Goal: Task Accomplishment & Management: Manage account settings

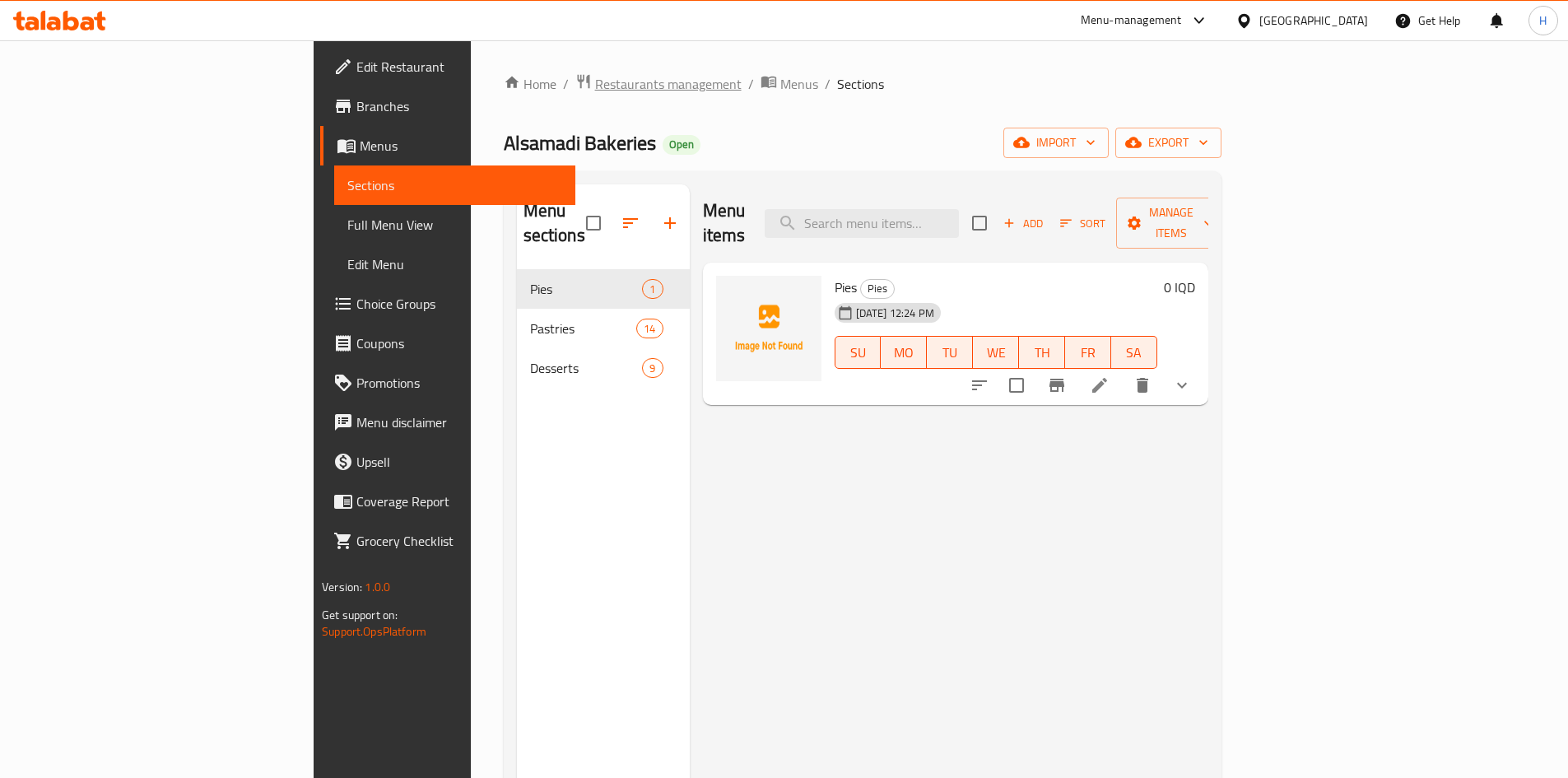
click at [596, 85] on span "Restaurants management" at bounding box center [668, 84] width 146 height 19
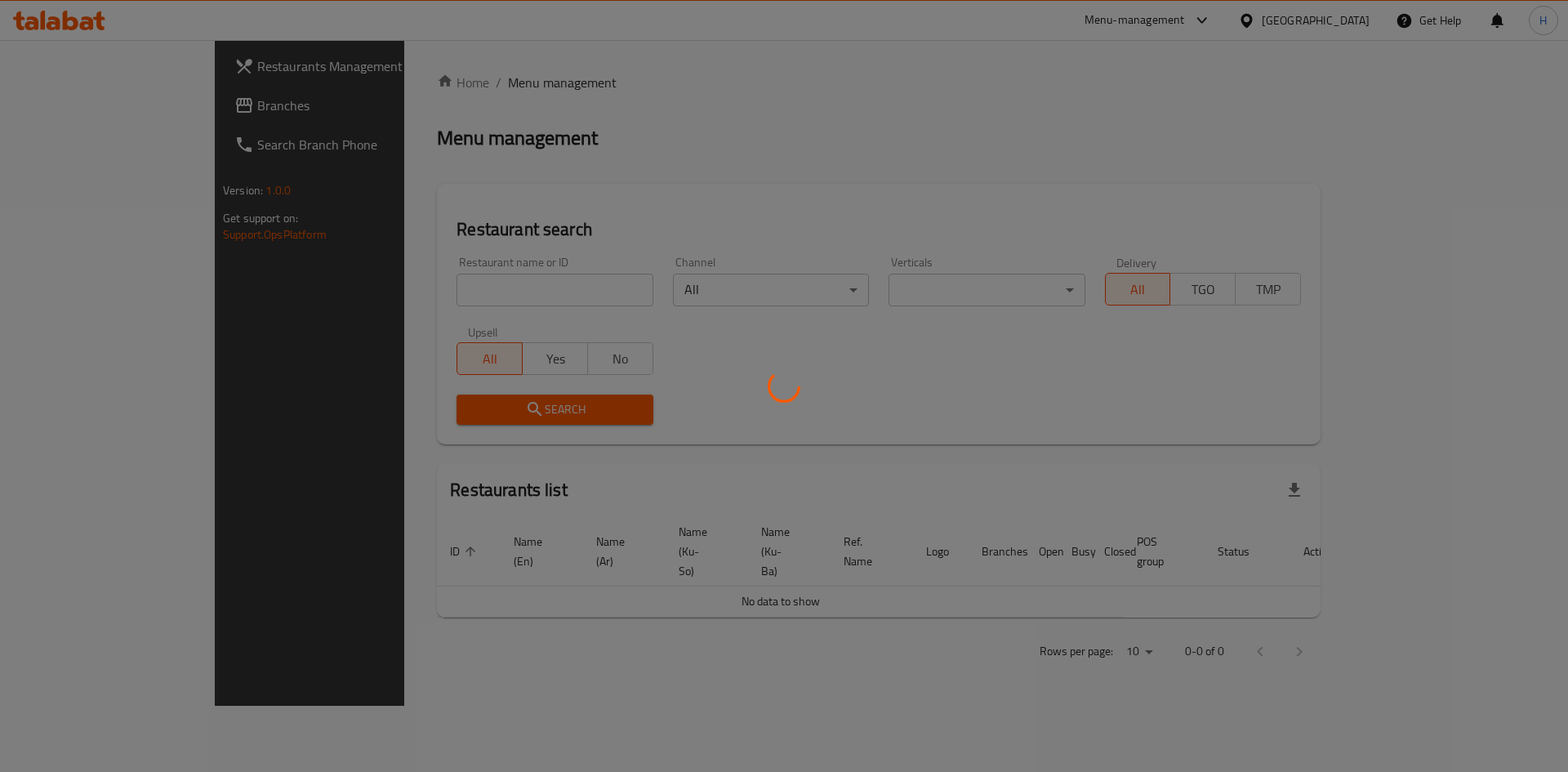
click at [448, 293] on div at bounding box center [784, 386] width 1568 height 772
click at [484, 308] on div at bounding box center [784, 386] width 1568 height 772
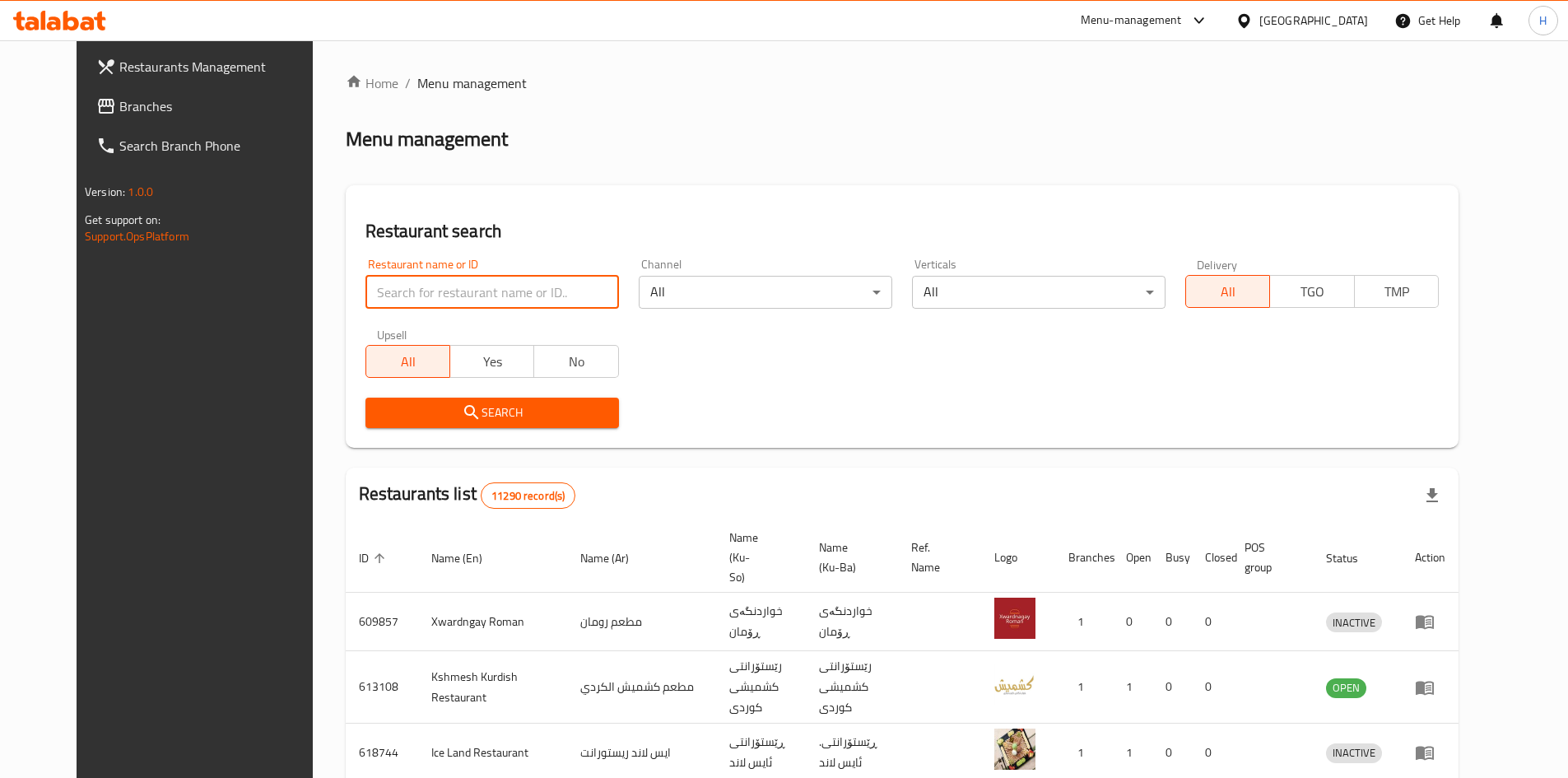
click at [466, 307] on input "search" at bounding box center [493, 291] width 253 height 33
paste input "669001"
type input "669001"
click button "Search" at bounding box center [493, 413] width 253 height 30
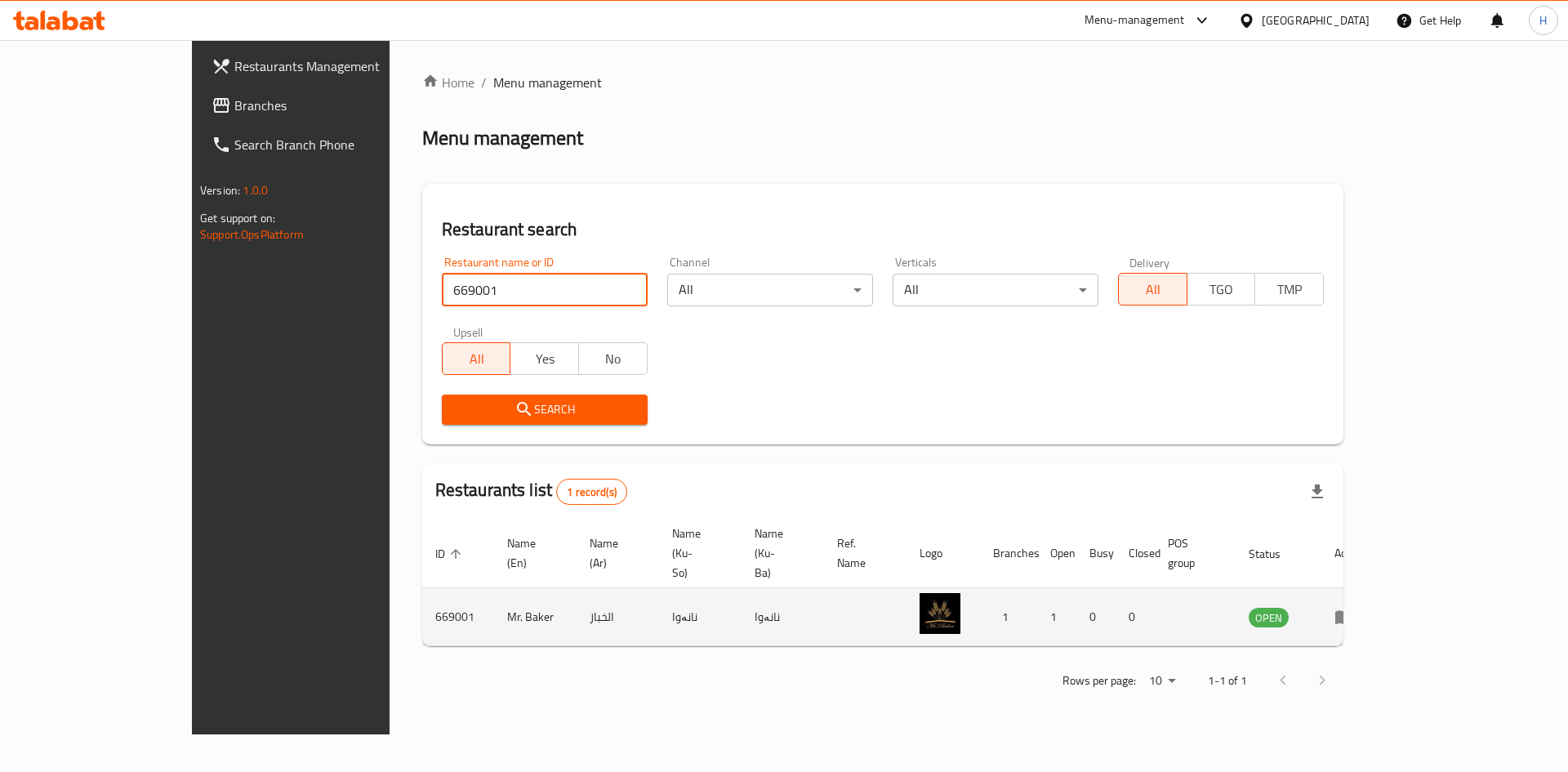
click at [1378, 589] on td "enhanced table" at bounding box center [1349, 617] width 56 height 58
click at [1378, 590] on td "enhanced table" at bounding box center [1349, 617] width 56 height 58
click at [1351, 614] on icon "enhanced table" at bounding box center [1348, 618] width 6 height 7
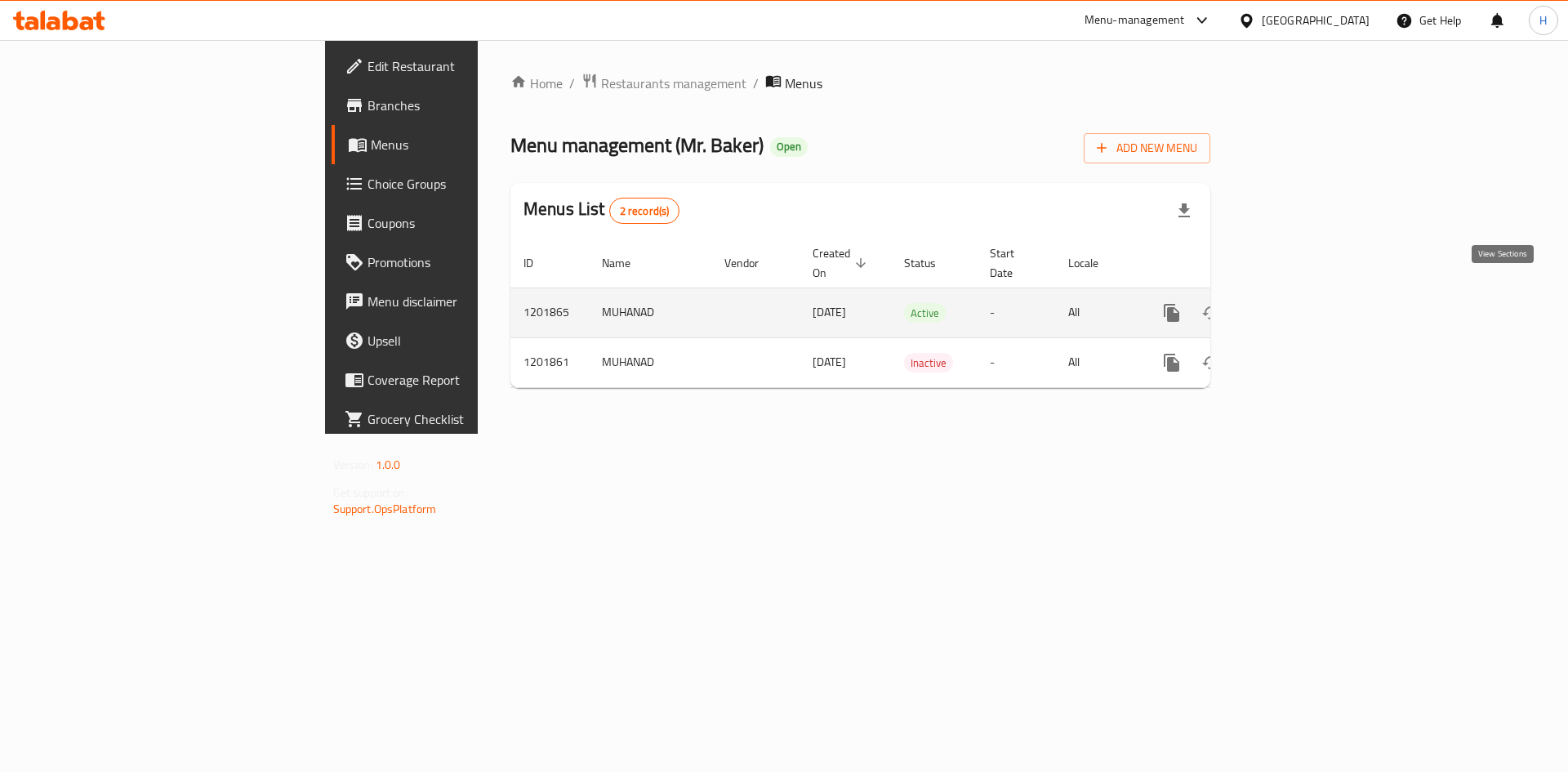
click at [1309, 293] on link "enhanced table" at bounding box center [1289, 313] width 39 height 39
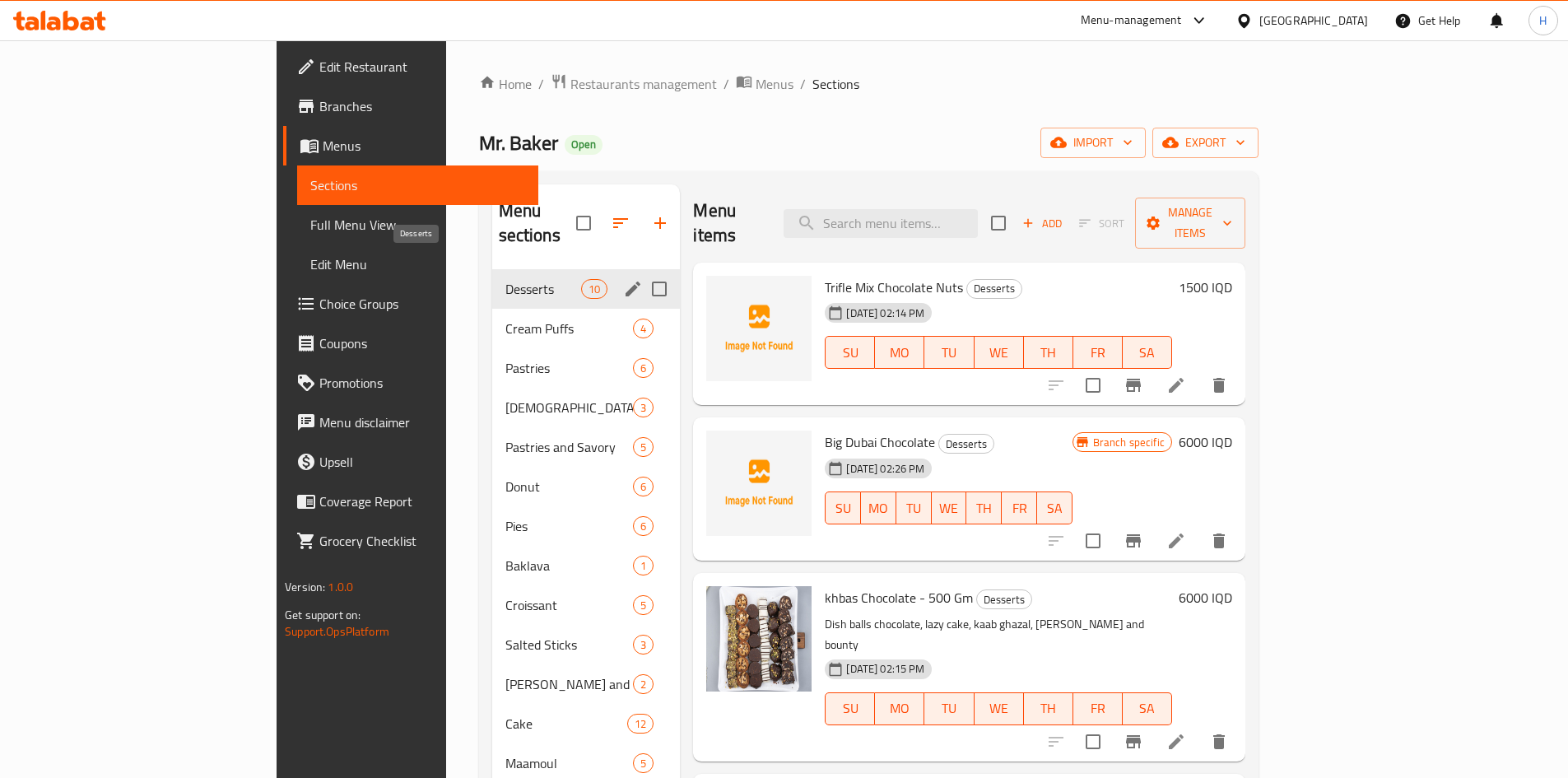
click at [493, 317] on div "Cream Puffs 4" at bounding box center [586, 328] width 188 height 40
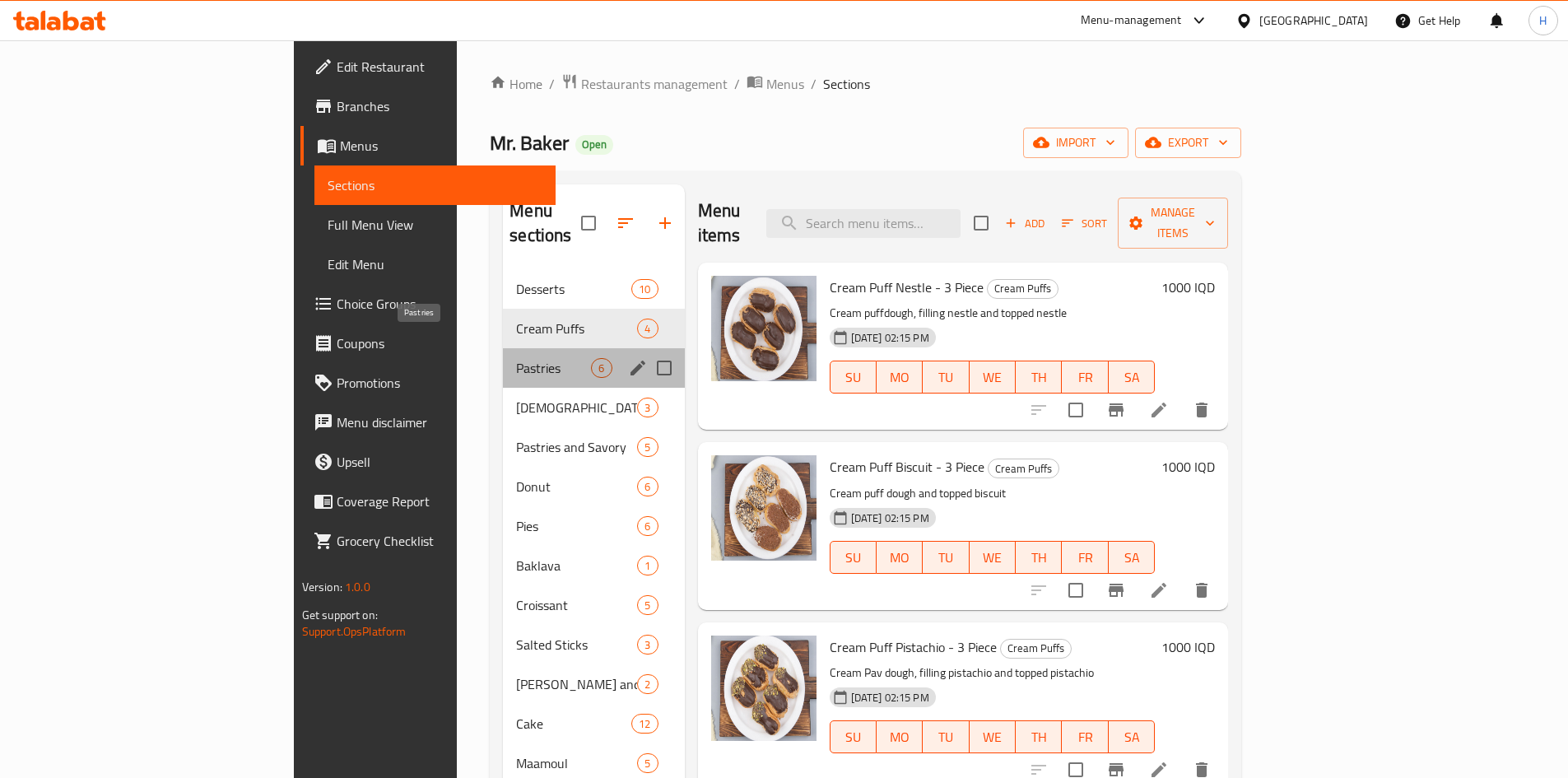
click at [516, 358] on span "Pastries" at bounding box center [553, 367] width 75 height 19
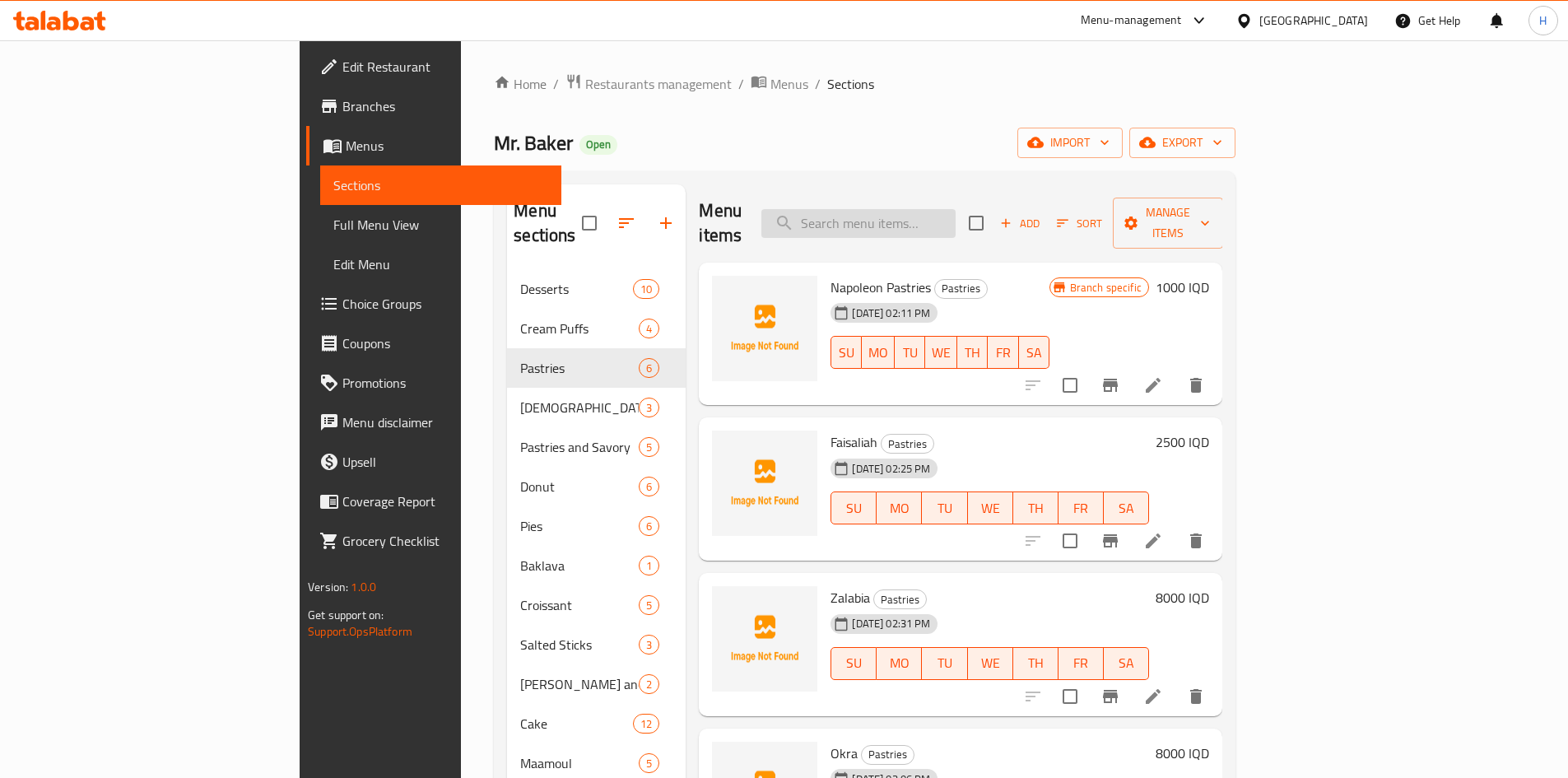
click at [956, 211] on input "search" at bounding box center [858, 224] width 194 height 29
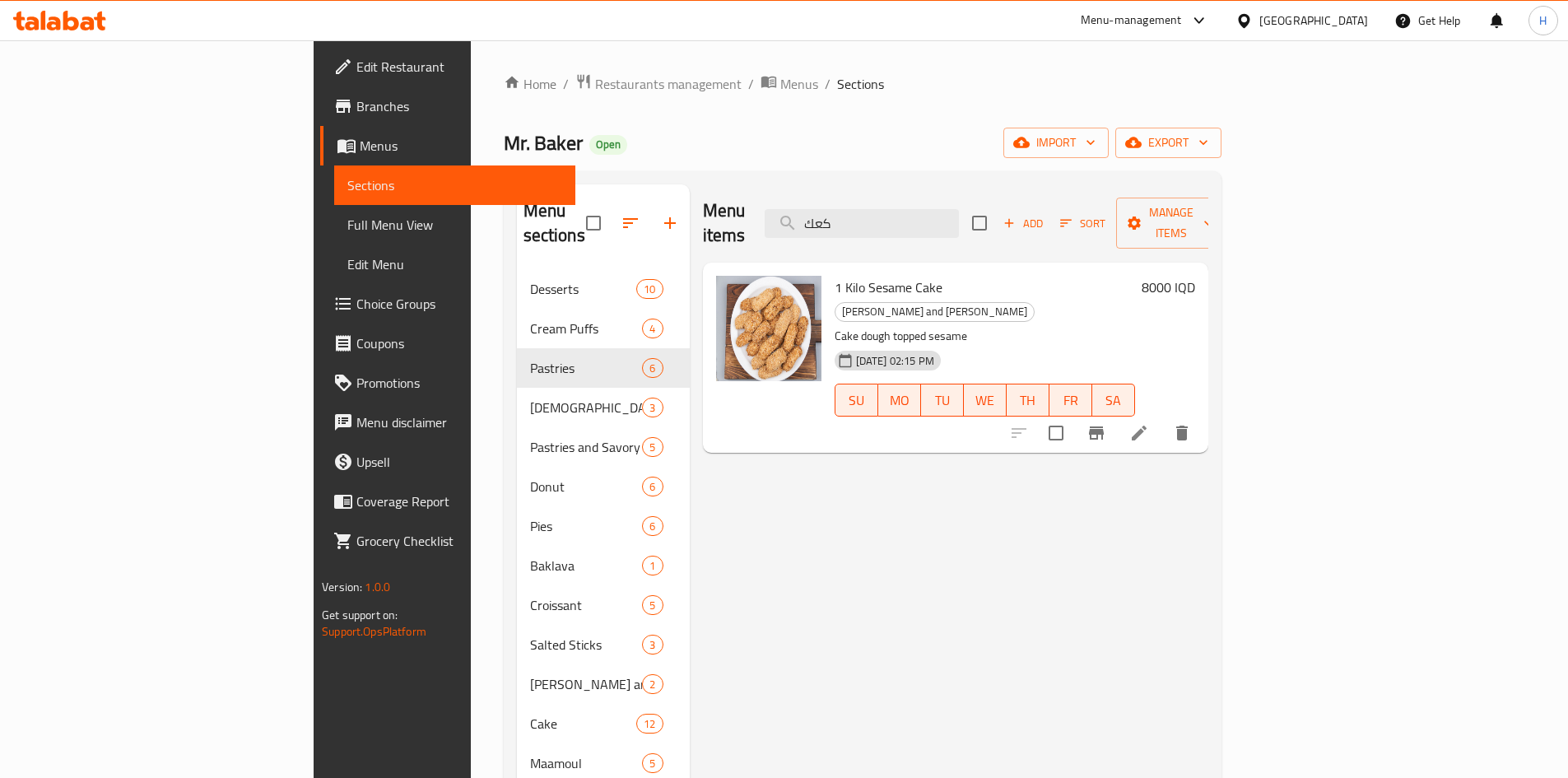
type input "كعك"
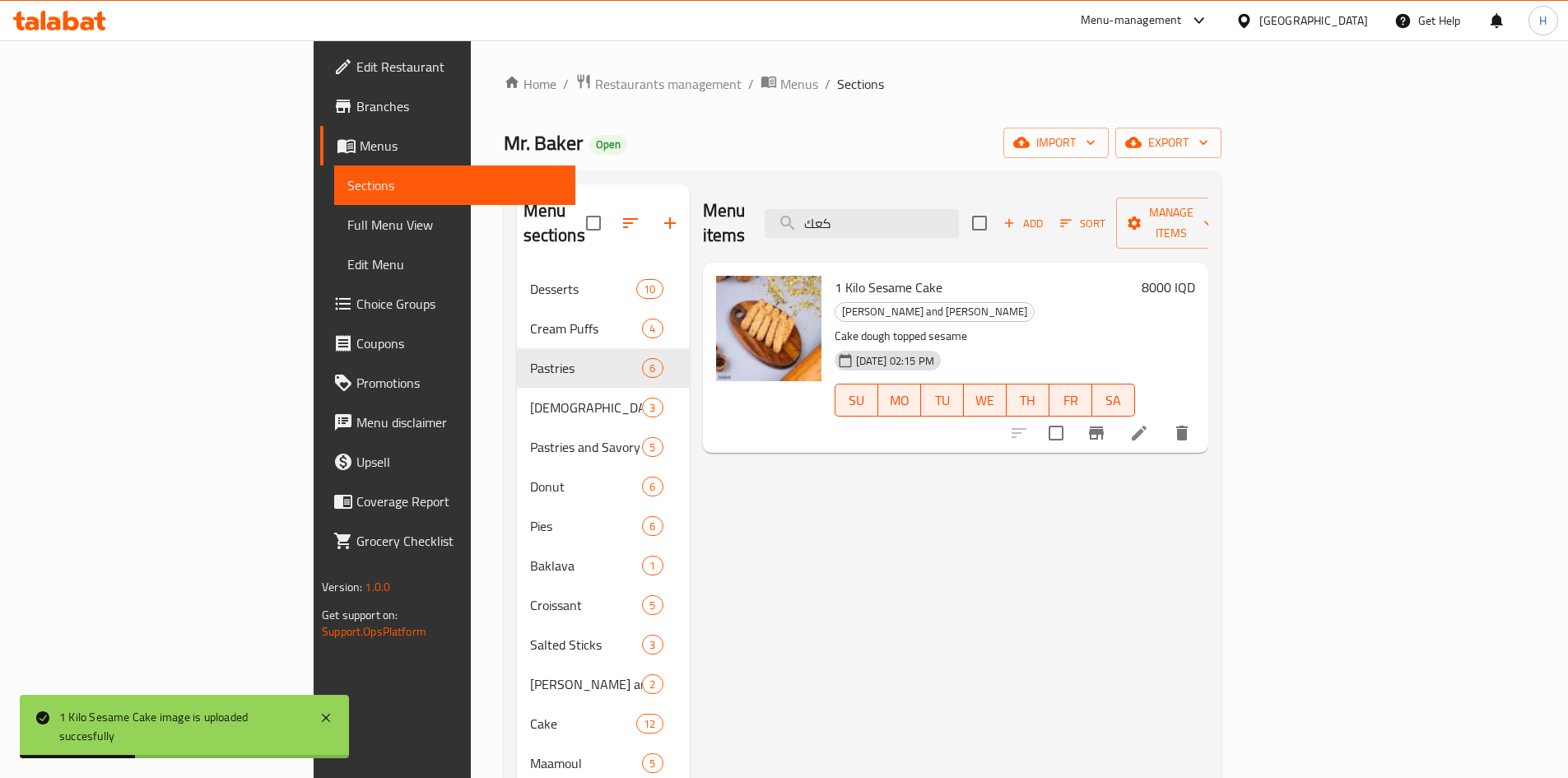
click at [1146, 426] on icon at bounding box center [1140, 433] width 15 height 15
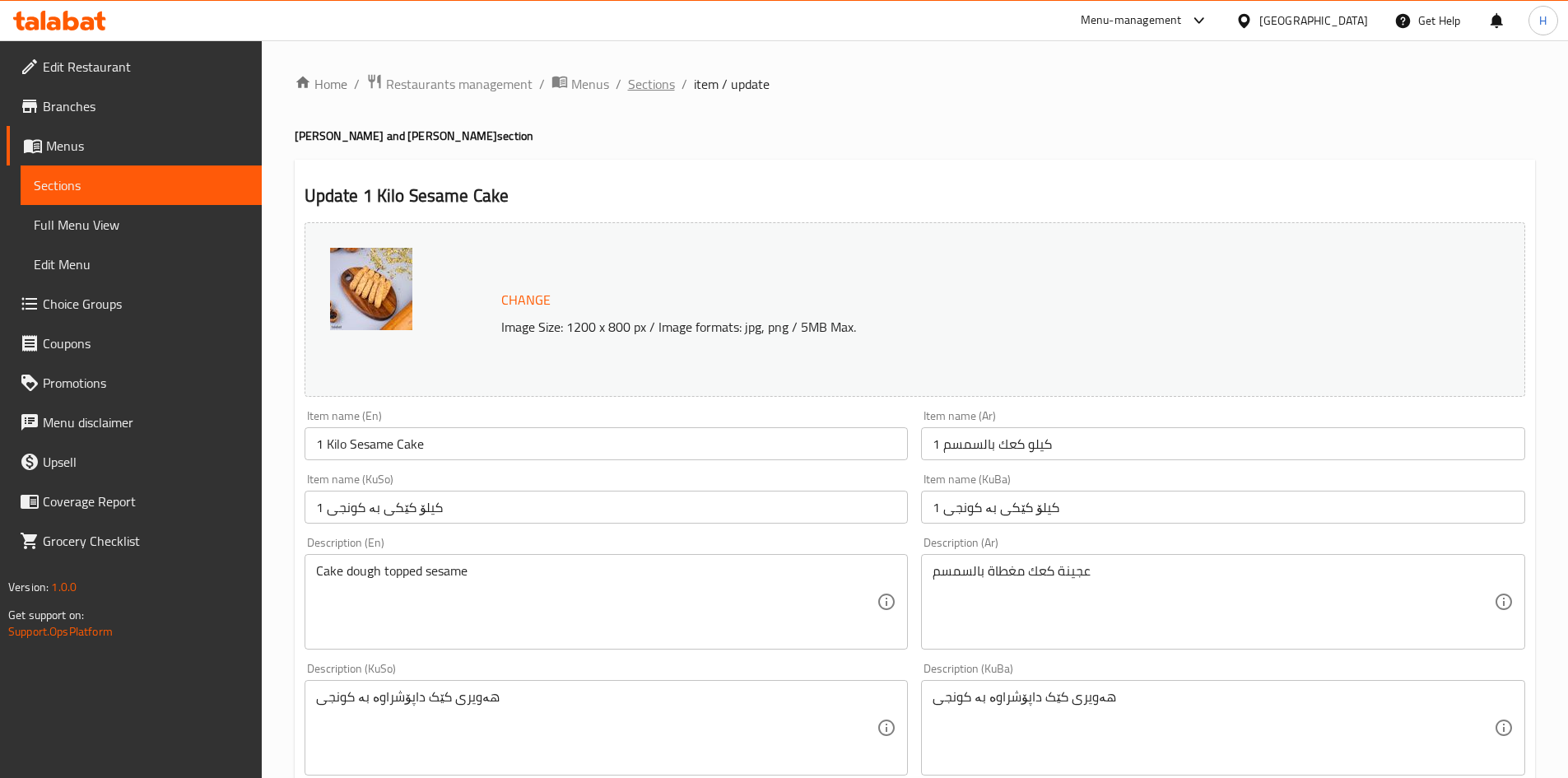
click at [644, 85] on span "Sections" at bounding box center [651, 84] width 47 height 19
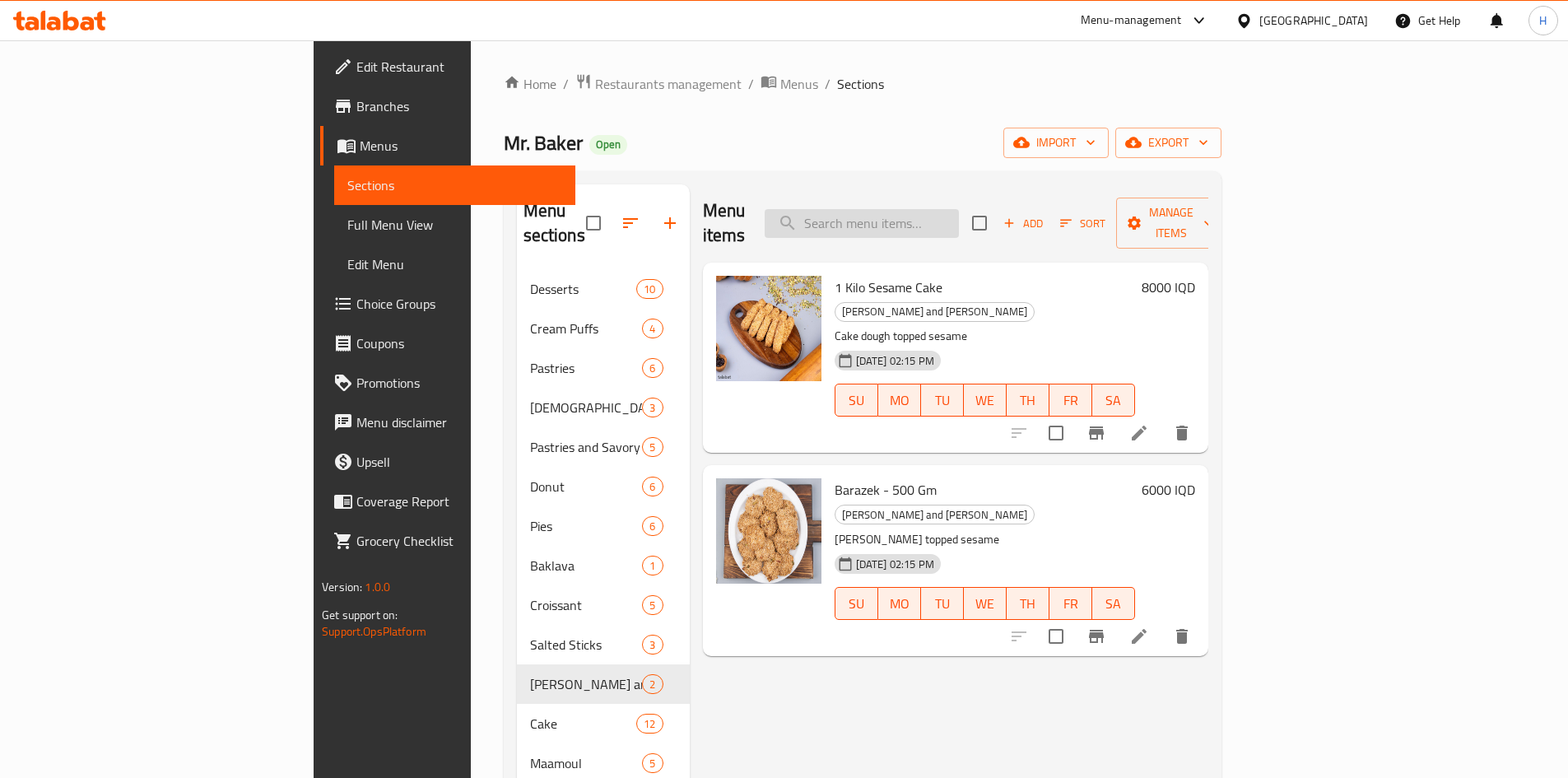
click at [959, 209] on input "search" at bounding box center [862, 224] width 194 height 29
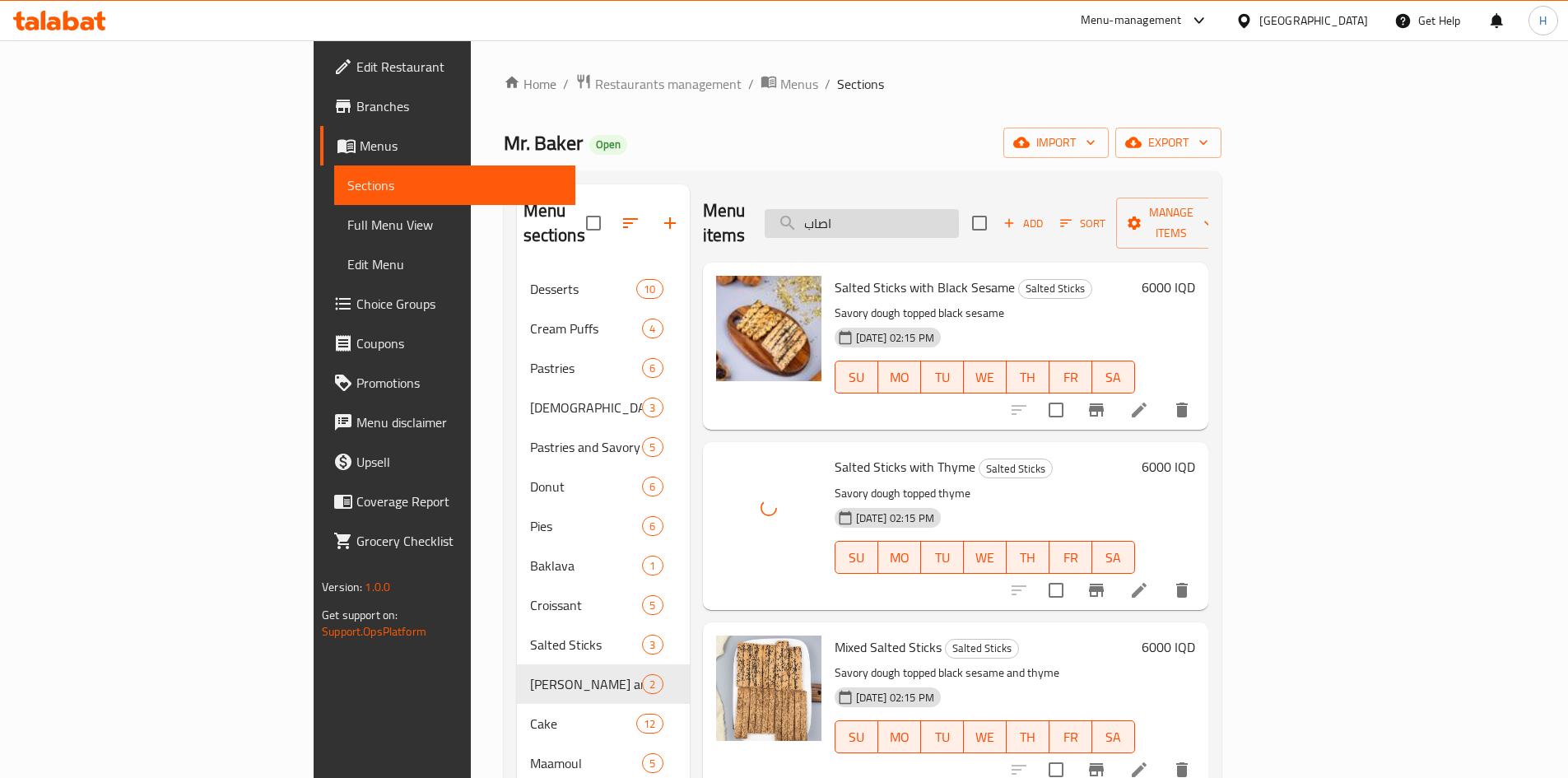
click at [954, 218] on input "اصاب" at bounding box center [862, 224] width 194 height 29
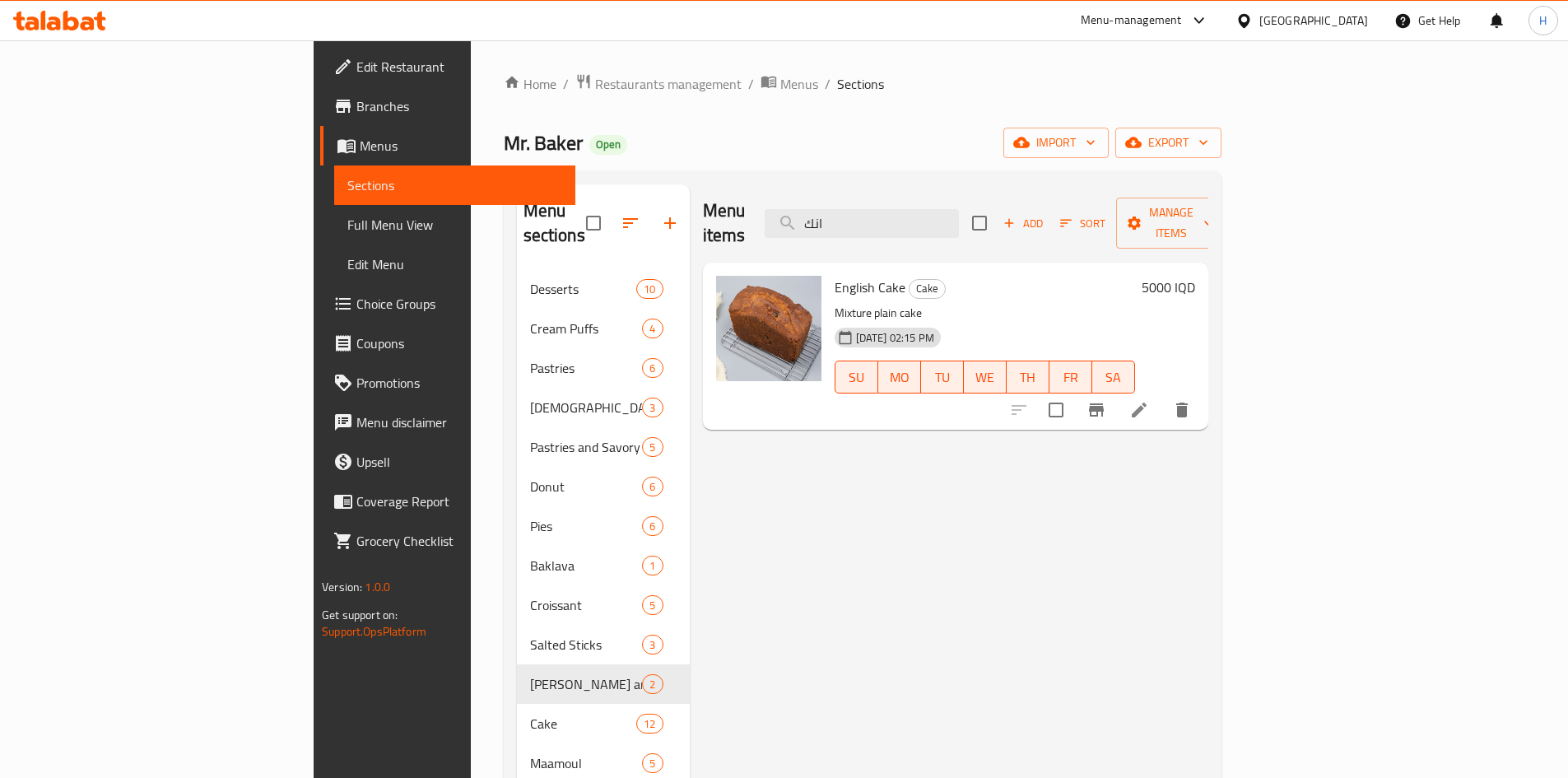
type input "انك"
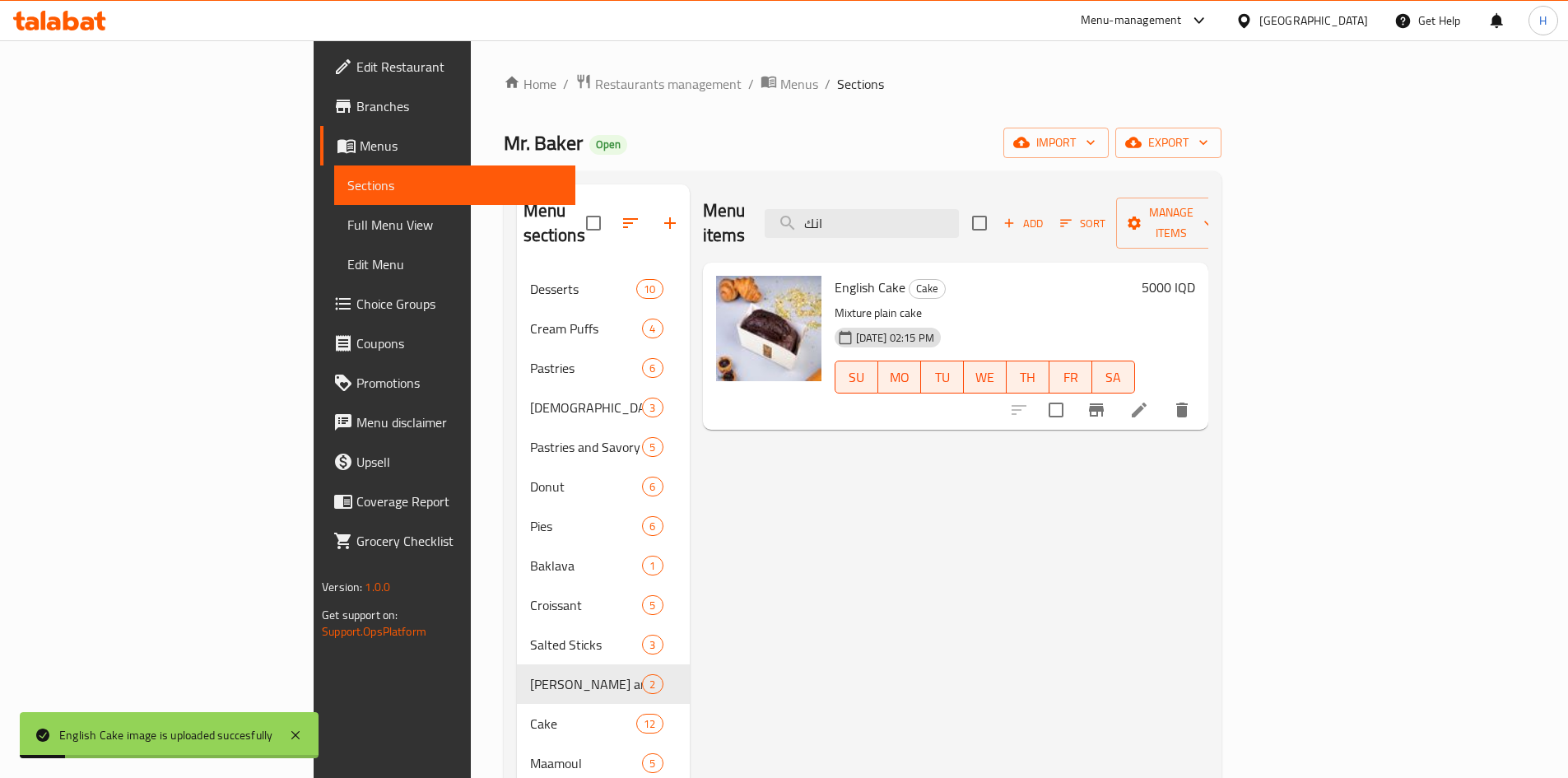
click at [1162, 395] on li at bounding box center [1139, 410] width 46 height 30
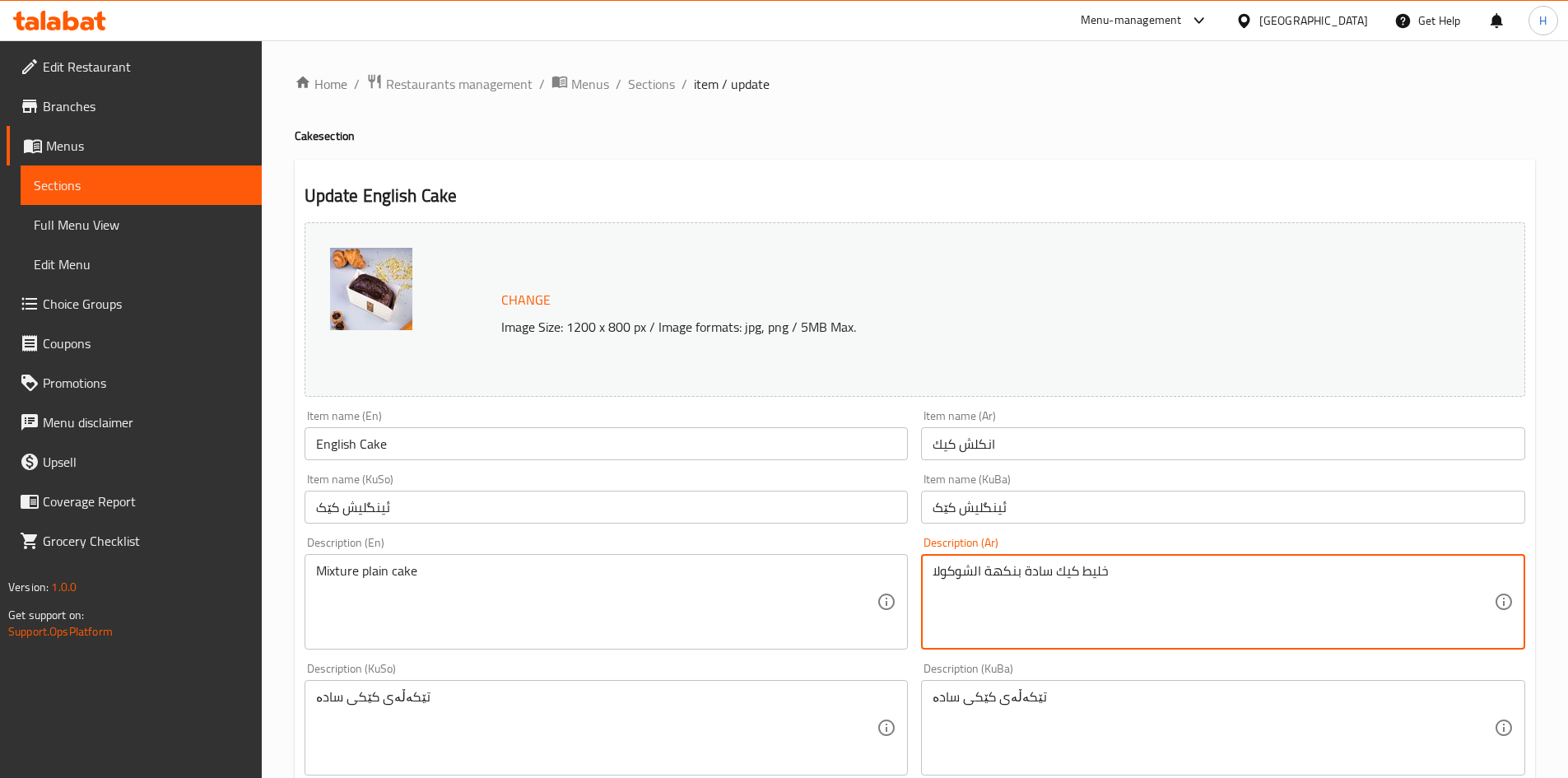
type textarea "خليط كيك سادة بنكهة الشوكولا"
drag, startPoint x: 488, startPoint y: 571, endPoint x: 498, endPoint y: 574, distance: 10.4
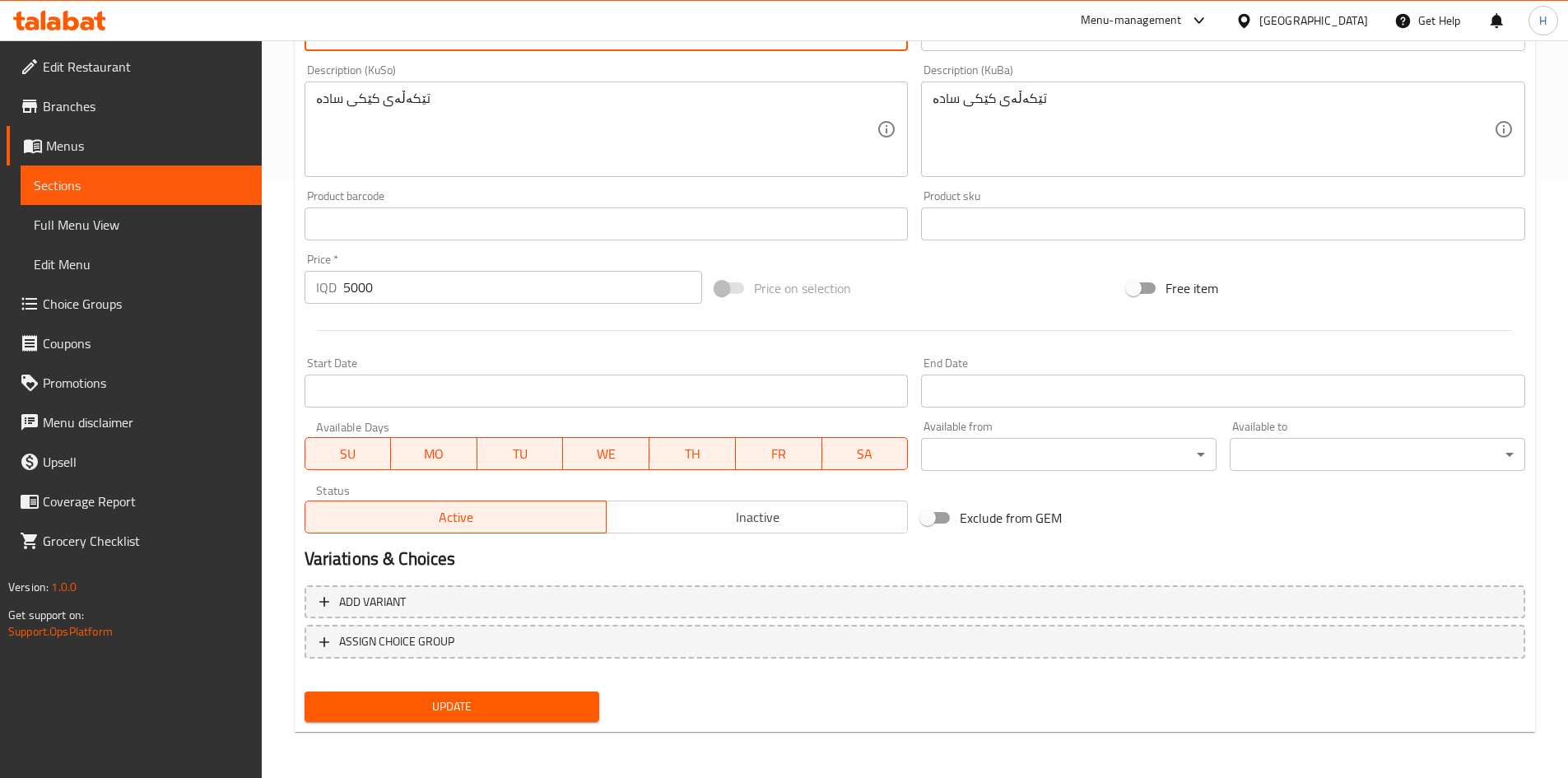
type textarea "Mixture plain cake wit chocolate flavour"
click at [457, 710] on span "Update" at bounding box center [452, 706] width 270 height 20
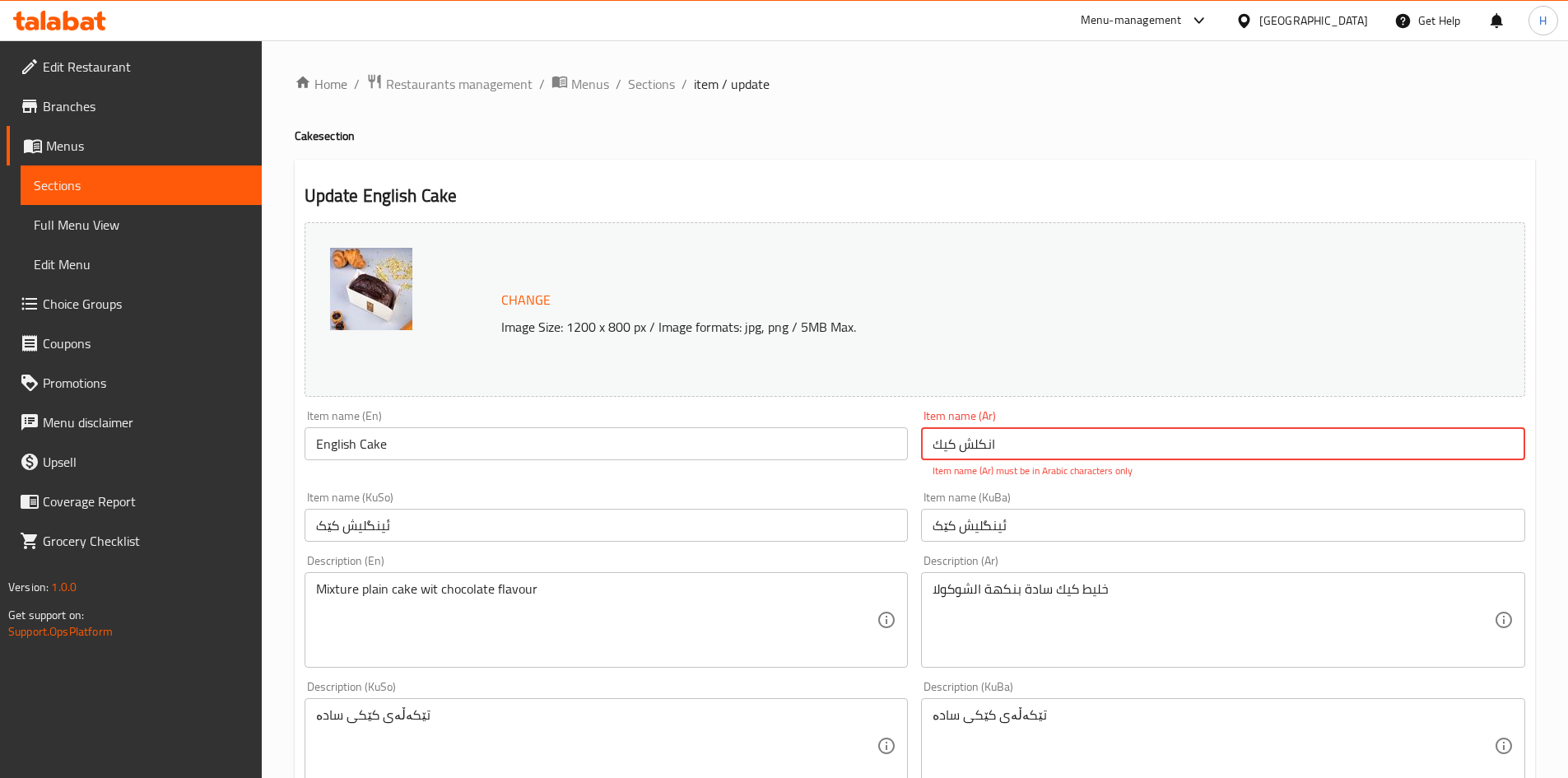
click at [1086, 441] on input "انكلش كیك" at bounding box center [1222, 443] width 604 height 33
click at [976, 440] on input "انكلش كیك" at bounding box center [1222, 443] width 604 height 33
click at [1064, 440] on input "انكلش كیك" at bounding box center [1222, 443] width 604 height 33
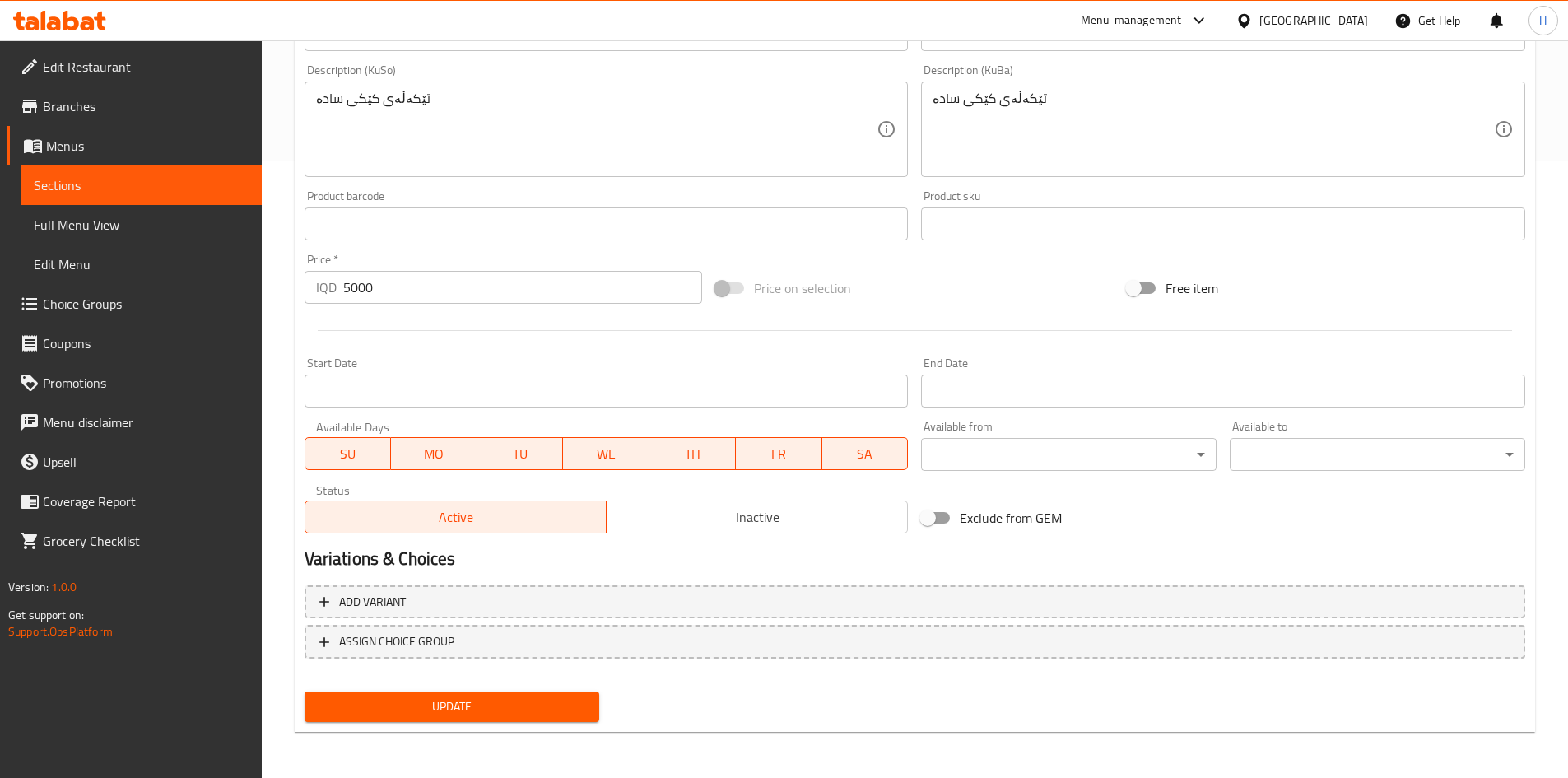
click at [542, 707] on span "Update" at bounding box center [452, 706] width 270 height 20
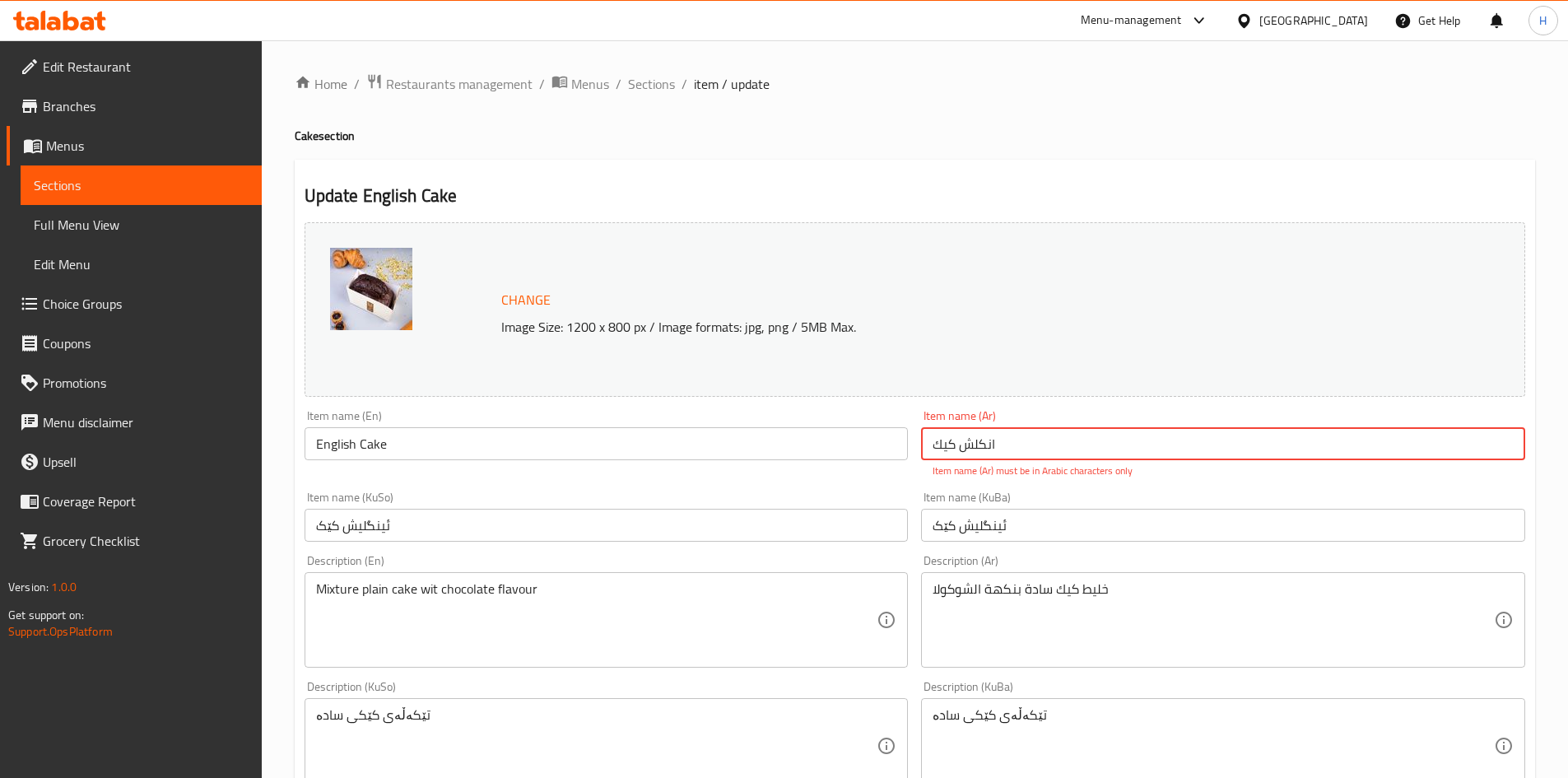
click at [983, 449] on input "انكلش كیك" at bounding box center [1222, 443] width 604 height 33
click at [982, 449] on input "انكلش كیك" at bounding box center [1222, 443] width 604 height 33
click at [985, 433] on input "انكلش كیك" at bounding box center [1222, 443] width 604 height 33
click at [981, 449] on input "انكلش كیك" at bounding box center [1222, 443] width 604 height 33
click at [1073, 465] on p "Item name (Ar) must be in Arabic characters only" at bounding box center [1223, 471] width 581 height 15
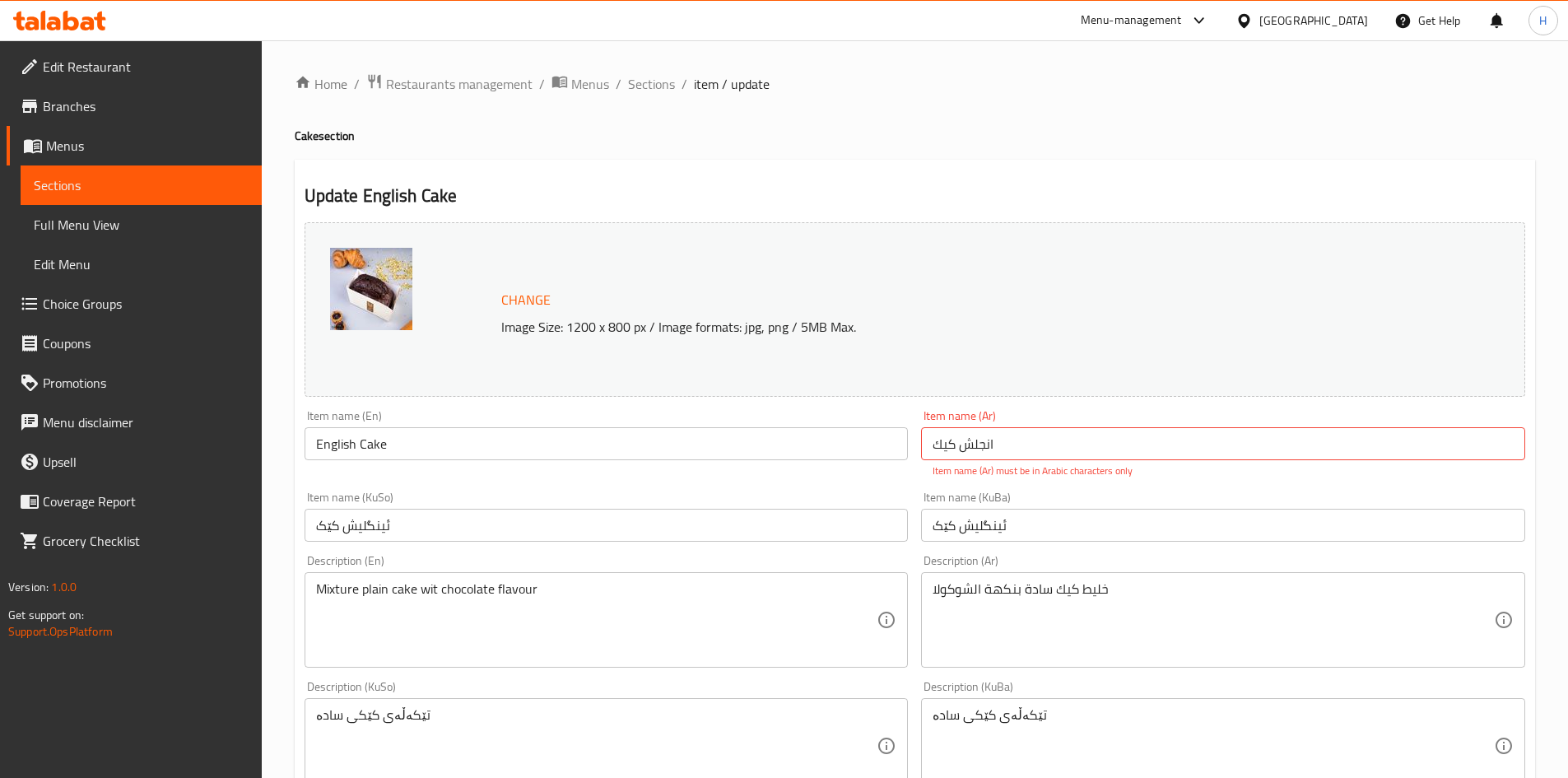
click at [1120, 476] on p "Item name (Ar) must be in Arabic characters only" at bounding box center [1223, 471] width 581 height 15
click at [1170, 492] on div "Item name (KuBa) ئینگلیش کێک Item name (KuBa)" at bounding box center [1222, 516] width 604 height 50
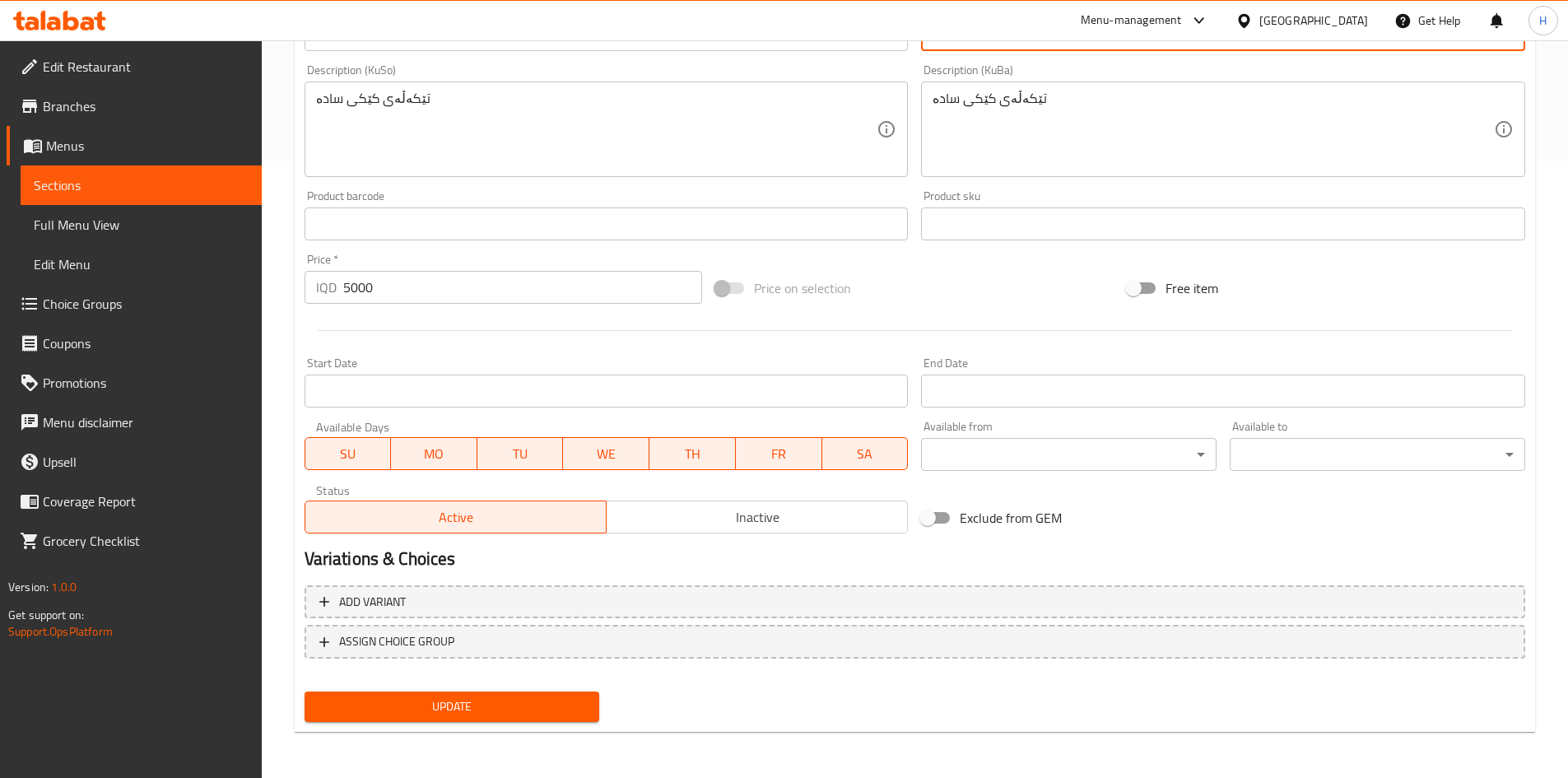
click at [452, 714] on span "Update" at bounding box center [452, 706] width 270 height 20
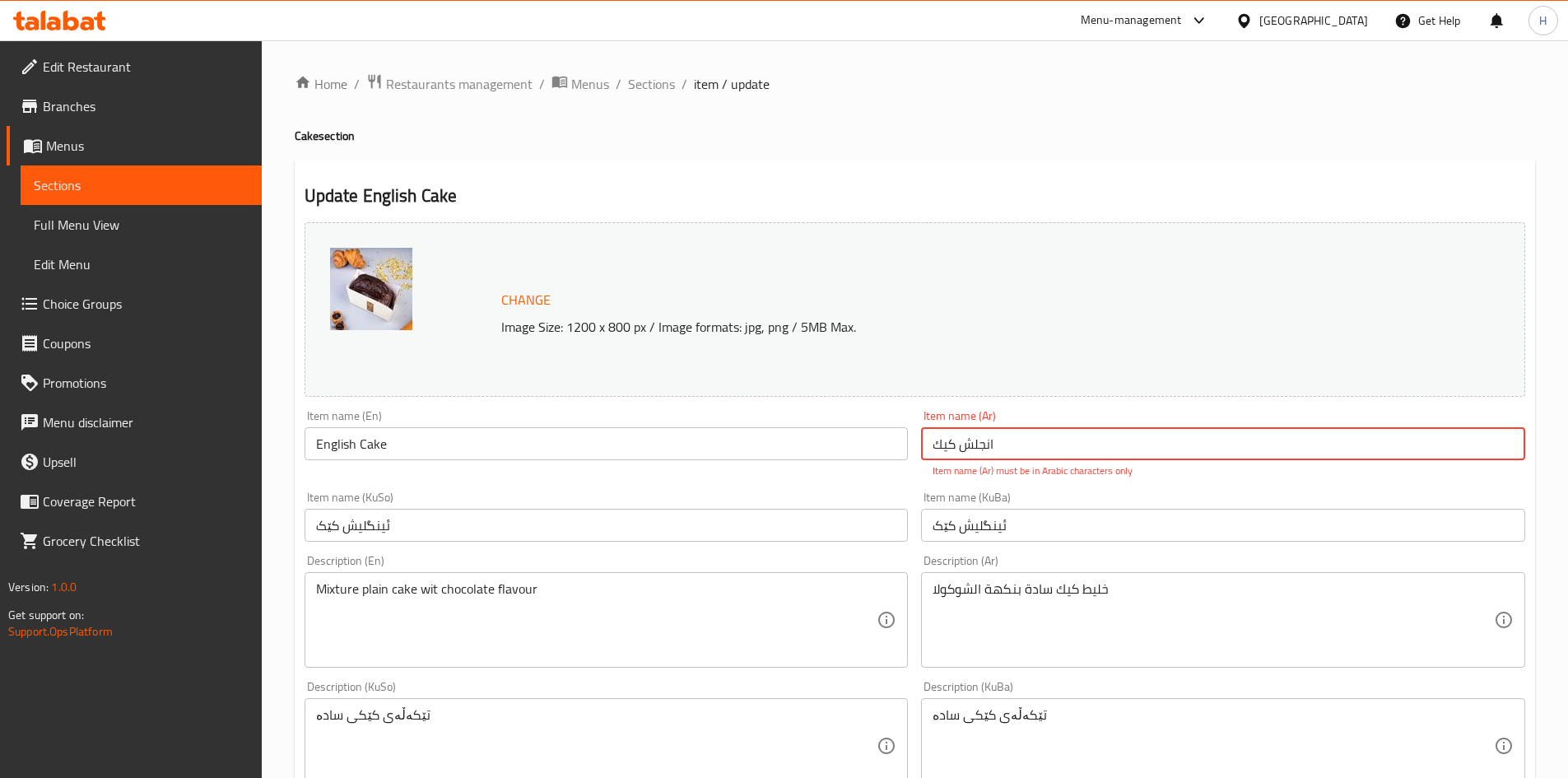
click at [1021, 436] on input "انجلش كیك" at bounding box center [1222, 443] width 604 height 33
click at [983, 446] on input "انجلش كیك" at bounding box center [1222, 443] width 604 height 33
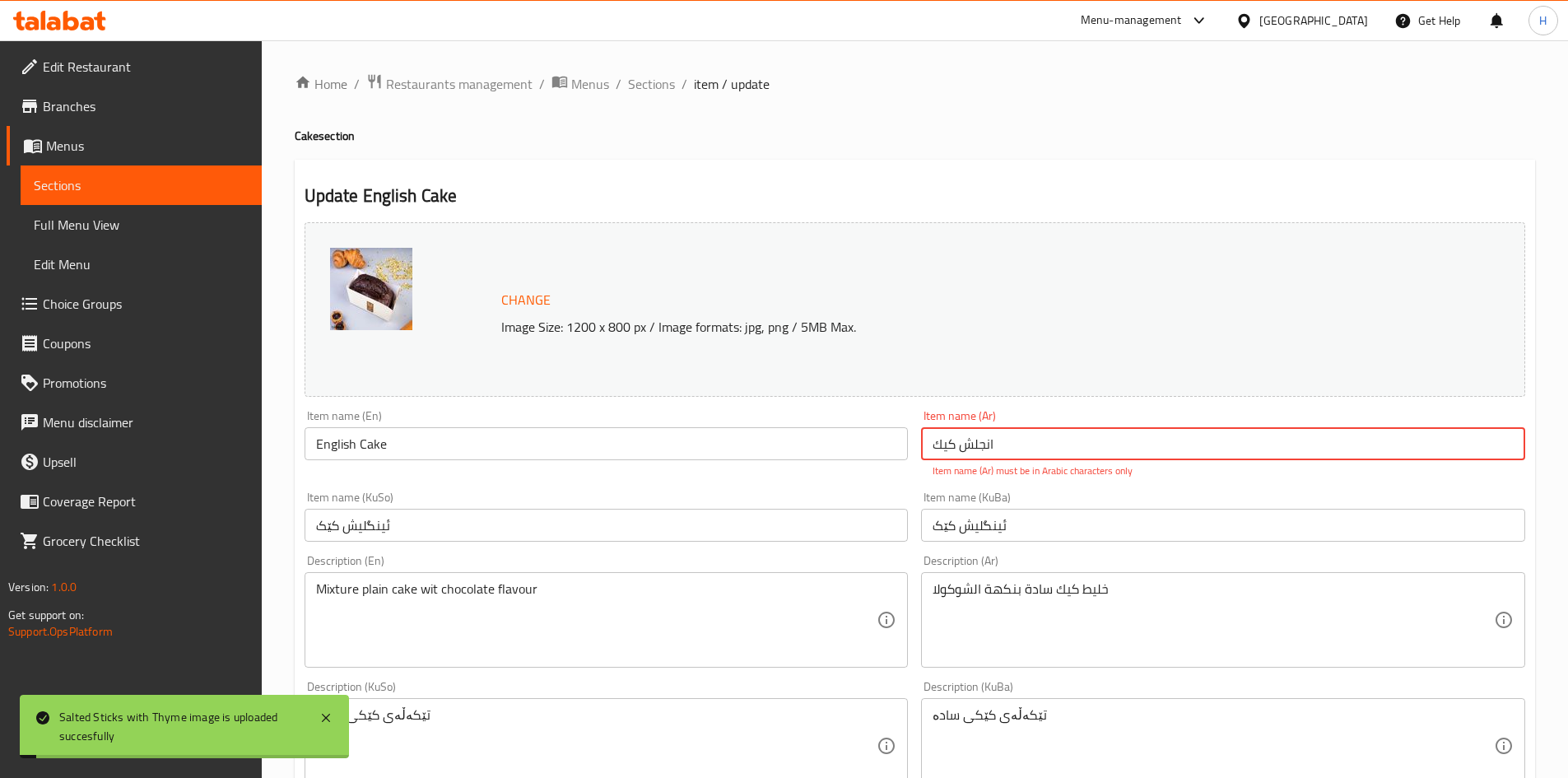
click at [977, 449] on input "انجلش كیك" at bounding box center [1222, 443] width 604 height 33
click at [979, 447] on input "انجلش كیك" at bounding box center [1222, 443] width 604 height 33
drag, startPoint x: 976, startPoint y: 423, endPoint x: 1003, endPoint y: 416, distance: 27.9
click at [994, 419] on div "Item name (Ar) كیك Item name (Ar) Item name (Ar) must be in Arabic characters o…" at bounding box center [1222, 443] width 604 height 68
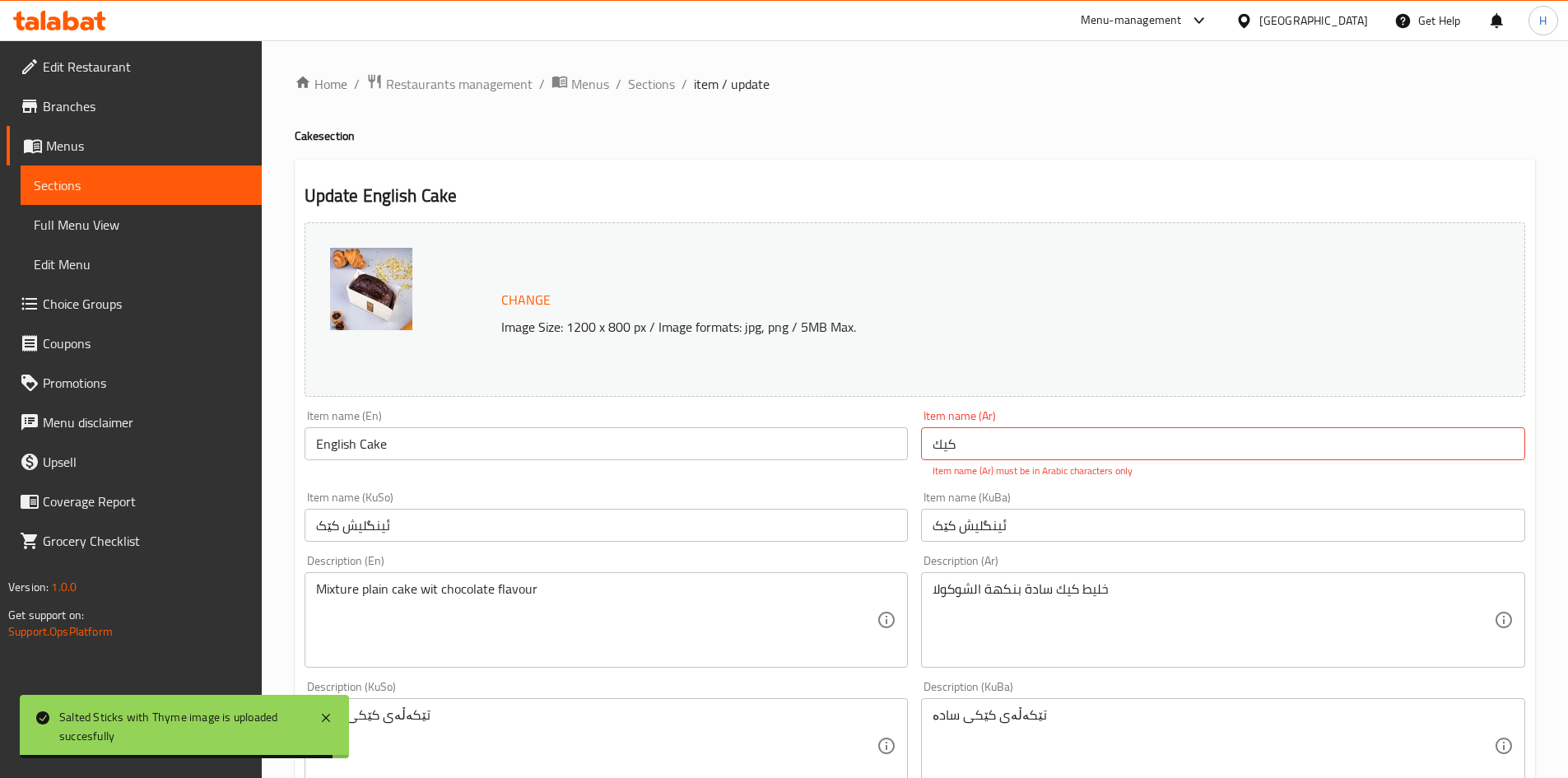
drag, startPoint x: 1027, startPoint y: 418, endPoint x: 1035, endPoint y: 423, distance: 9.4
click at [1028, 418] on div "Item name (Ar) كیك Item name (Ar) Item name (Ar) must be in Arabic characters o…" at bounding box center [1222, 443] width 604 height 68
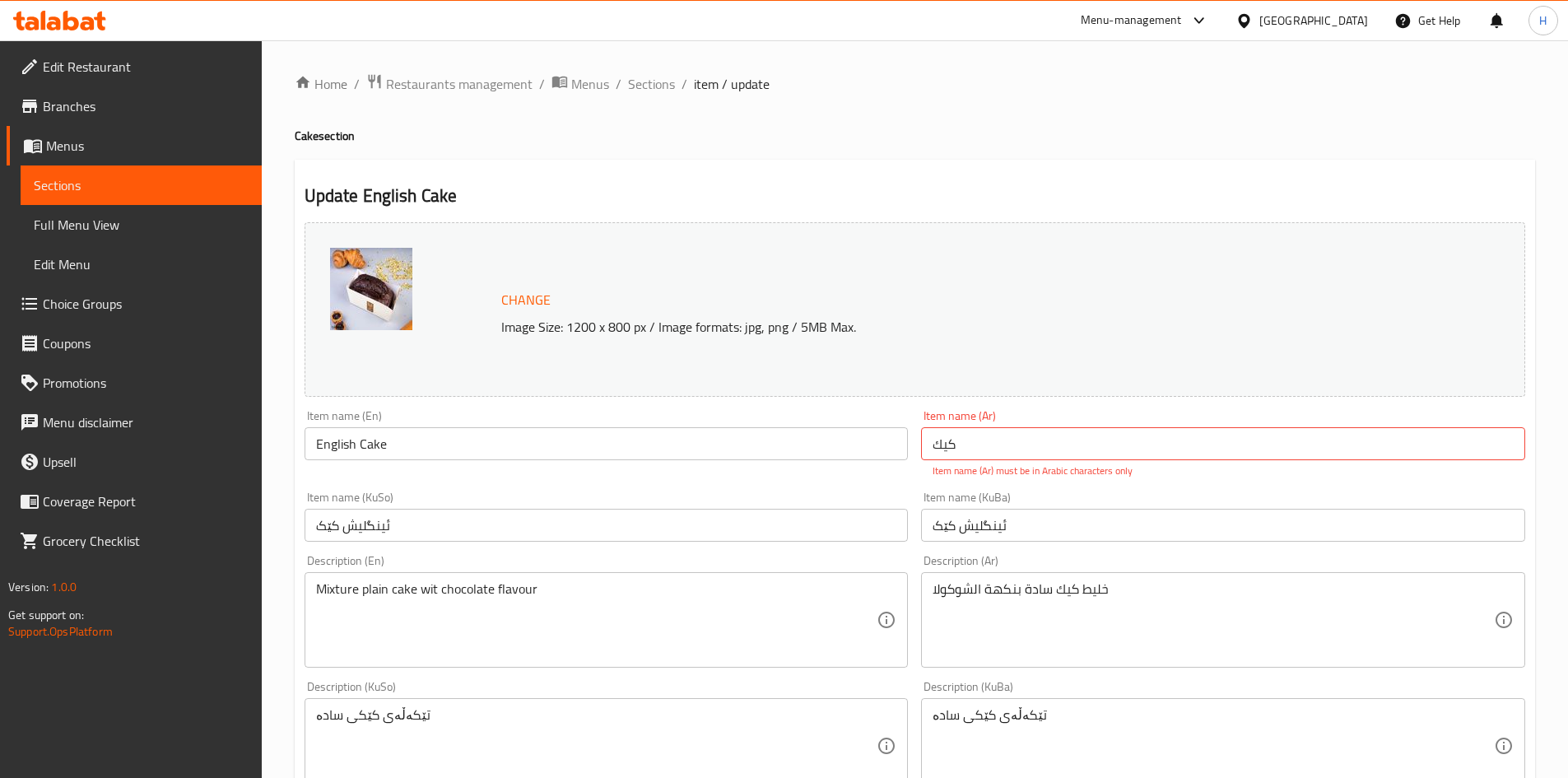
click at [973, 468] on p "Item name (Ar) must be in Arabic characters only" at bounding box center [1223, 471] width 581 height 15
drag, startPoint x: 938, startPoint y: 478, endPoint x: 922, endPoint y: 476, distance: 16.1
click at [930, 477] on div "Item name (Ar) كیك Item name (Ar) Item name (Ar) must be in Arabic characters o…" at bounding box center [1222, 443] width 604 height 68
drag, startPoint x: 917, startPoint y: 476, endPoint x: 838, endPoint y: 474, distance: 79.0
click at [917, 476] on div "Item name (Ar) كیك Item name (Ar) Item name (Ar) must be in Arabic characters o…" at bounding box center [1223, 443] width 618 height 81
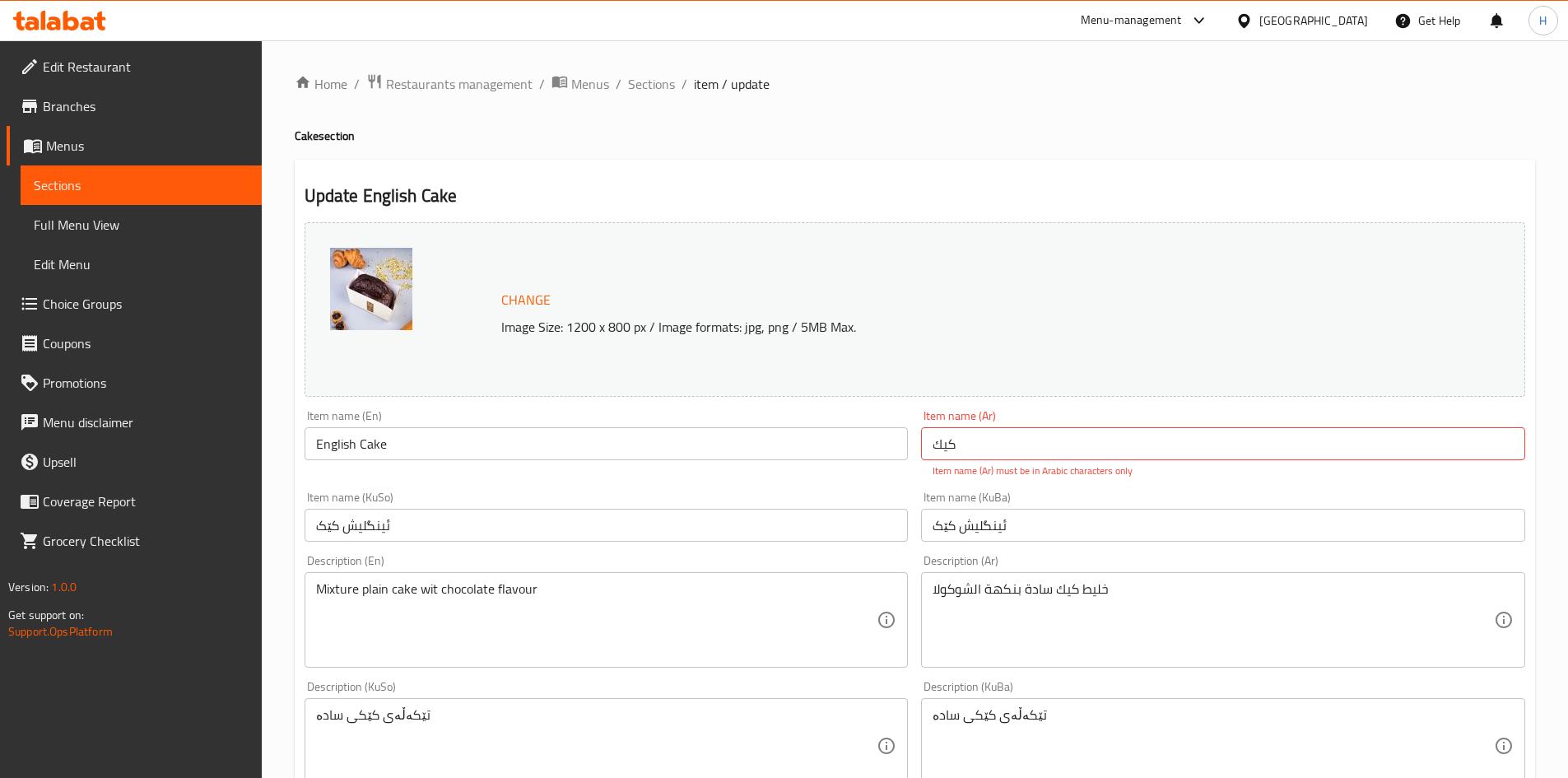
click at [838, 474] on div "Item name (En) English Cake Item name (En)" at bounding box center [607, 443] width 618 height 81
drag, startPoint x: 818, startPoint y: 474, endPoint x: 841, endPoint y: 471, distance: 23.2
click at [825, 472] on div "Item name (En) English Cake Item name (En)" at bounding box center [607, 443] width 618 height 81
click at [941, 442] on input "كیك" at bounding box center [1222, 443] width 604 height 33
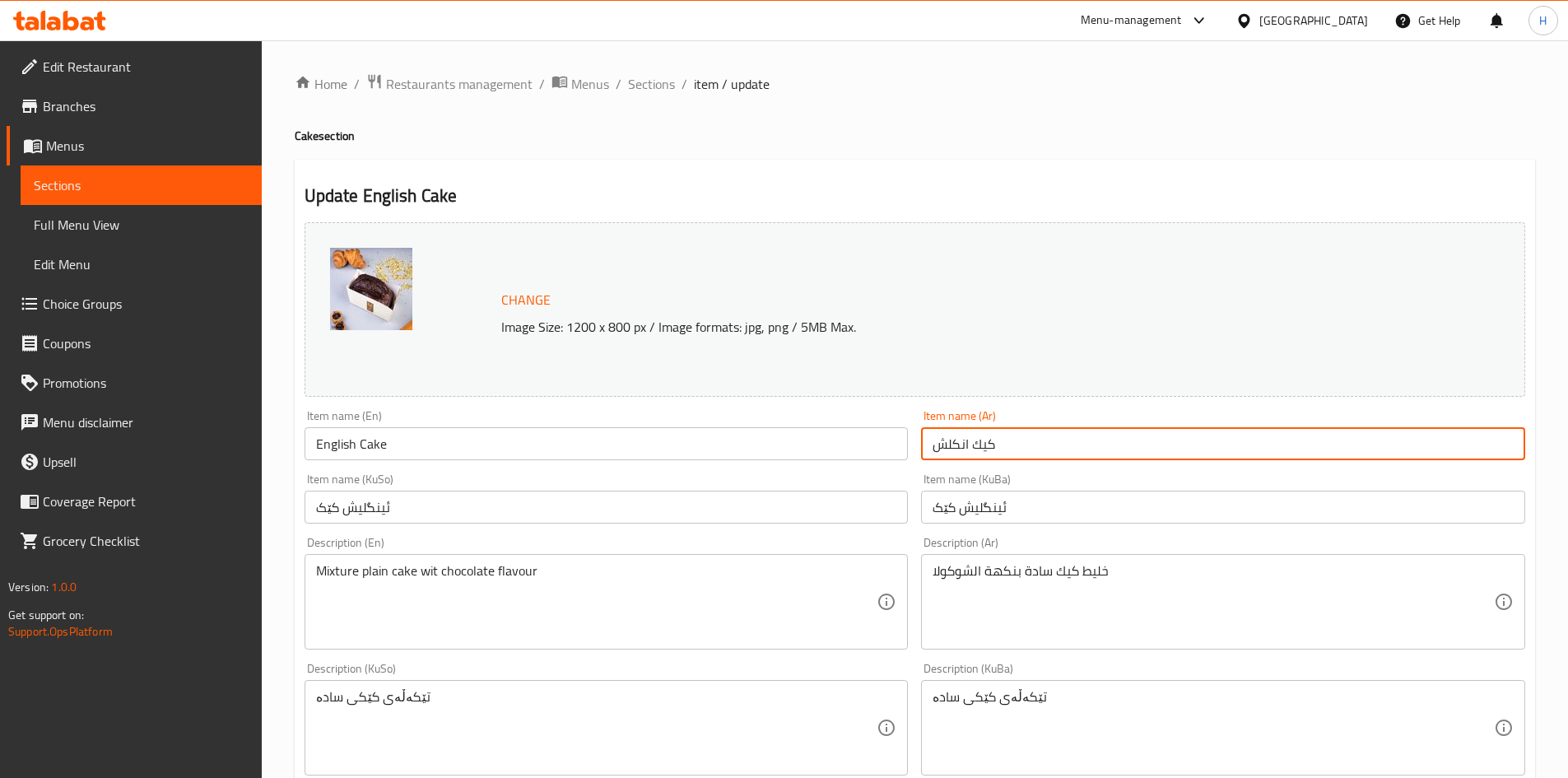
type input "كيك انكلش"
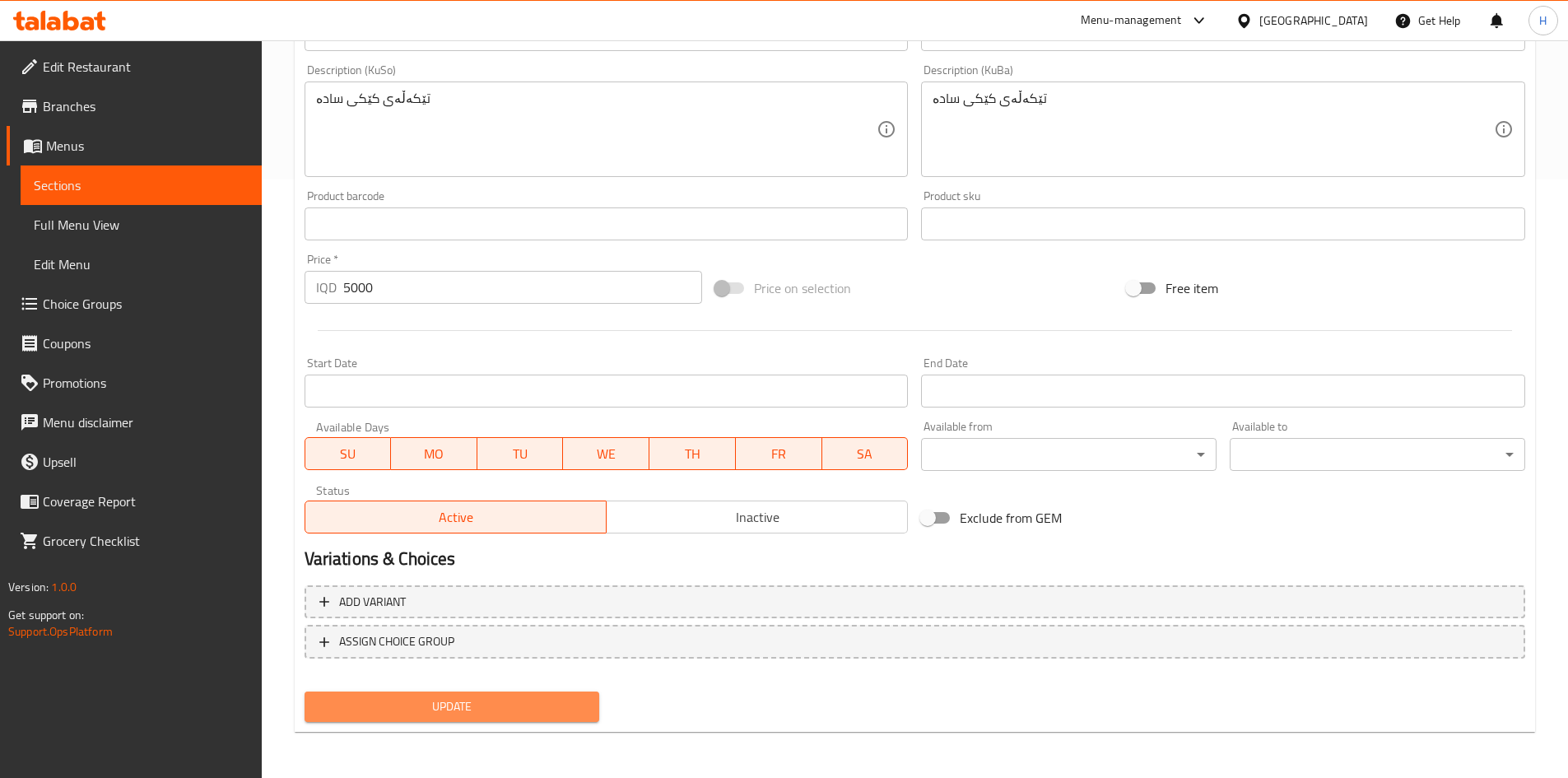
drag, startPoint x: 507, startPoint y: 715, endPoint x: 547, endPoint y: 688, distance: 48.3
click at [509, 711] on span "Update" at bounding box center [452, 706] width 270 height 20
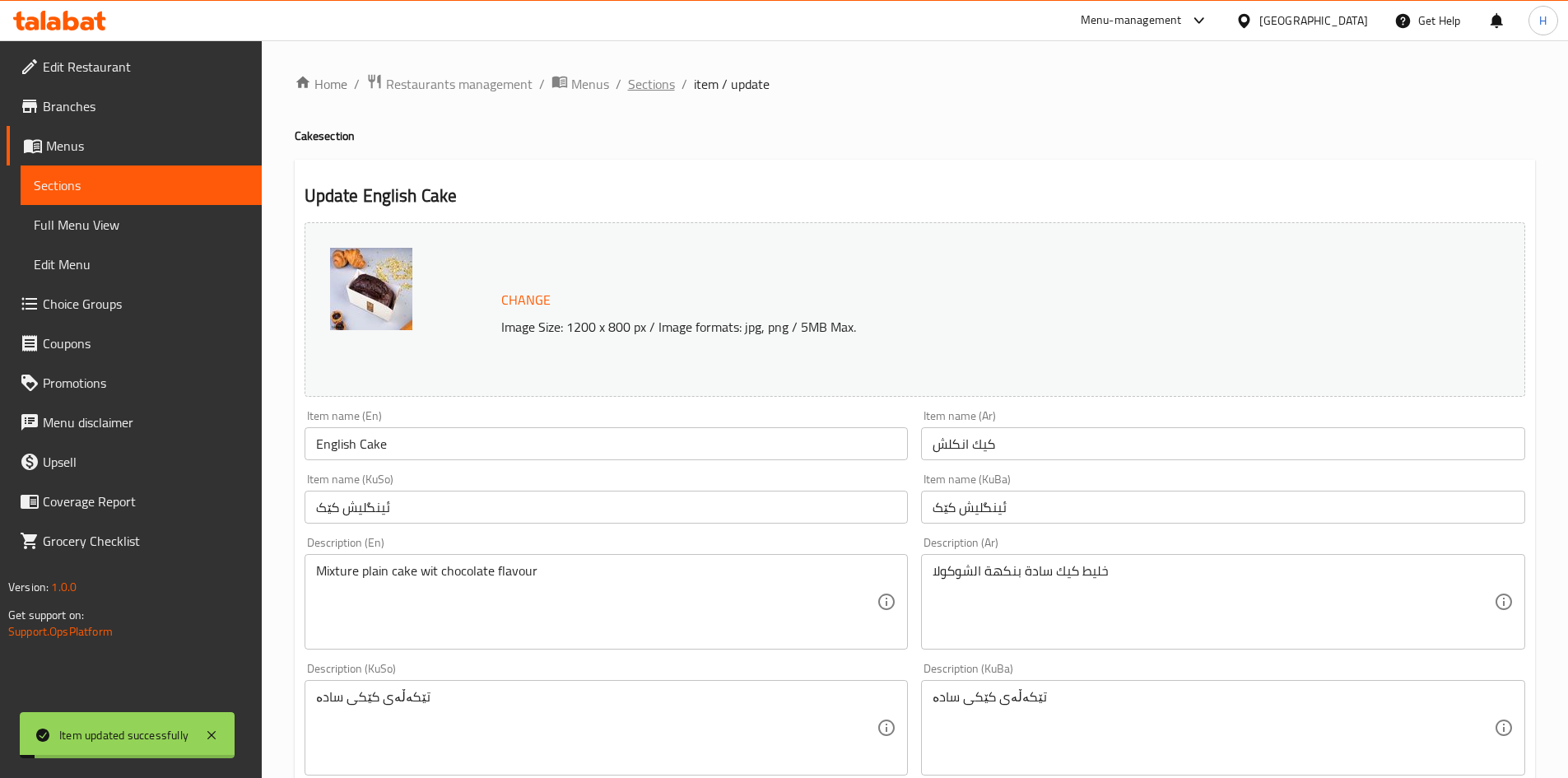
click at [663, 84] on span "Sections" at bounding box center [651, 84] width 47 height 19
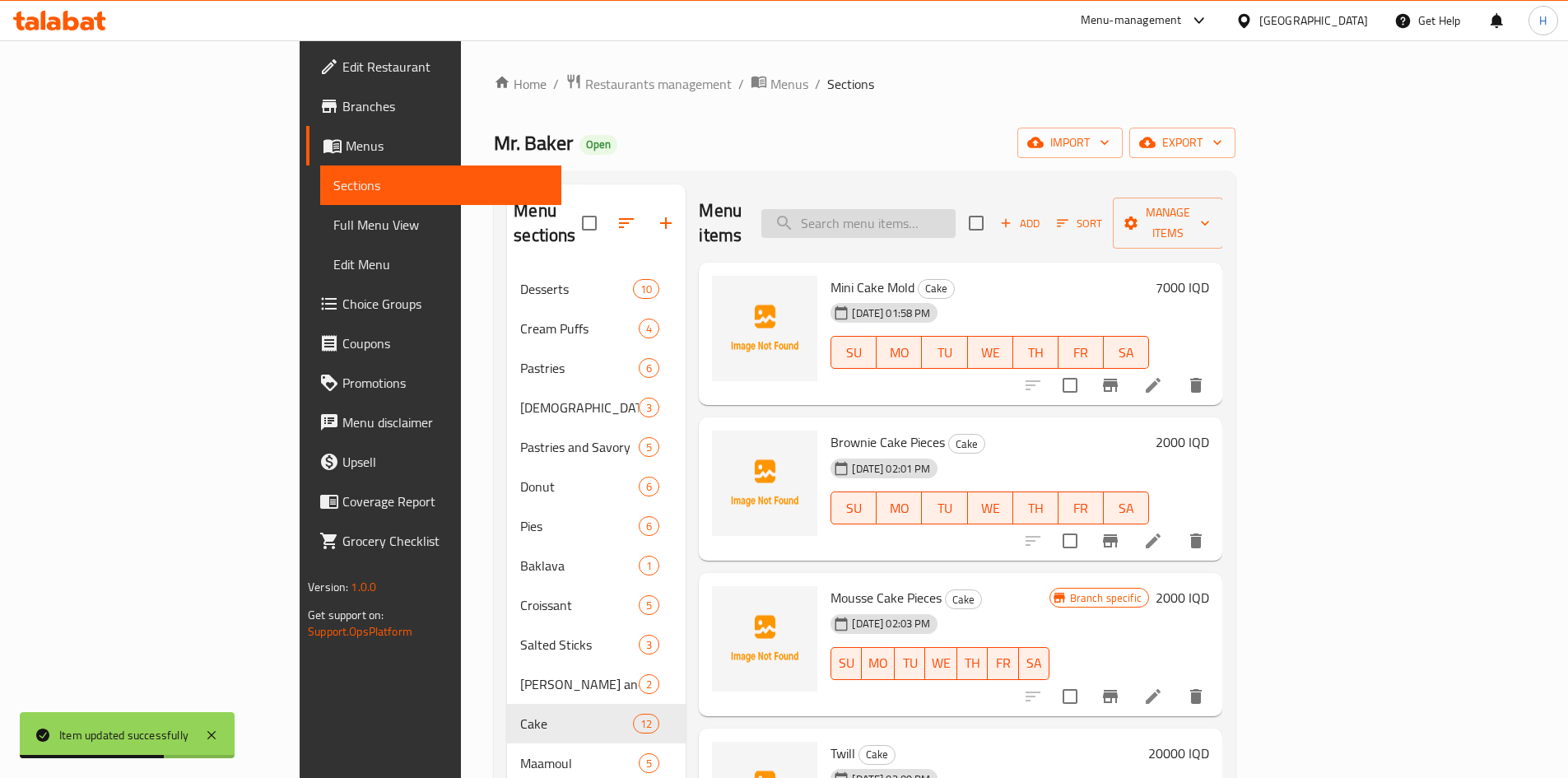
click at [952, 210] on input "search" at bounding box center [858, 224] width 194 height 29
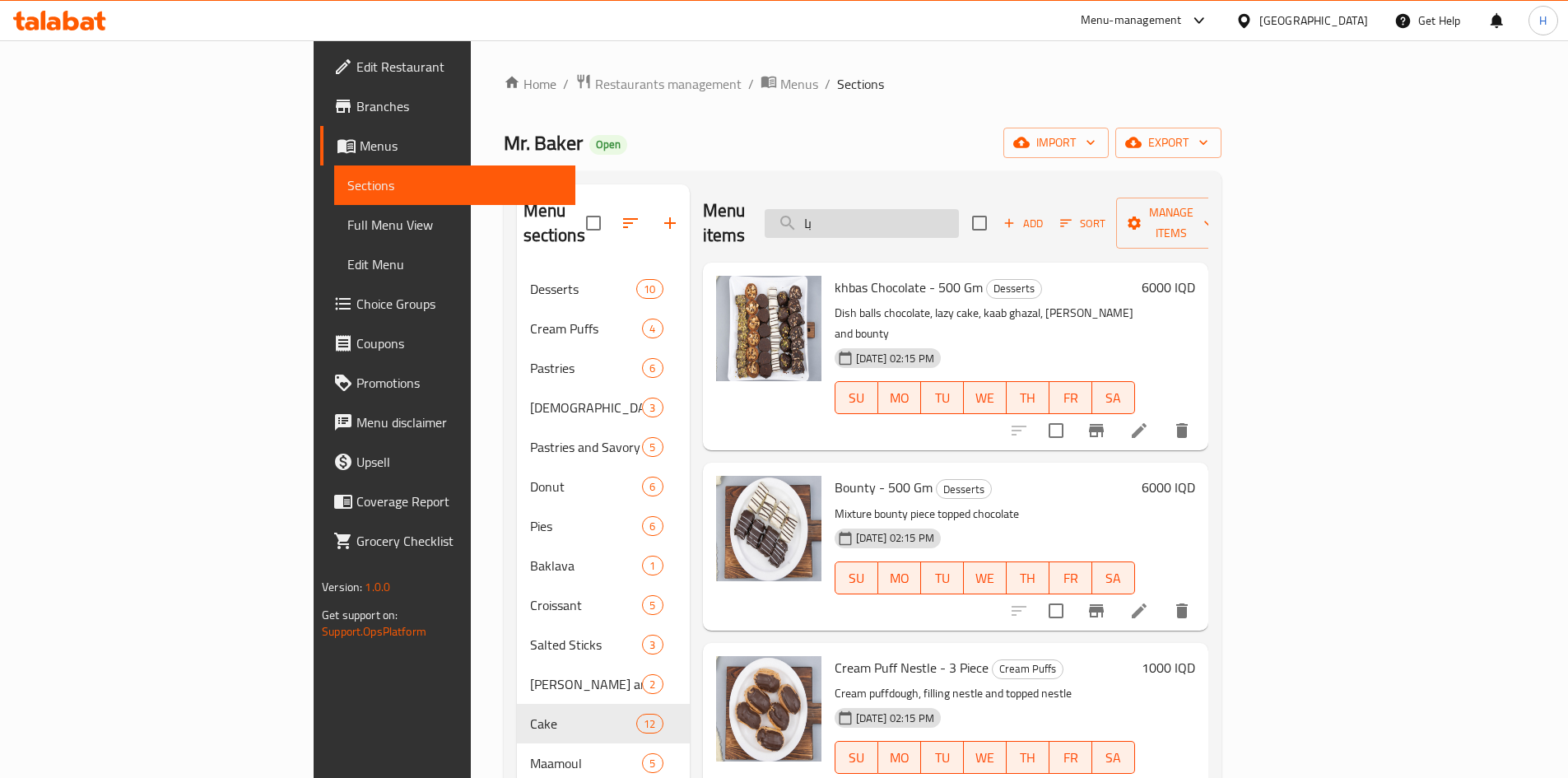
click at [959, 216] on input "با" at bounding box center [862, 224] width 194 height 29
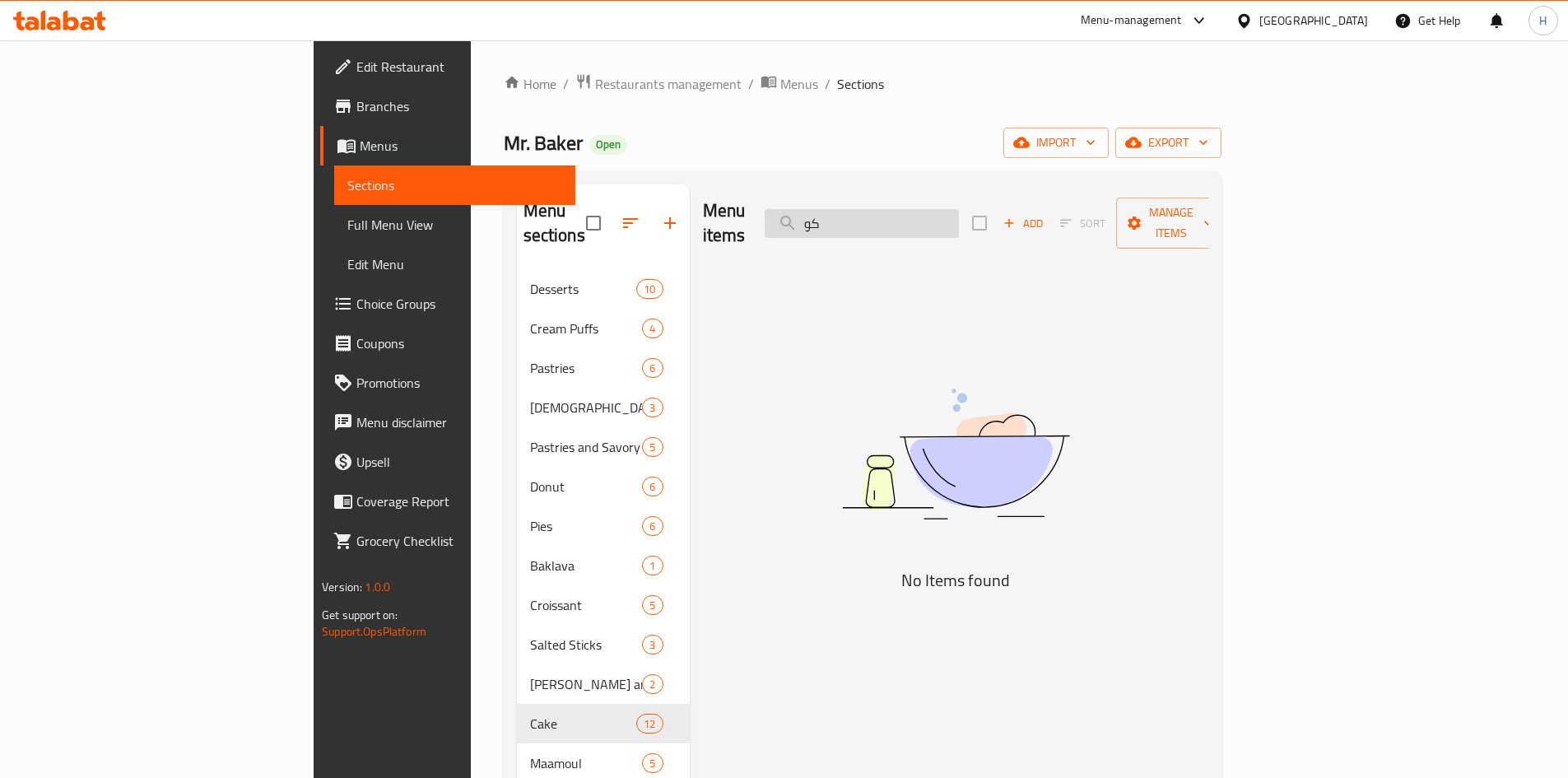
type input "ك"
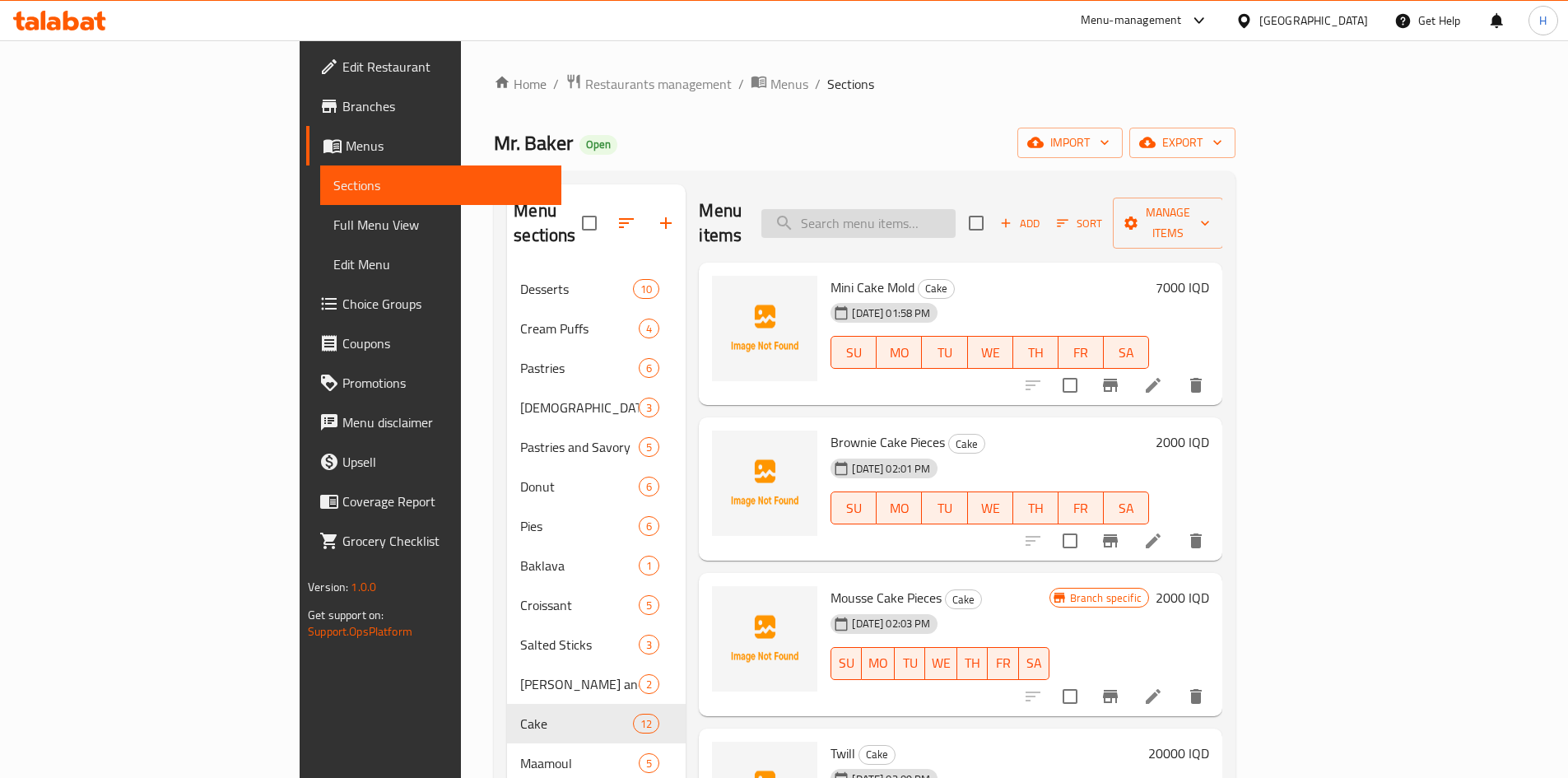
click at [933, 215] on input "search" at bounding box center [858, 224] width 194 height 29
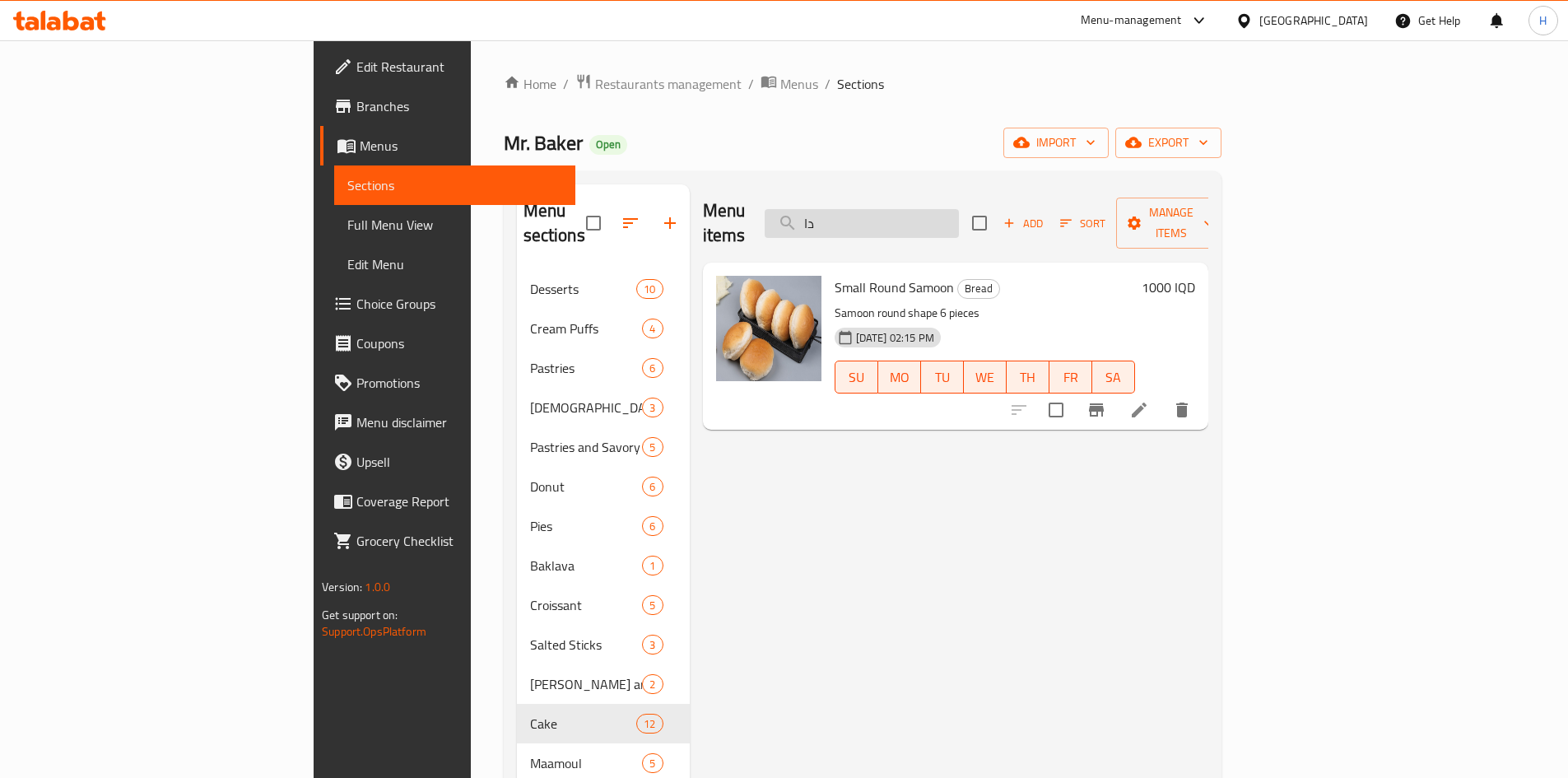
type input "د"
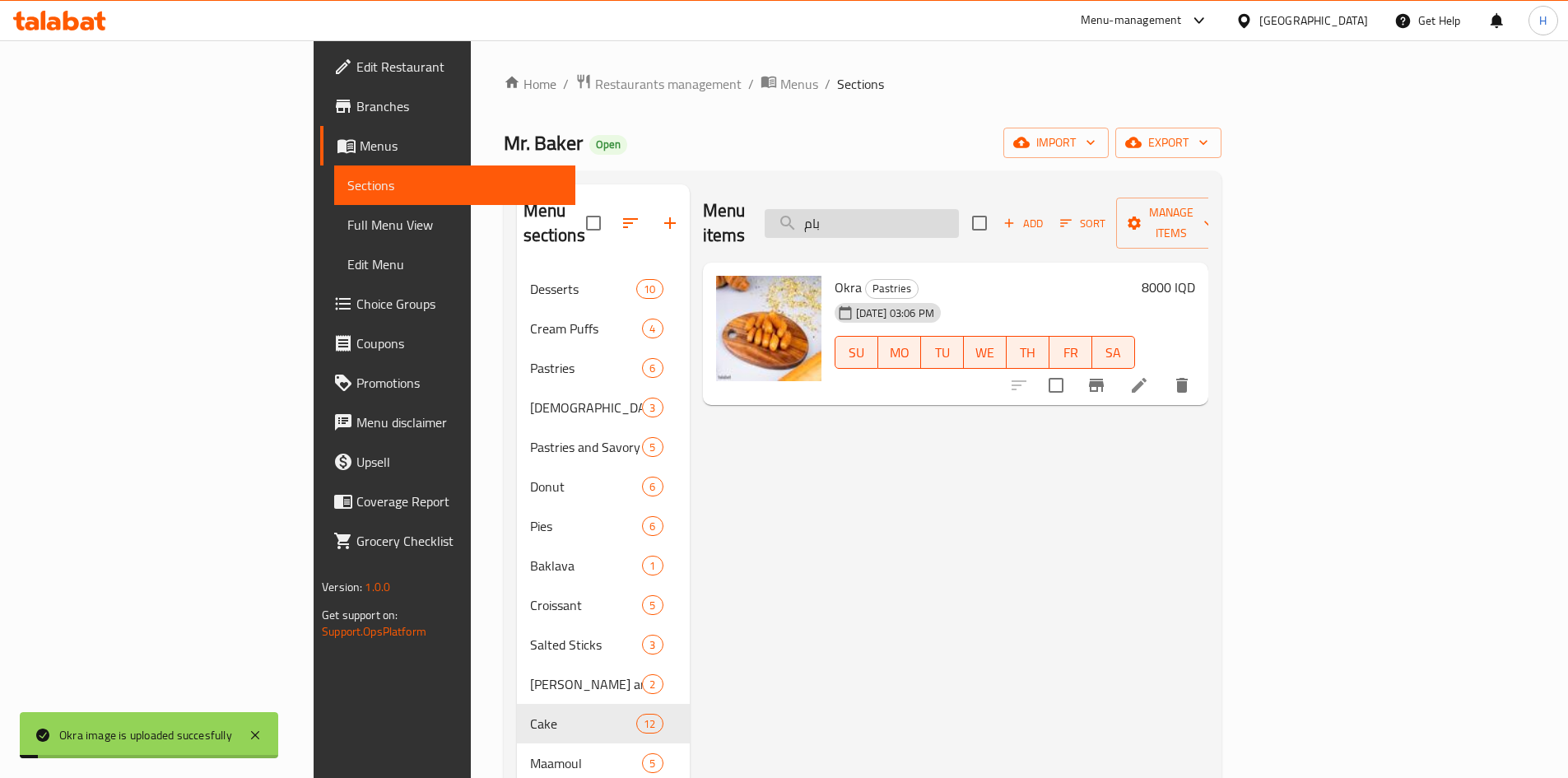
click at [941, 209] on input "بام" at bounding box center [862, 224] width 194 height 29
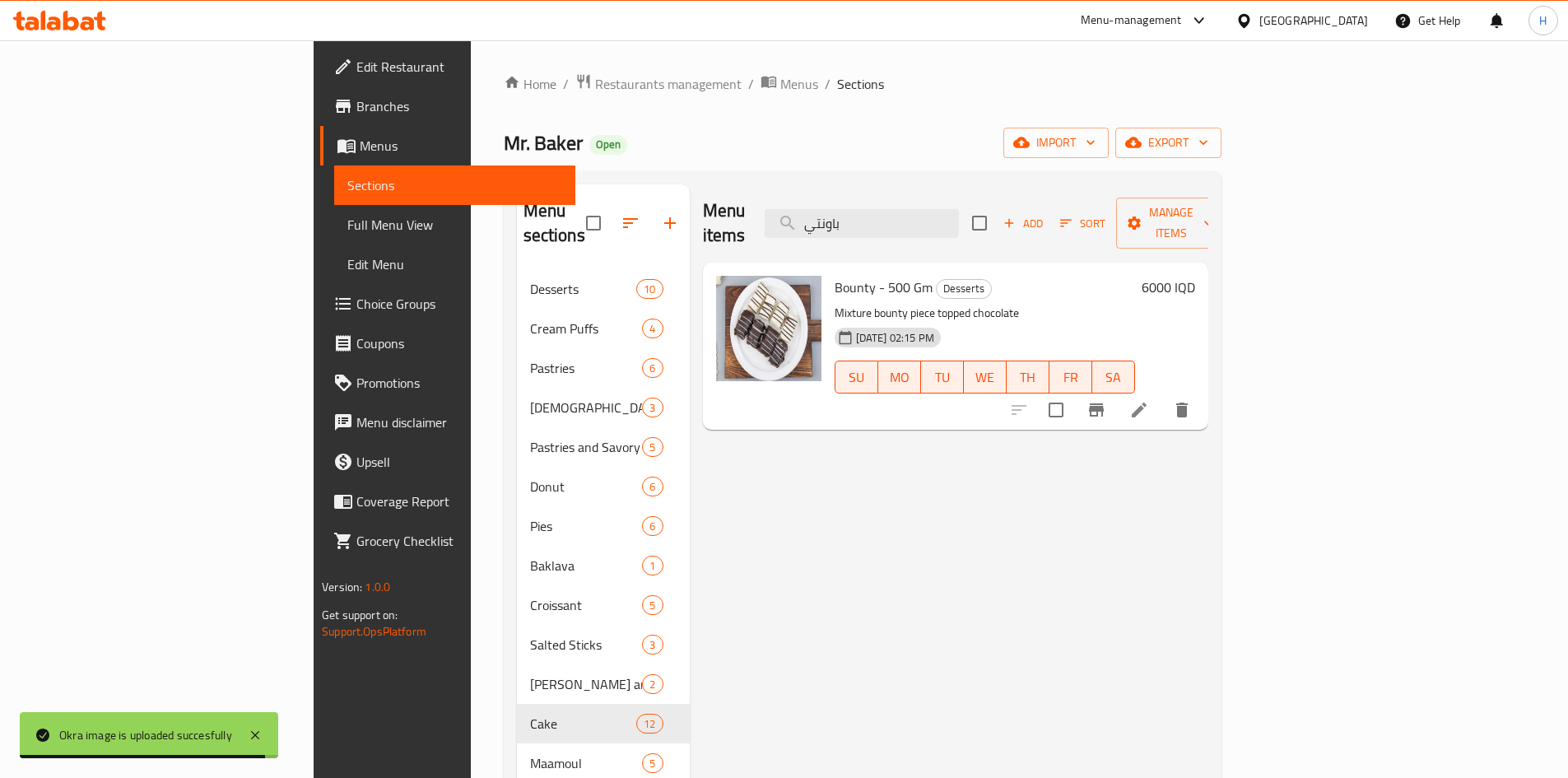
type input "باونتي"
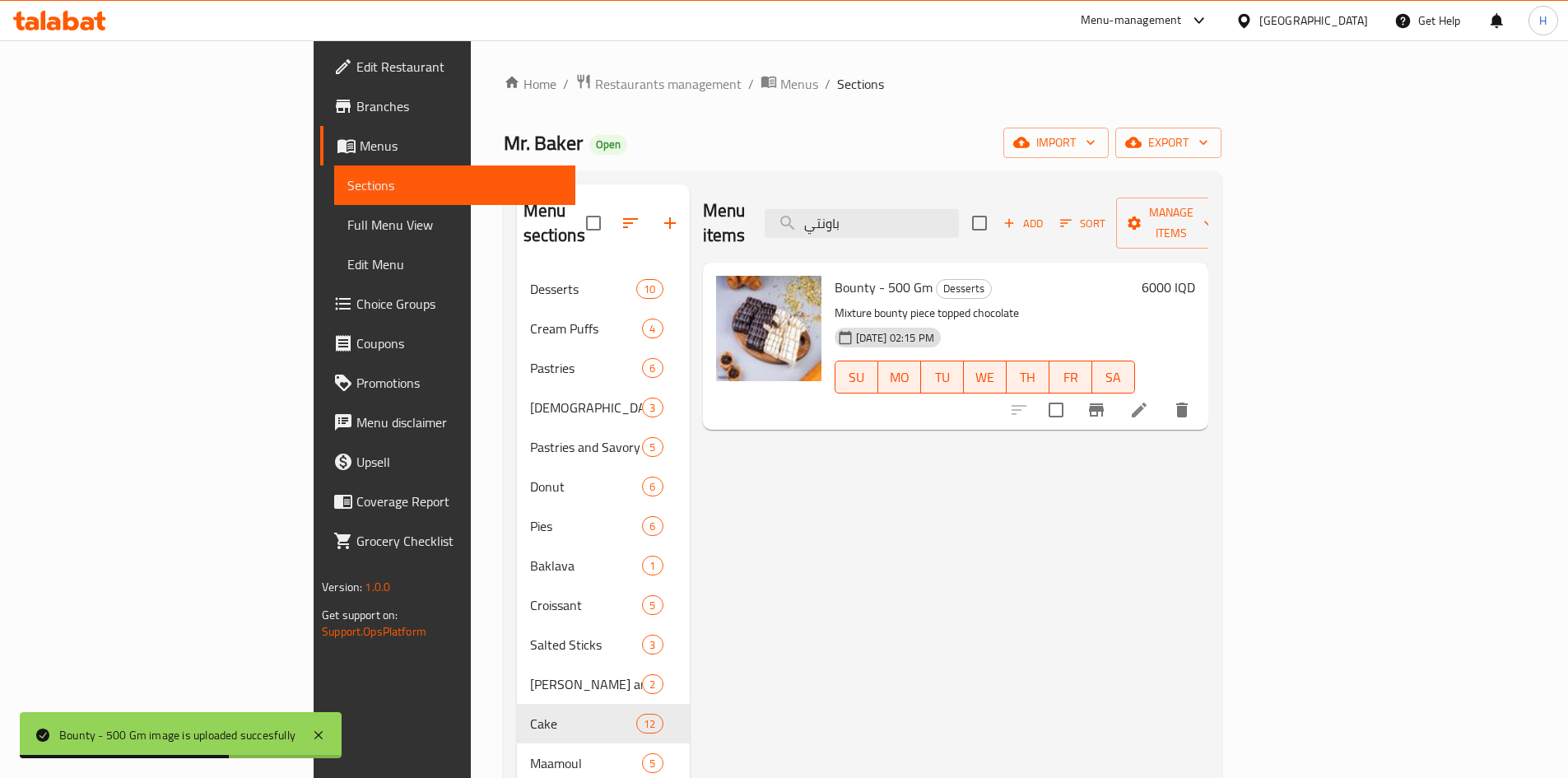
click at [1149, 400] on icon at bounding box center [1139, 410] width 19 height 19
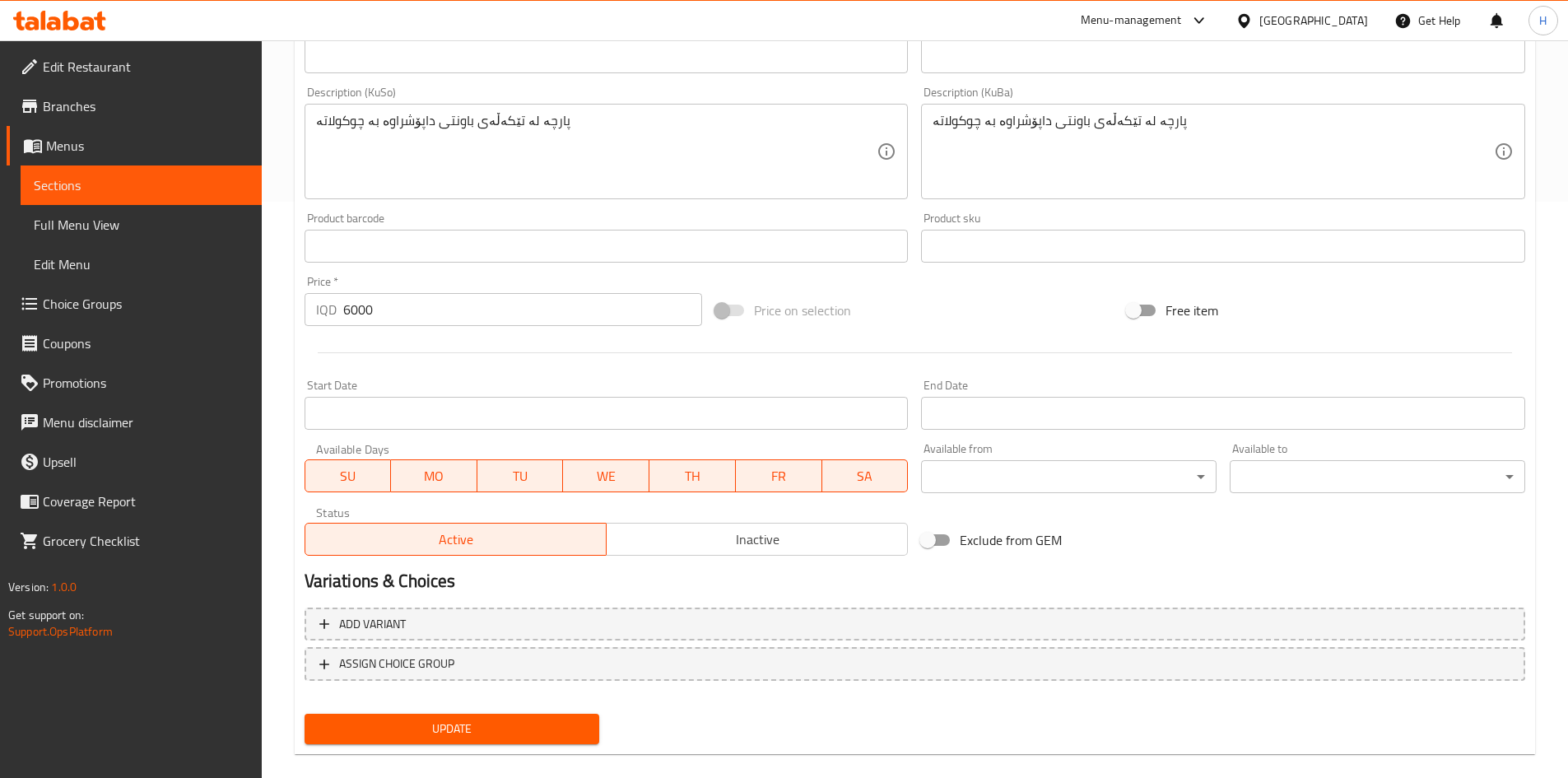
drag, startPoint x: 487, startPoint y: 748, endPoint x: 601, endPoint y: 596, distance: 190.0
click at [486, 744] on div "Update" at bounding box center [452, 729] width 308 height 44
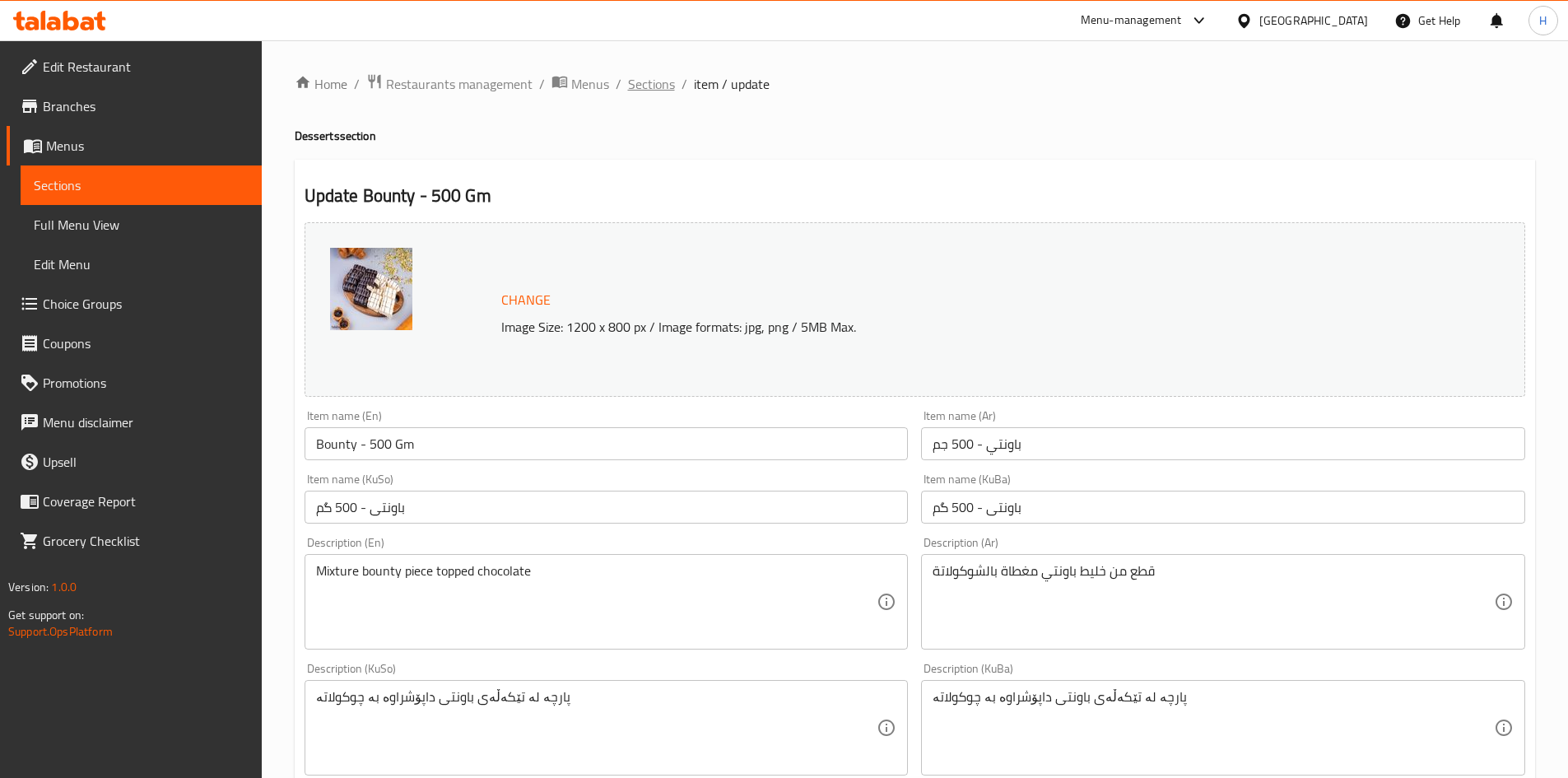
click at [668, 84] on span "Sections" at bounding box center [651, 84] width 47 height 19
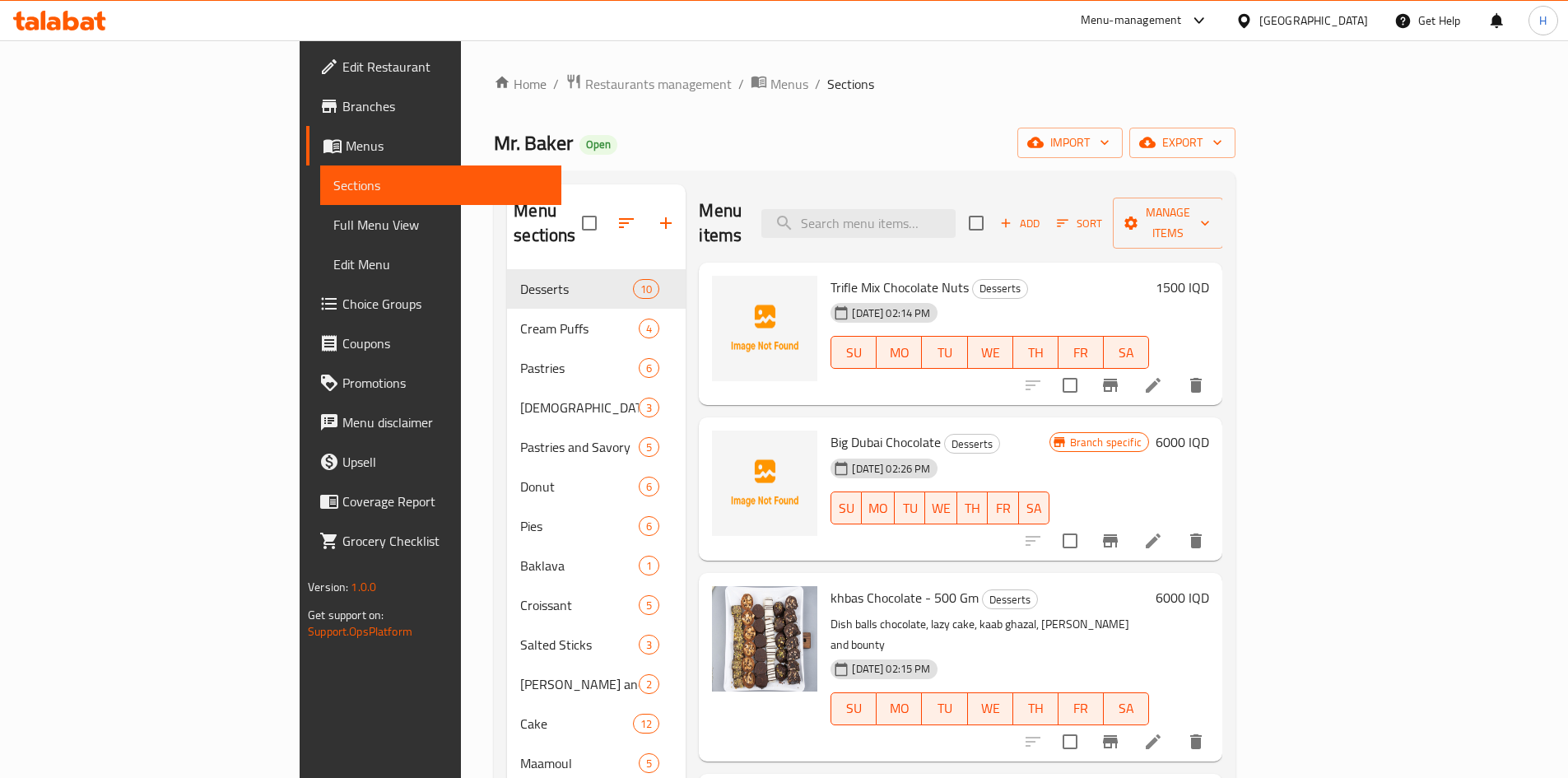
click at [970, 194] on div "Menu items Add Sort Manage items" at bounding box center [961, 223] width 524 height 79
click at [956, 209] on input "search" at bounding box center [858, 224] width 194 height 29
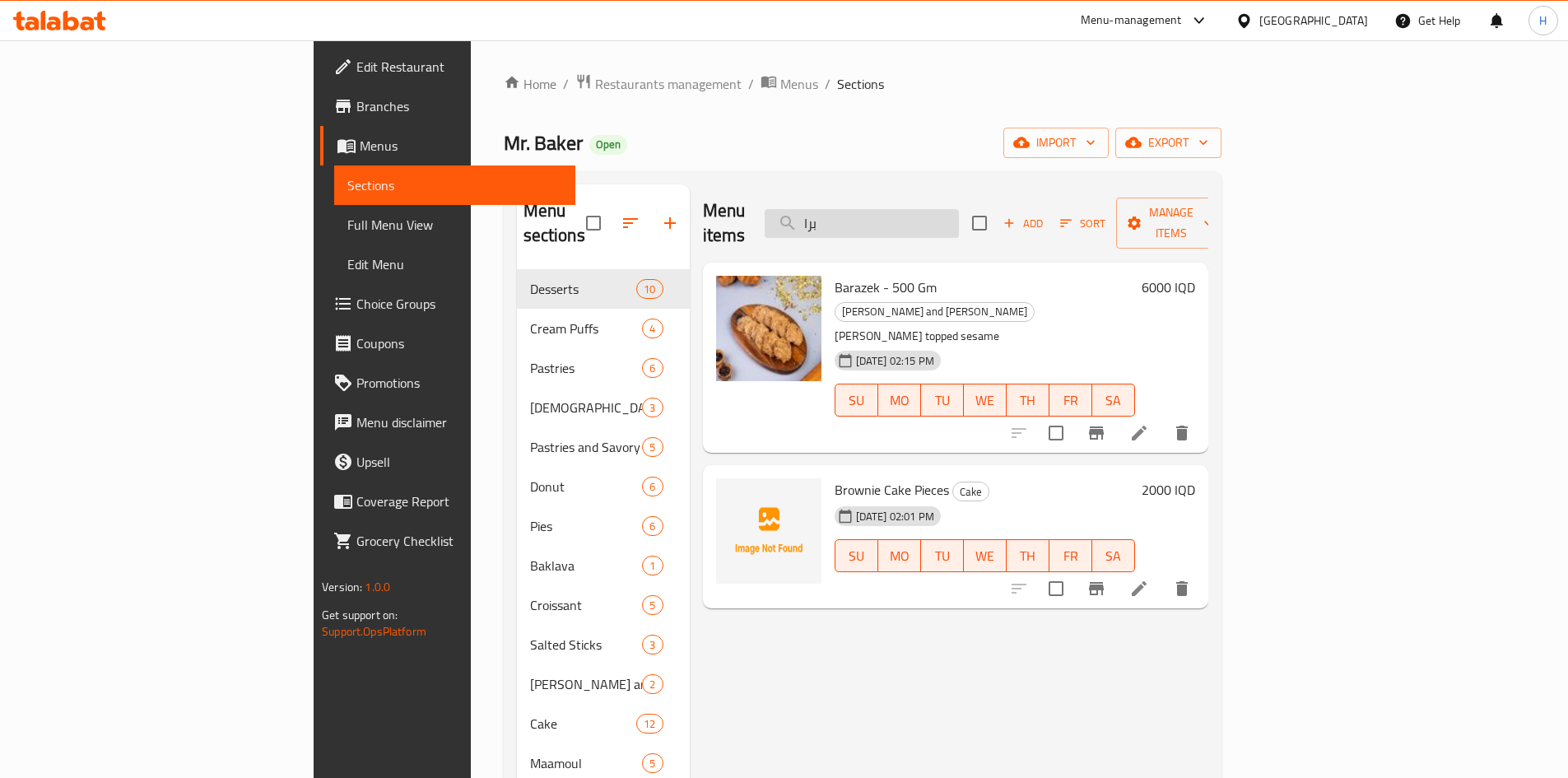
click at [925, 209] on input "برا" at bounding box center [862, 224] width 194 height 29
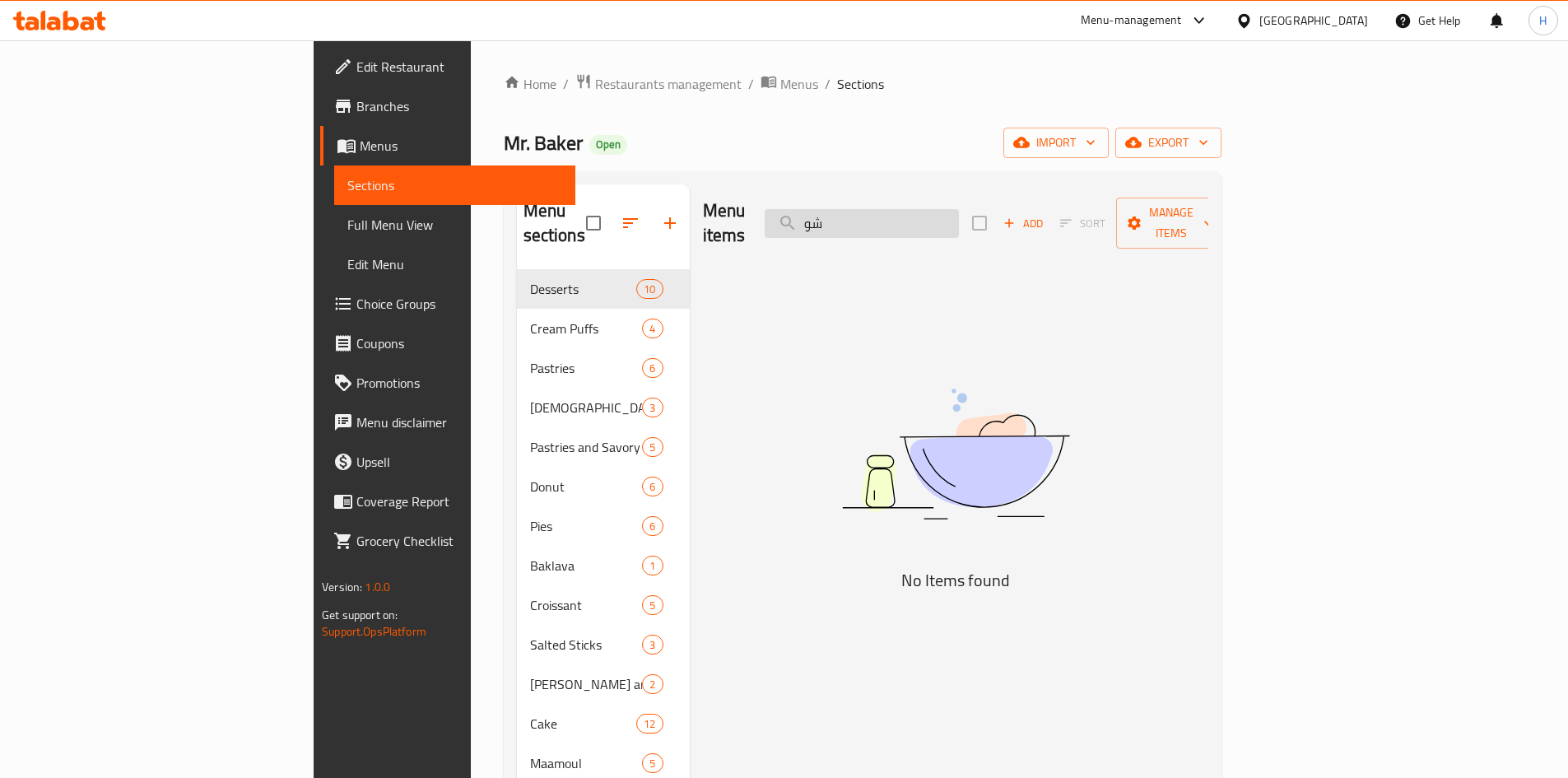
type input "ش"
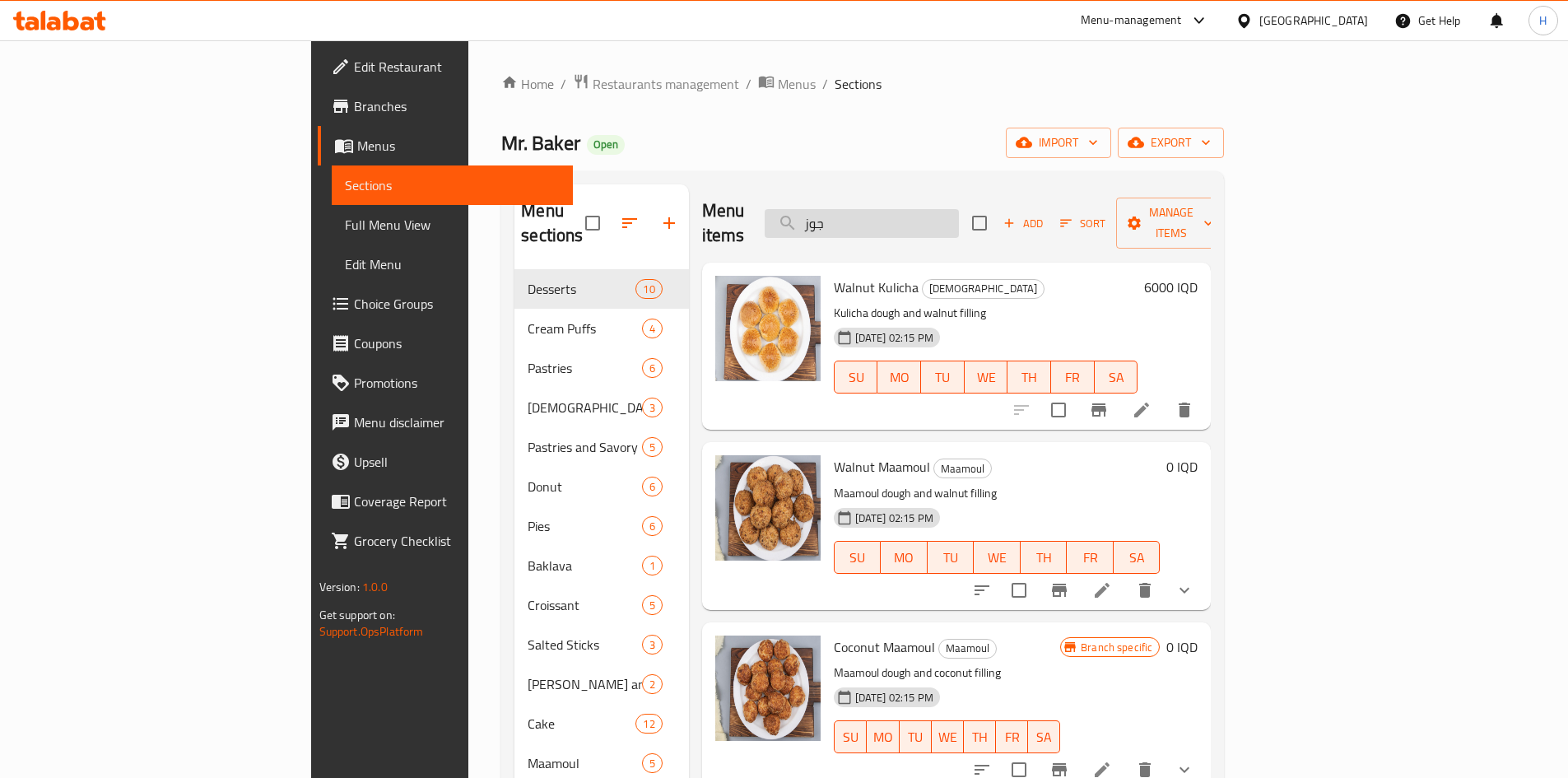
drag, startPoint x: 971, startPoint y: 165, endPoint x: 971, endPoint y: 203, distance: 38.0
click at [971, 172] on div "Home / Restaurants management / Menus / Sections Mr. Baker Open import export M…" at bounding box center [863, 525] width 723 height 902
click at [959, 209] on input "جوز" at bounding box center [862, 224] width 194 height 29
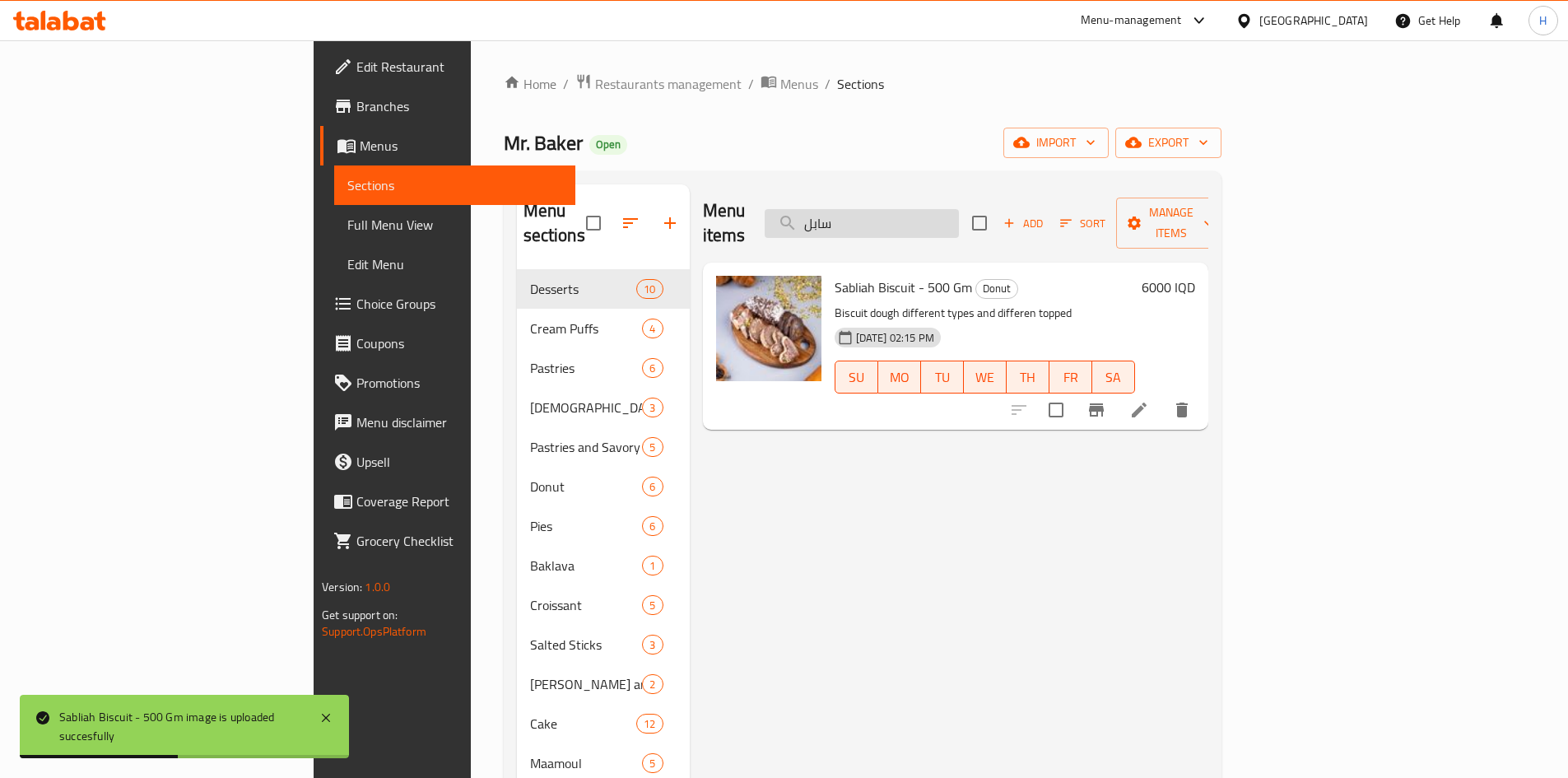
click at [959, 209] on input "سابل" at bounding box center [862, 224] width 194 height 29
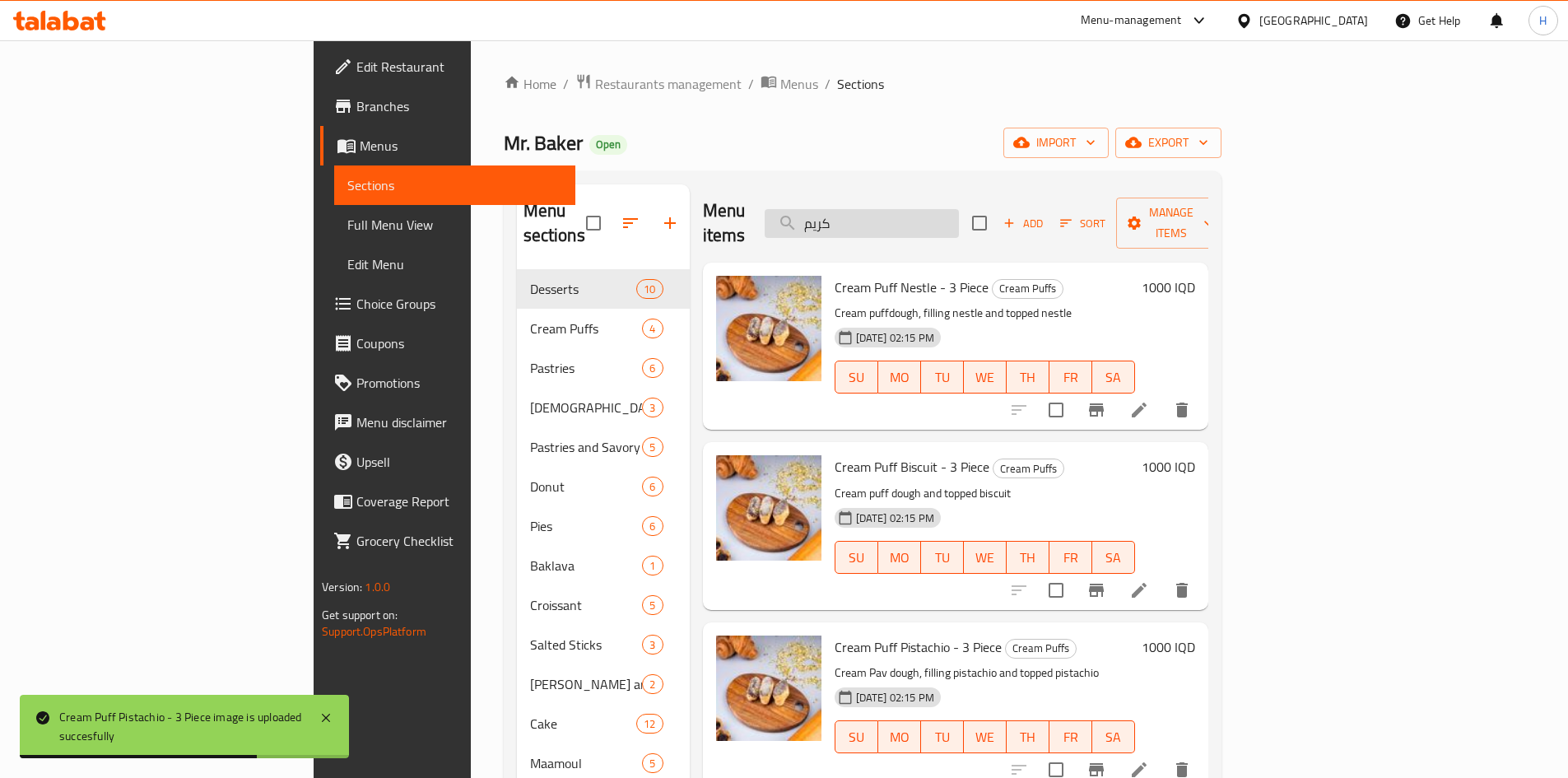
click at [959, 209] on input "كريم" at bounding box center [862, 224] width 194 height 29
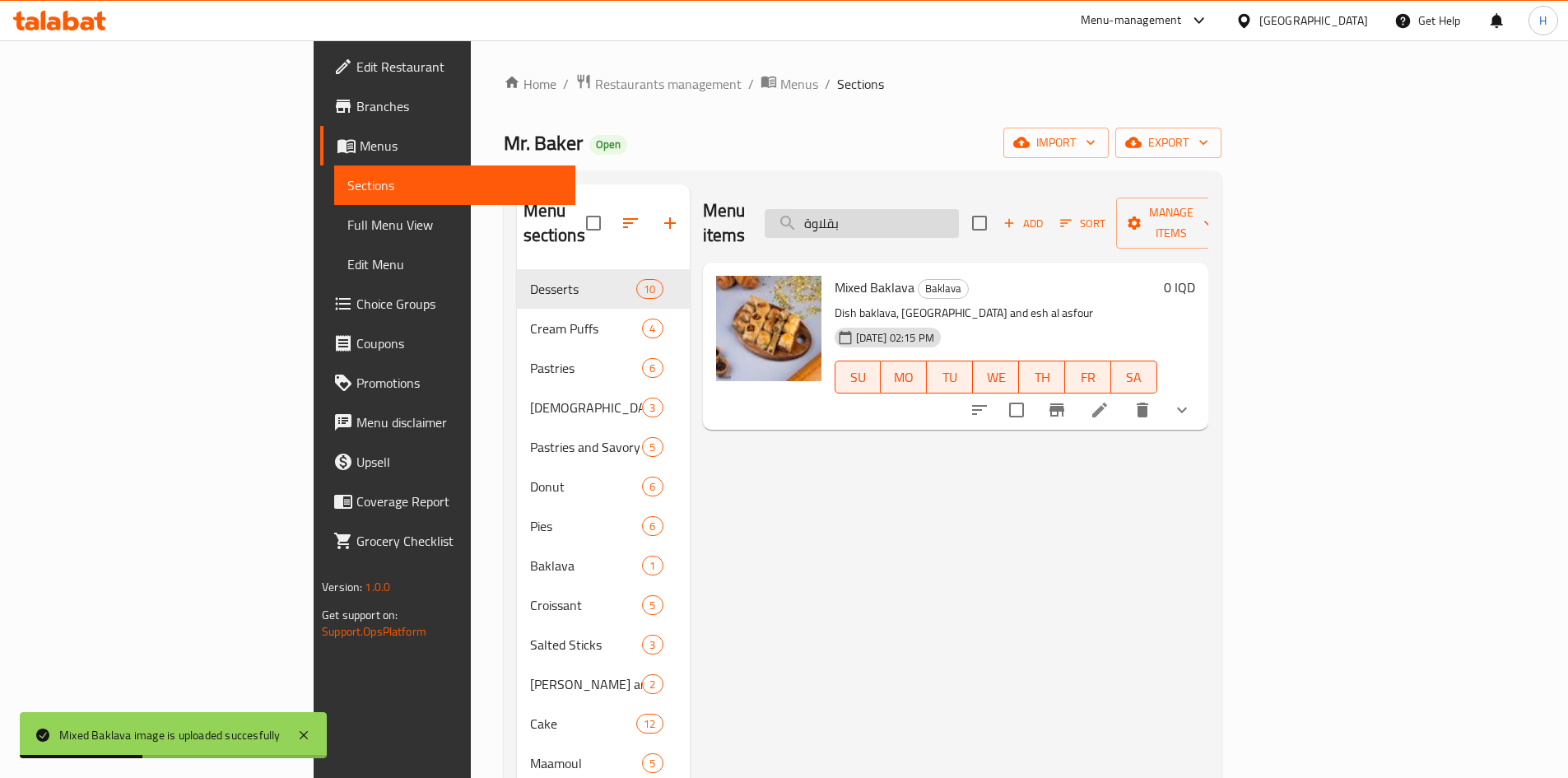
click at [939, 209] on input "بقلاوة" at bounding box center [862, 224] width 194 height 29
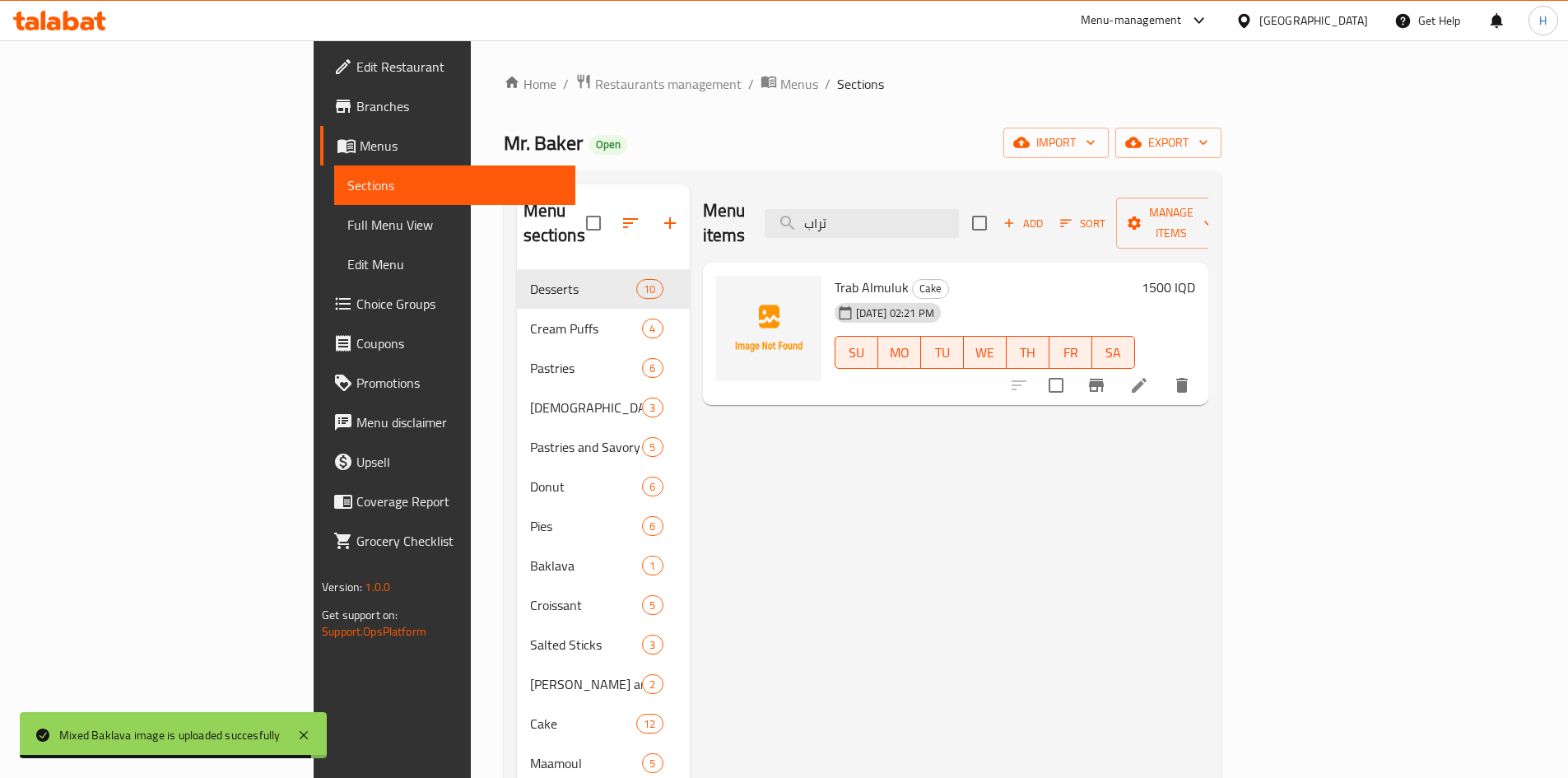
type input "تراب"
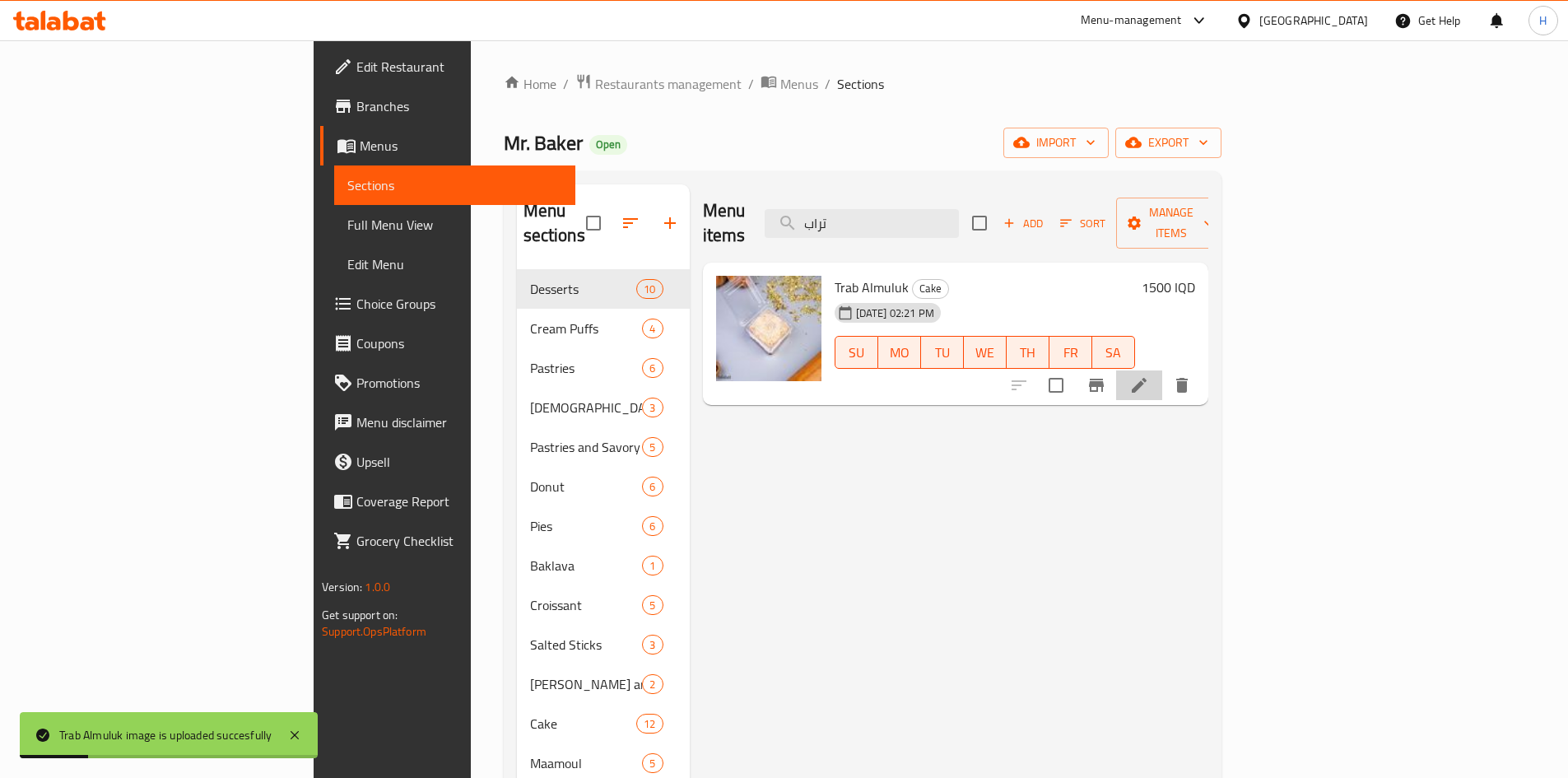
click at [1162, 370] on li at bounding box center [1139, 384] width 46 height 30
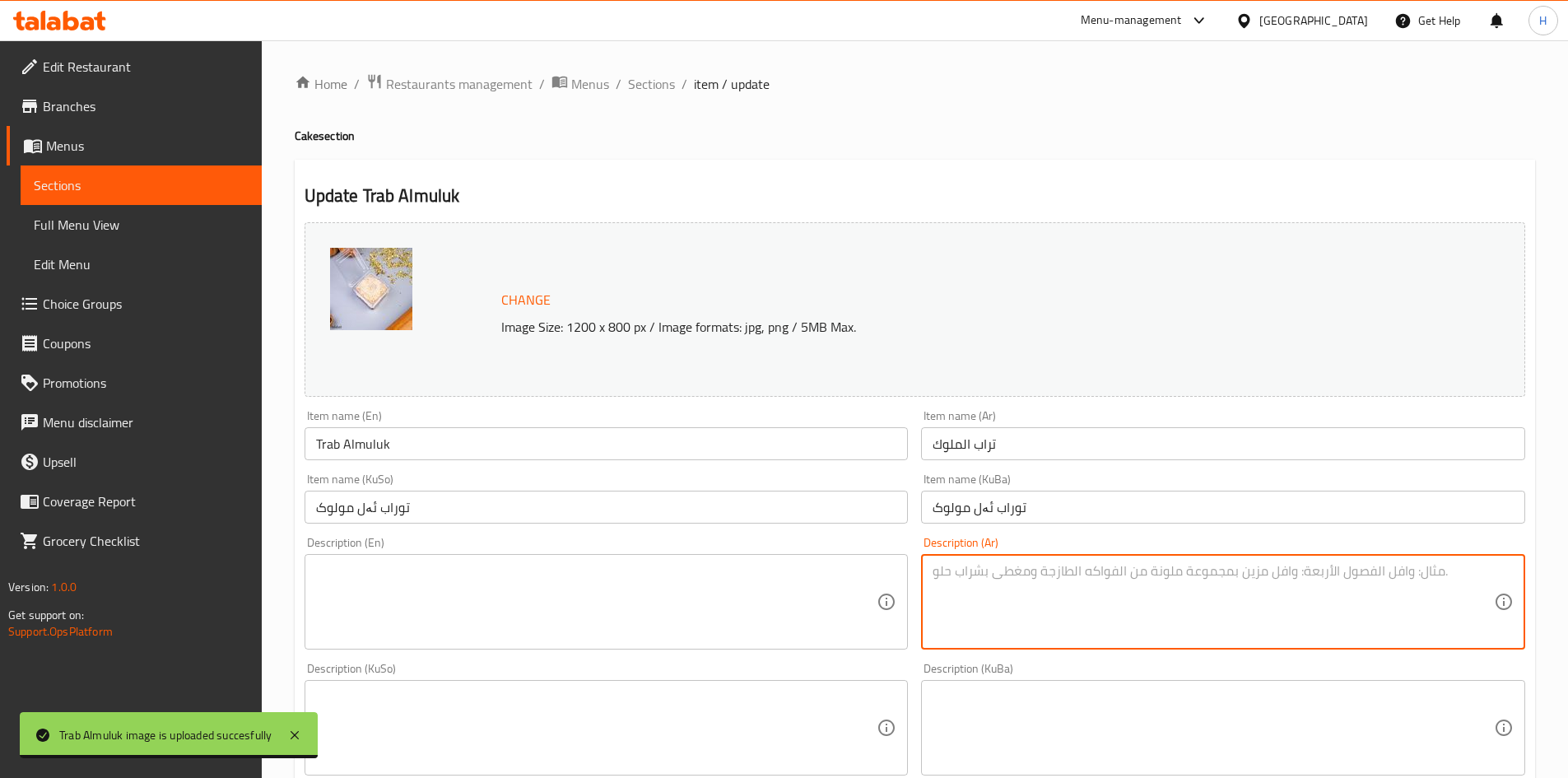
click at [1114, 602] on textarea at bounding box center [1213, 602] width 562 height 79
paste textarea "طبقات من البسكويت المطحون وخليط الكريمة الغنية."
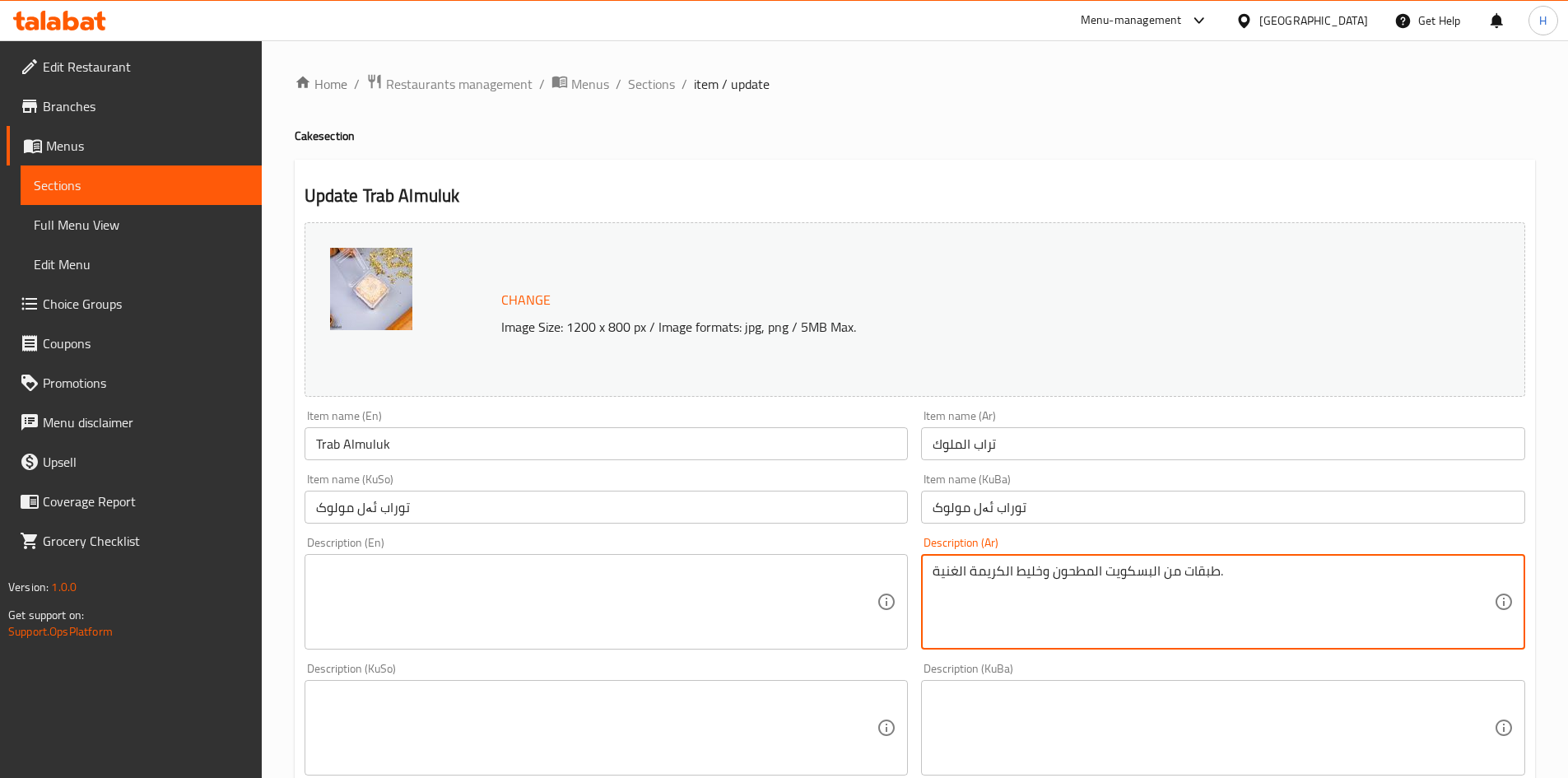
type textarea "طبقات من البسكويت المطحون وخليط الكريمة الغنية."
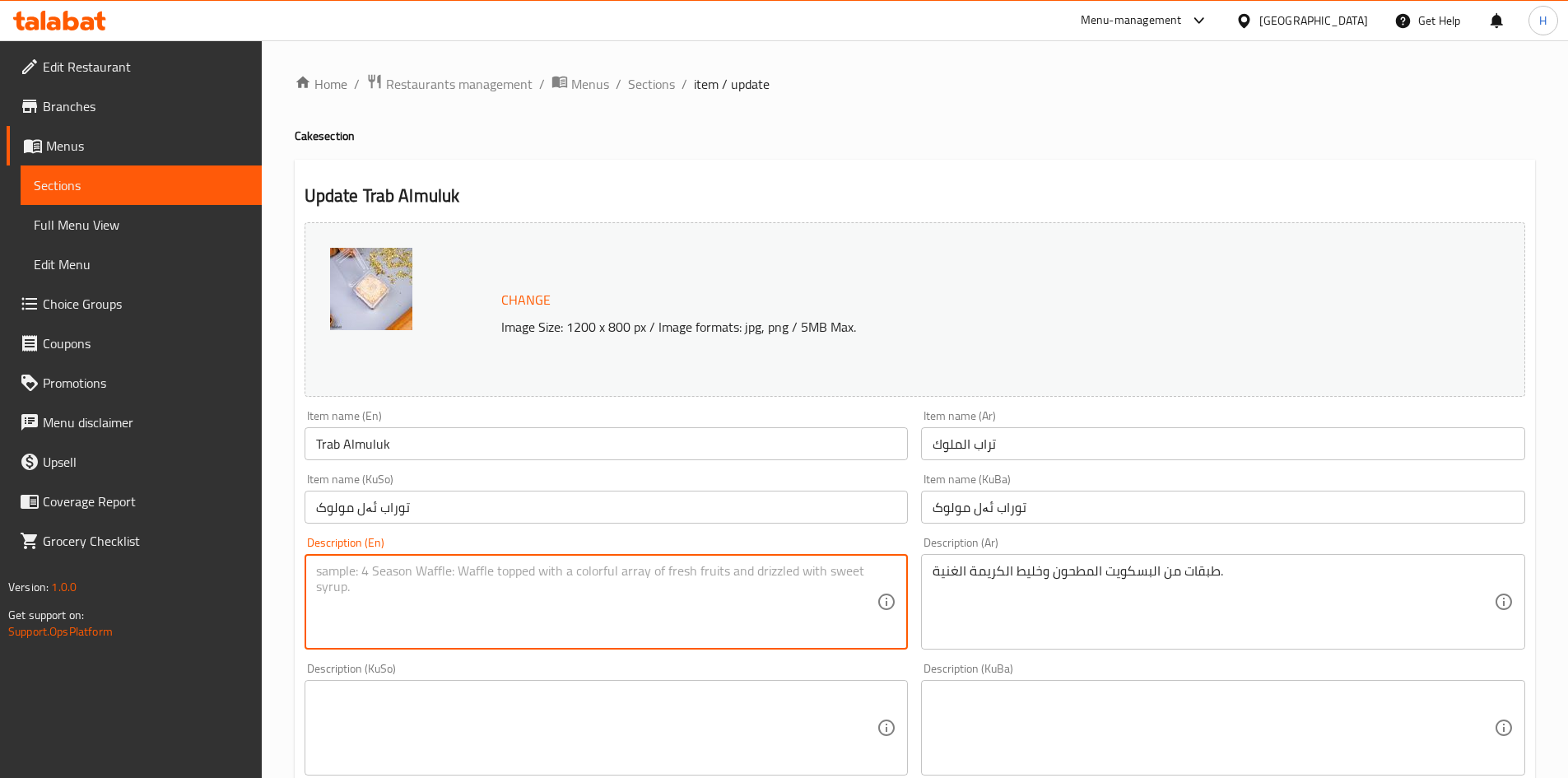
click at [581, 618] on textarea at bounding box center [596, 602] width 562 height 79
paste textarea "Layers of crushed biscuits and a rich cream mixture."
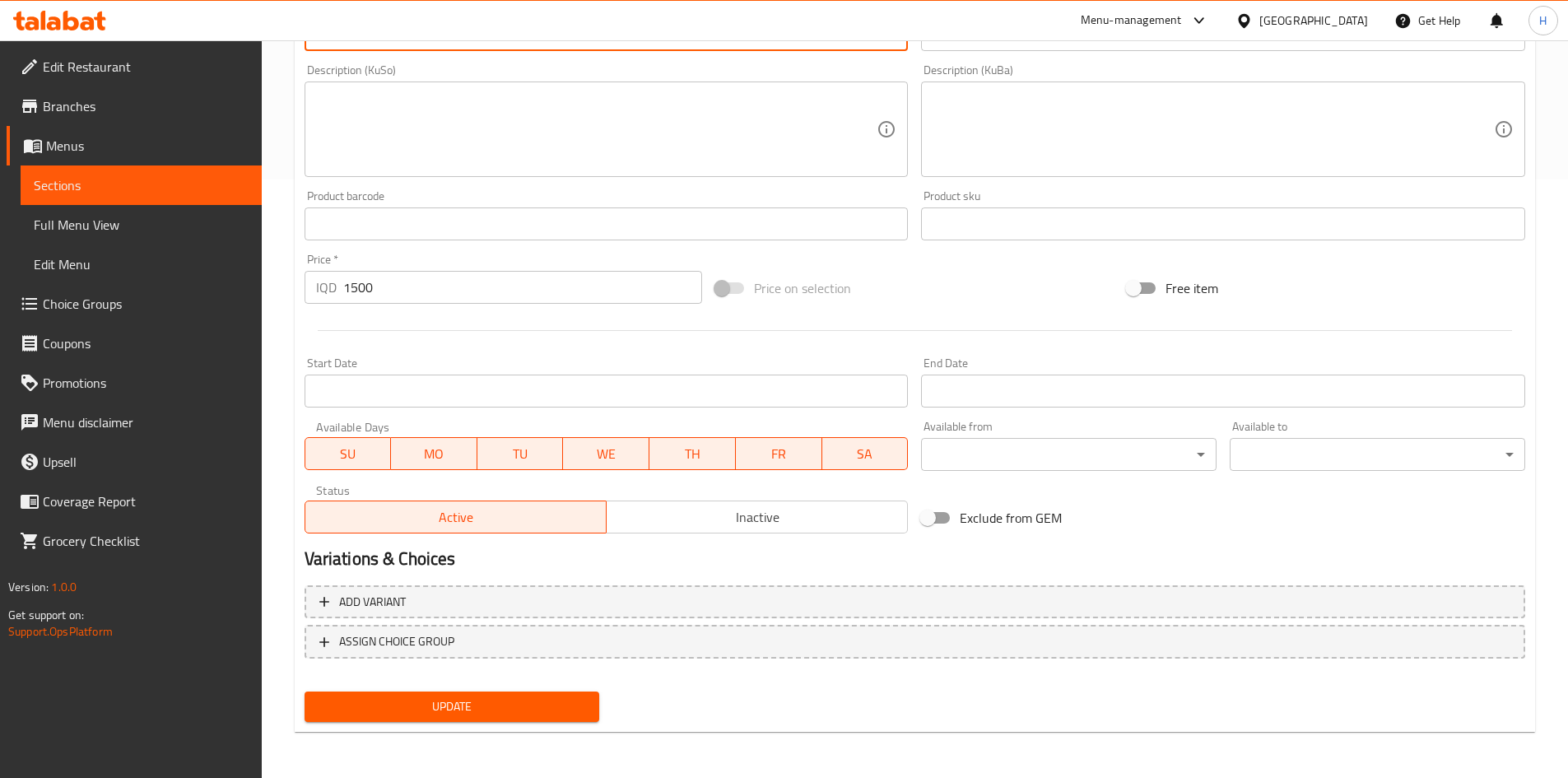
type textarea "Layers of crushed biscuits and a rich cream mixture."
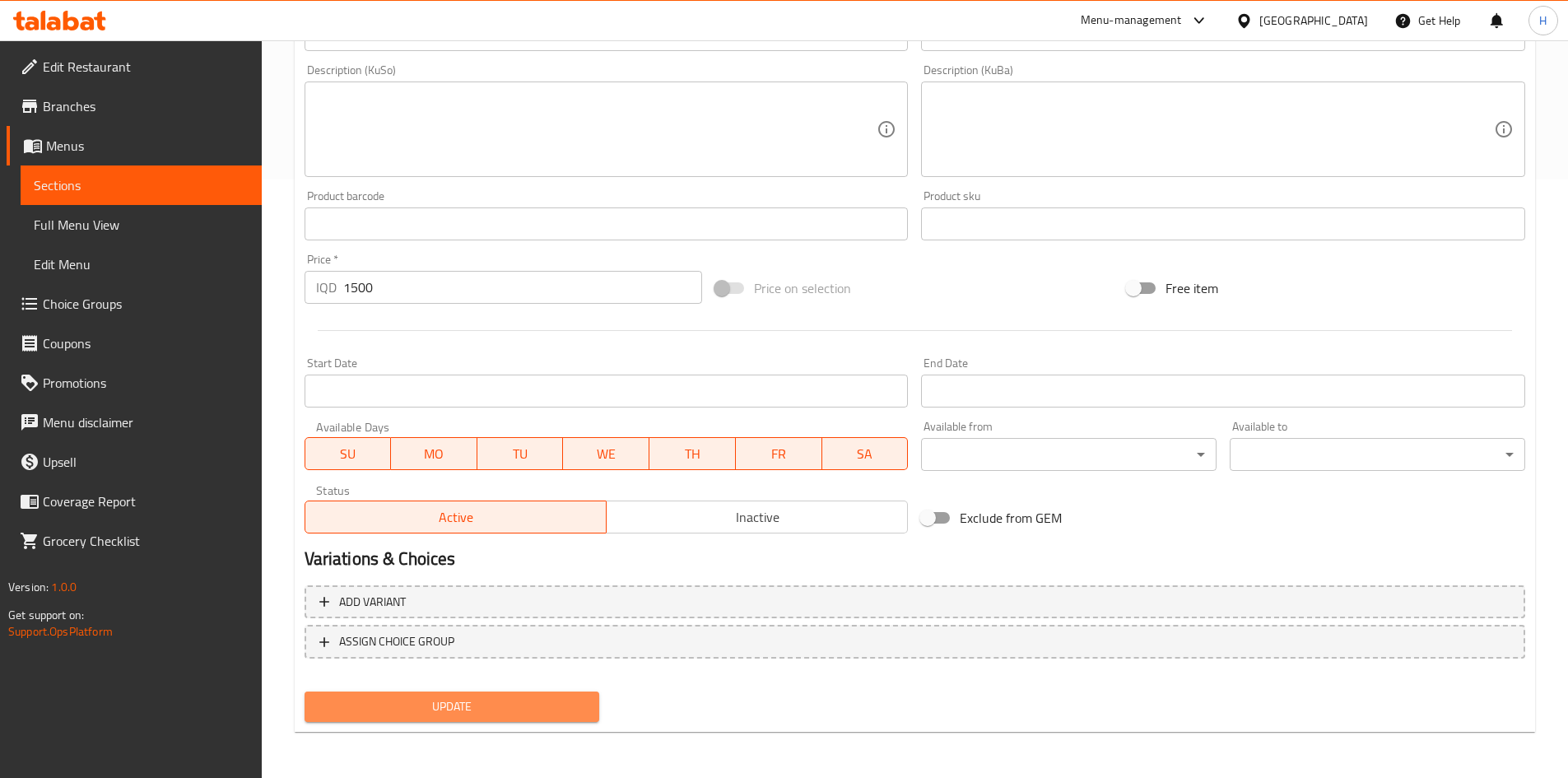
click at [529, 709] on span "Update" at bounding box center [452, 706] width 270 height 20
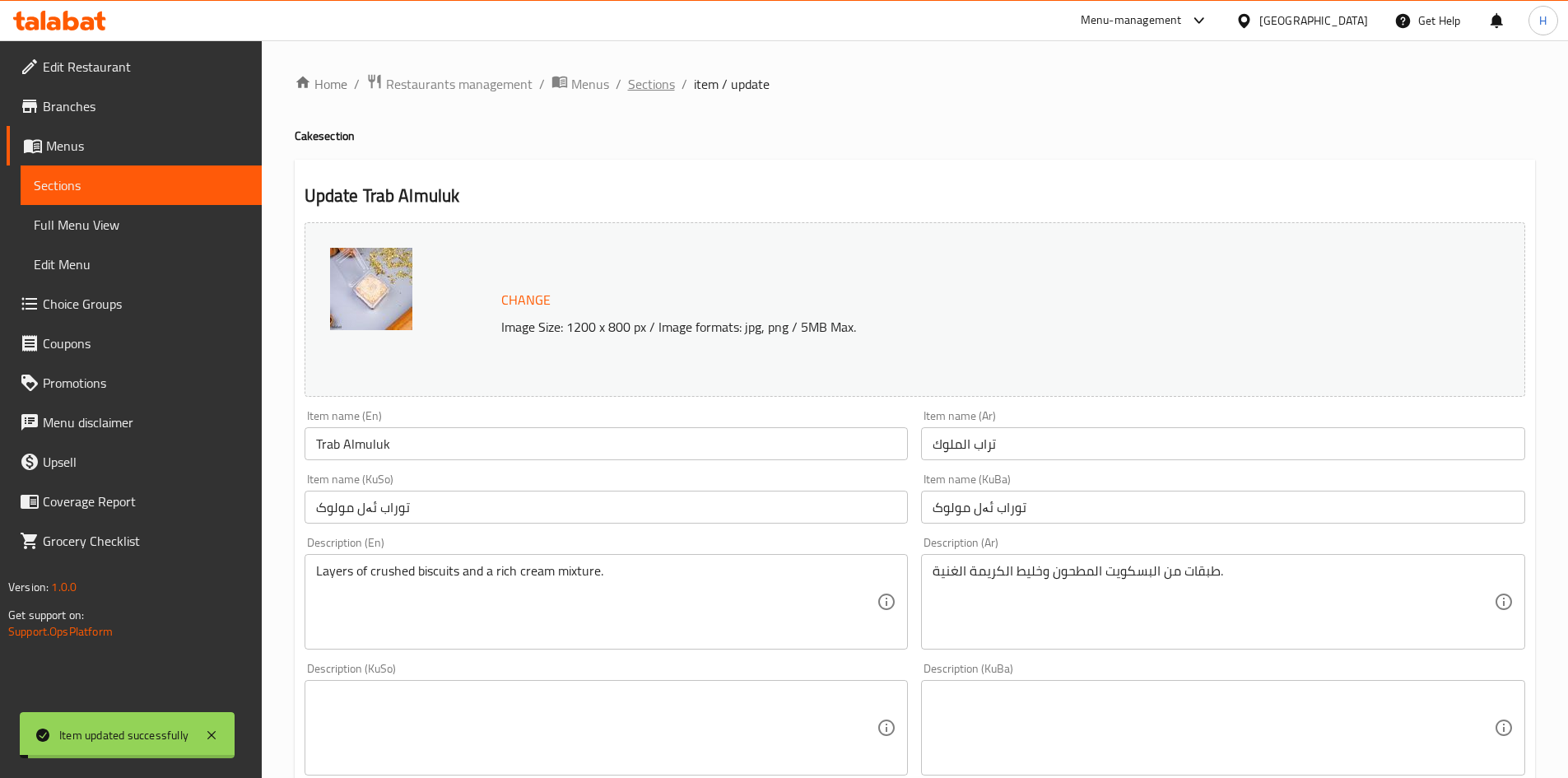
click at [634, 76] on span "Sections" at bounding box center [651, 84] width 47 height 19
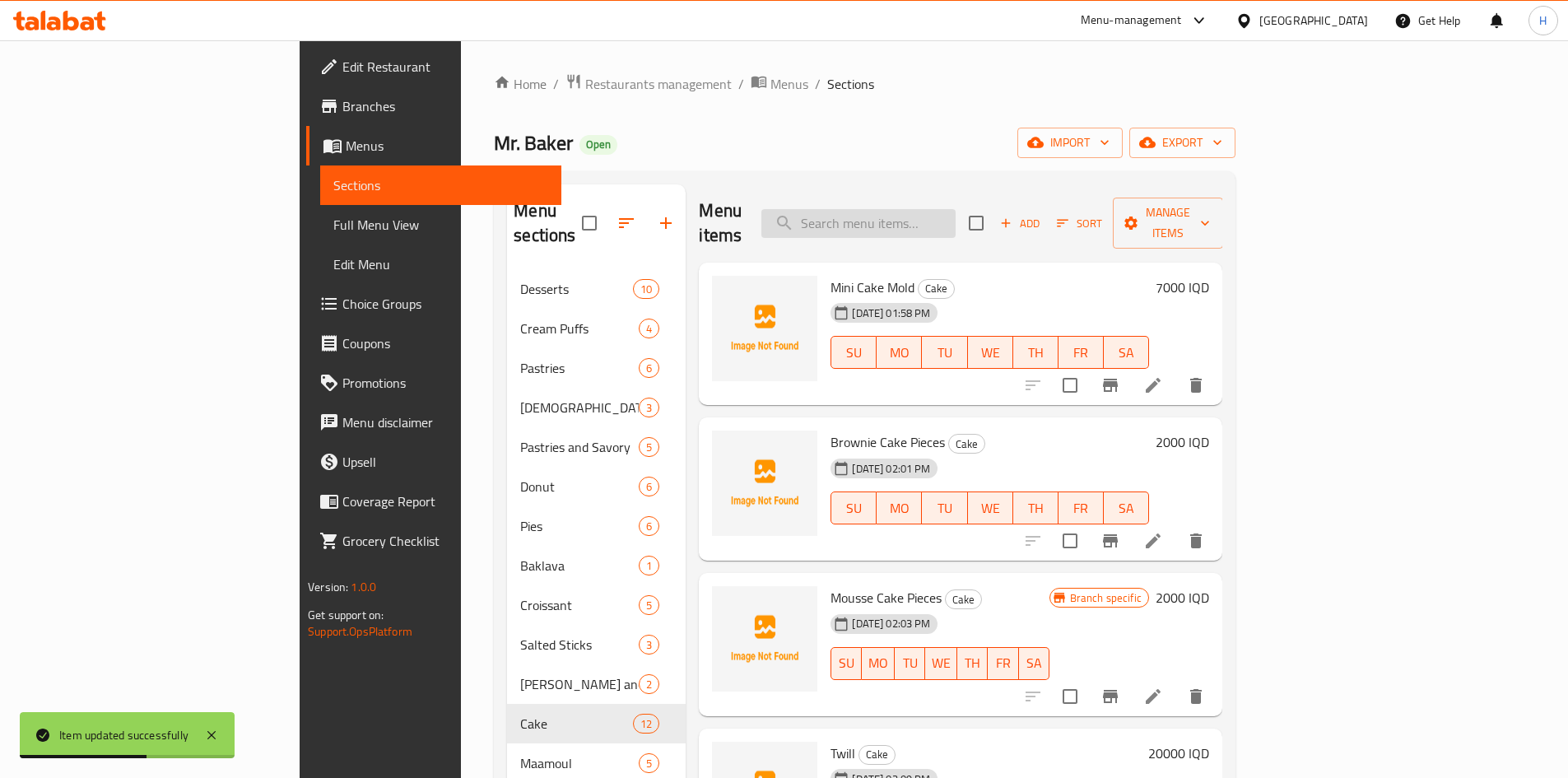
click at [928, 209] on input "search" at bounding box center [858, 224] width 194 height 29
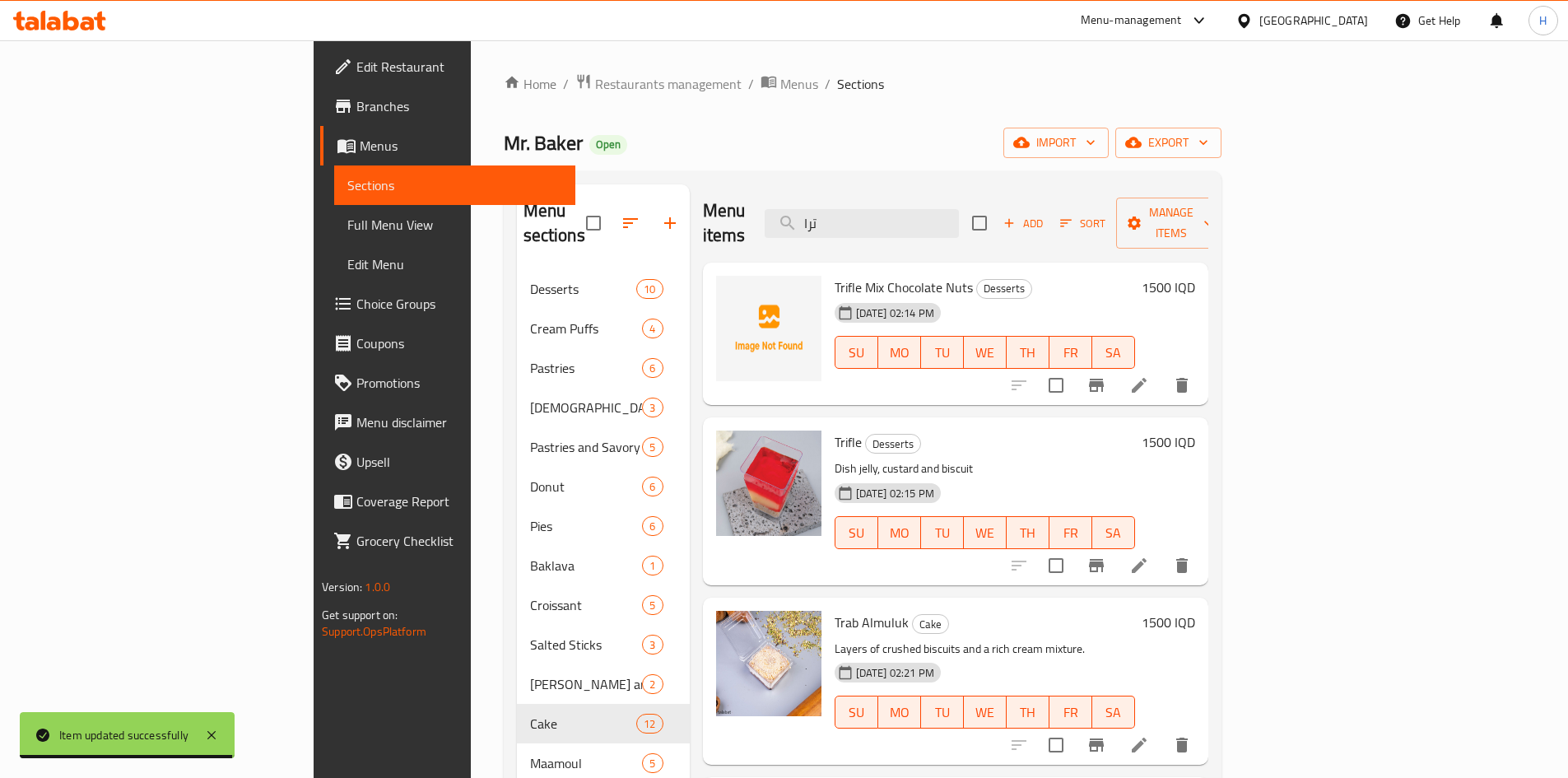
type input "ترا"
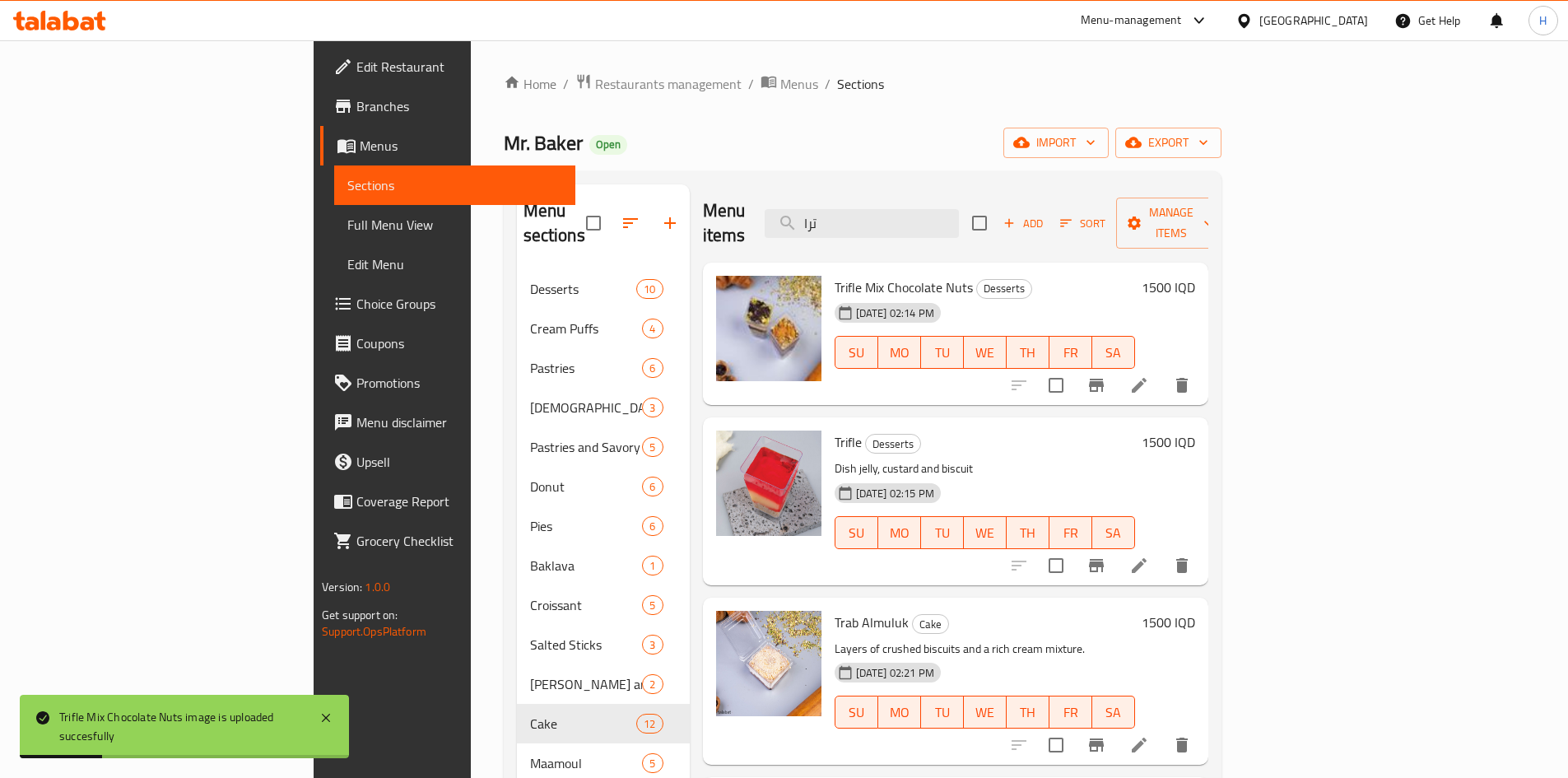
click at [1146, 378] on icon at bounding box center [1140, 385] width 15 height 15
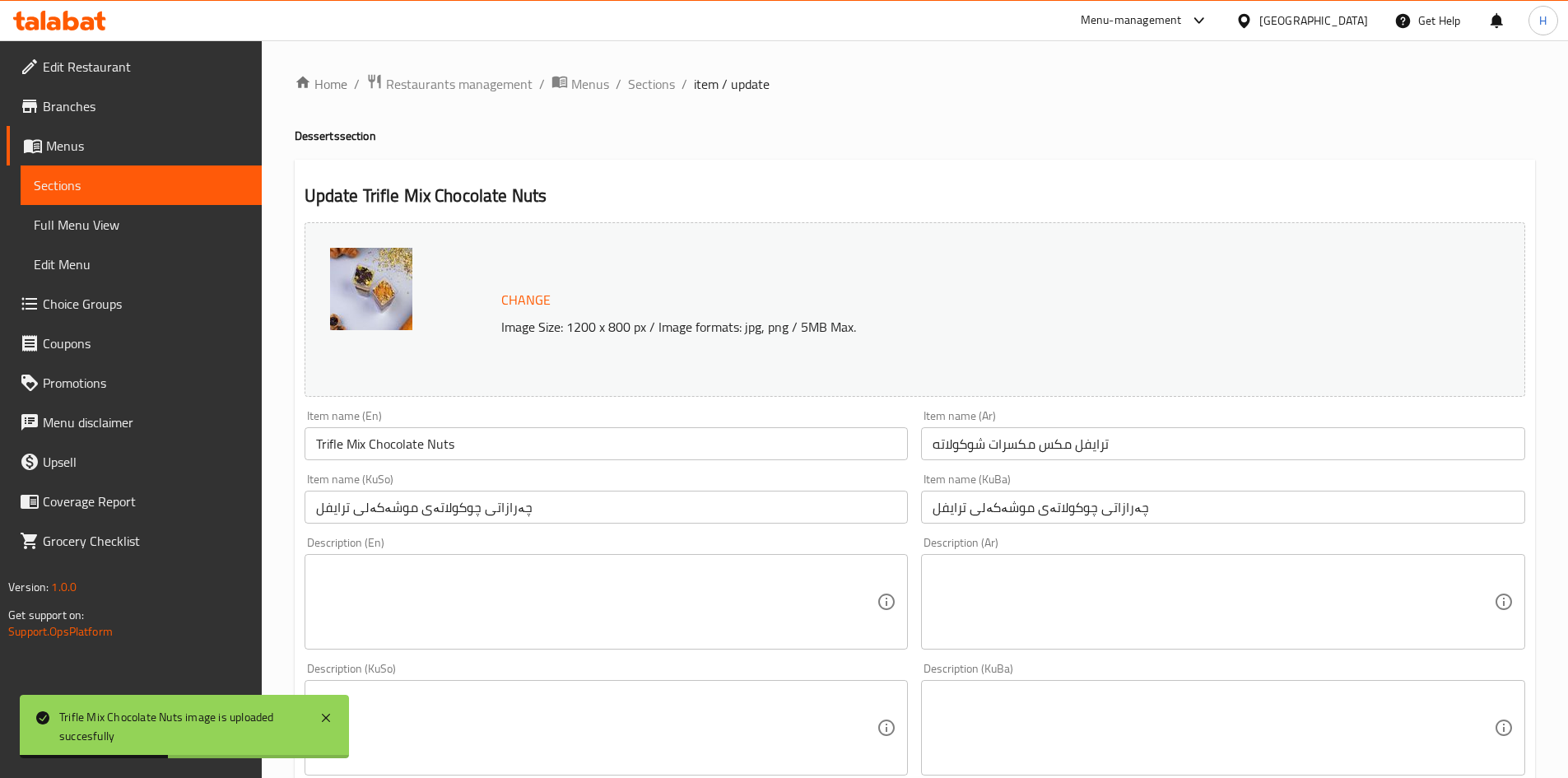
click at [1042, 601] on textarea at bounding box center [1213, 602] width 562 height 79
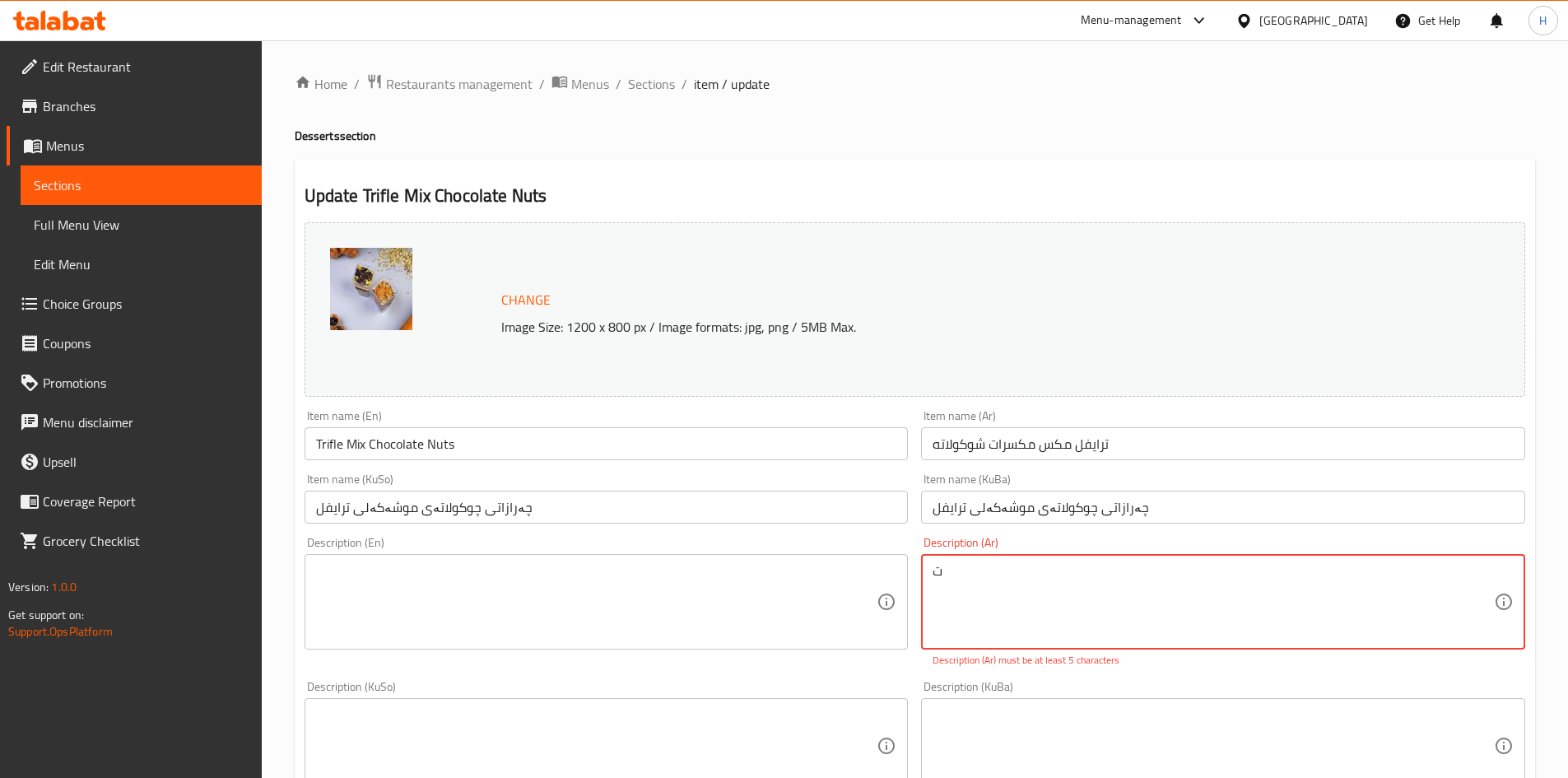
click at [1007, 570] on textarea "ت" at bounding box center [1213, 602] width 562 height 79
click at [1031, 585] on textarea "طبقات من الكاسترد, شوكولا, مكسرات ولوتس" at bounding box center [1213, 602] width 562 height 79
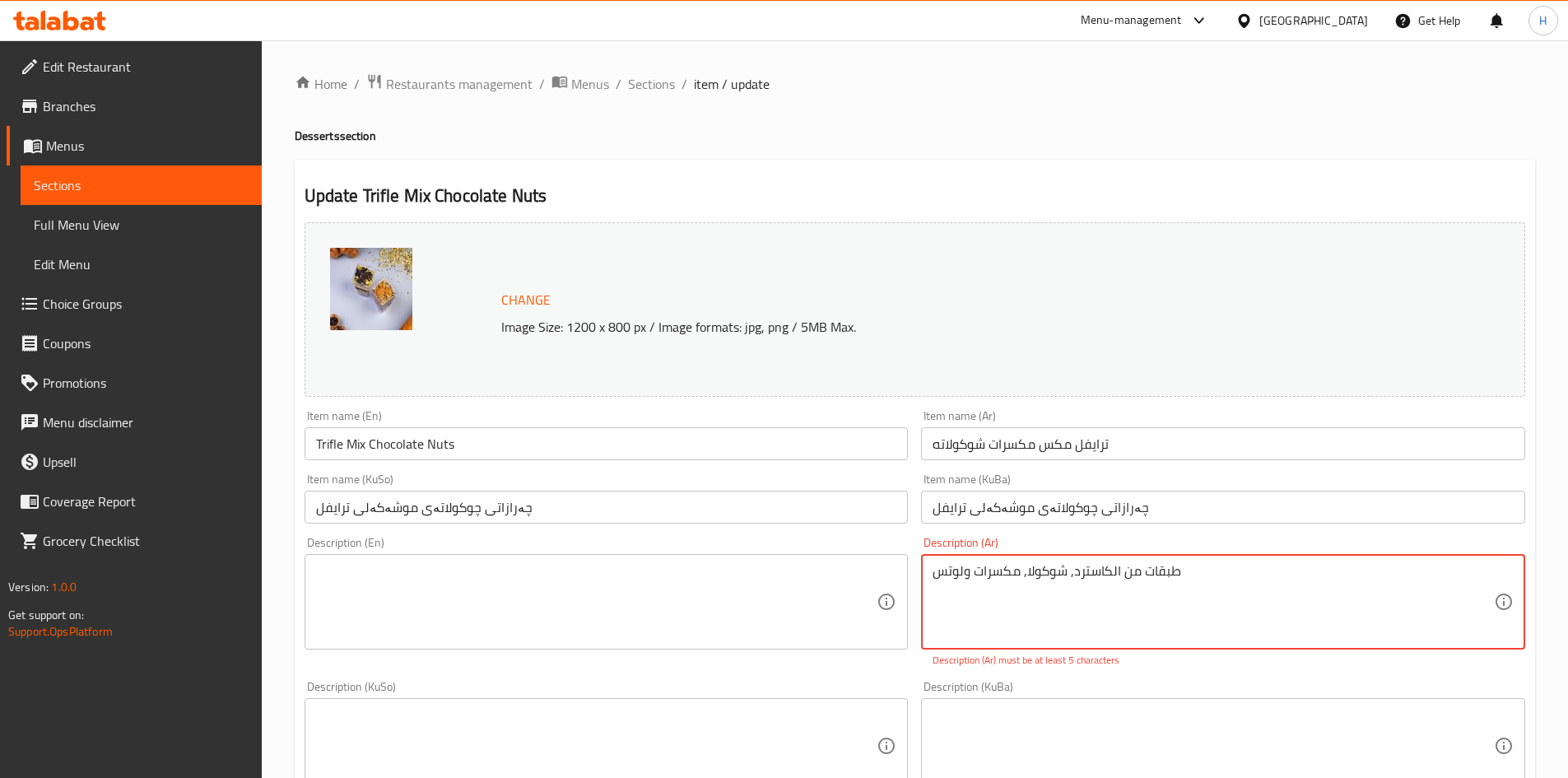
click at [1233, 579] on textarea "طبقات من الكاسترد, شوكولا, مكسرات ولوتس" at bounding box center [1213, 602] width 562 height 79
click at [1147, 602] on textarea "طبقات من الكاسترد, شوكولا, مكسرات ولوتس, بستاشيو" at bounding box center [1213, 602] width 562 height 79
type textarea "طبقات من الكاسترد, شوكولا, مكسرات ولوتس, بستاشيو"
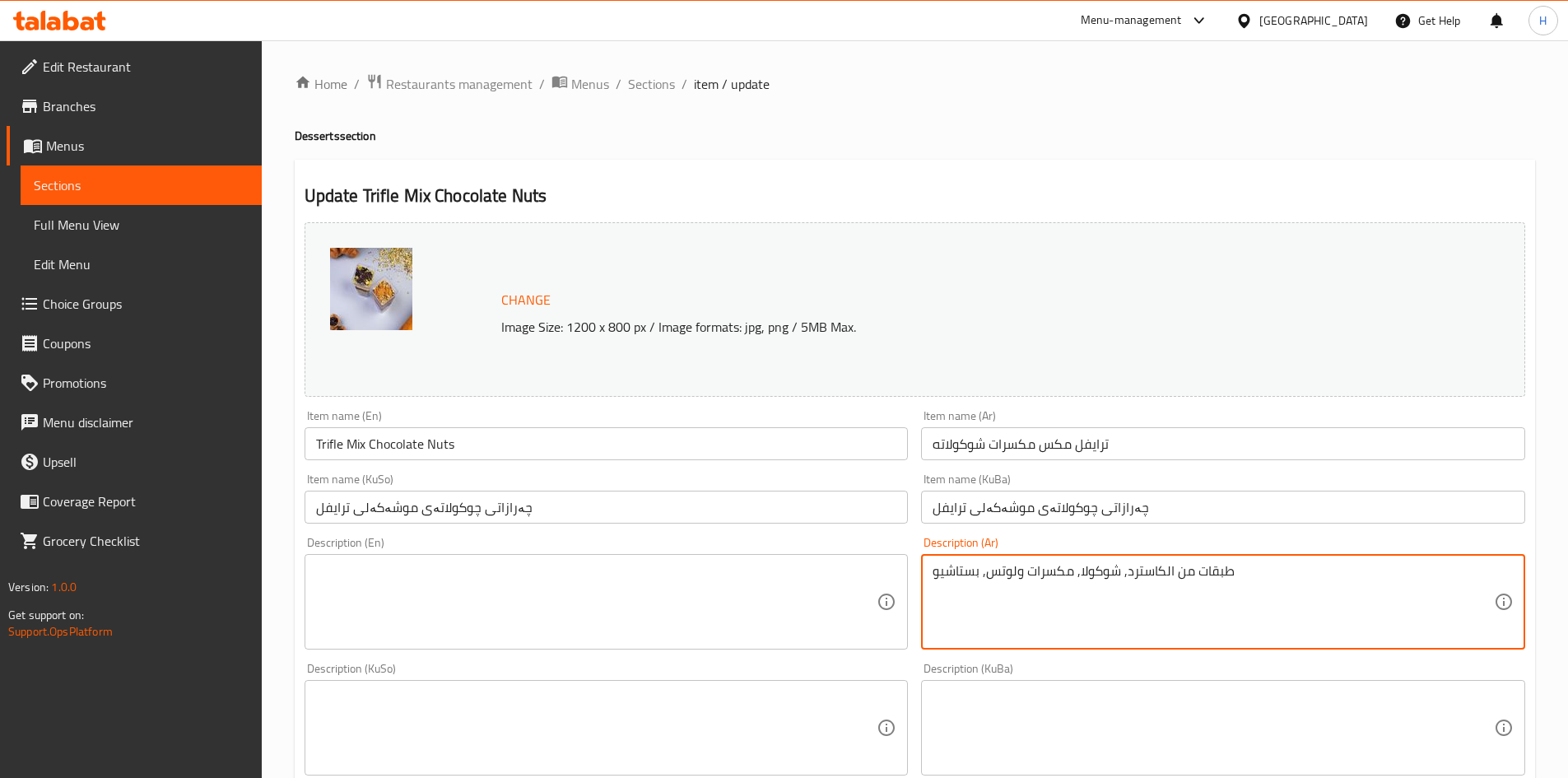
click at [467, 596] on textarea at bounding box center [596, 602] width 562 height 79
paste textarea "Layers of custard, chocolate, nuts, lotus, and pistachio"
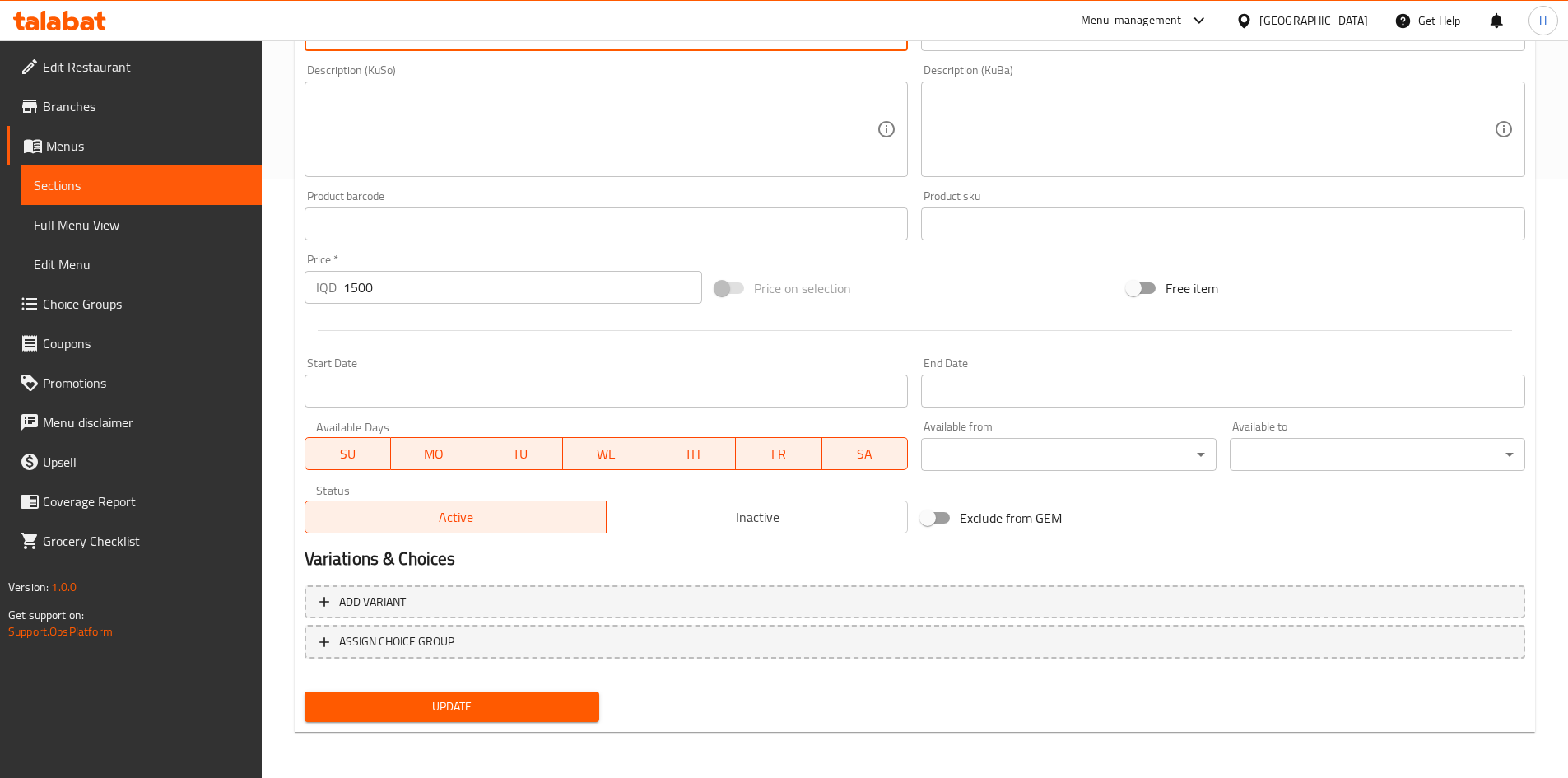
type textarea "Layers of custard, chocolate, nuts, lotus, and pistachio"
click at [472, 717] on span "Update" at bounding box center [452, 706] width 270 height 20
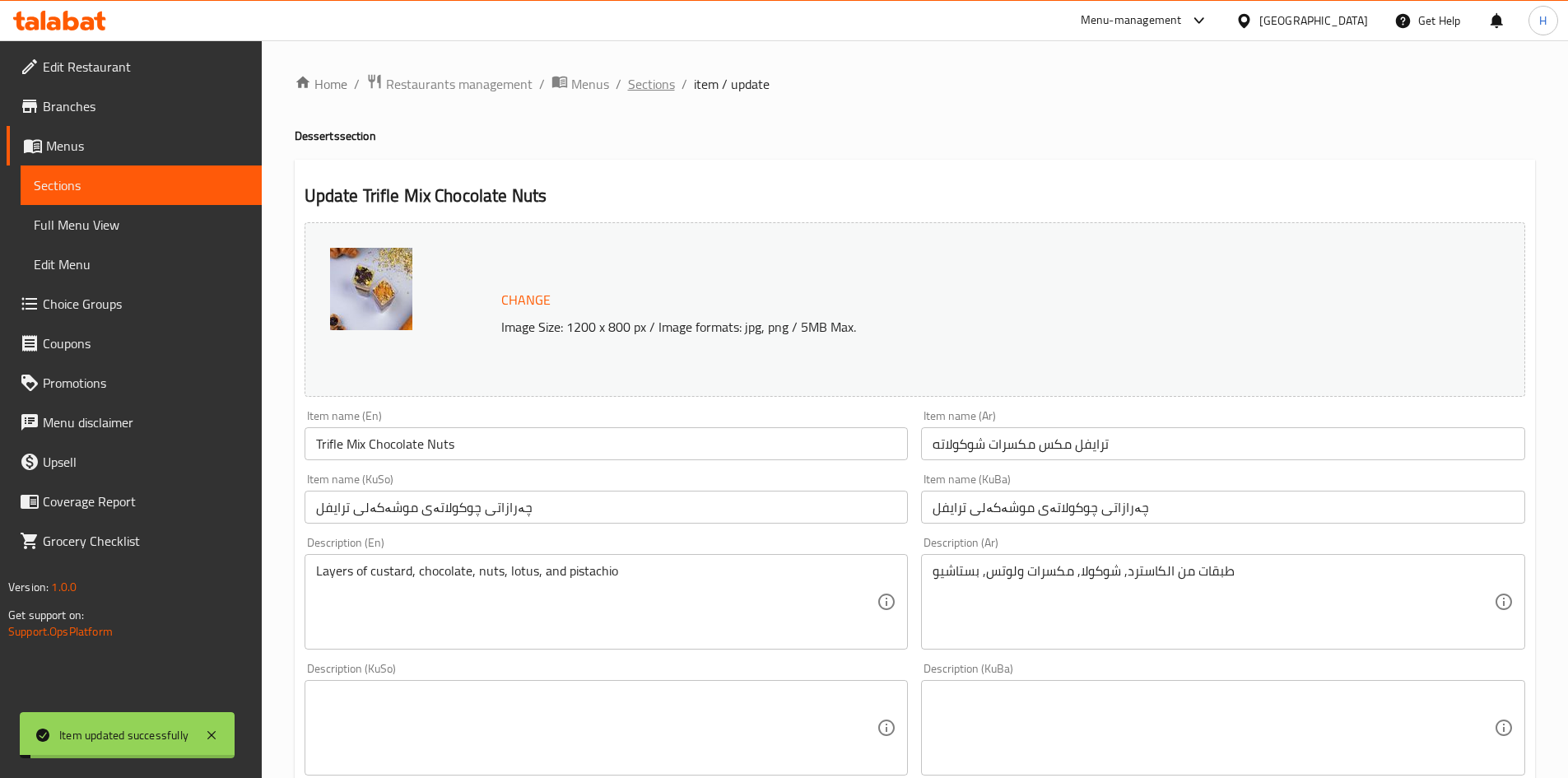
click at [648, 83] on span "Sections" at bounding box center [651, 84] width 47 height 19
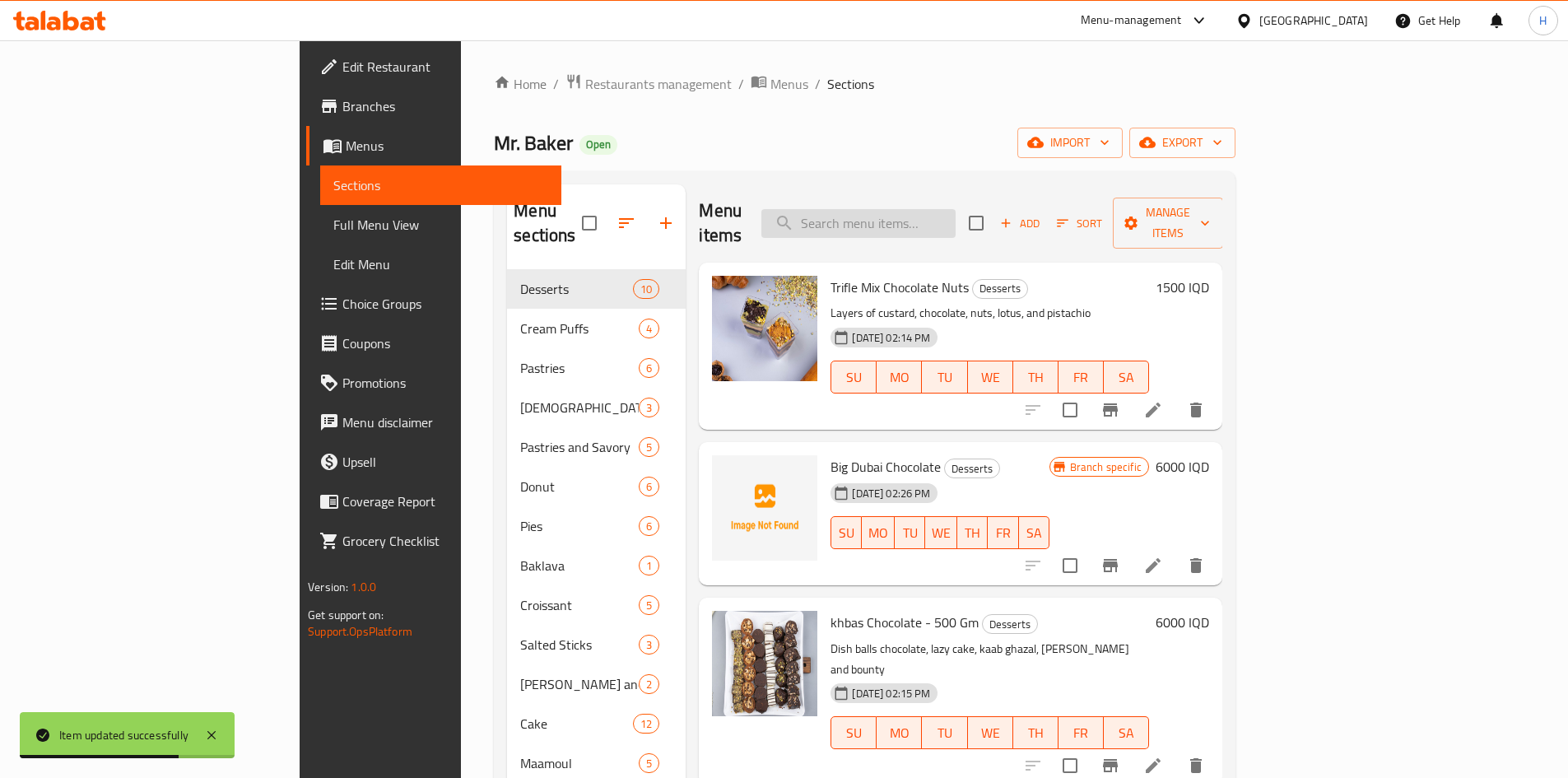
click at [944, 209] on input "search" at bounding box center [858, 224] width 194 height 29
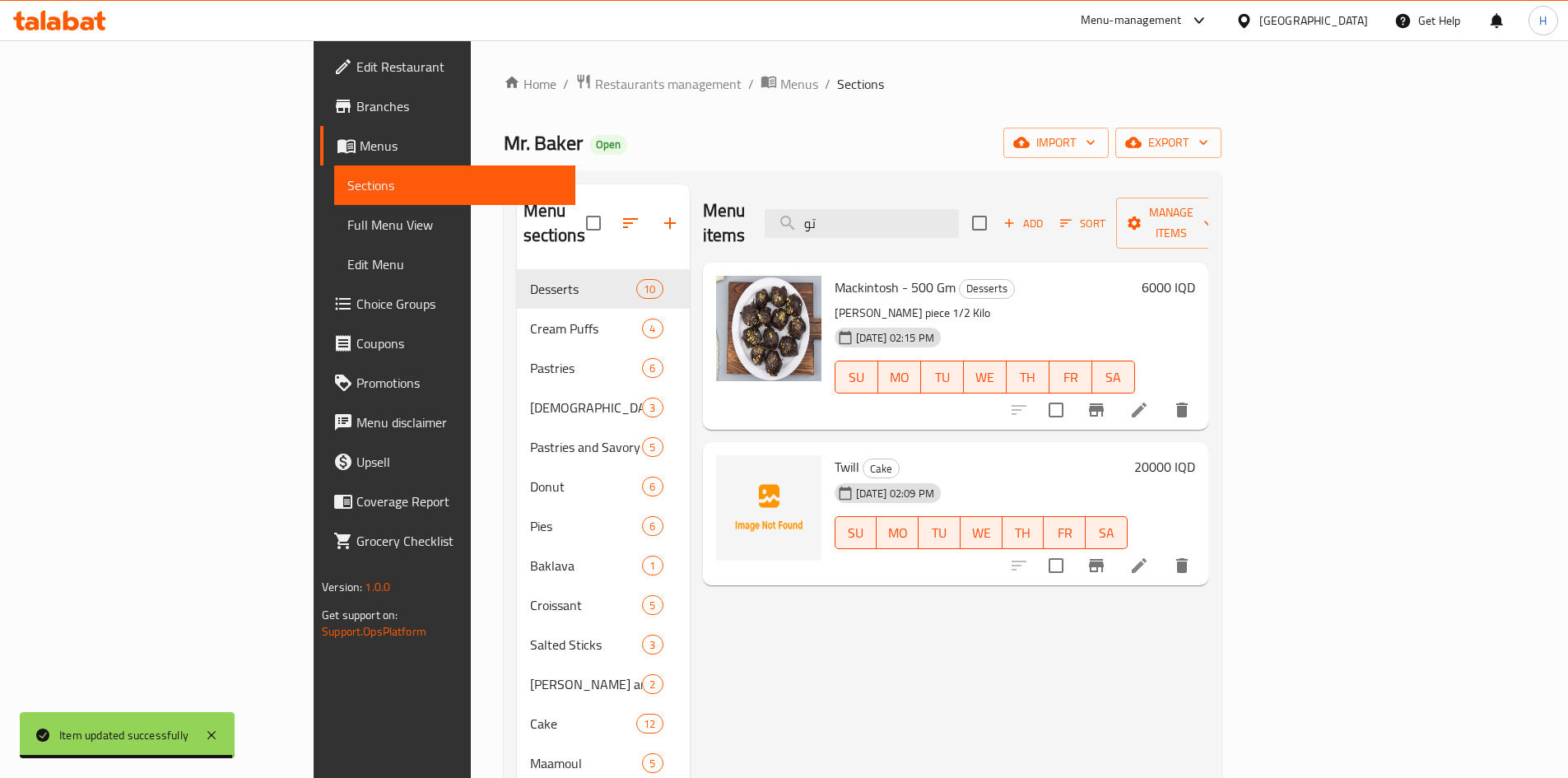
type input "تو"
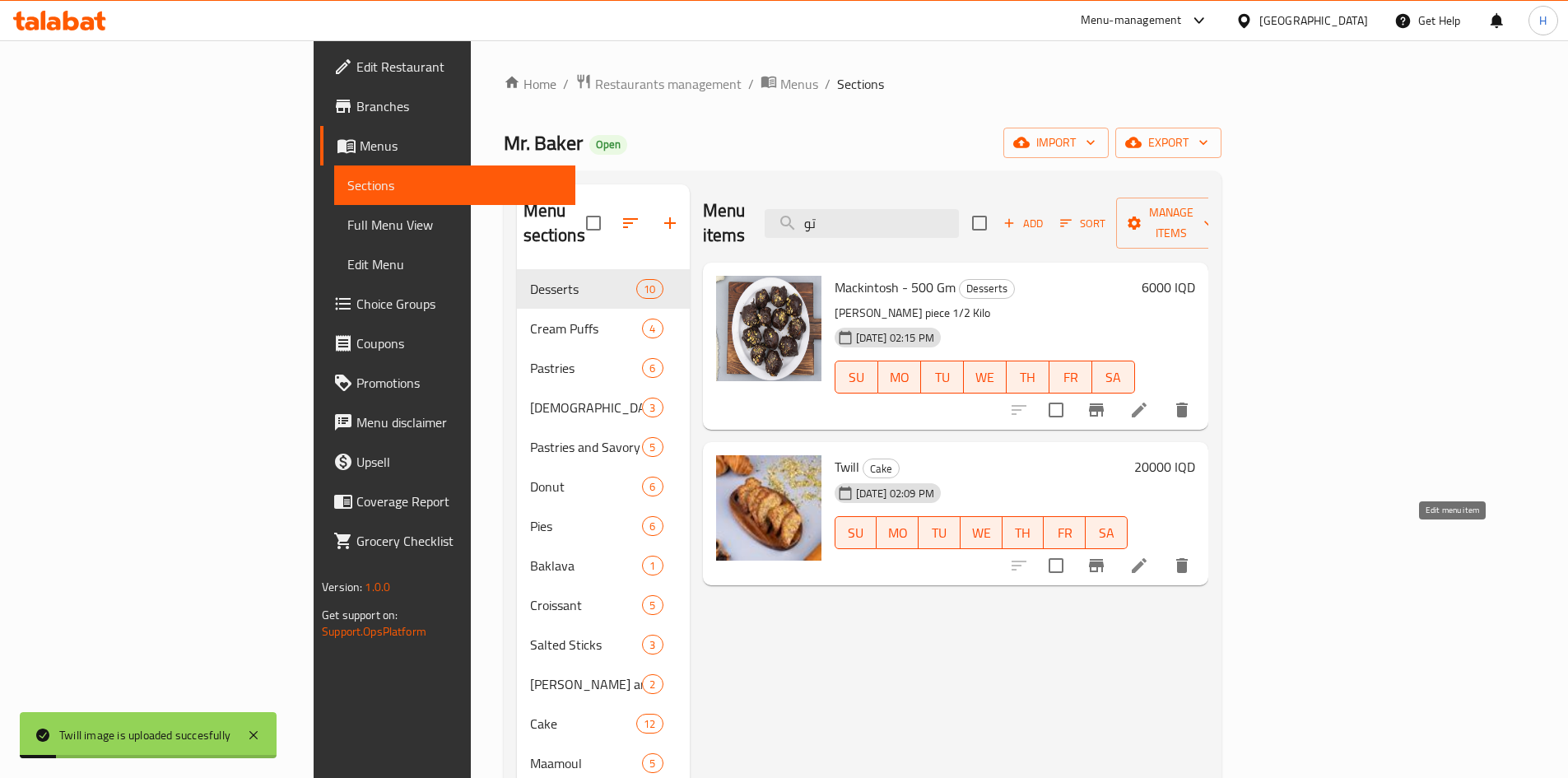
click at [1149, 556] on icon at bounding box center [1139, 565] width 19 height 19
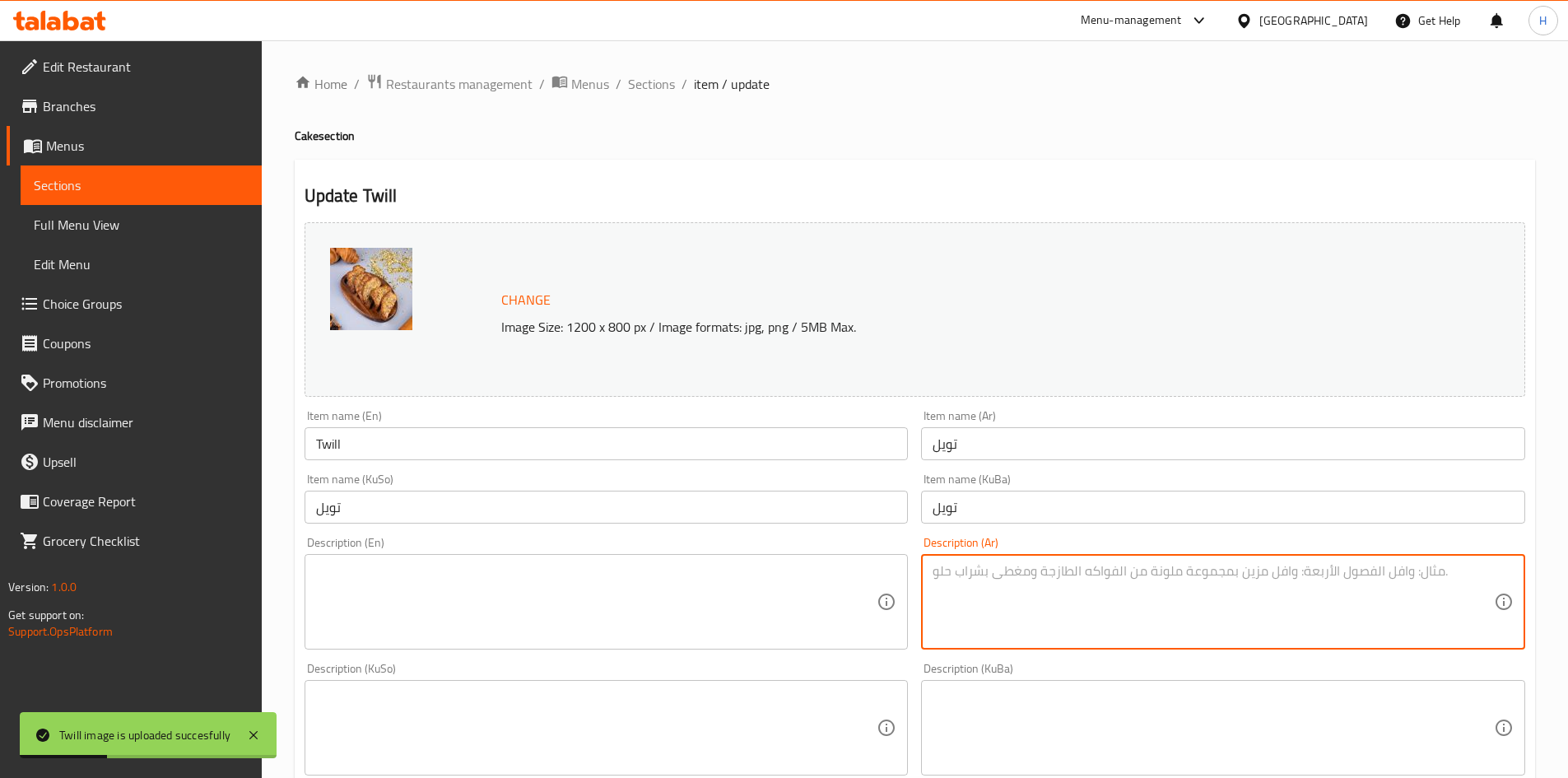
click at [1045, 585] on textarea at bounding box center [1213, 602] width 562 height 79
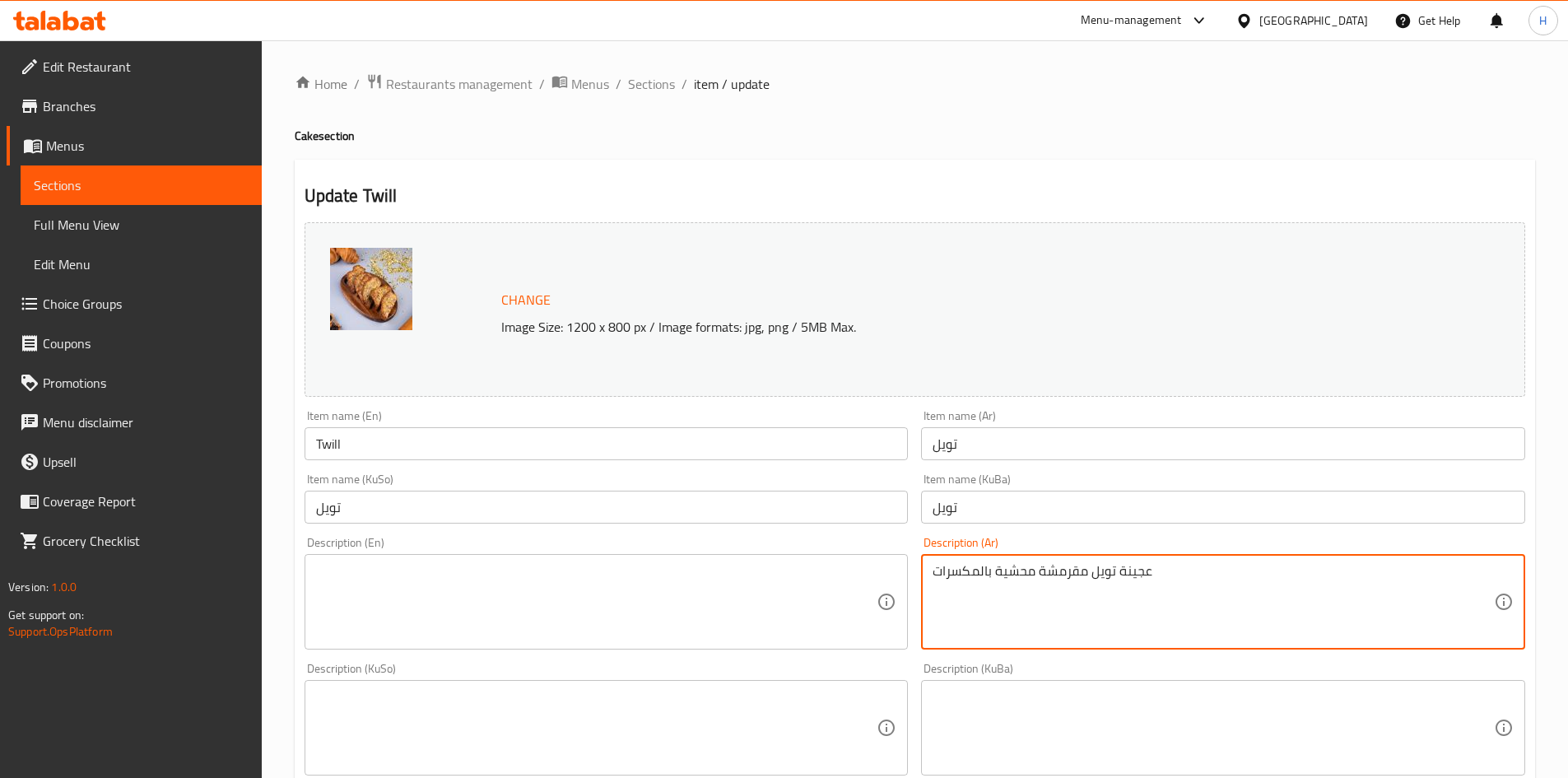
click at [1045, 581] on textarea "عجينة تويل مقرمشة محشية بالمكسرات" at bounding box center [1213, 602] width 562 height 79
type textarea "عجينة تويل مقرمشة محشية بالمكسرات"
click at [435, 586] on textarea at bounding box center [596, 602] width 562 height 79
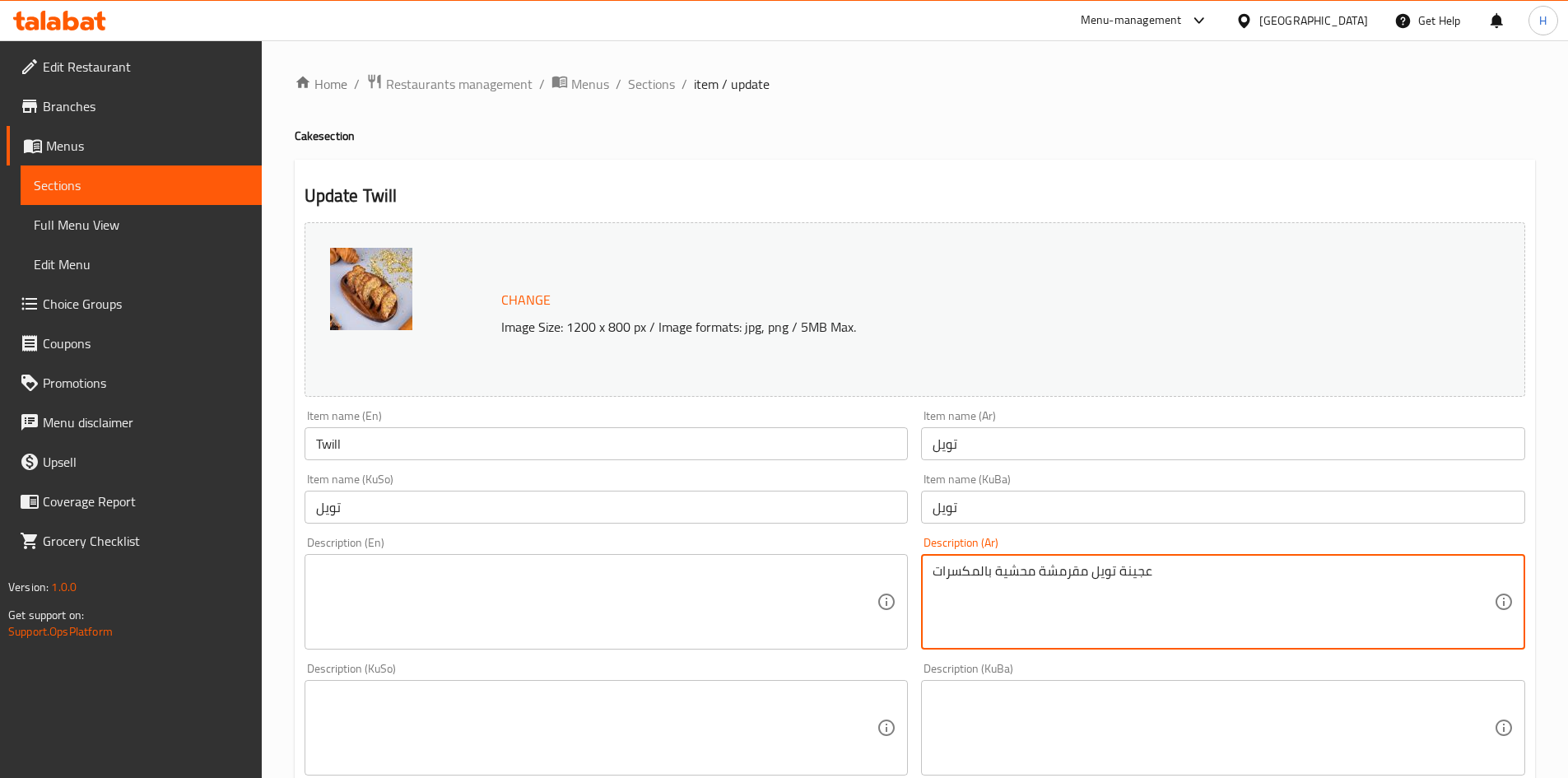
paste textarea "Crispy tuile pastry filled with nuts"
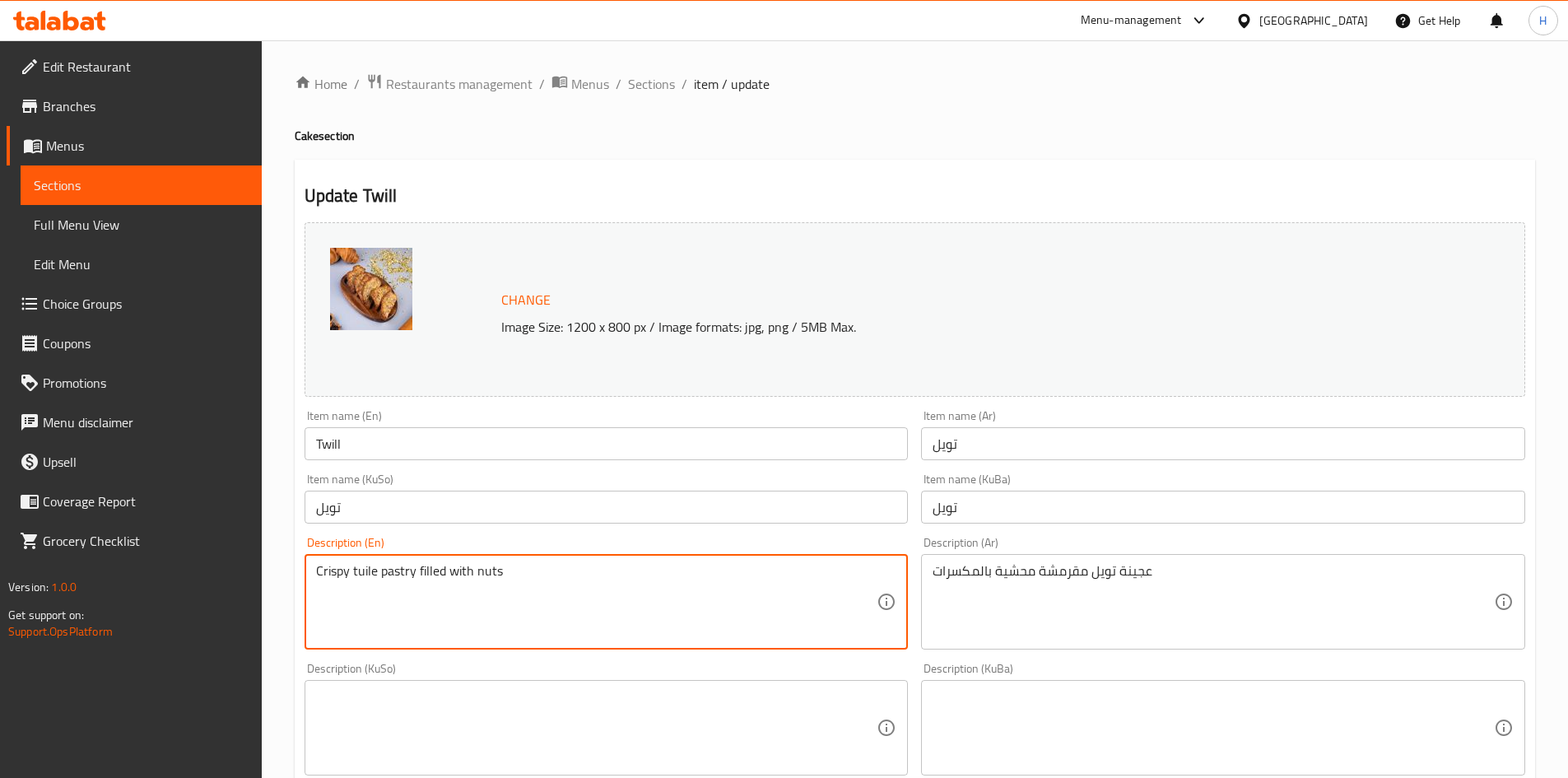
scroll to position [598, 0]
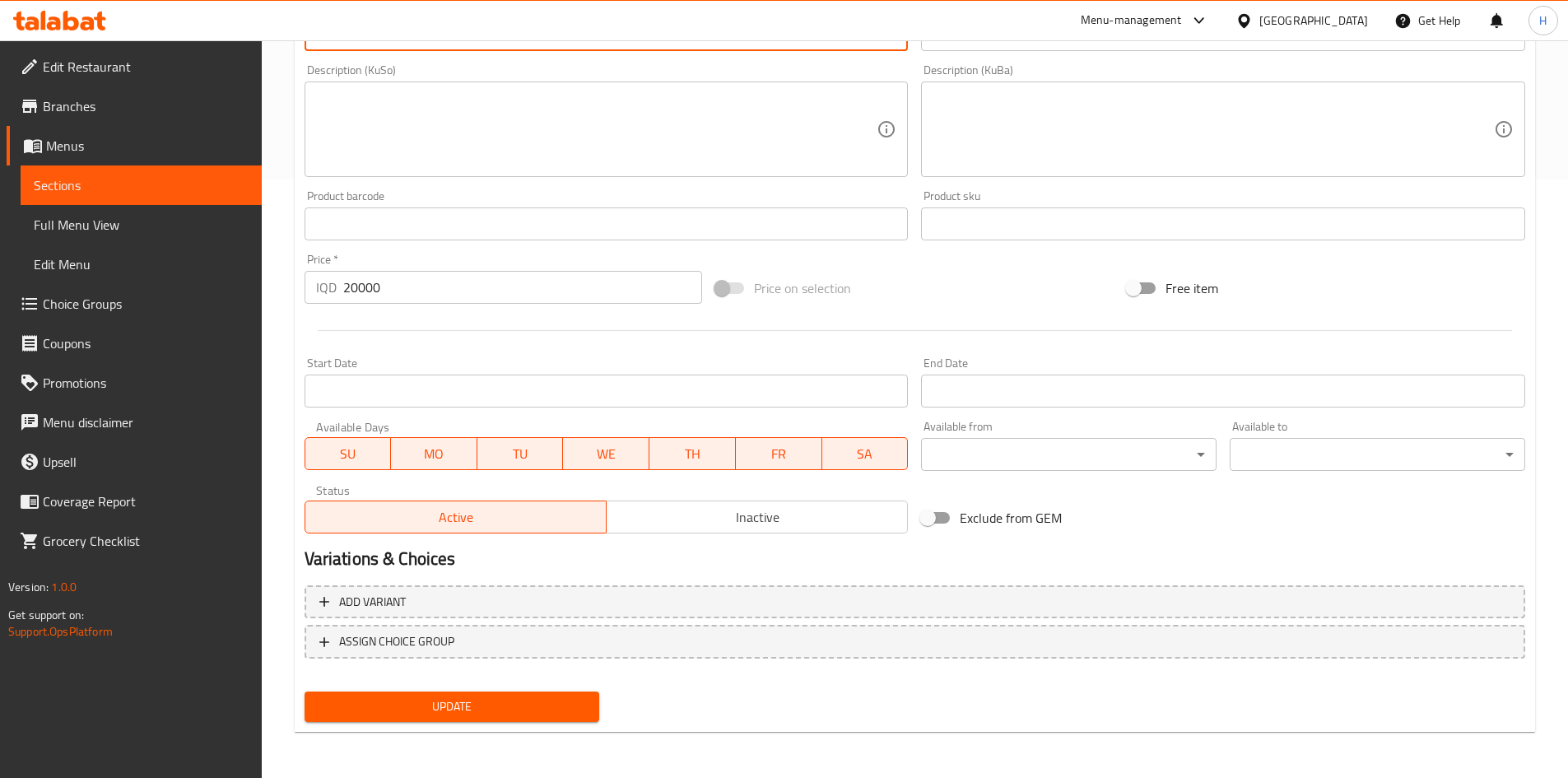
type textarea "Crispy tuile pastry filled with nuts"
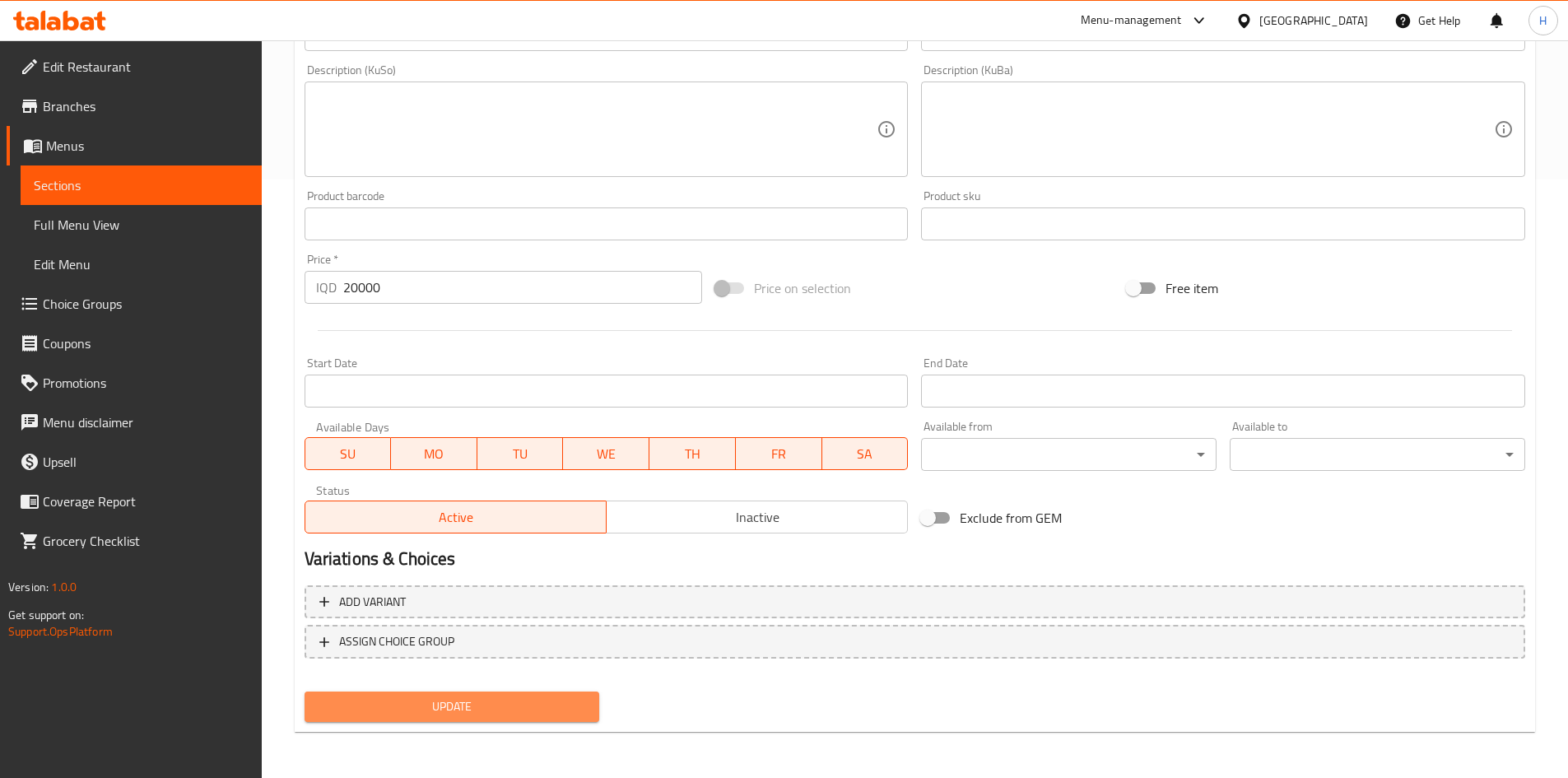
click at [469, 696] on span "Update" at bounding box center [452, 706] width 270 height 20
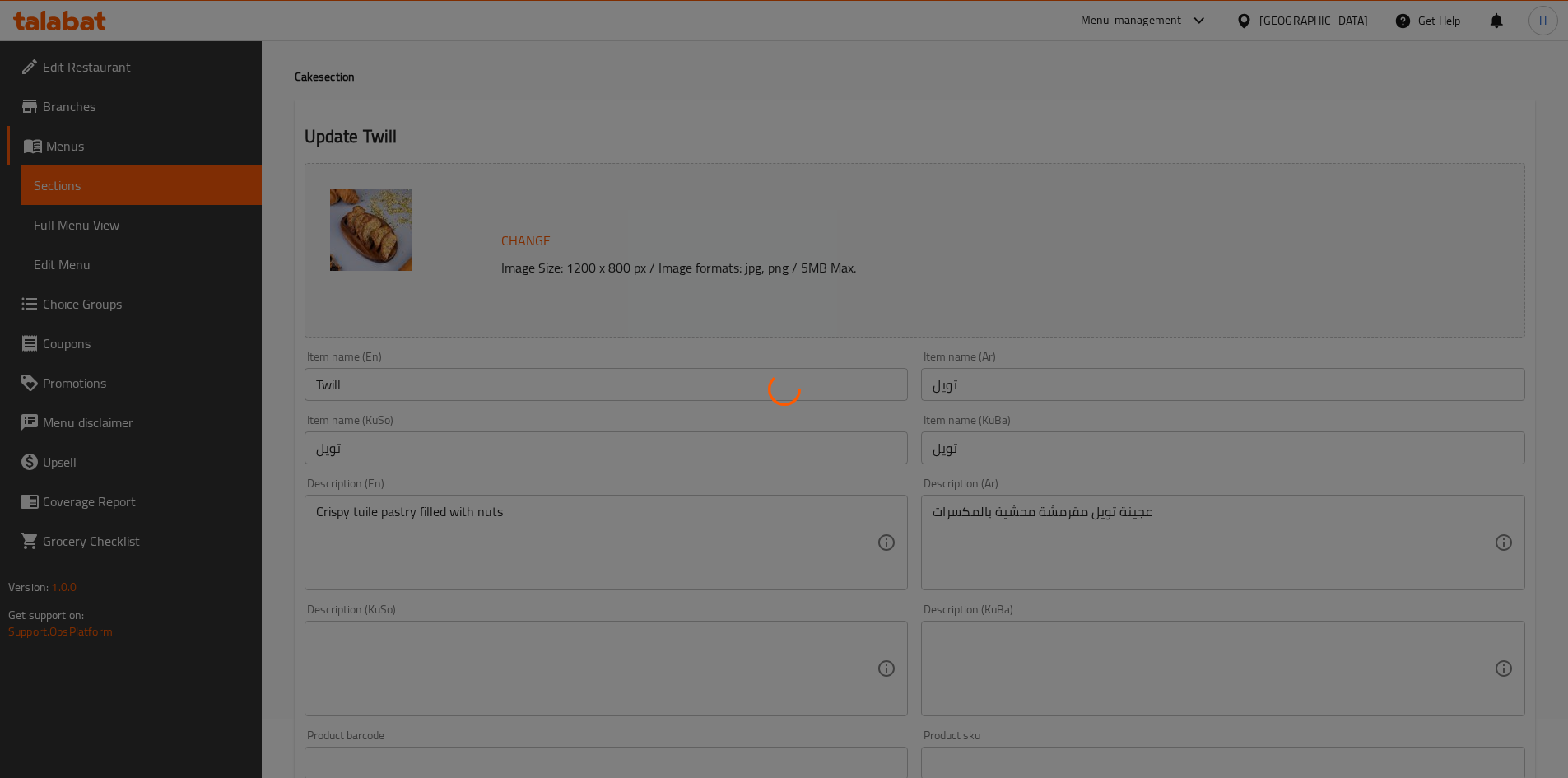
scroll to position [0, 0]
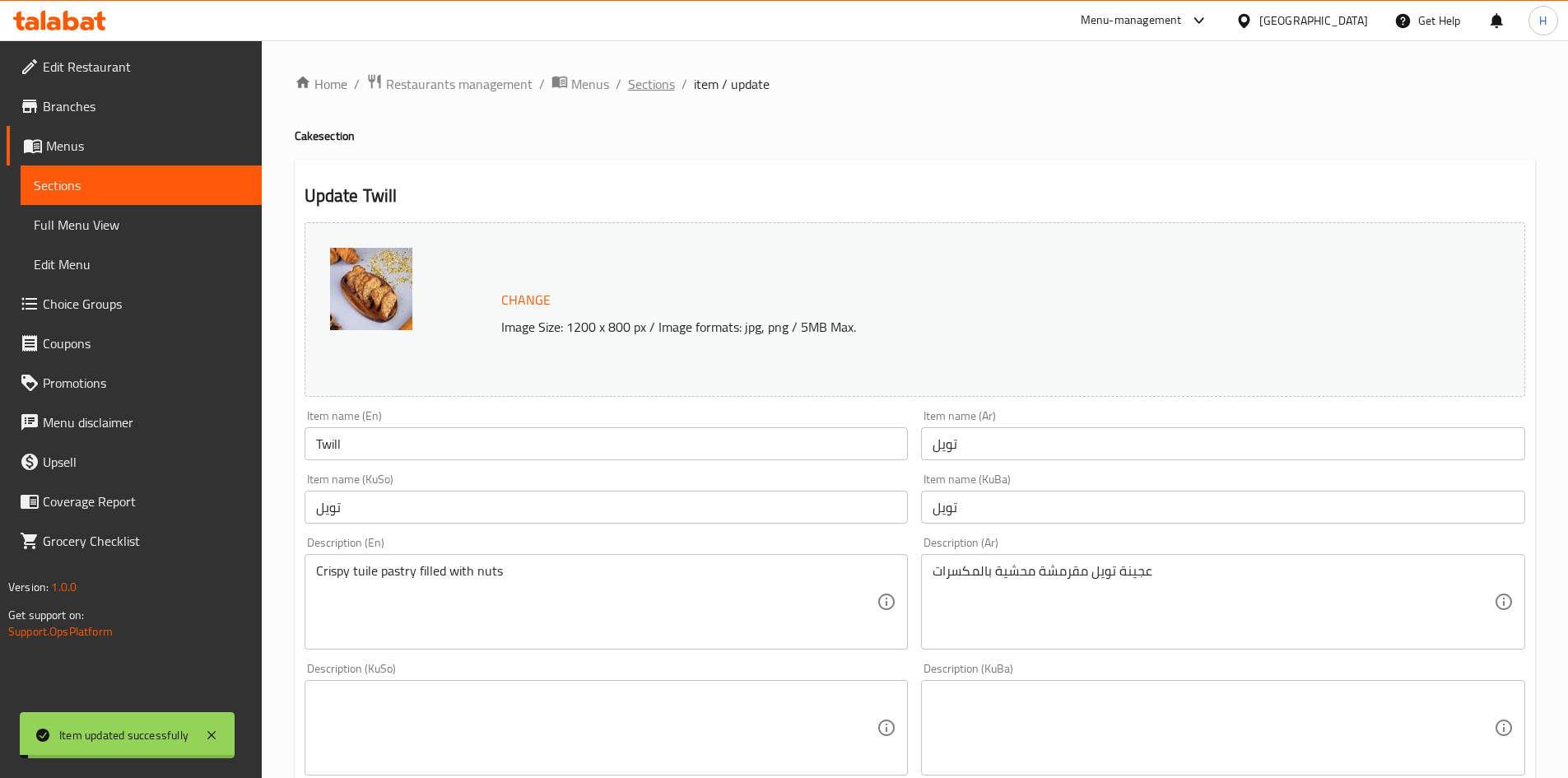
click at [659, 90] on span "Sections" at bounding box center [651, 84] width 47 height 19
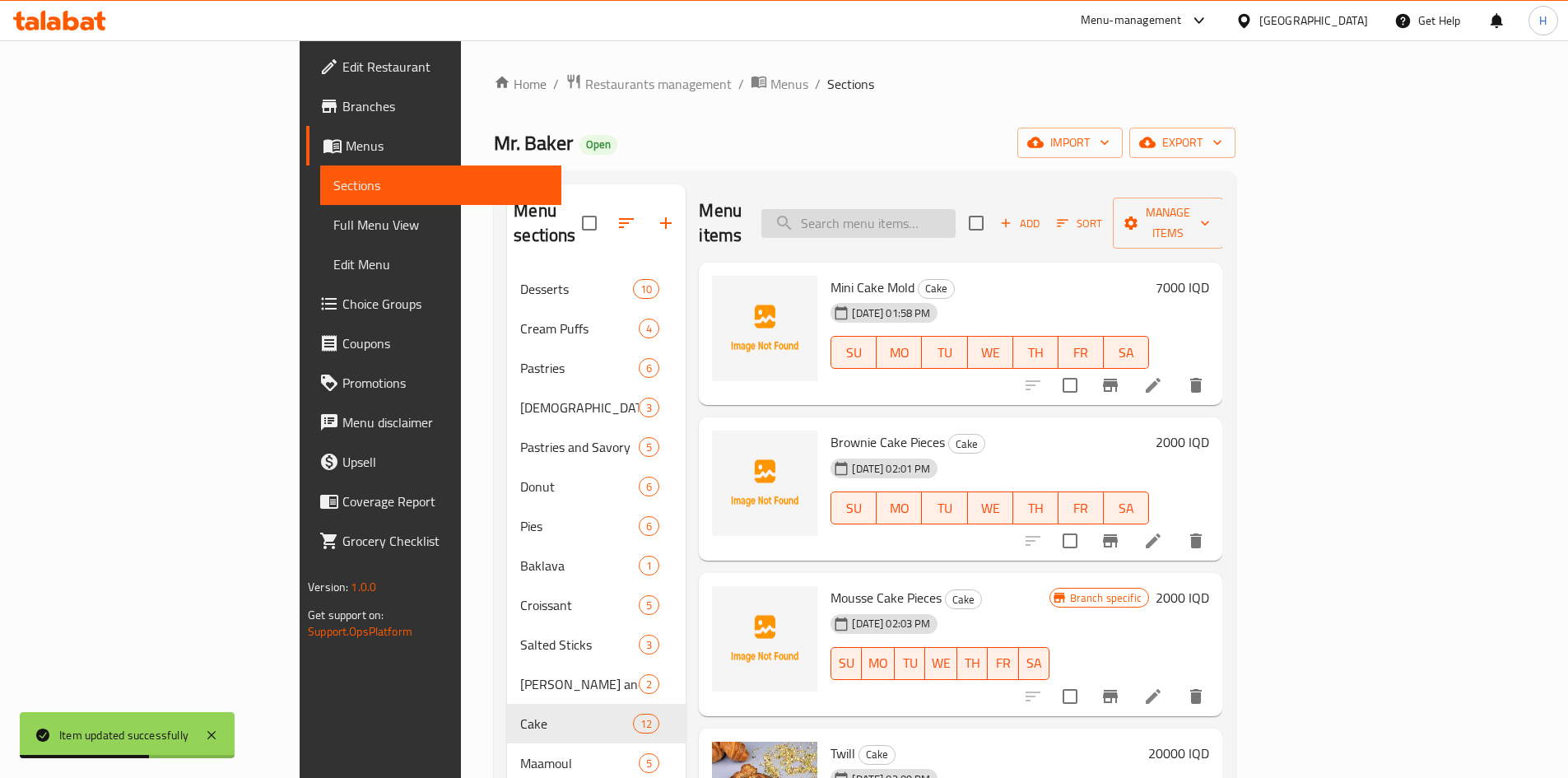
click at [956, 209] on input "search" at bounding box center [858, 224] width 194 height 29
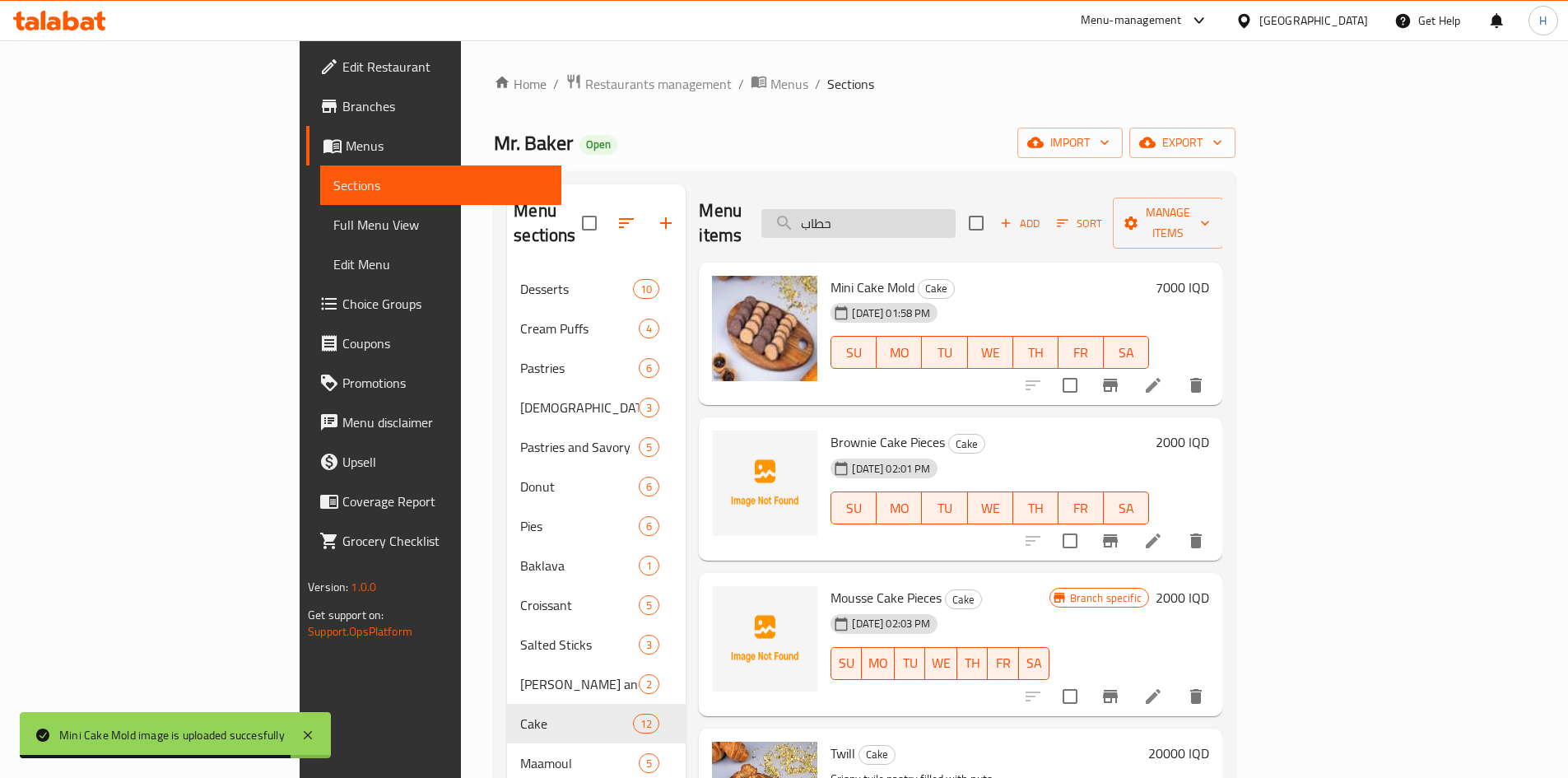
click at [956, 215] on input "حطاب" at bounding box center [858, 224] width 194 height 29
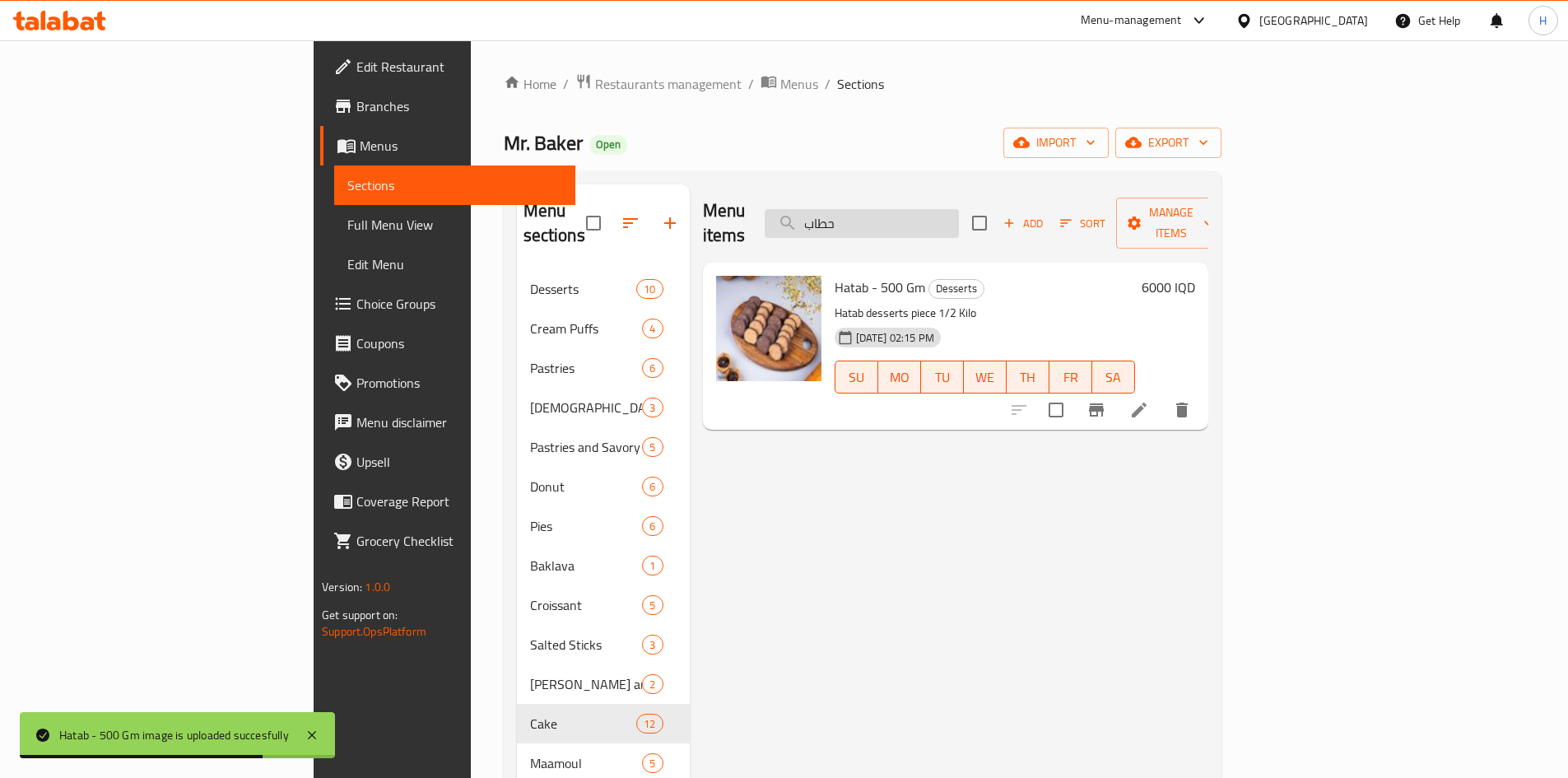
click at [959, 209] on input "حطاب" at bounding box center [862, 224] width 194 height 29
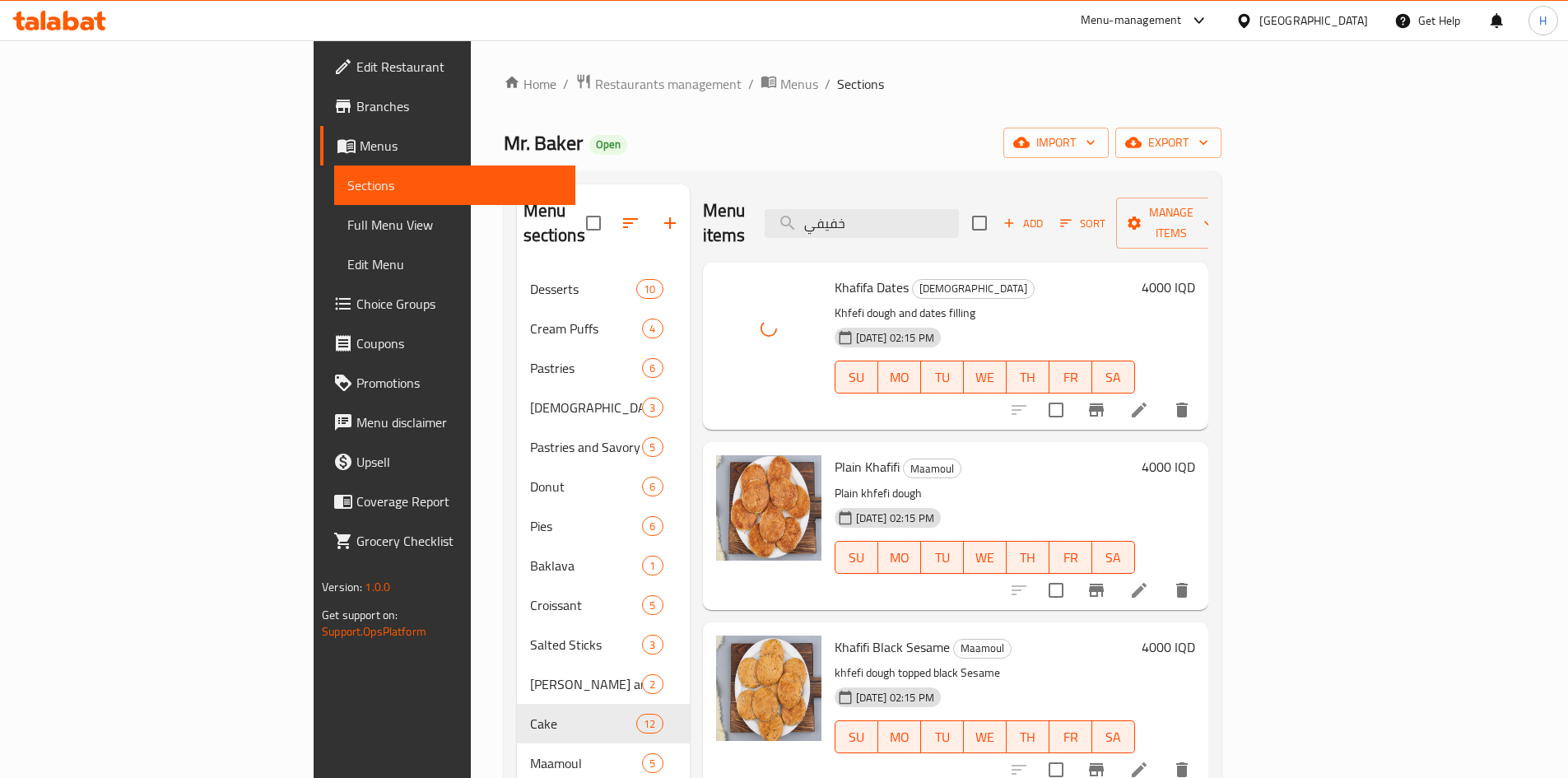
click at [957, 193] on div "Menu items خفيفي Add Sort Manage items" at bounding box center [956, 223] width 505 height 79
click at [959, 212] on input "خفيفي" at bounding box center [862, 224] width 194 height 29
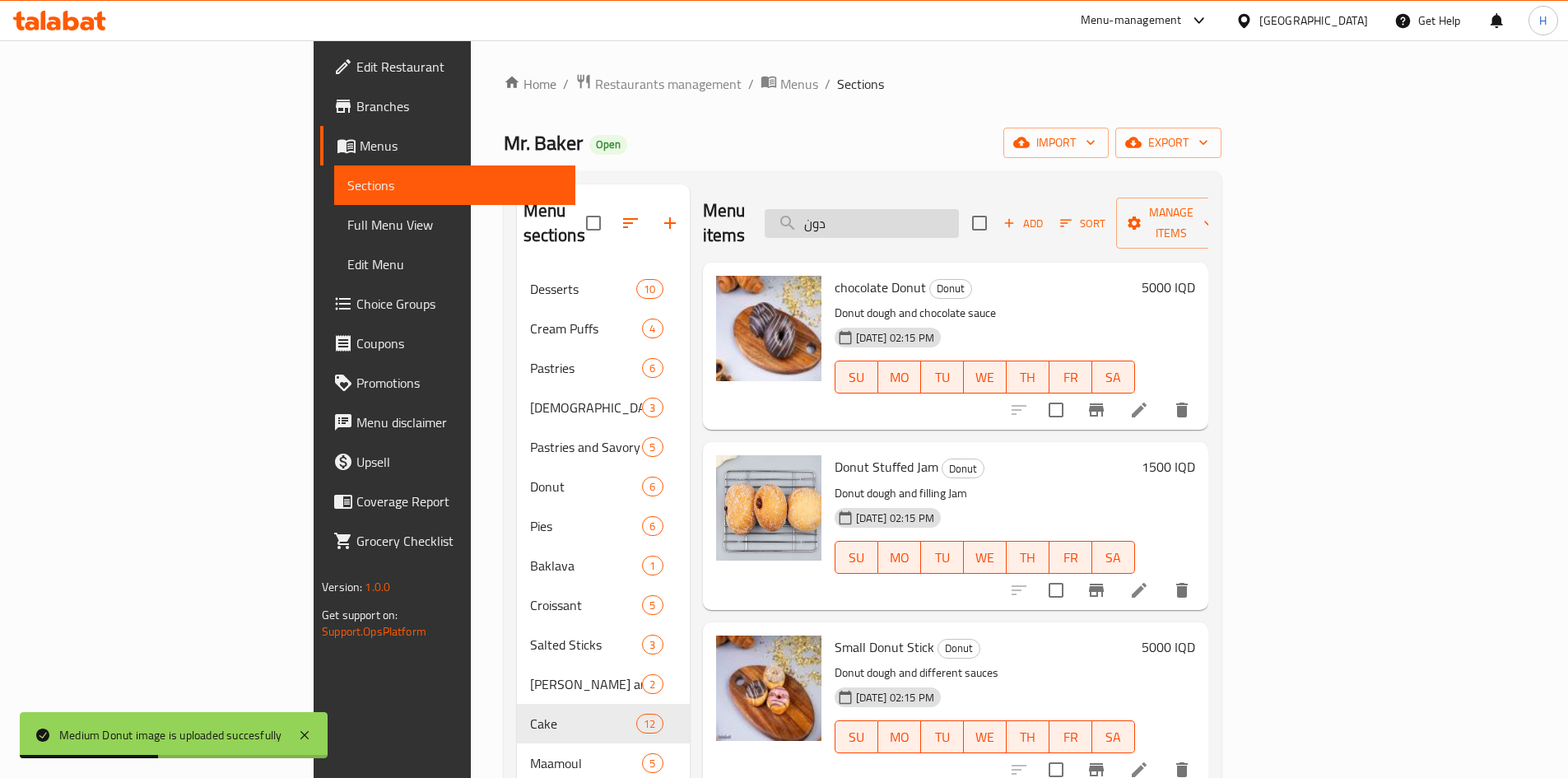
click at [959, 209] on input "دون" at bounding box center [862, 224] width 194 height 29
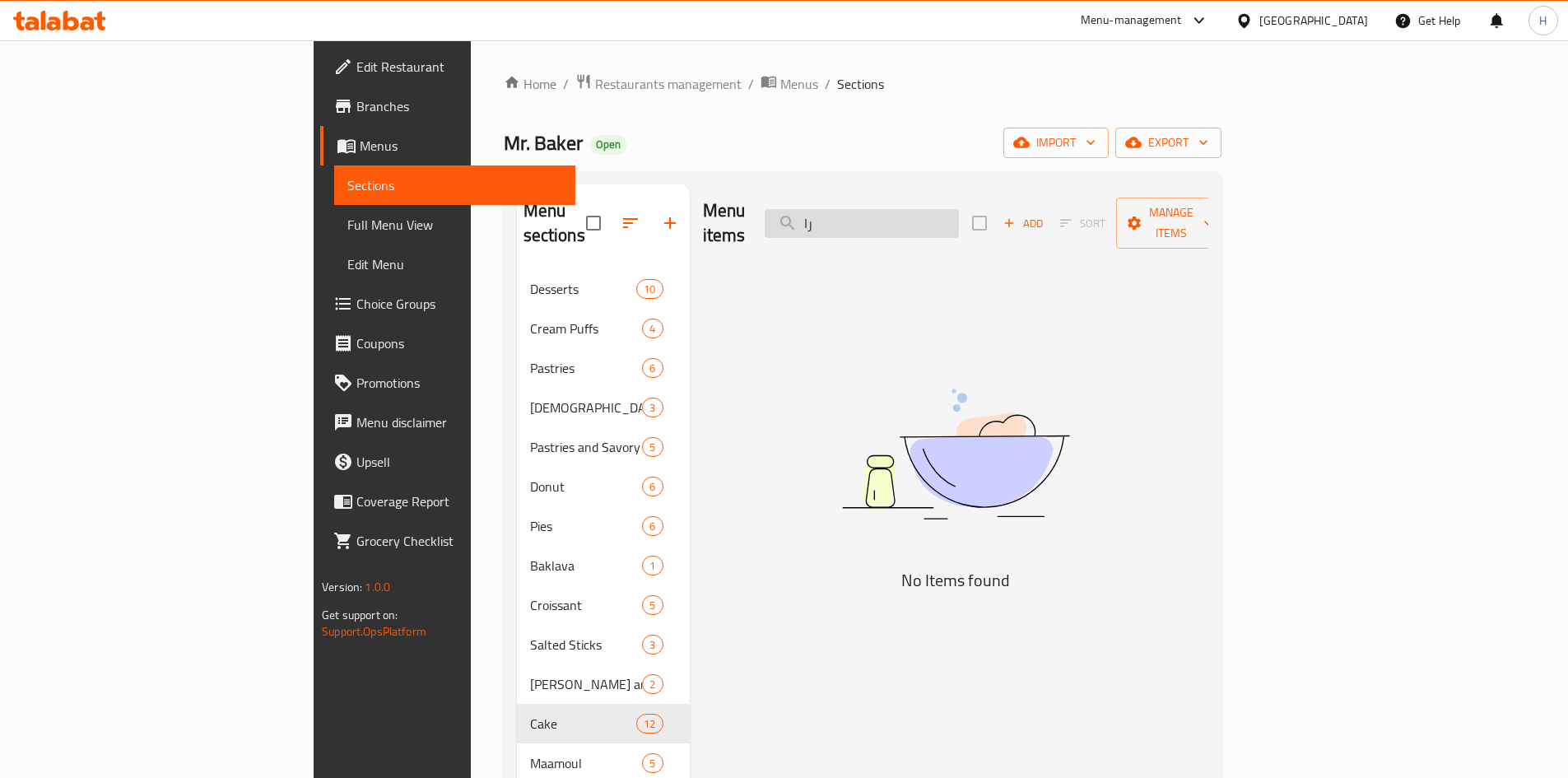
type input "ر"
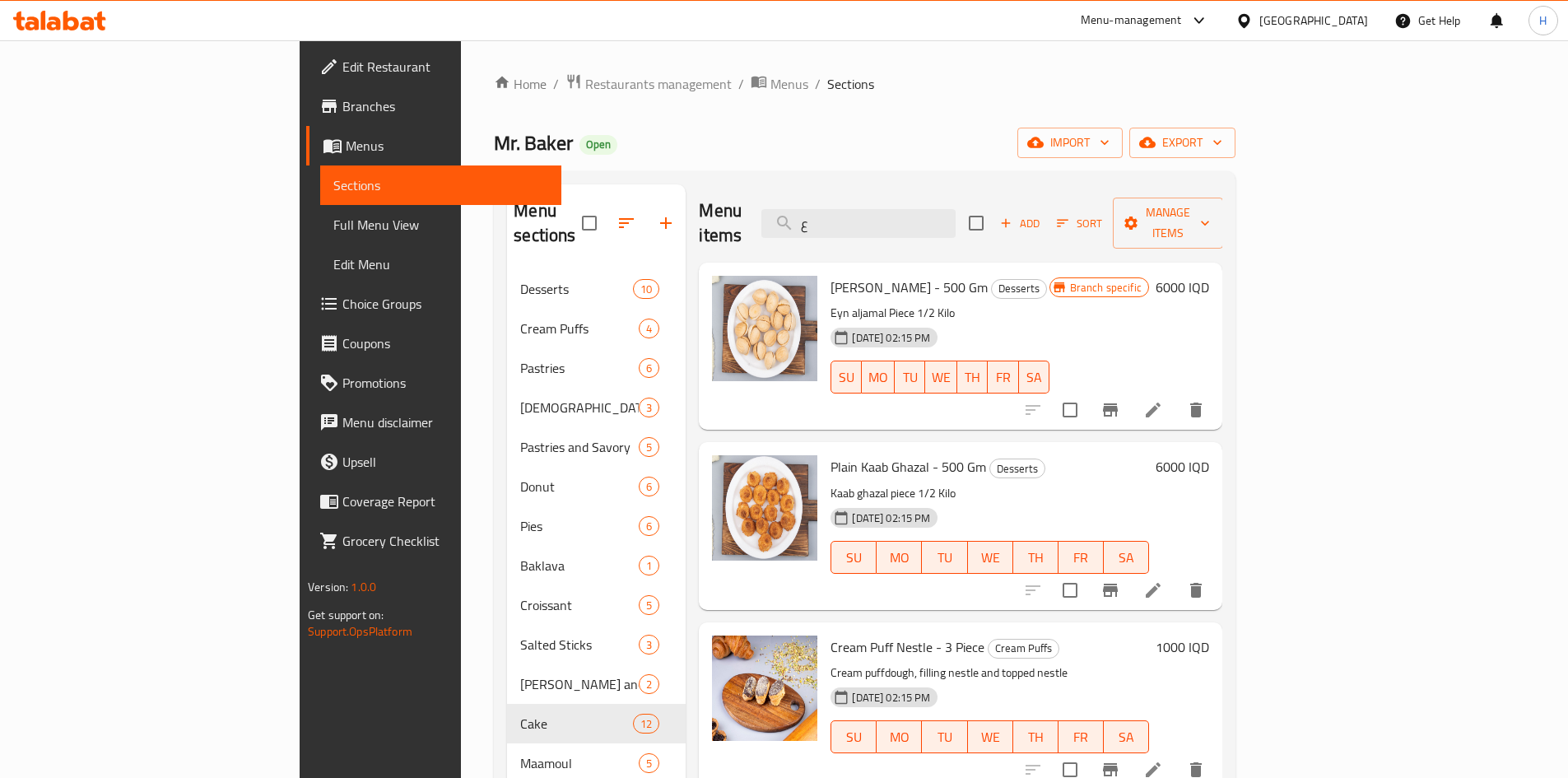
click at [972, 193] on div "Menu items ع Add Sort Manage items" at bounding box center [961, 223] width 524 height 79
click at [972, 199] on div "Menu items ع Add Sort Manage items" at bounding box center [961, 223] width 524 height 79
click at [956, 209] on input "ع" at bounding box center [858, 224] width 194 height 29
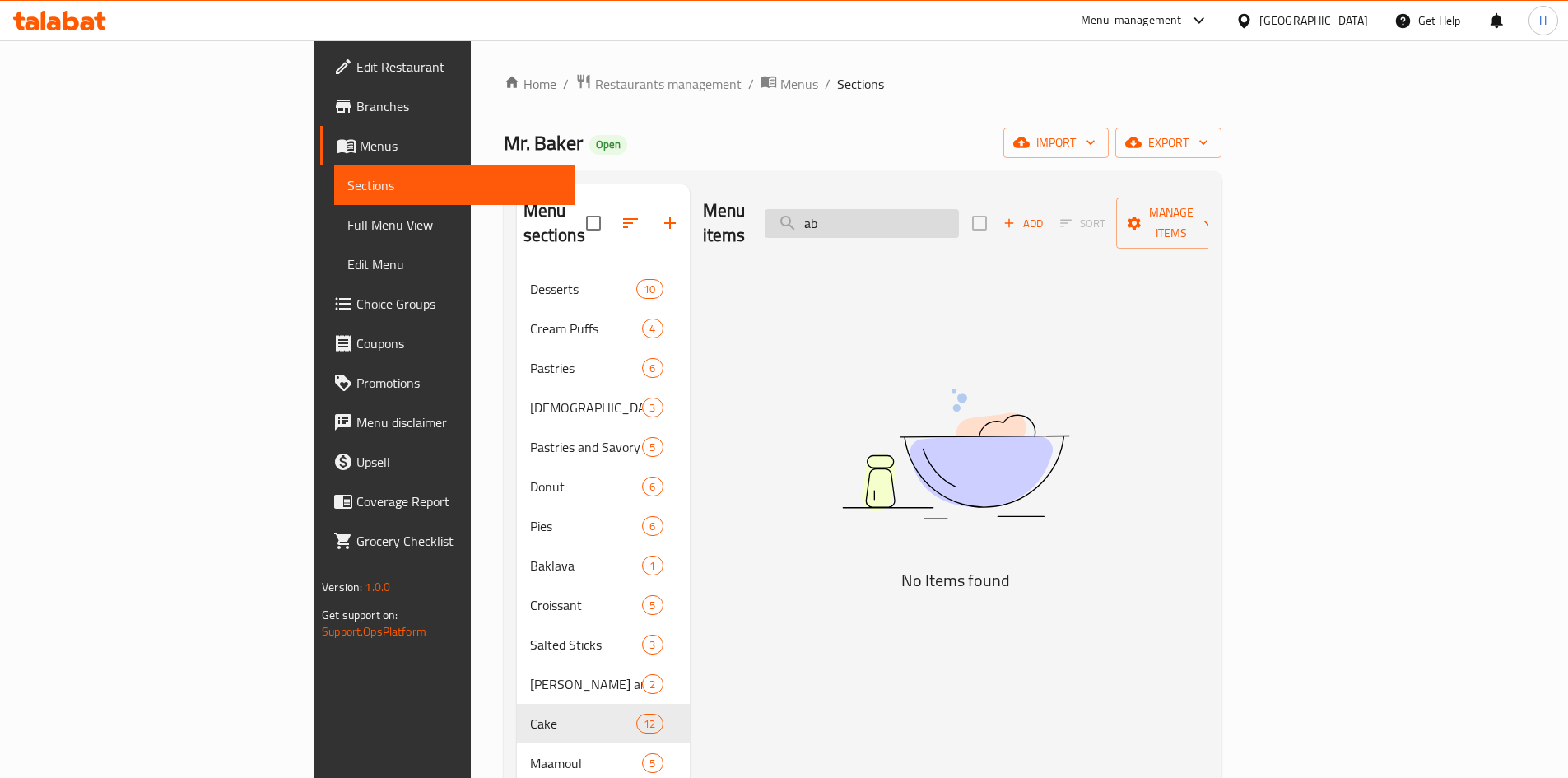
type input "a"
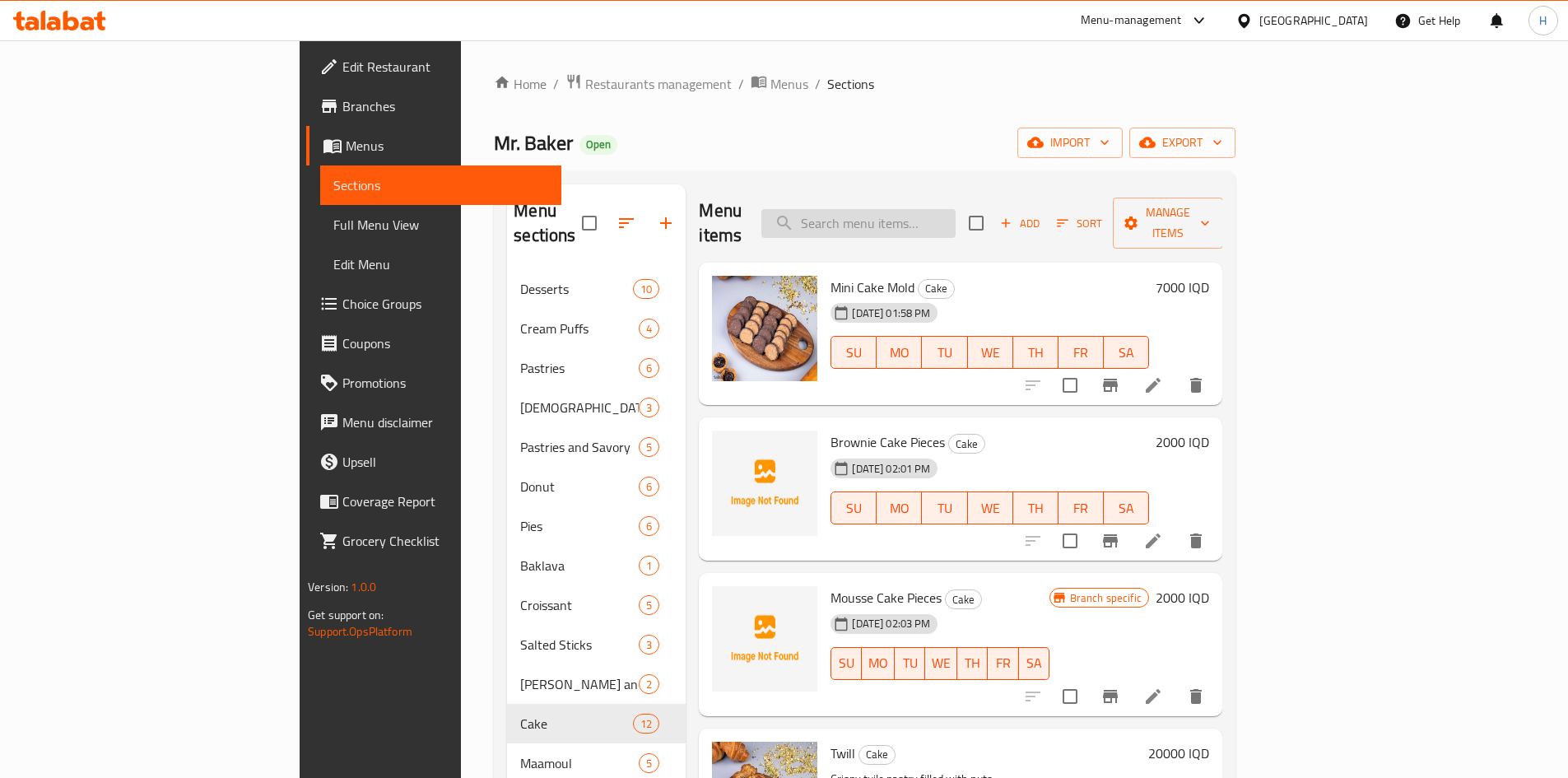
drag, startPoint x: 930, startPoint y: 192, endPoint x: 932, endPoint y: 201, distance: 9.2
click at [930, 195] on div "Menu items Add Sort Manage items" at bounding box center [961, 223] width 524 height 79
click at [932, 209] on input "search" at bounding box center [858, 224] width 194 height 29
type input "."
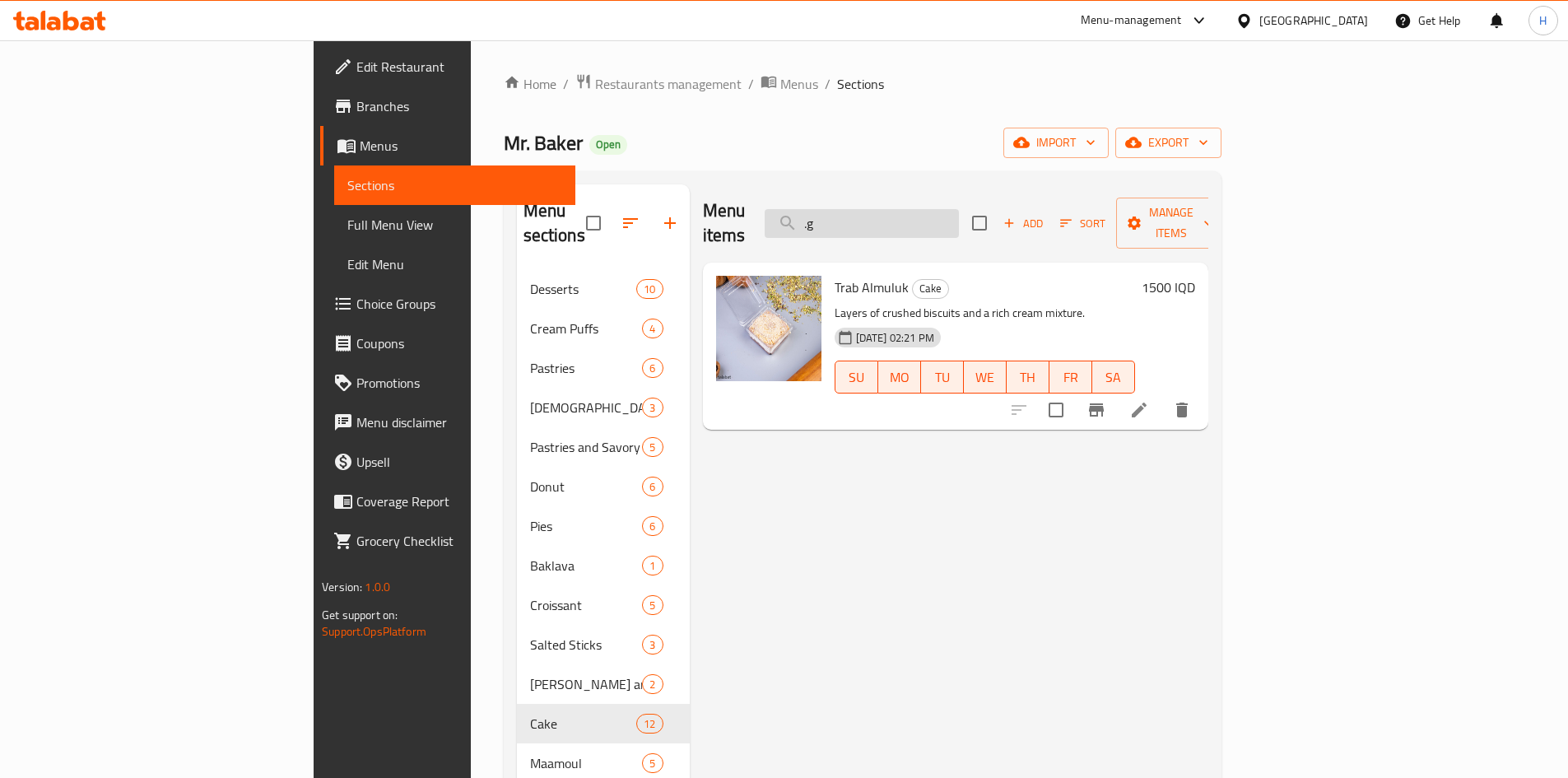
type input "."
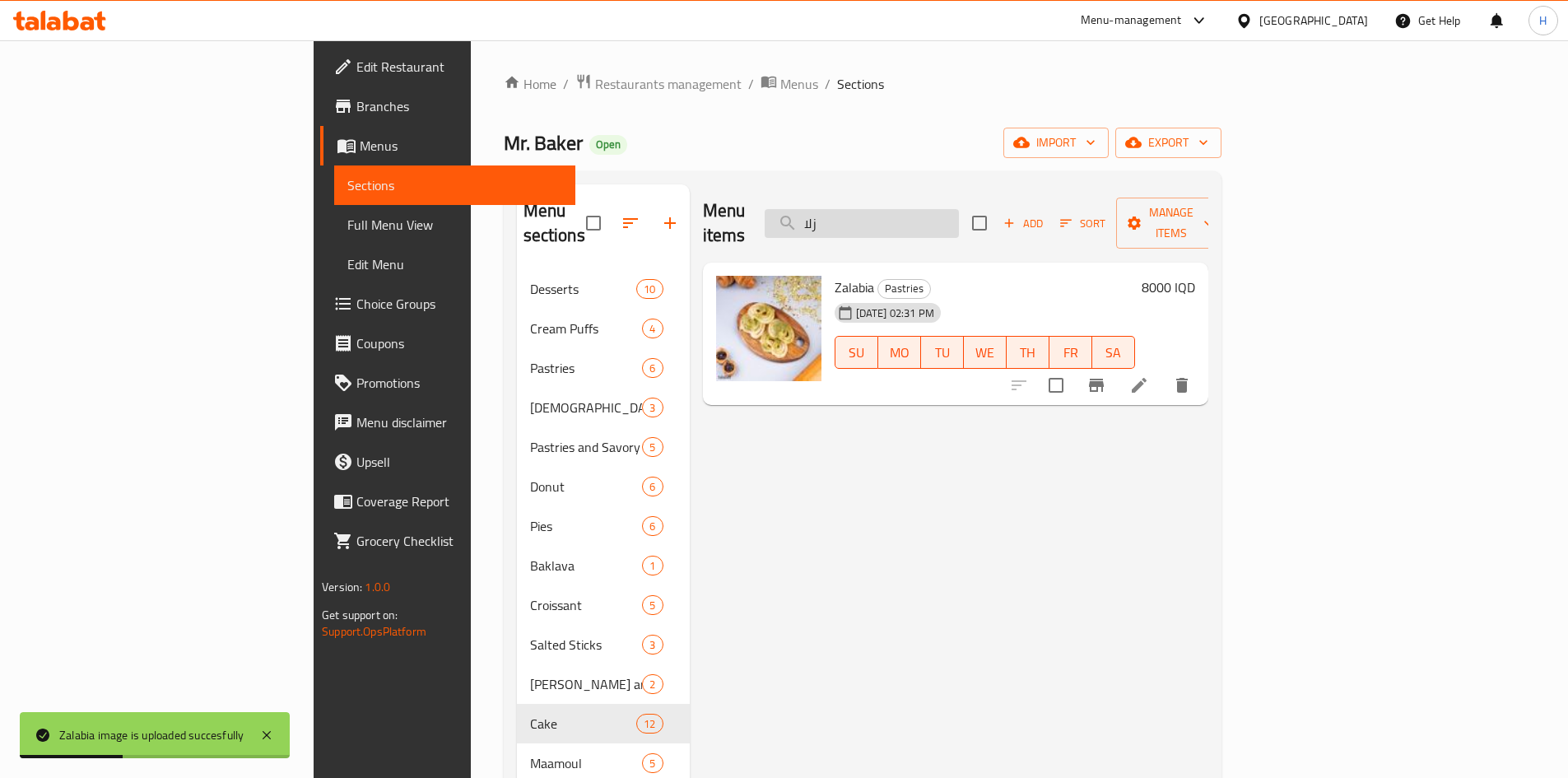
click at [959, 216] on input "زلا" at bounding box center [862, 224] width 194 height 29
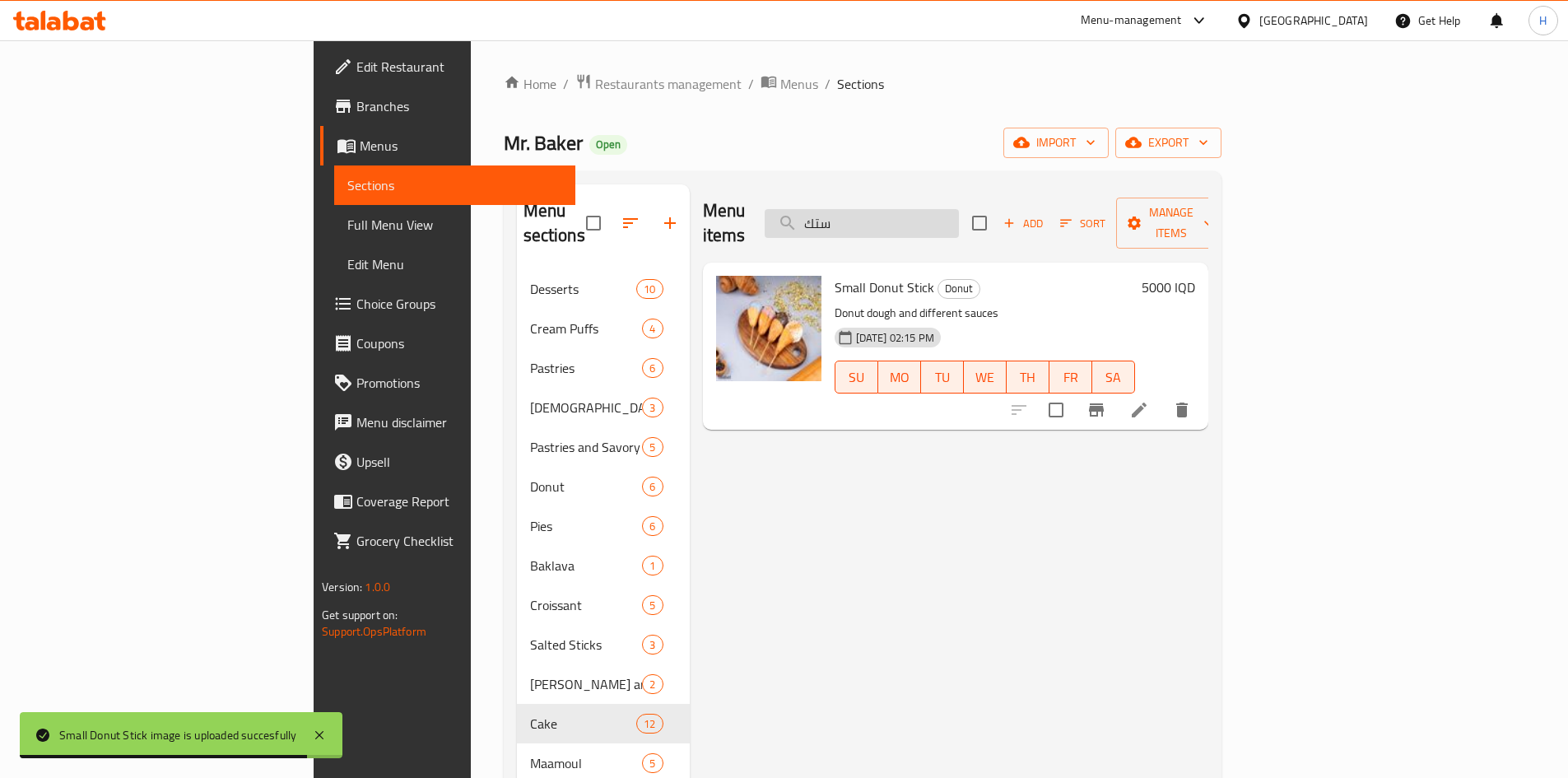
click at [959, 209] on input "ستك" at bounding box center [862, 224] width 194 height 29
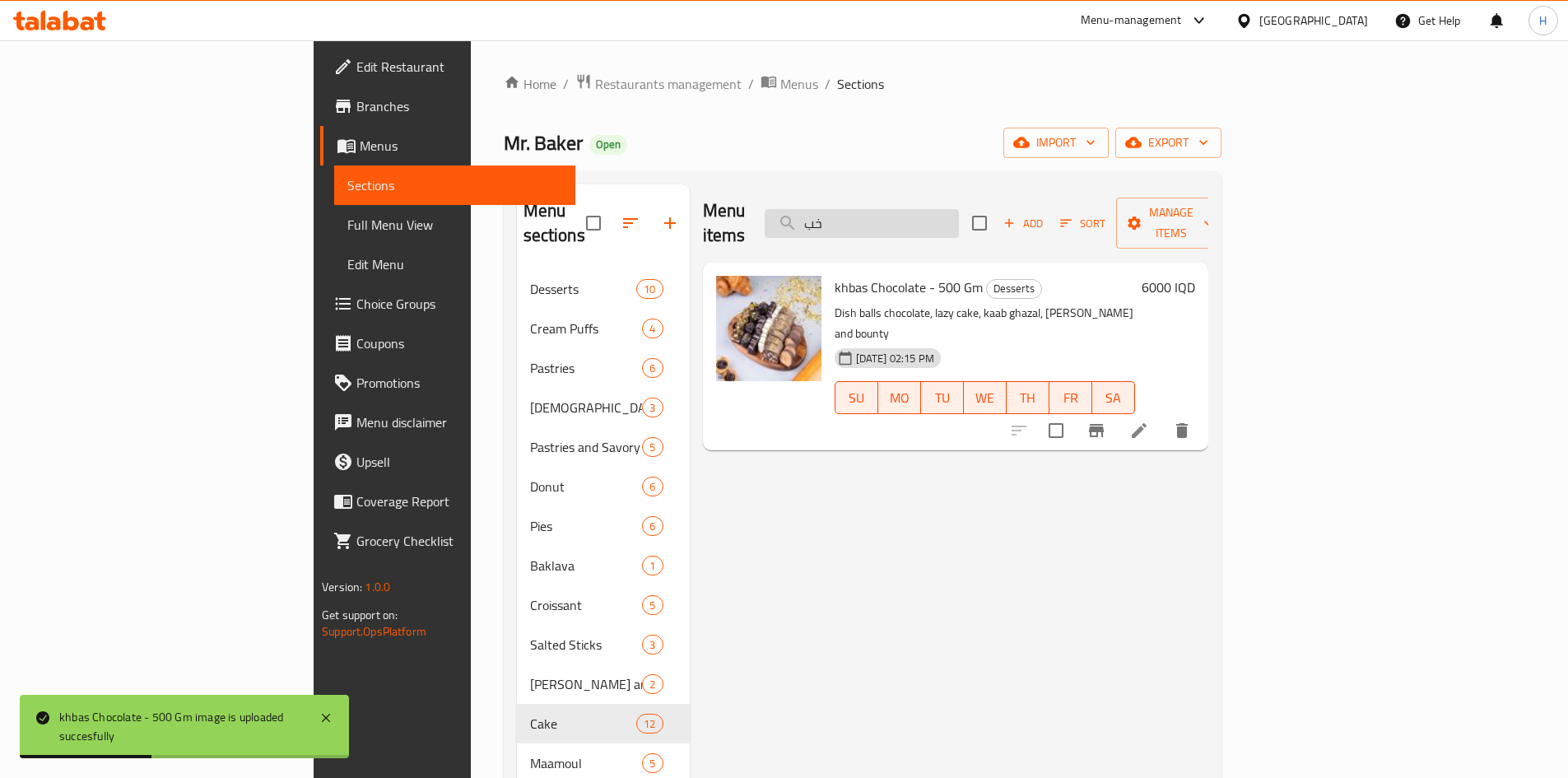
click at [959, 209] on input "خب" at bounding box center [862, 224] width 194 height 29
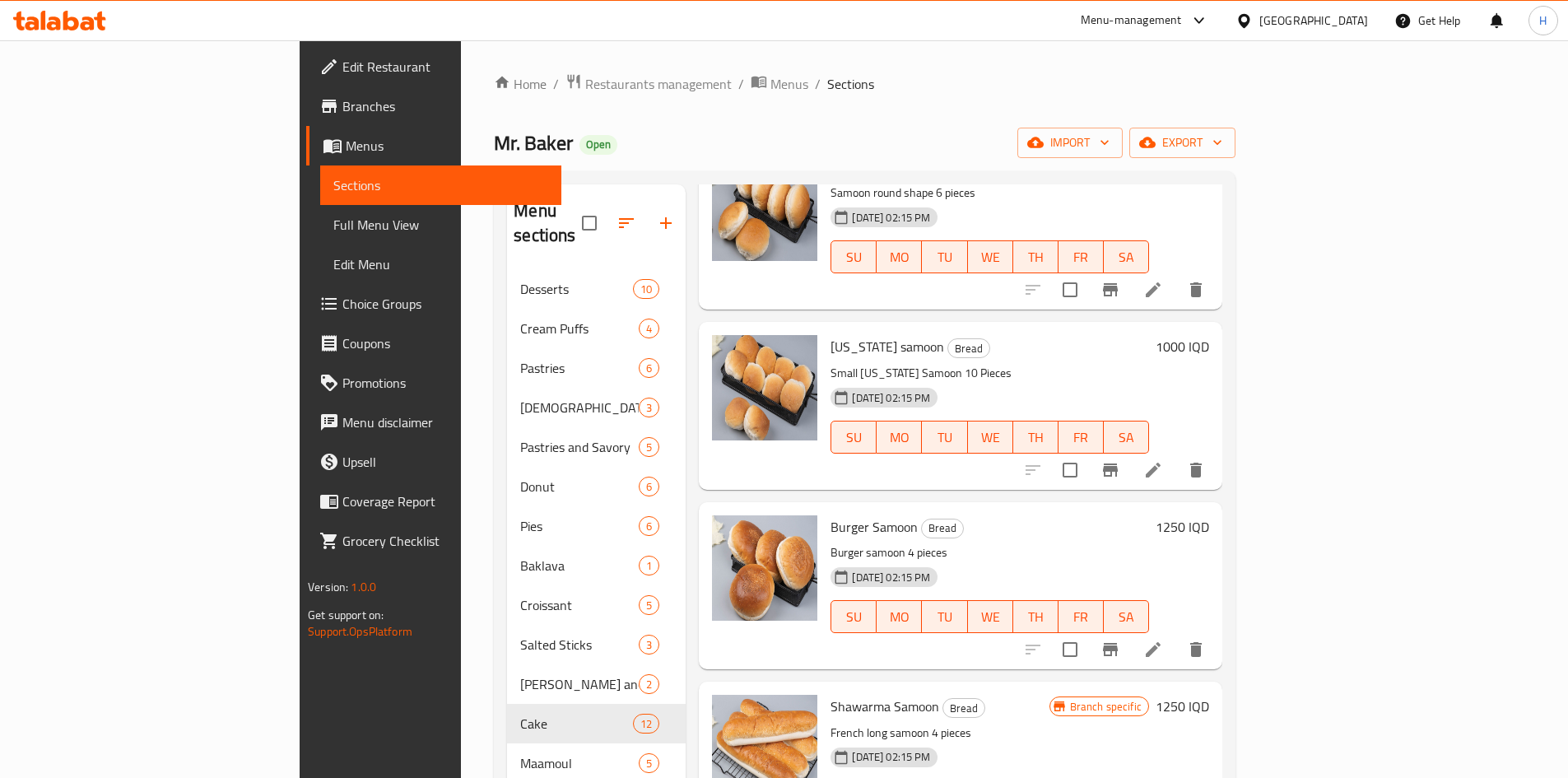
scroll to position [247, 0]
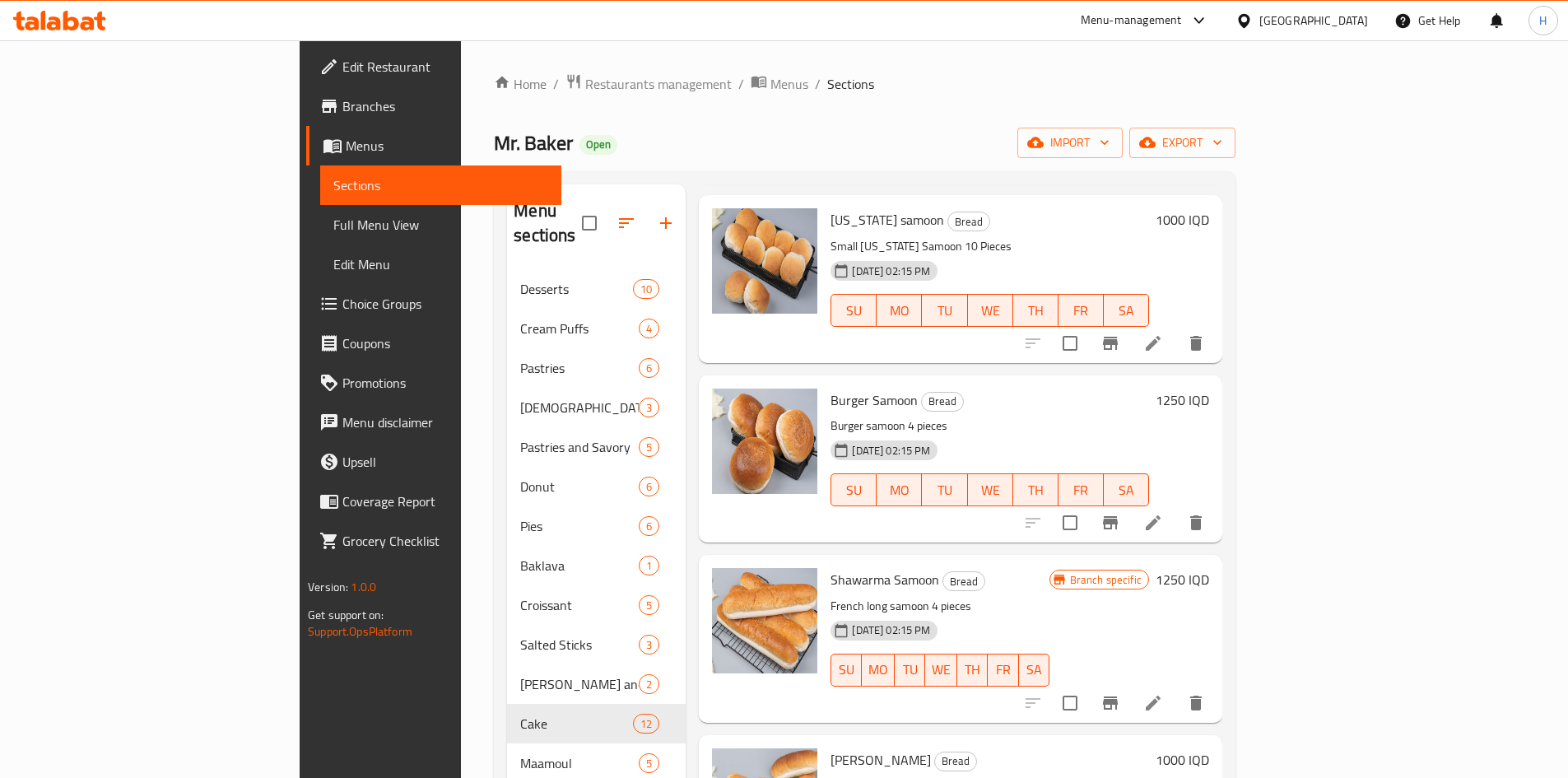
type input "صمون"
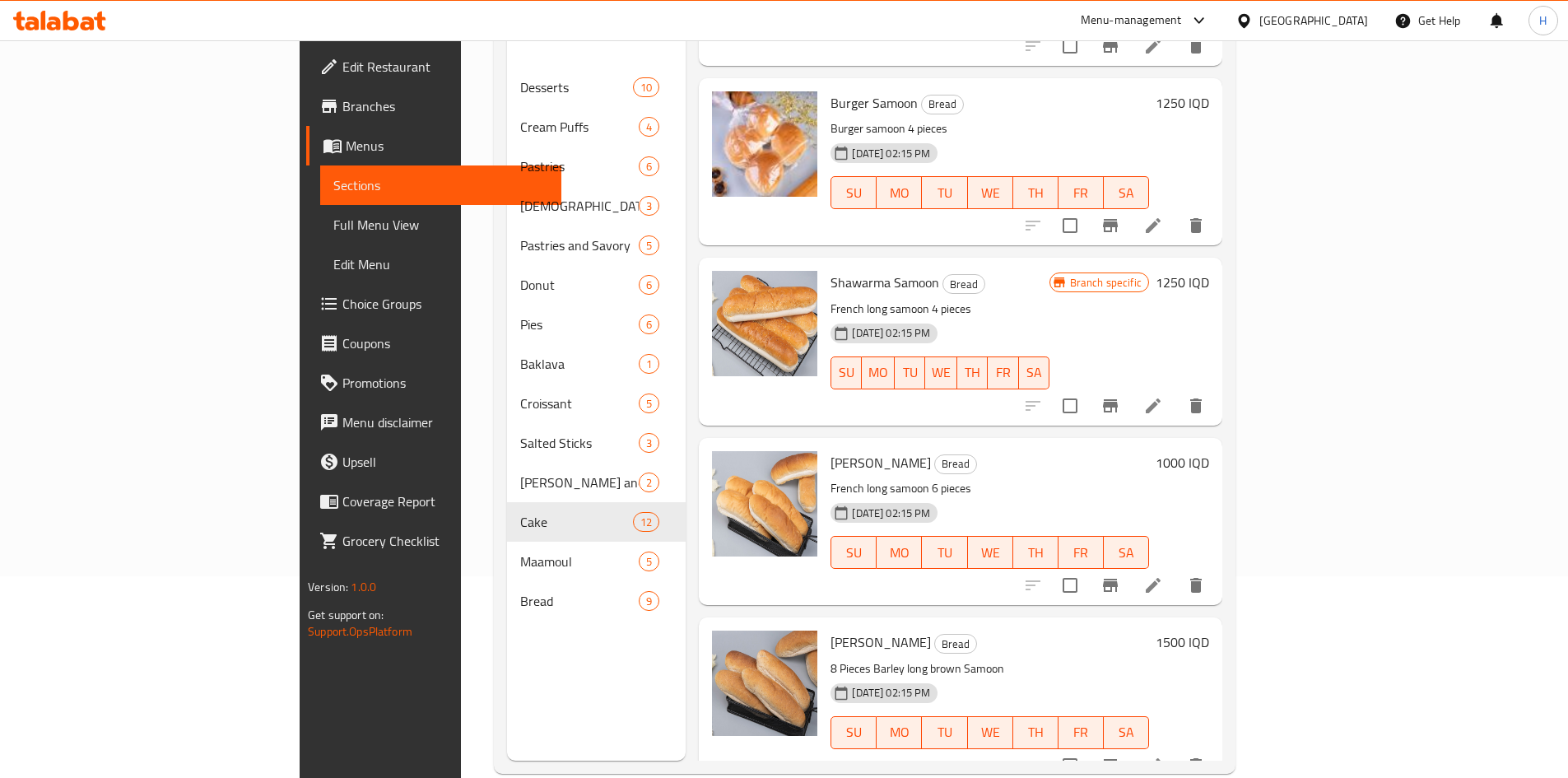
scroll to position [231, 0]
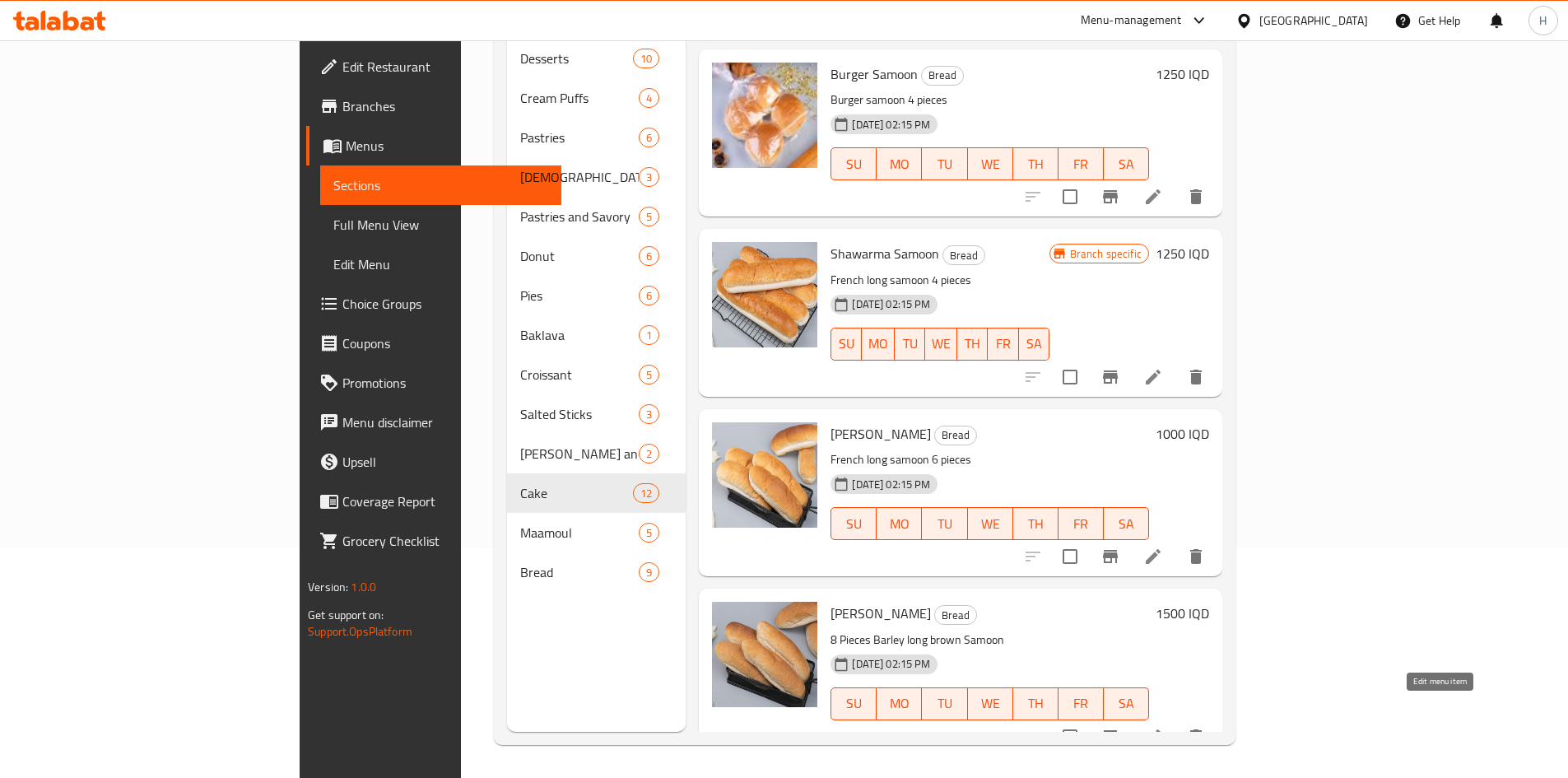
click at [1163, 726] on icon at bounding box center [1152, 736] width 19 height 19
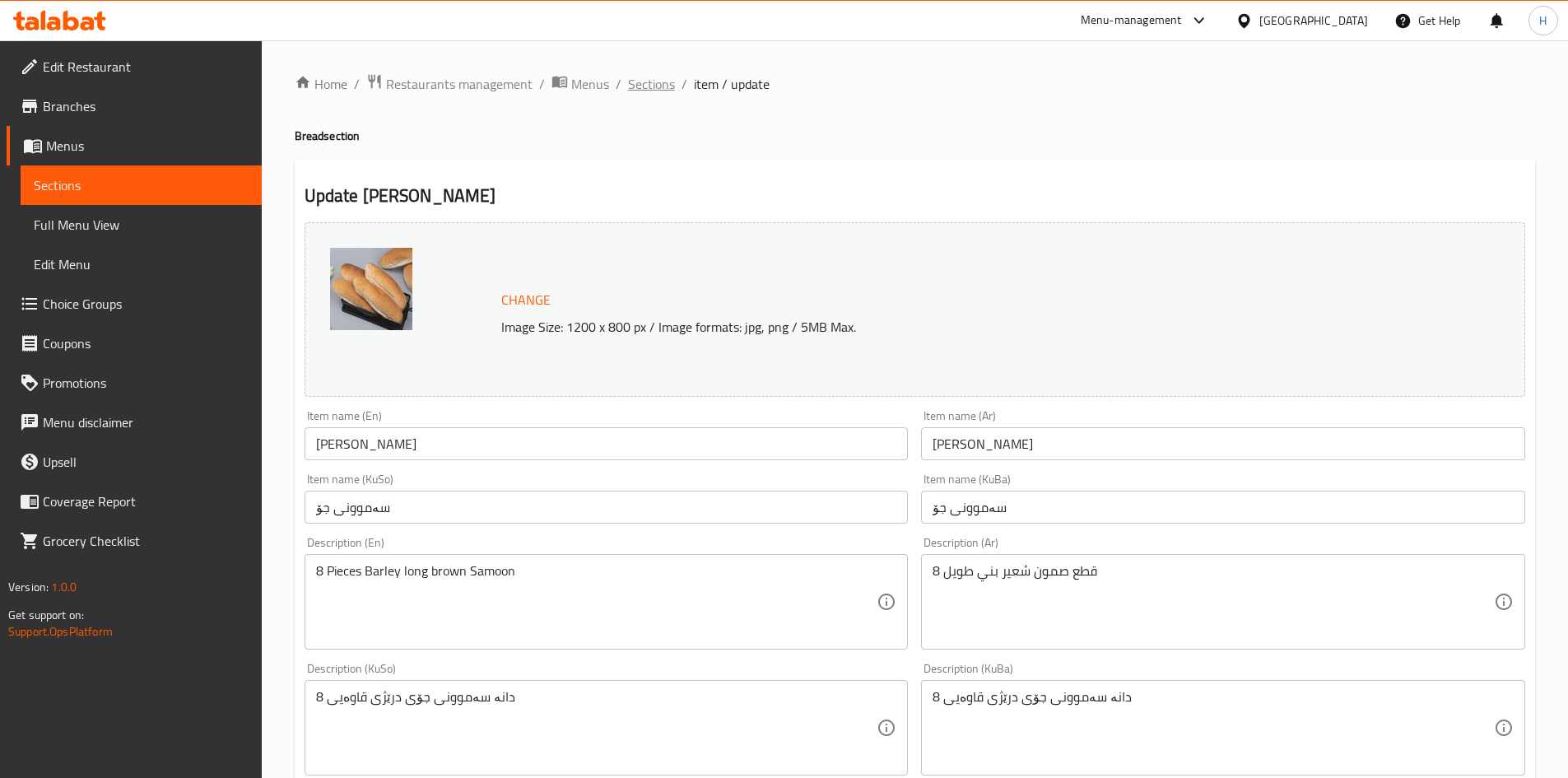
click at [641, 91] on span "Sections" at bounding box center [651, 84] width 47 height 19
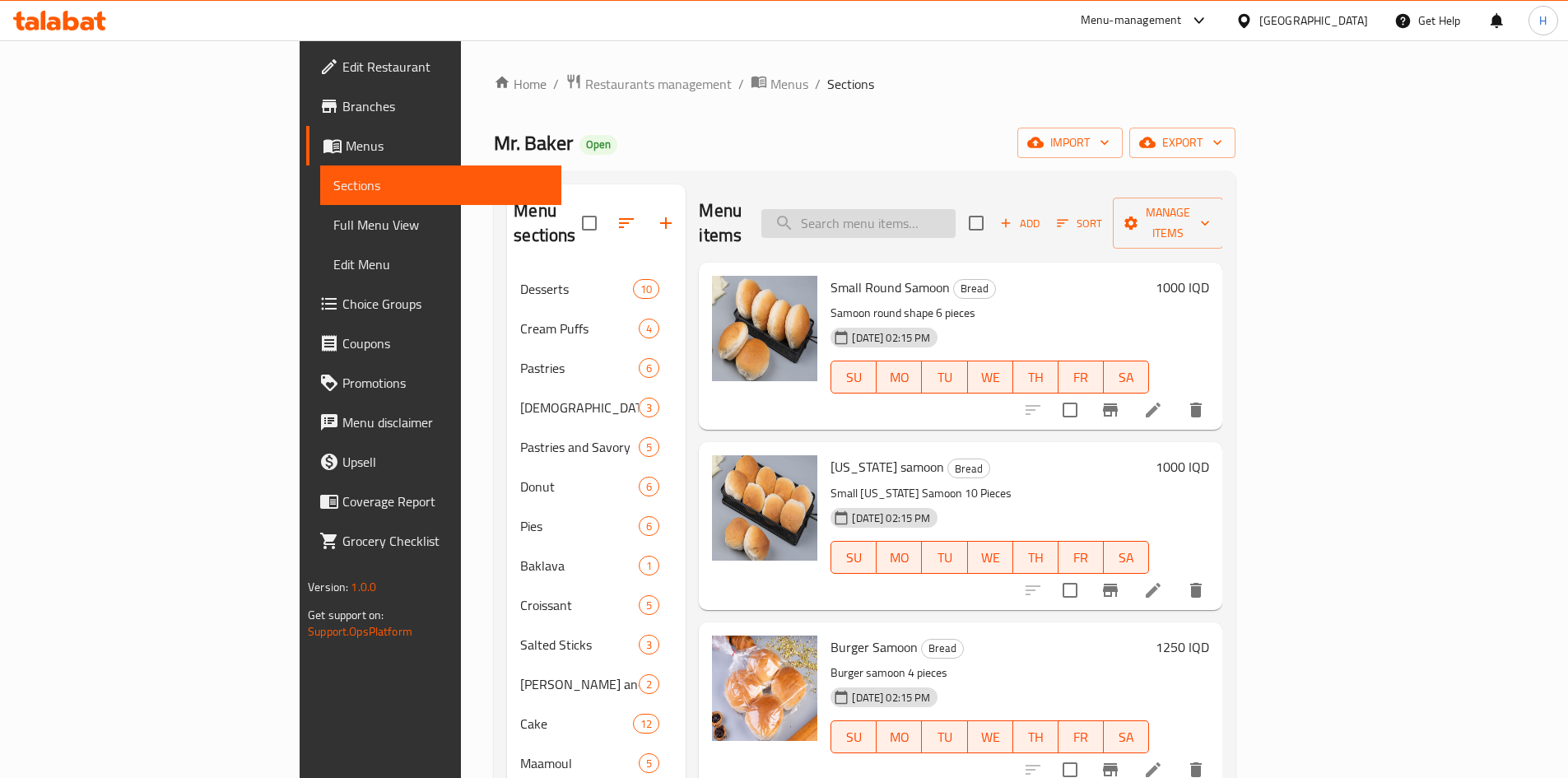
click at [956, 209] on input "search" at bounding box center [858, 224] width 194 height 29
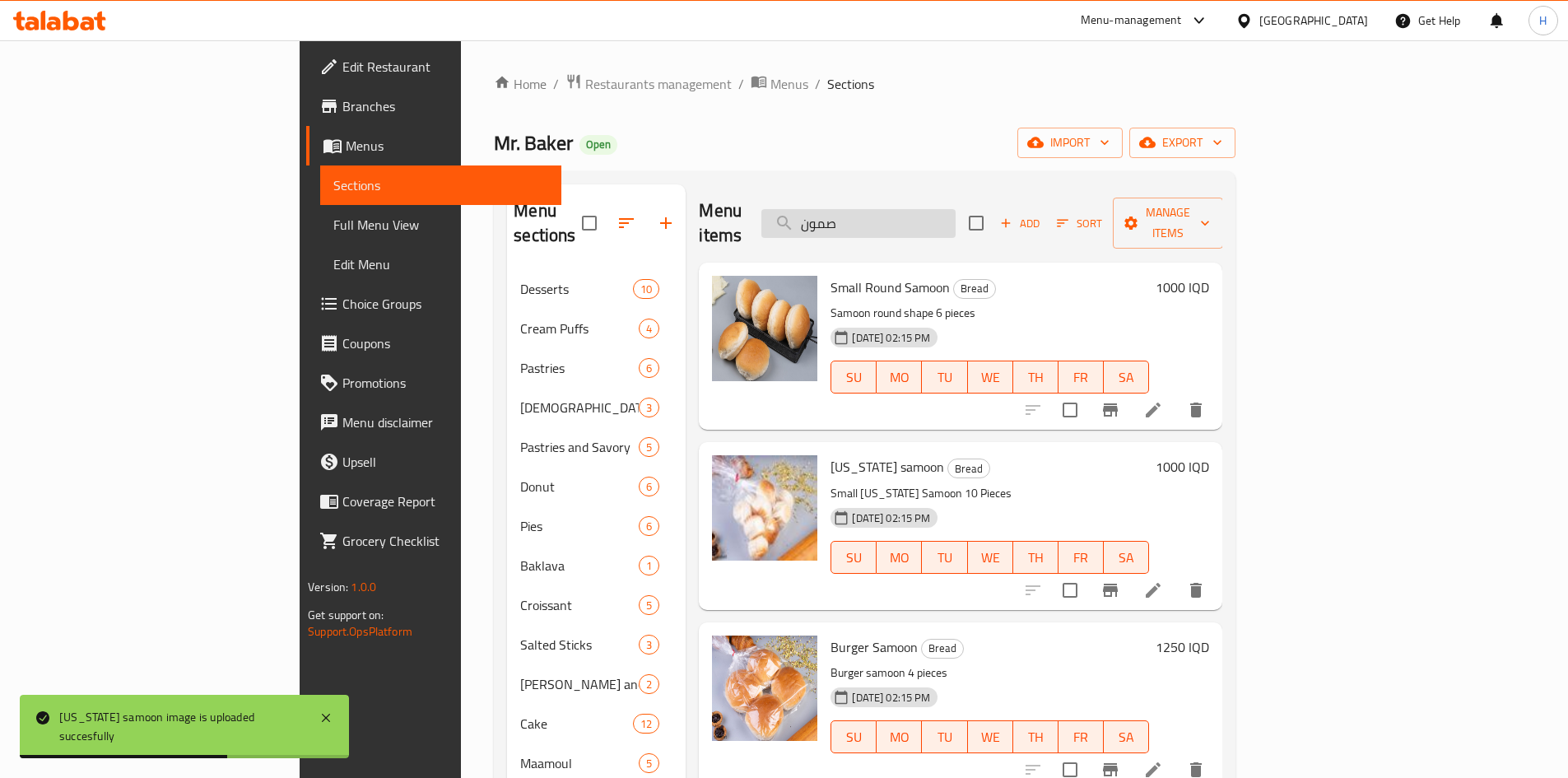
click at [956, 209] on input "صمون" at bounding box center [858, 224] width 194 height 29
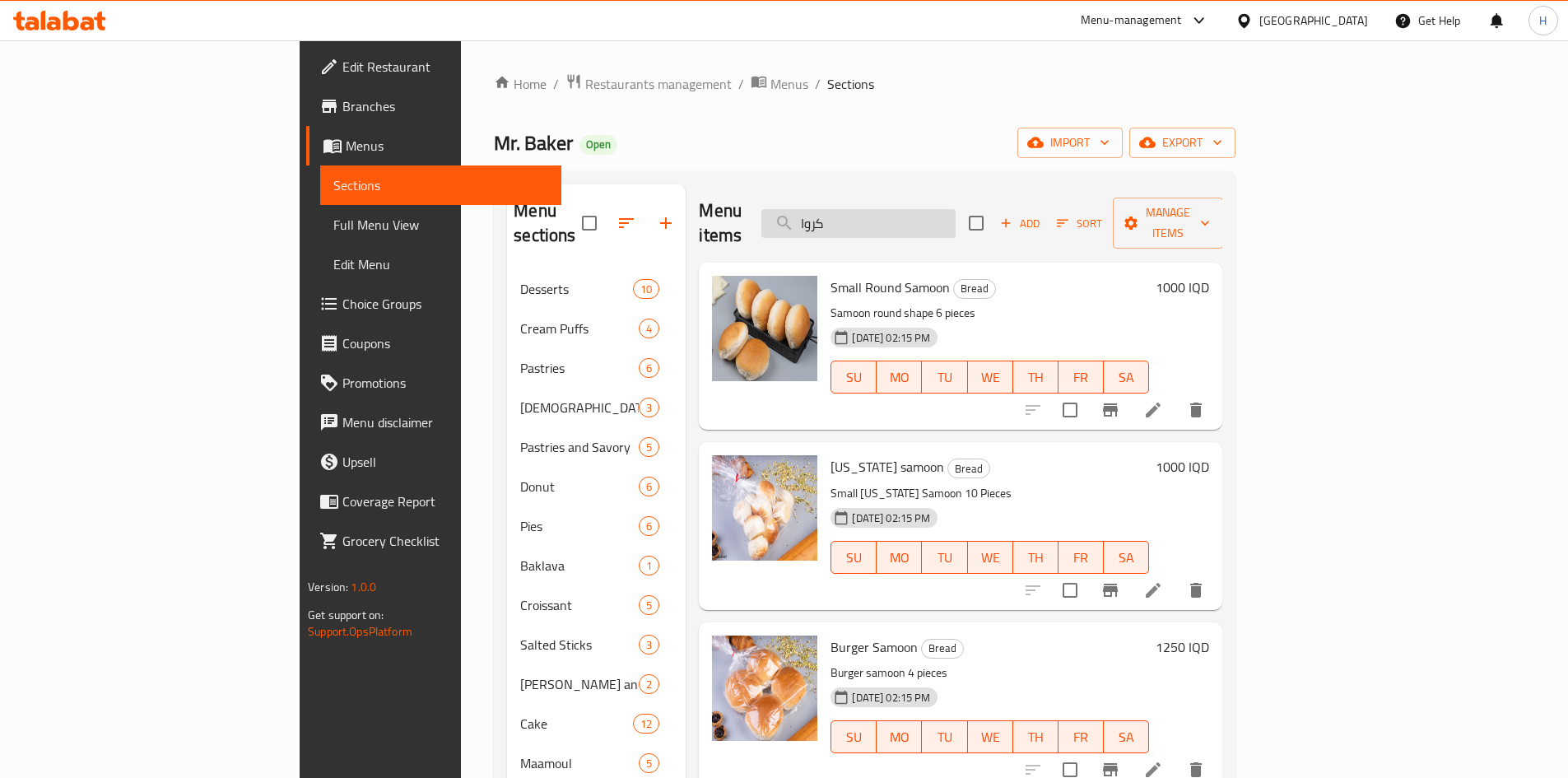
click at [939, 215] on input "كروا" at bounding box center [858, 224] width 194 height 29
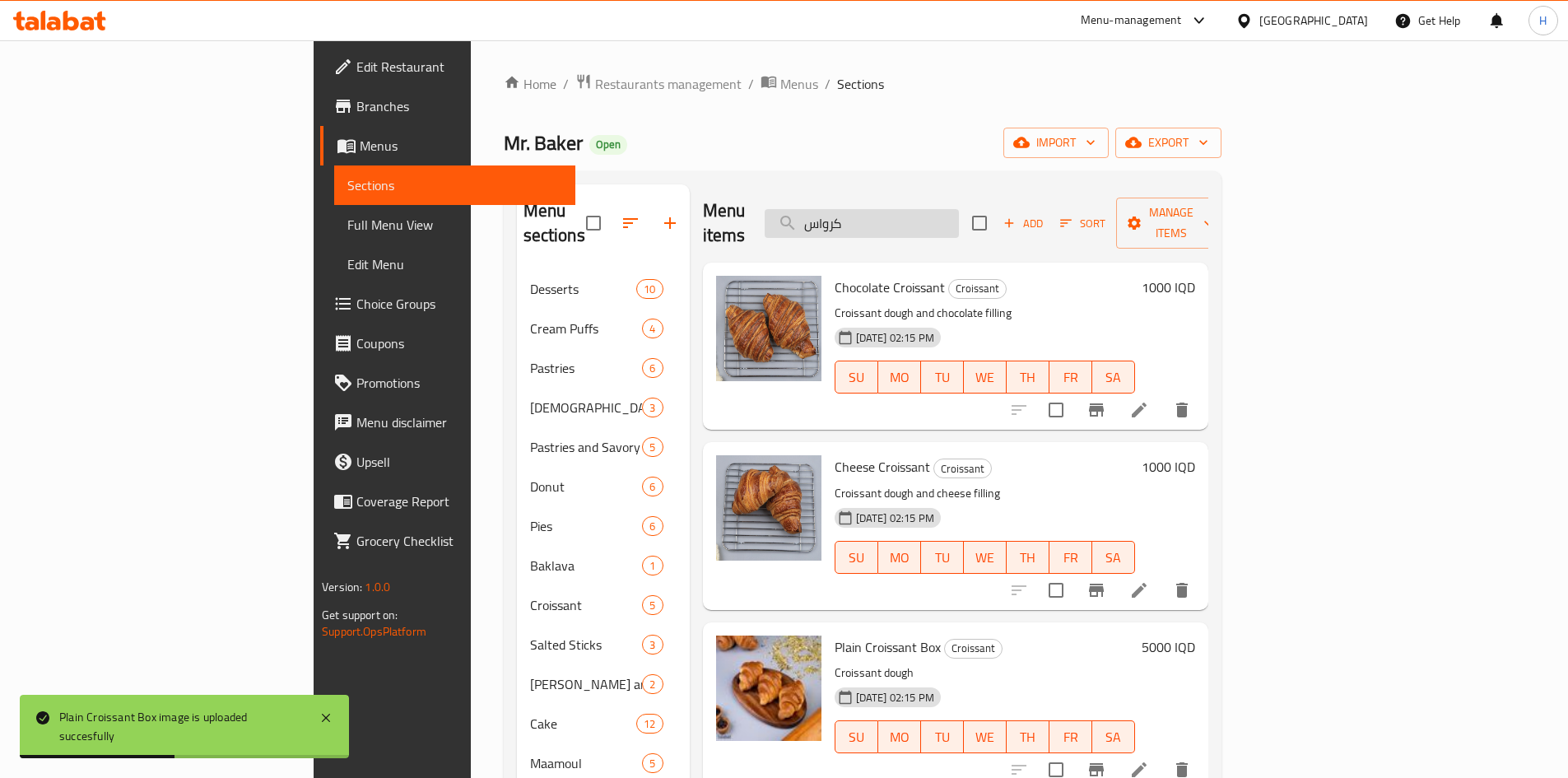
click at [949, 209] on input "كرواس" at bounding box center [862, 224] width 194 height 29
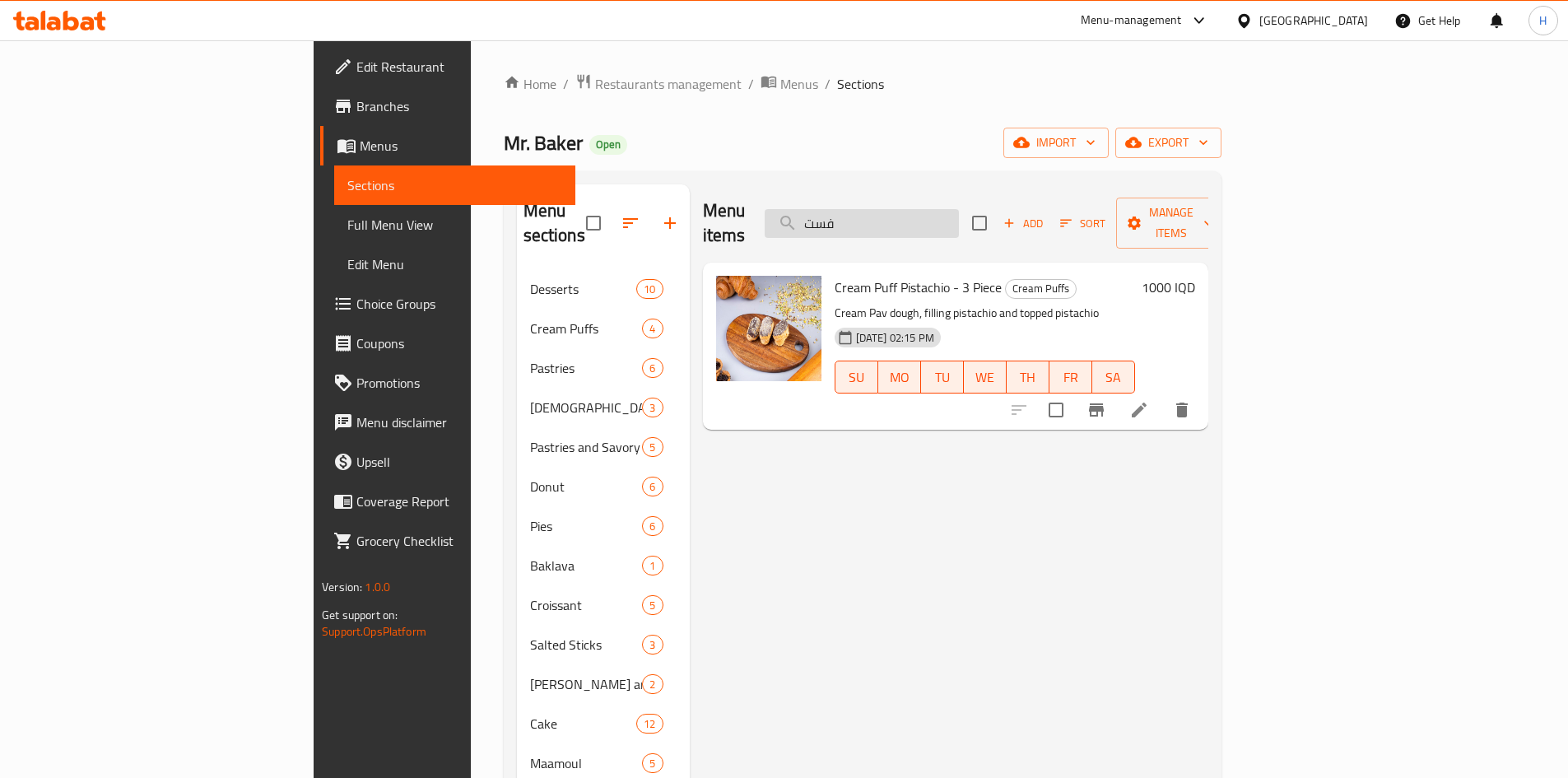
click at [956, 216] on input "فست" at bounding box center [862, 224] width 194 height 29
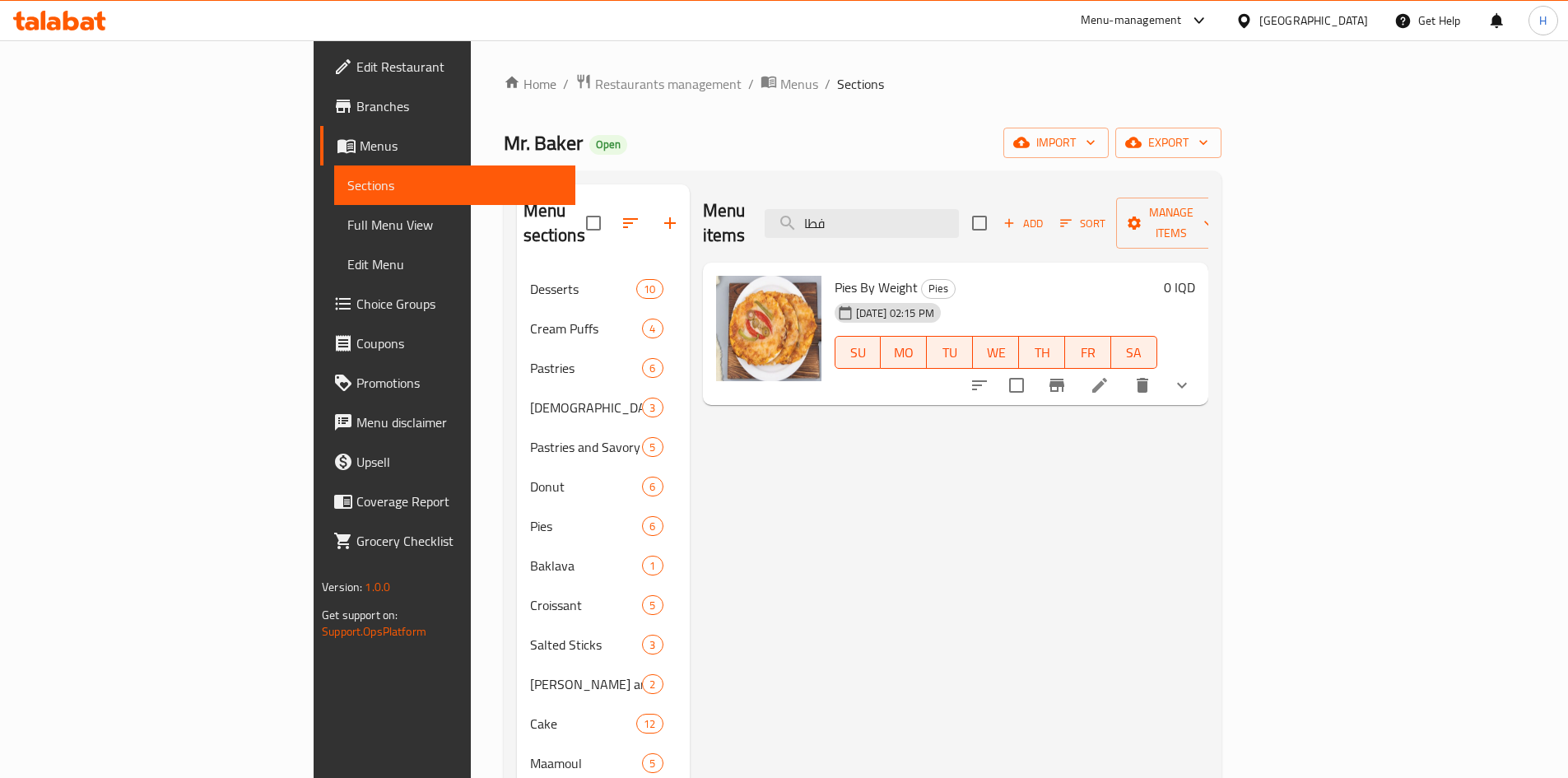
type input "فطا"
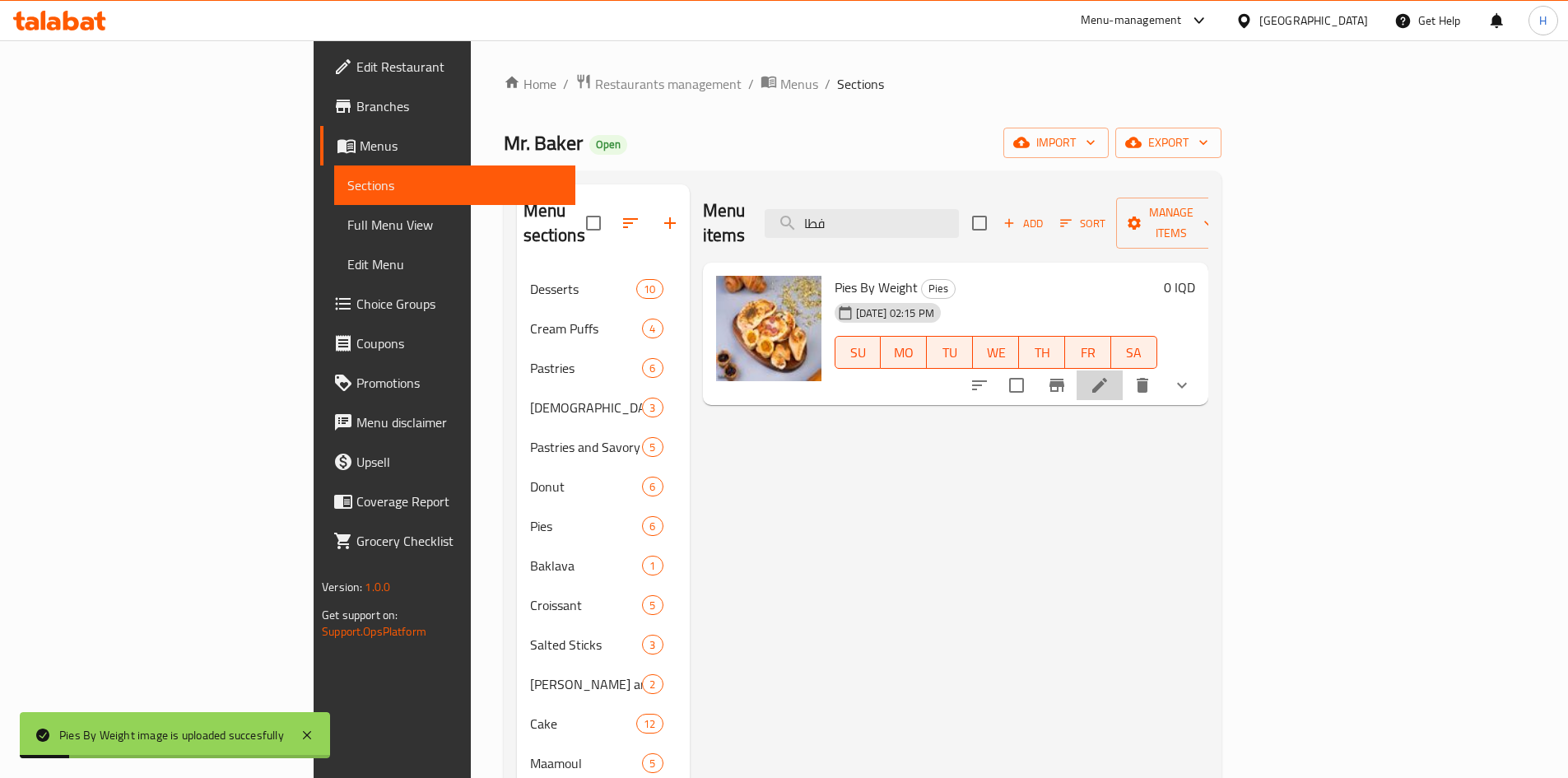
click at [1123, 370] on li at bounding box center [1100, 384] width 46 height 30
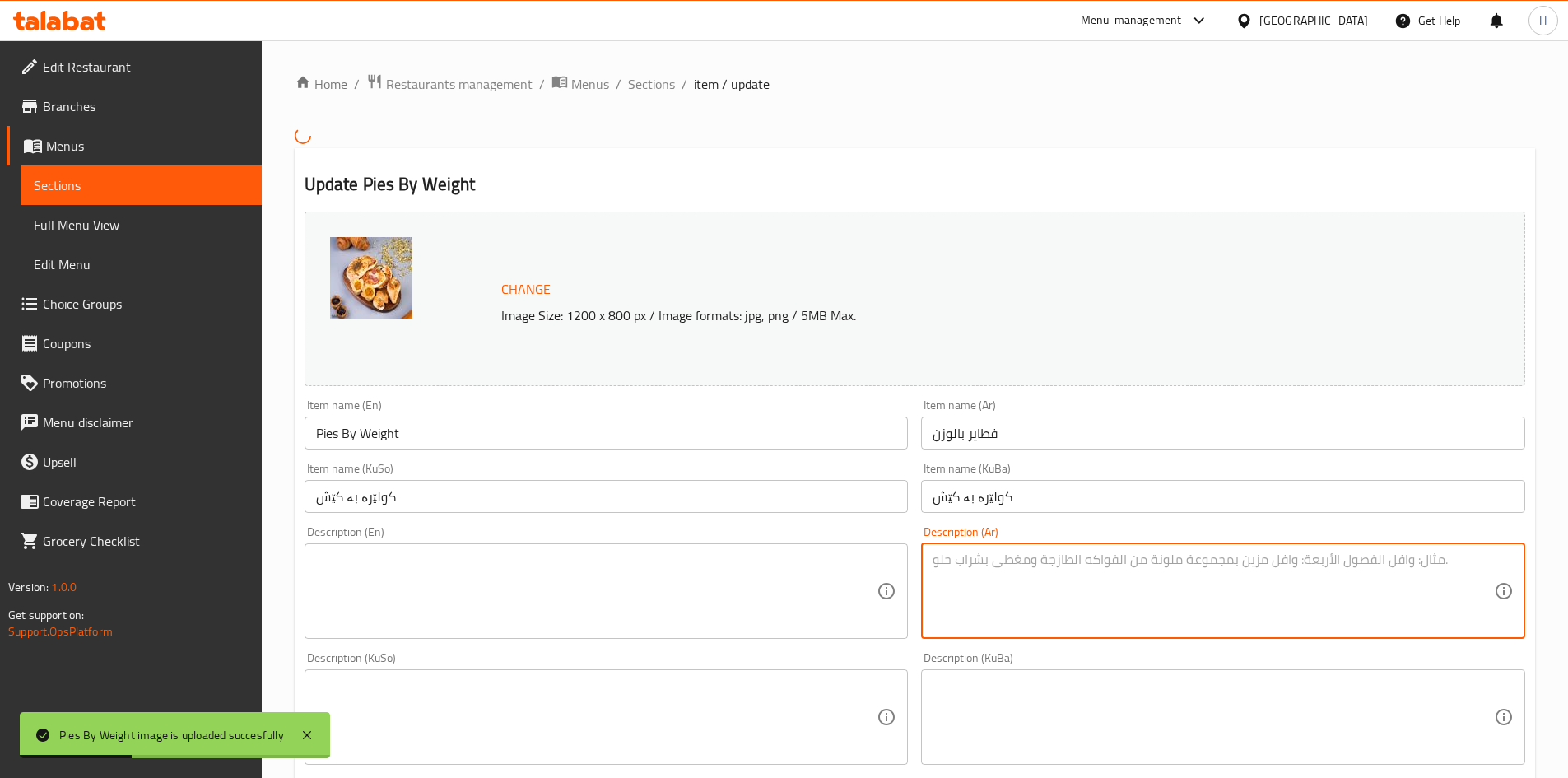
click at [1037, 580] on textarea at bounding box center [1213, 590] width 562 height 79
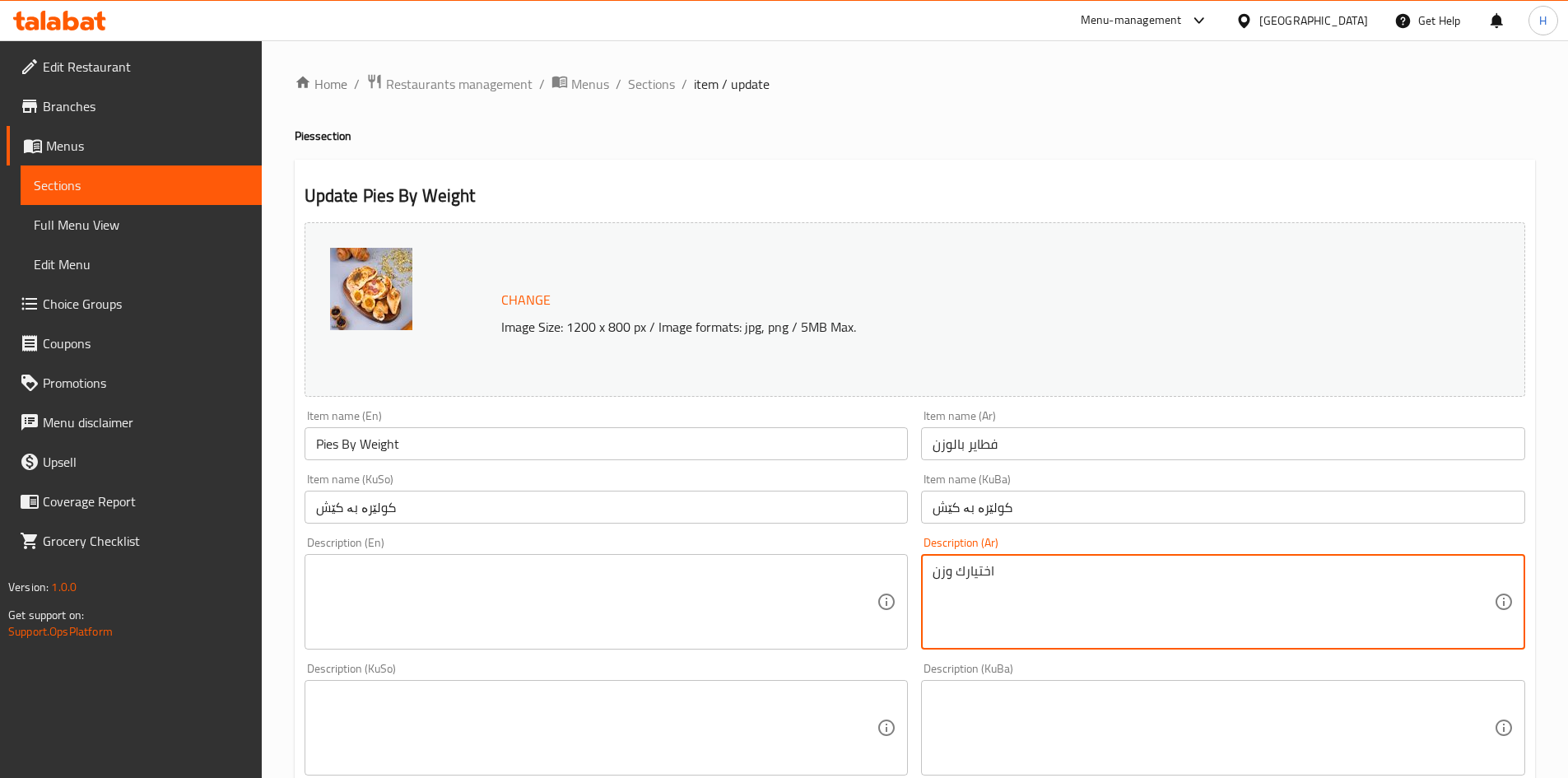
type textarea "اختيارك وزن"
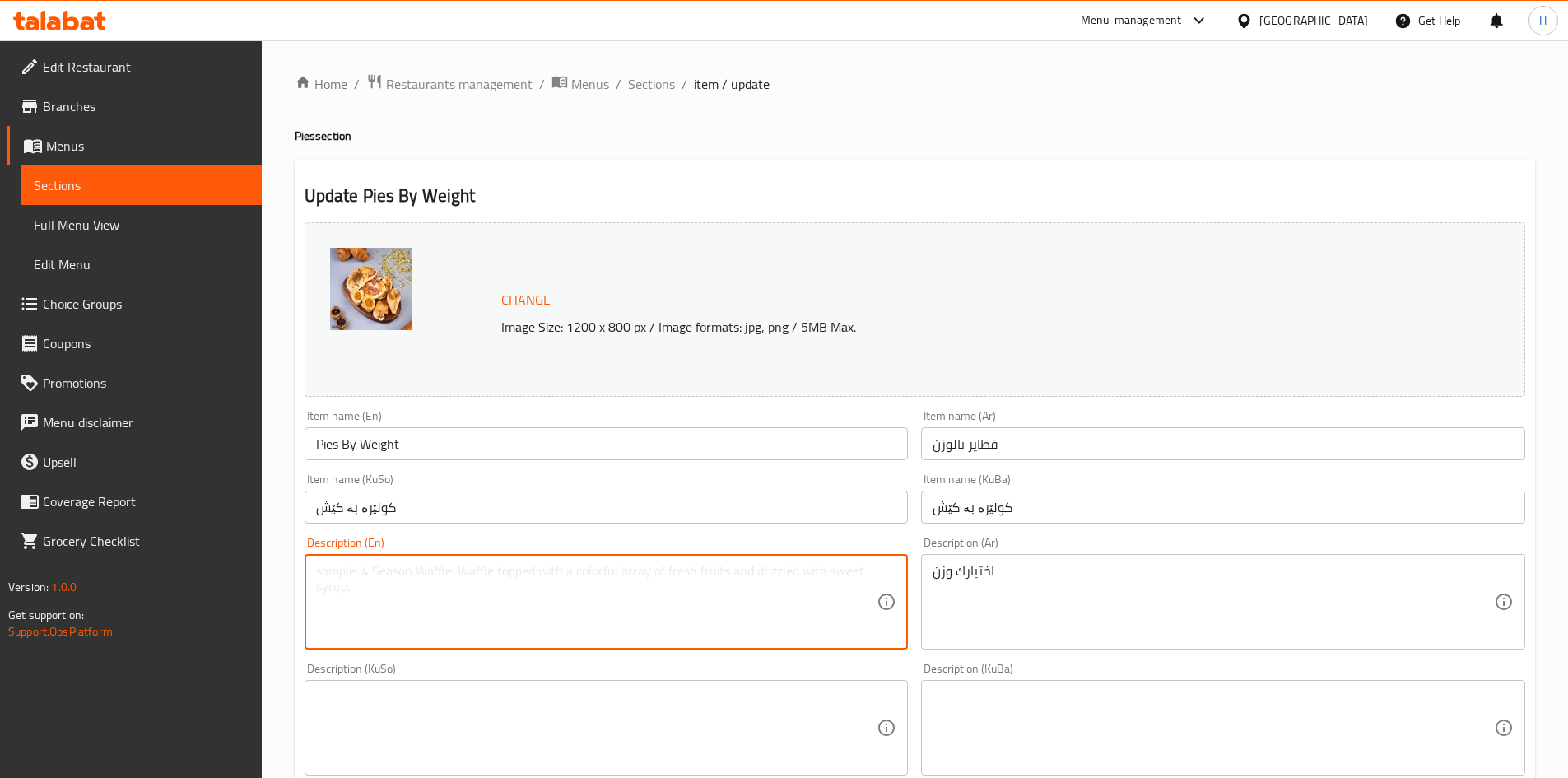
drag, startPoint x: 743, startPoint y: 579, endPoint x: 753, endPoint y: 572, distance: 12.2
click at [744, 578] on textarea at bounding box center [596, 602] width 562 height 79
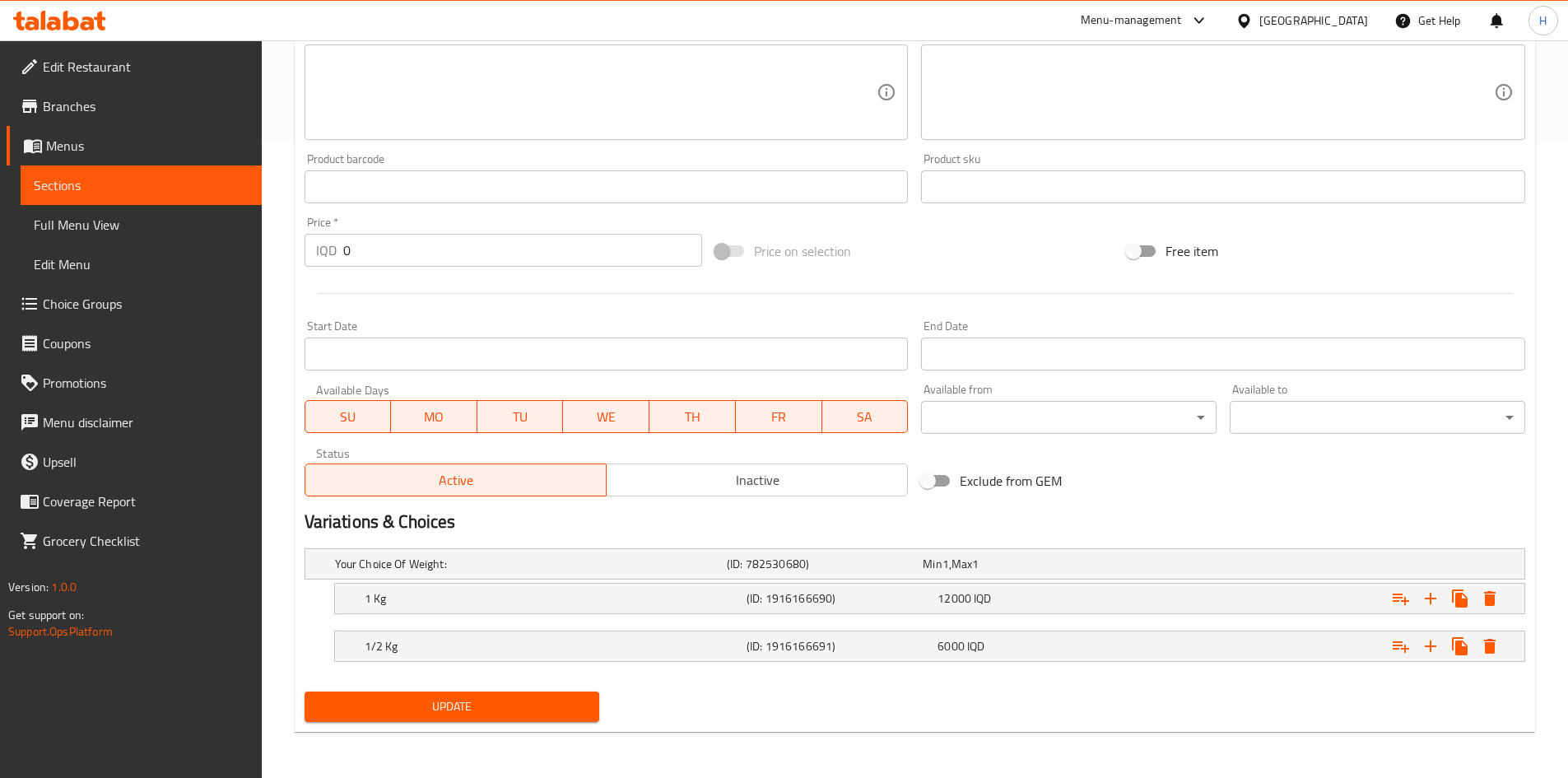
type textarea "Your choice of pies"
click at [414, 694] on button "Update" at bounding box center [453, 707] width 296 height 30
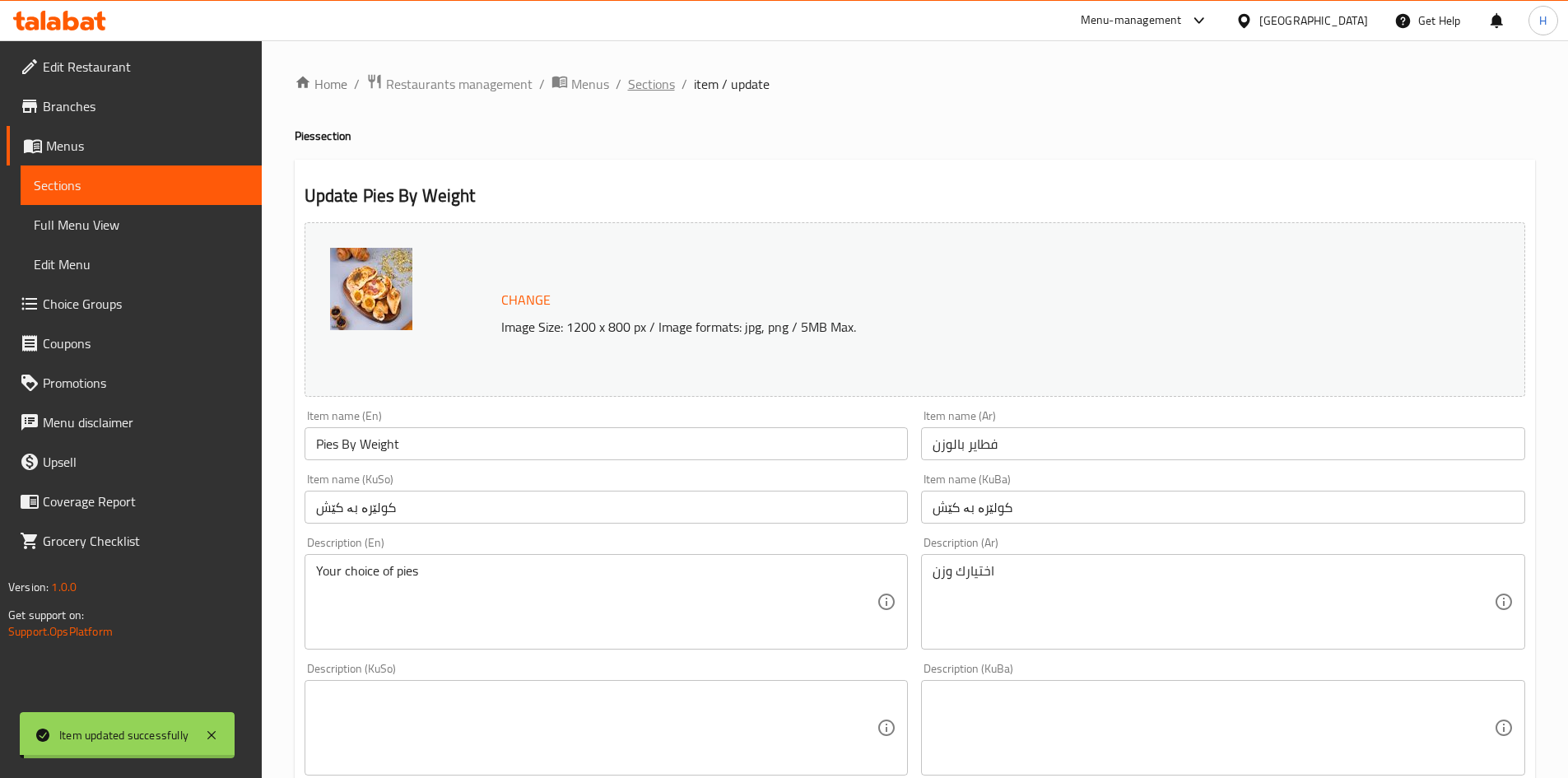
click at [648, 84] on span "Sections" at bounding box center [651, 84] width 47 height 19
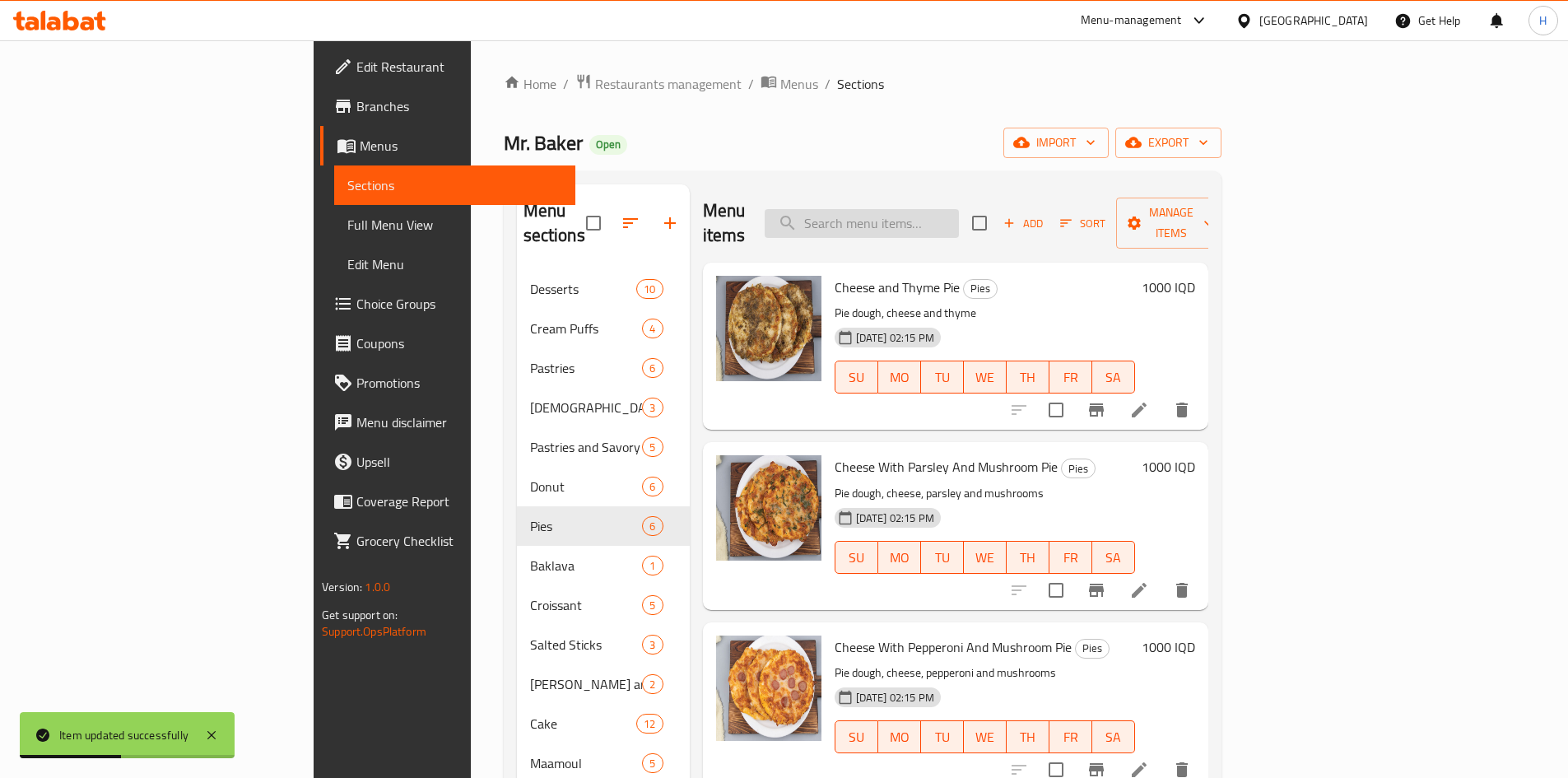
click at [959, 209] on input "search" at bounding box center [862, 224] width 194 height 29
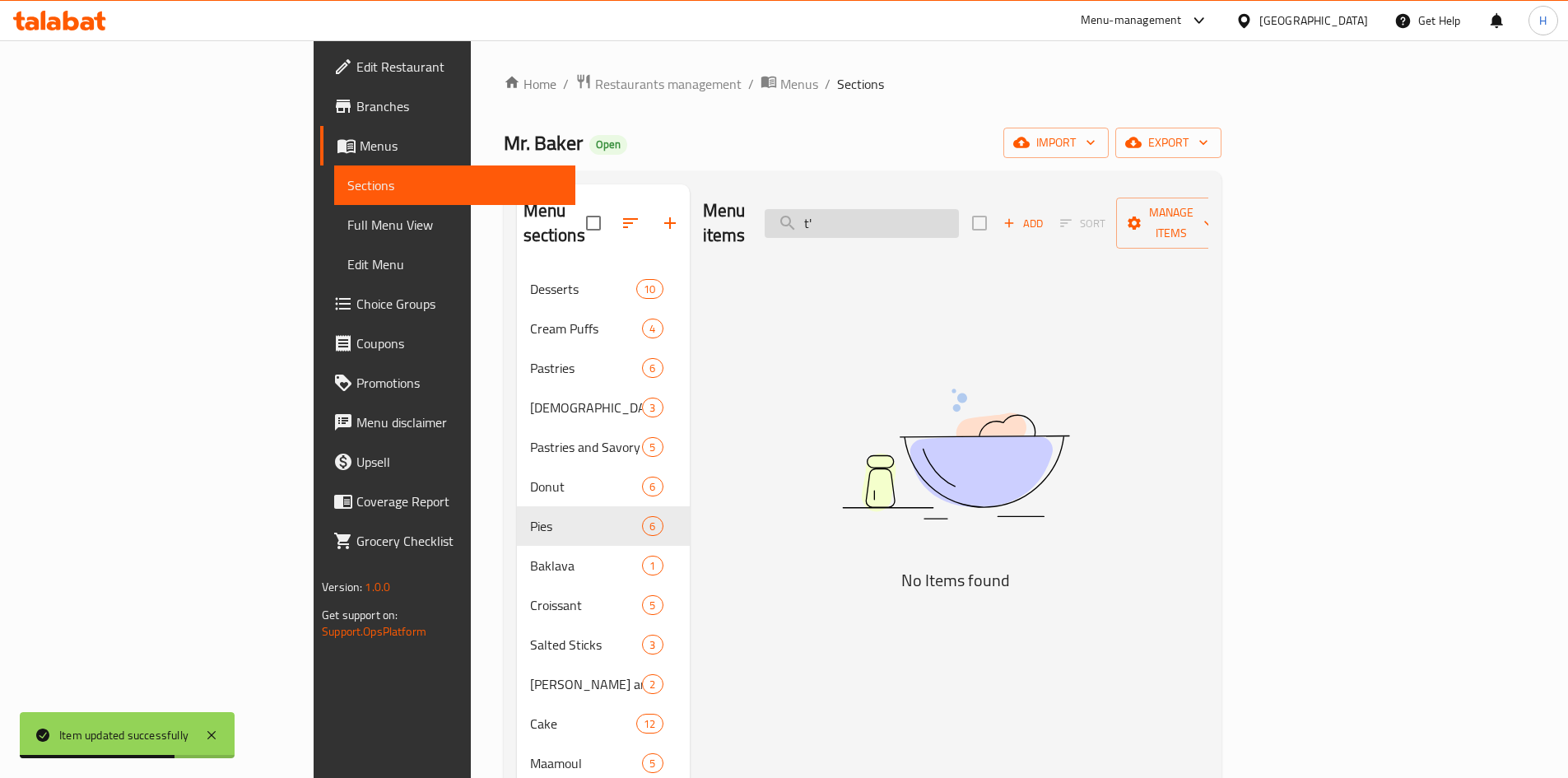
type input "t"
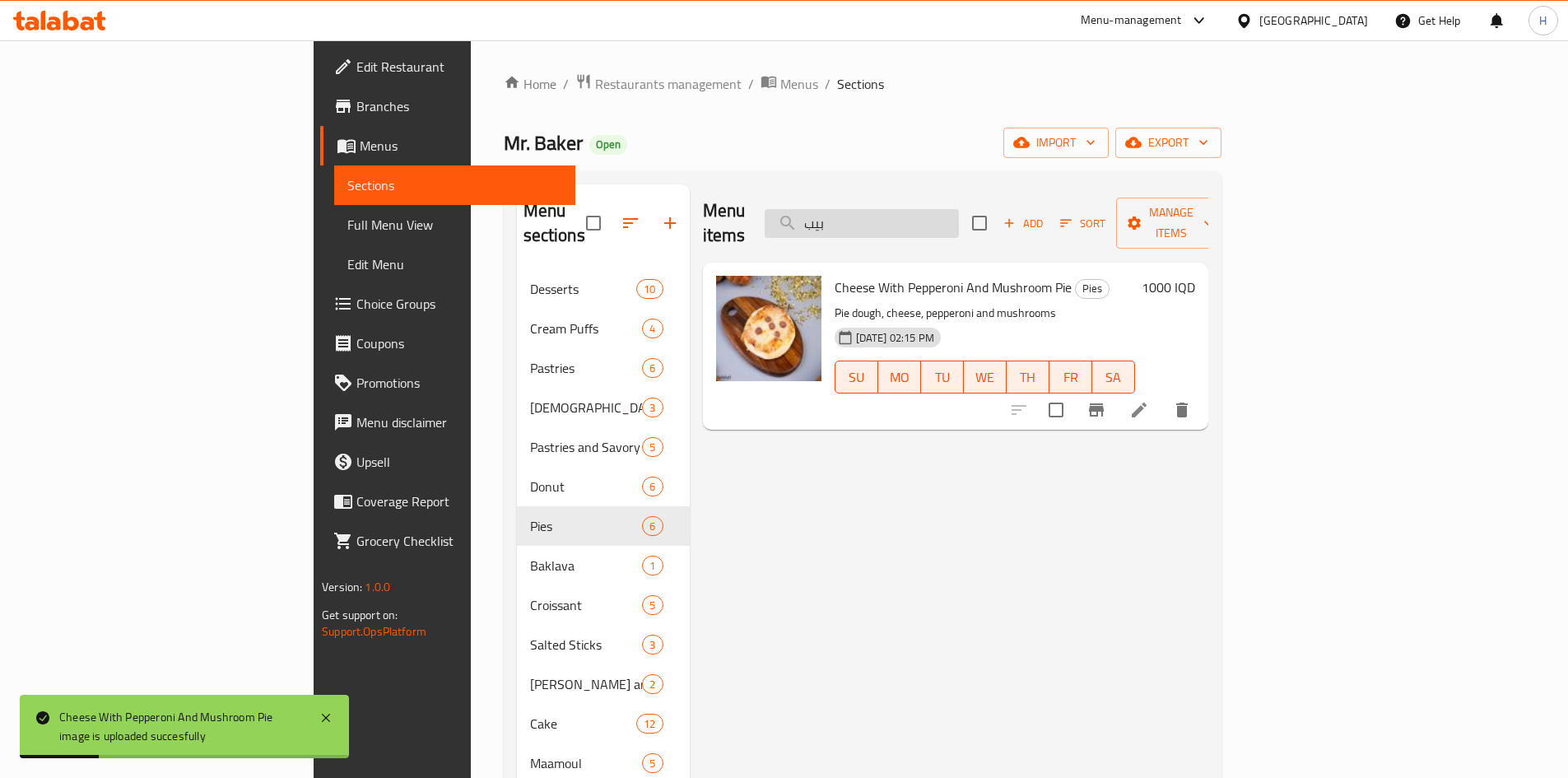
click at [959, 209] on input "بيب" at bounding box center [862, 224] width 194 height 29
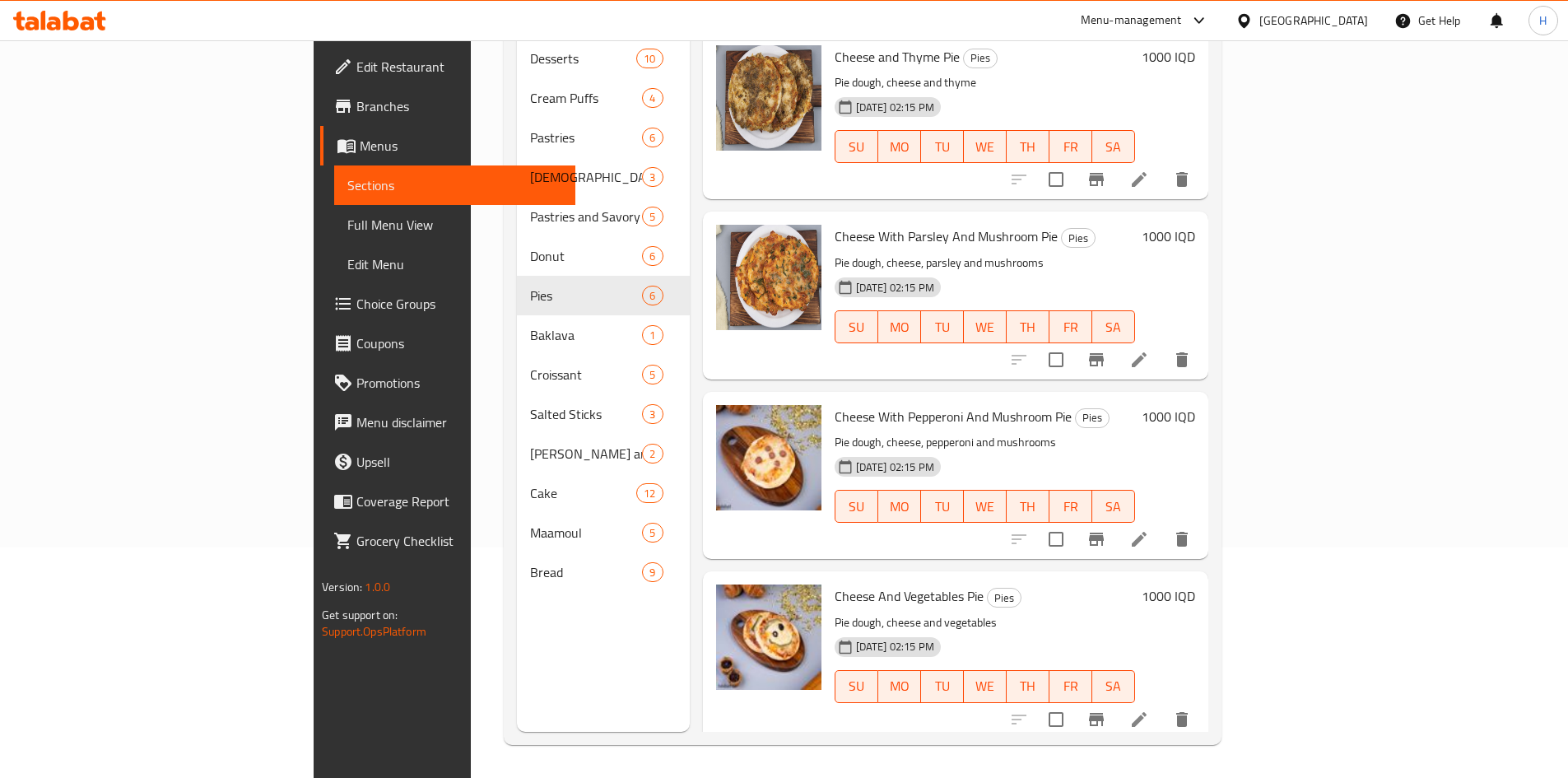
scroll to position [66, 0]
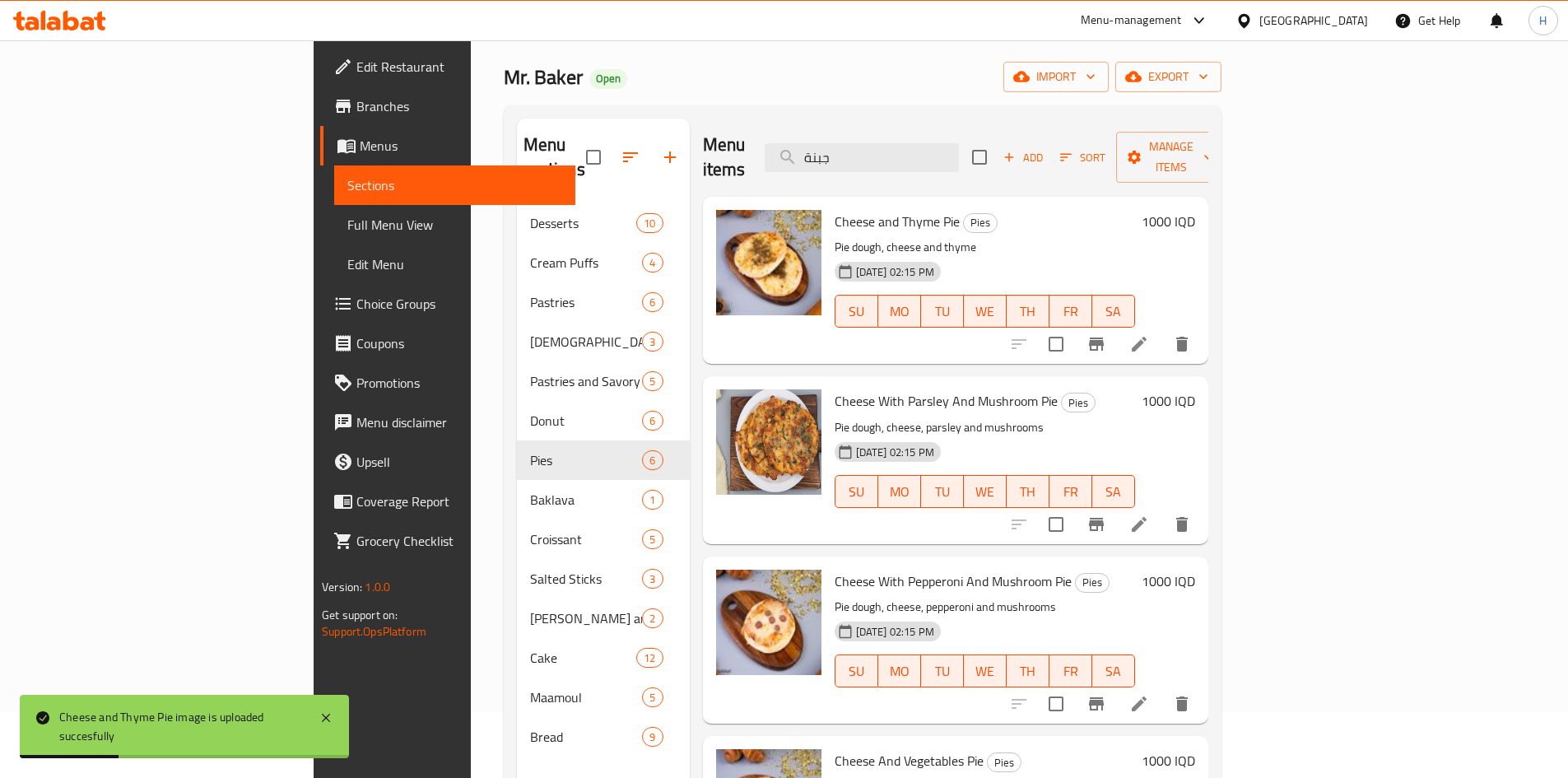
click at [983, 163] on div "Menu items جبنة Add Sort Manage items" at bounding box center [956, 157] width 505 height 79
click at [959, 151] on input "جبنة" at bounding box center [862, 158] width 194 height 29
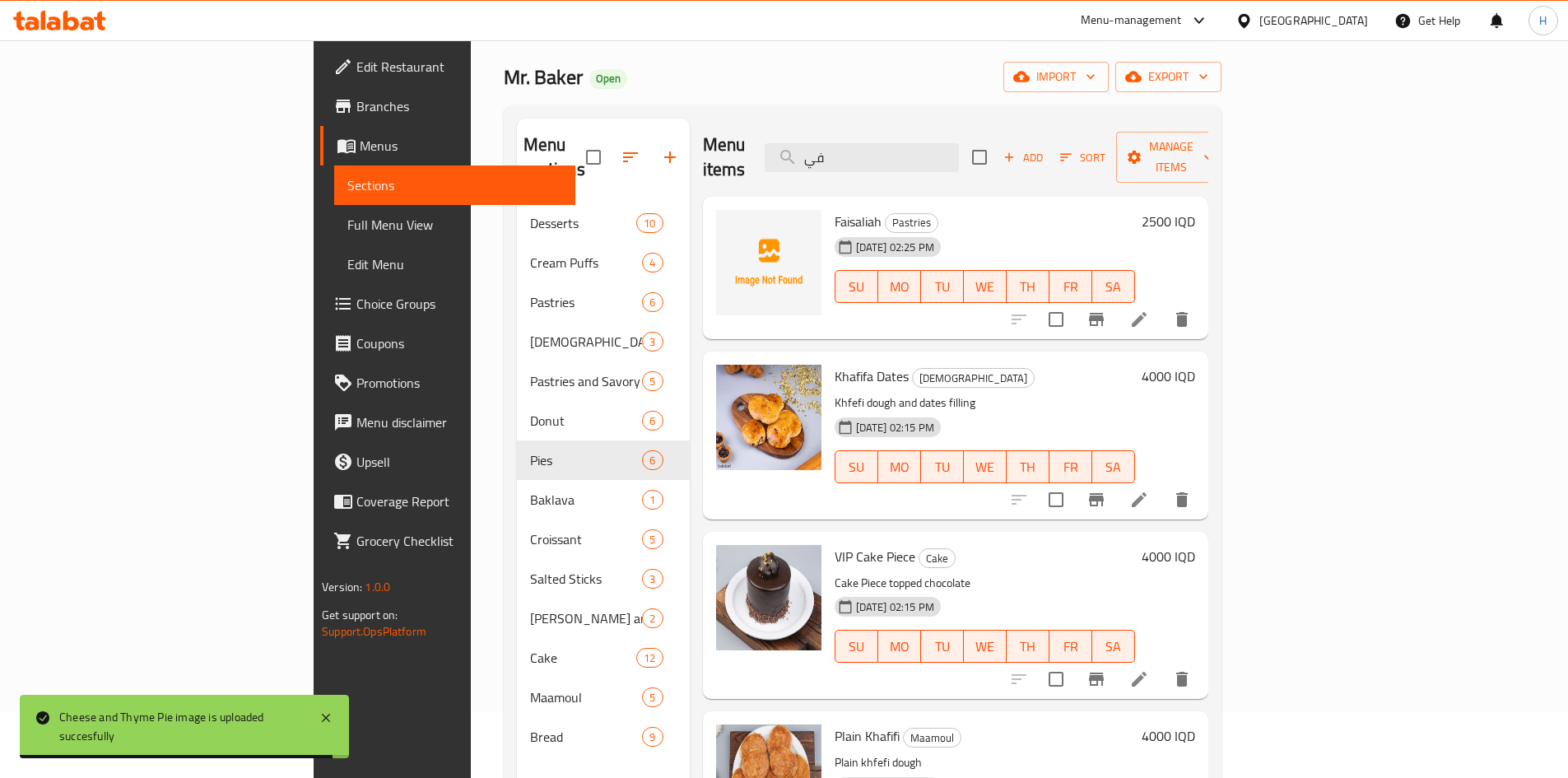
type input "في"
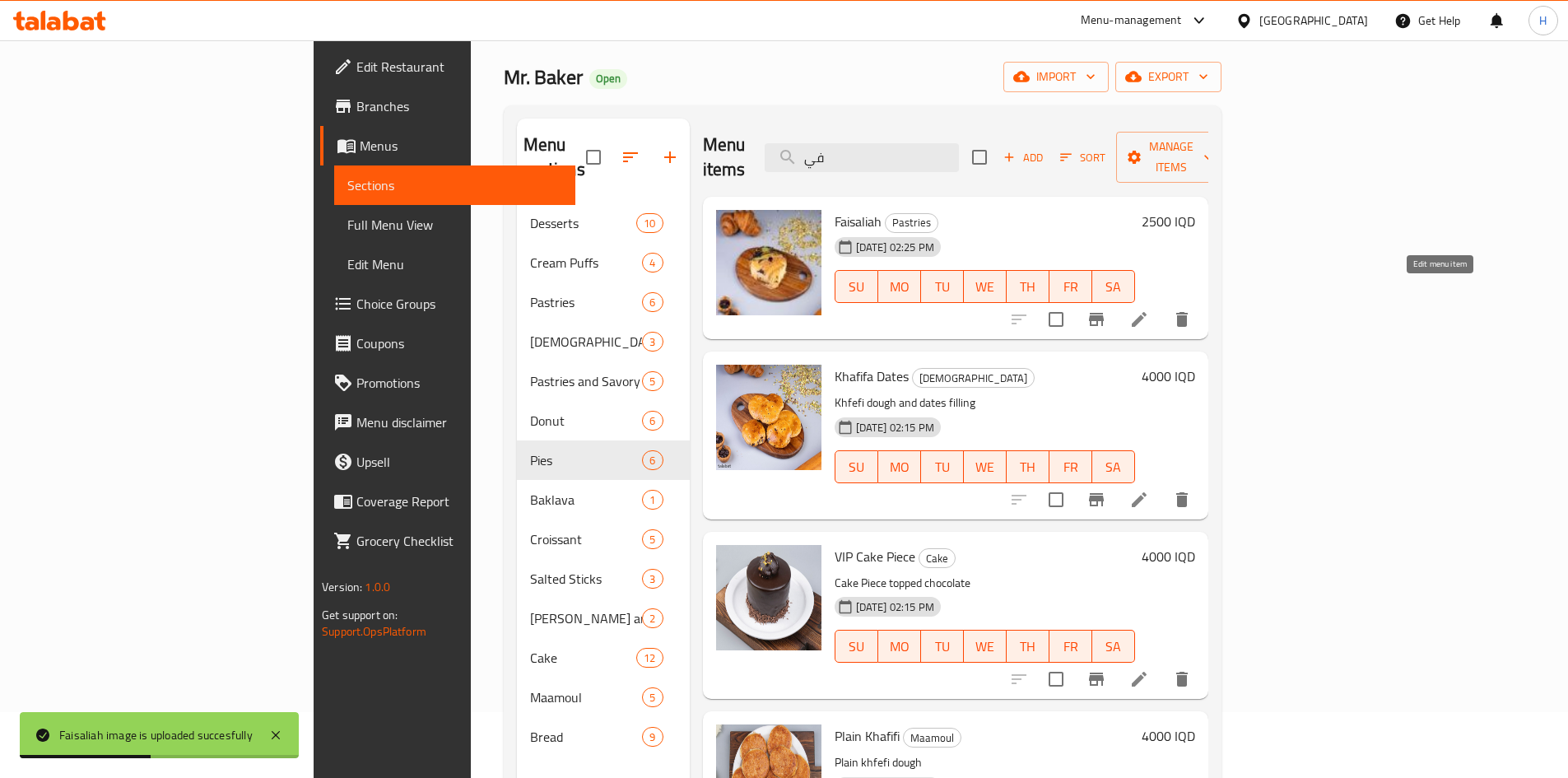
click at [1146, 312] on icon at bounding box center [1140, 319] width 15 height 15
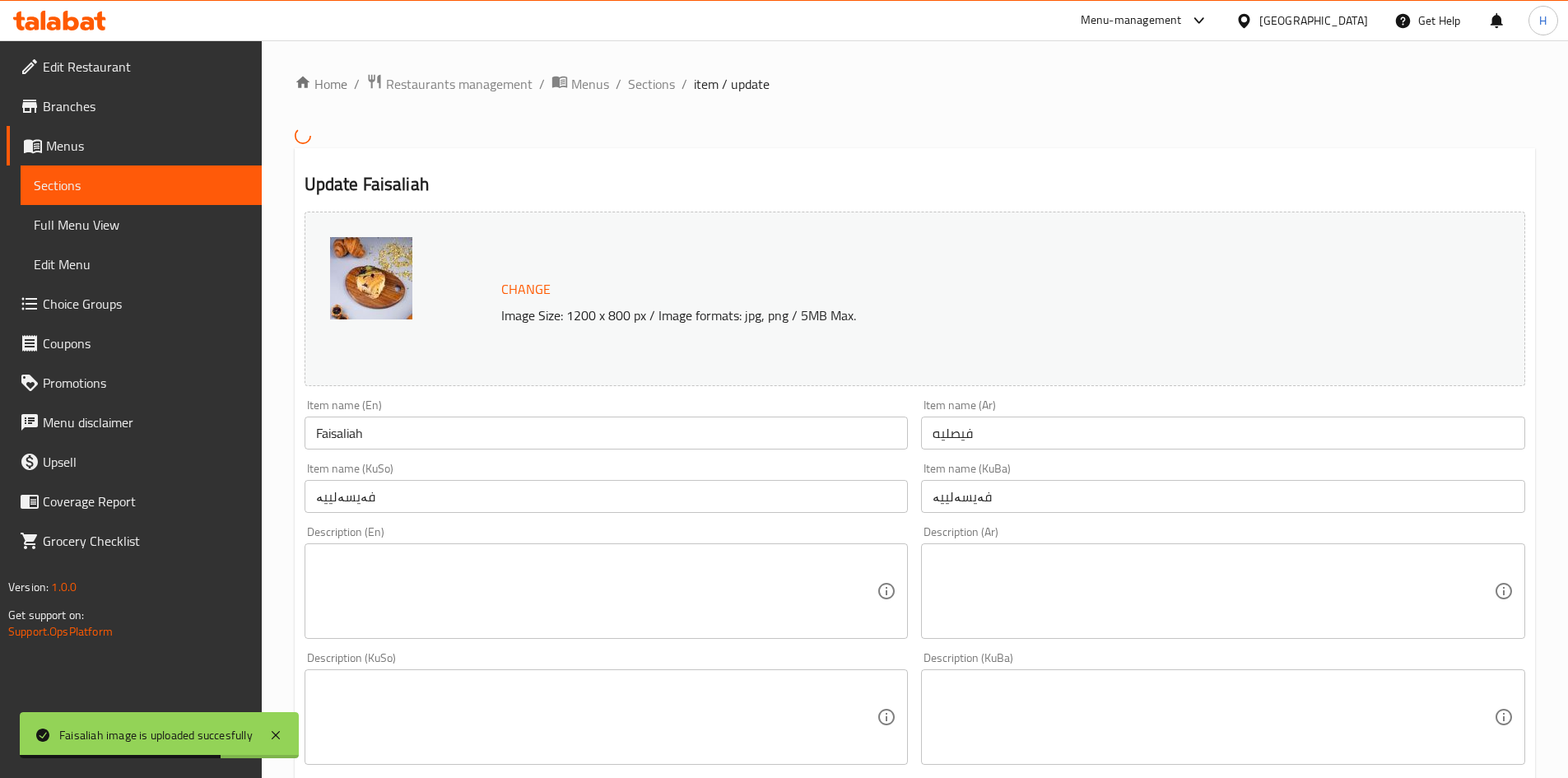
click at [1155, 587] on textarea at bounding box center [1213, 590] width 562 height 79
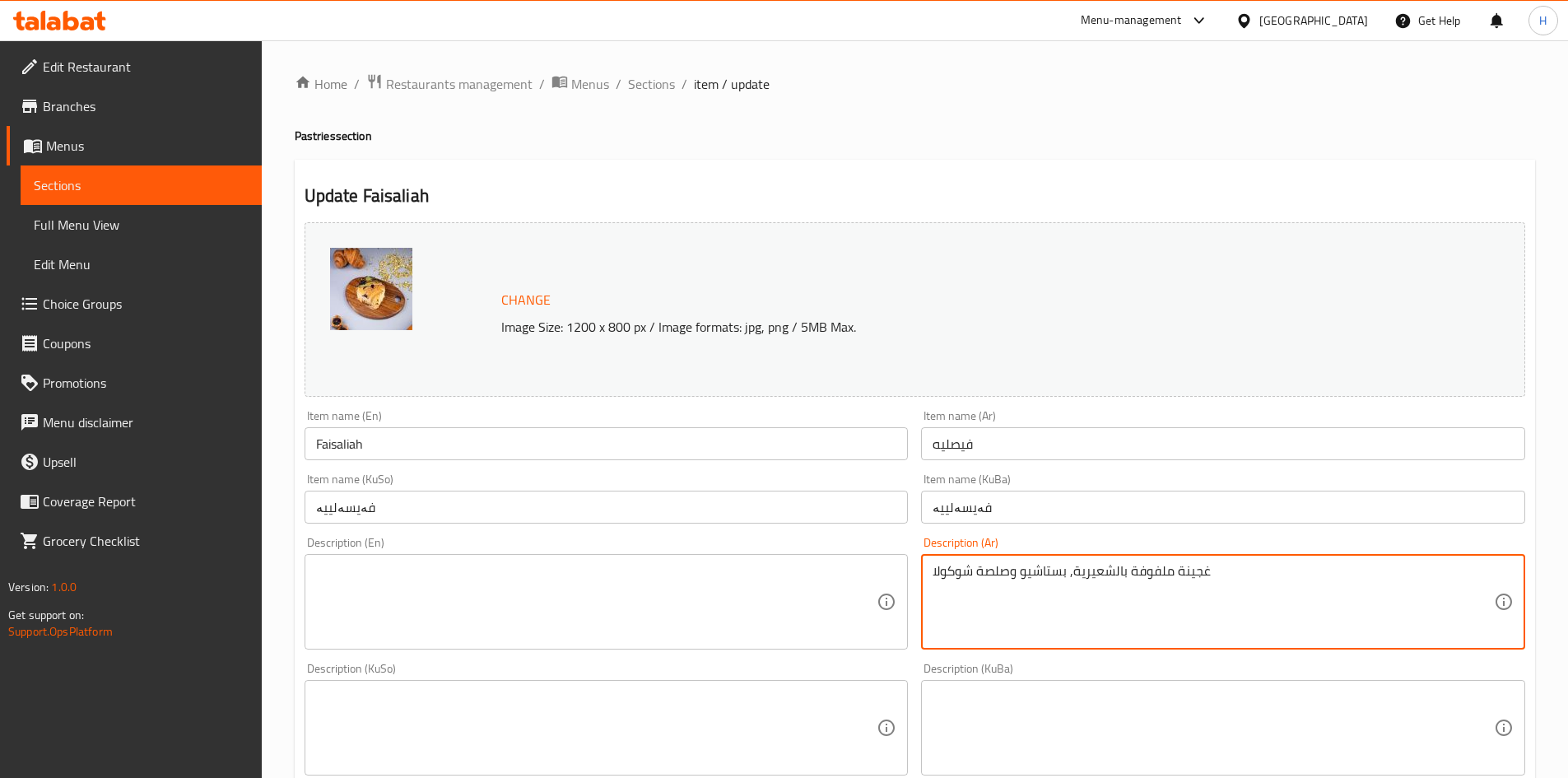
click at [1158, 587] on textarea "غجينة ملفوفة بالشعيرية, بستاشيو وصلصة شوكولا" at bounding box center [1213, 602] width 562 height 79
type textarea "غجينة ملفوفة بالشعيرية, بستاشيو وصلصة شوكولا"
click at [499, 585] on textarea at bounding box center [596, 602] width 562 height 79
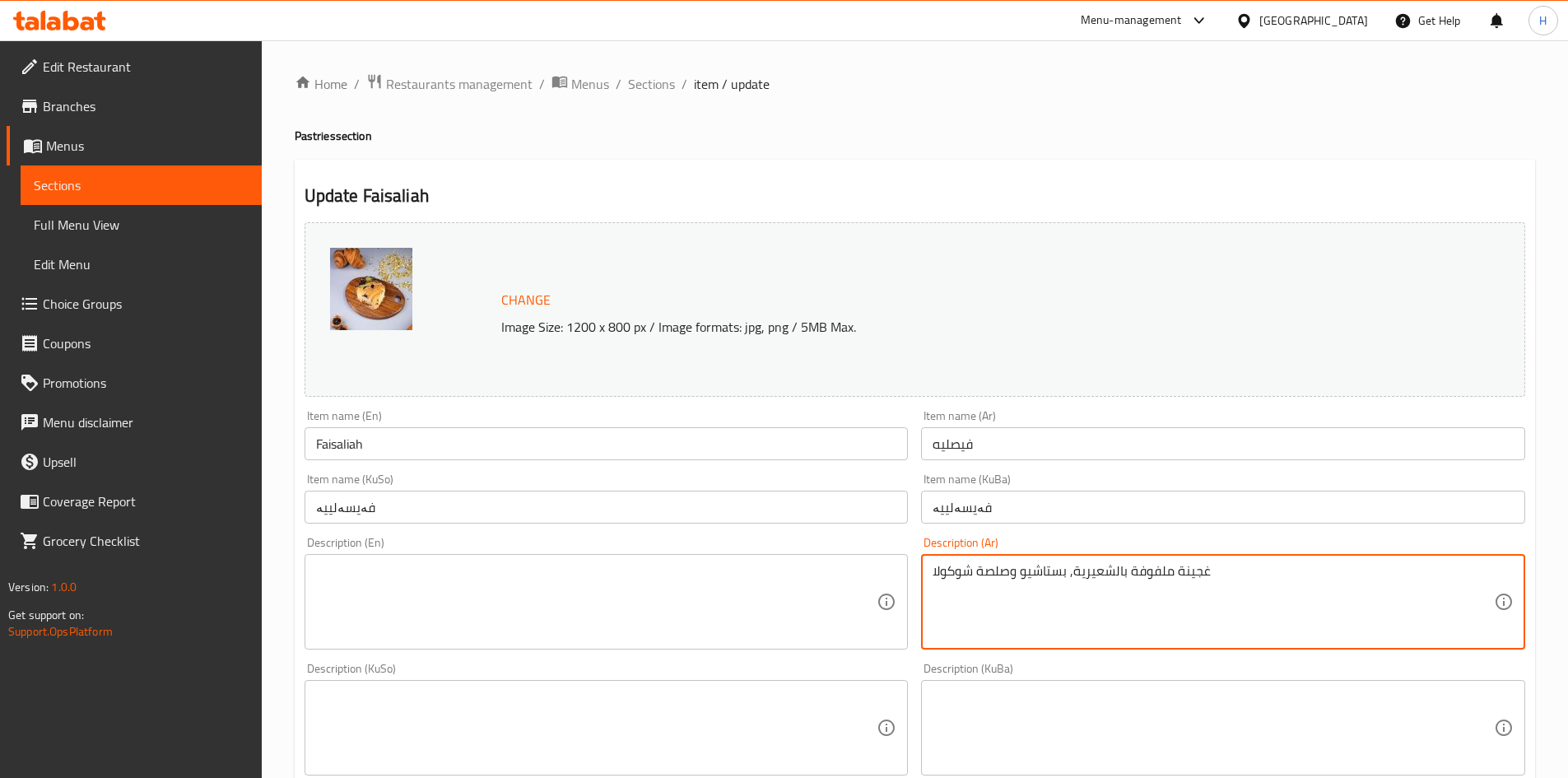
paste textarea "Pastry wrapped with vermicelli, pistachio, and chocolate sauce"
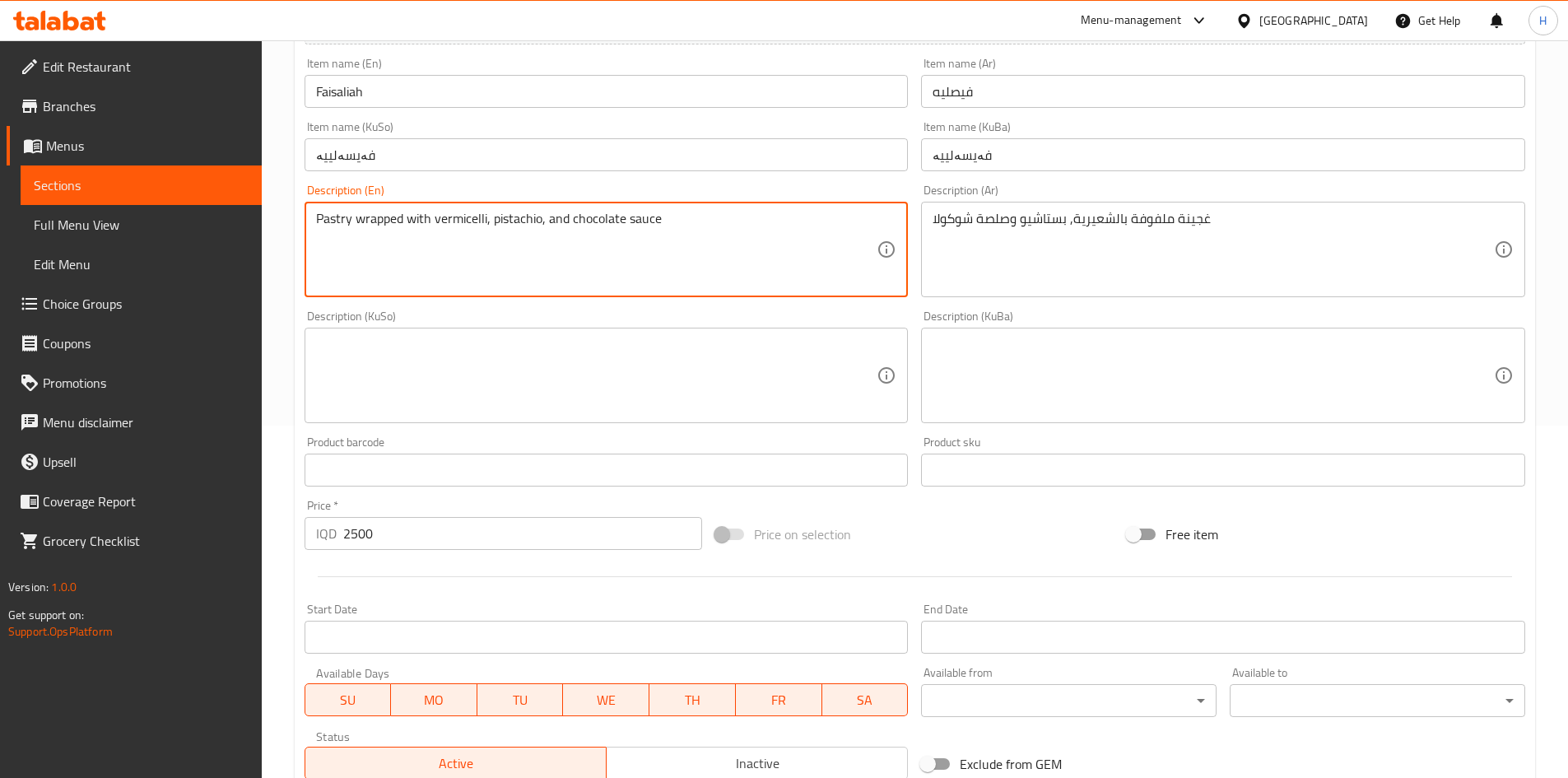
scroll to position [598, 0]
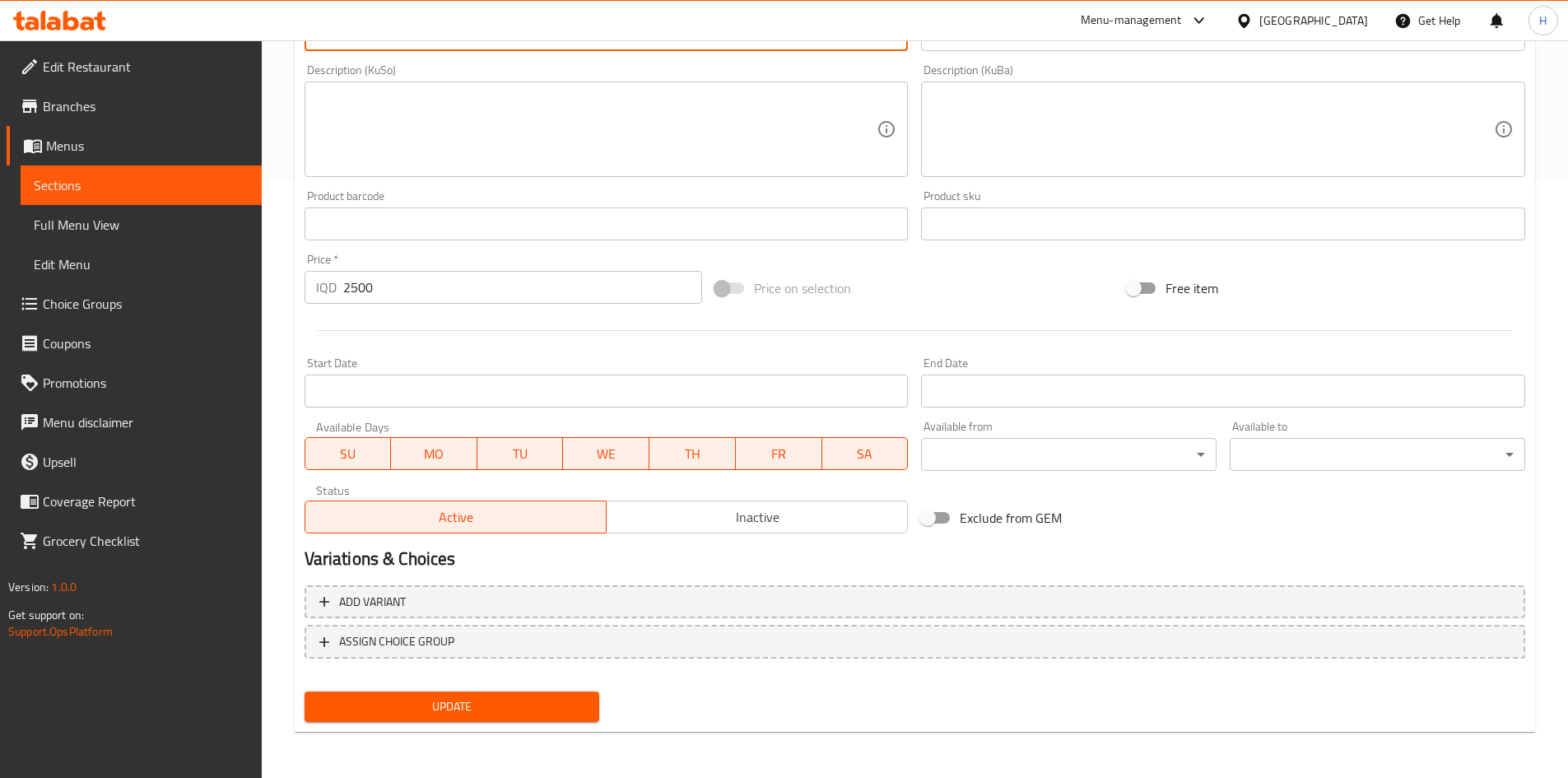
type textarea "Pastry wrapped with vermicelli, pistachio, and chocolate sauce"
click at [536, 708] on span "Update" at bounding box center [452, 706] width 270 height 20
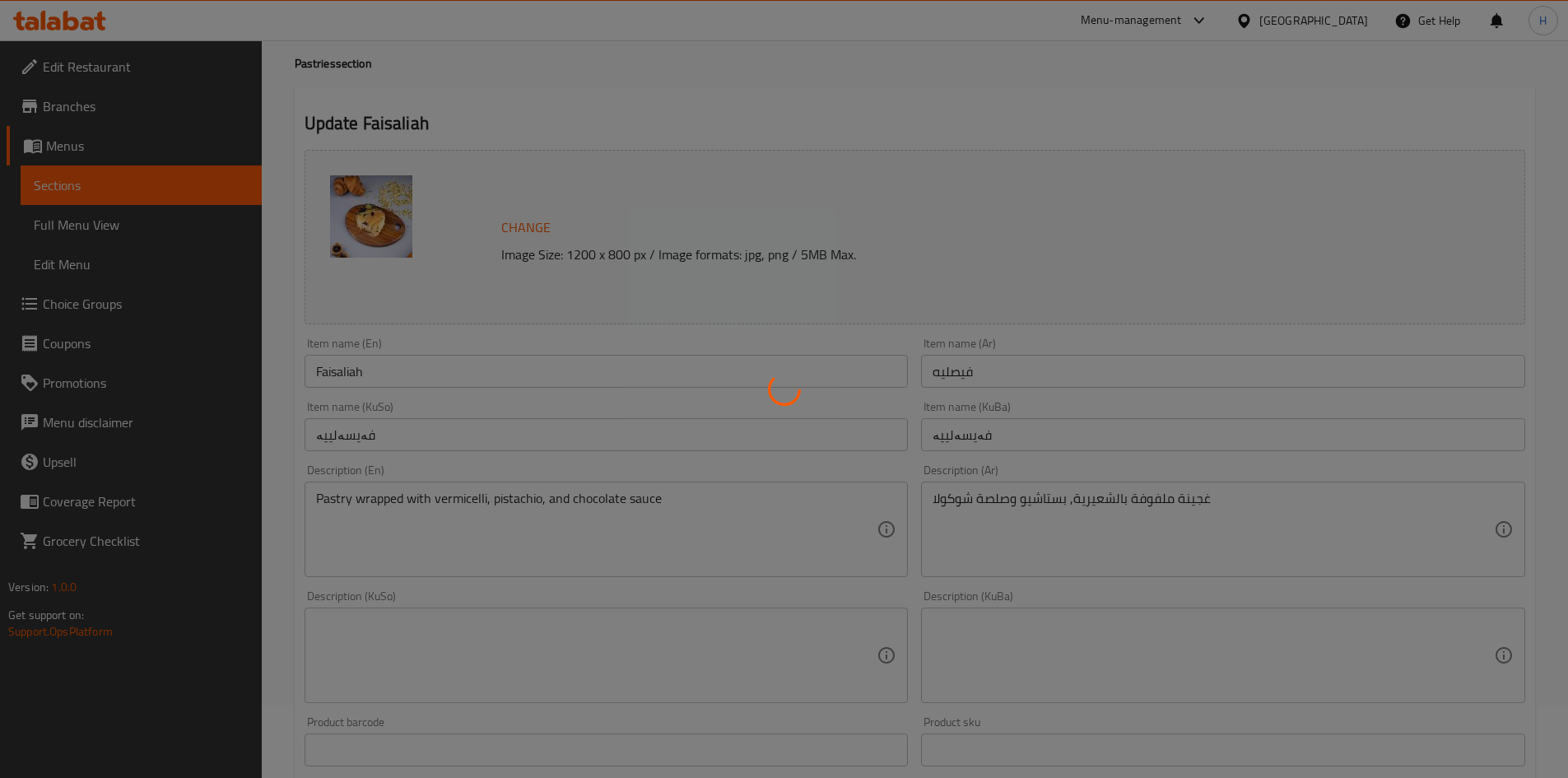
scroll to position [0, 0]
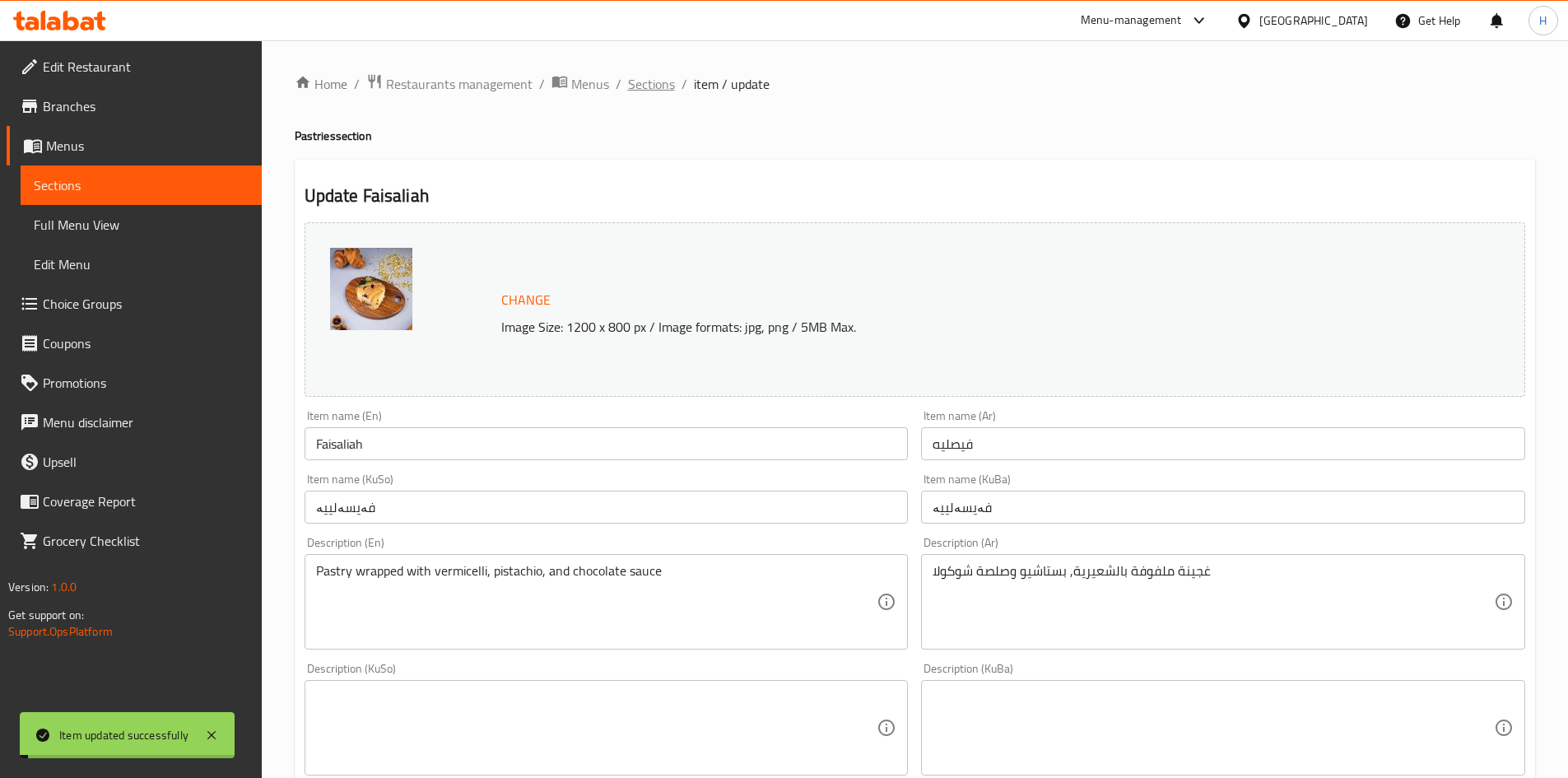
click at [654, 80] on span "Sections" at bounding box center [651, 84] width 47 height 19
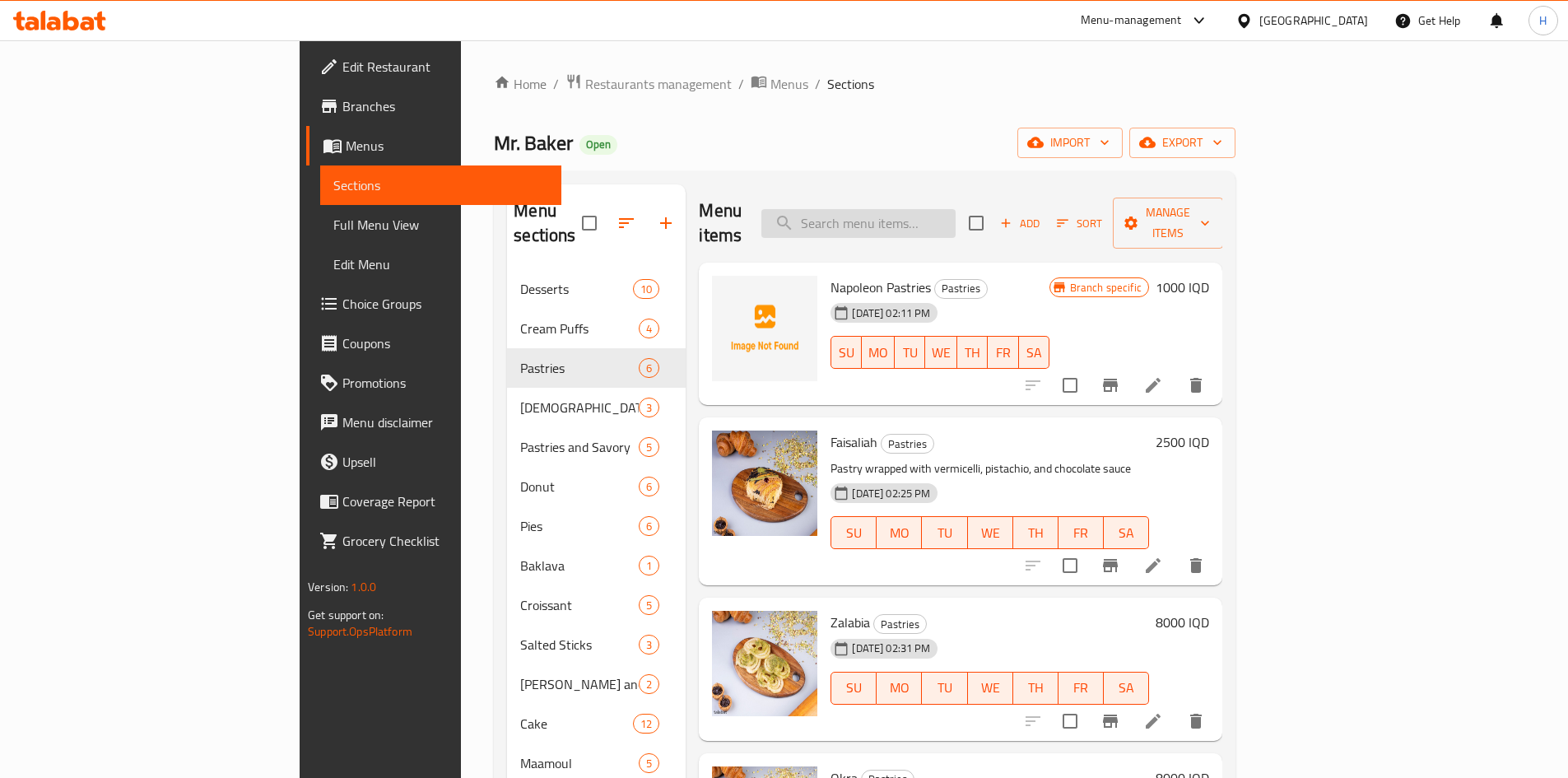
click at [956, 209] on input "search" at bounding box center [858, 224] width 194 height 29
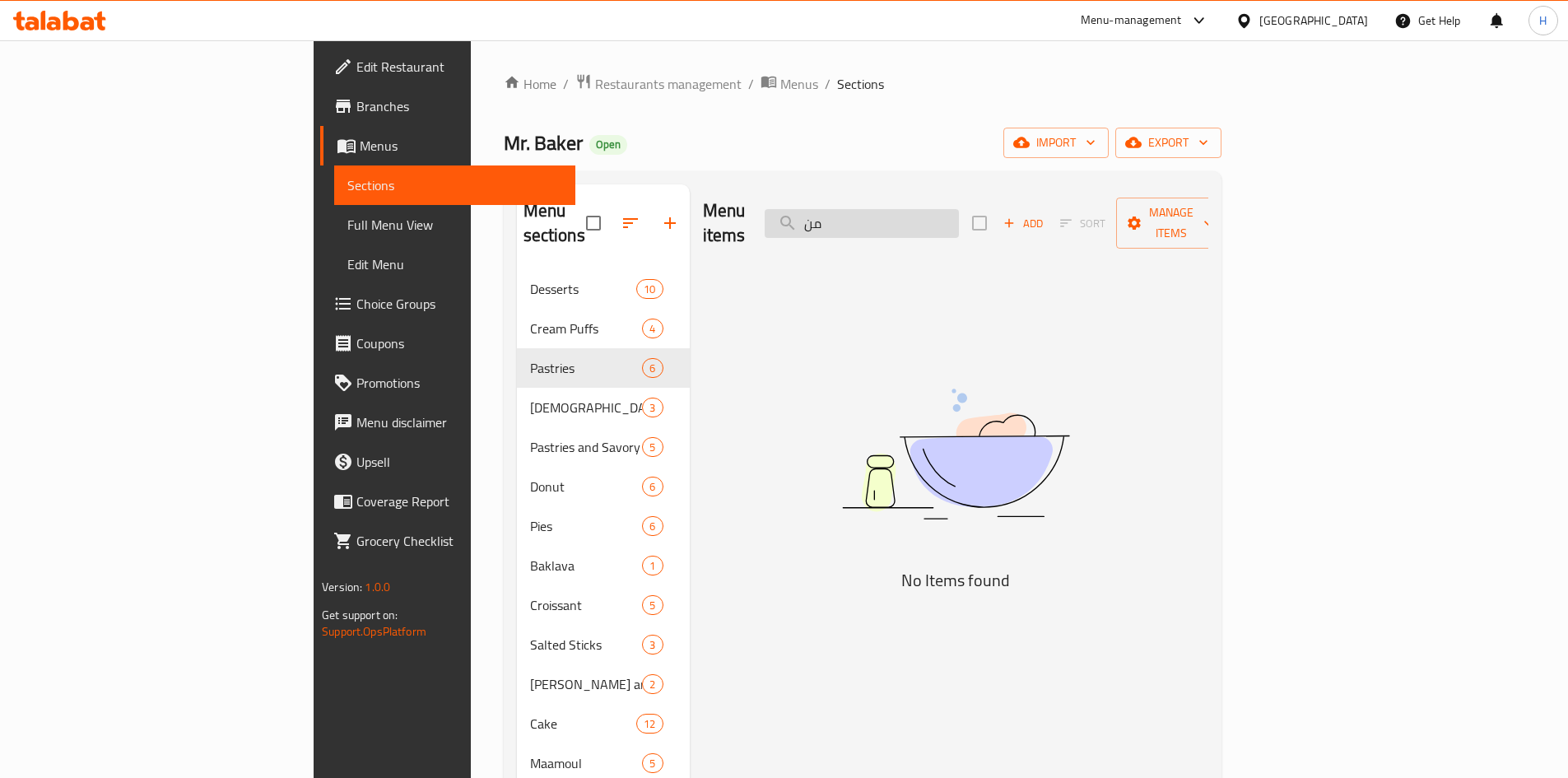
type input "م"
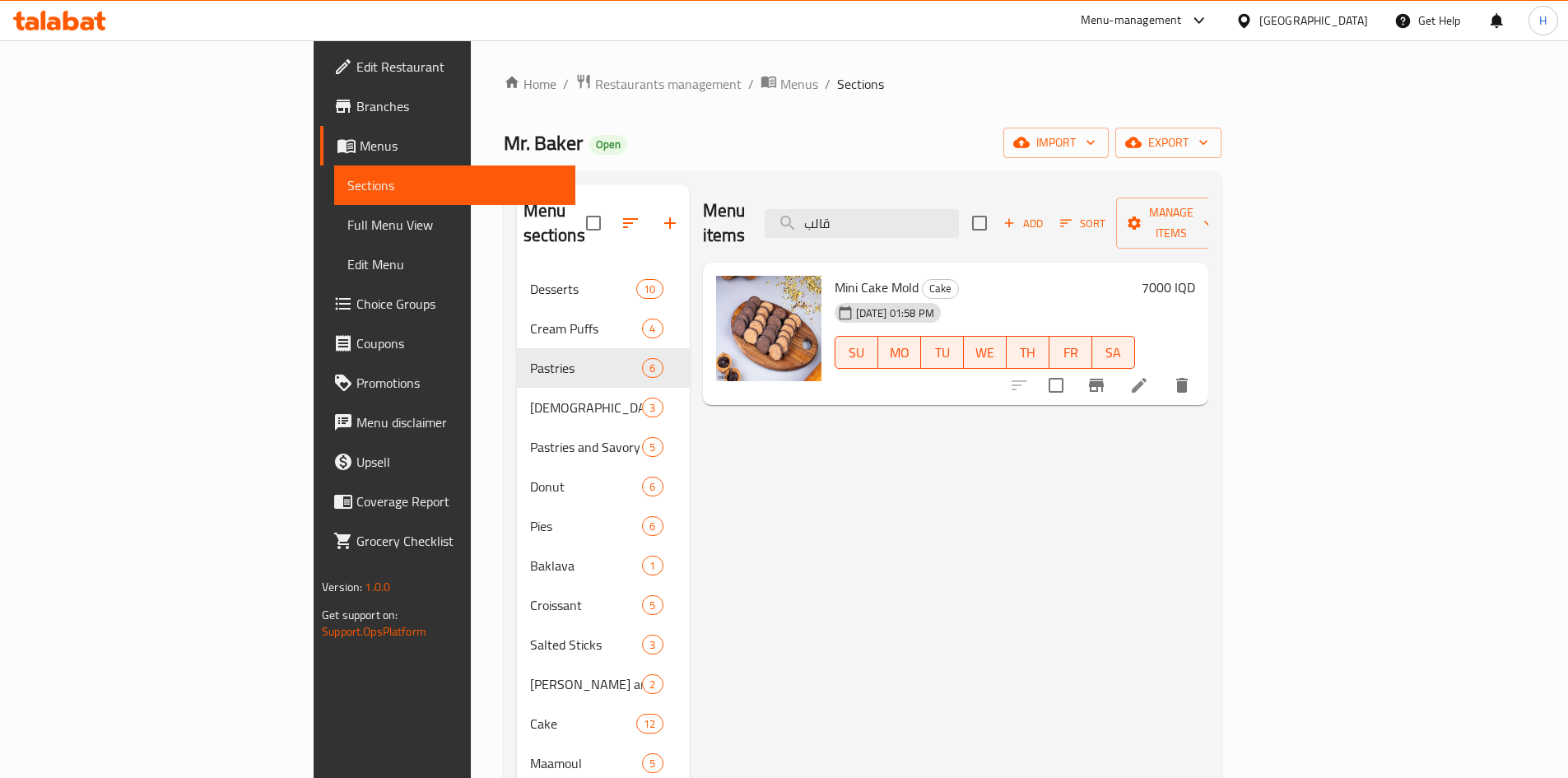
type input "قالب"
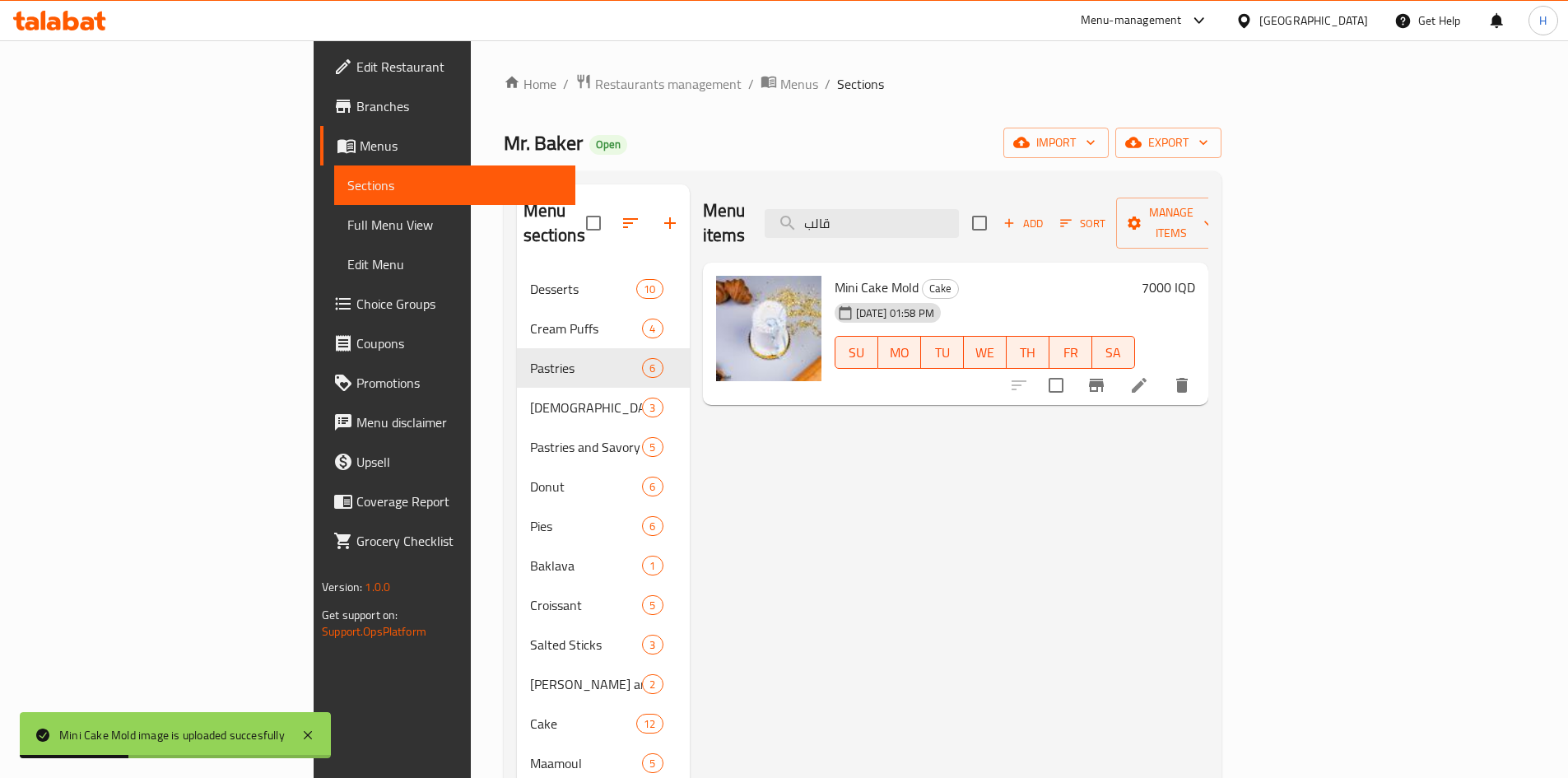
click at [1149, 375] on icon at bounding box center [1139, 384] width 19 height 19
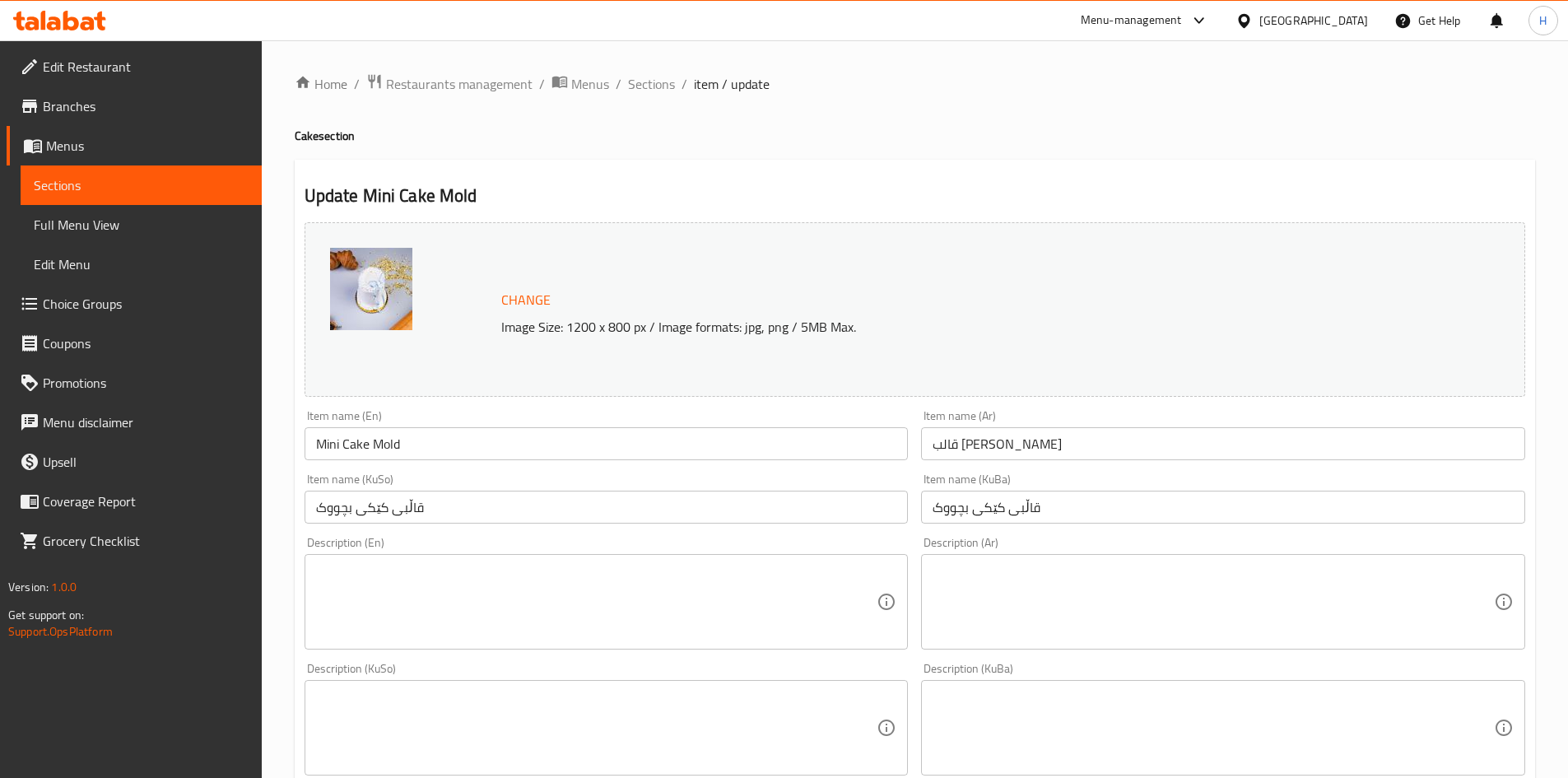
click at [1158, 578] on textarea at bounding box center [1213, 602] width 562 height 79
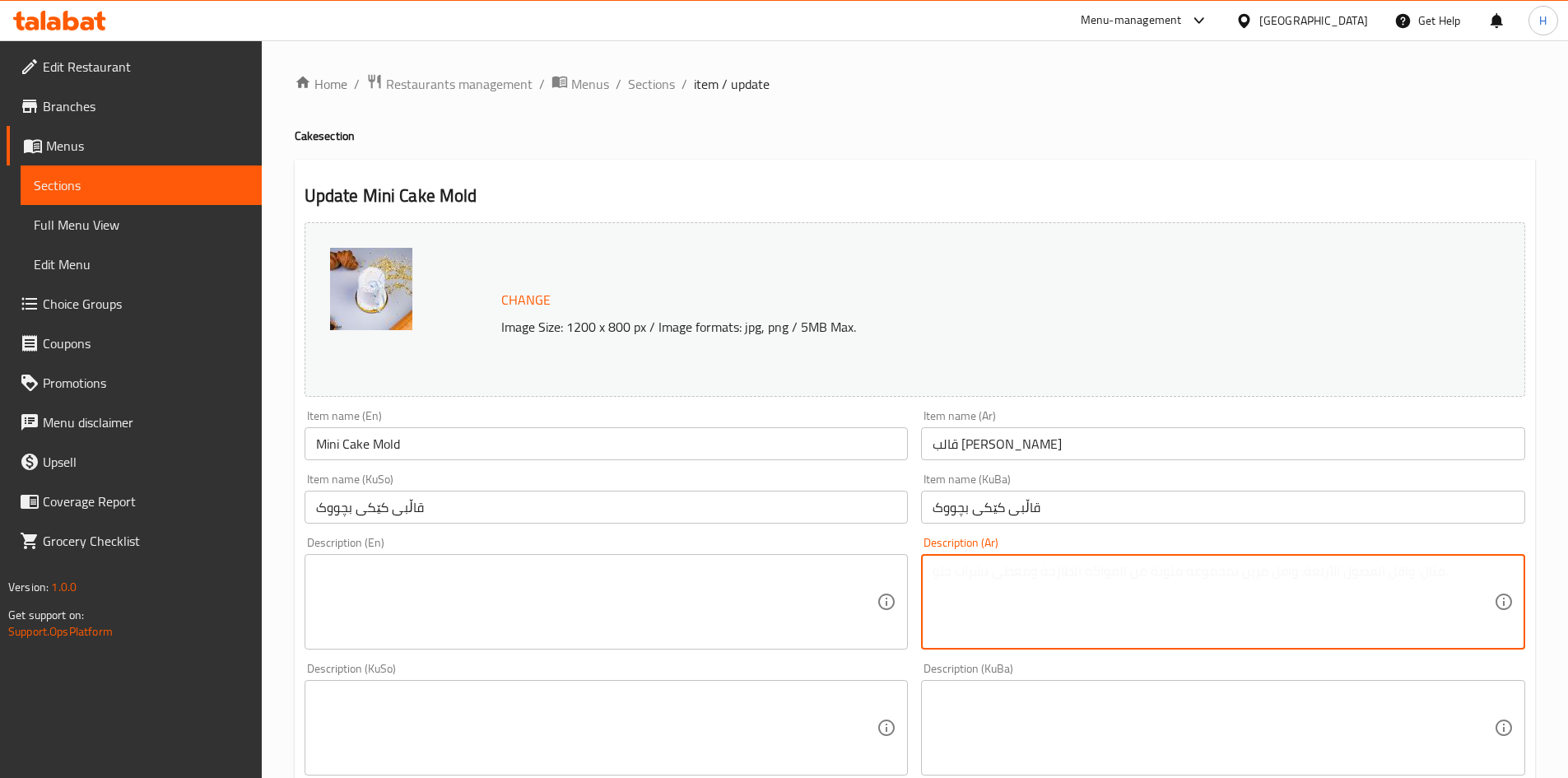
type textarea "ق"
click at [1012, 588] on textarea "طبقات كيك بصلصة الشوكولا البيضاء" at bounding box center [1213, 602] width 562 height 79
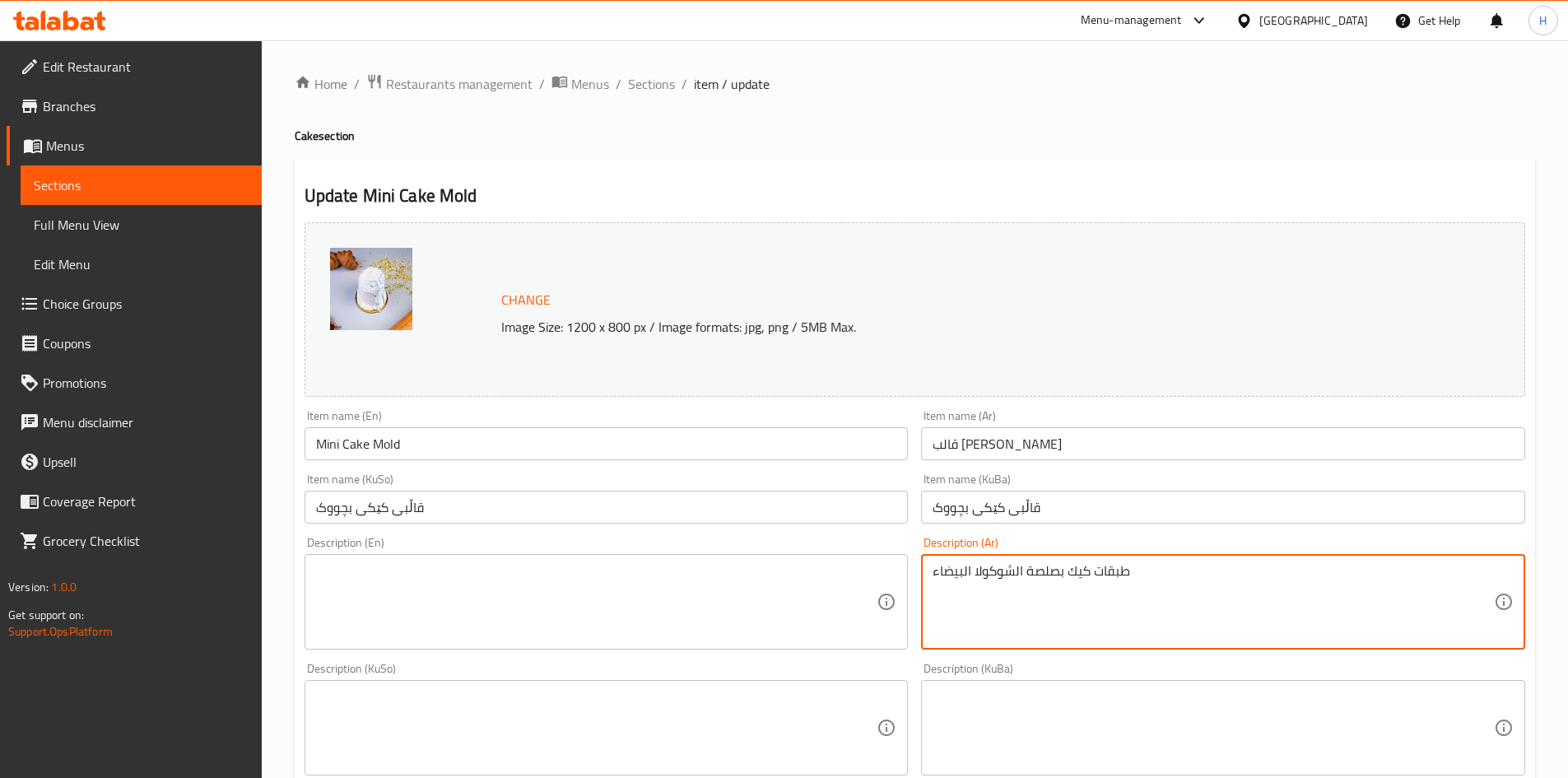
type textarea "طبقات كيك بصلصة الشوكولا البيضاء"
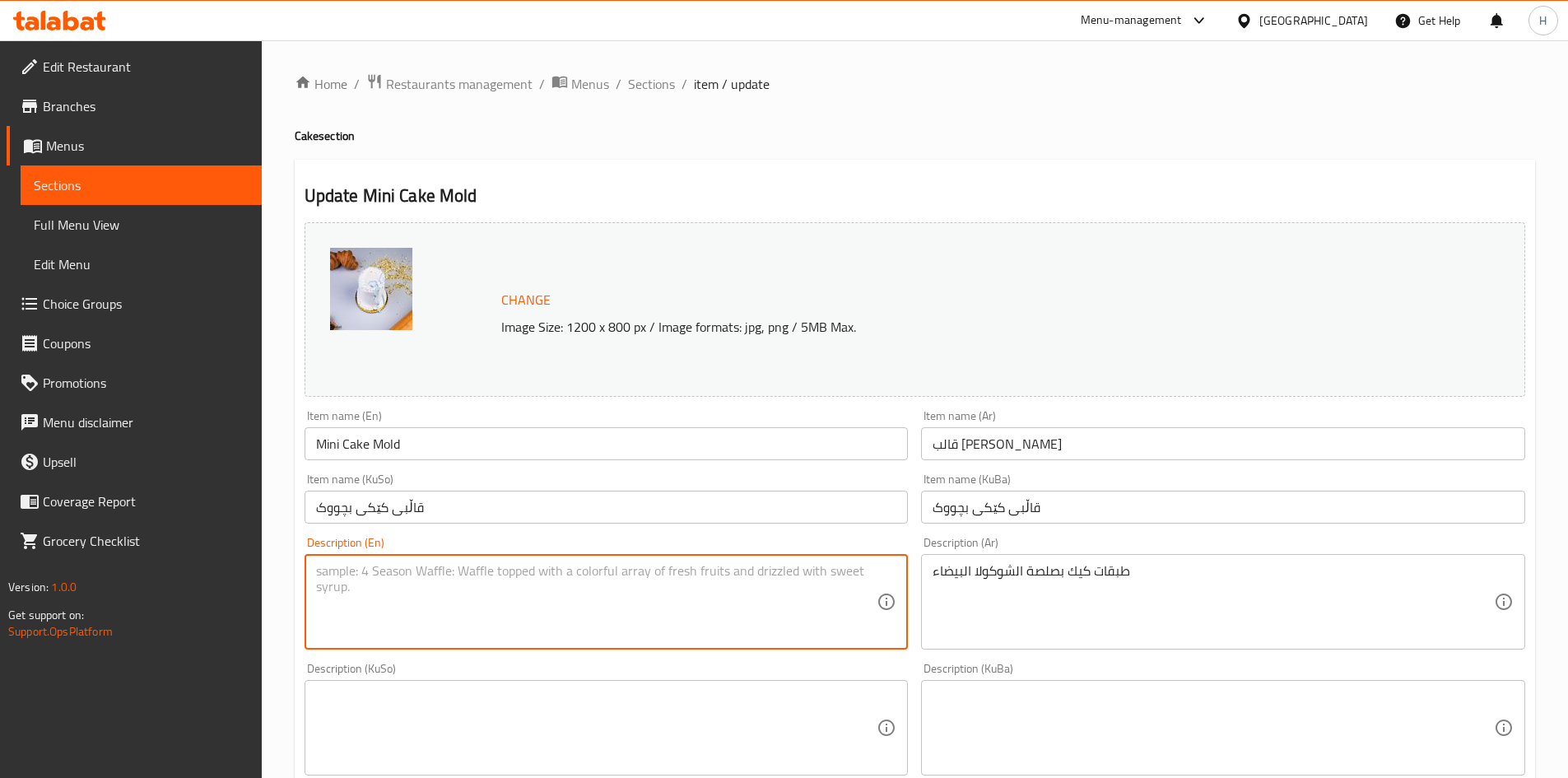
click at [489, 584] on textarea at bounding box center [596, 602] width 562 height 79
paste textarea "White chocolate cake layers"
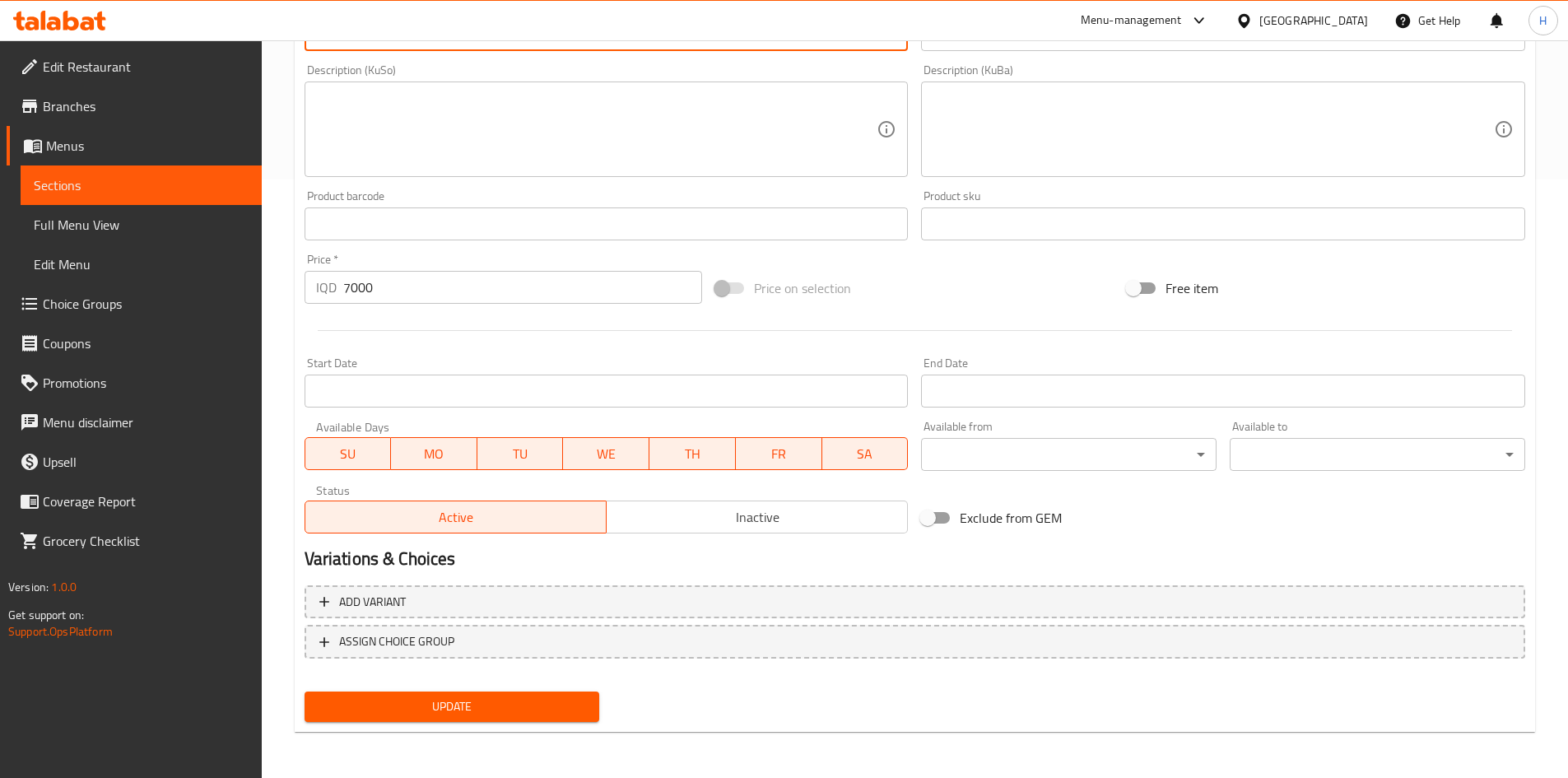
type textarea "White chocolate cake layers"
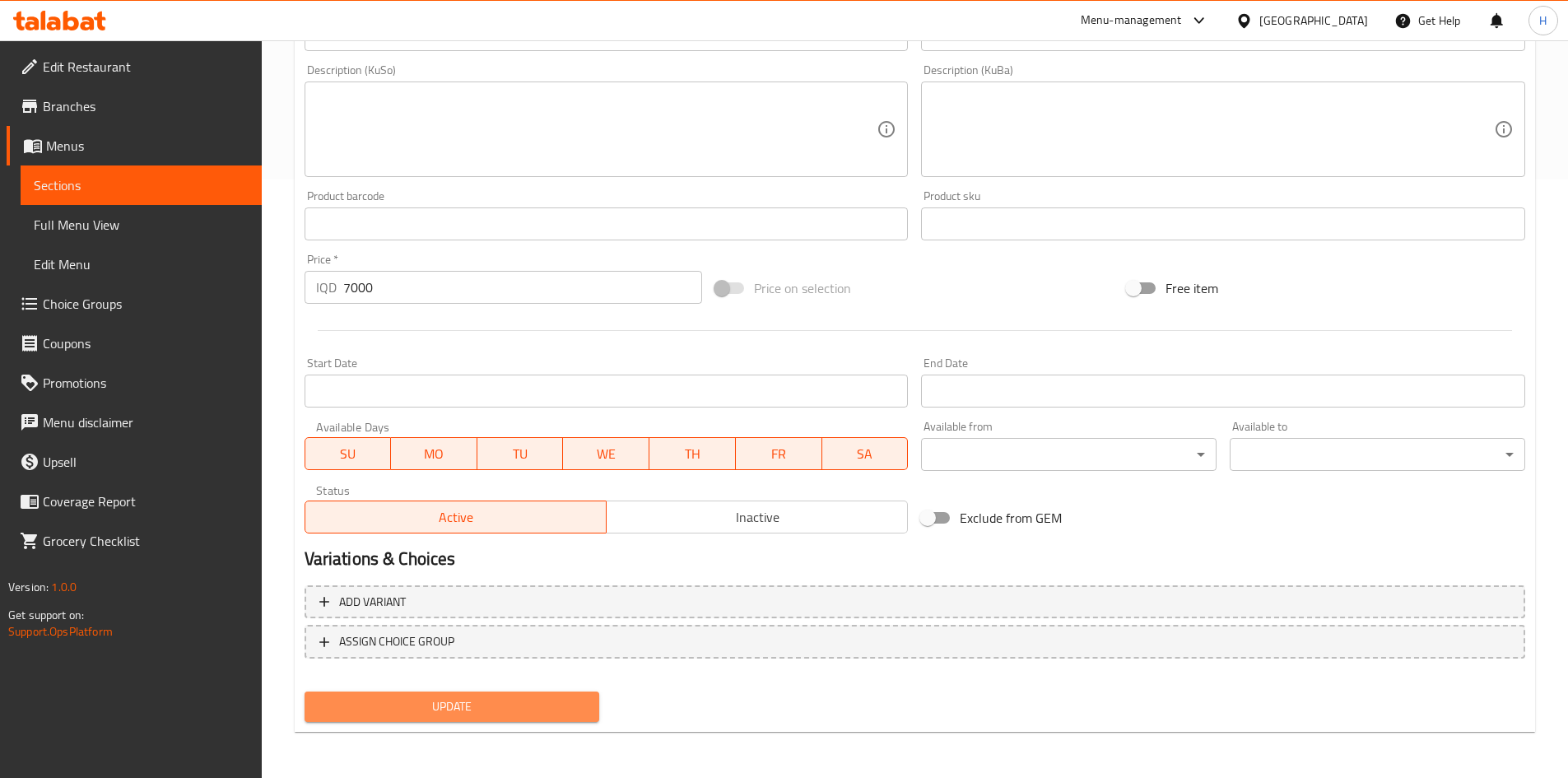
drag, startPoint x: 515, startPoint y: 715, endPoint x: 547, endPoint y: 692, distance: 39.4
click at [515, 715] on span "Update" at bounding box center [452, 706] width 270 height 20
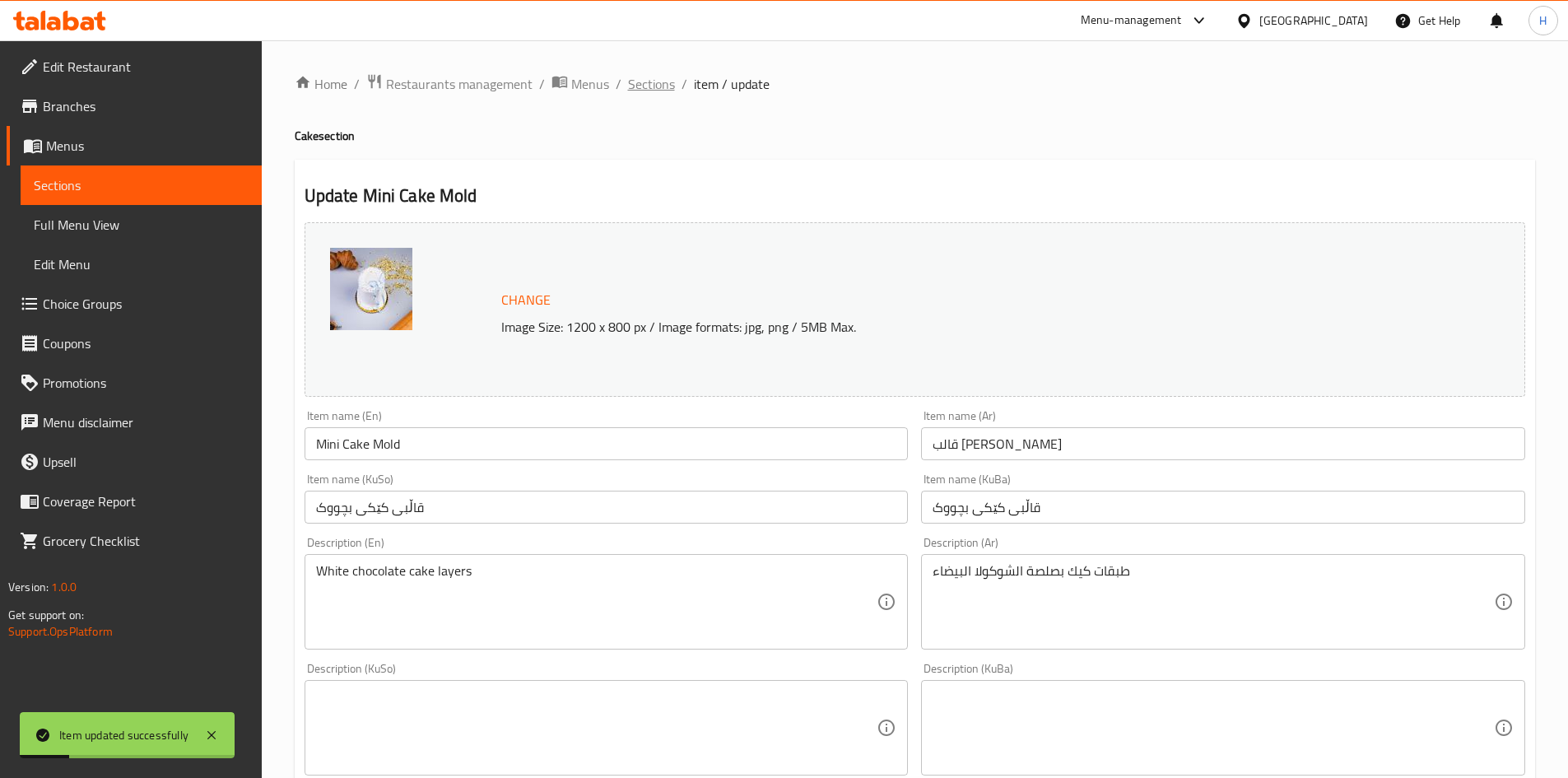
click at [659, 93] on span "Sections" at bounding box center [651, 84] width 47 height 19
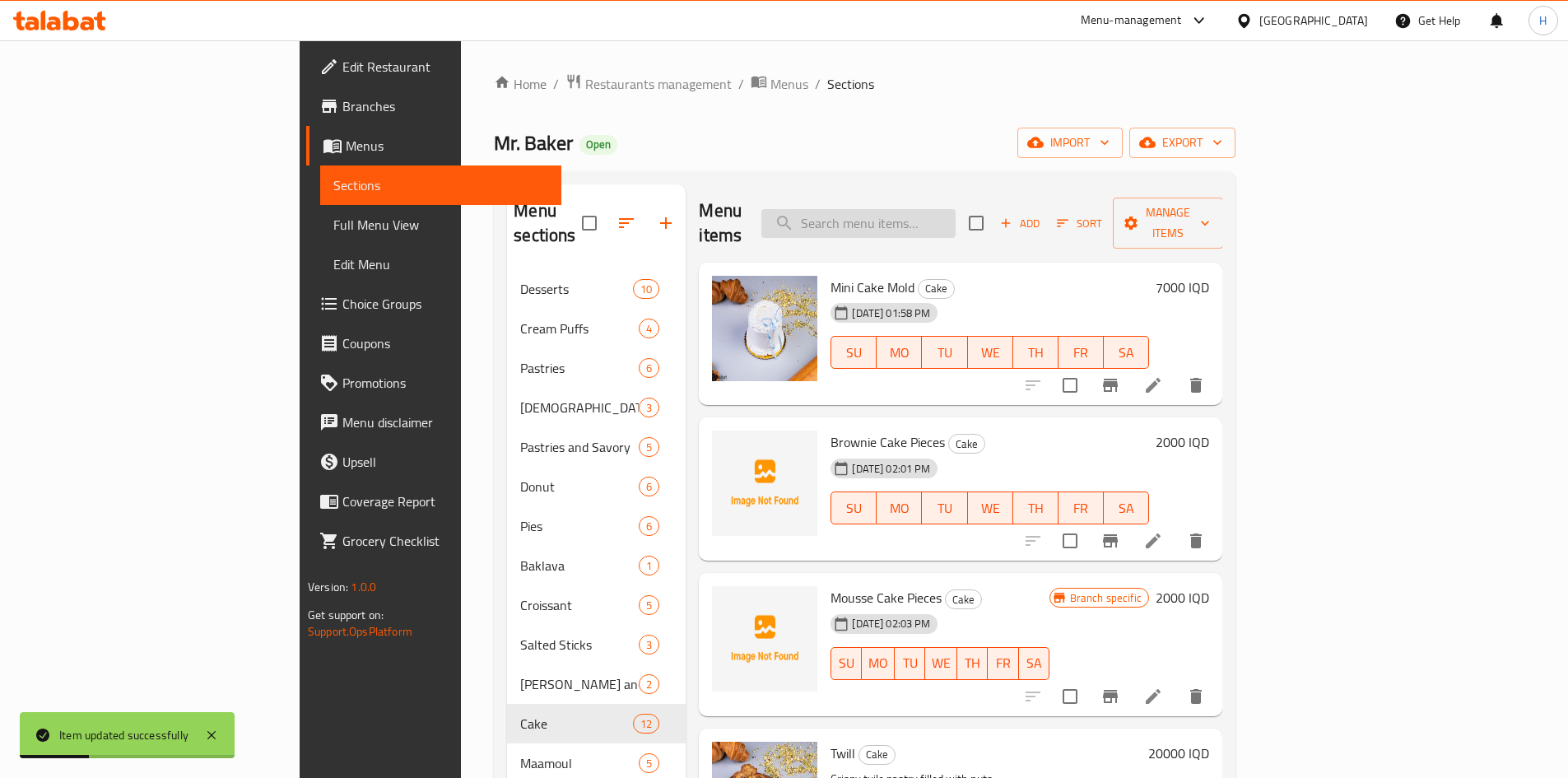
click at [956, 212] on input "search" at bounding box center [858, 224] width 194 height 29
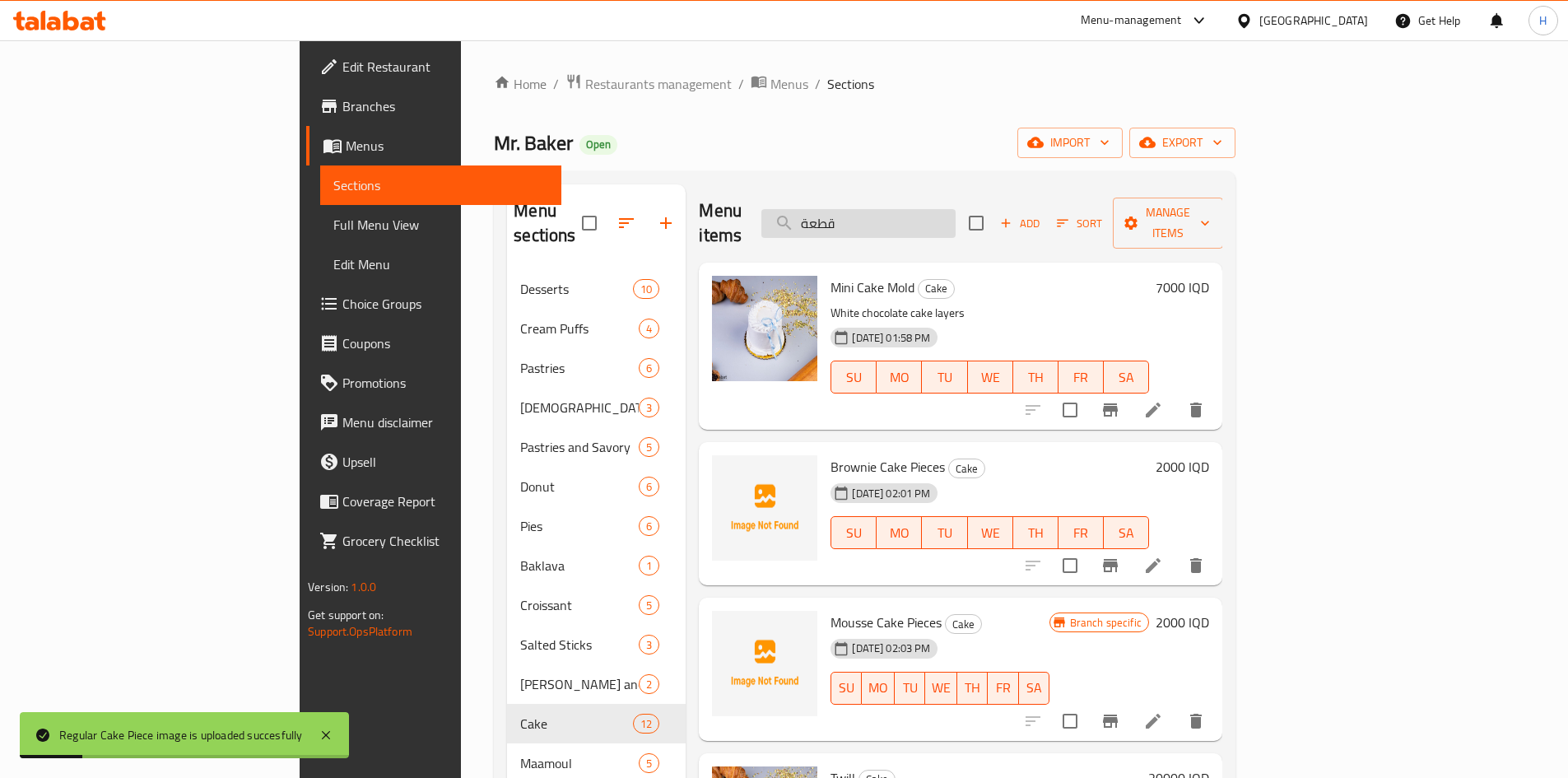
click at [956, 209] on input "قطعة" at bounding box center [858, 224] width 194 height 29
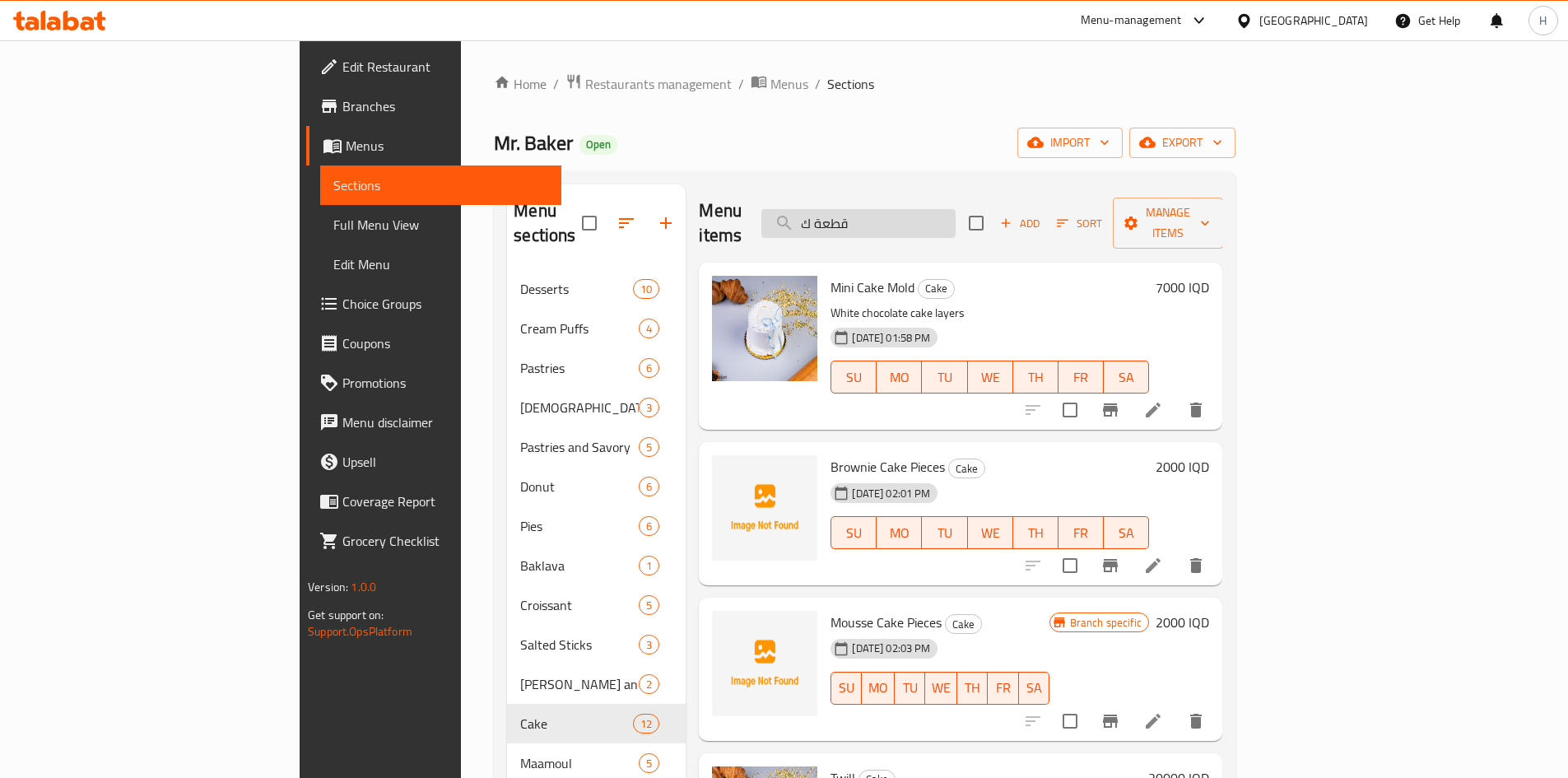
click at [956, 213] on input "قطعة ك" at bounding box center [858, 224] width 194 height 29
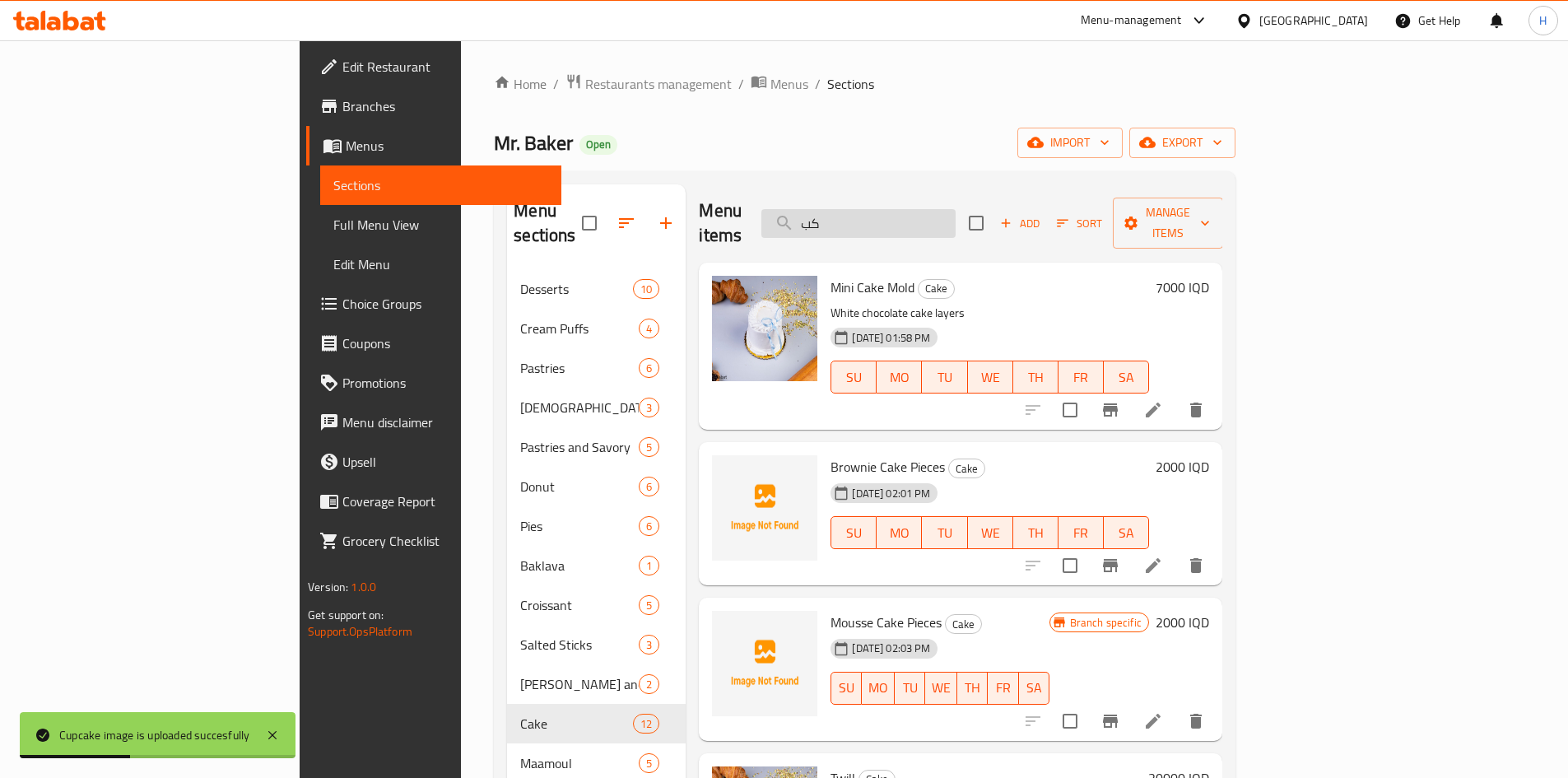
click at [956, 217] on input "كب" at bounding box center [858, 224] width 194 height 29
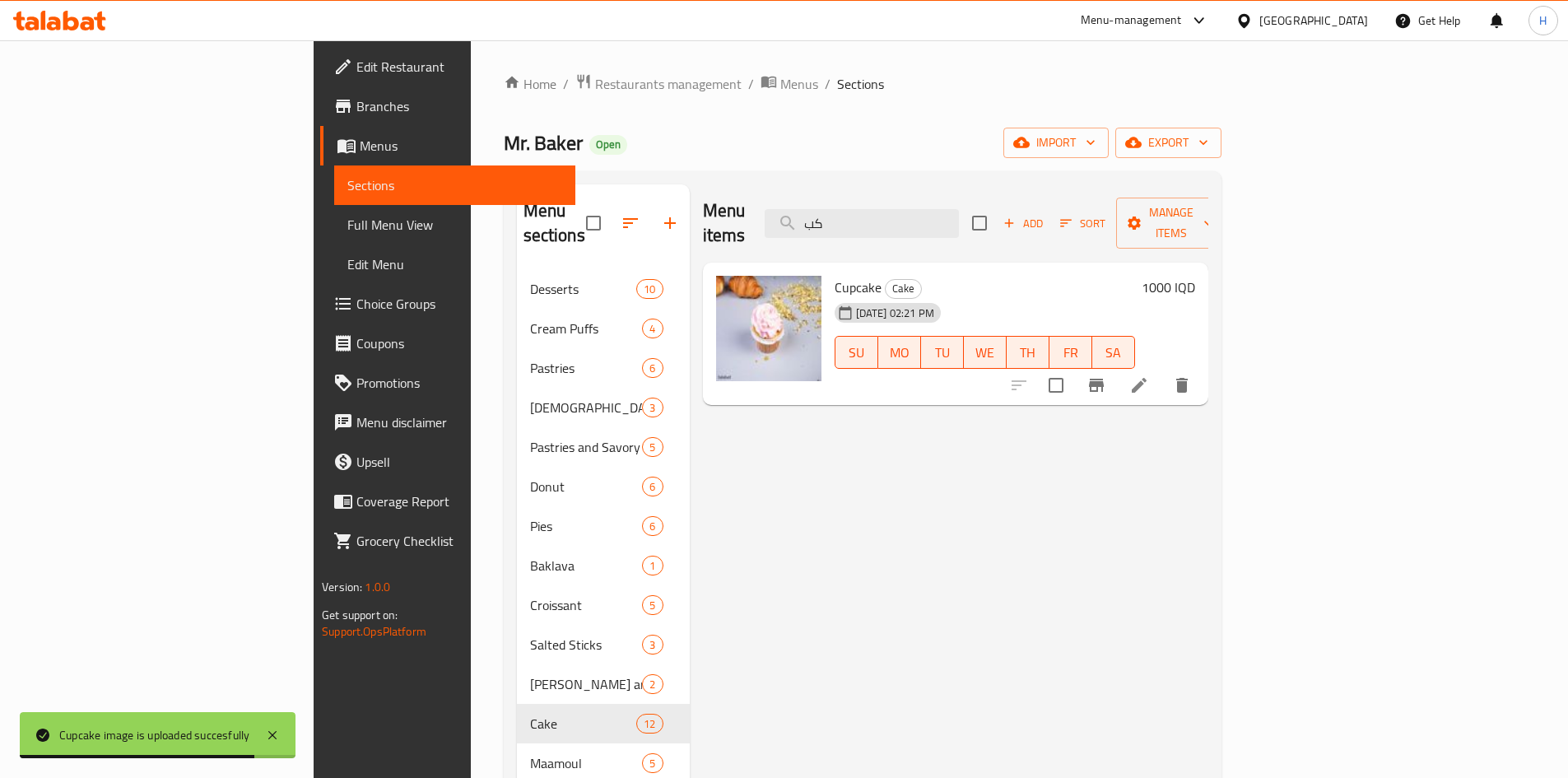
type input "كب"
click at [1149, 375] on icon at bounding box center [1139, 384] width 19 height 19
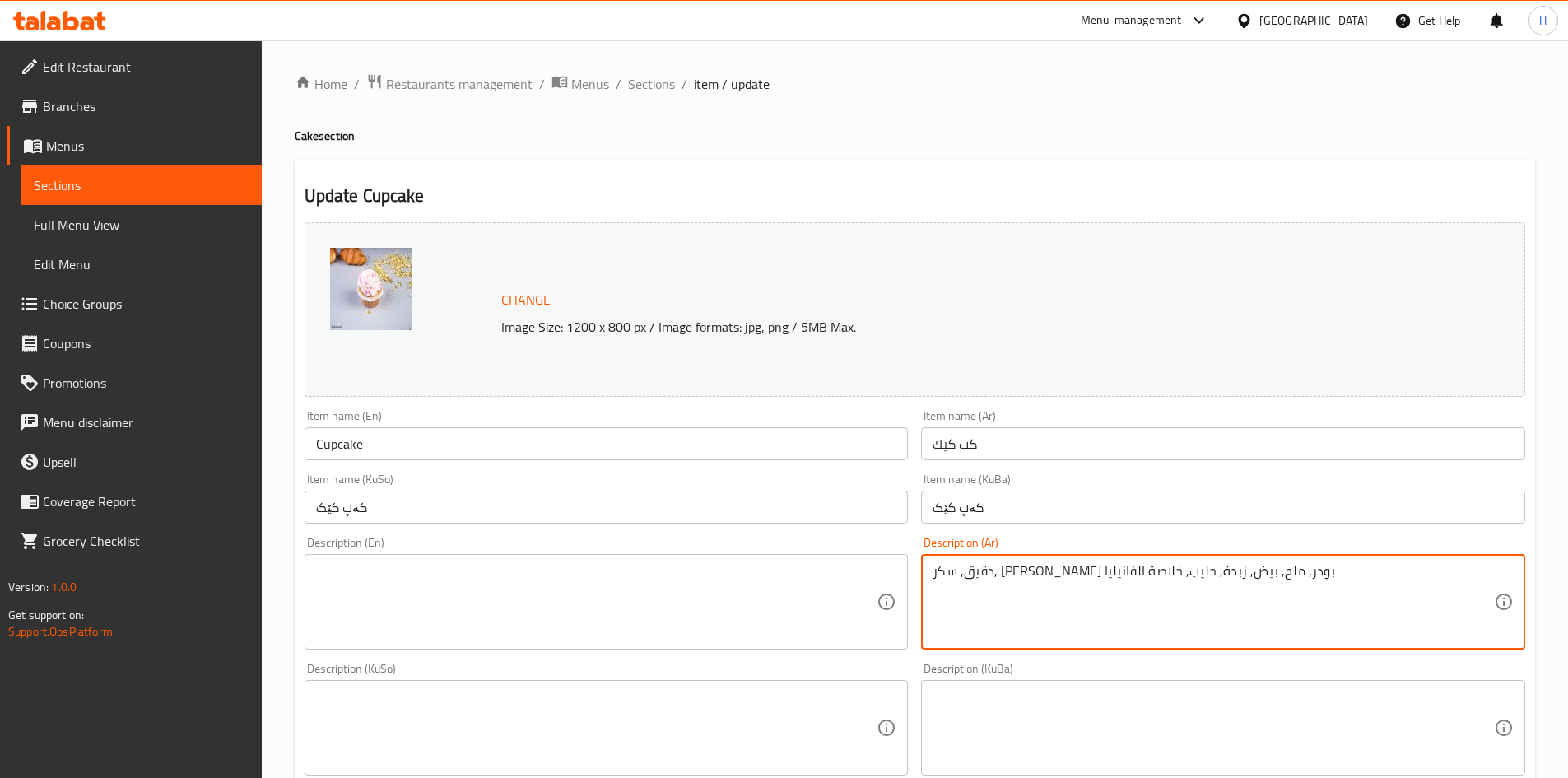
click at [1212, 584] on textarea "دقيق, سكر, [PERSON_NAME] بودر, ملح, بيض, زبدة, حليب, خلاصة الفانيليا" at bounding box center [1213, 602] width 562 height 79
click at [547, 585] on textarea at bounding box center [596, 602] width 562 height 79
paste textarea "Flour, sugar, baking powder, salt, eggs, butter, milk, vanilla extract"
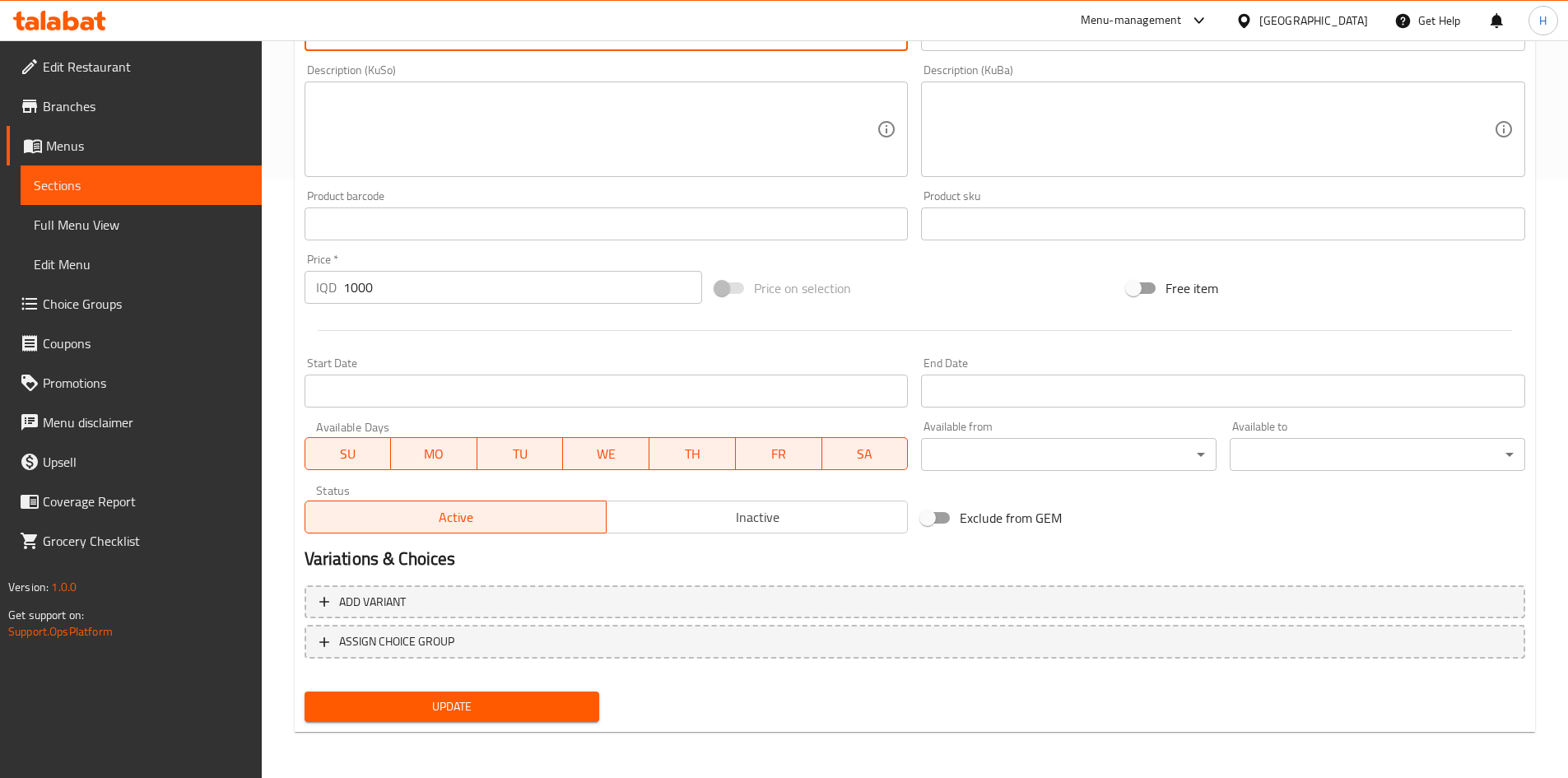
type textarea "Flour, sugar, baking powder, salt, eggs, butter, milk, vanilla extract"
click at [521, 705] on span "Update" at bounding box center [452, 706] width 270 height 20
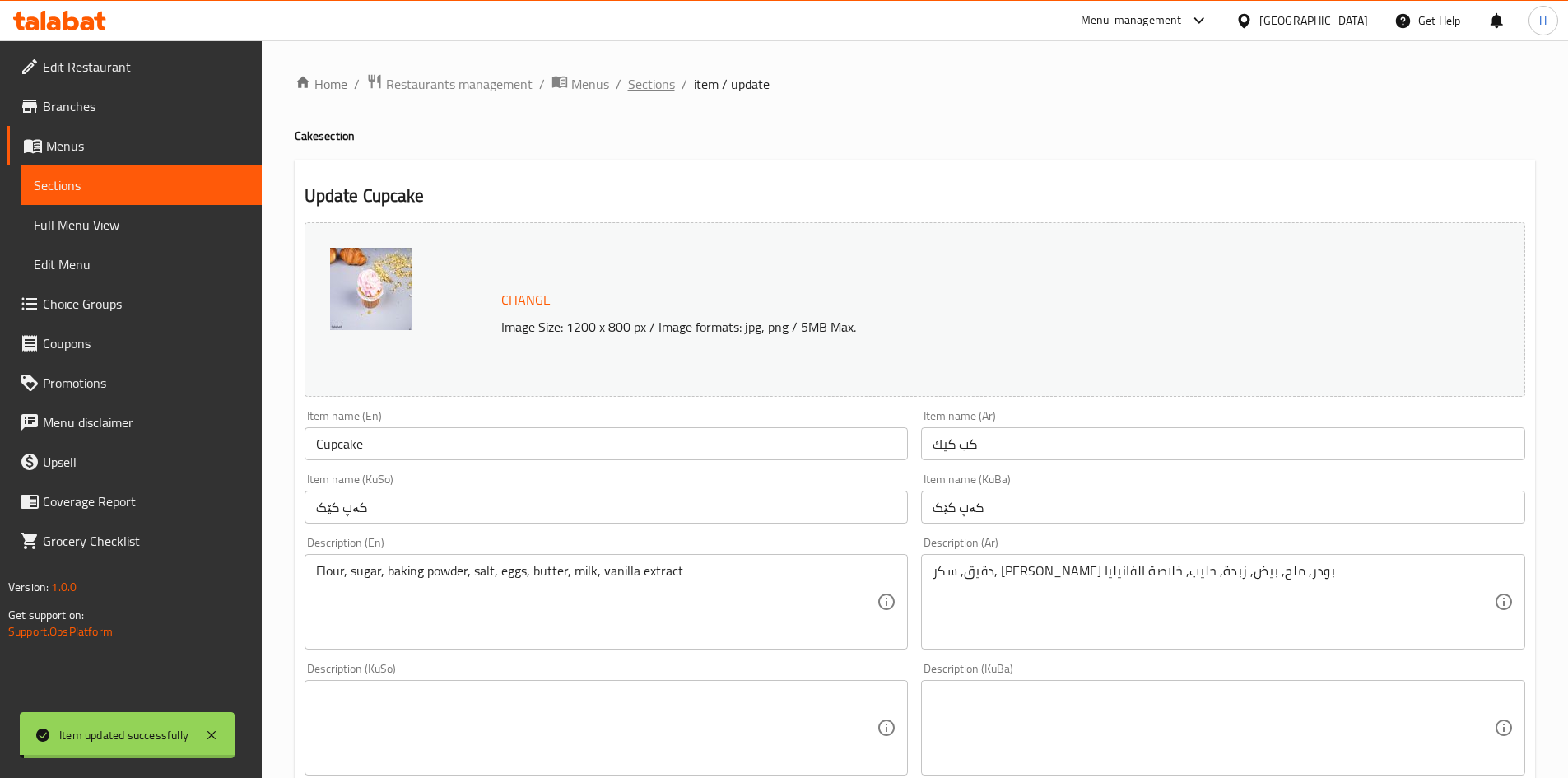
drag, startPoint x: 643, startPoint y: 83, endPoint x: 703, endPoint y: 161, distance: 98.4
click at [643, 85] on span "Sections" at bounding box center [651, 84] width 47 height 19
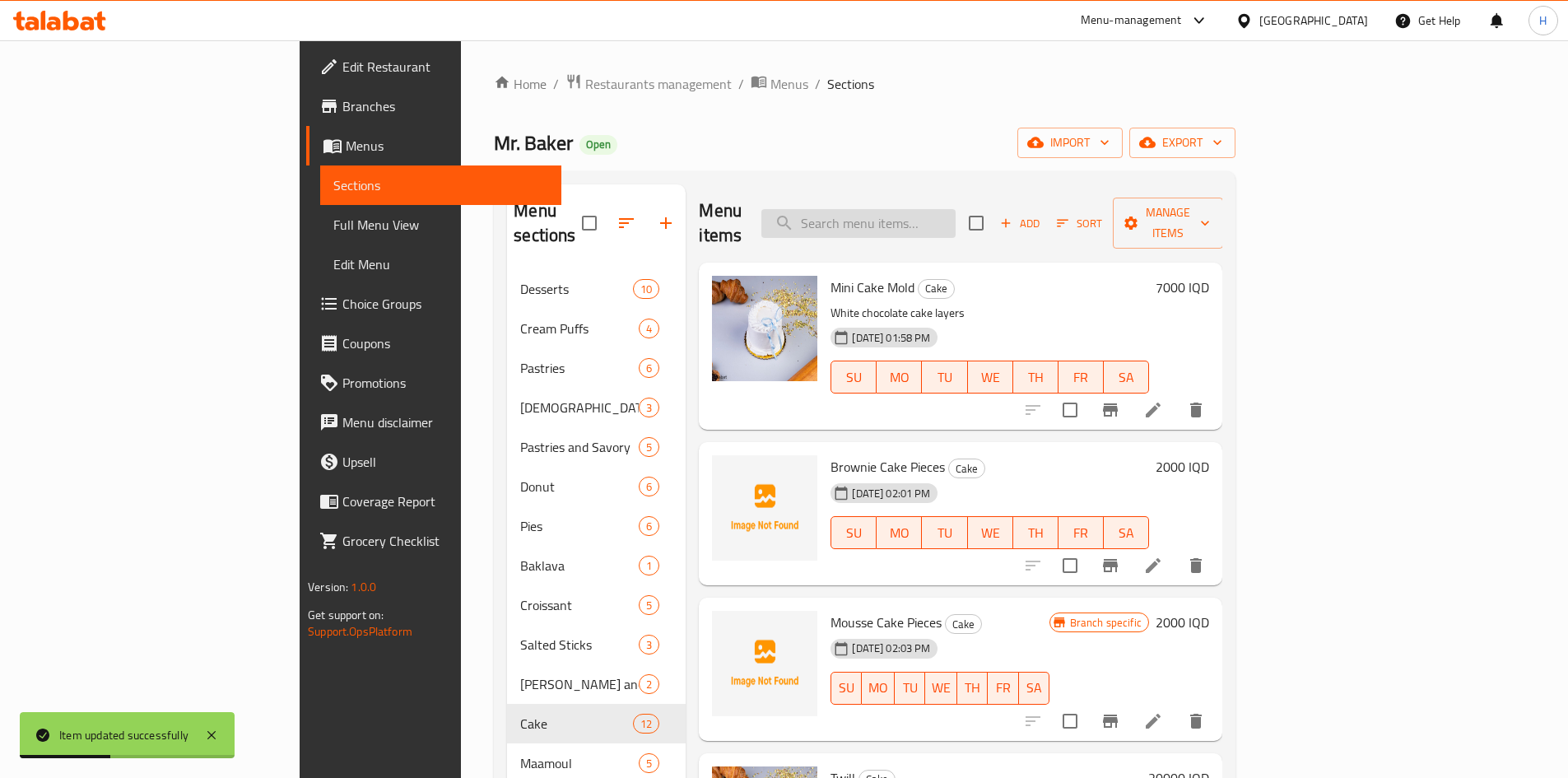
click at [945, 222] on input "search" at bounding box center [858, 224] width 194 height 29
click at [956, 215] on input "كرات" at bounding box center [858, 224] width 194 height 29
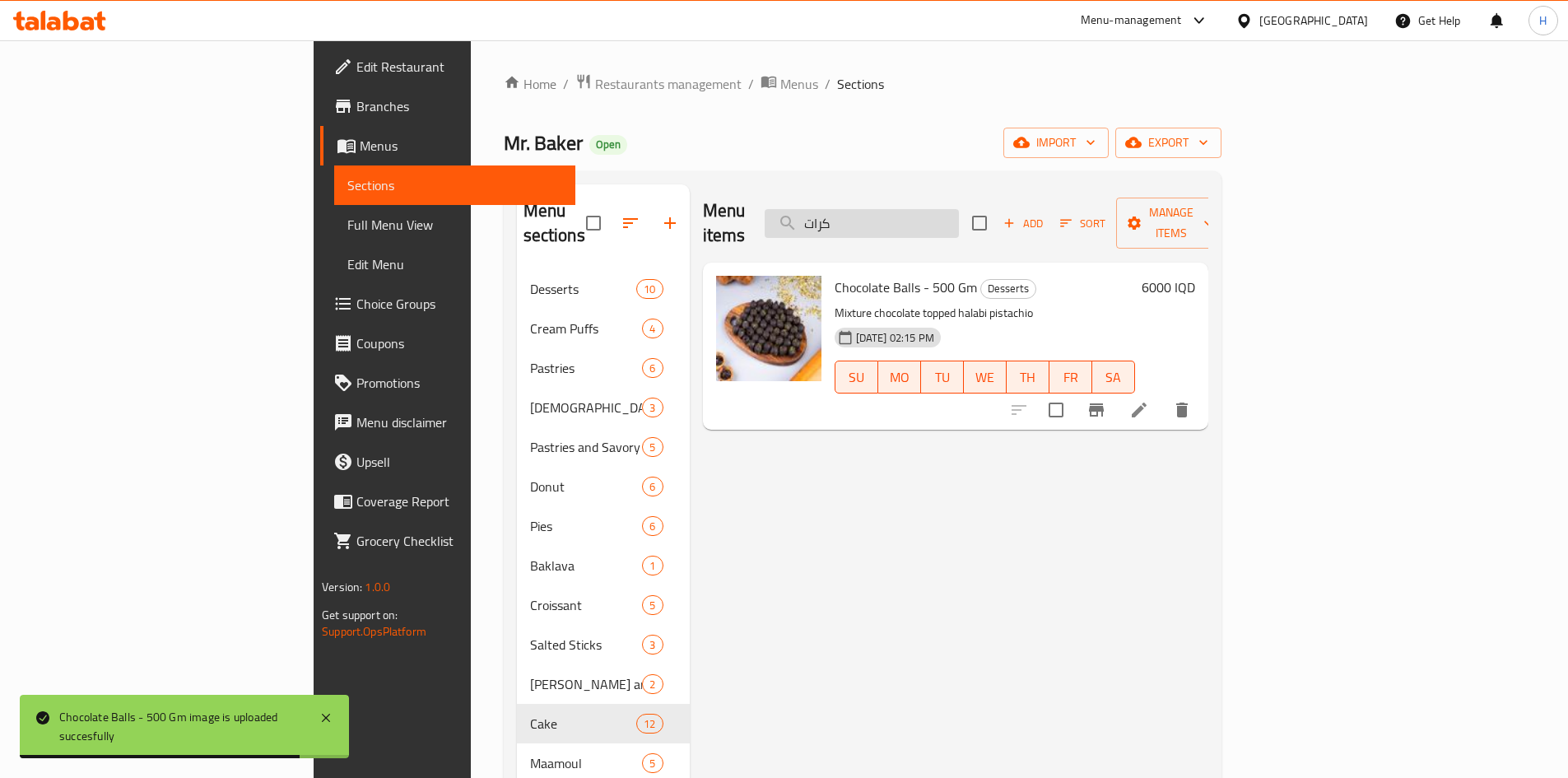
click at [959, 218] on input "كرات" at bounding box center [862, 224] width 194 height 29
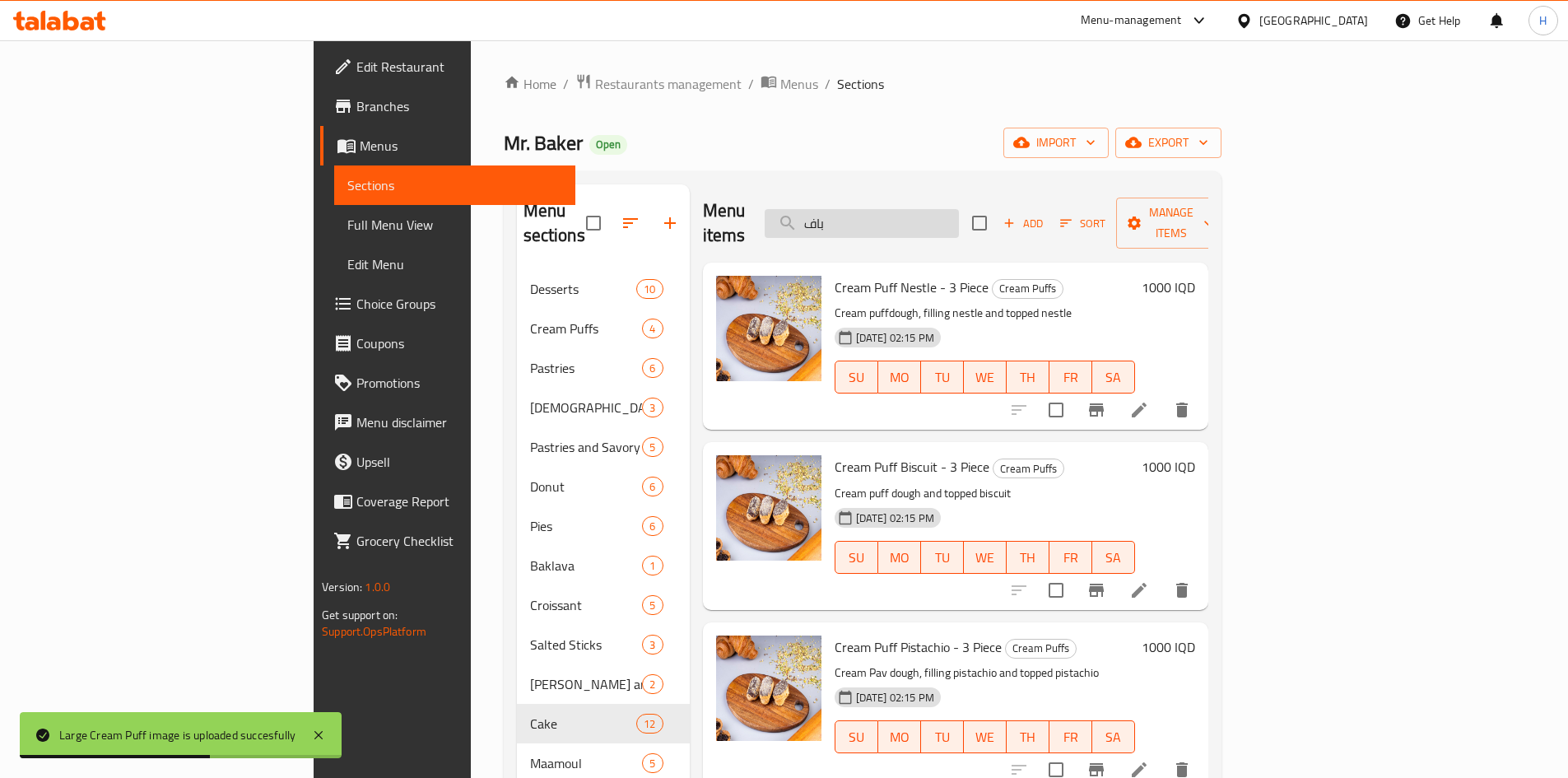
click at [959, 212] on input "باف" at bounding box center [862, 224] width 194 height 29
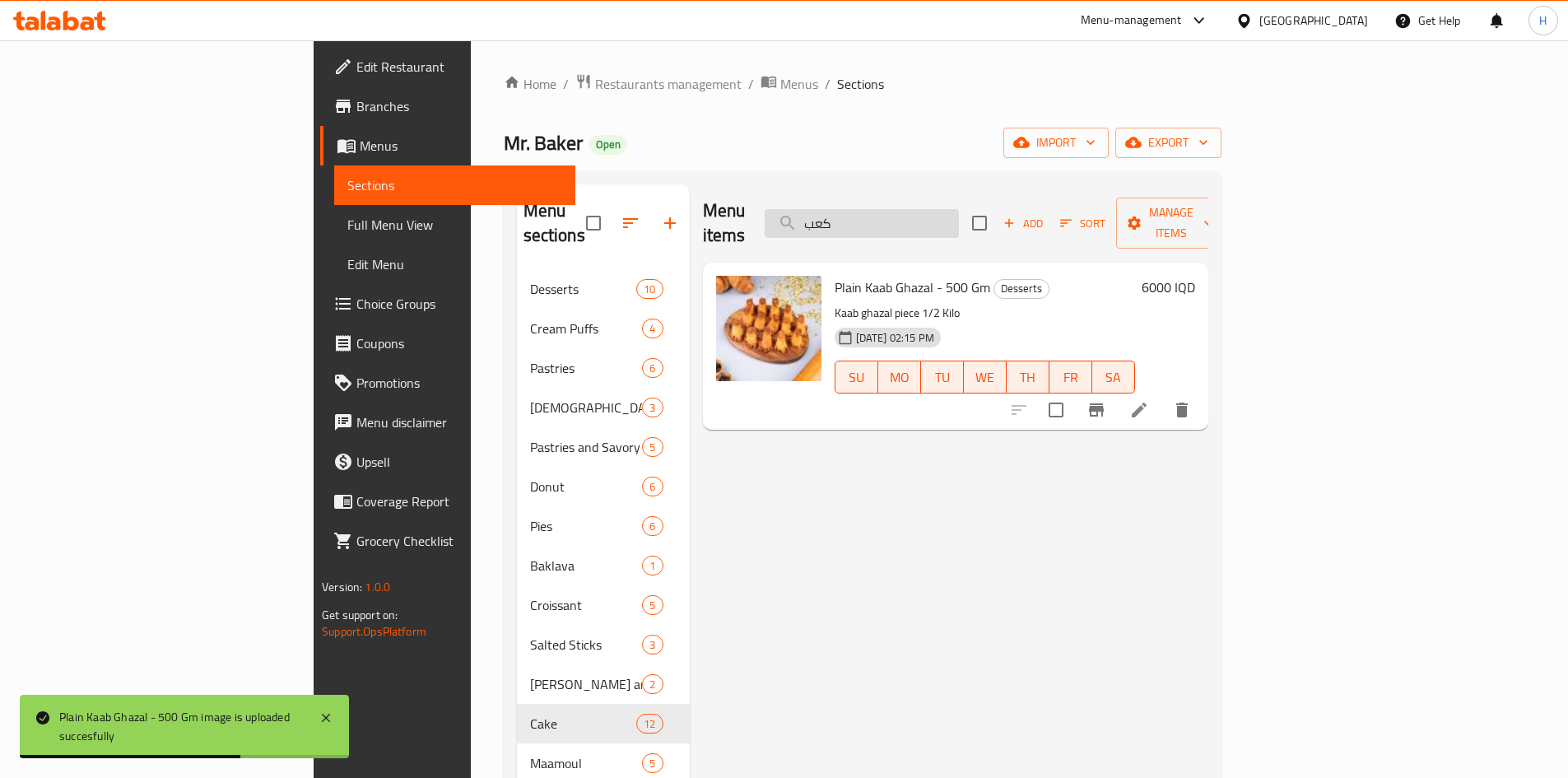
click at [959, 225] on input "كعب" at bounding box center [862, 224] width 194 height 29
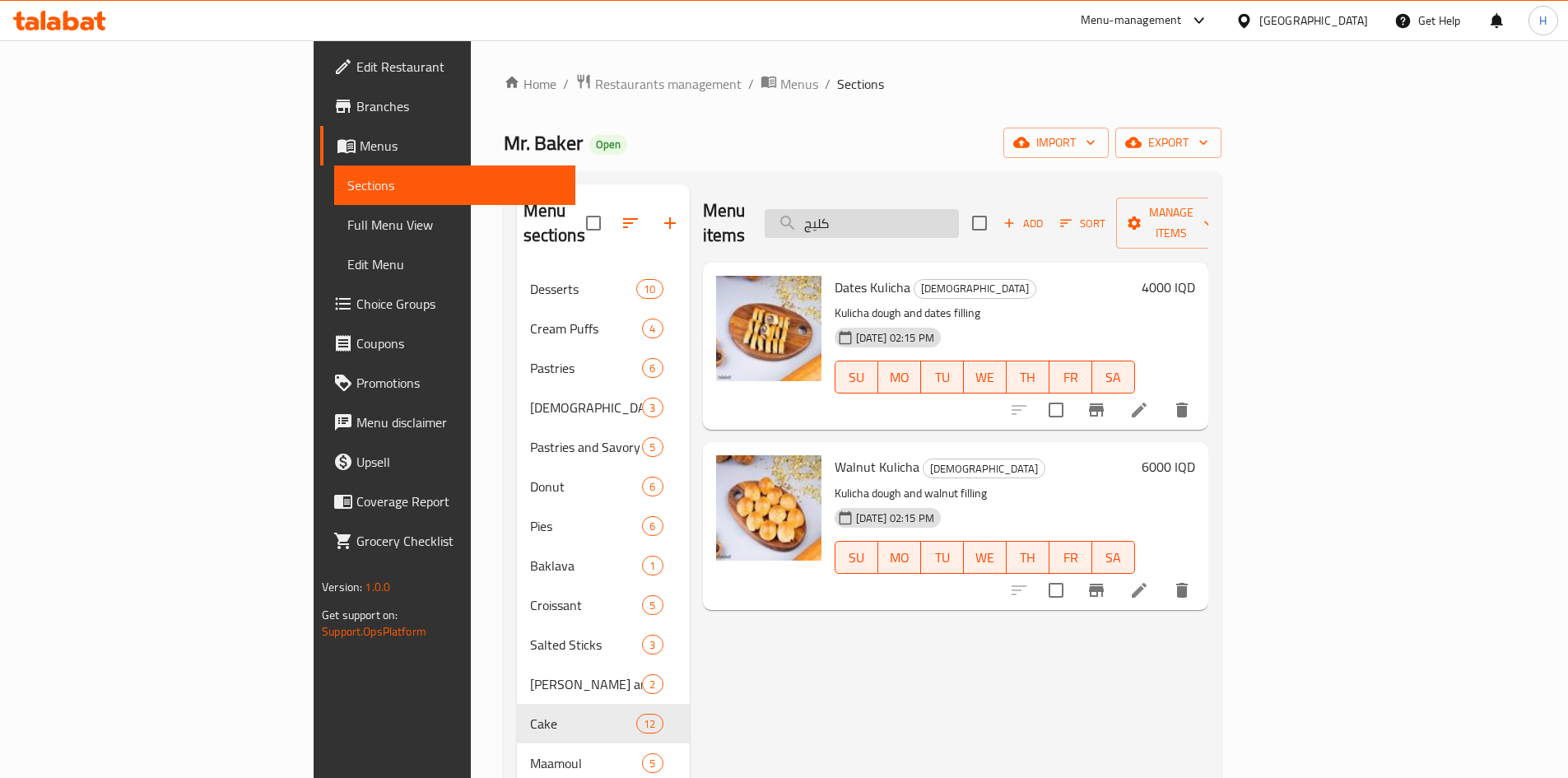
click at [959, 215] on input "كليج" at bounding box center [862, 224] width 194 height 29
click at [959, 215] on input "كليج" at bounding box center [862, 224] width 194 height 29
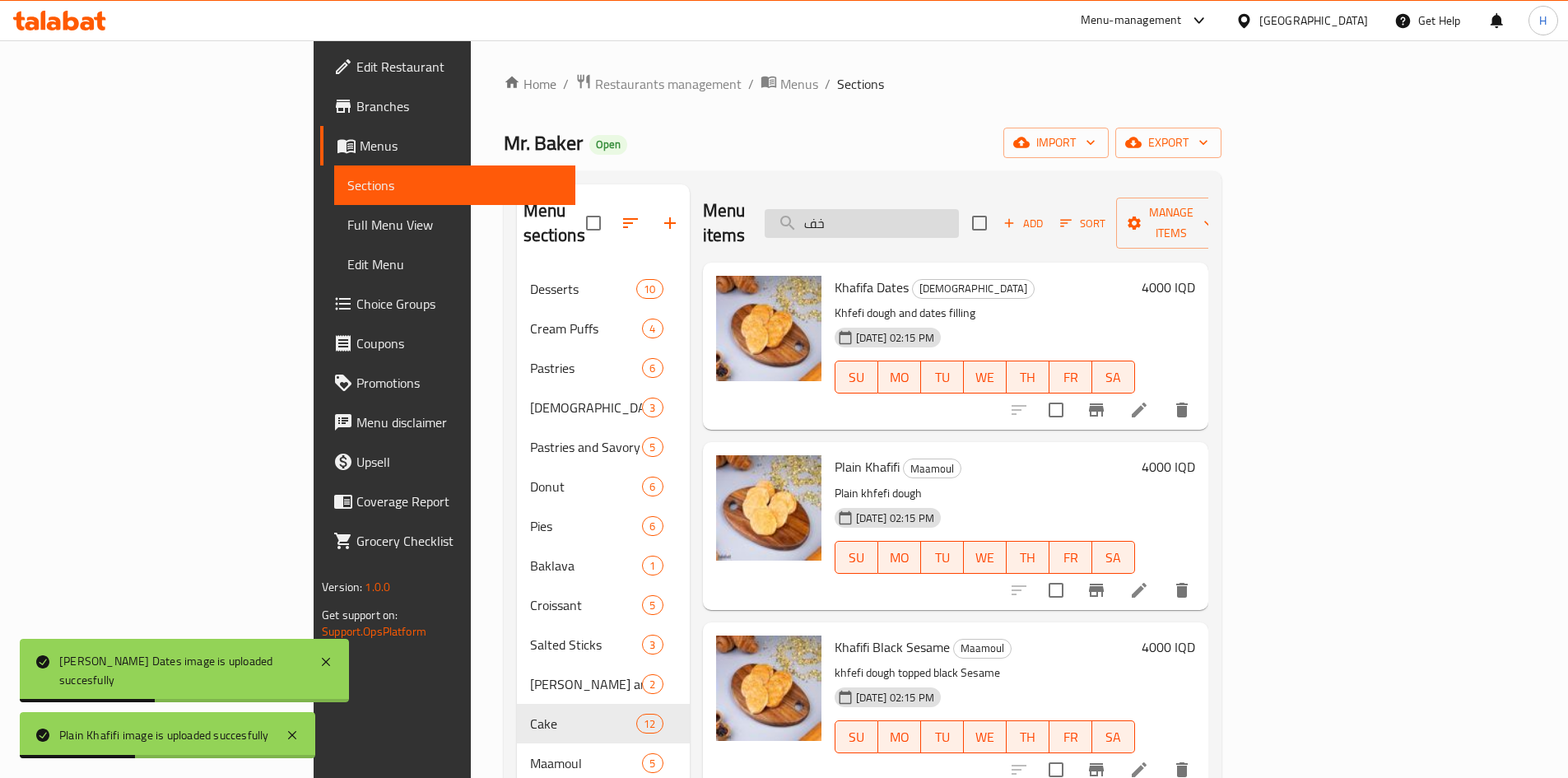
click at [959, 215] on input "خف" at bounding box center [862, 224] width 194 height 29
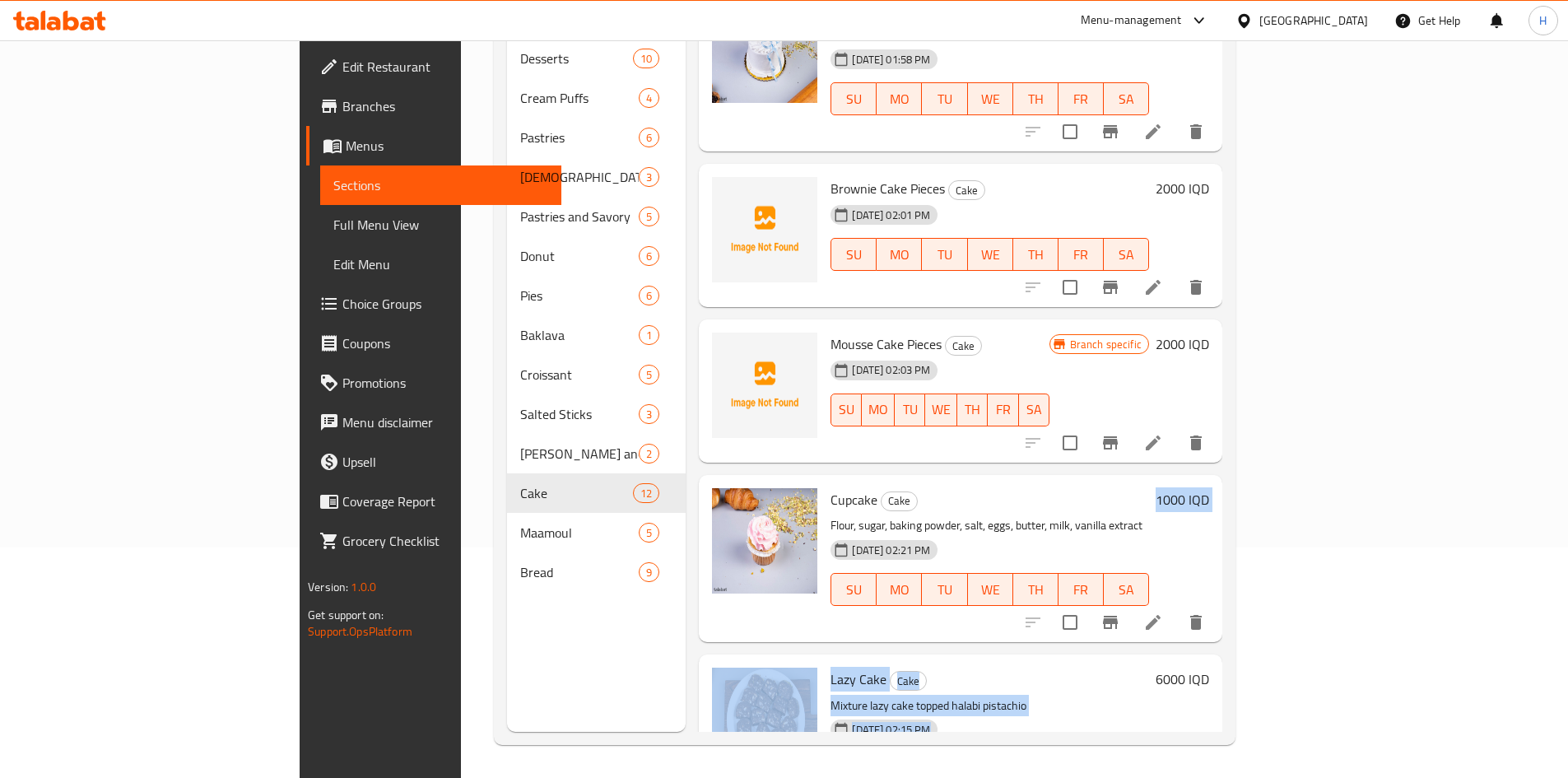
drag, startPoint x: 1014, startPoint y: 499, endPoint x: 987, endPoint y: 487, distance: 29.5
click at [997, 484] on div "Menu items كيك Add Sort Manage items Mini Cake Mold Cake White chocolate cake l…" at bounding box center [954, 342] width 536 height 778
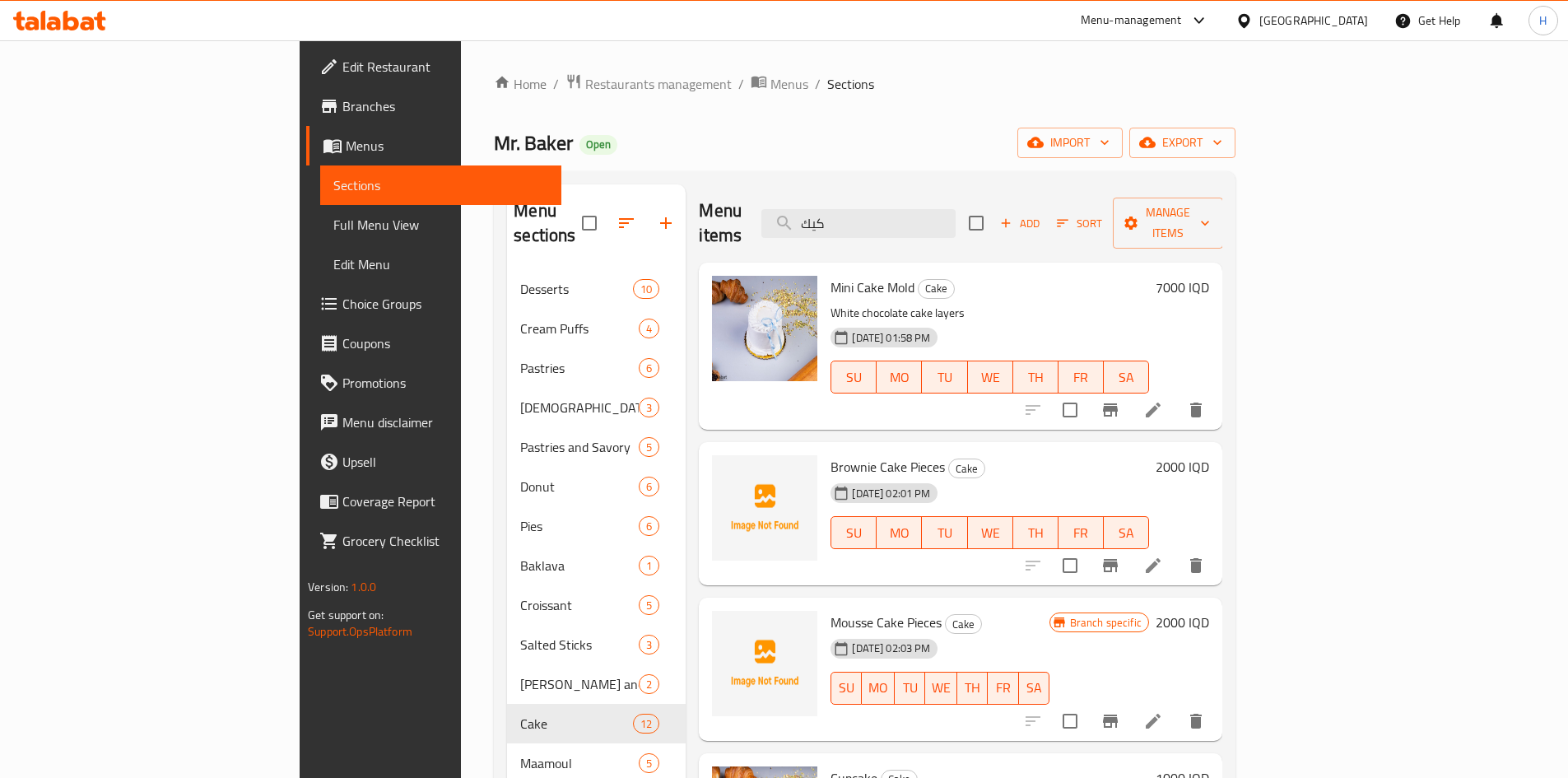
click at [955, 275] on h6 "Mini Cake Mold Cake" at bounding box center [989, 286] width 318 height 23
click at [952, 209] on input "كيك" at bounding box center [858, 224] width 194 height 29
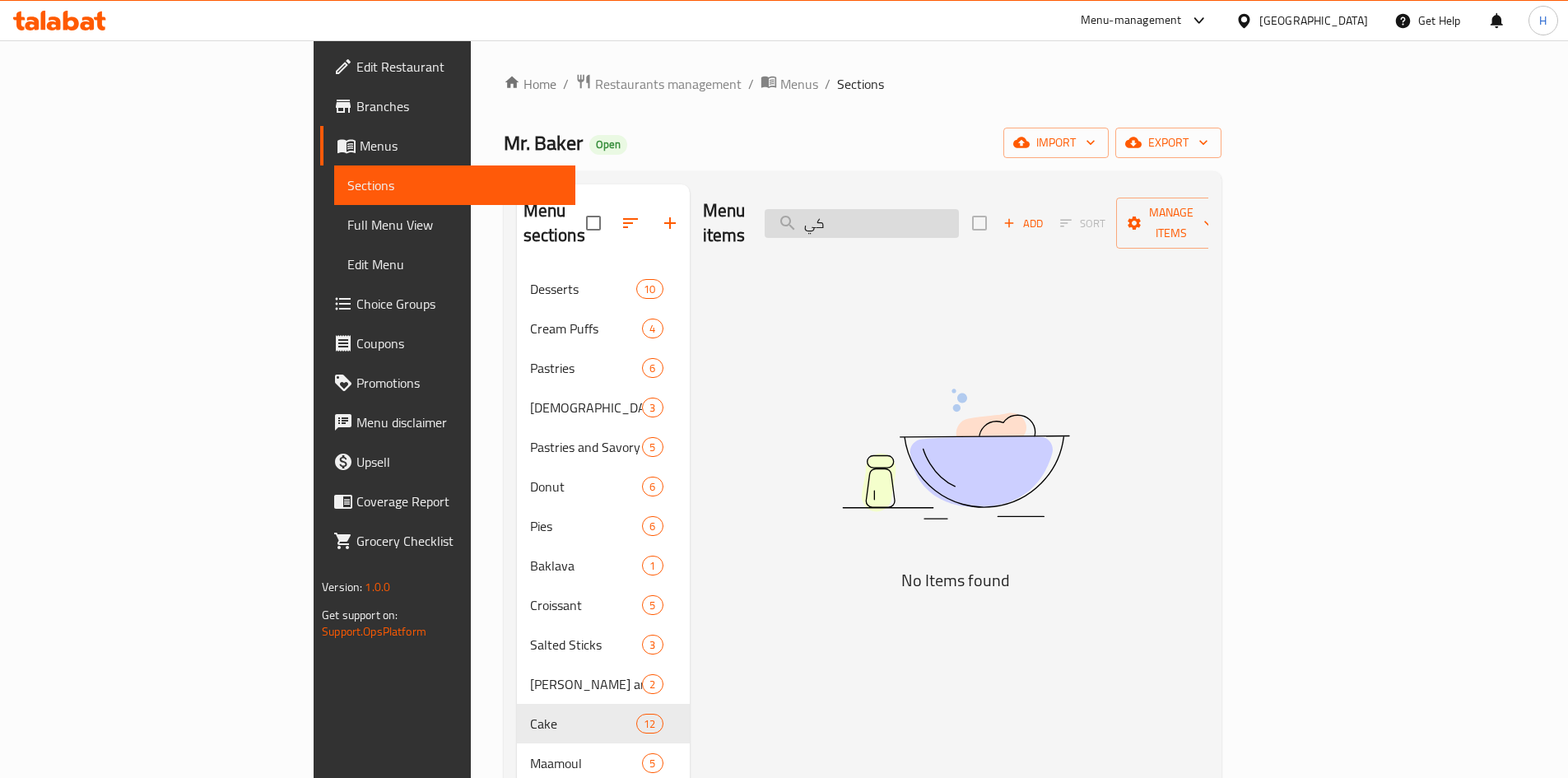
type input "ك"
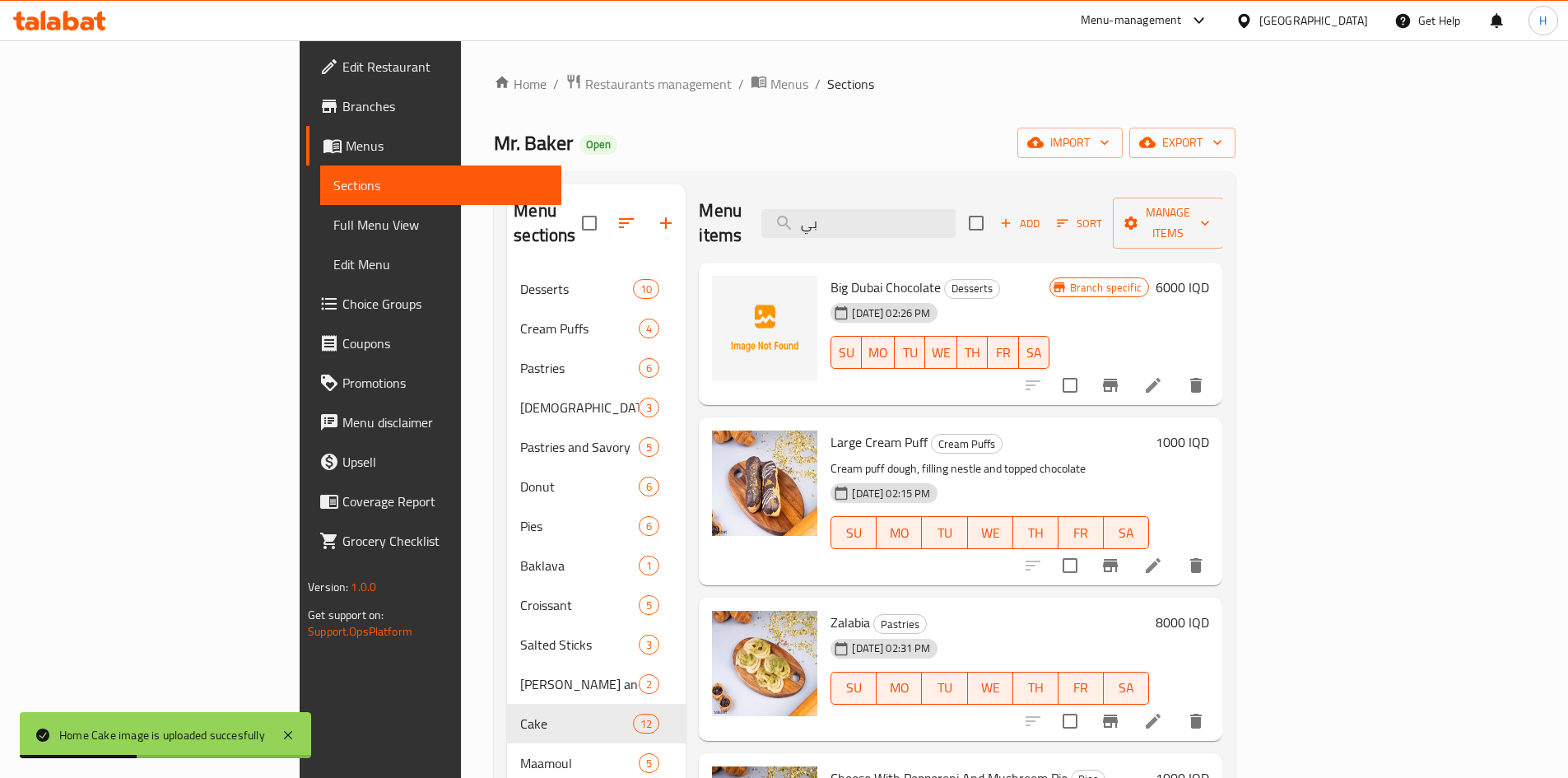
click at [1004, 237] on div "Menu items بي Add Sort Manage items" at bounding box center [961, 223] width 524 height 79
click at [956, 215] on input "بي" at bounding box center [858, 224] width 194 height 29
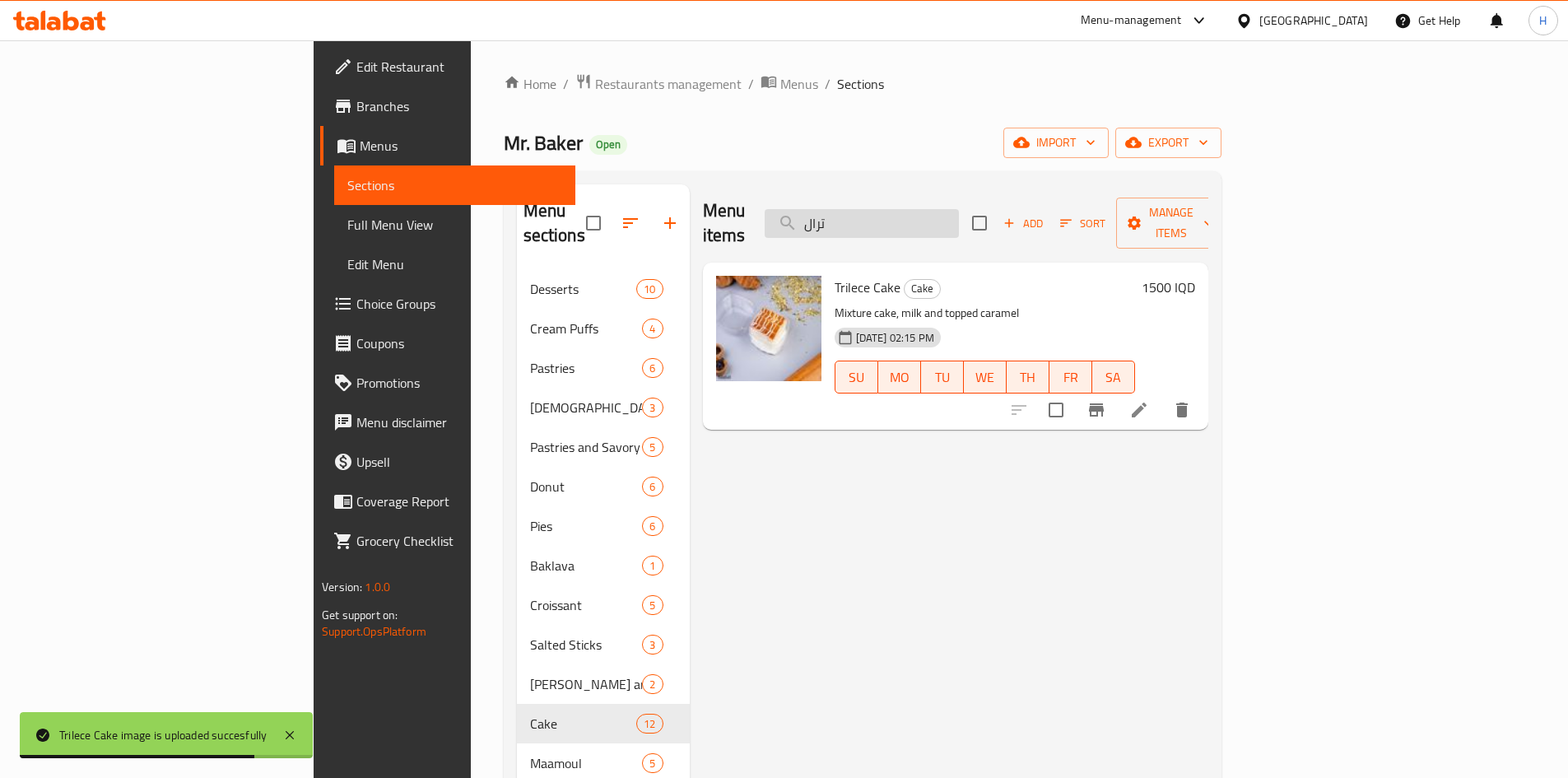
click at [959, 213] on input "ترال" at bounding box center [862, 224] width 194 height 29
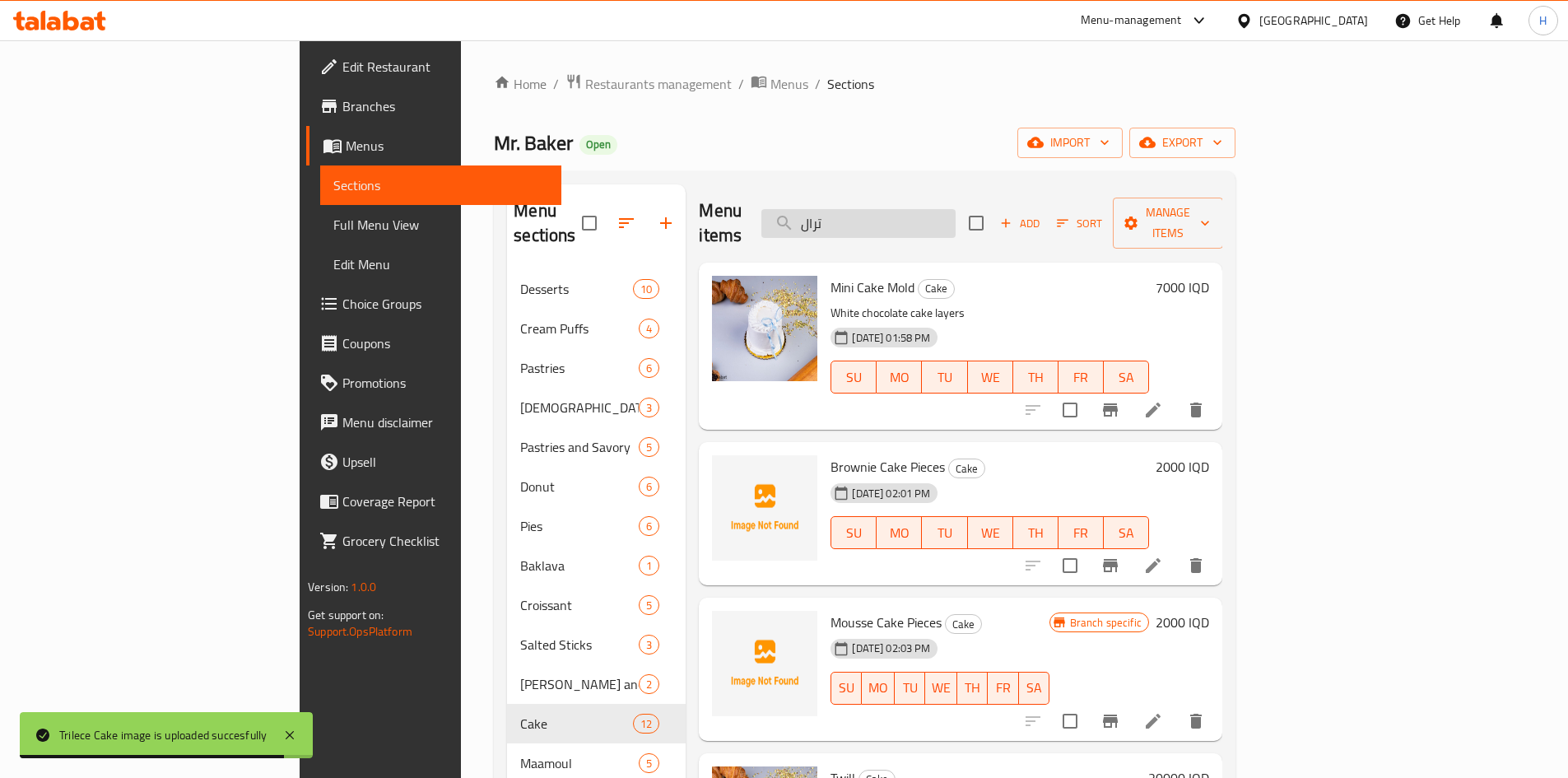
drag, startPoint x: 1006, startPoint y: 213, endPoint x: 1010, endPoint y: 195, distance: 18.4
click at [956, 210] on input "ترال" at bounding box center [858, 224] width 194 height 29
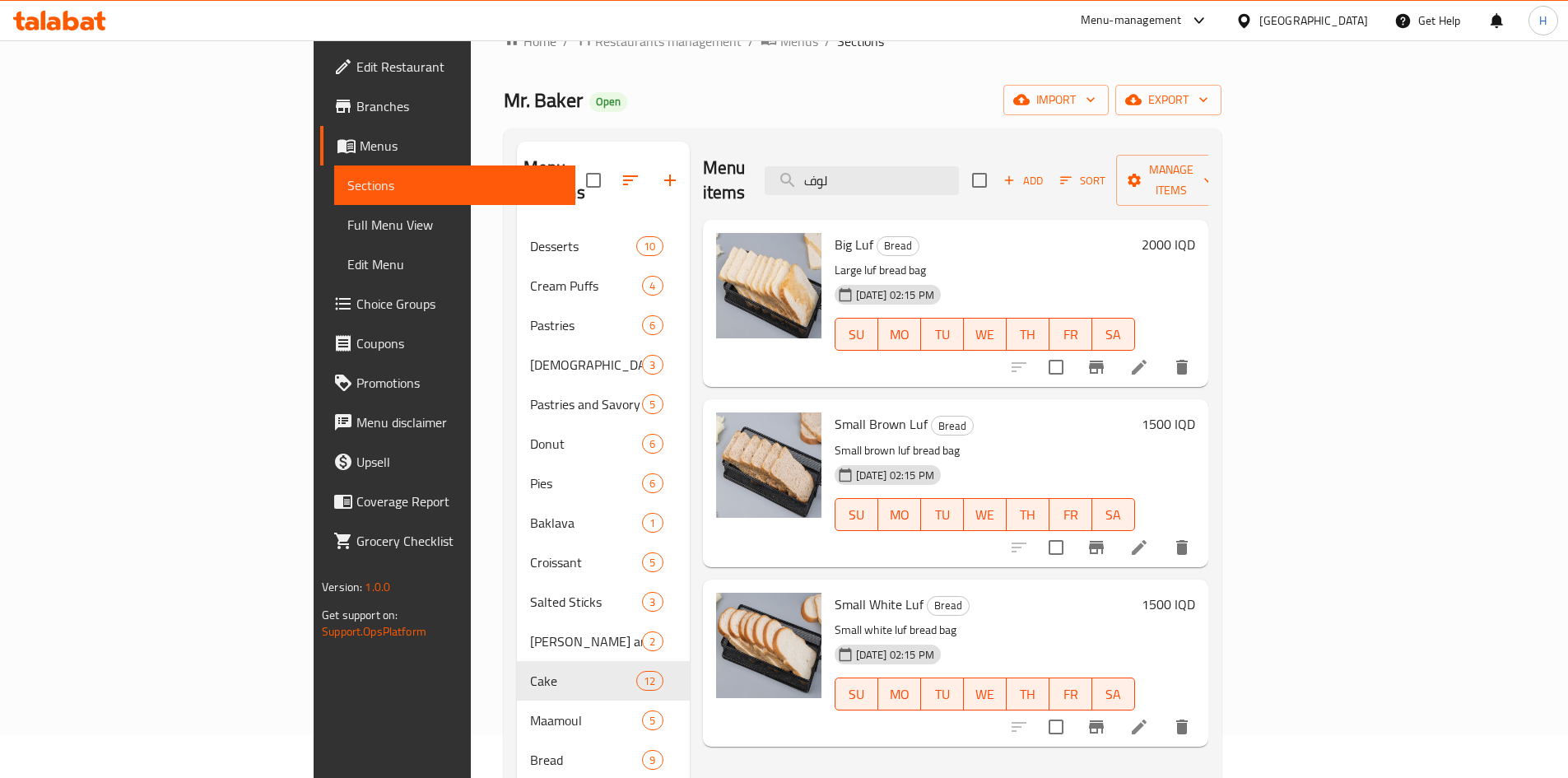
scroll to position [165, 0]
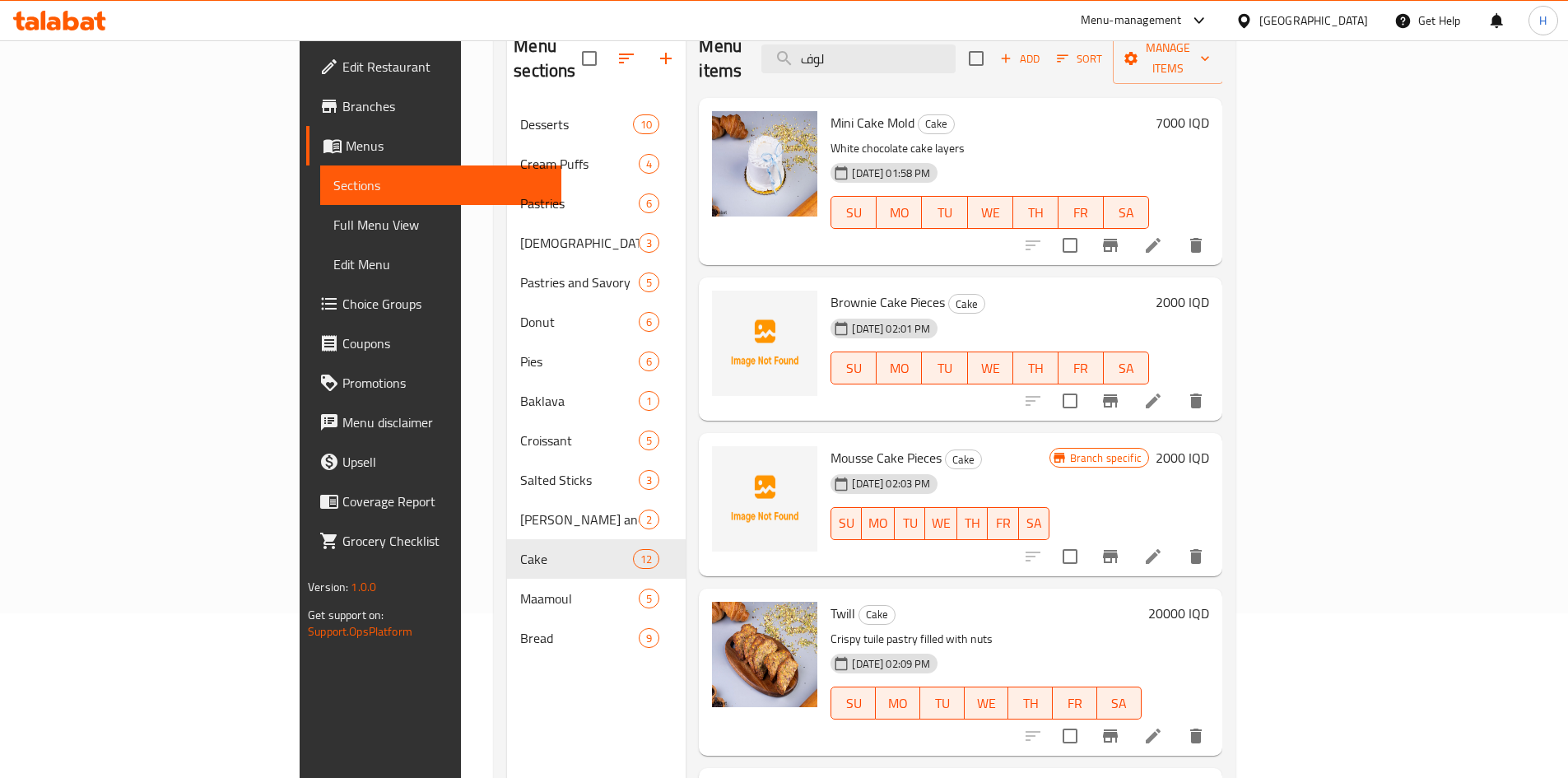
drag, startPoint x: 822, startPoint y: 692, endPoint x: 503, endPoint y: 741, distance: 322.7
click at [507, 741] on div "Menu sections Desserts 10 Cream Puffs 4 Pastries 6 Kulicha 3 Pastries and Savor…" at bounding box center [596, 408] width 178 height 778
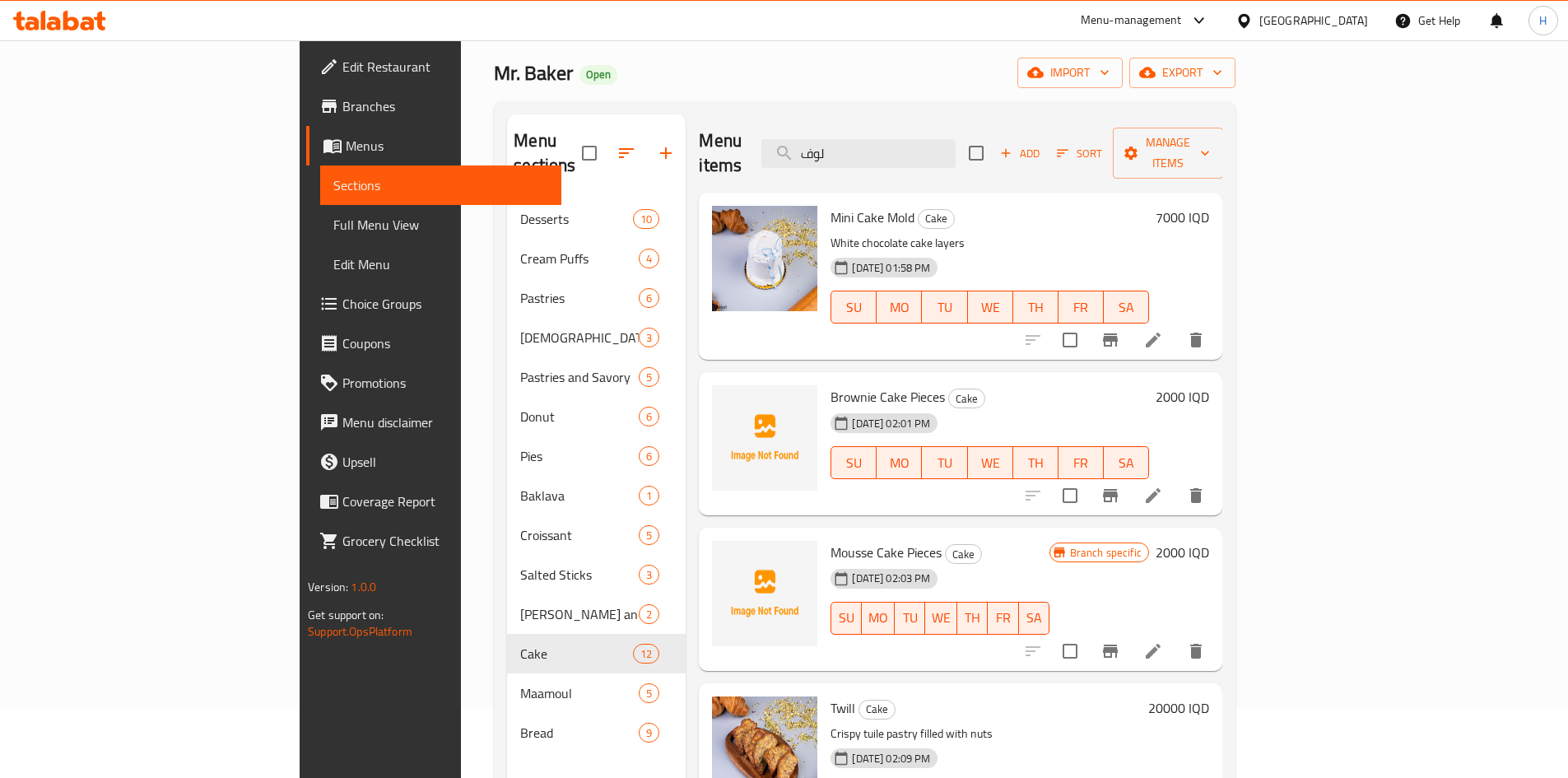
scroll to position [0, 0]
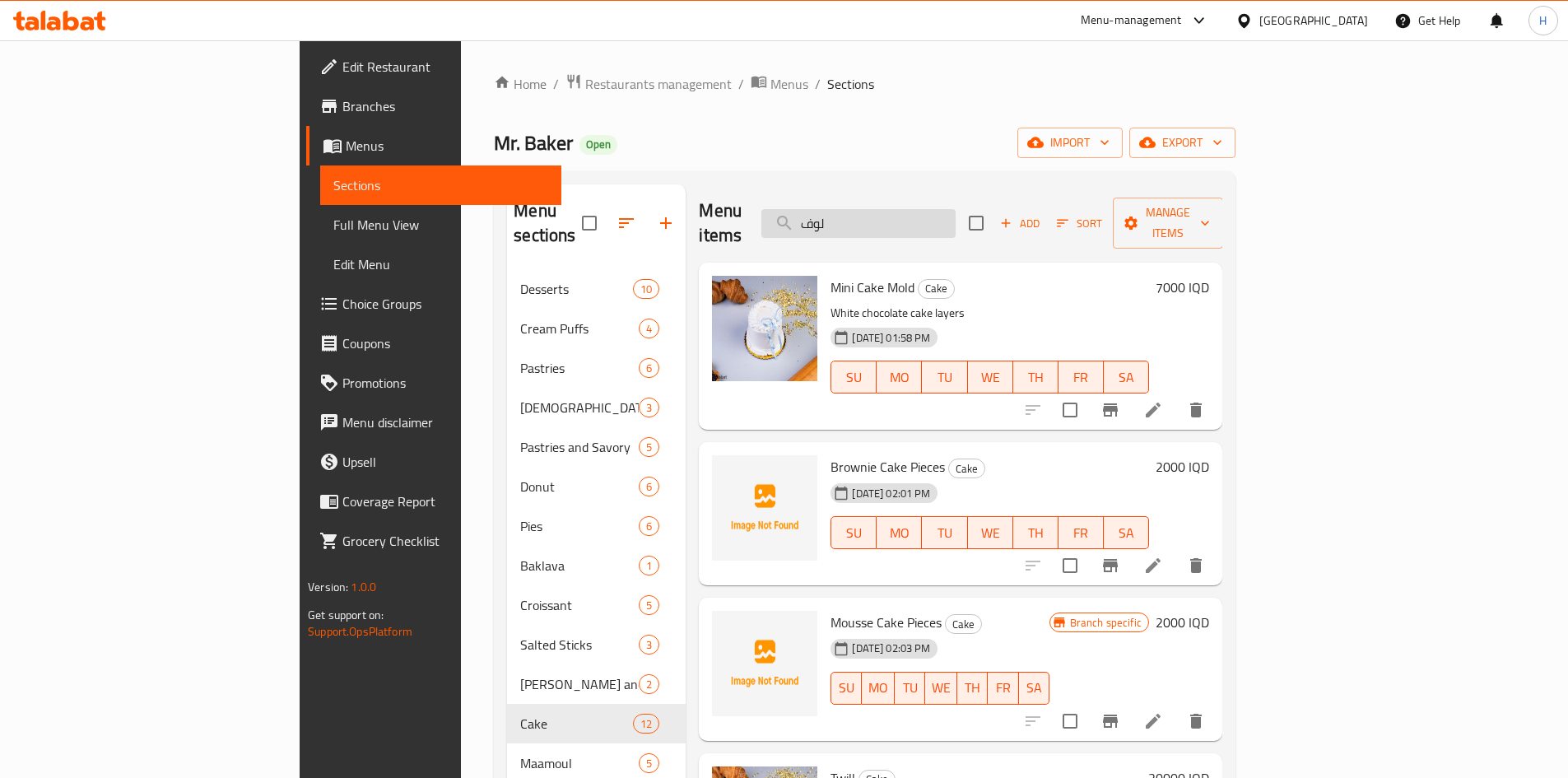
click at [955, 209] on input "لوف" at bounding box center [858, 224] width 194 height 29
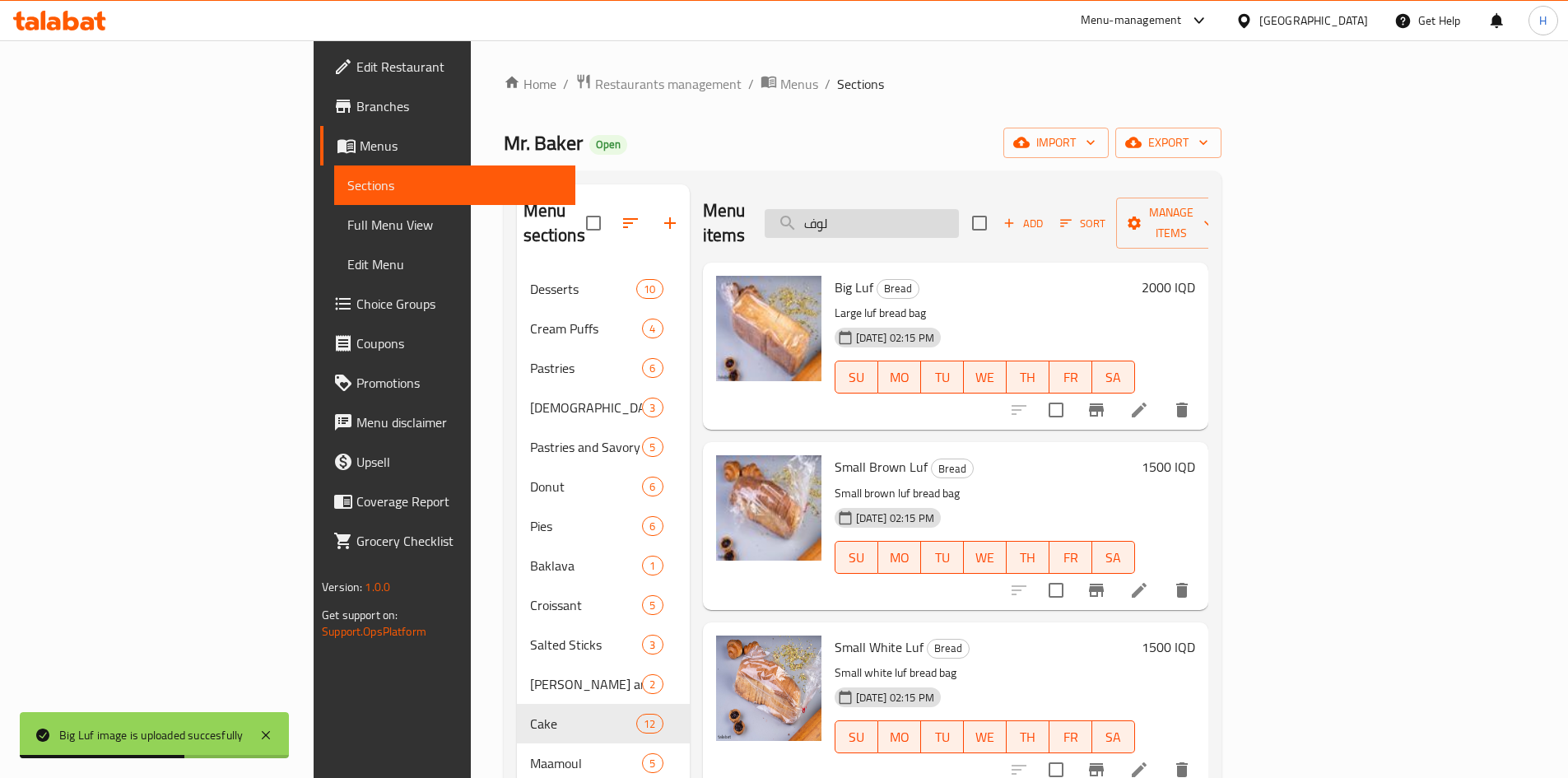
click at [935, 209] on input "لوف" at bounding box center [862, 224] width 194 height 29
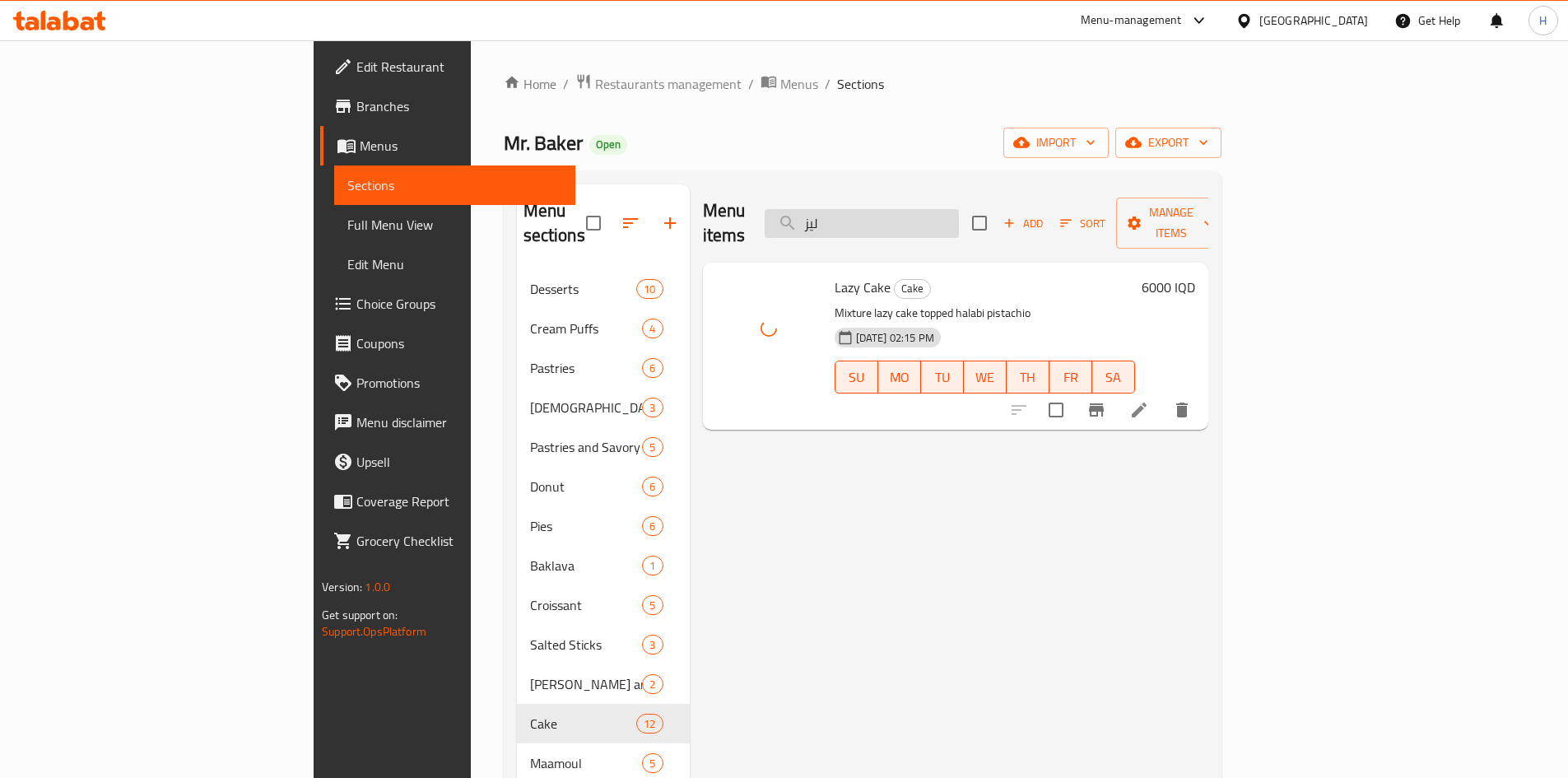
click at [959, 209] on input "ليز" at bounding box center [862, 224] width 194 height 29
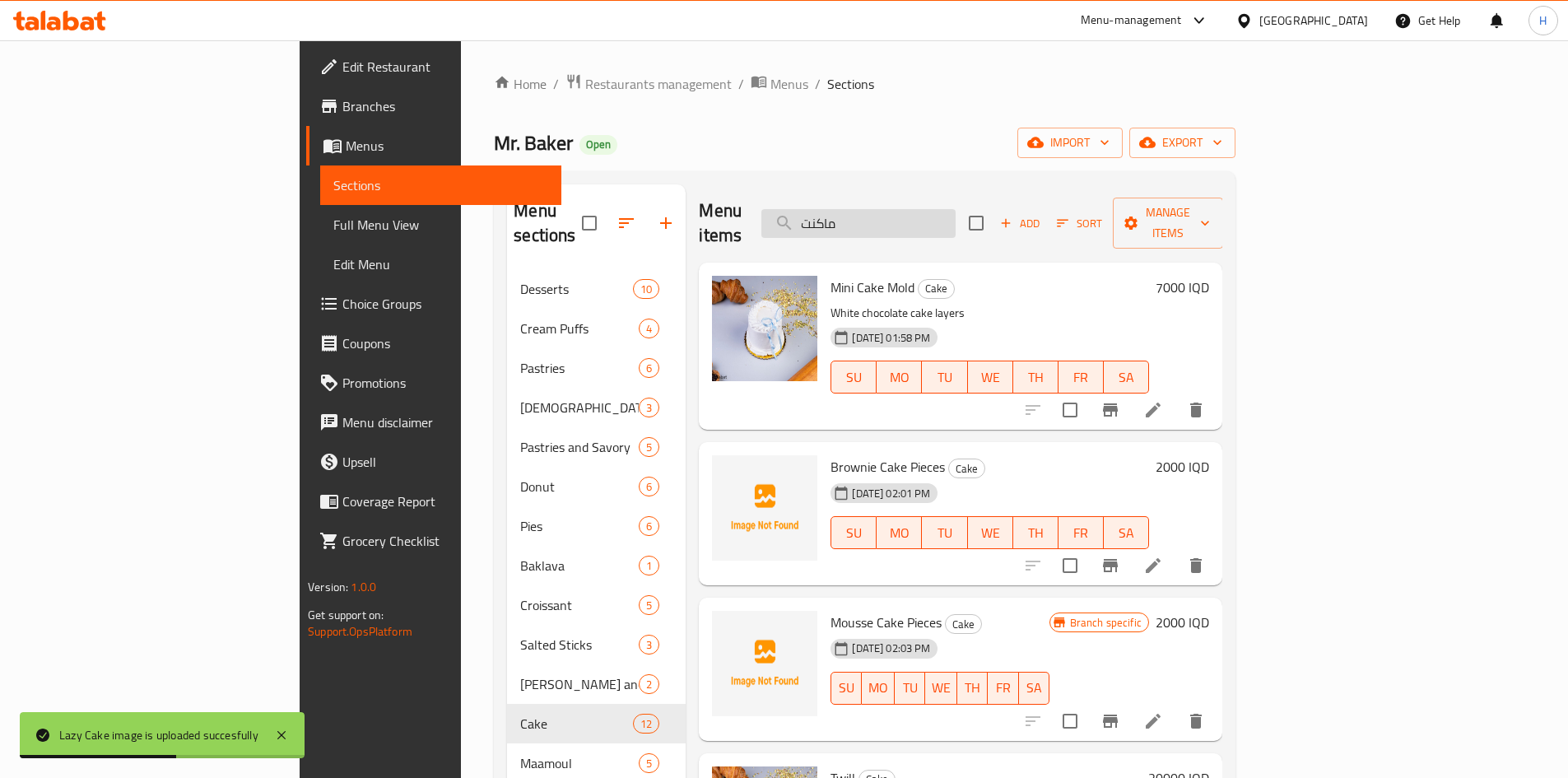
click at [956, 209] on input "ماكنت" at bounding box center [858, 224] width 194 height 29
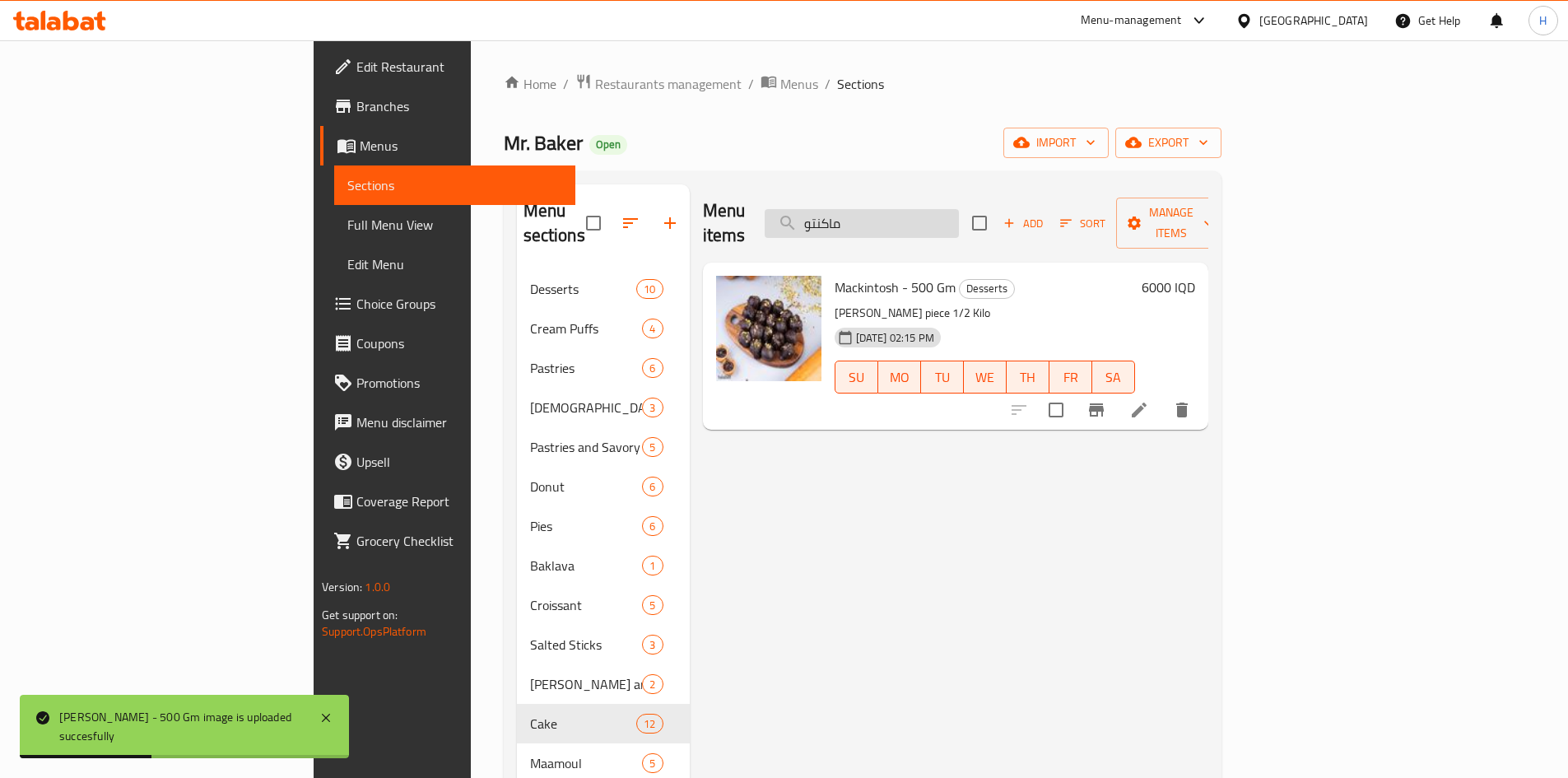
click at [959, 214] on input "ماكنتو" at bounding box center [862, 224] width 194 height 29
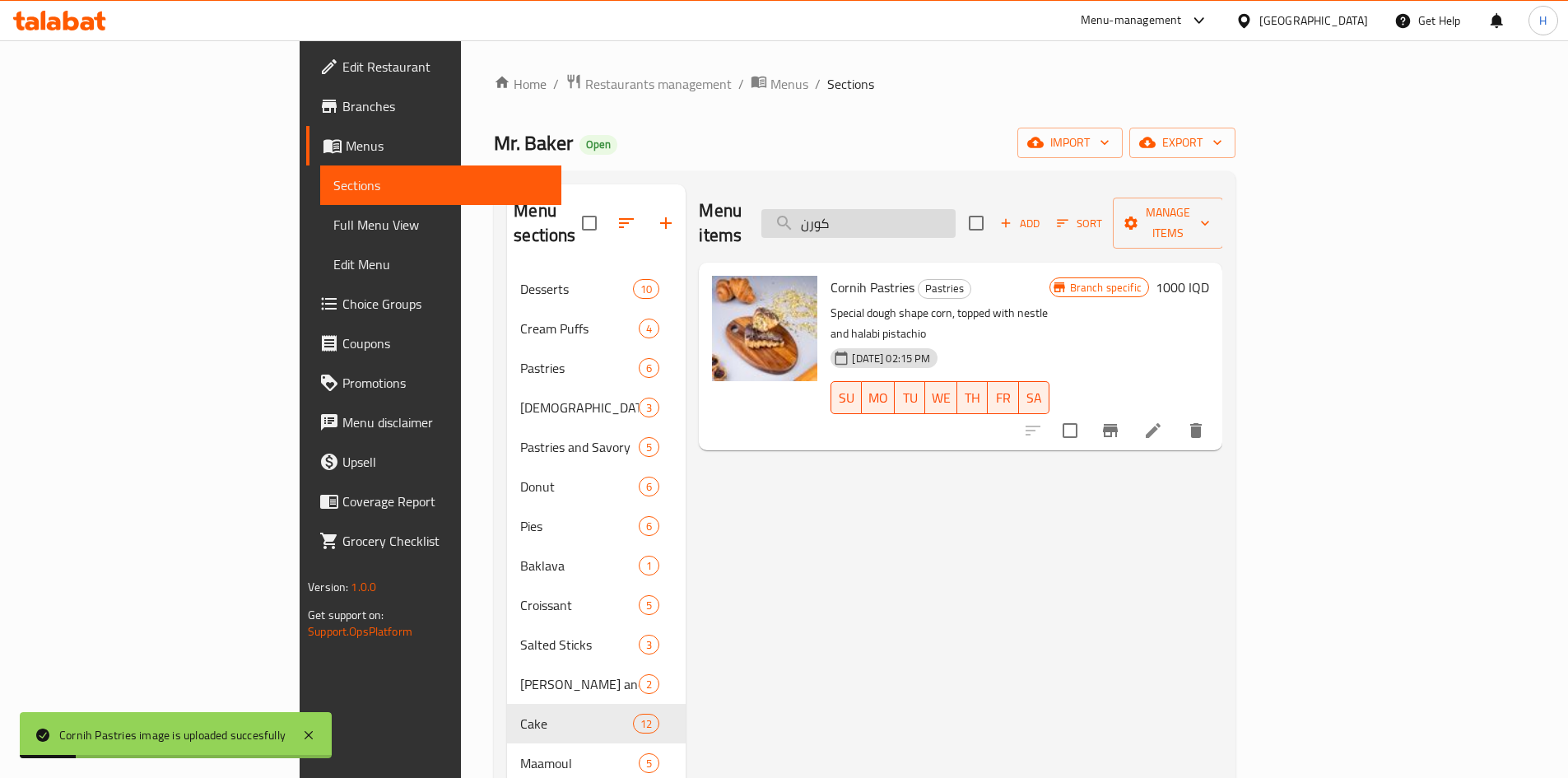
click at [955, 209] on input "كورن" at bounding box center [858, 224] width 194 height 29
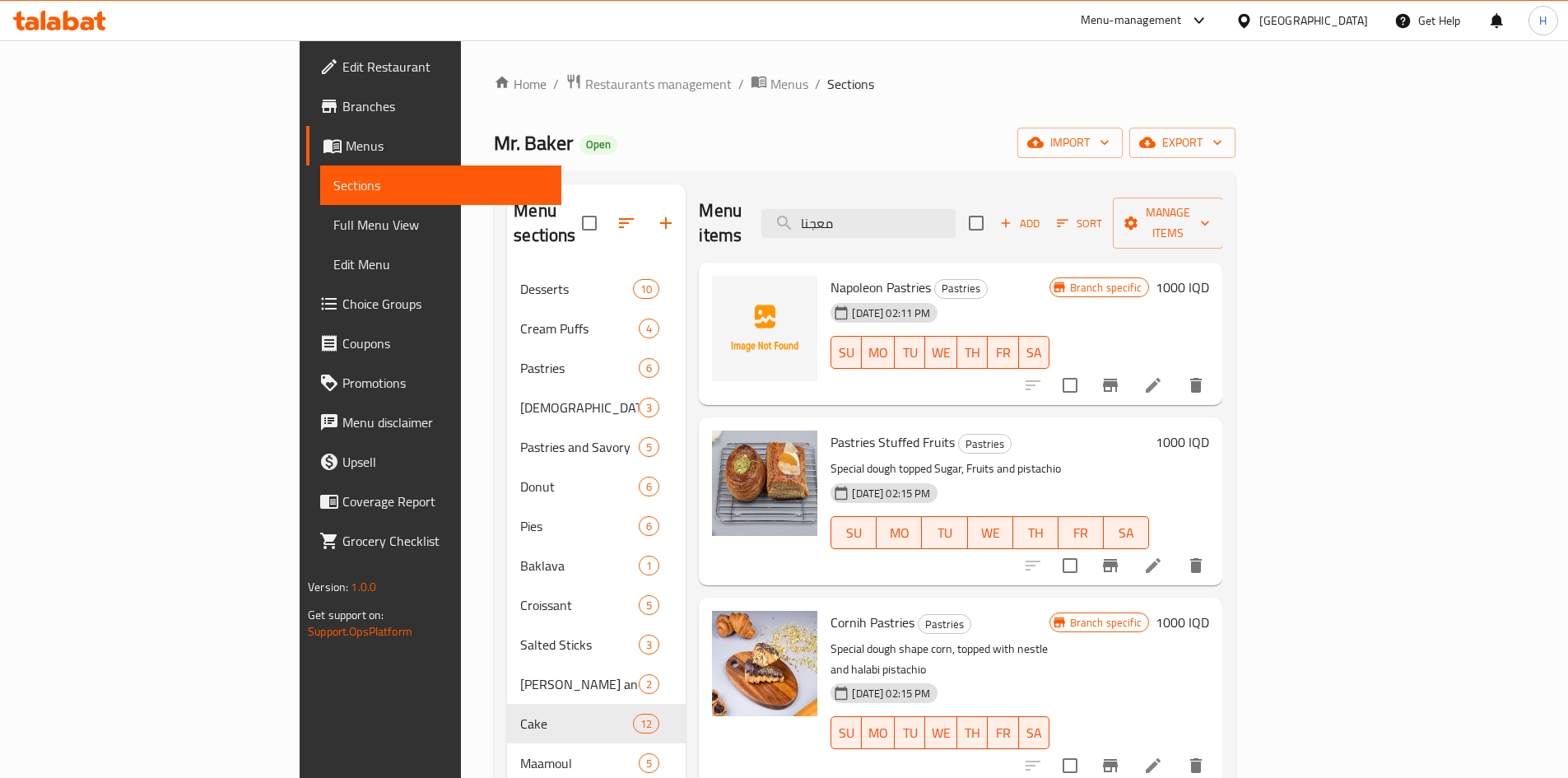
type input "معجنا"
click at [1163, 756] on icon at bounding box center [1152, 765] width 19 height 19
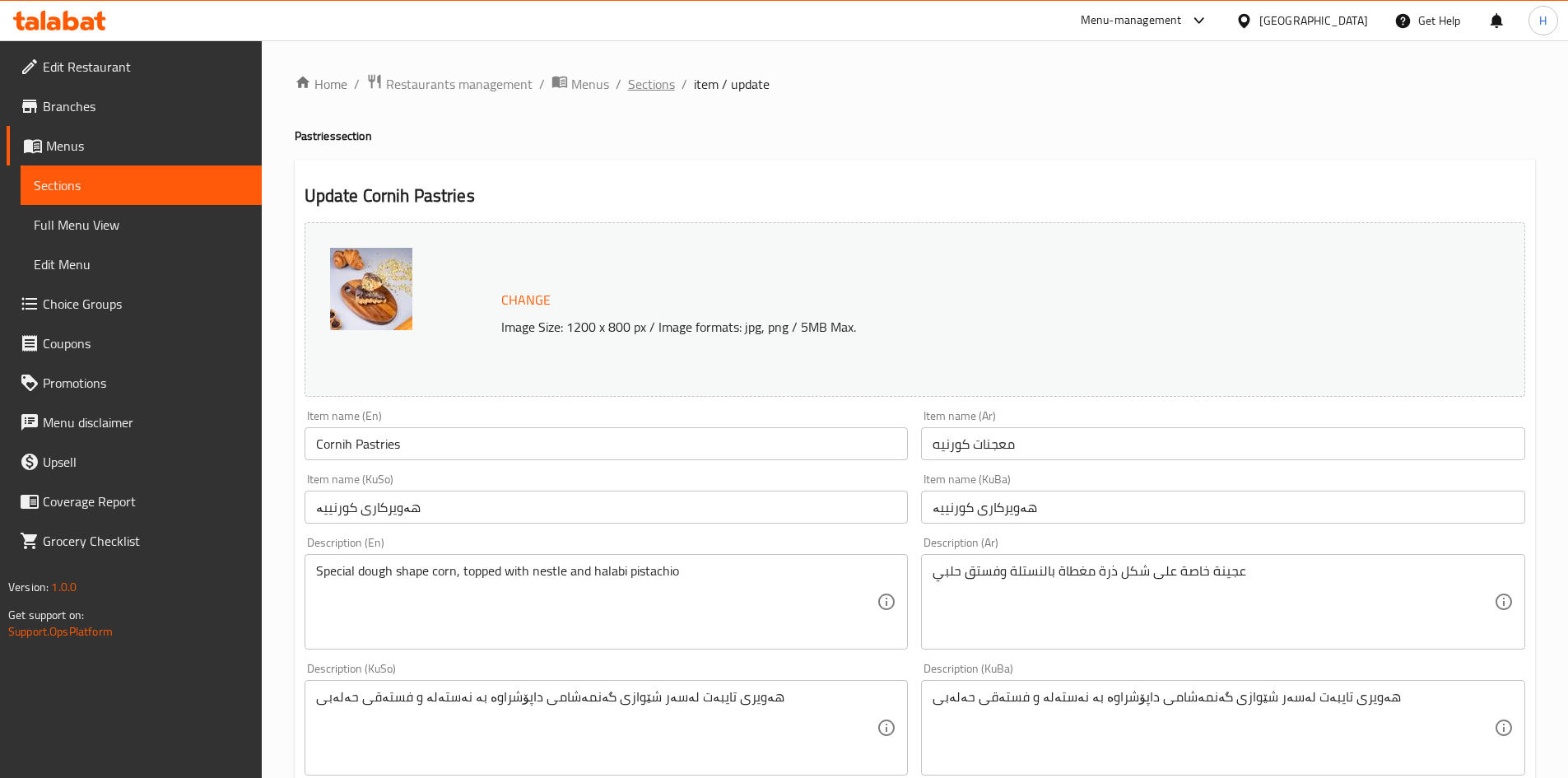
click at [650, 86] on span "Sections" at bounding box center [651, 84] width 47 height 19
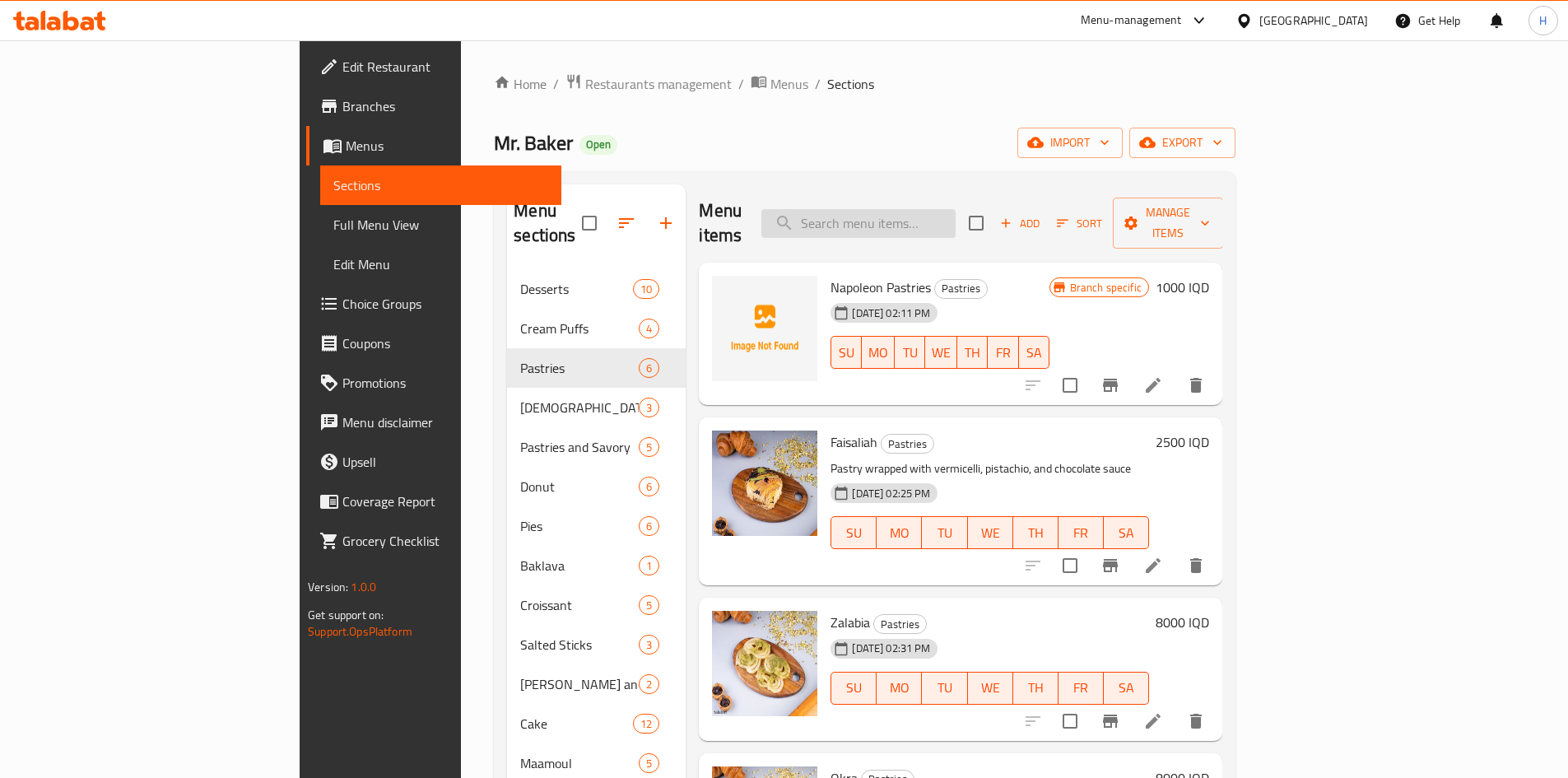
click at [956, 209] on input "search" at bounding box center [858, 224] width 194 height 29
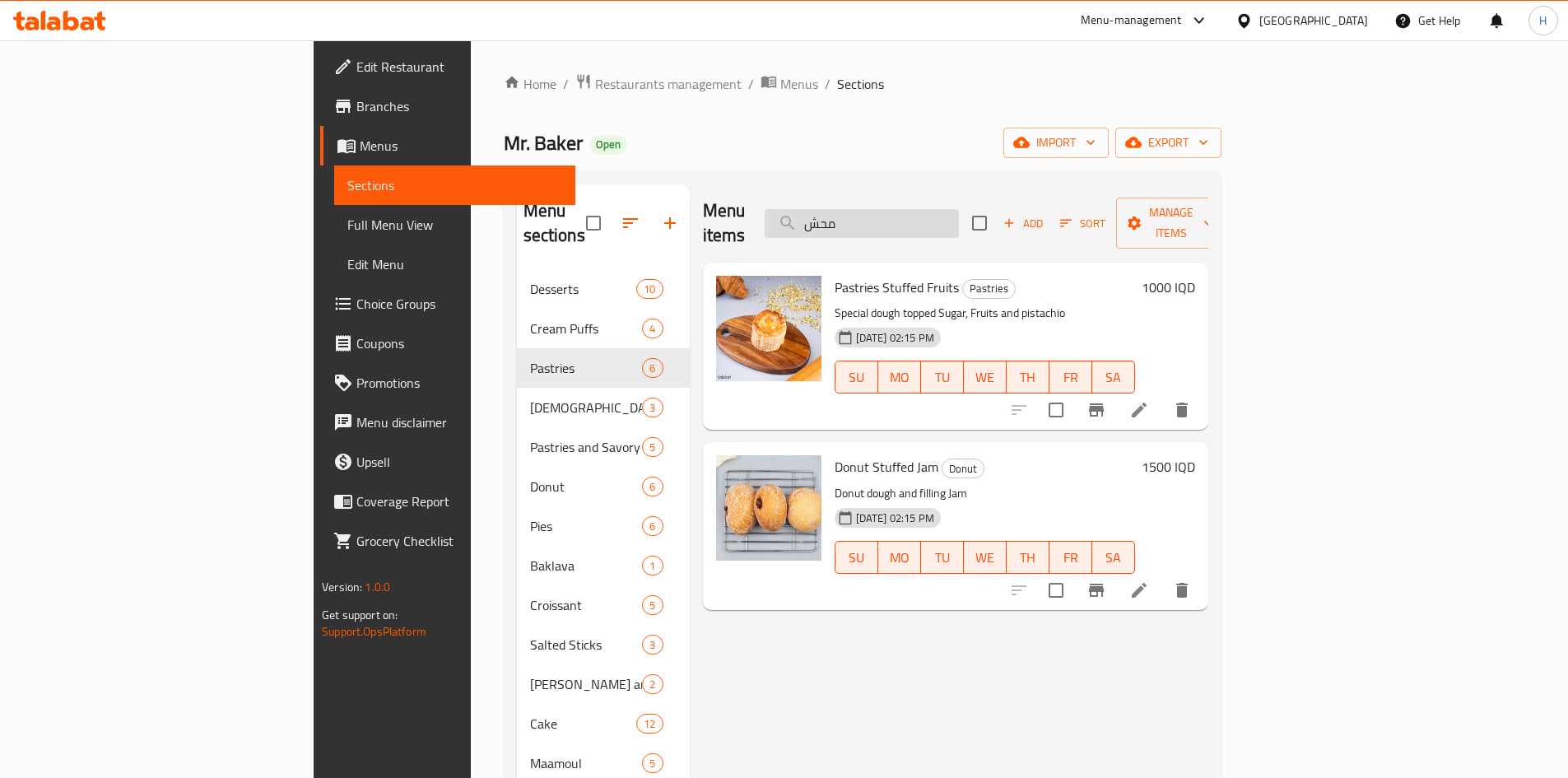
click at [959, 217] on input "محش" at bounding box center [862, 224] width 194 height 29
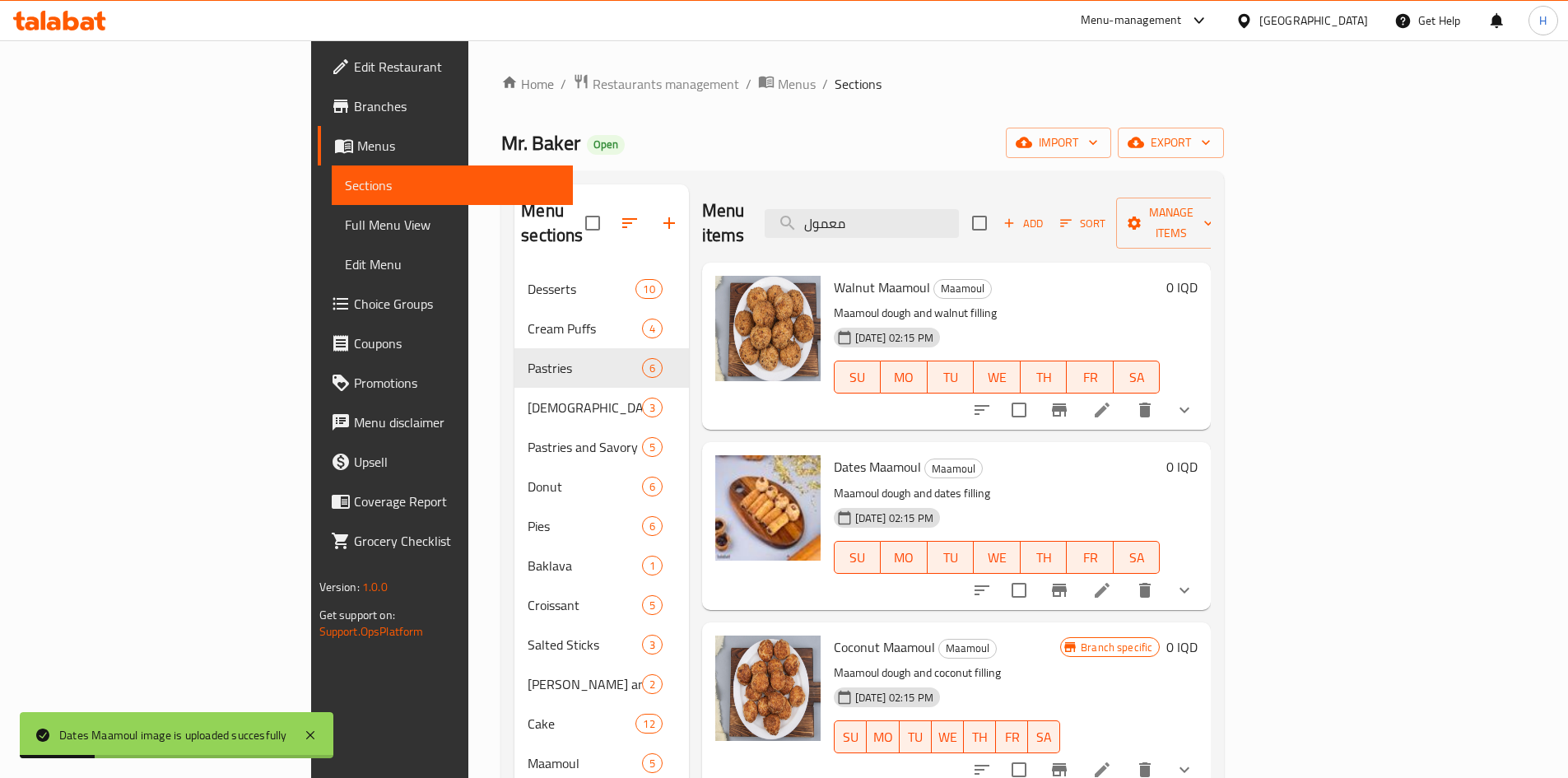
click at [968, 195] on div "Menu items معمول Add Sort Manage items" at bounding box center [956, 223] width 509 height 79
click at [959, 209] on input "معمول" at bounding box center [862, 224] width 194 height 29
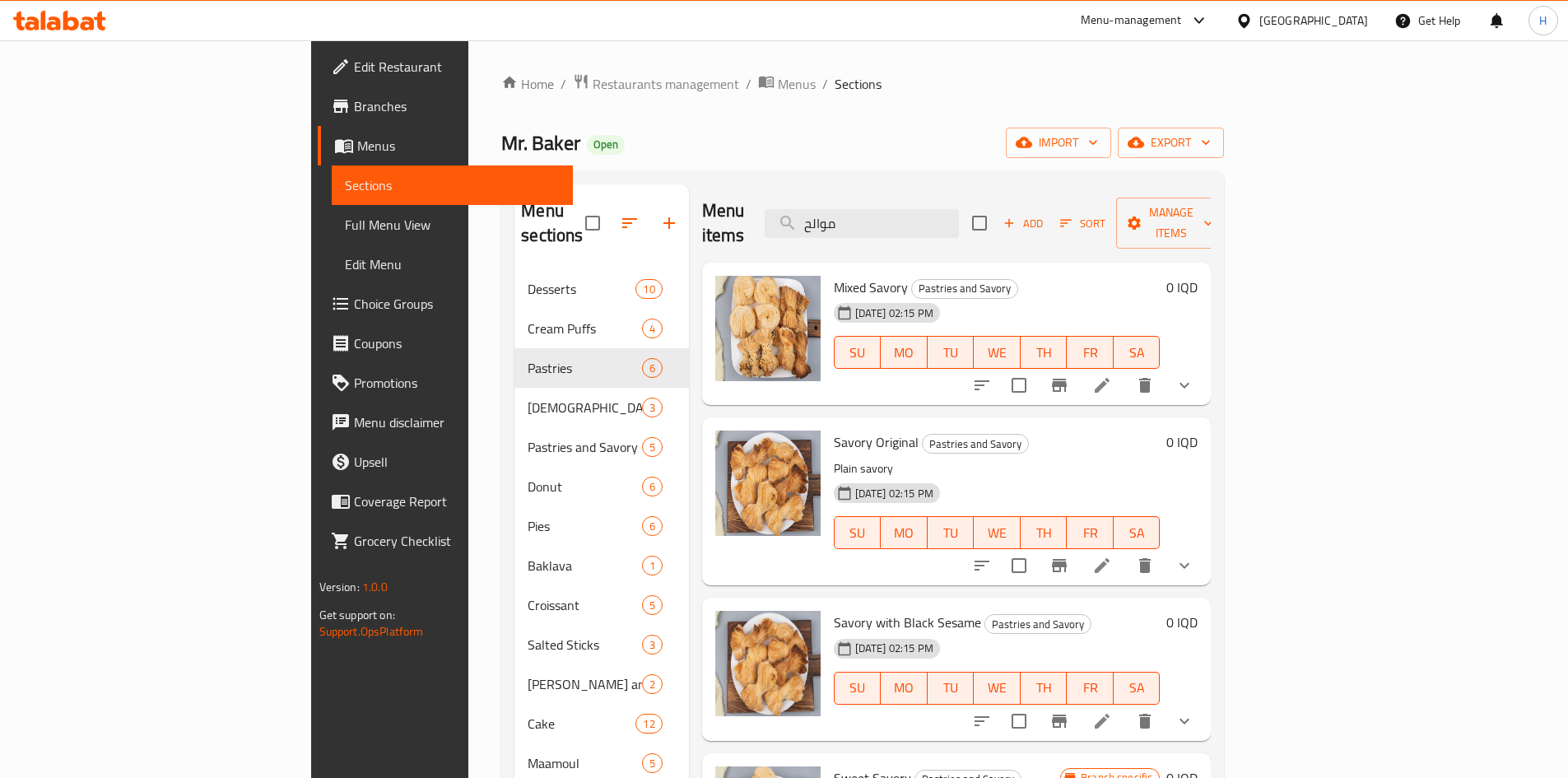
type input "موالح"
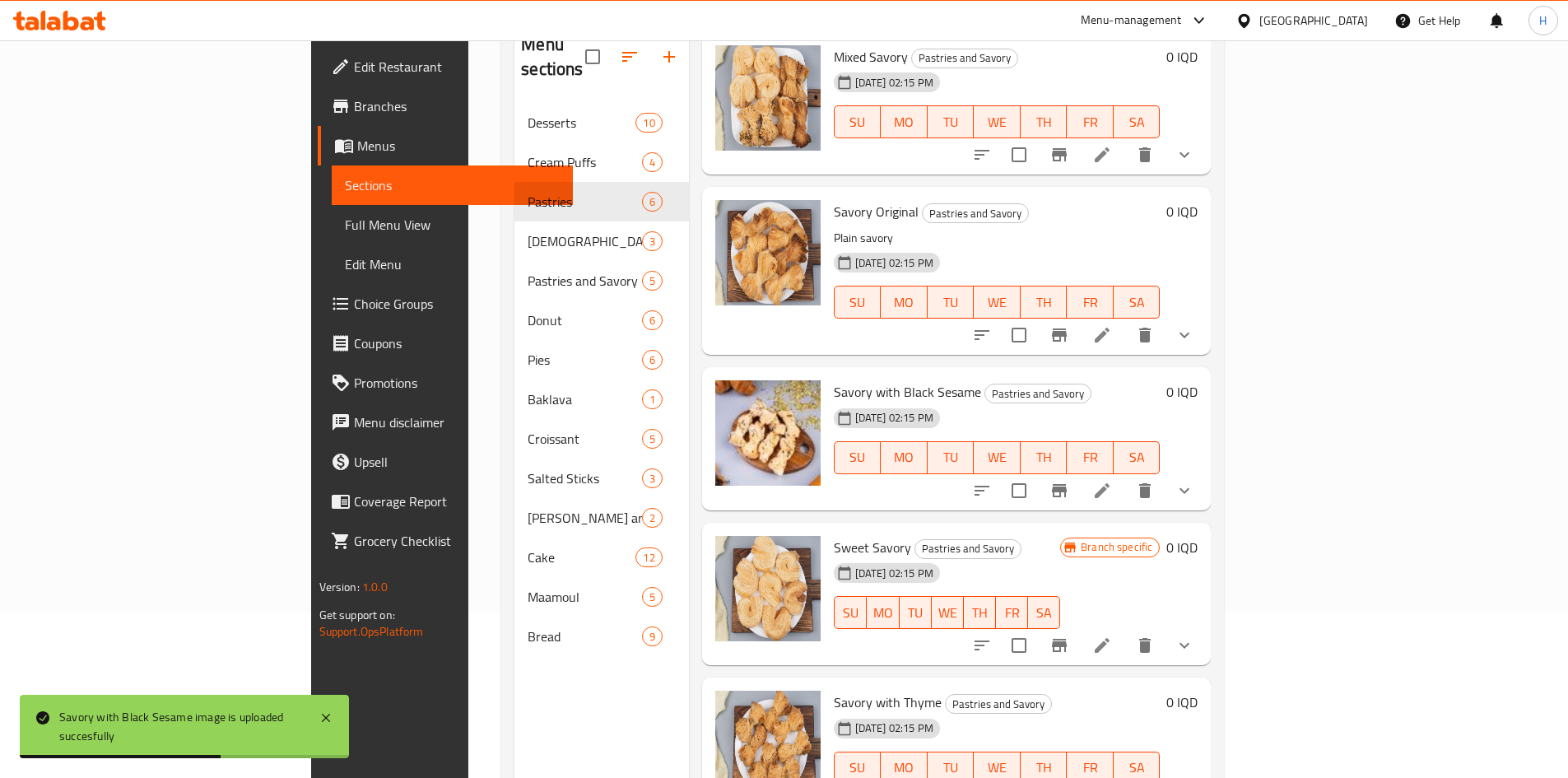
scroll to position [231, 0]
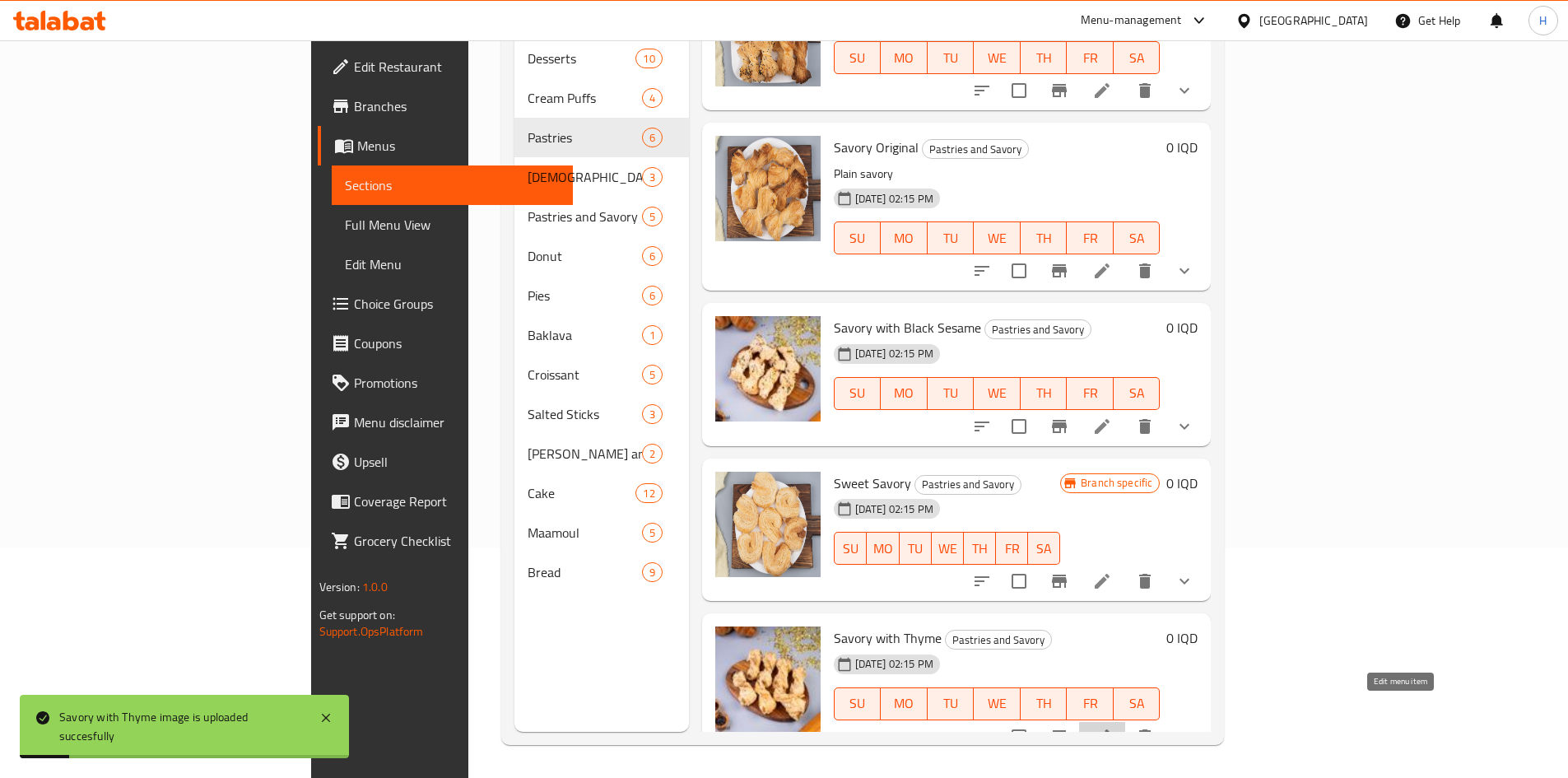
click at [1112, 726] on icon at bounding box center [1102, 736] width 19 height 19
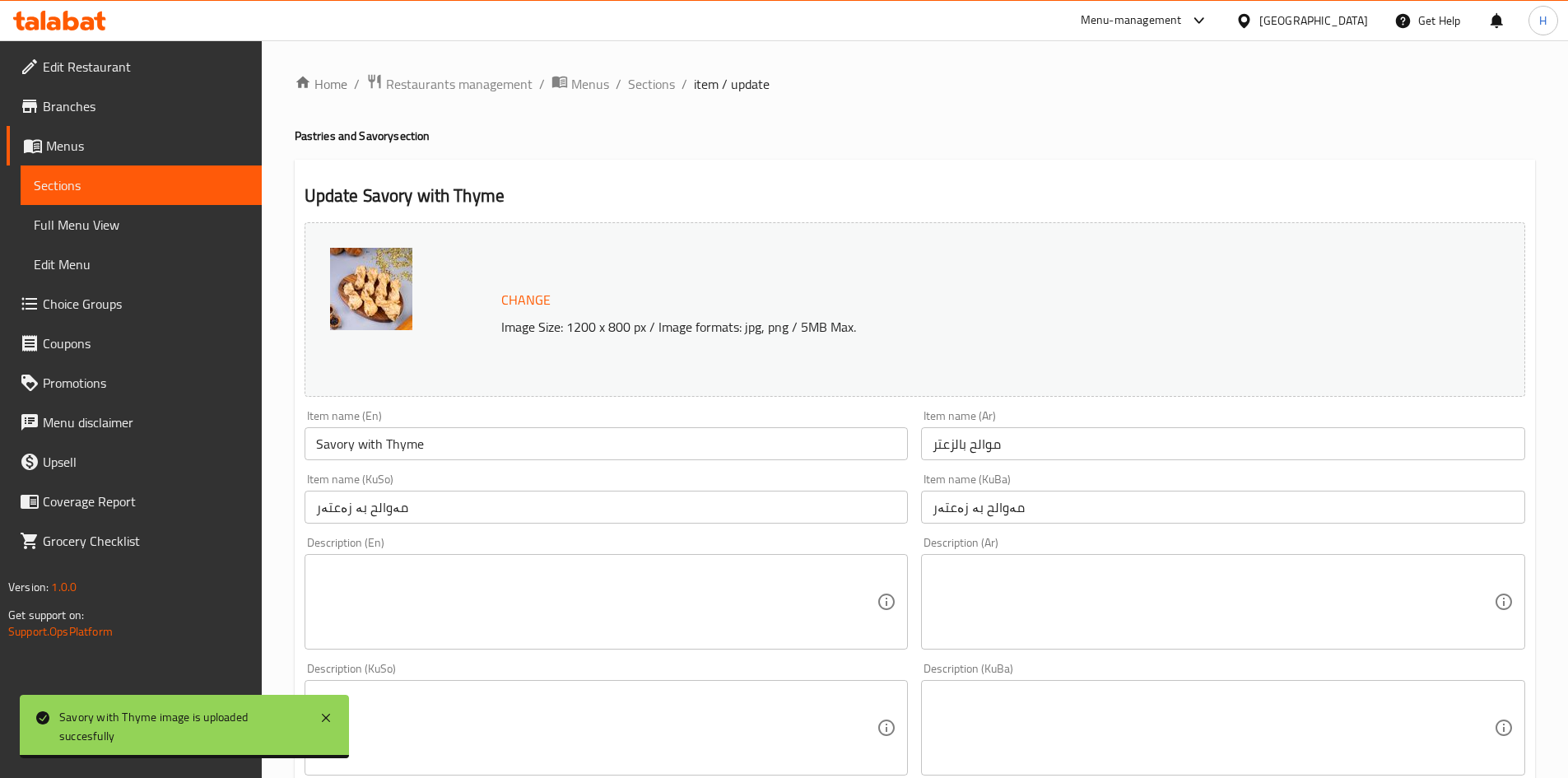
click at [1155, 619] on textarea at bounding box center [1213, 602] width 562 height 79
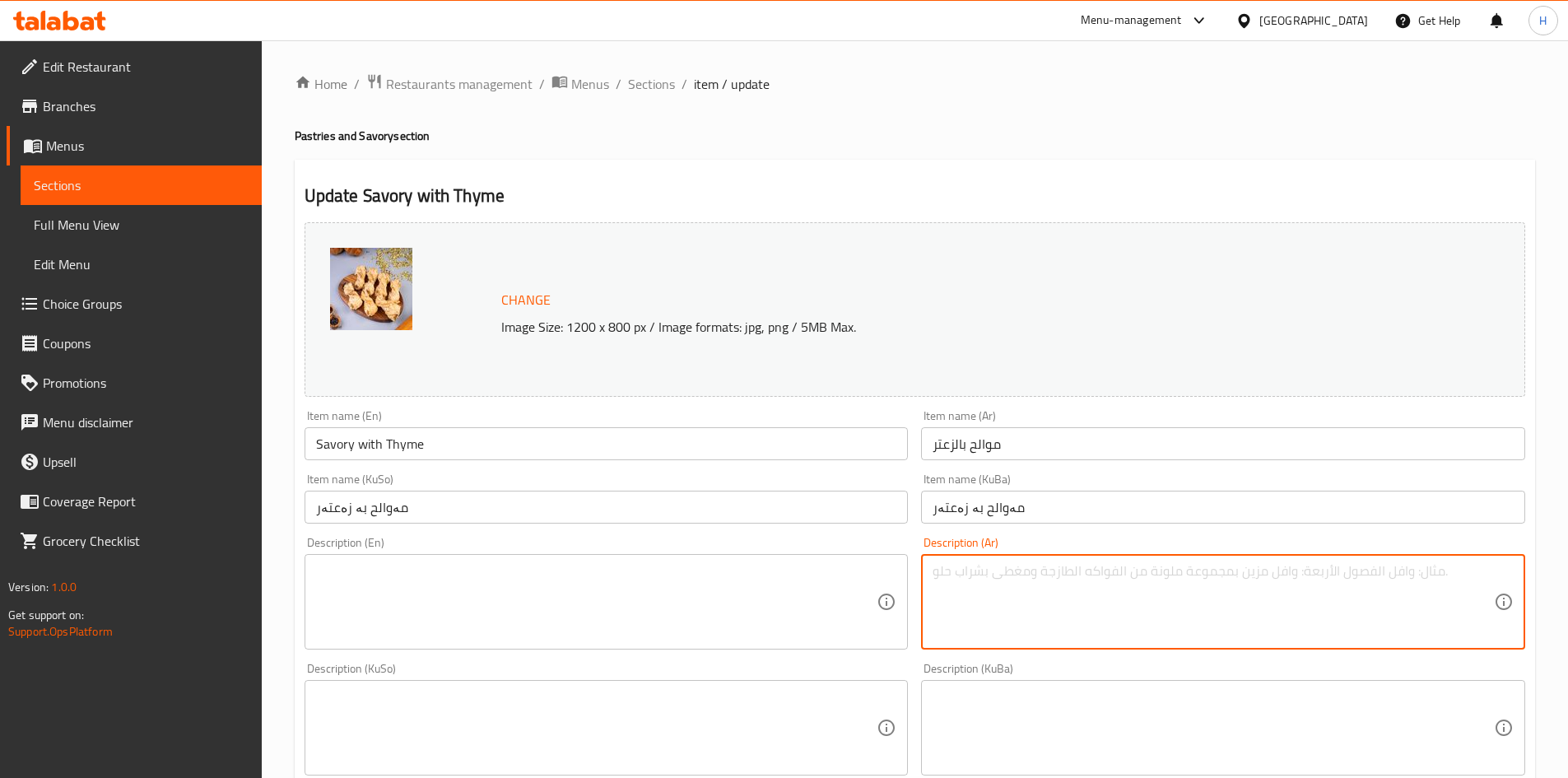
paste textarea "عجينة الموالح المشوية والمزينة بالسمسم والحبة السوداء."
click at [1041, 570] on textarea "عجينة الموالح المشوية والمزينة بالسمسم والحبة السوداء." at bounding box center [1213, 602] width 562 height 79
click at [1217, 574] on textarea "عجينة الموالح المشوية والمزينة بالزعتر والحبة السوداء." at bounding box center [1213, 602] width 562 height 79
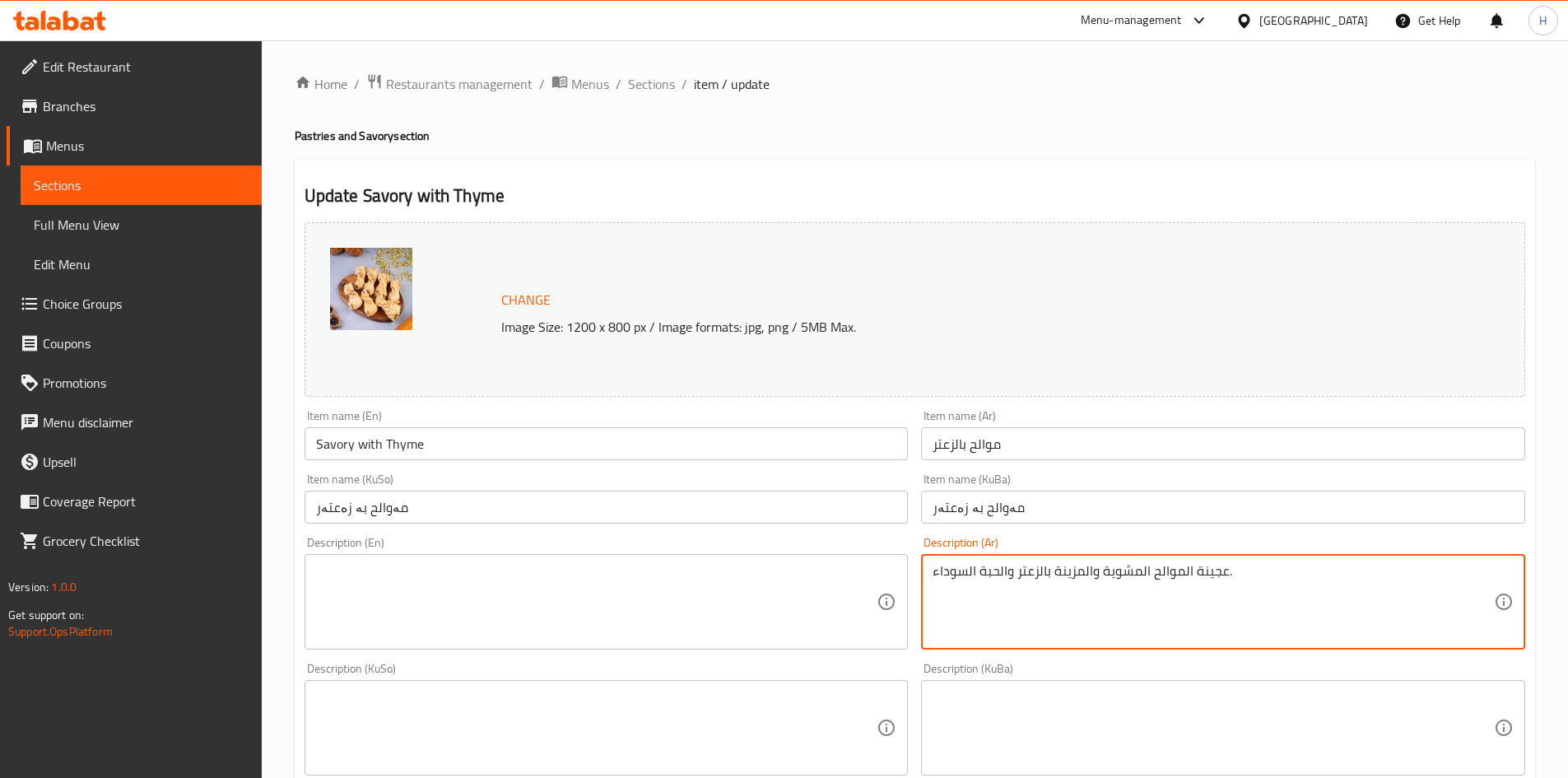
click at [1217, 574] on textarea "عجينة الموالح المشوية والمزينة بالزعتر والحبة السوداء." at bounding box center [1213, 602] width 562 height 79
type textarea "عجينة الموالح المشوية والمزينة بالزعتر والحبة السوداء."
click at [504, 574] on textarea at bounding box center [596, 602] width 562 height 79
paste textarea "Grilled citrus pastry topped with thyme and black cumin."
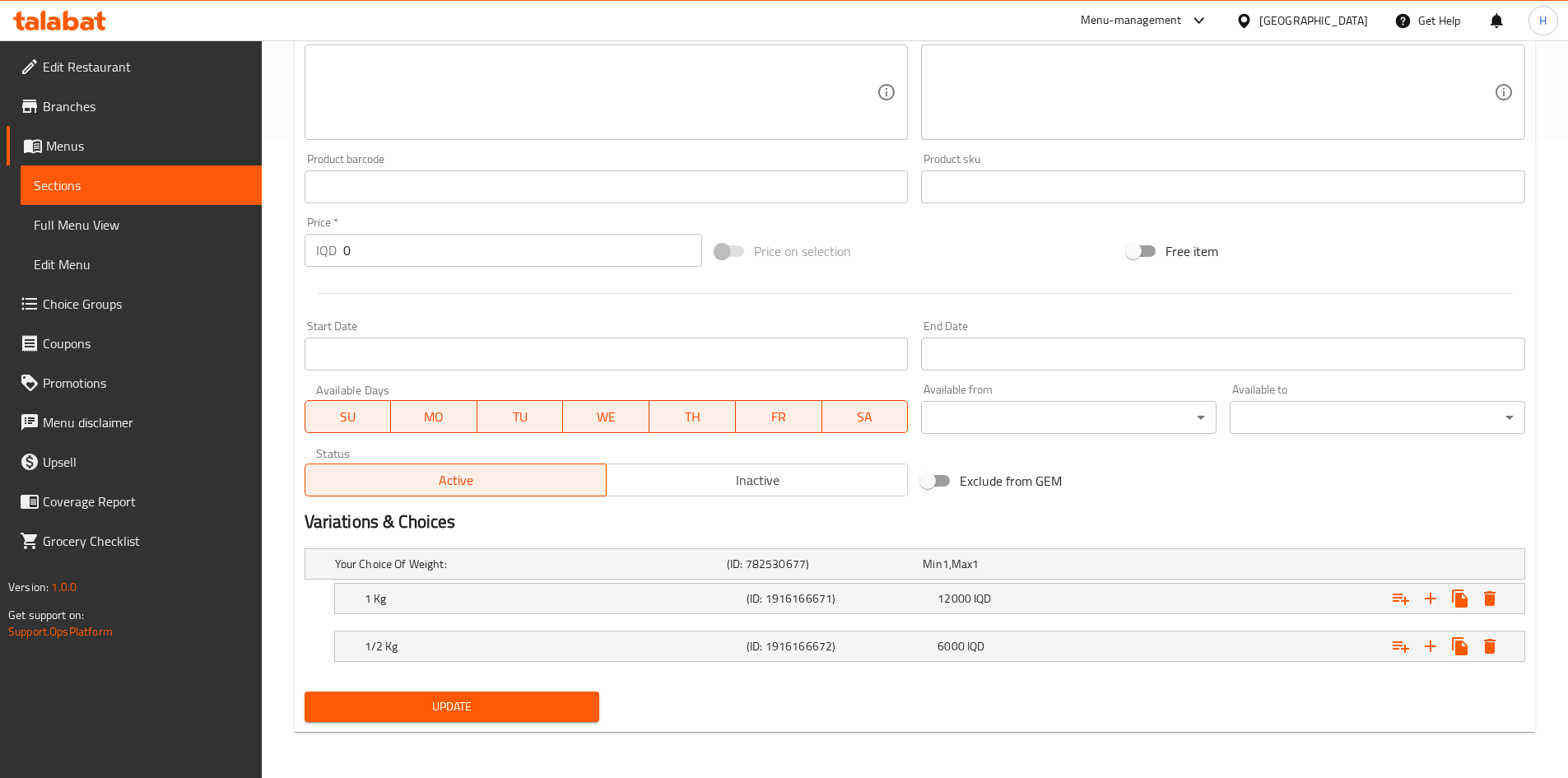
type textarea "Grilled citrus pastry topped with thyme and black cumin."
click at [496, 693] on button "Update" at bounding box center [453, 707] width 296 height 30
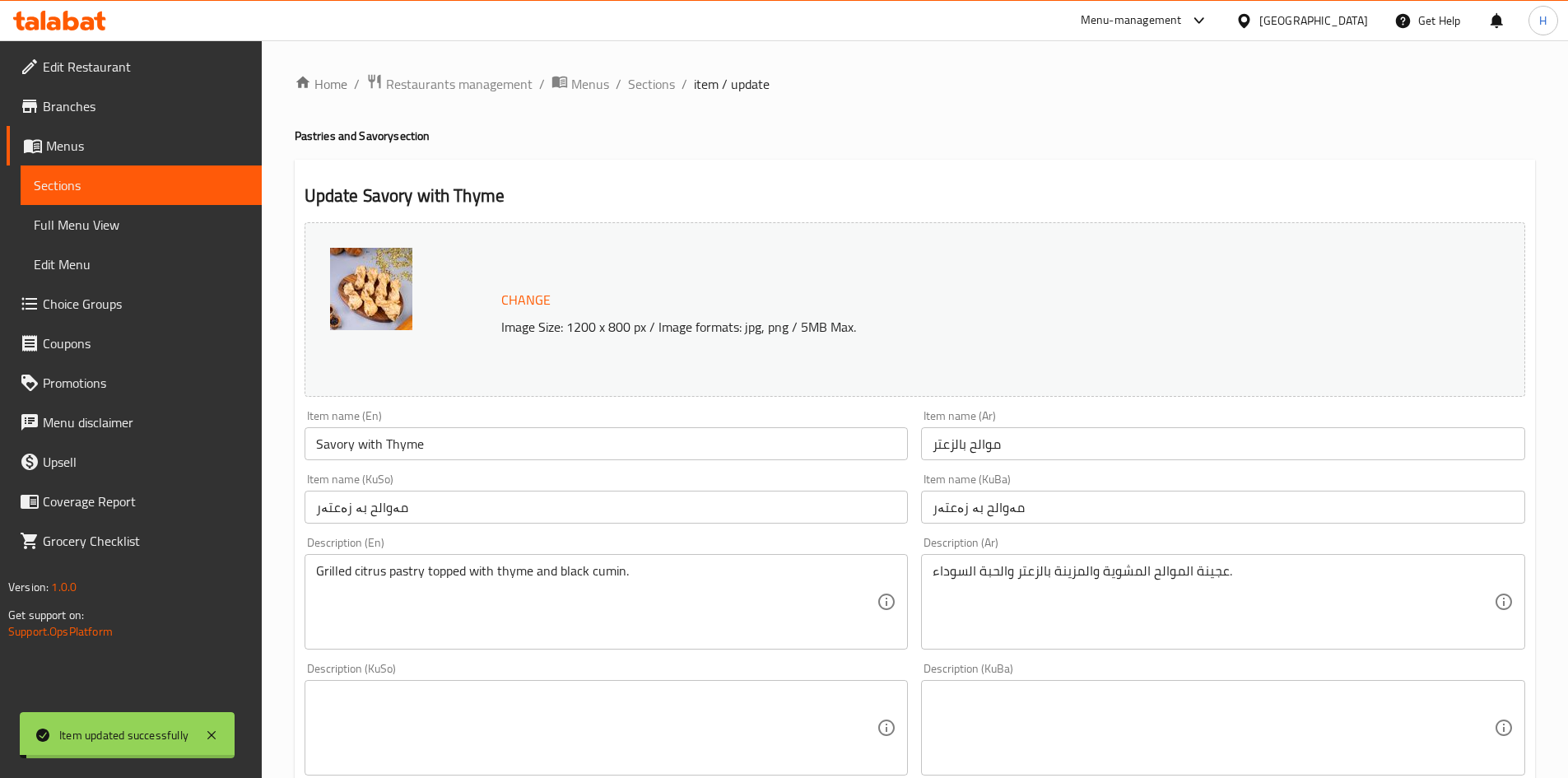
click at [669, 77] on span "Sections" at bounding box center [651, 84] width 47 height 19
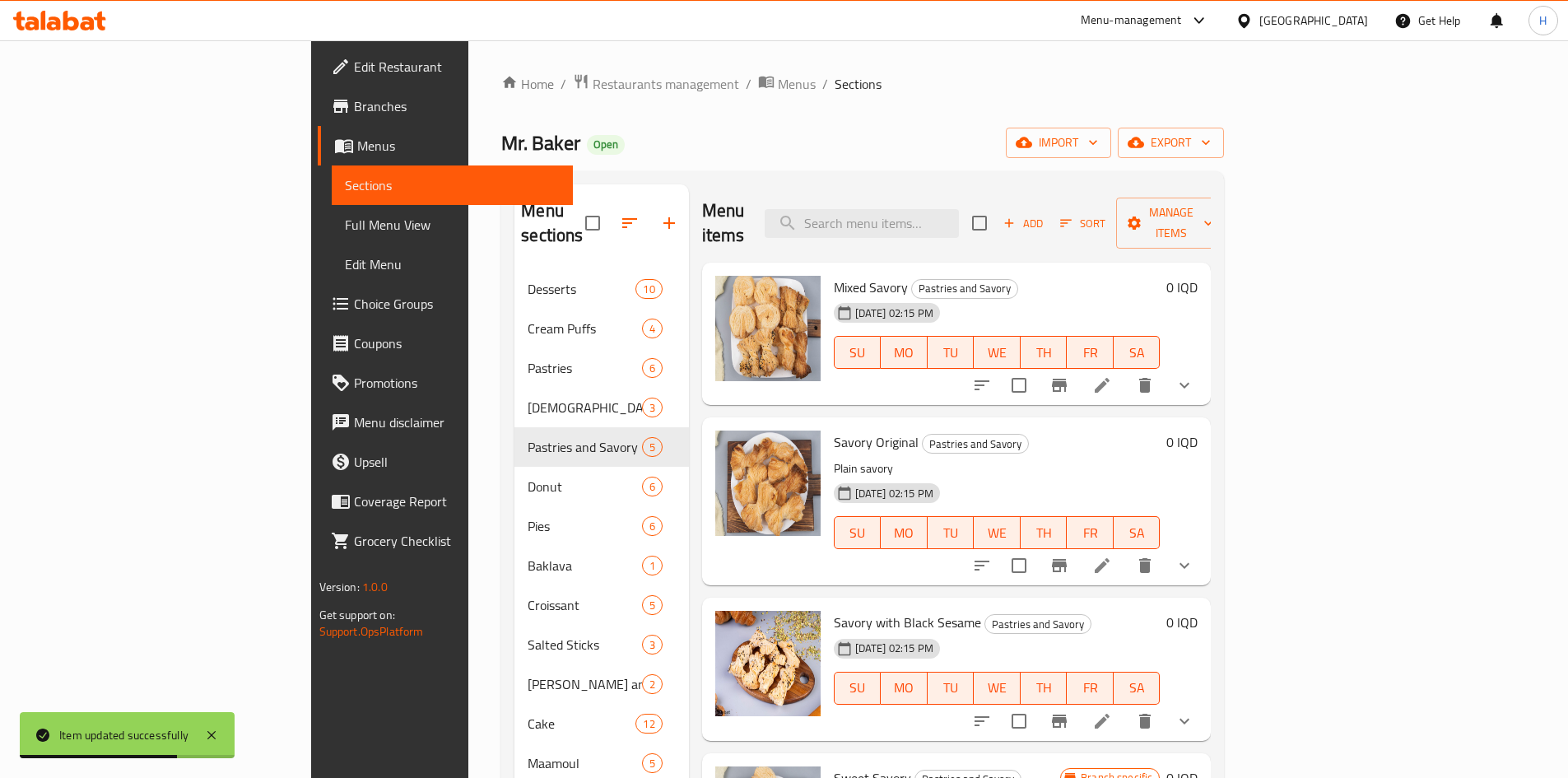
scroll to position [89, 0]
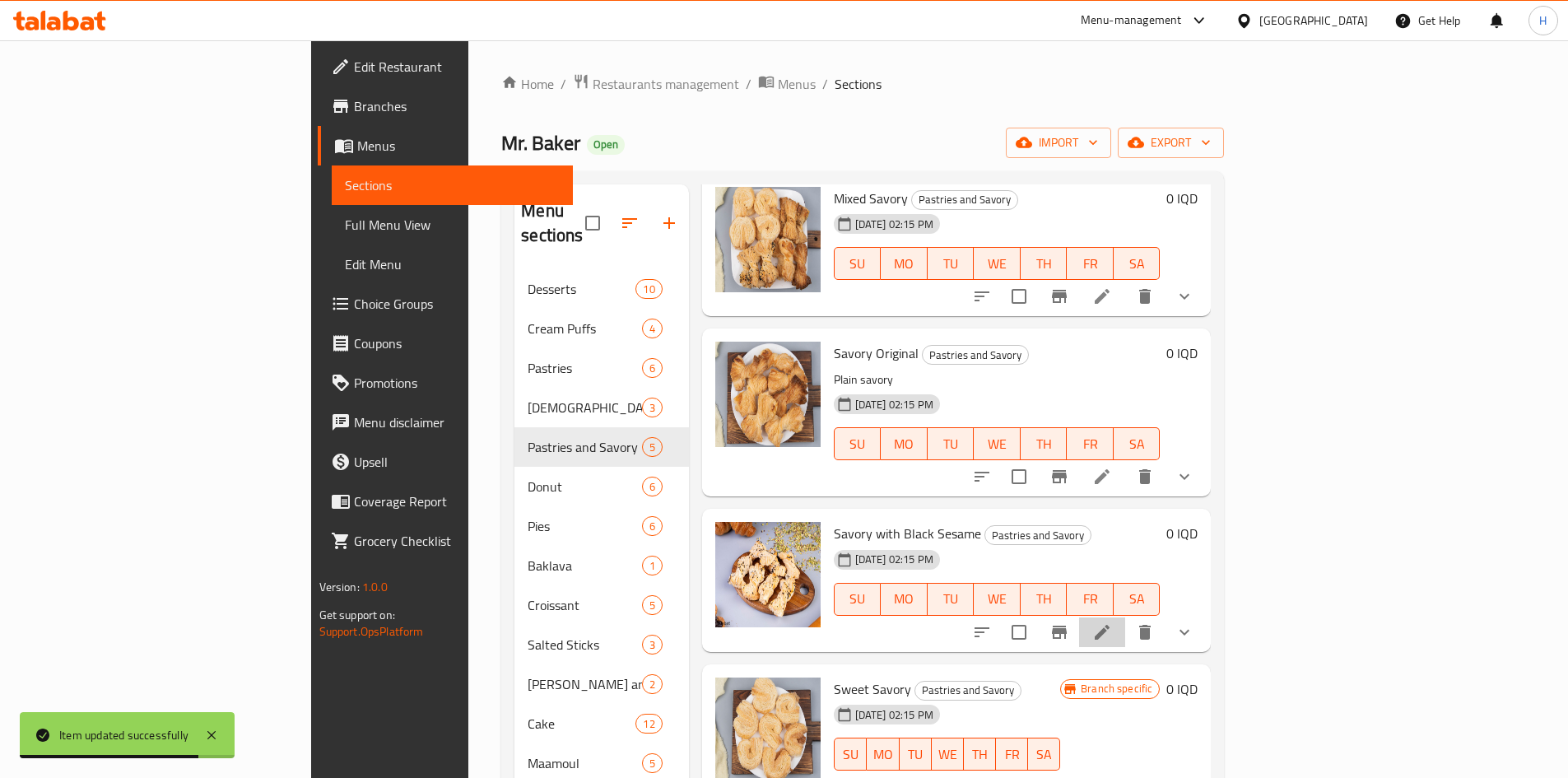
click at [1125, 618] on li at bounding box center [1102, 632] width 46 height 30
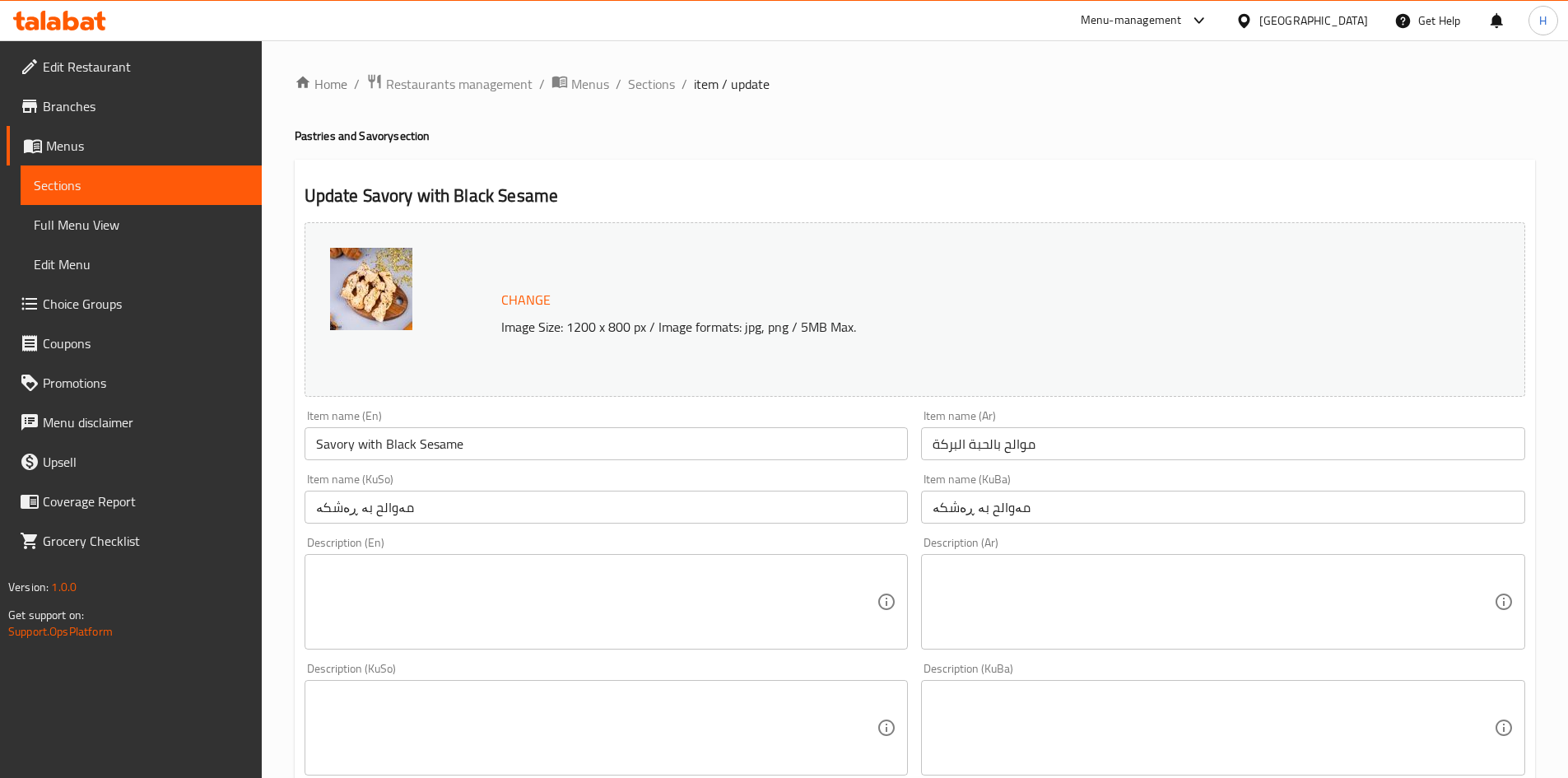
click at [574, 598] on textarea at bounding box center [596, 602] width 562 height 79
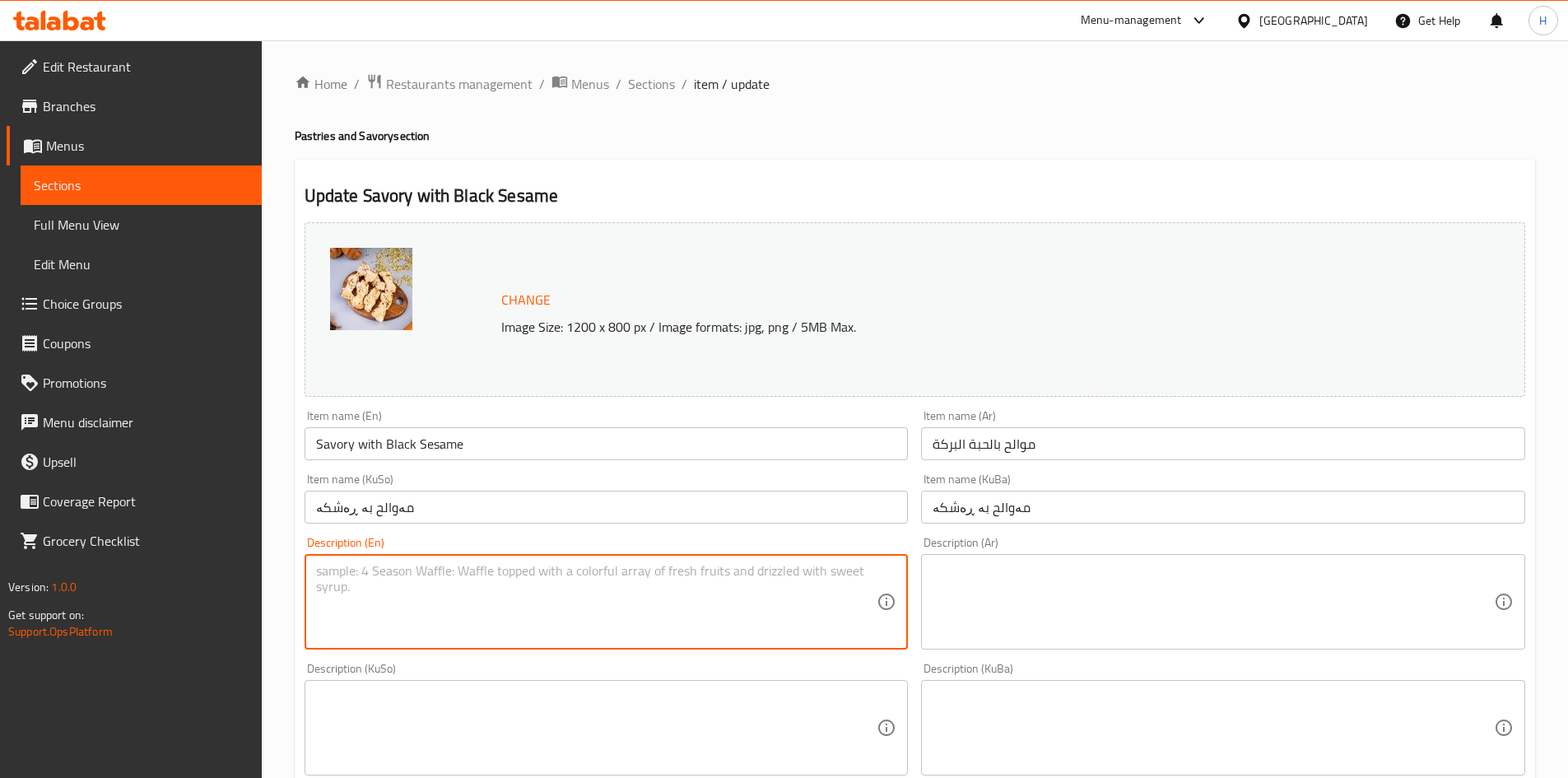
paste textarea "Grilled citrus pastry topped with thyme and black cumin."
type textarea "Grilled citrus pastry topped with thyme and black cumin."
click at [1117, 633] on textarea at bounding box center [1213, 602] width 562 height 79
paste textarea "عجينة الموالح المشوية والمزينة بالسمسم والحبة السوداء."
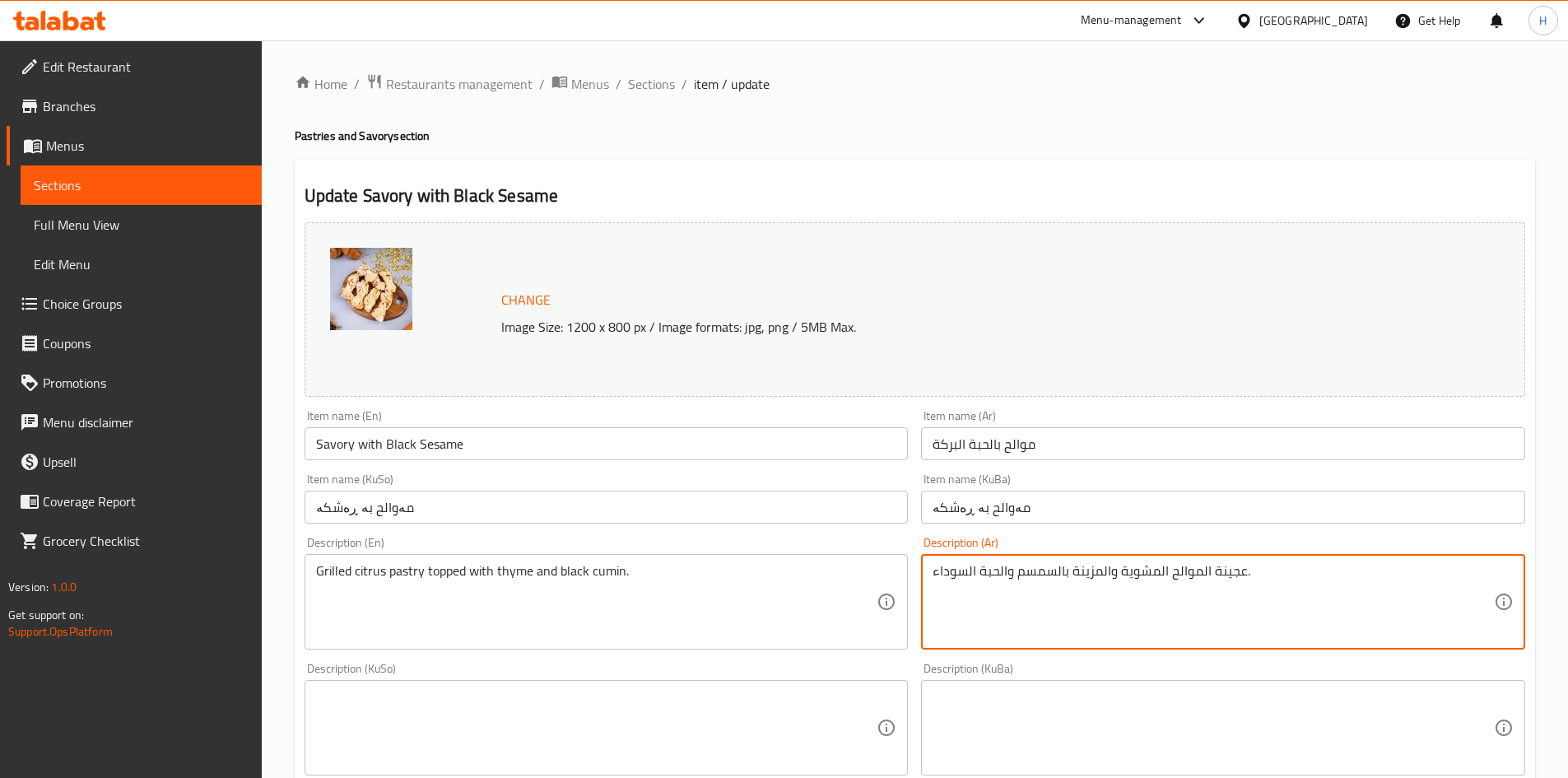
click at [1037, 568] on textarea "عجينة الموالح المشوية والمزينة بالسمسم والحبة السوداء." at bounding box center [1213, 602] width 562 height 79
drag, startPoint x: 1020, startPoint y: 572, endPoint x: 877, endPoint y: 572, distance: 143.0
click at [877, 572] on div "Change Image Size: 1200 x 800 px / Image formats: jpg, png / 5MB Max. Item name…" at bounding box center [915, 677] width 1234 height 922
click at [983, 590] on textarea "عجينة الموالح المشوية والمزينة بحبة البركة." at bounding box center [1213, 602] width 562 height 79
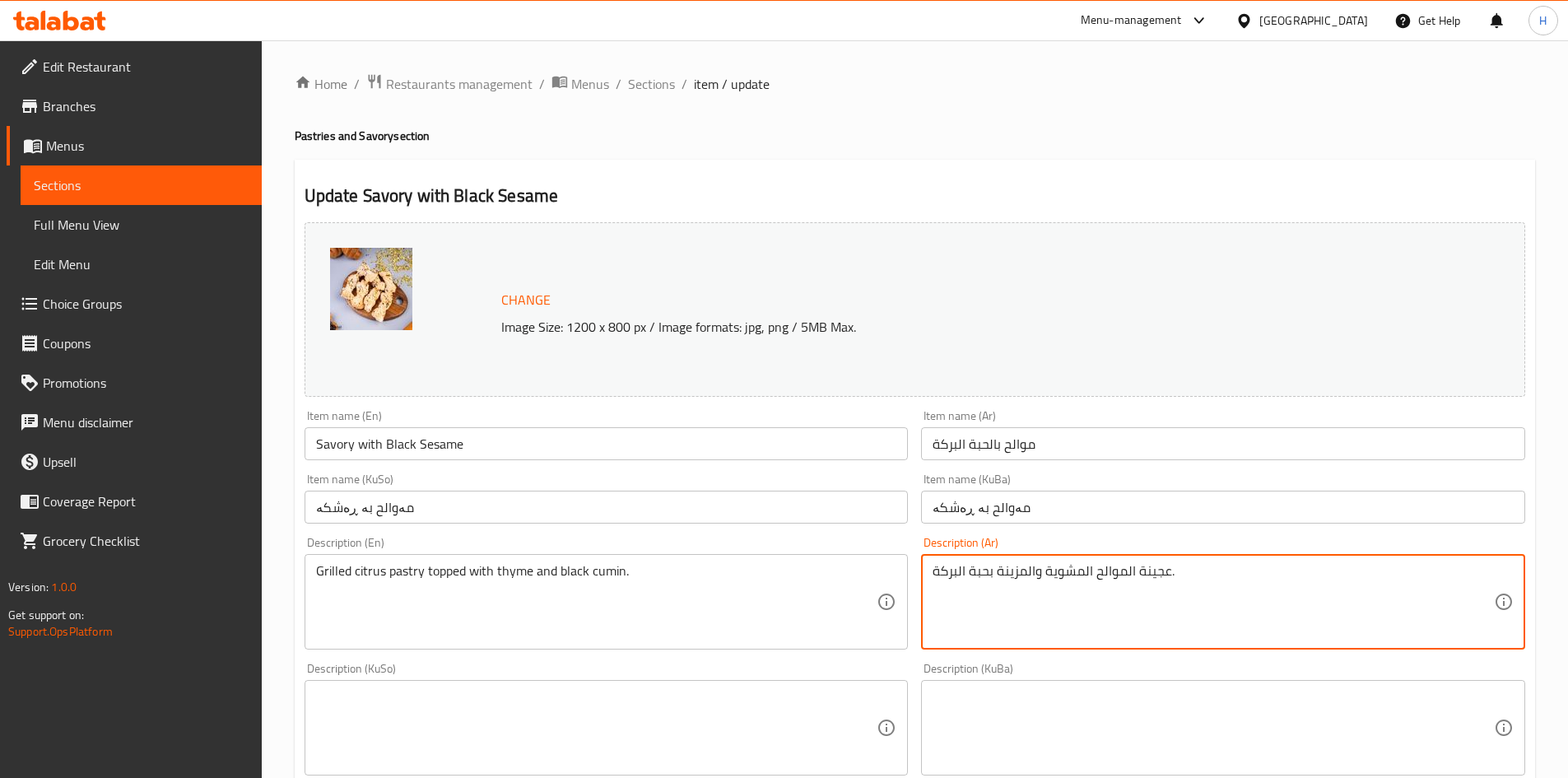
click at [983, 590] on textarea "عجينة الموالح المشوية والمزينة بحبة البركة." at bounding box center [1213, 602] width 562 height 79
type textarea "عجينة الموالح المشوية والمزينة بحبة البركة."
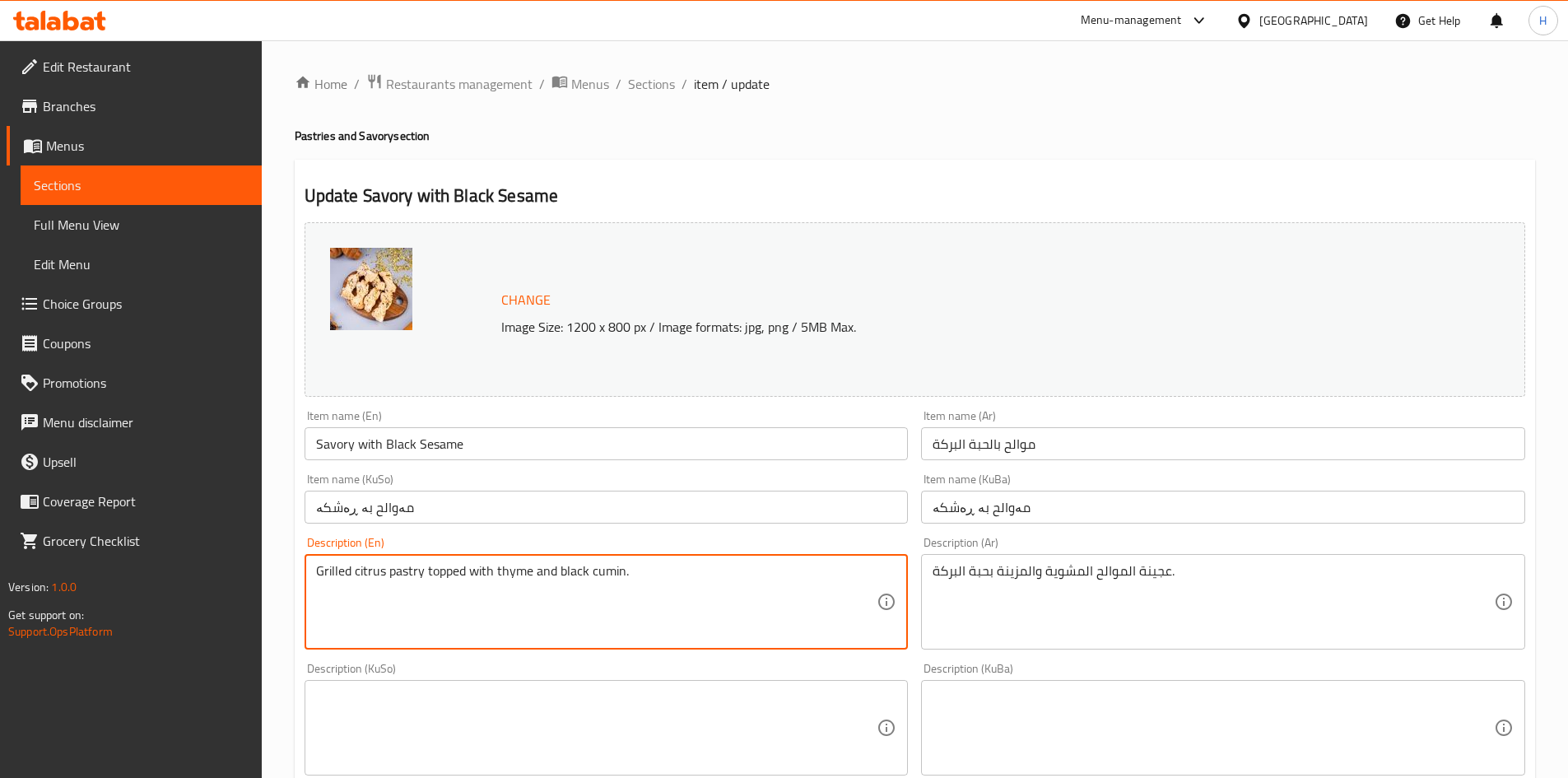
click at [635, 576] on textarea "Grilled citrus pastry topped with thyme and black cumin." at bounding box center [596, 602] width 562 height 79
paste textarea "nigella seeds"
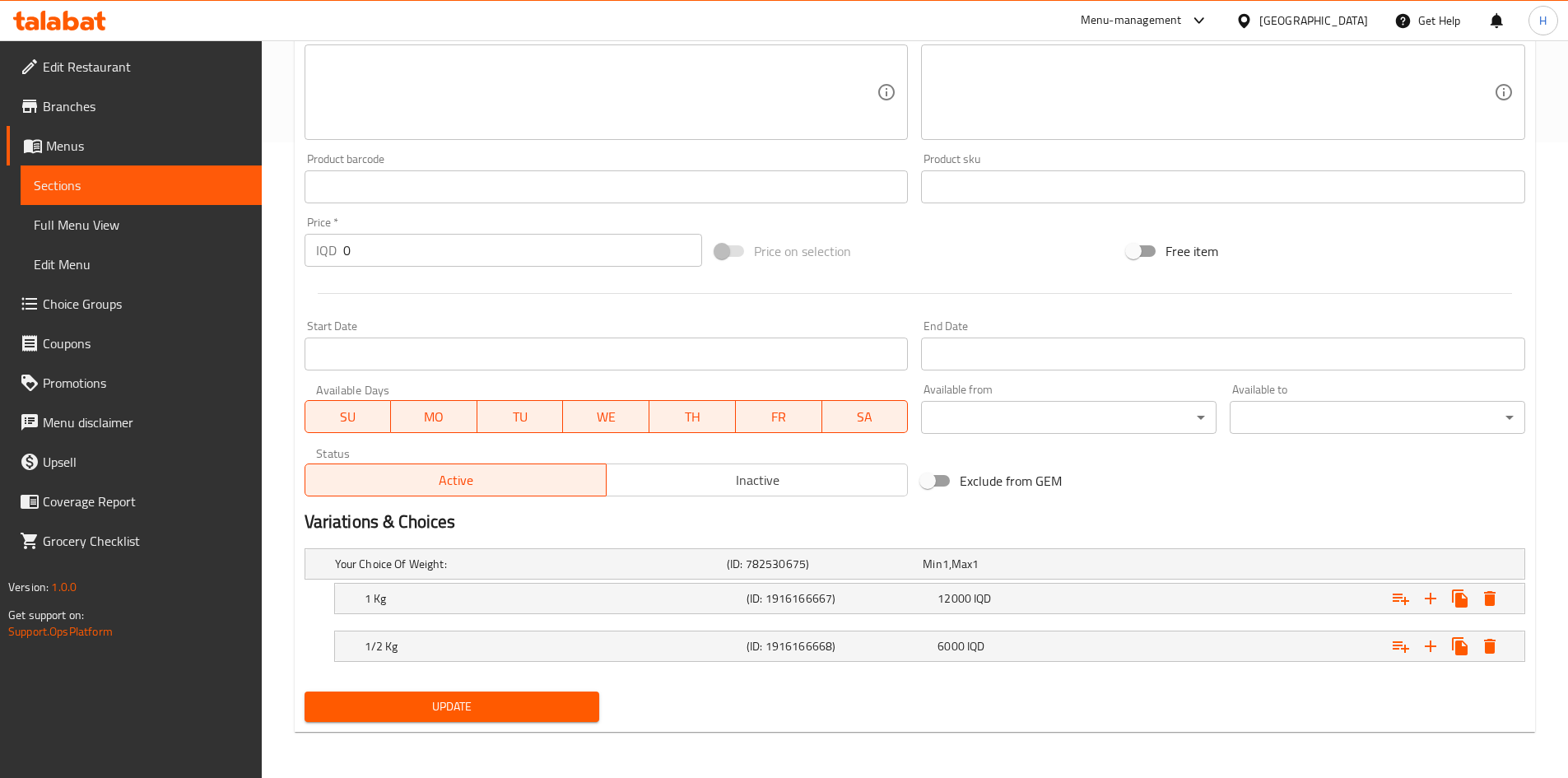
type textarea "Grilled citrus pastry topped with nigella seeds."
click at [545, 719] on button "Update" at bounding box center [453, 707] width 296 height 30
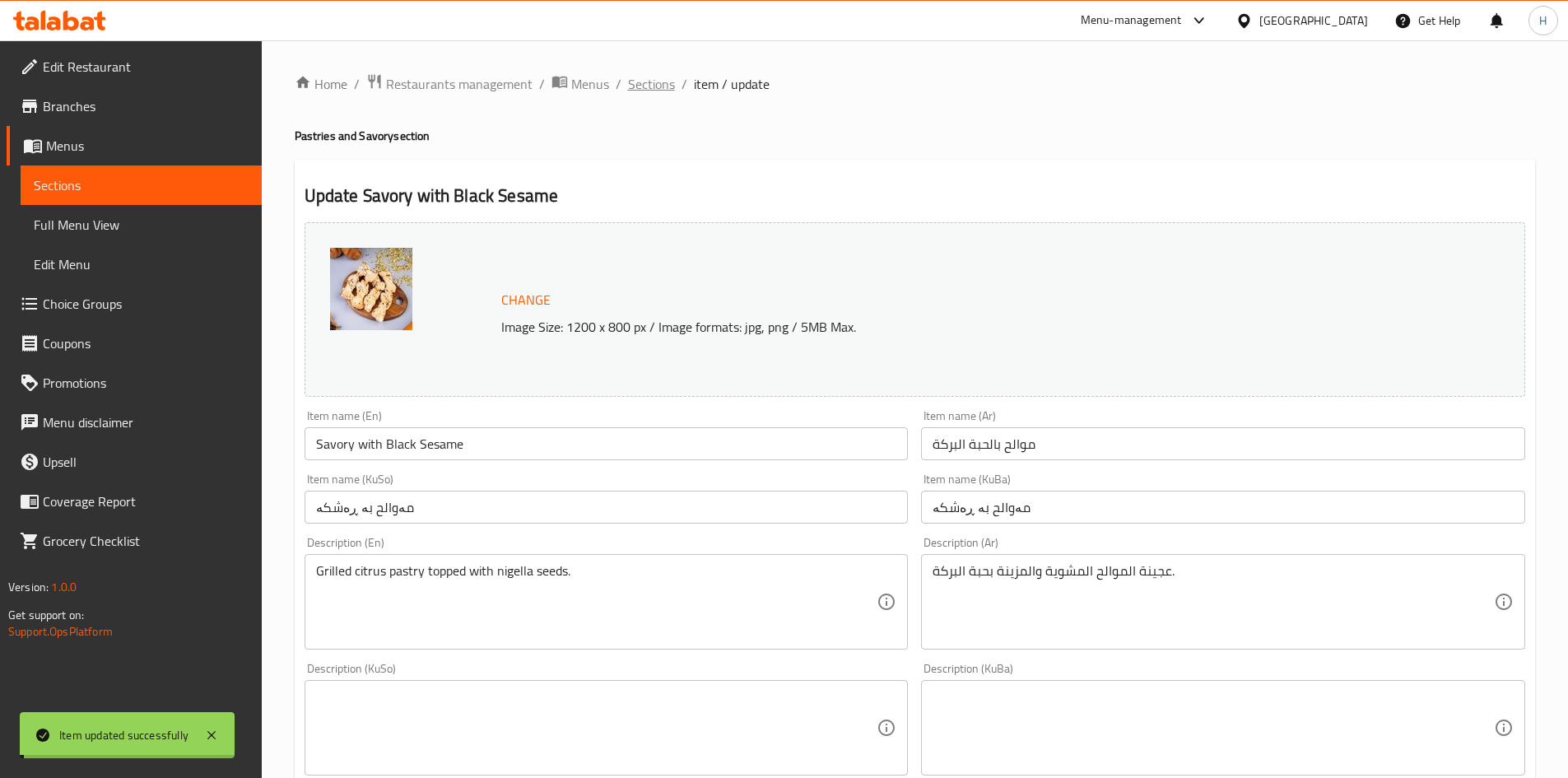
click at [654, 90] on div "Home / Restaurants management / Menus / Sections / item / update Pastries and S…" at bounding box center [915, 726] width 1240 height 1307
click at [654, 90] on span "Sections" at bounding box center [651, 84] width 47 height 19
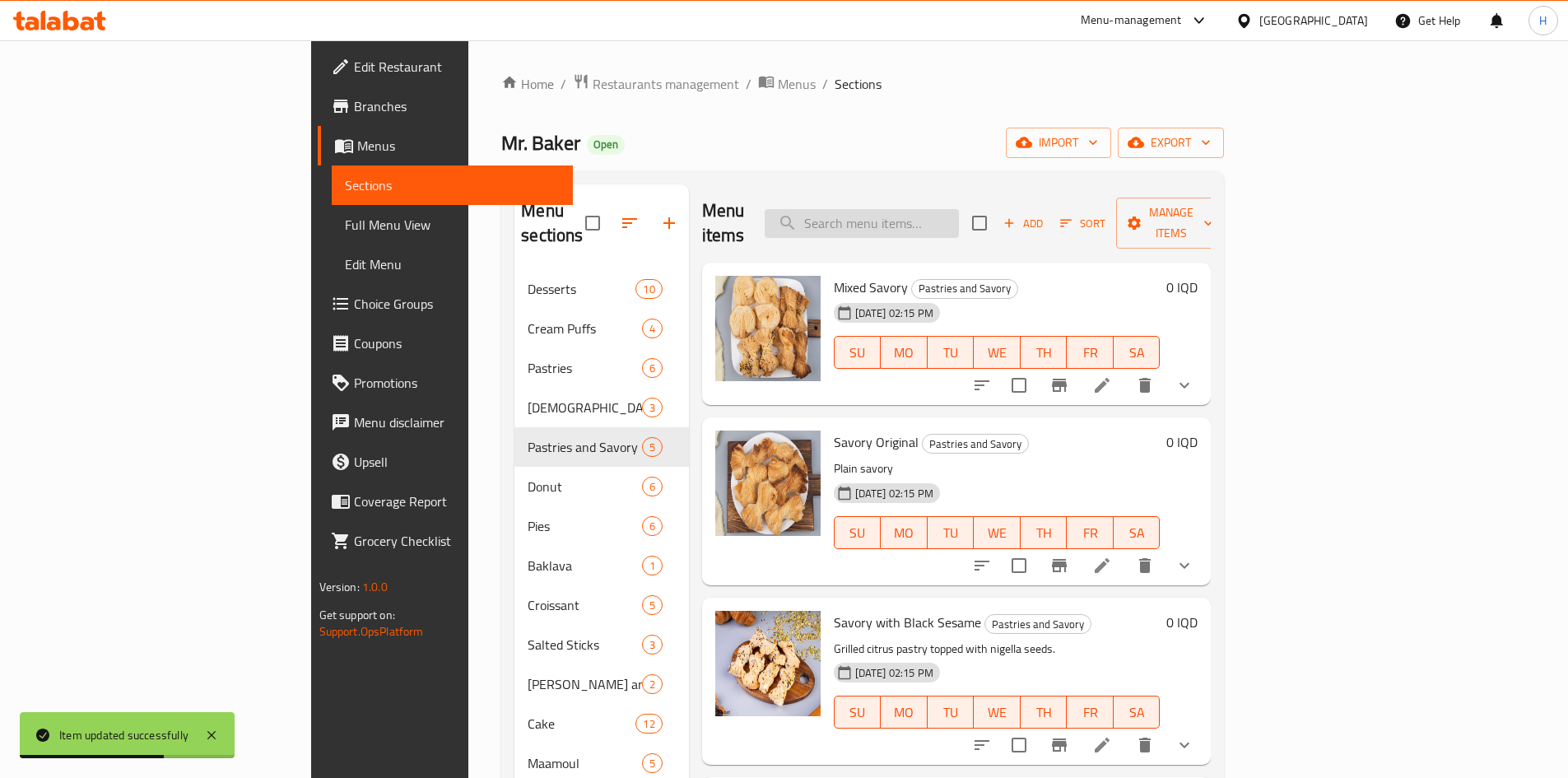
click at [959, 224] on input "search" at bounding box center [862, 224] width 194 height 29
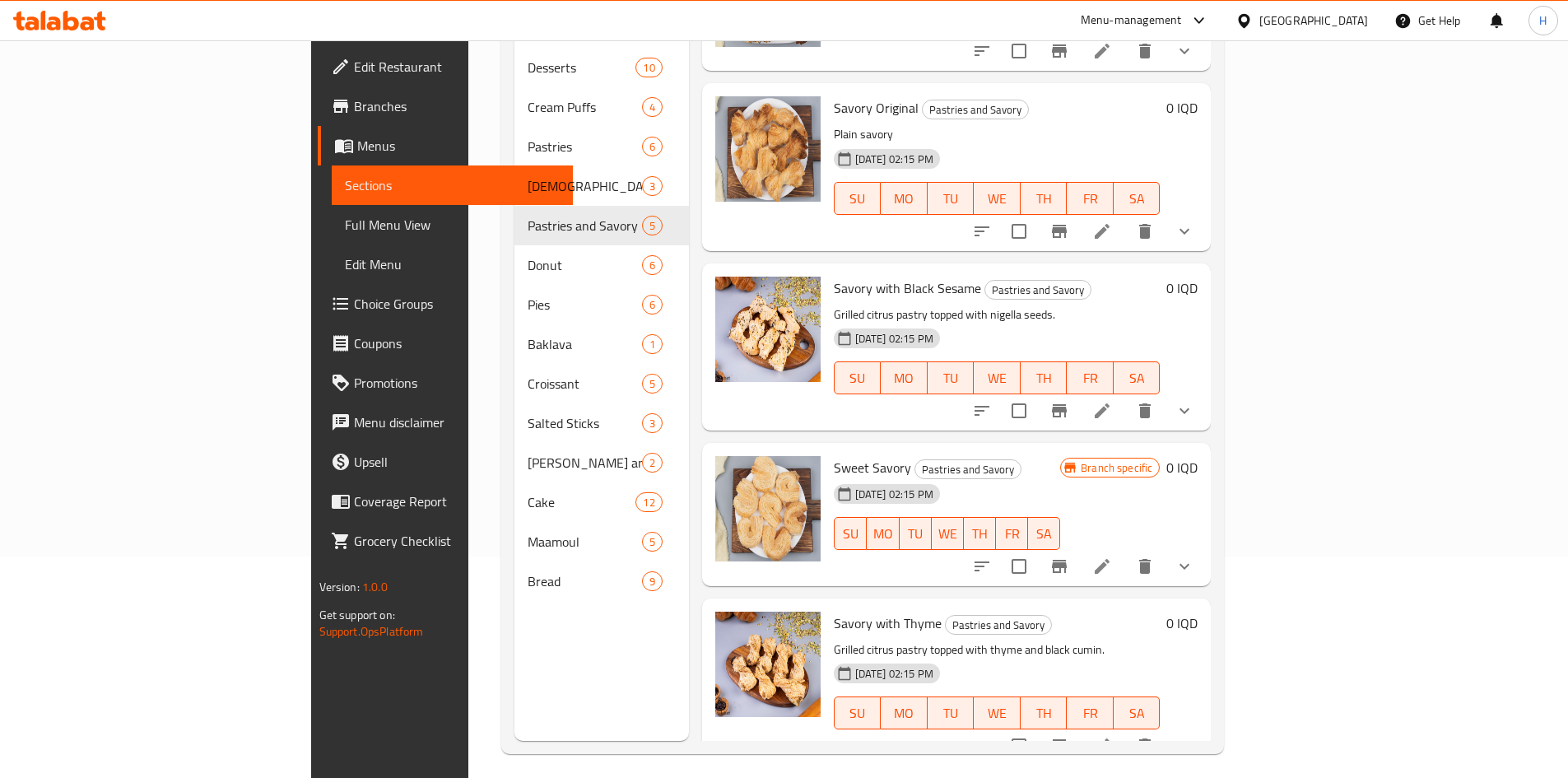
scroll to position [231, 0]
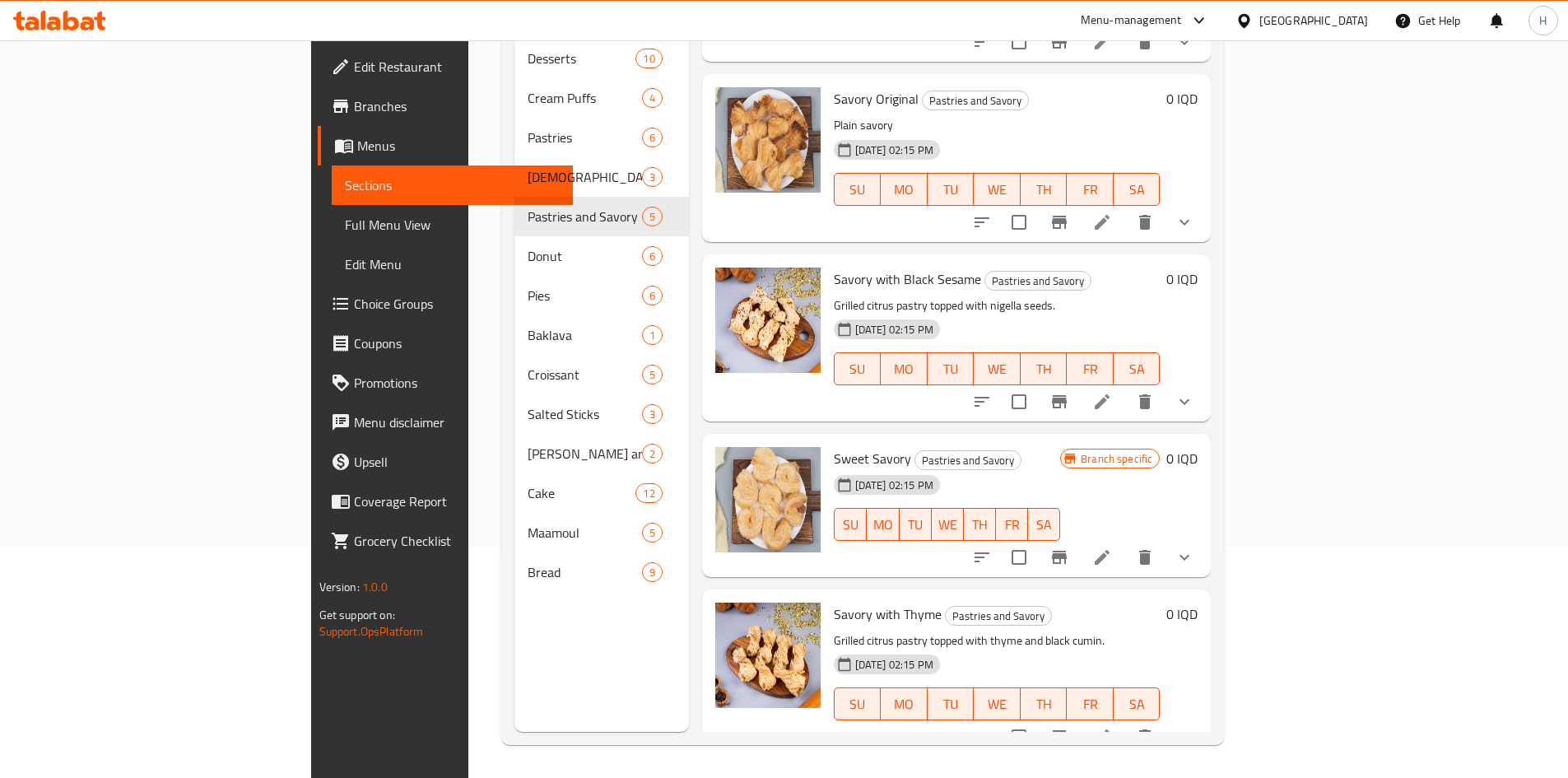
type input "موالح"
click at [1125, 544] on li at bounding box center [1102, 557] width 46 height 30
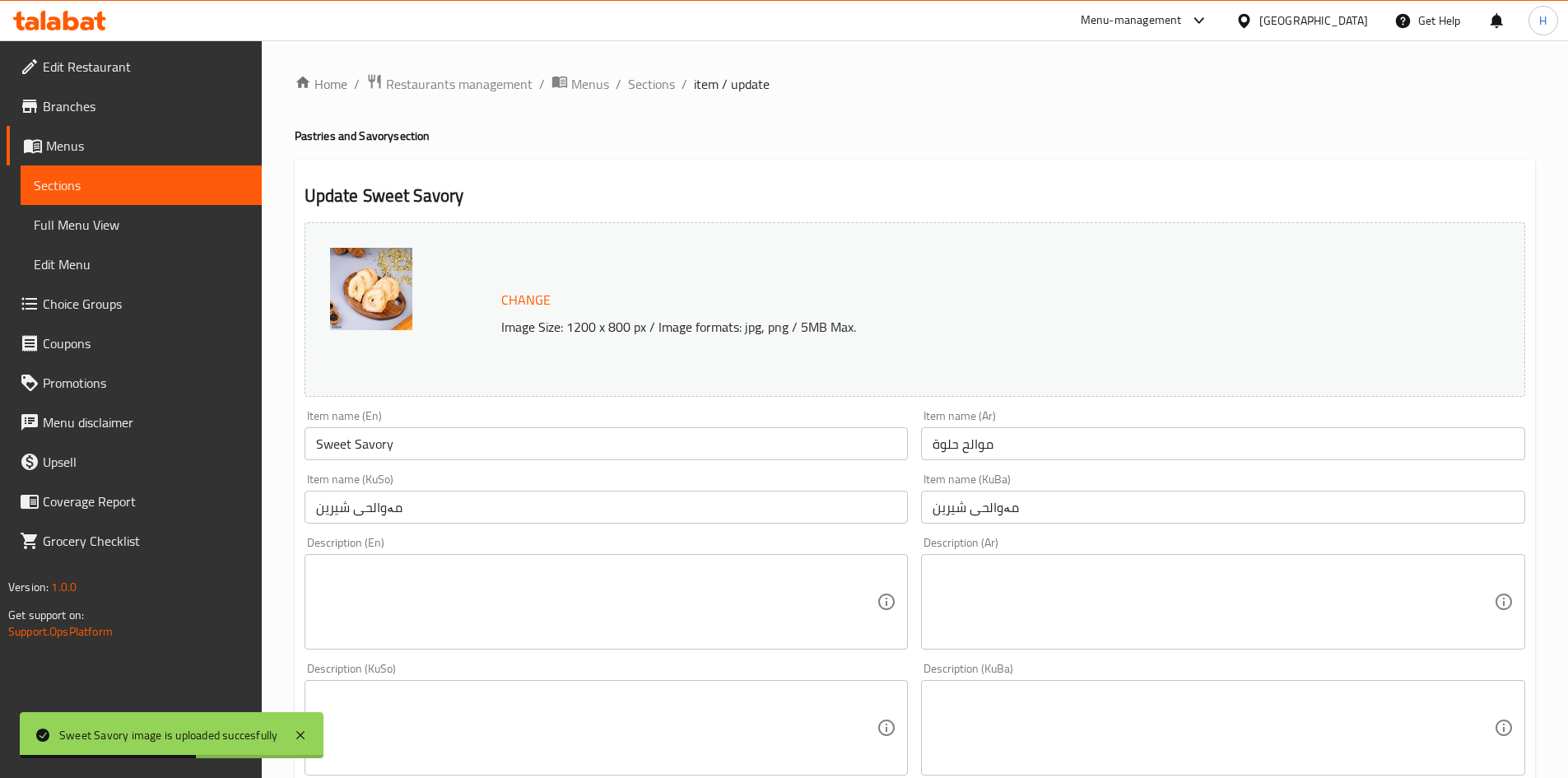
click at [1147, 623] on textarea at bounding box center [1213, 602] width 562 height 79
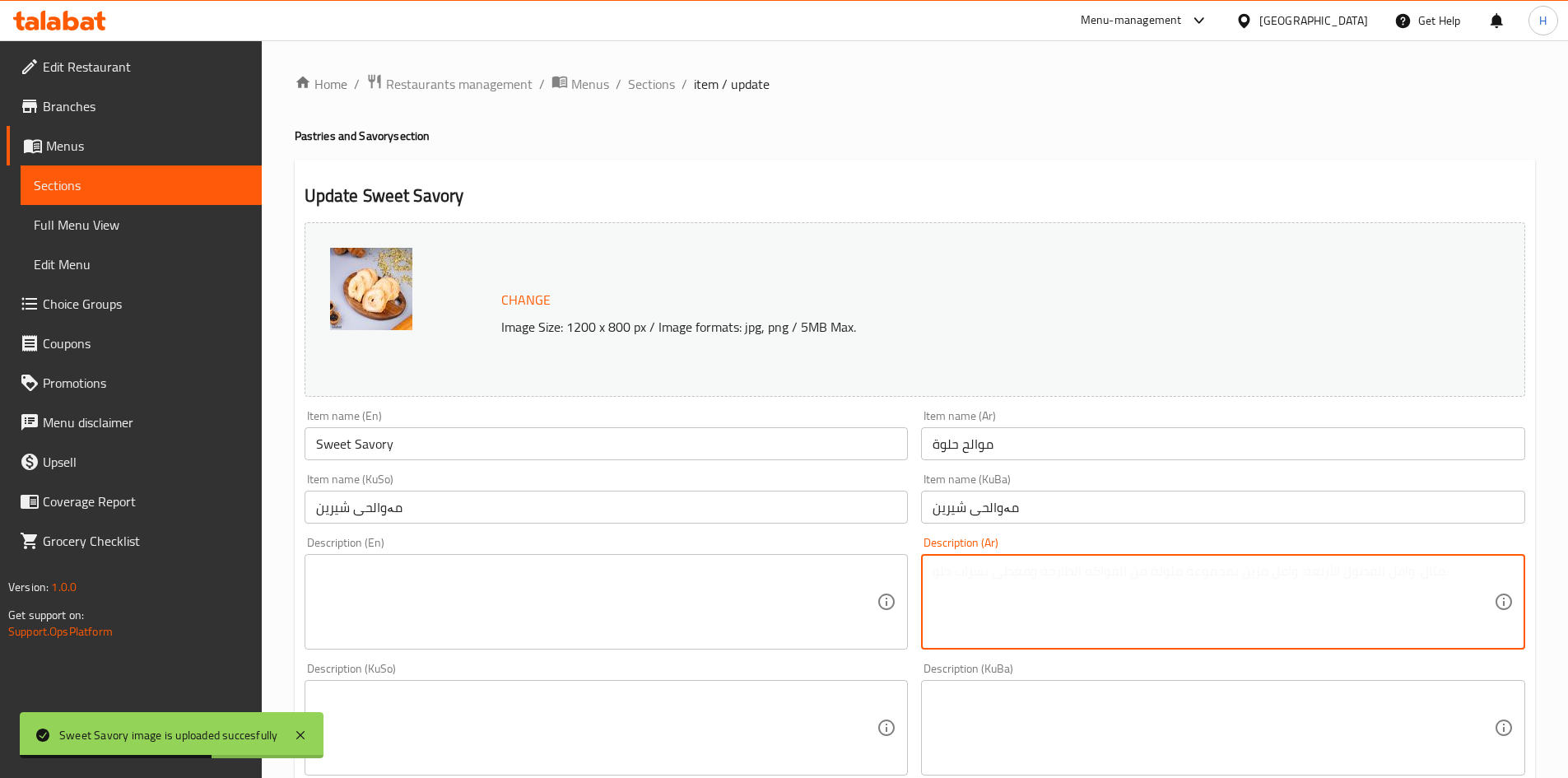
paste textarea "عجينة الموالح المشوية والمزينة بحبة البركة."
drag, startPoint x: 994, startPoint y: 572, endPoint x: 887, endPoint y: 578, distance: 107.2
click at [887, 578] on div "Change Image Size: 1200 x 800 px / Image formats: jpg, png / 5MB Max. Item name…" at bounding box center [915, 677] width 1234 height 922
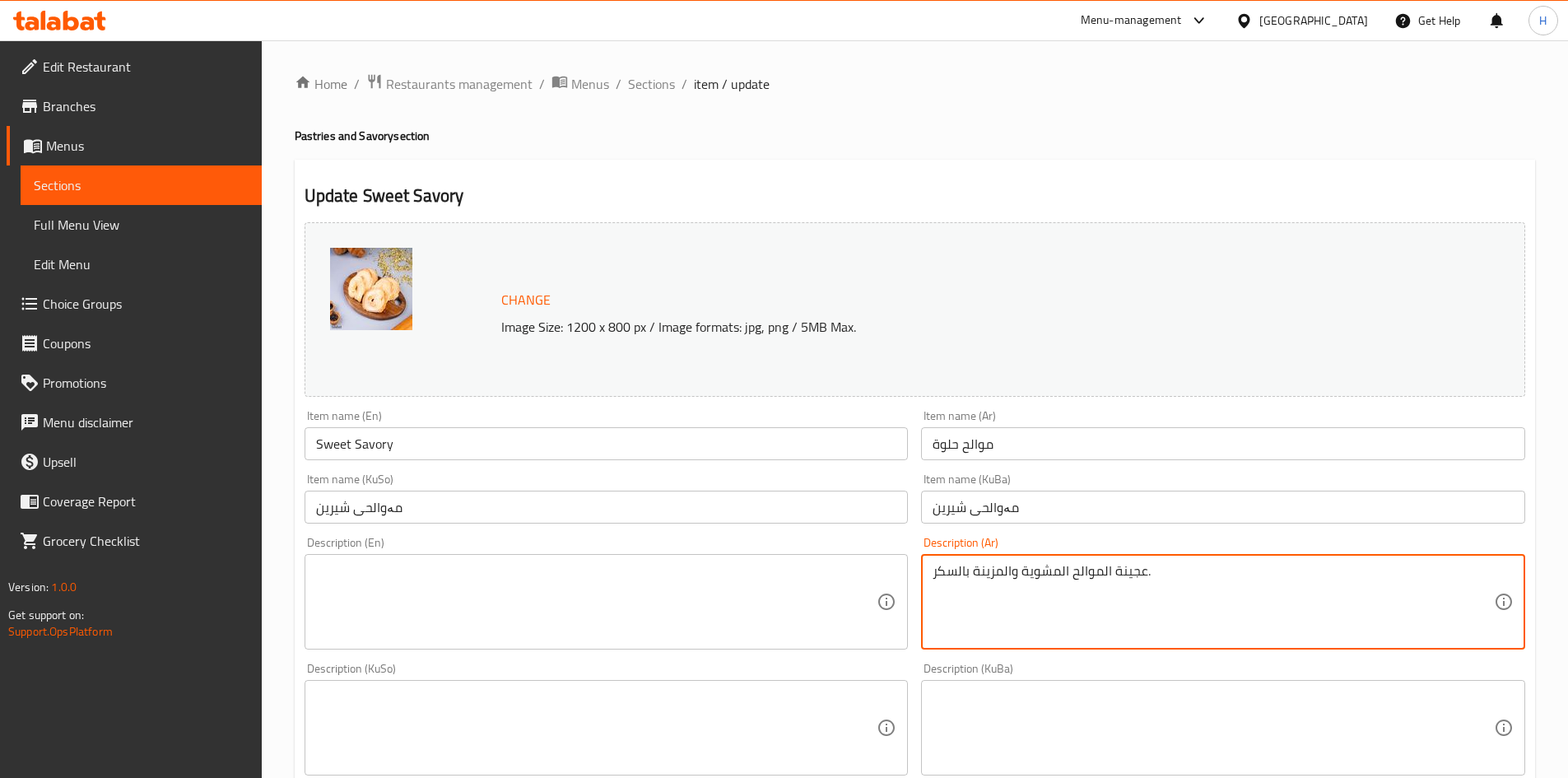
click at [1066, 584] on textarea "عجينة الموالح المشوية والمزينة بالسكر." at bounding box center [1213, 602] width 562 height 79
type textarea "عجينة الموالح المشوية والمزينة بالسكر."
click at [528, 557] on div "Description (En)" at bounding box center [607, 601] width 604 height 95
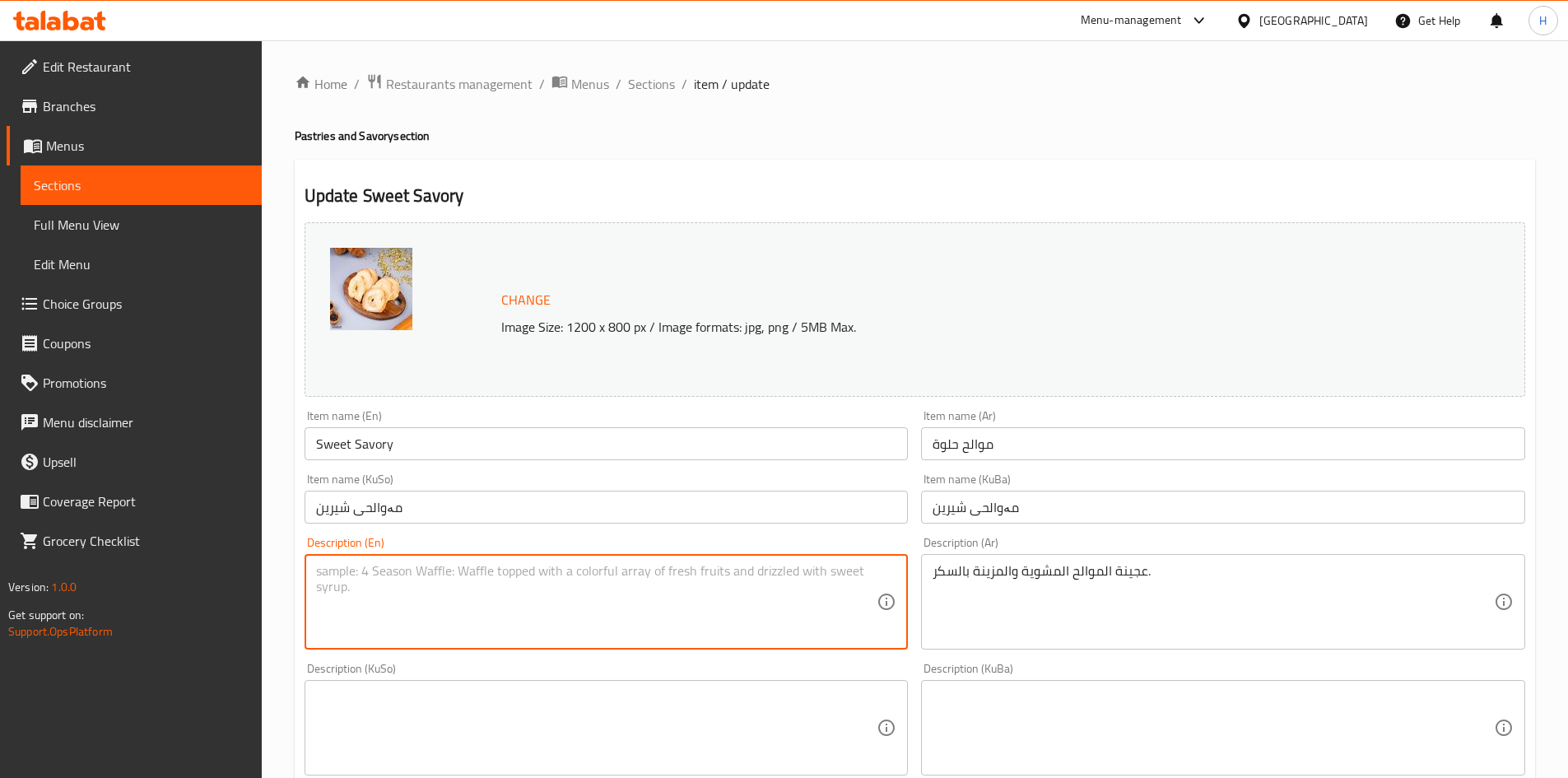
paste textarea "Grilled citrus pastry topped with sugar."
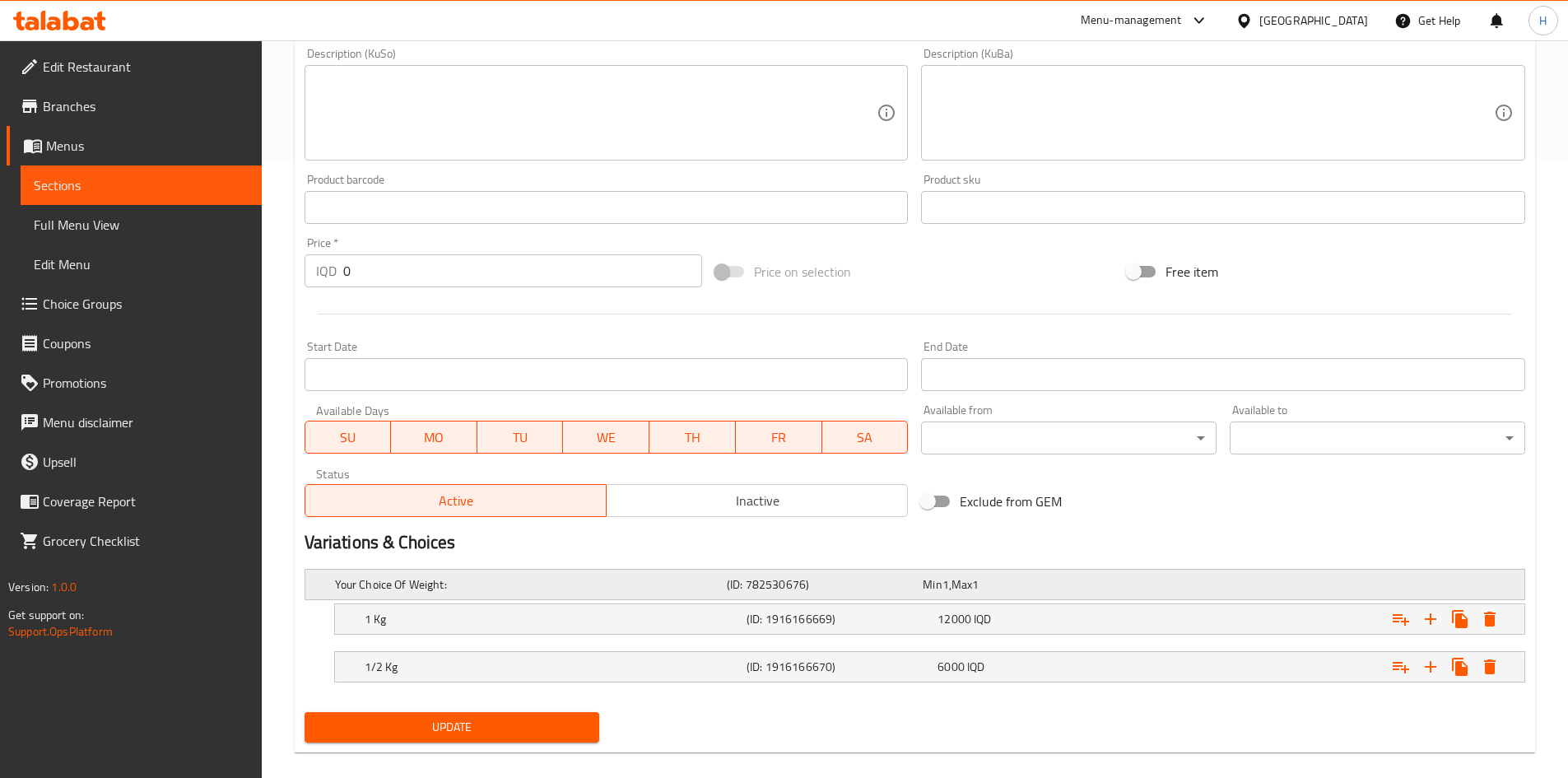
scroll to position [635, 0]
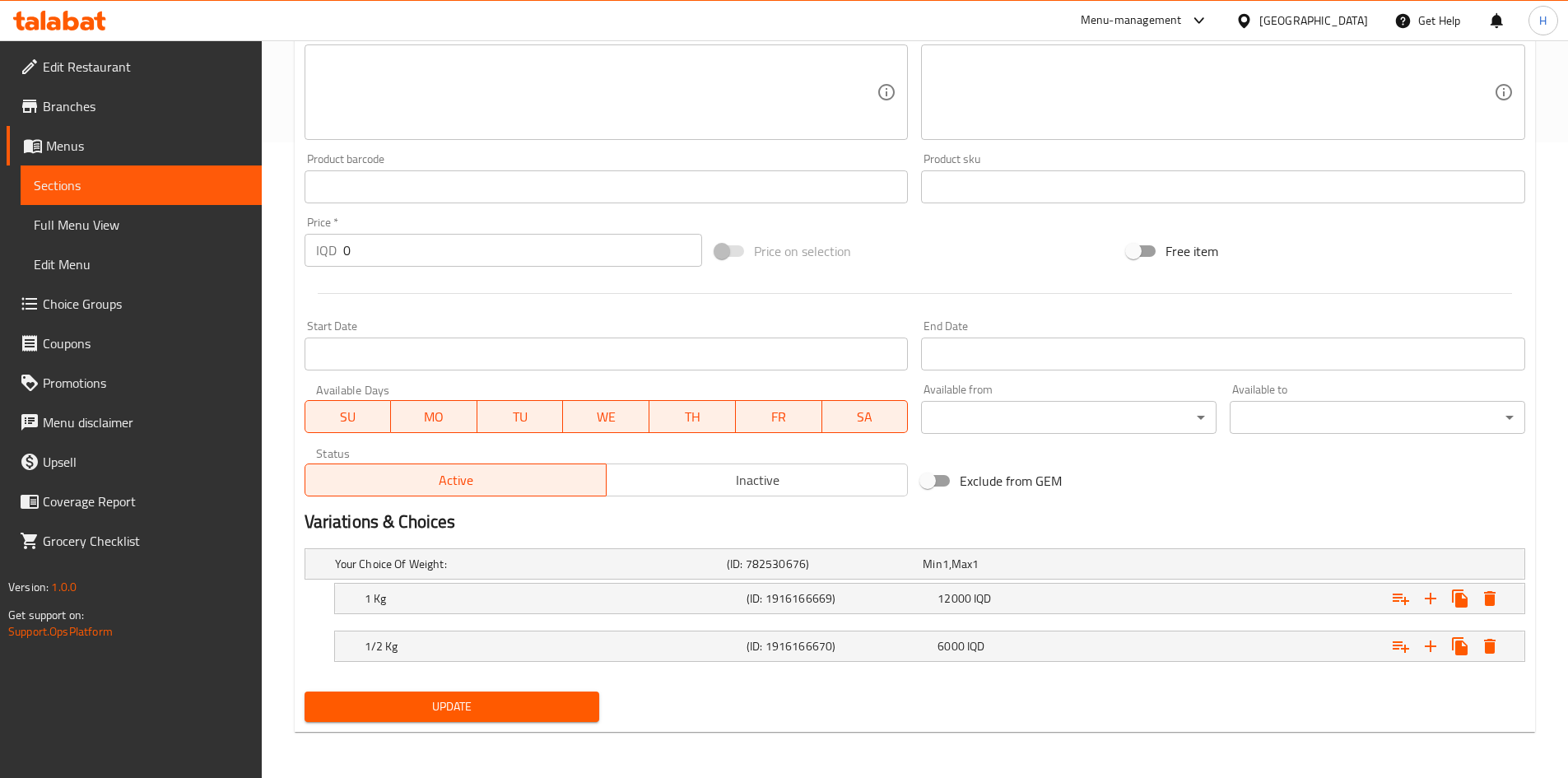
type textarea "Grilled citrus pastry topped with sugar."
click at [549, 719] on button "Update" at bounding box center [453, 707] width 296 height 30
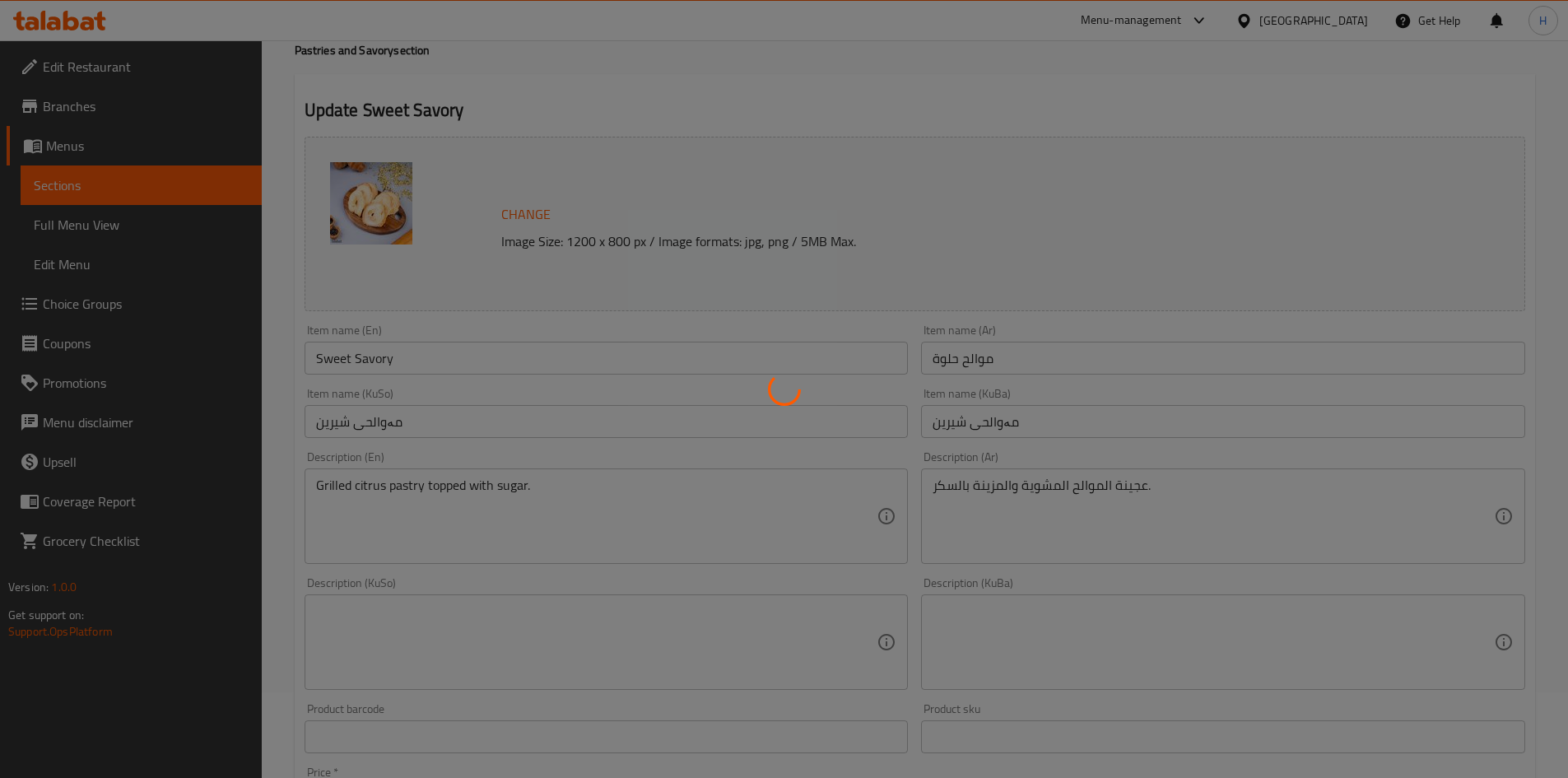
scroll to position [0, 0]
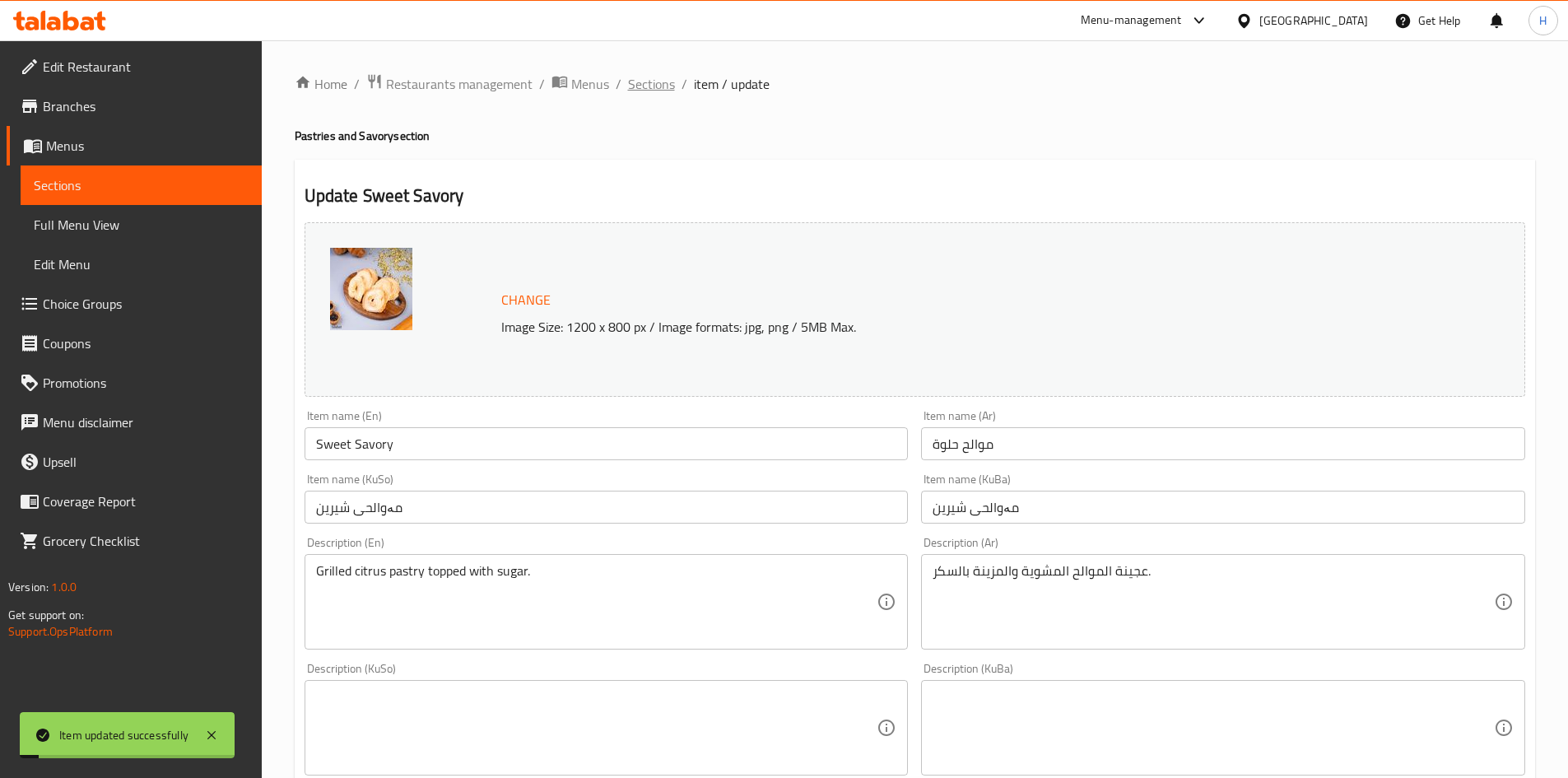
click at [630, 80] on span "Sections" at bounding box center [651, 84] width 47 height 19
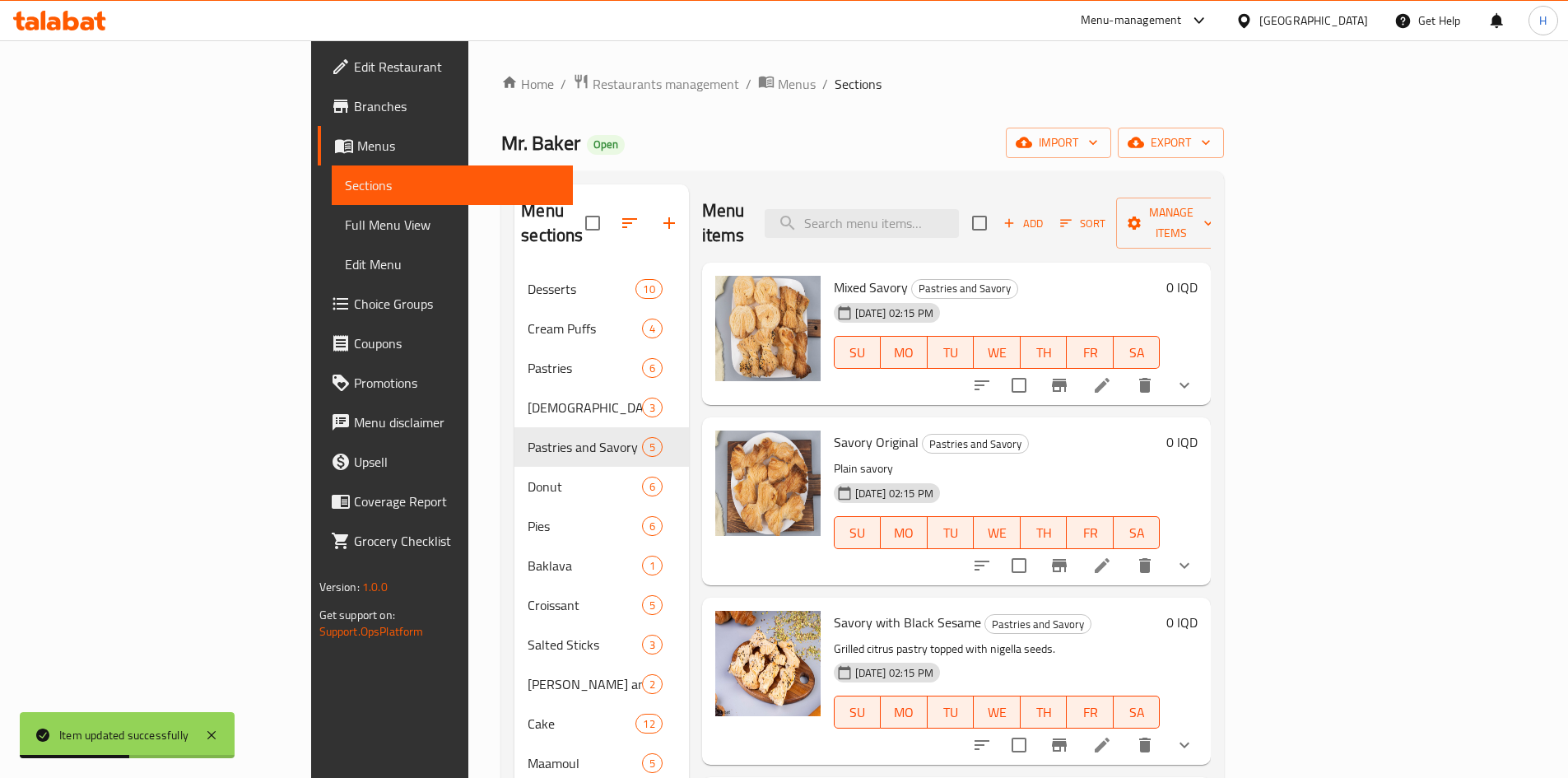
click at [1112, 375] on icon at bounding box center [1102, 384] width 19 height 19
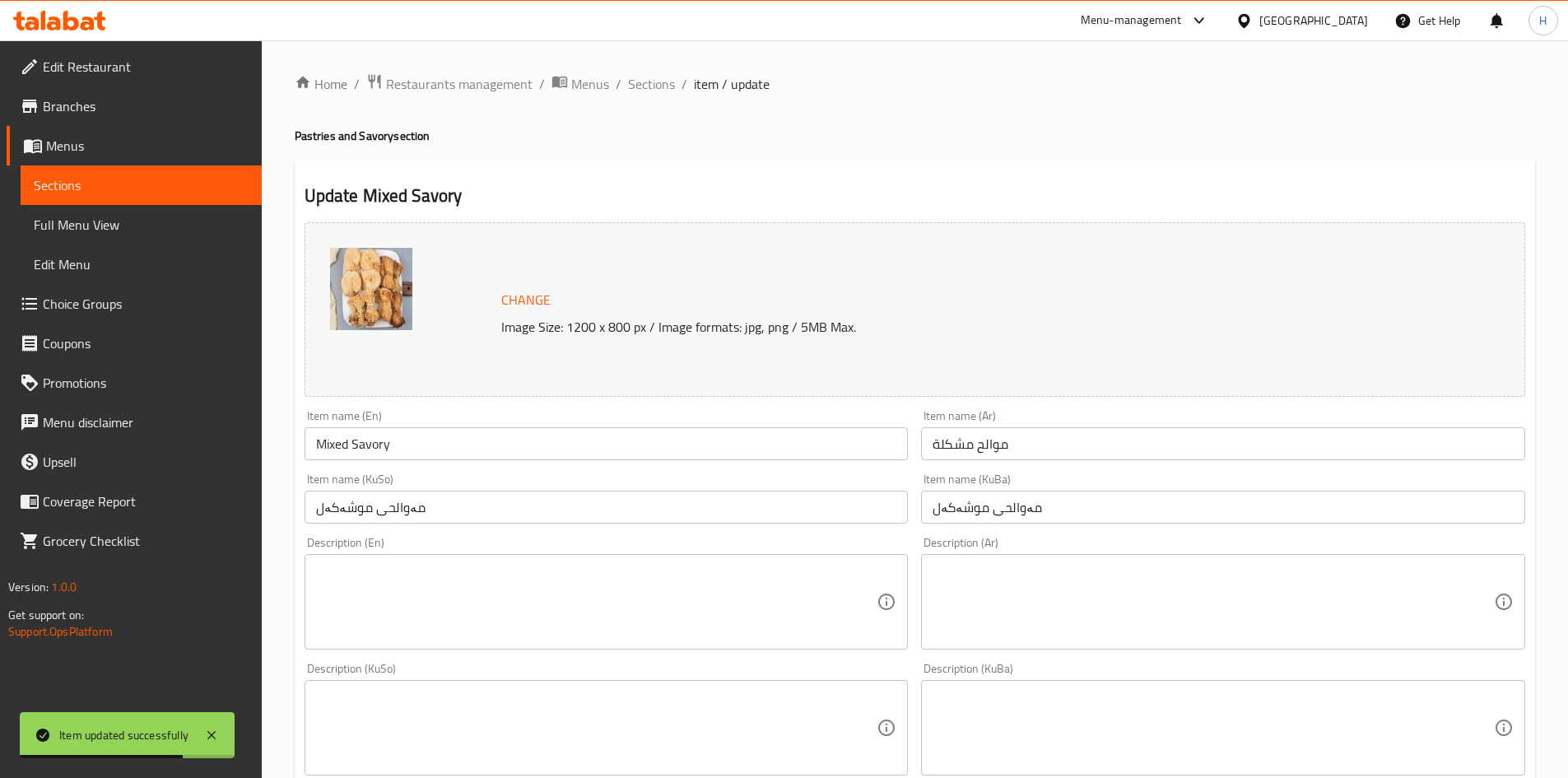
click at [1074, 574] on textarea at bounding box center [1213, 602] width 562 height 79
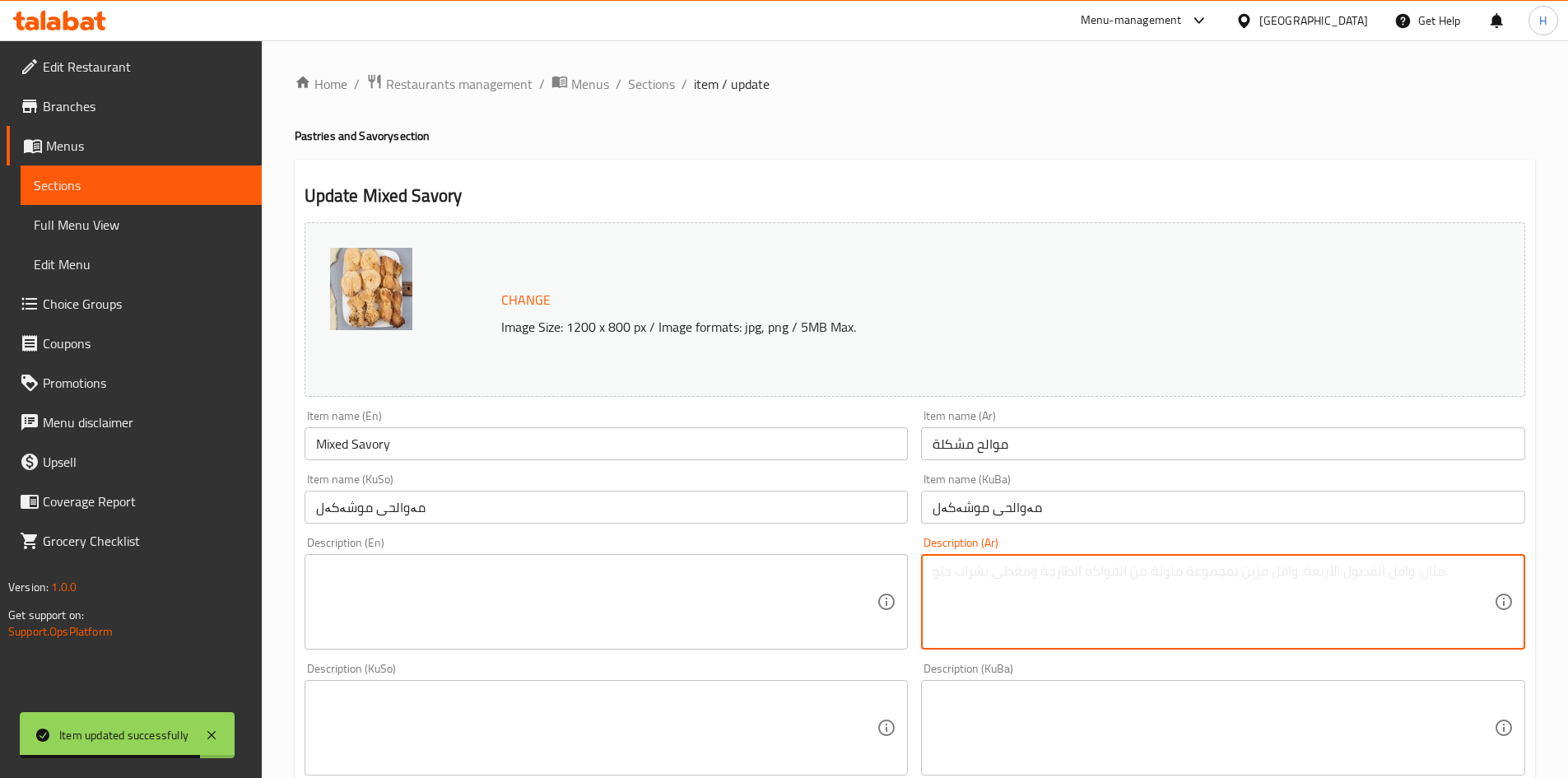
paste textarea "Grilled citrus pastry topped with sugar."
type textarea "Grilled citrus pastry topped with sugar."
click at [760, 573] on textarea at bounding box center [596, 602] width 562 height 79
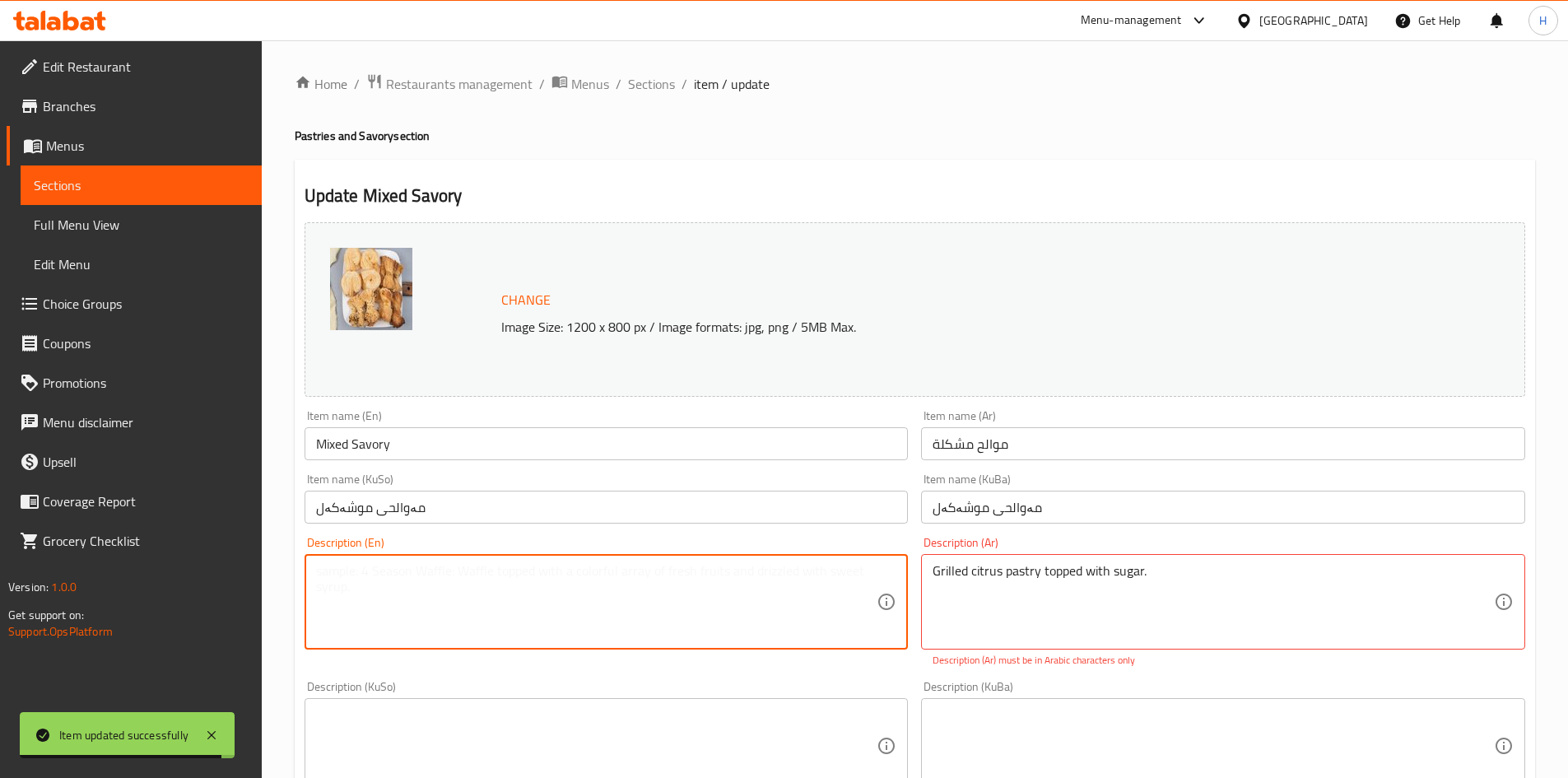
paste textarea "Grilled citrus pastry topped with sugar."
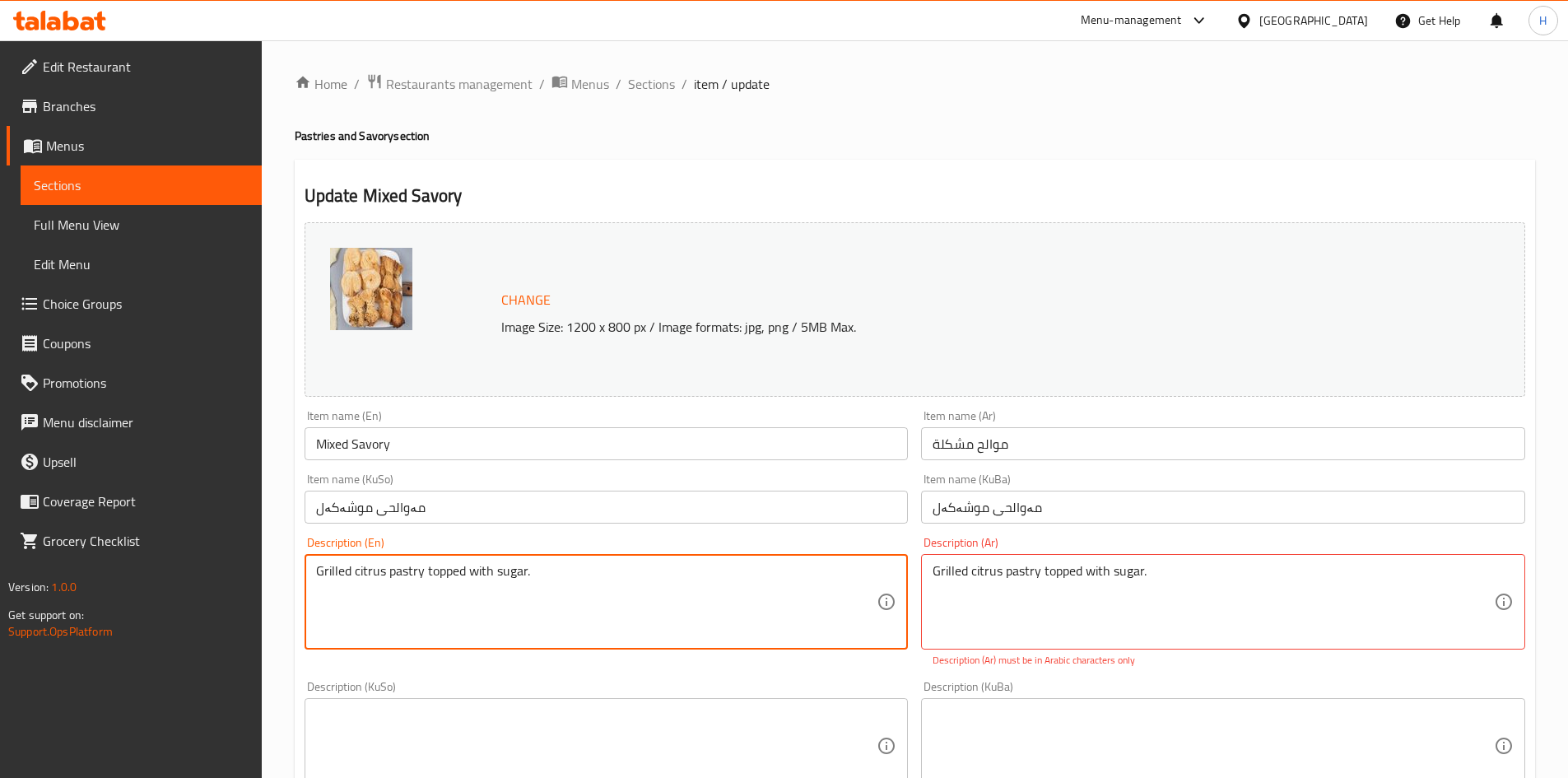
type textarea "Grilled citrus pastry topped with sugar."
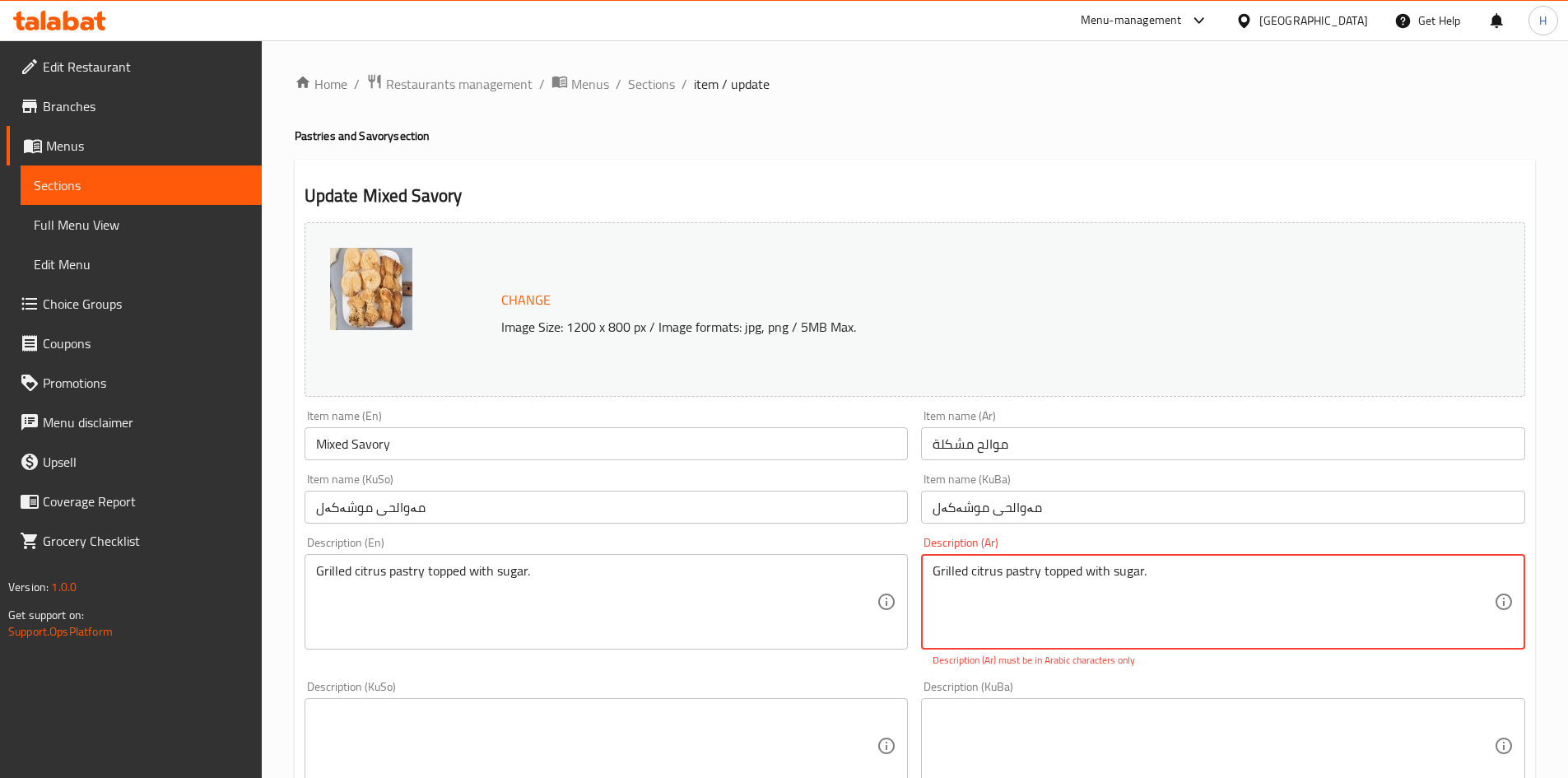
click at [1168, 609] on textarea "Grilled citrus pastry topped with sugar." at bounding box center [1213, 602] width 562 height 79
click at [1168, 608] on textarea "Grilled citrus pastry topped with sugar." at bounding box center [1213, 602] width 562 height 79
paste textarea "عجينة الموالح المشوية والمزينة بالسكر"
click at [966, 574] on textarea "عجينة الموالح المشوية والمزينة بالسكر." at bounding box center [1213, 602] width 562 height 79
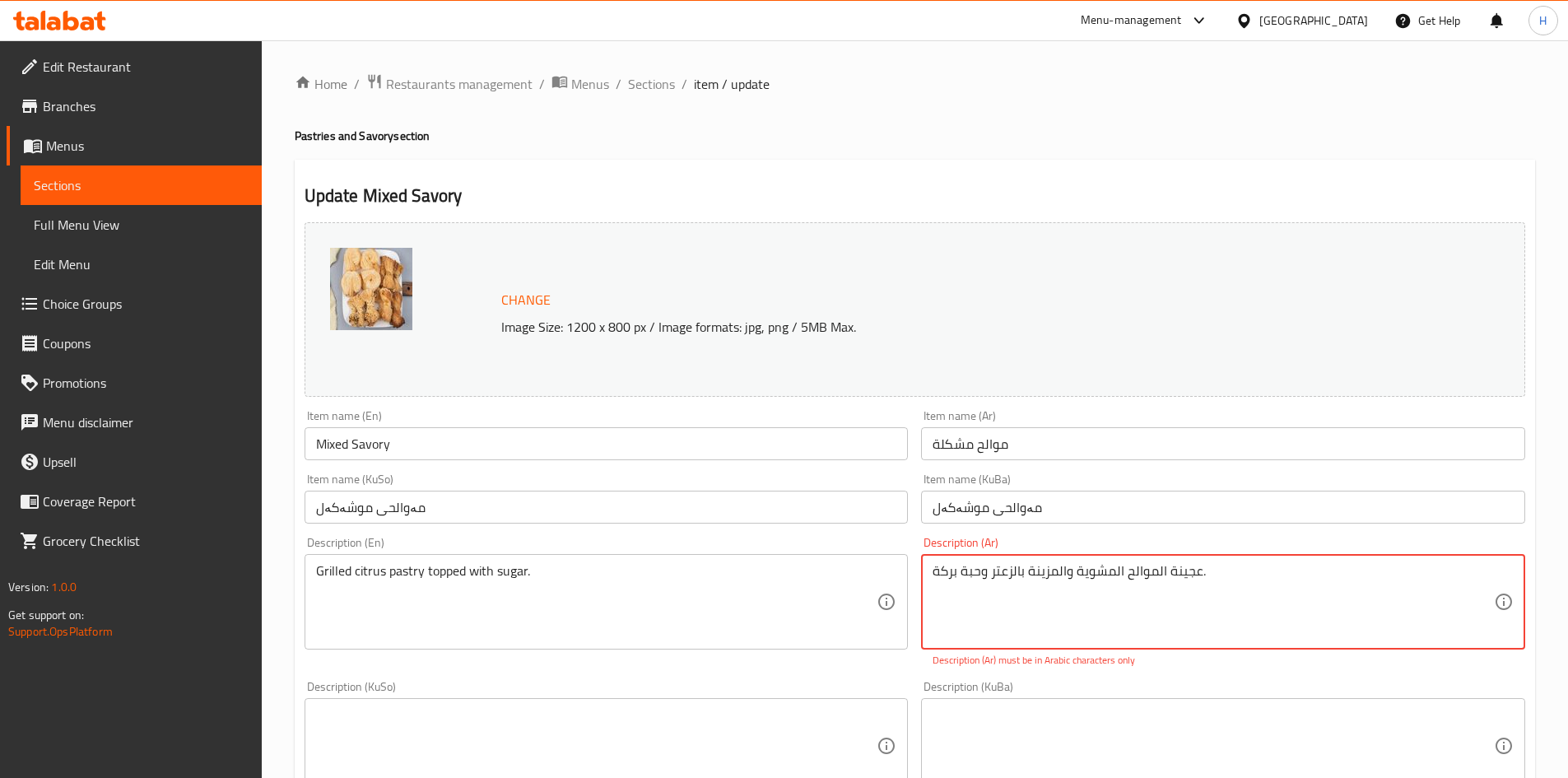
click at [966, 571] on textarea "عجينة الموالح المشوية والمزينة بالزعتر وحبة بركة." at bounding box center [1213, 602] width 562 height 79
type textarea "عجينة الموالح المشوية والمزينة بالزعتر وحبة بركة."
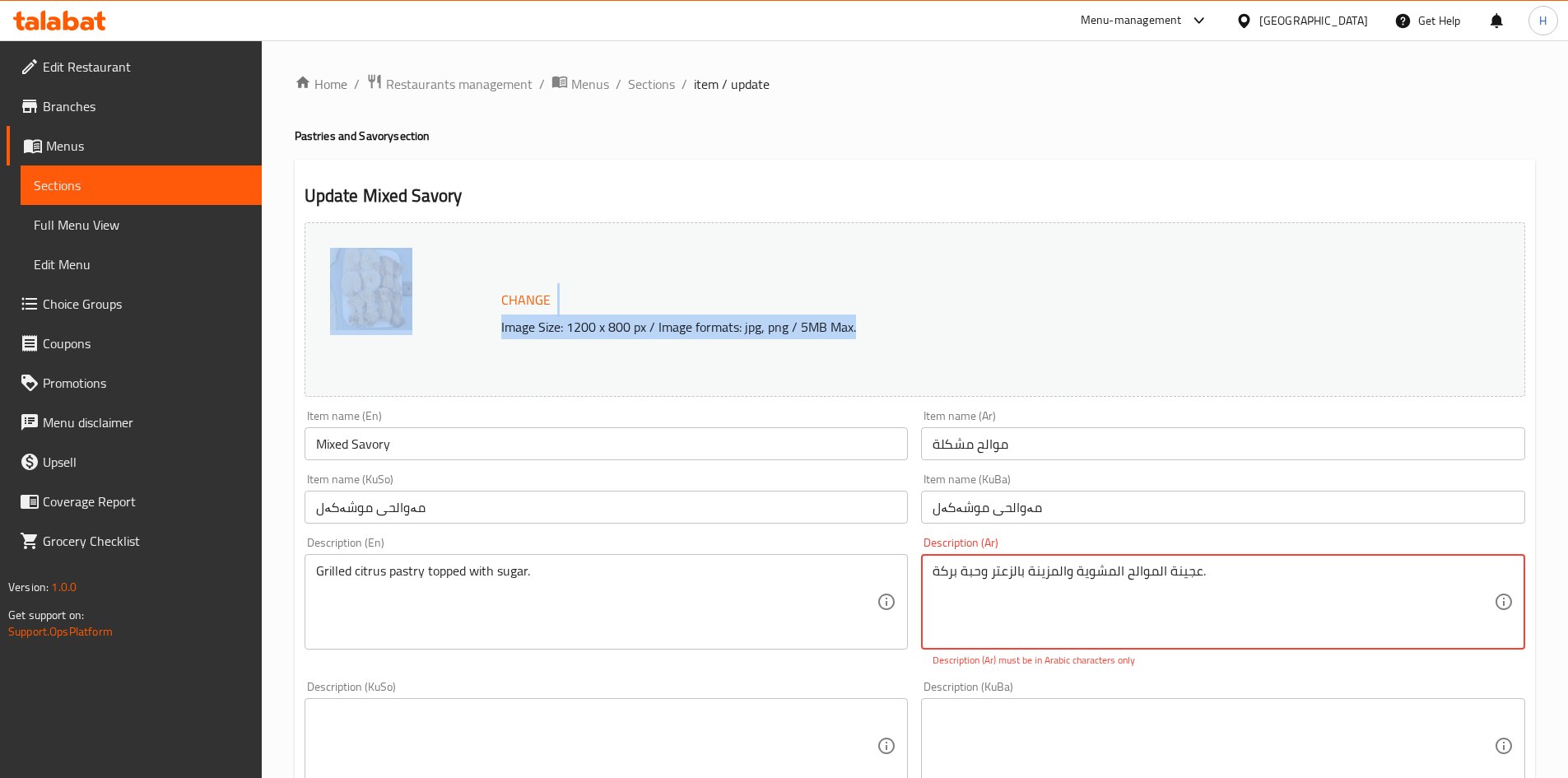
drag, startPoint x: 822, startPoint y: 301, endPoint x: 706, endPoint y: 107, distance: 226.0
click at [718, 116] on div "Home / Restaurants management / Menus / Sections / item / update Pastries and S…" at bounding box center [915, 736] width 1240 height 1325
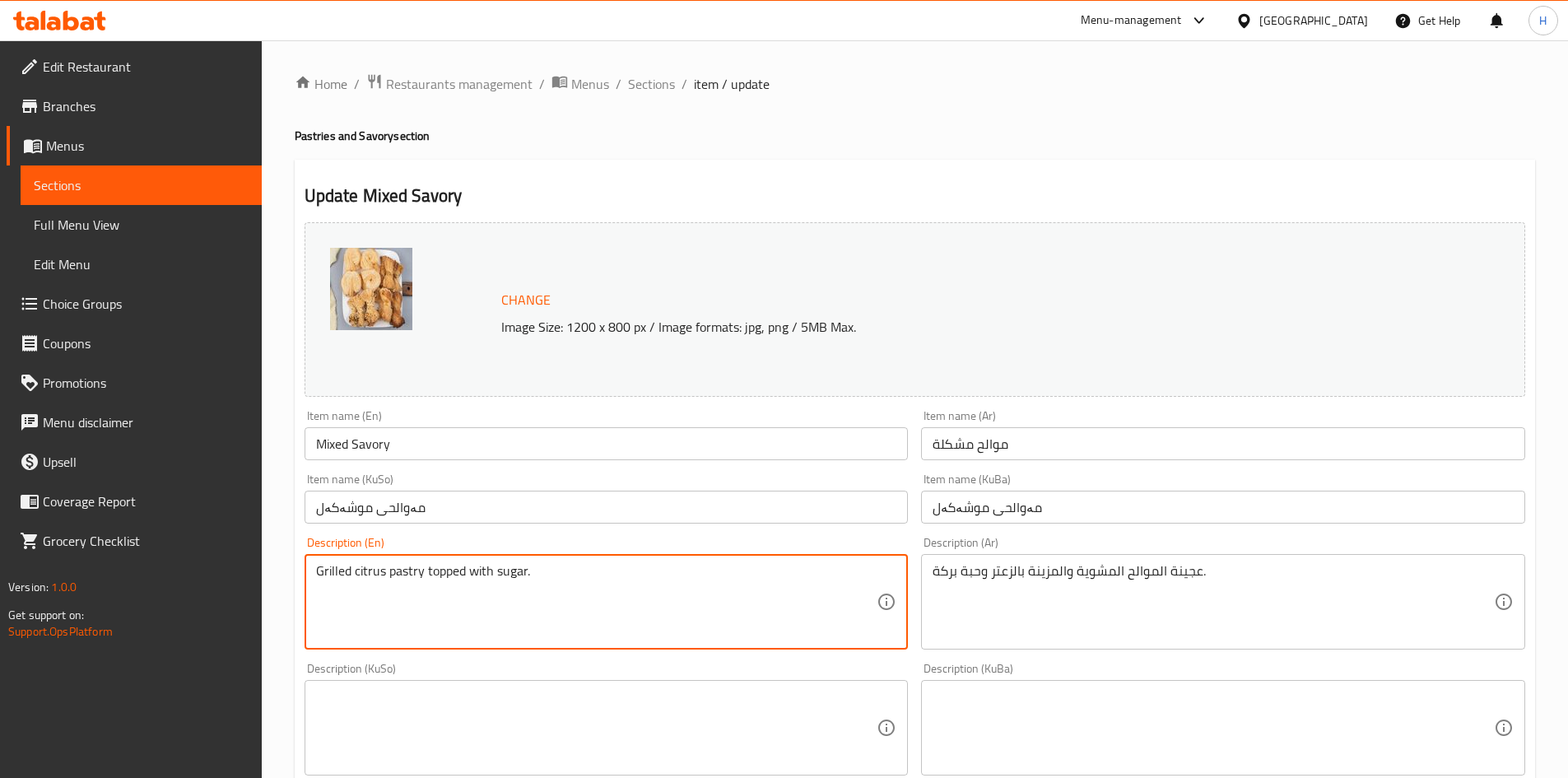
click at [506, 584] on textarea "Grilled citrus pastry topped with sugar." at bounding box center [596, 602] width 562 height 79
paste textarea "thyme and nigella seeds"
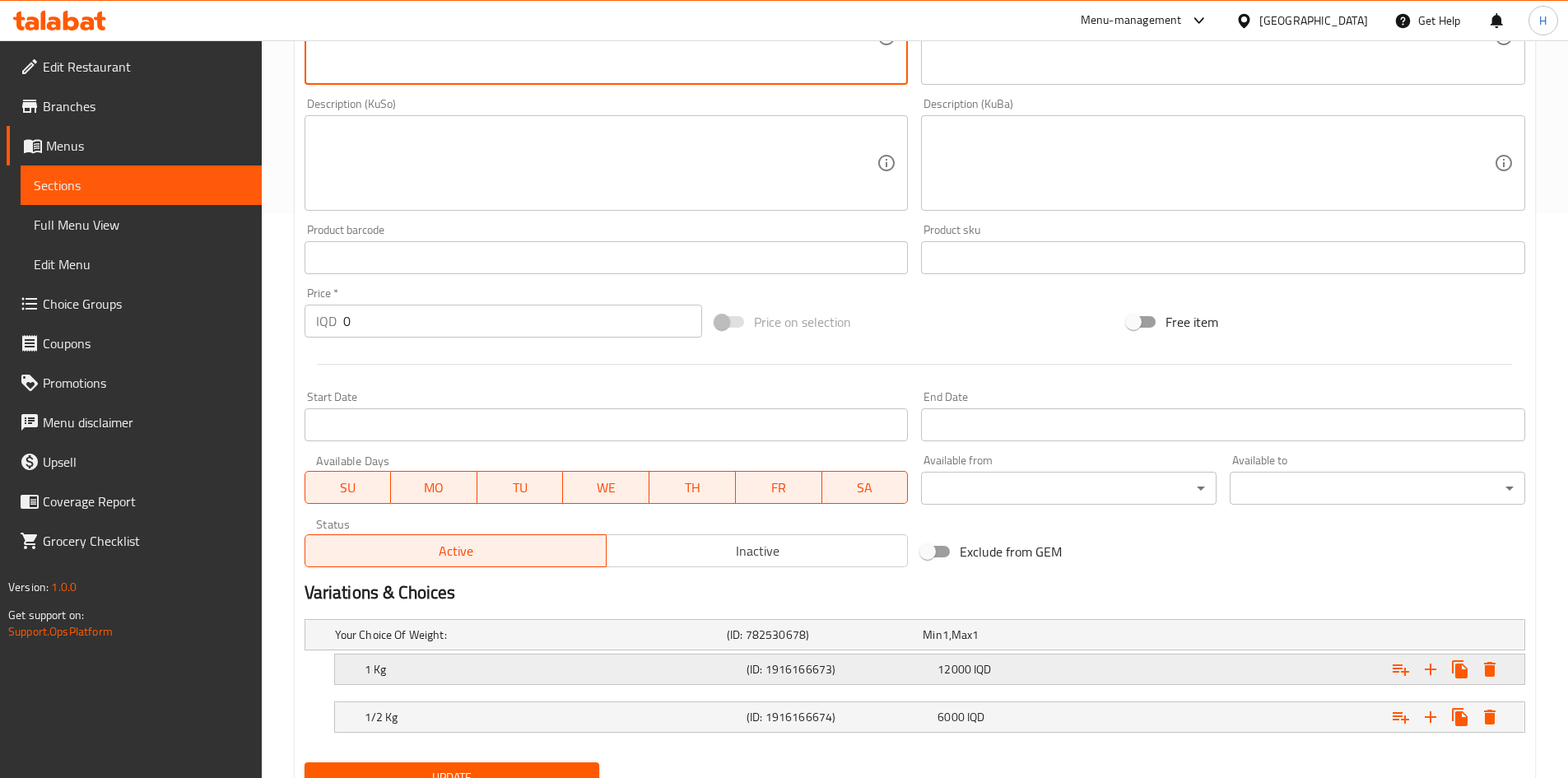
scroll to position [635, 0]
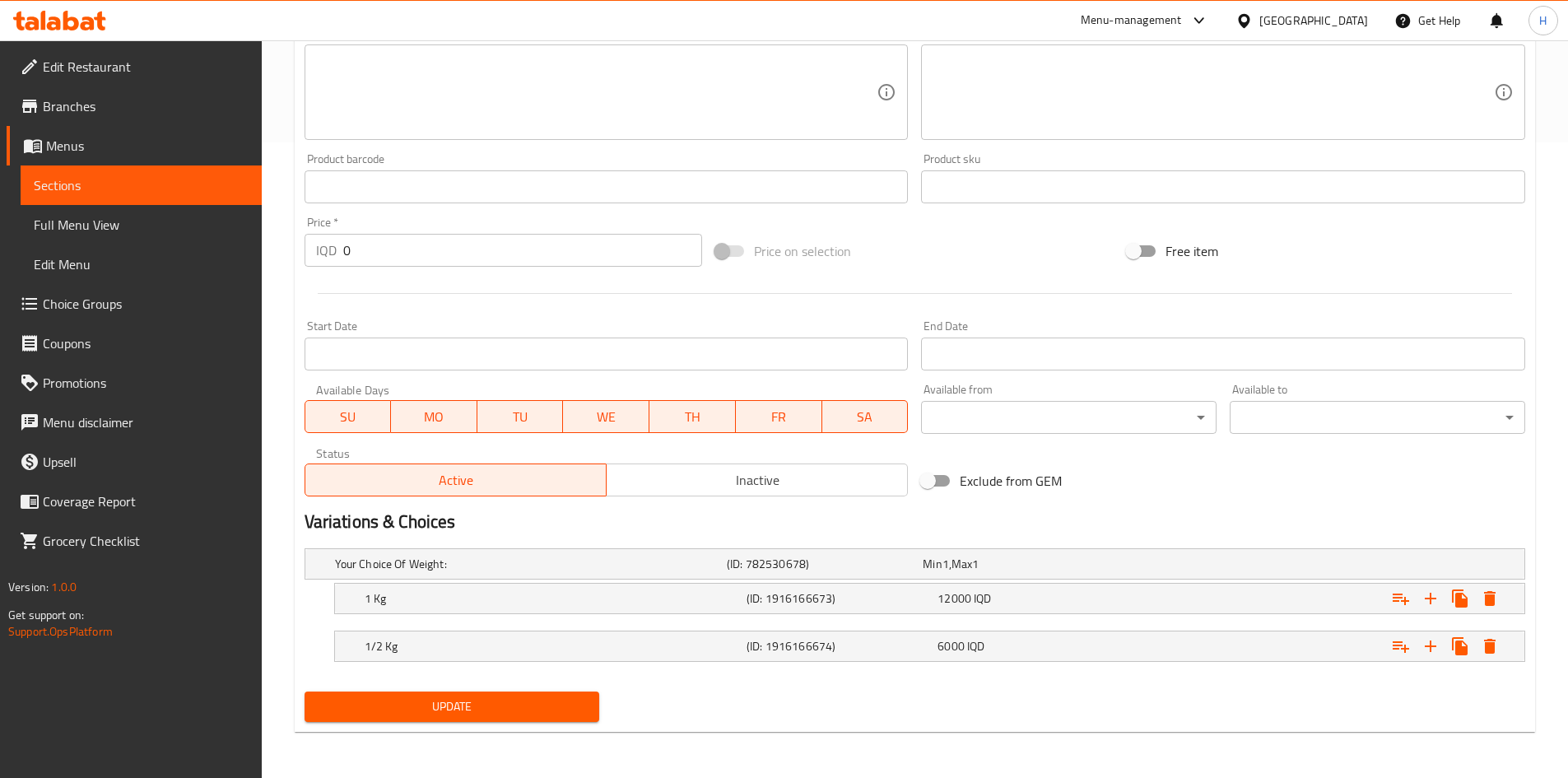
type textarea "Grilled citrus pastry topped with thyme and nigella seeds."
click at [539, 708] on span "Update" at bounding box center [452, 706] width 270 height 20
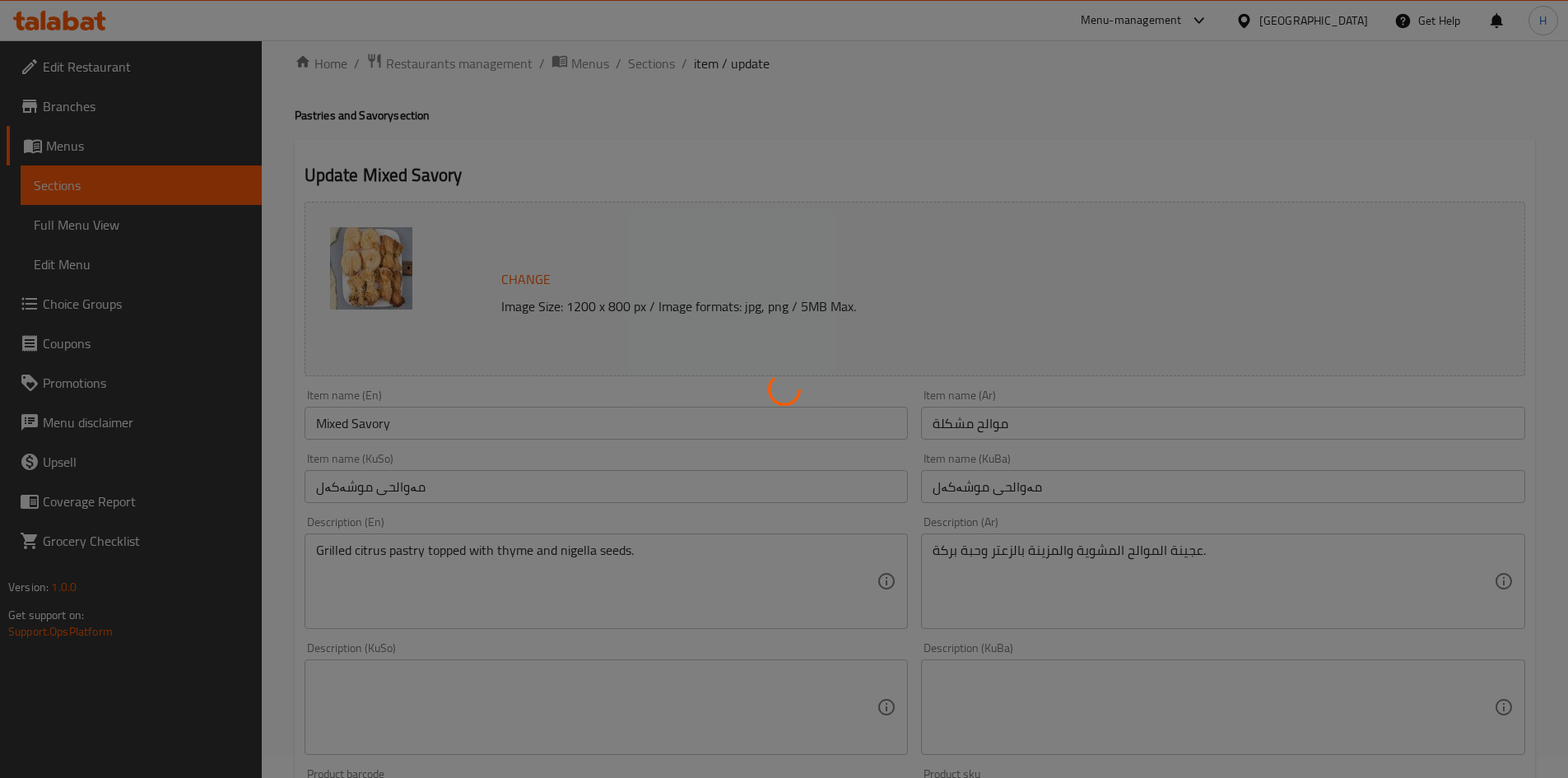
scroll to position [0, 0]
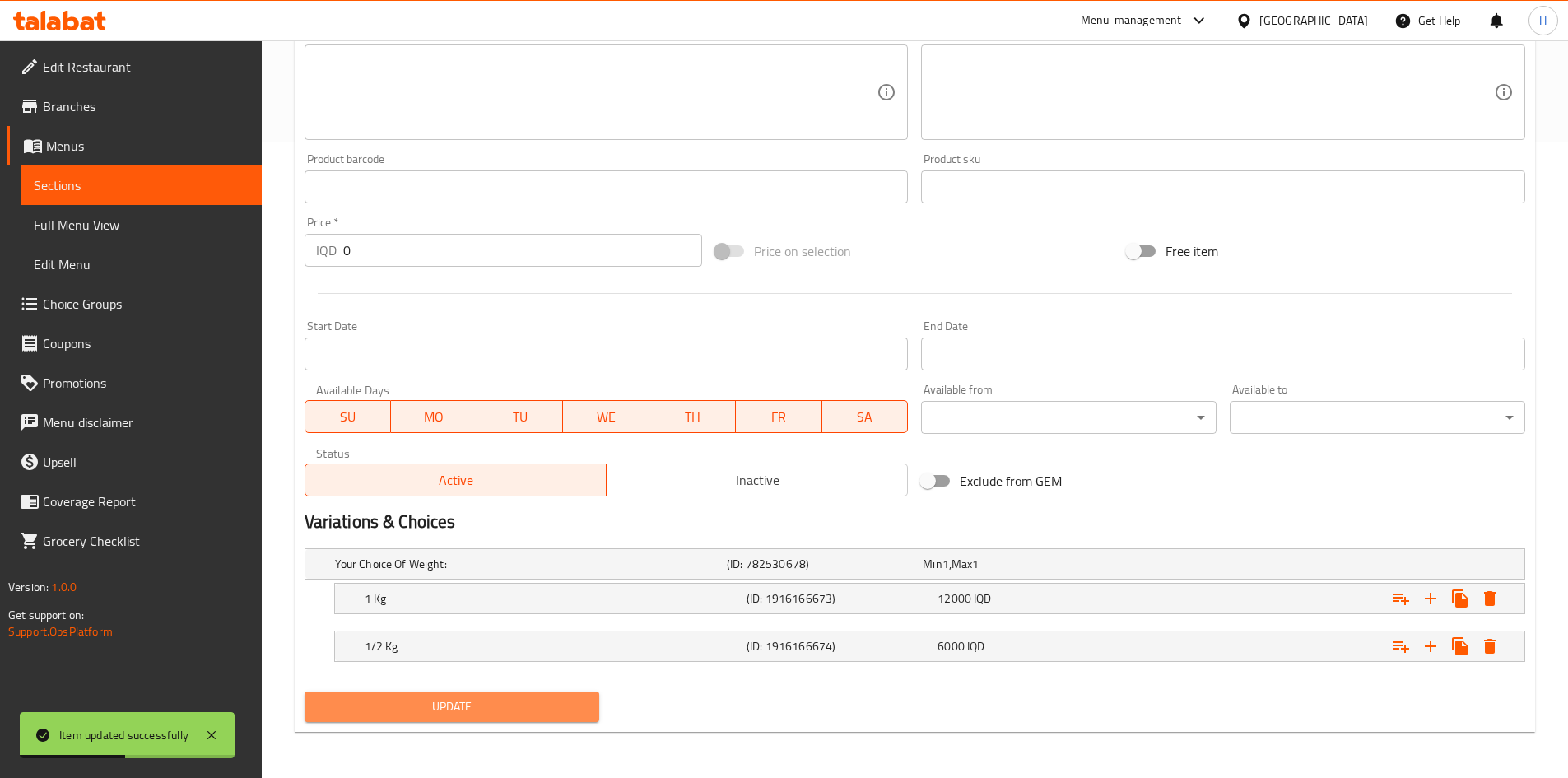
click at [574, 694] on button "Update" at bounding box center [453, 707] width 296 height 30
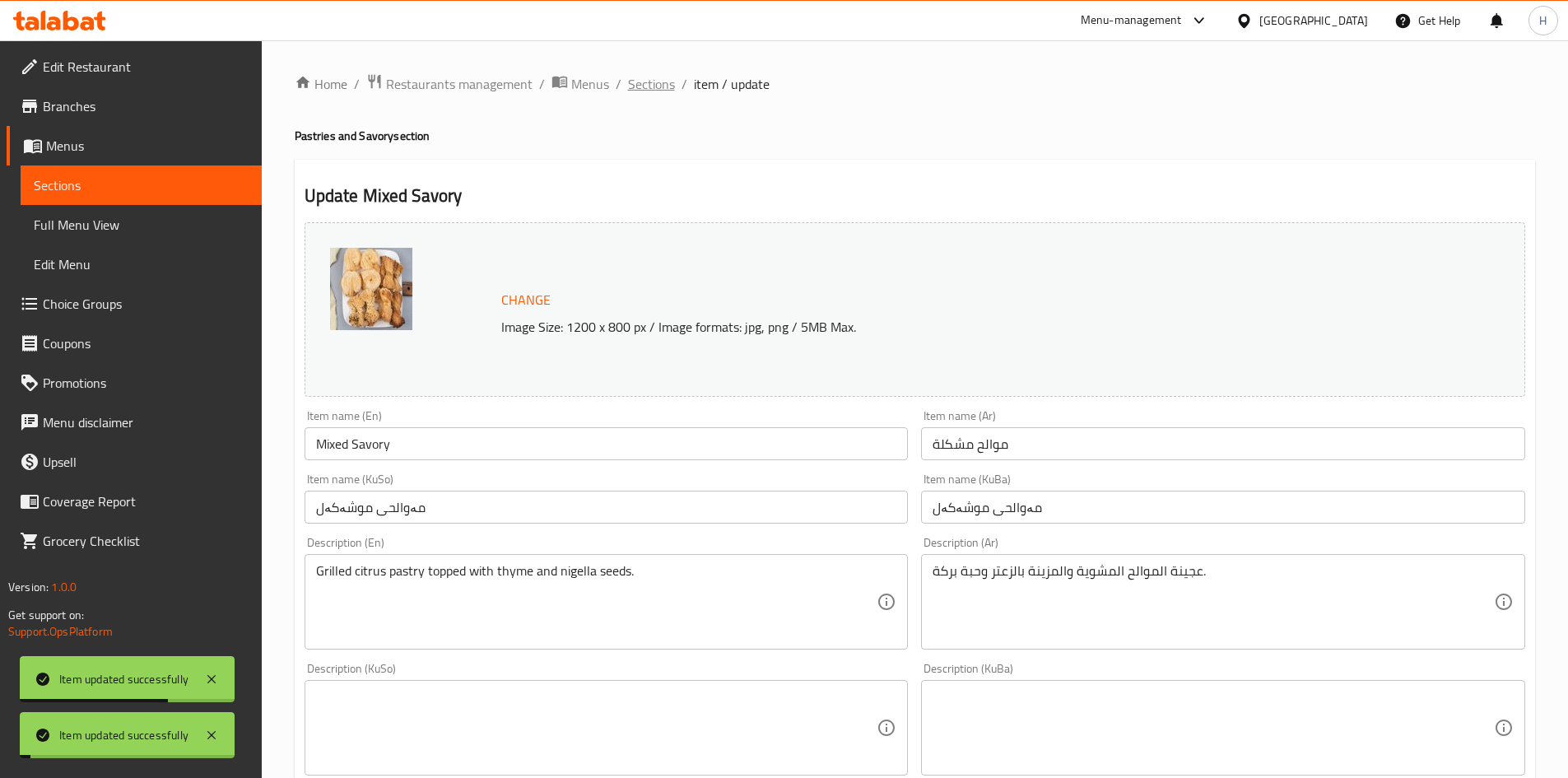
click at [657, 84] on span "Sections" at bounding box center [651, 84] width 47 height 19
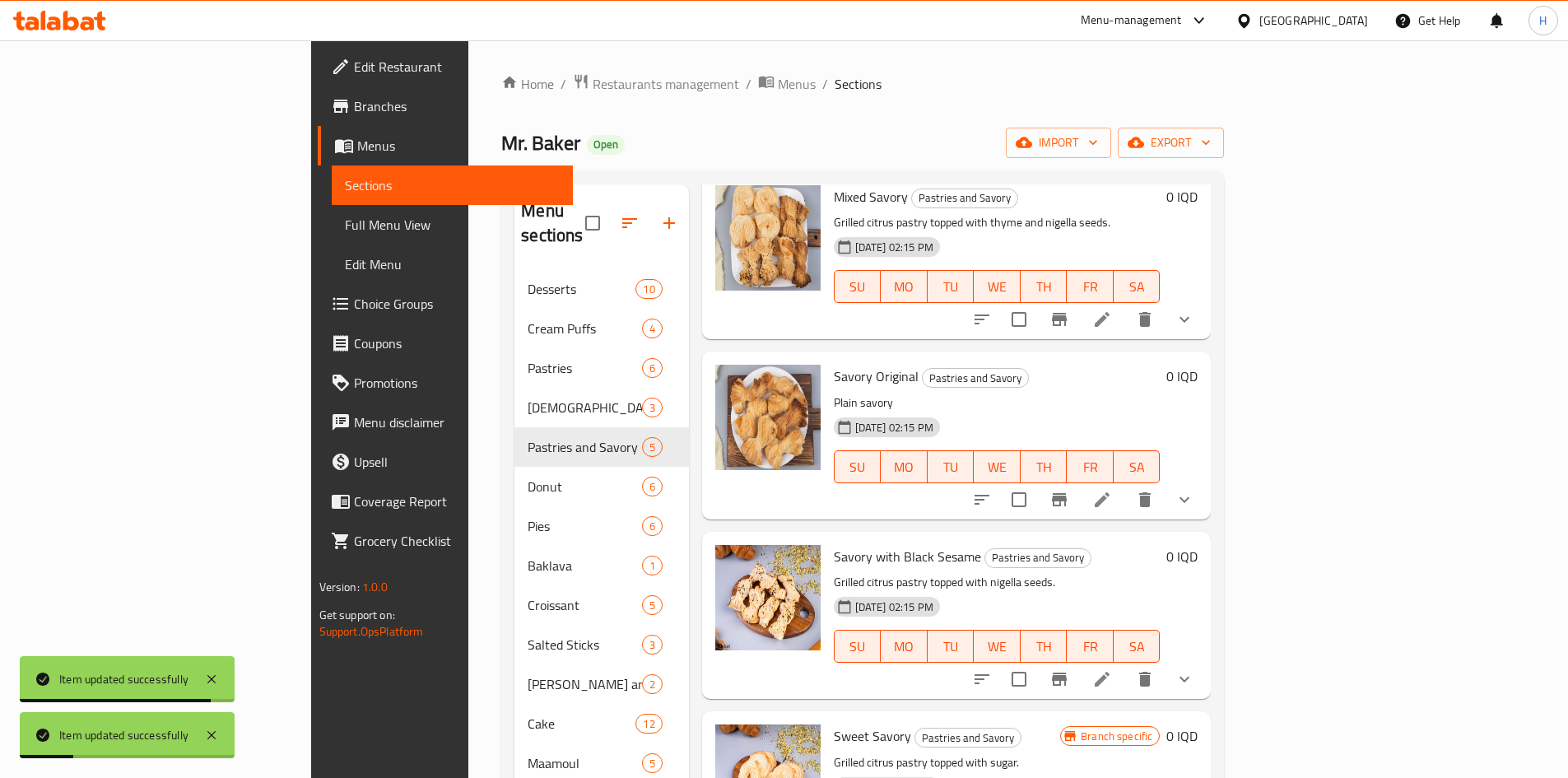
scroll to position [162, 0]
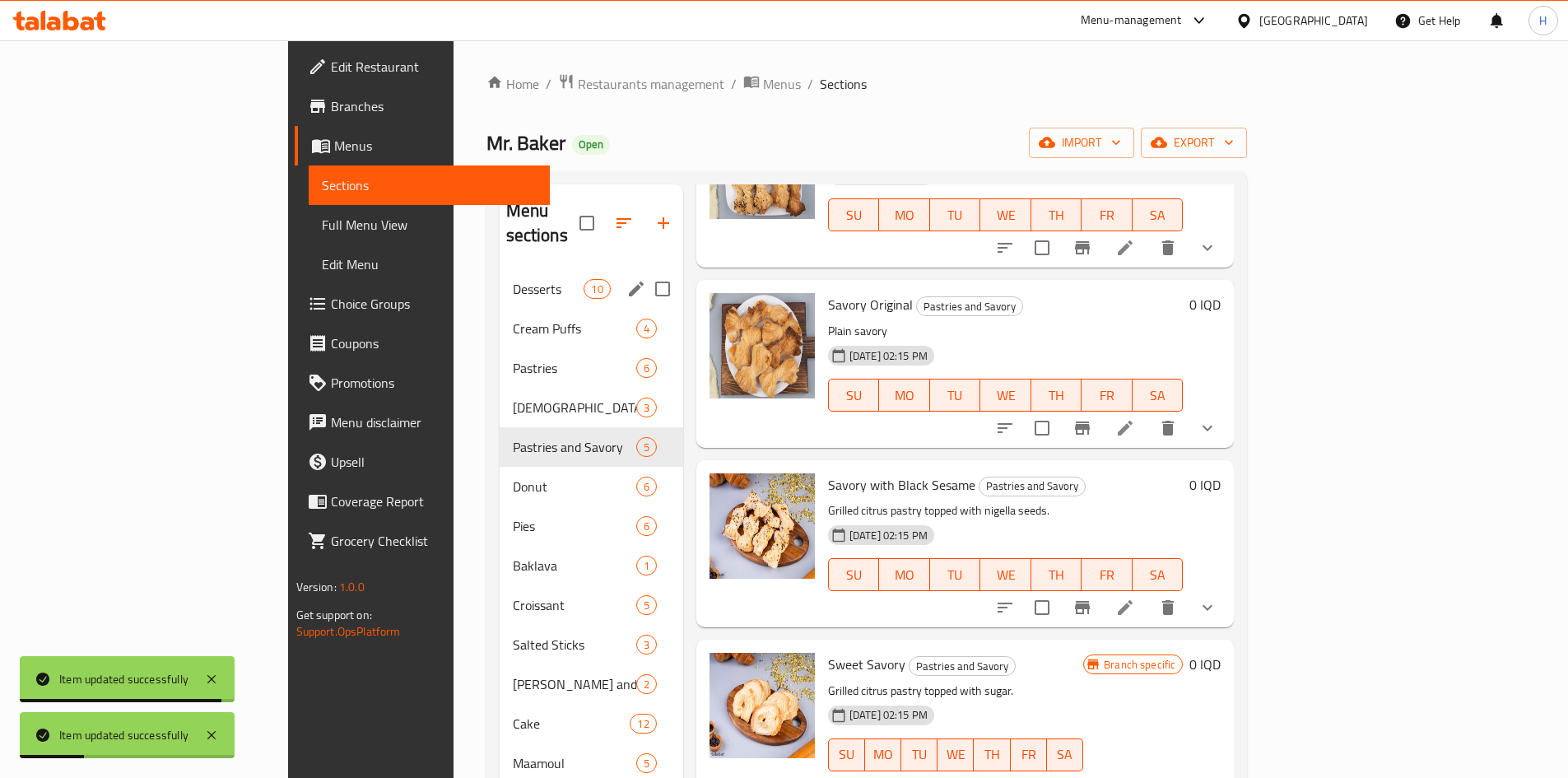
click at [513, 279] on span "Desserts" at bounding box center [548, 288] width 72 height 19
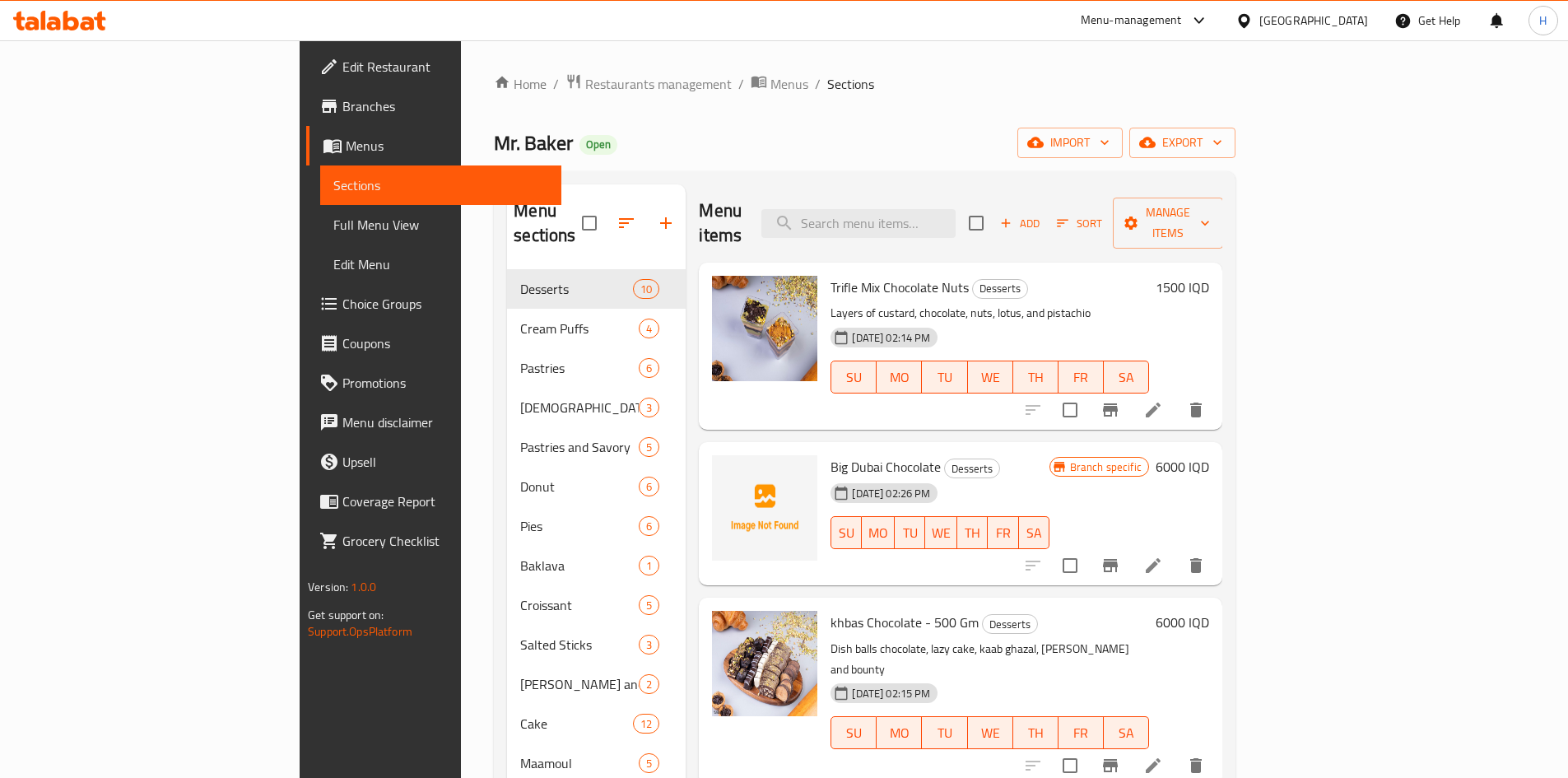
click at [830, 454] on span "Big Dubai Chocolate" at bounding box center [885, 466] width 111 height 24
copy h6 "Big Dubai Chocolate"
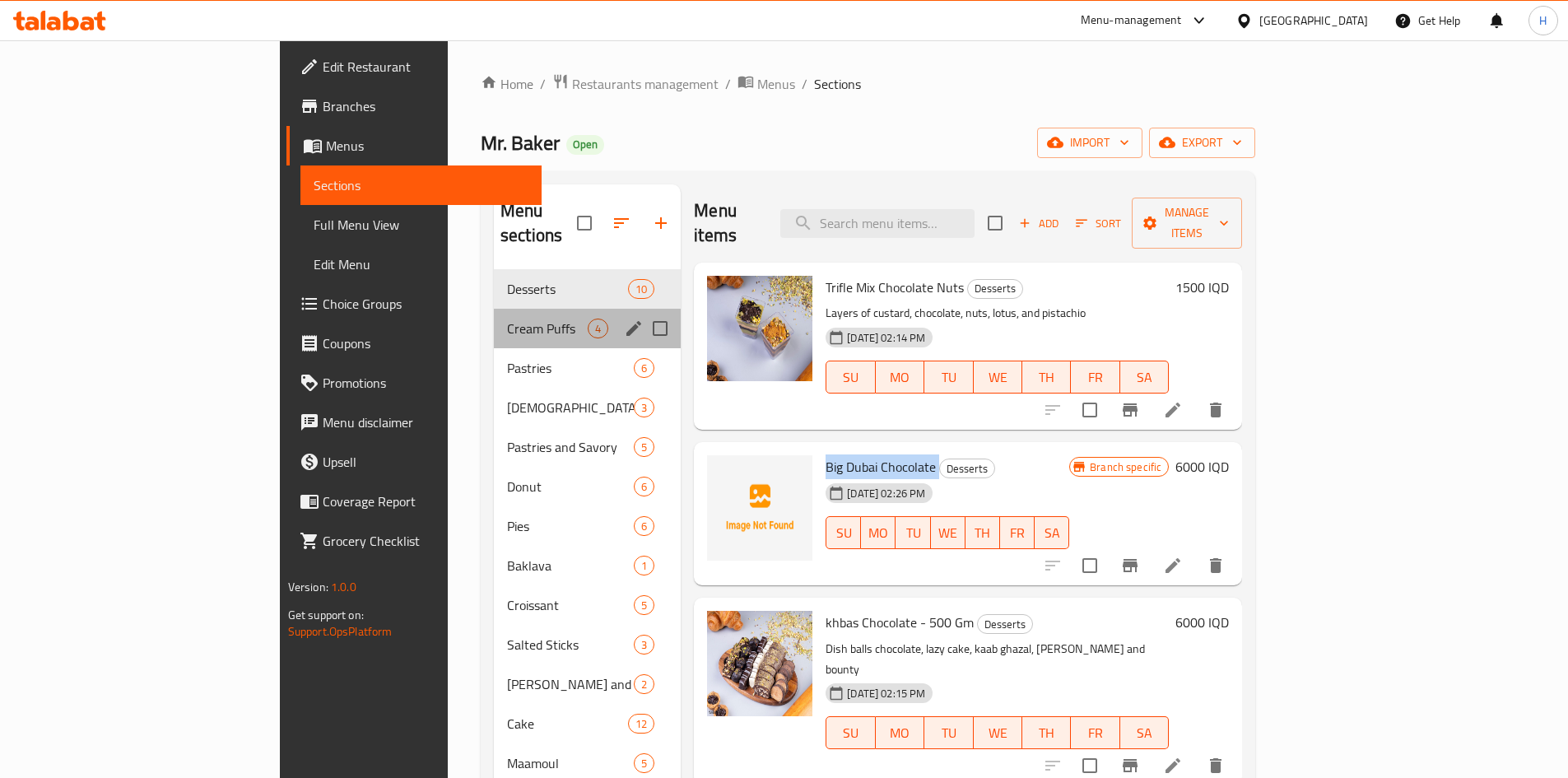
click at [494, 318] on div "Cream Puffs 4" at bounding box center [587, 328] width 187 height 40
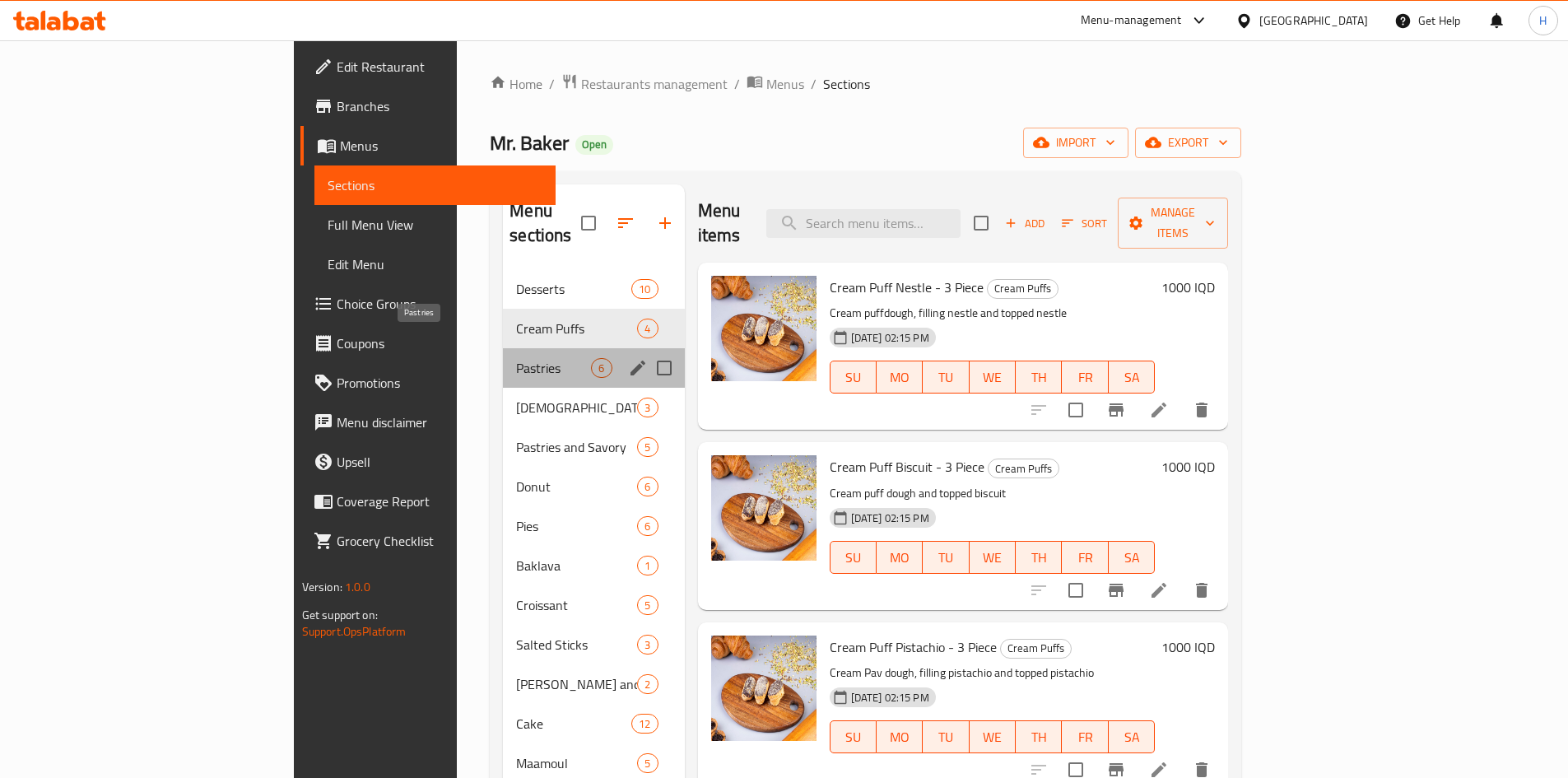
click at [516, 358] on span "Pastries" at bounding box center [553, 367] width 75 height 19
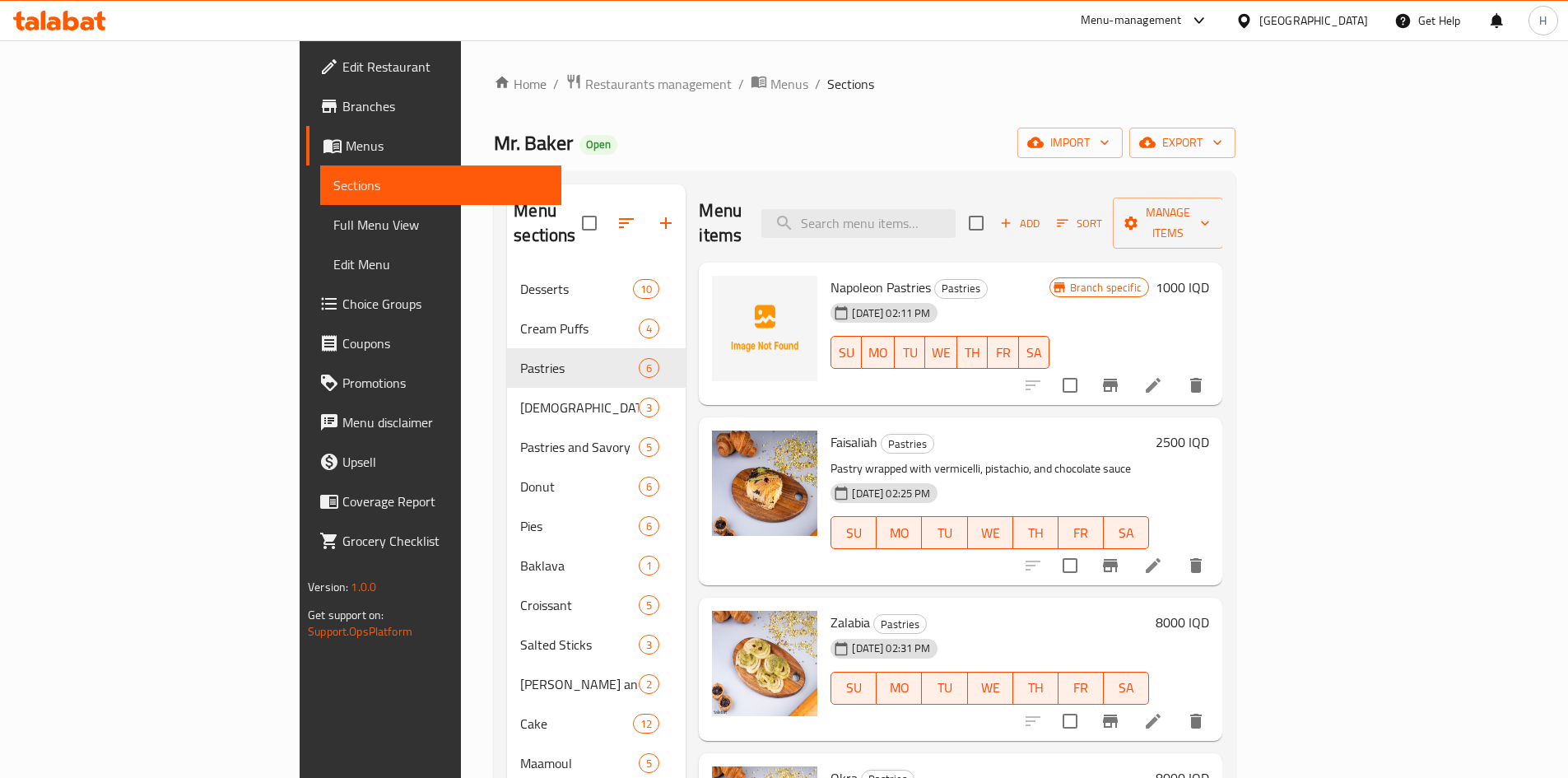
click at [830, 275] on span "Napoleon Pastries" at bounding box center [880, 286] width 101 height 24
copy h6 "Napoleon Pastries"
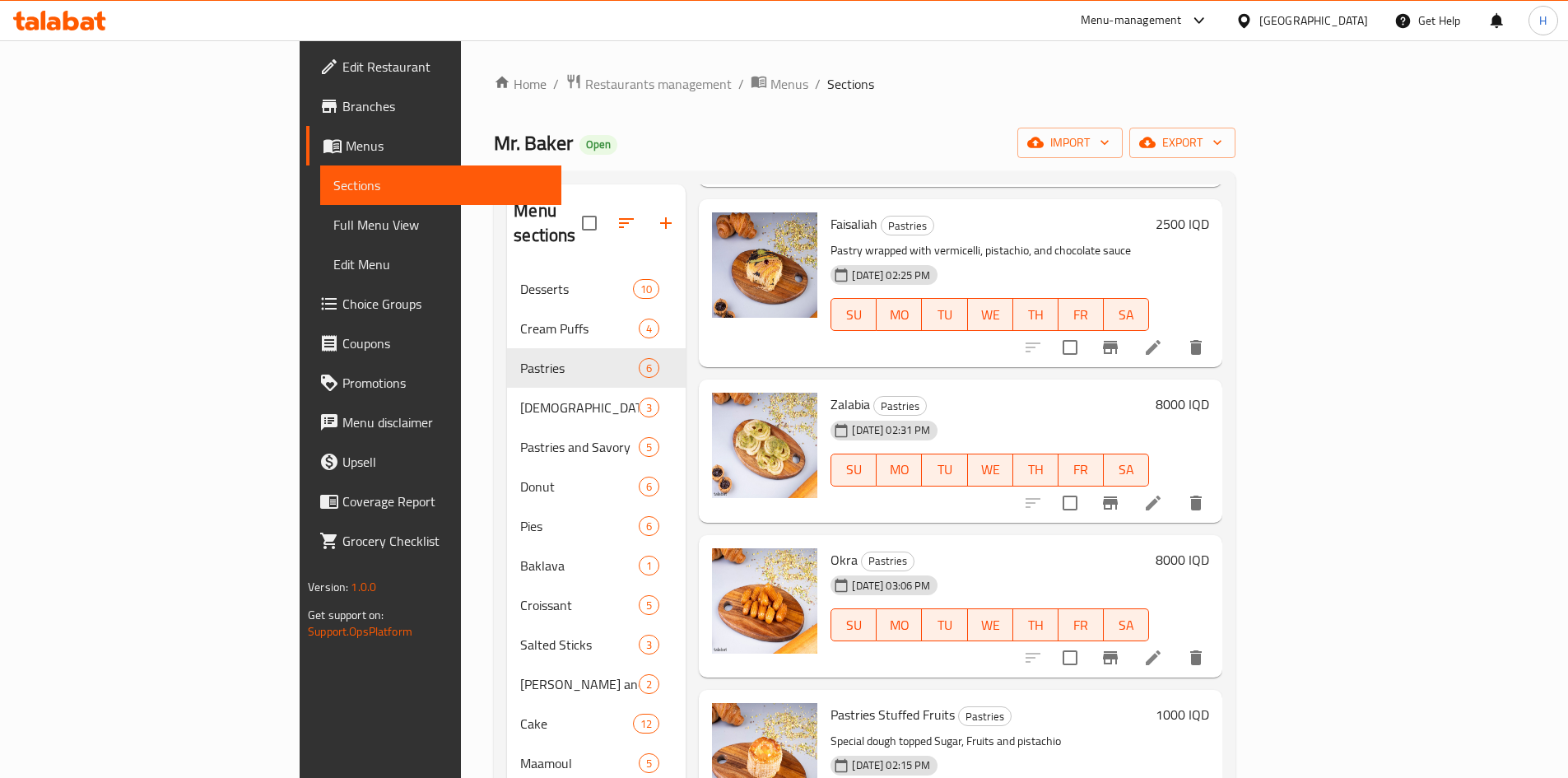
scroll to position [247, 0]
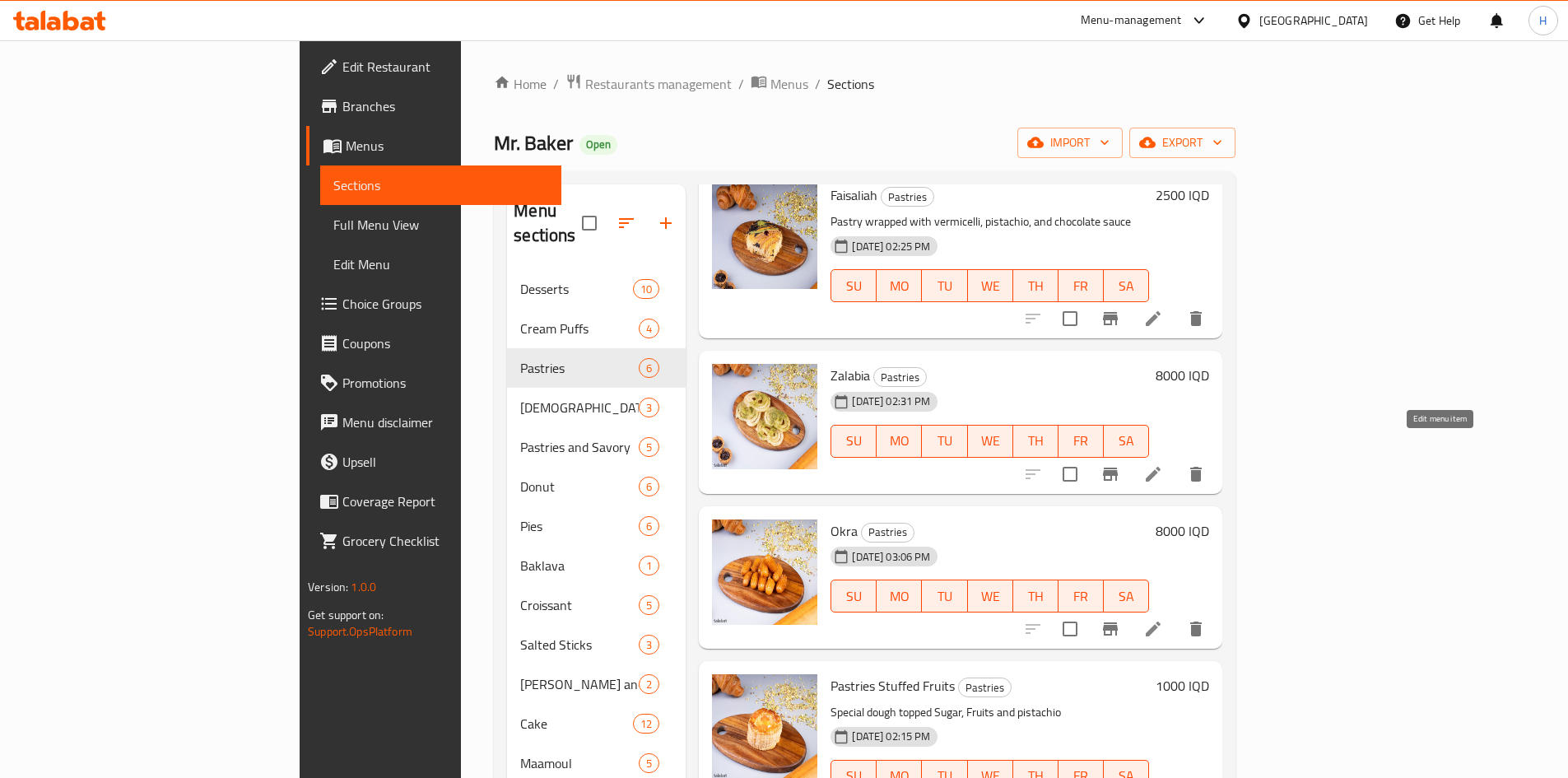
click at [1163, 465] on icon at bounding box center [1152, 474] width 19 height 19
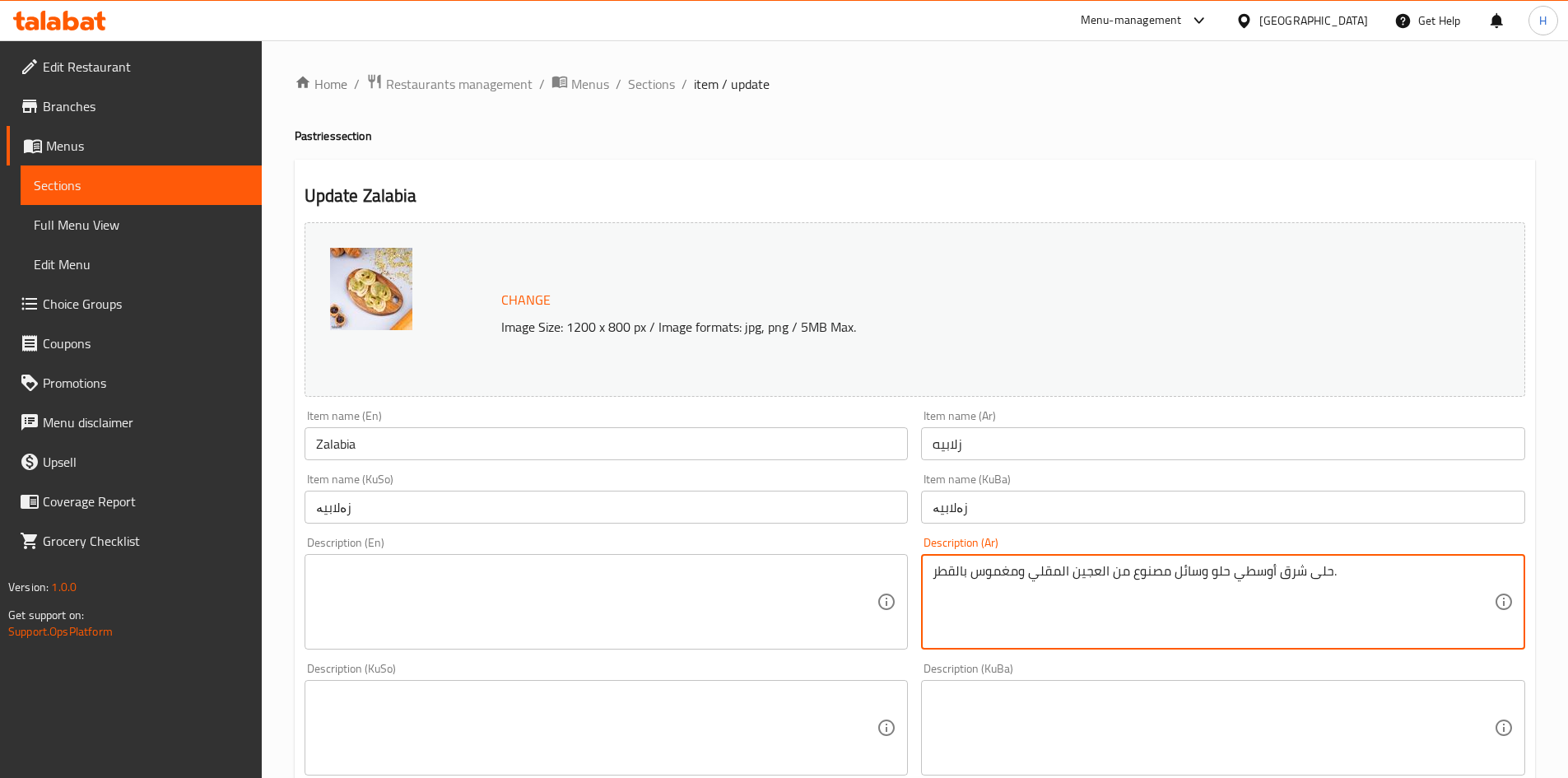
click at [1106, 628] on textarea "حلى شرق أوسطي حلو وسائل مصنوع من العجين المقلي ومغموس بالقطر." at bounding box center [1213, 602] width 562 height 79
paste textarea "جينة مقرمشة مغطسة بالقطر."
click at [1106, 628] on textarea "حلى شرق أوسطي حلو وسائل مصنوع من عجينة مقرمشة مغطسة بالقطر.المقلي ومغموس بالقطر." at bounding box center [1213, 602] width 562 height 79
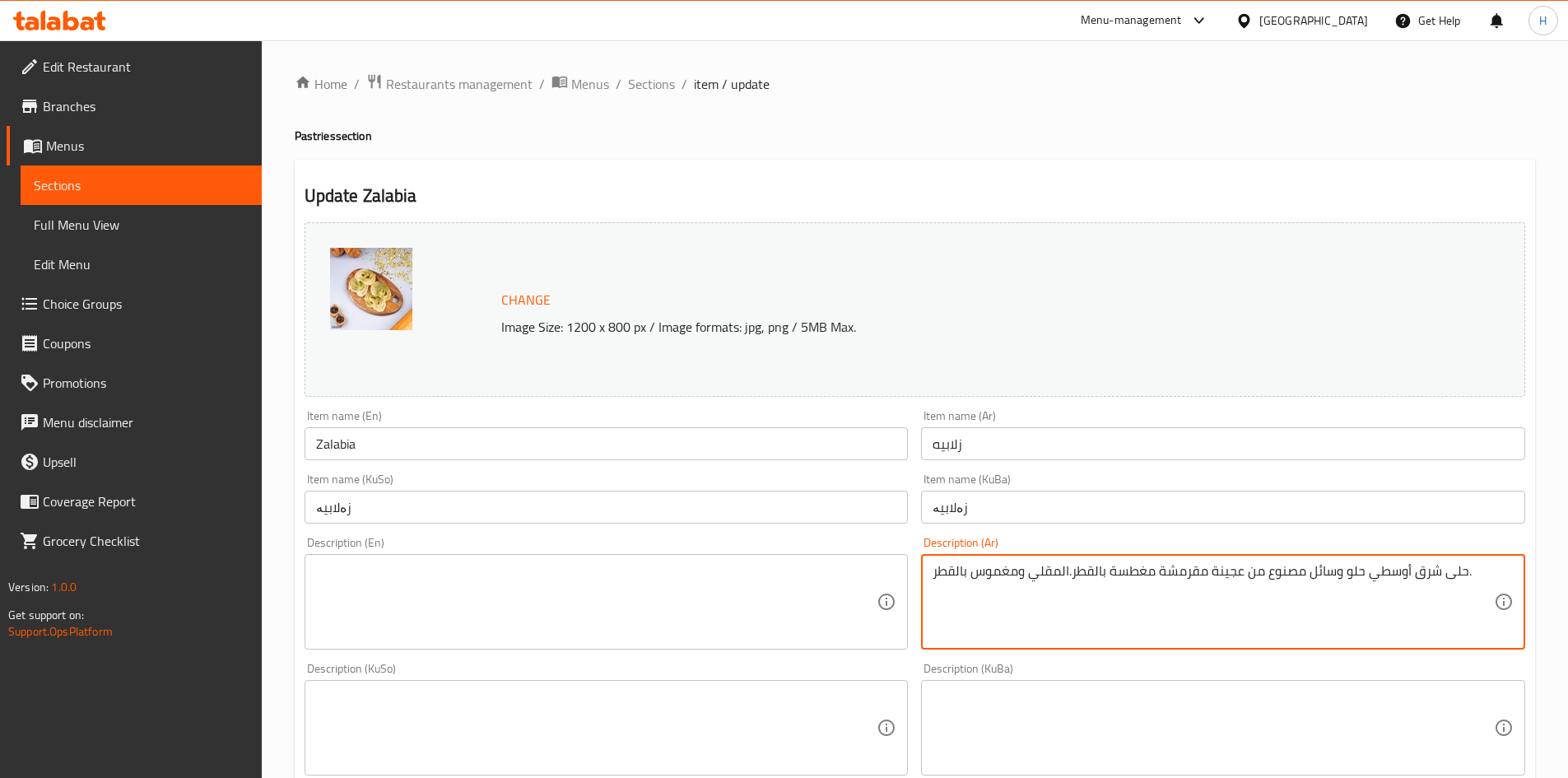
click at [1106, 628] on textarea "حلى شرق أوسطي حلو وسائل مصنوع من عجينة مقرمشة مغطسة بالقطر.المقلي ومغموس بالقطر." at bounding box center [1213, 602] width 562 height 79
paste textarea "جينة مقرمشة مغطسة"
type textarea "عجينة مقرمشة مغطسة بالقطر."
click at [536, 590] on textarea at bounding box center [596, 602] width 562 height 79
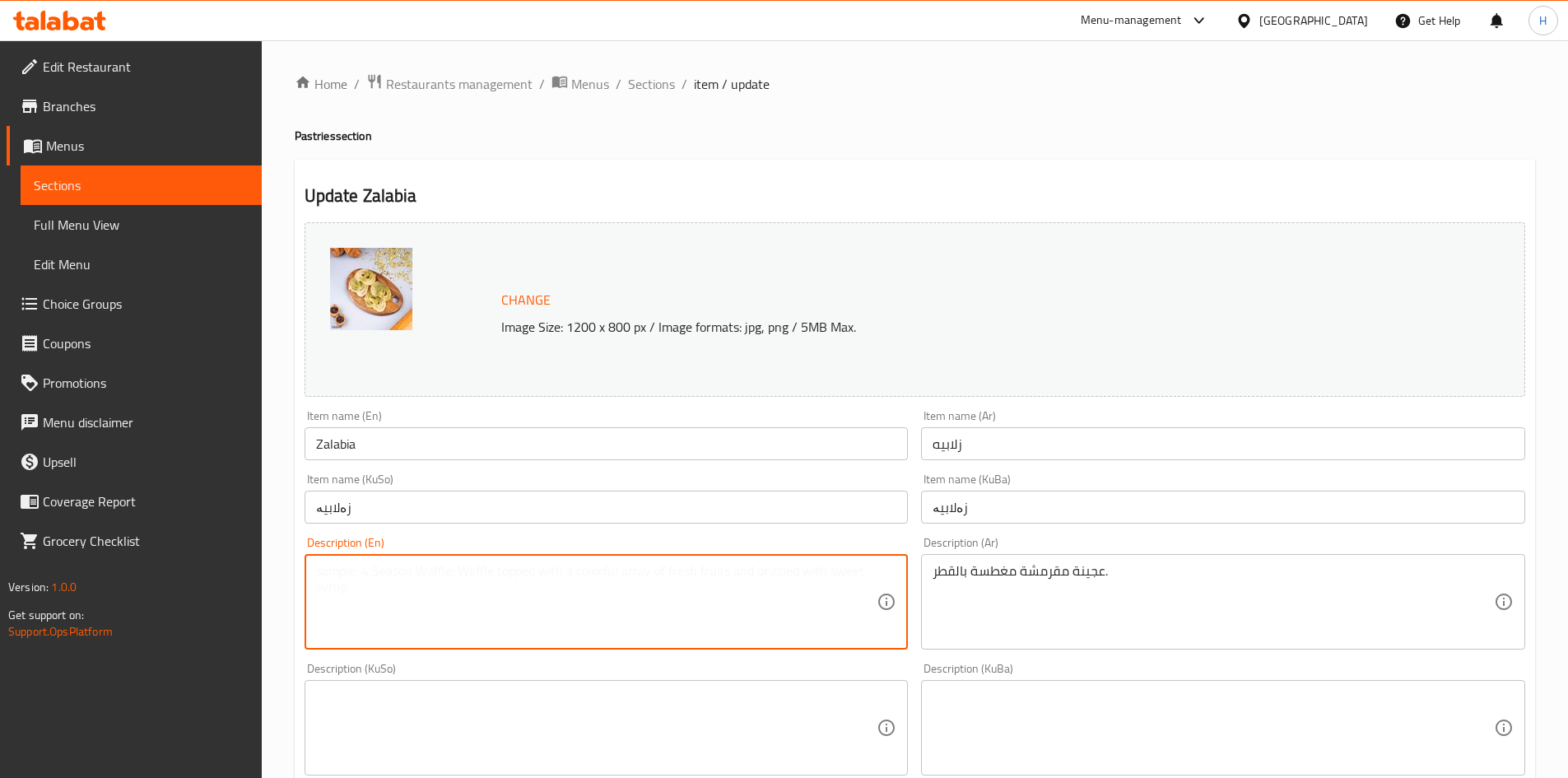
paste textarea "Crispy dough dipped in syrup."
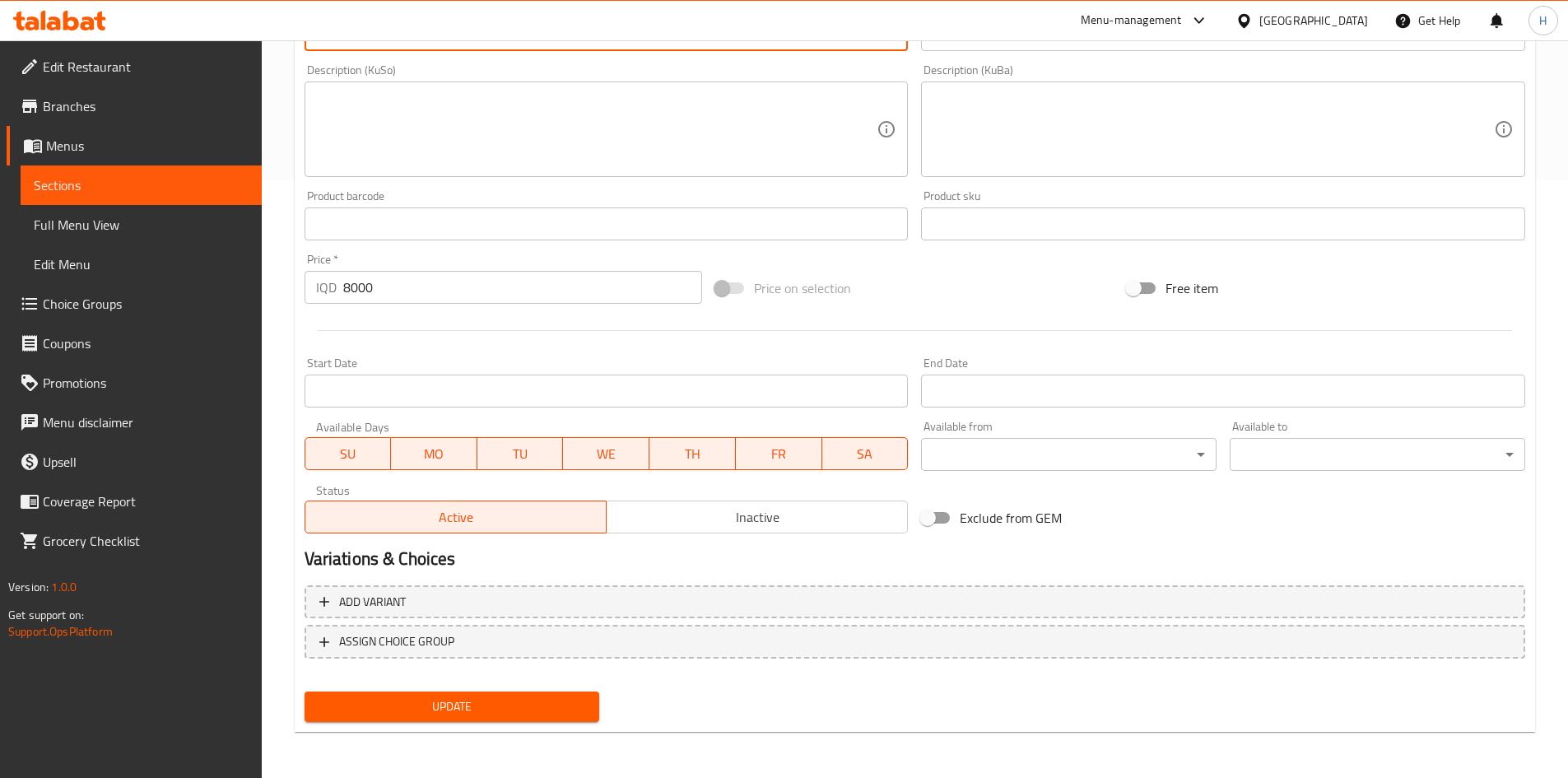
type textarea "Crispy dough dipped in syrup."
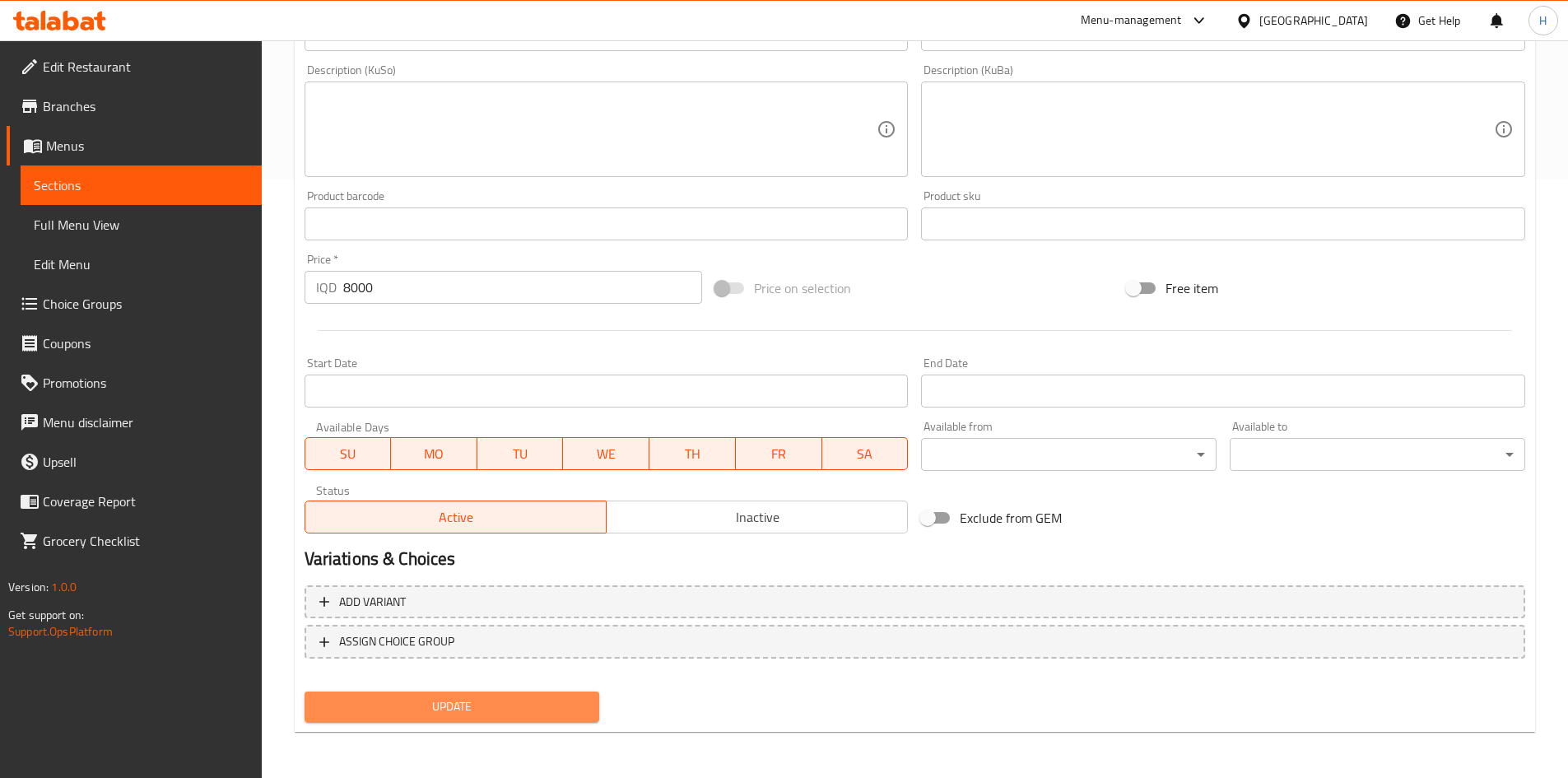
click at [499, 719] on button "Update" at bounding box center [453, 707] width 296 height 30
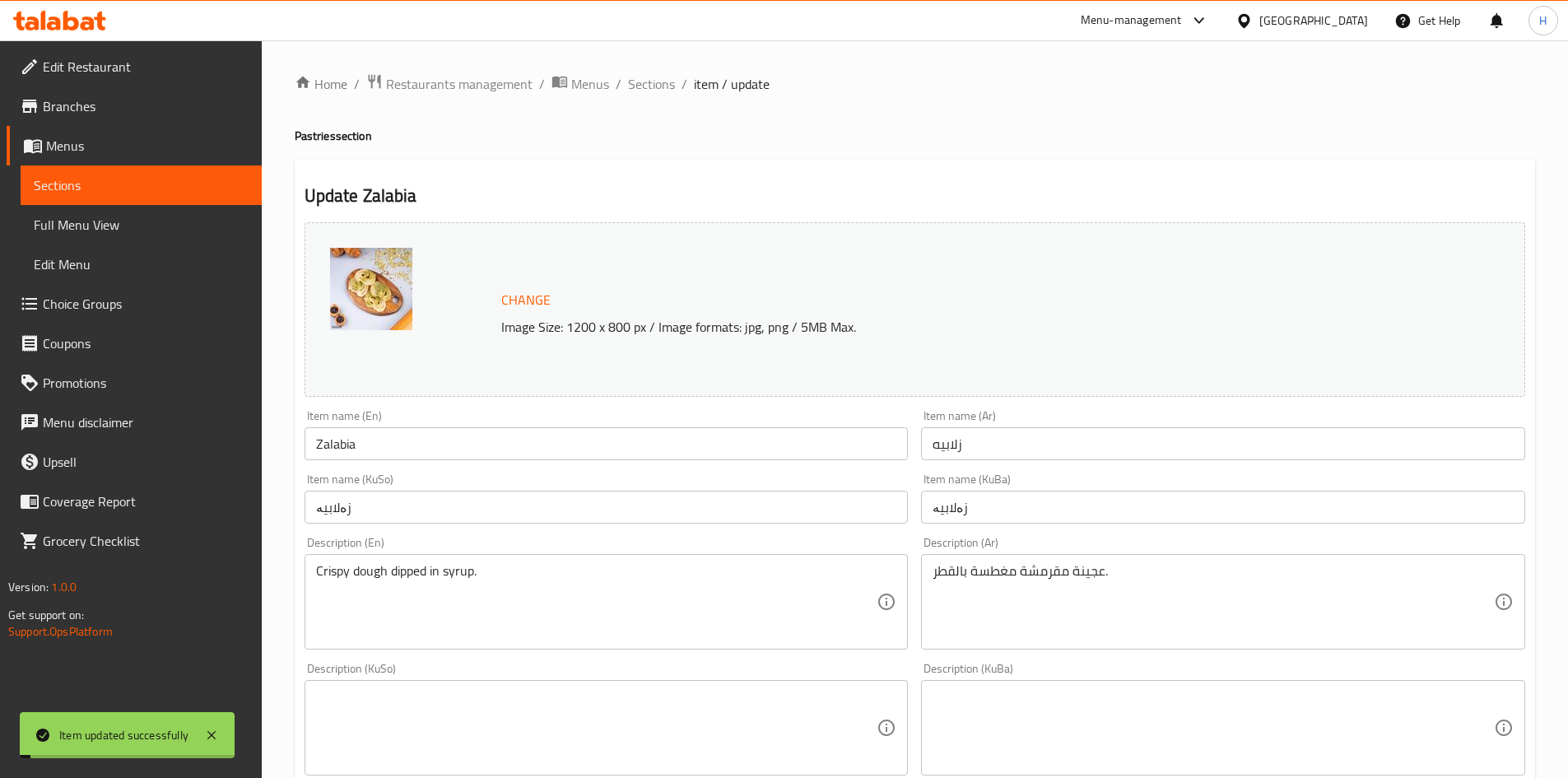
click at [642, 88] on span "Sections" at bounding box center [651, 84] width 47 height 19
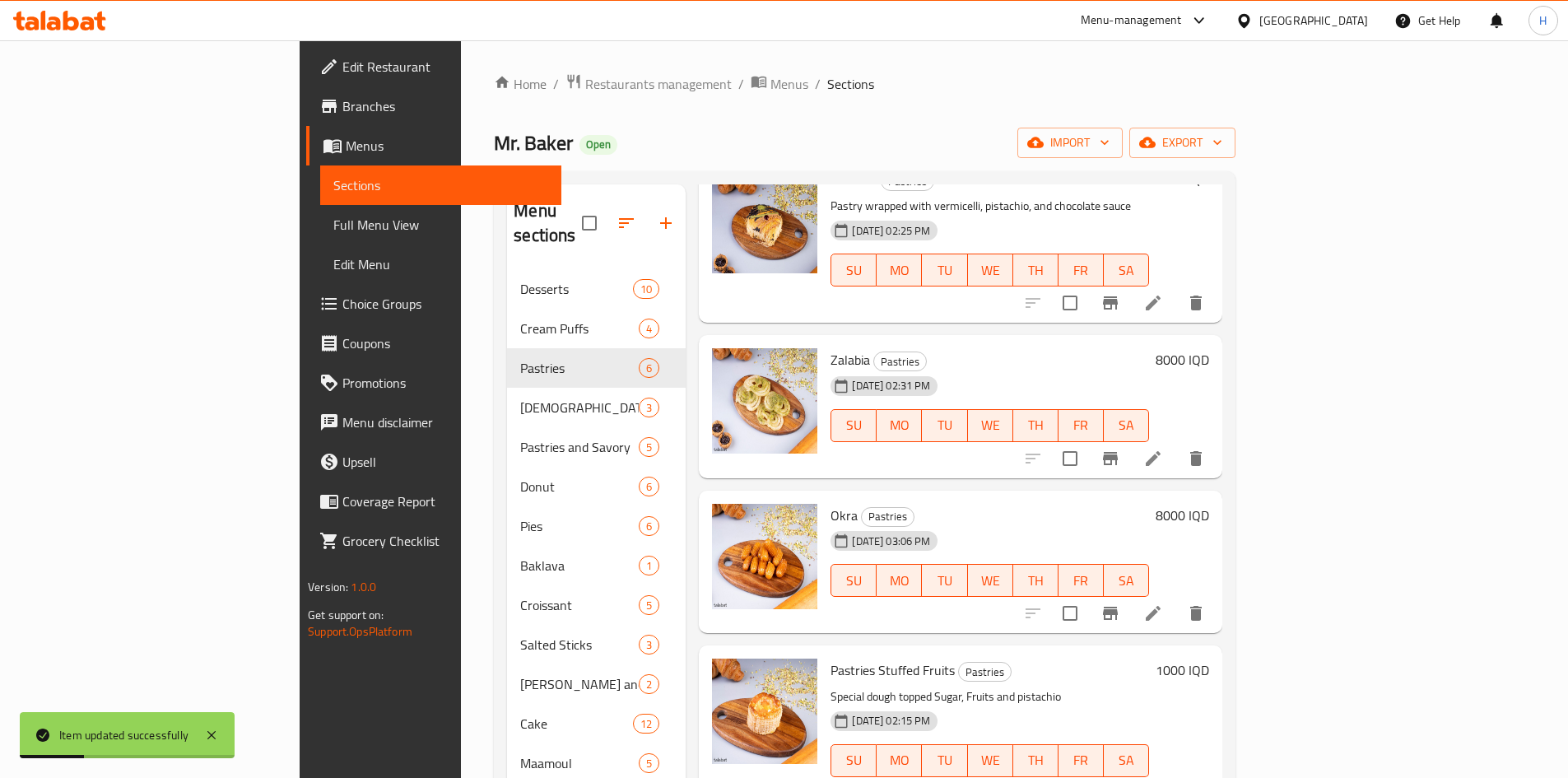
scroll to position [269, 0]
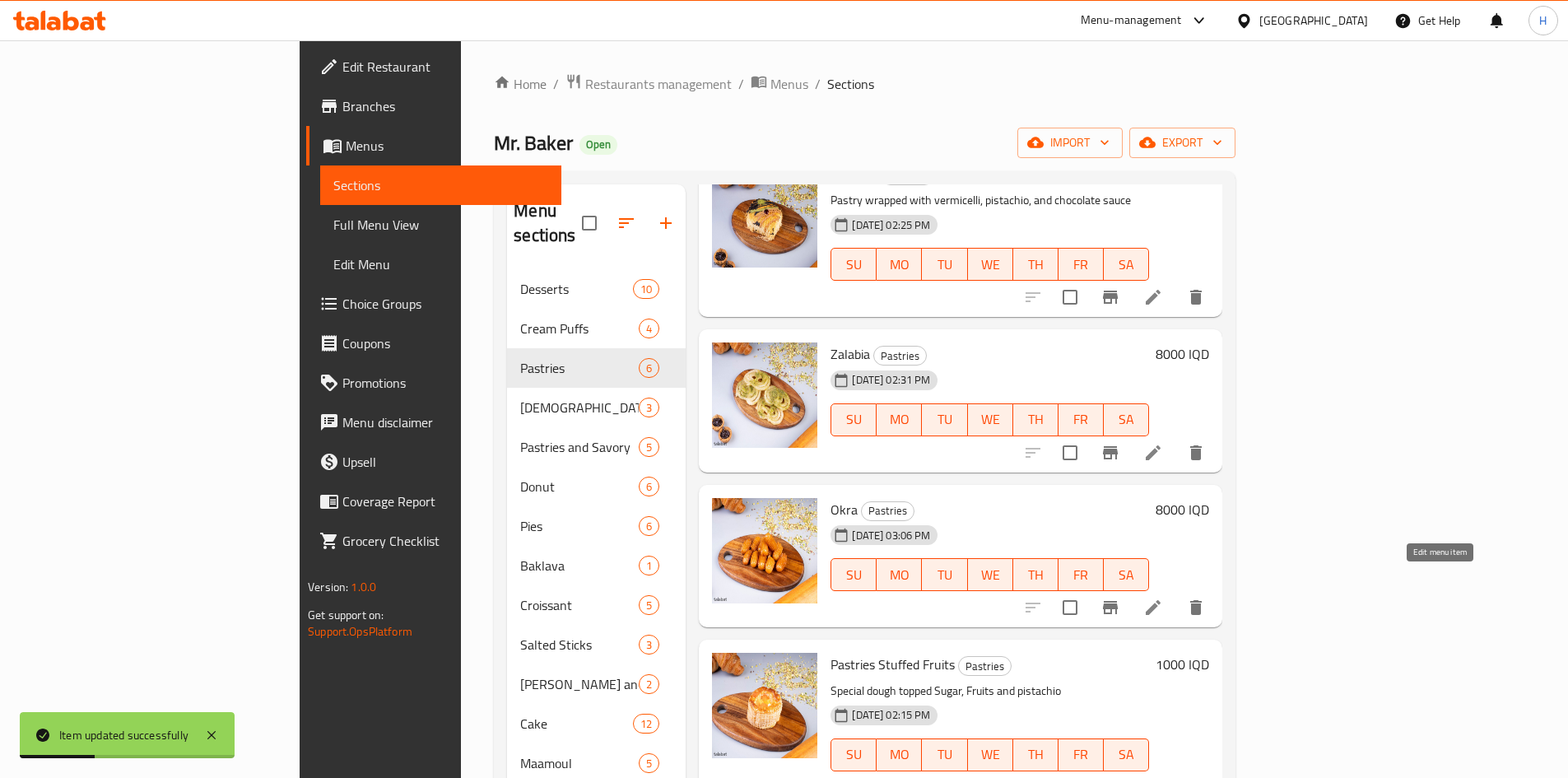
click at [1163, 597] on icon at bounding box center [1152, 607] width 19 height 19
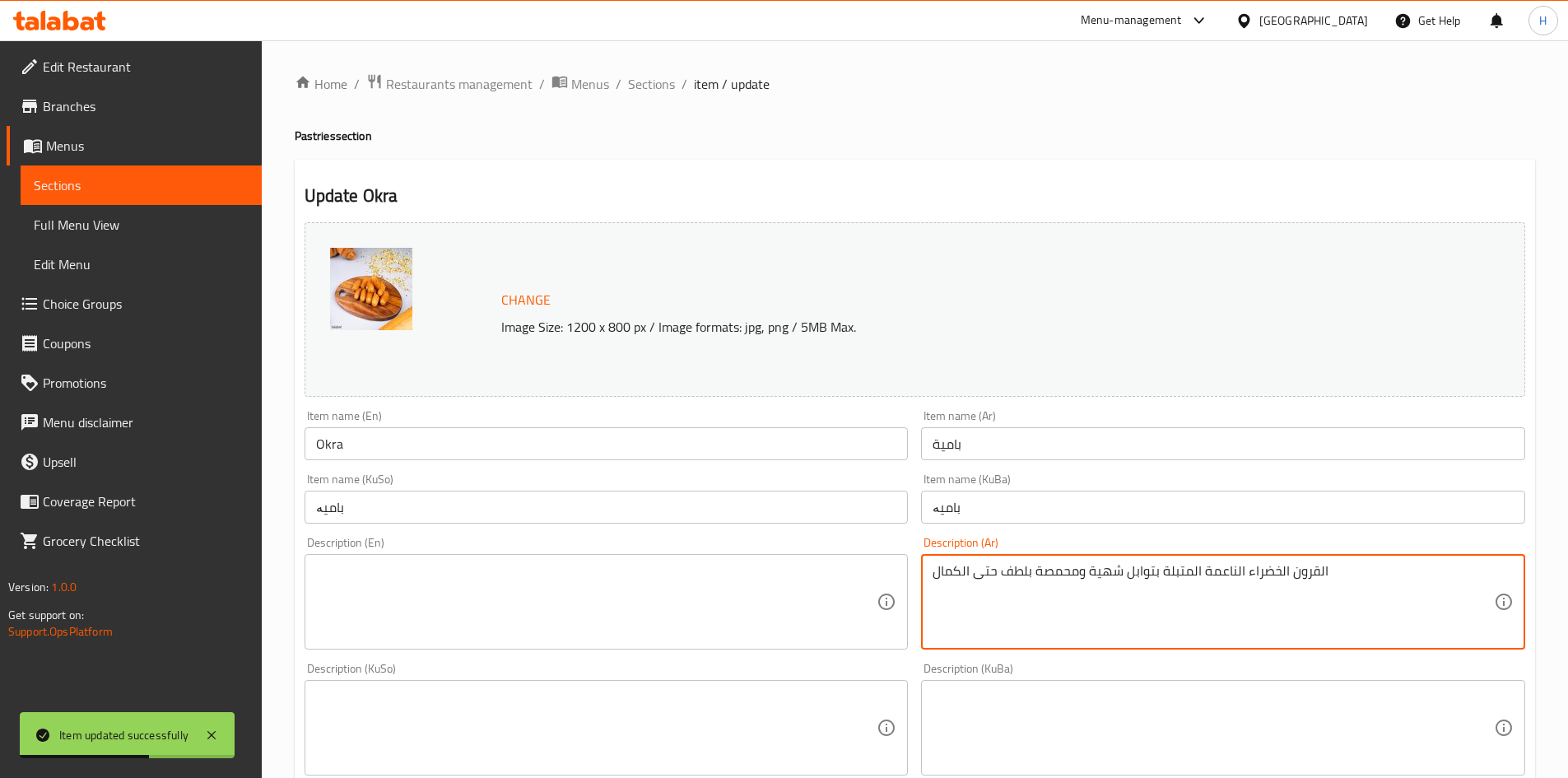
click at [995, 596] on textarea "القرون الخضراء الناعمة المتبلة بتوابل شهية ومحمصة بلطف حتى الكمال" at bounding box center [1213, 602] width 562 height 79
paste textarea "جينة الداطلي المقرمشة مع القطر."
type textarea "عجينة الداطلي المقرمشة مع القطر."
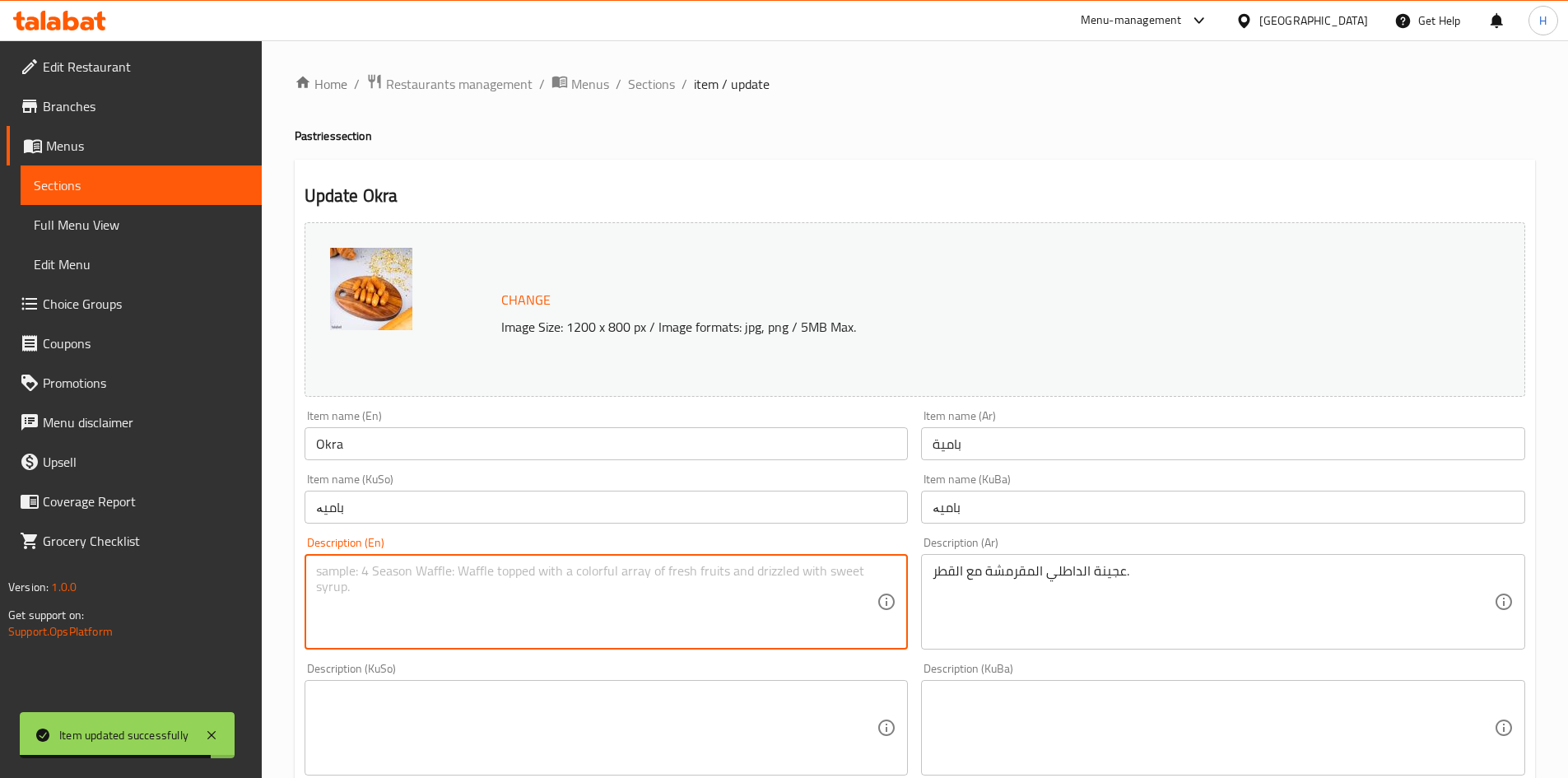
click at [467, 576] on textarea at bounding box center [596, 602] width 562 height 79
paste textarea "Crispy date dough with syrup."
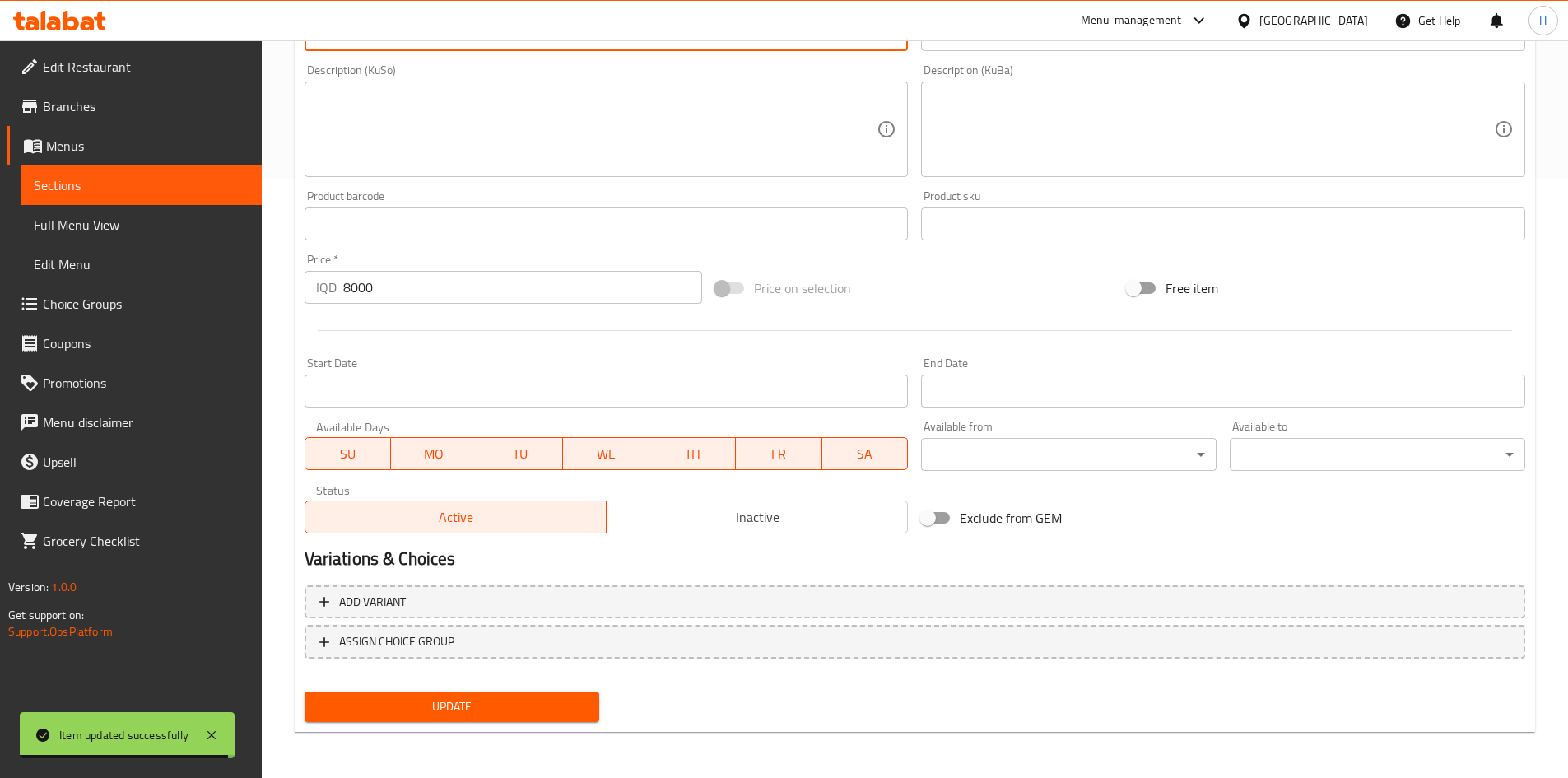
type textarea "Crispy date dough with syrup."
click at [470, 713] on span "Update" at bounding box center [452, 706] width 270 height 20
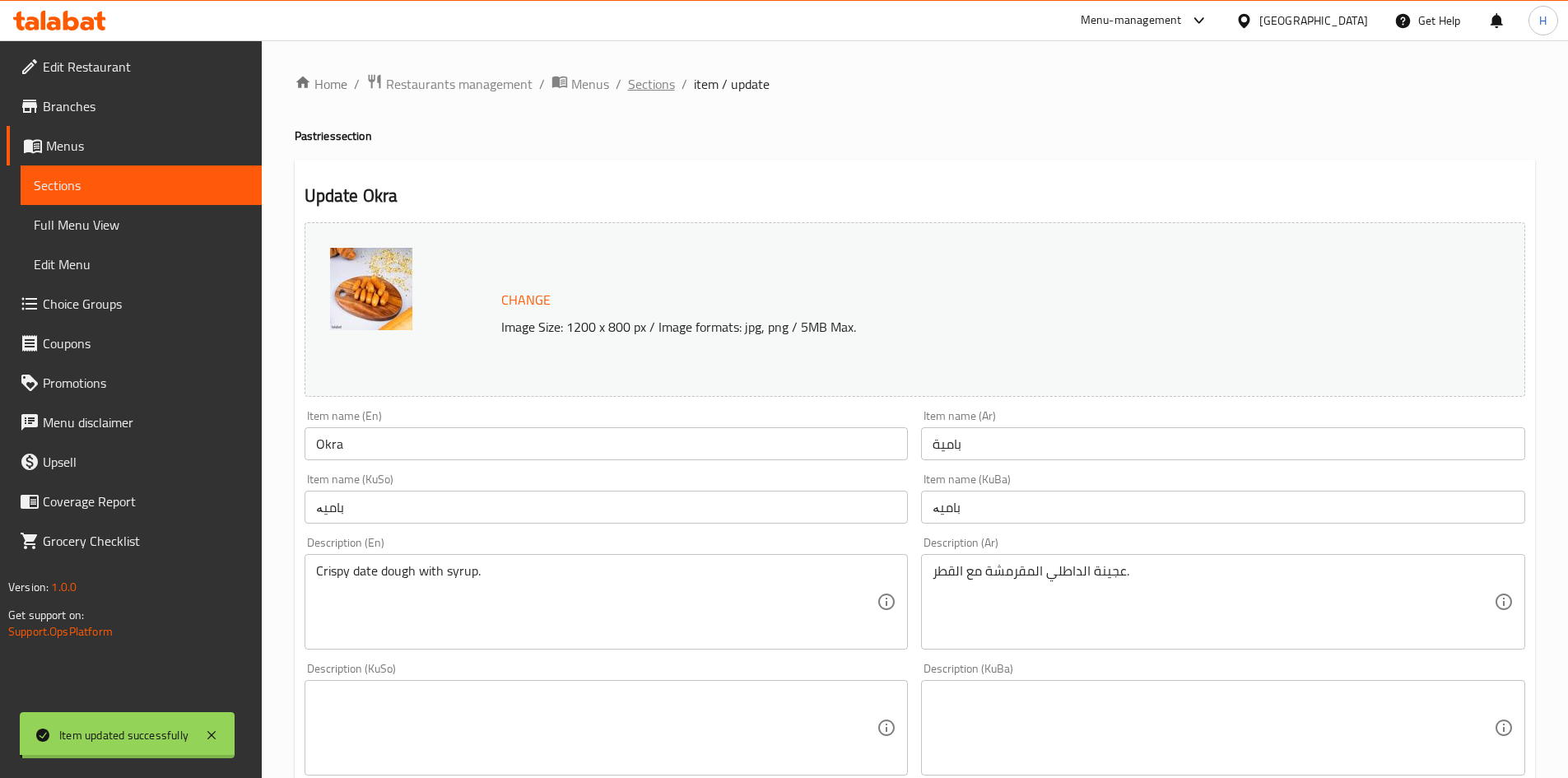
click at [654, 87] on span "Sections" at bounding box center [651, 84] width 47 height 19
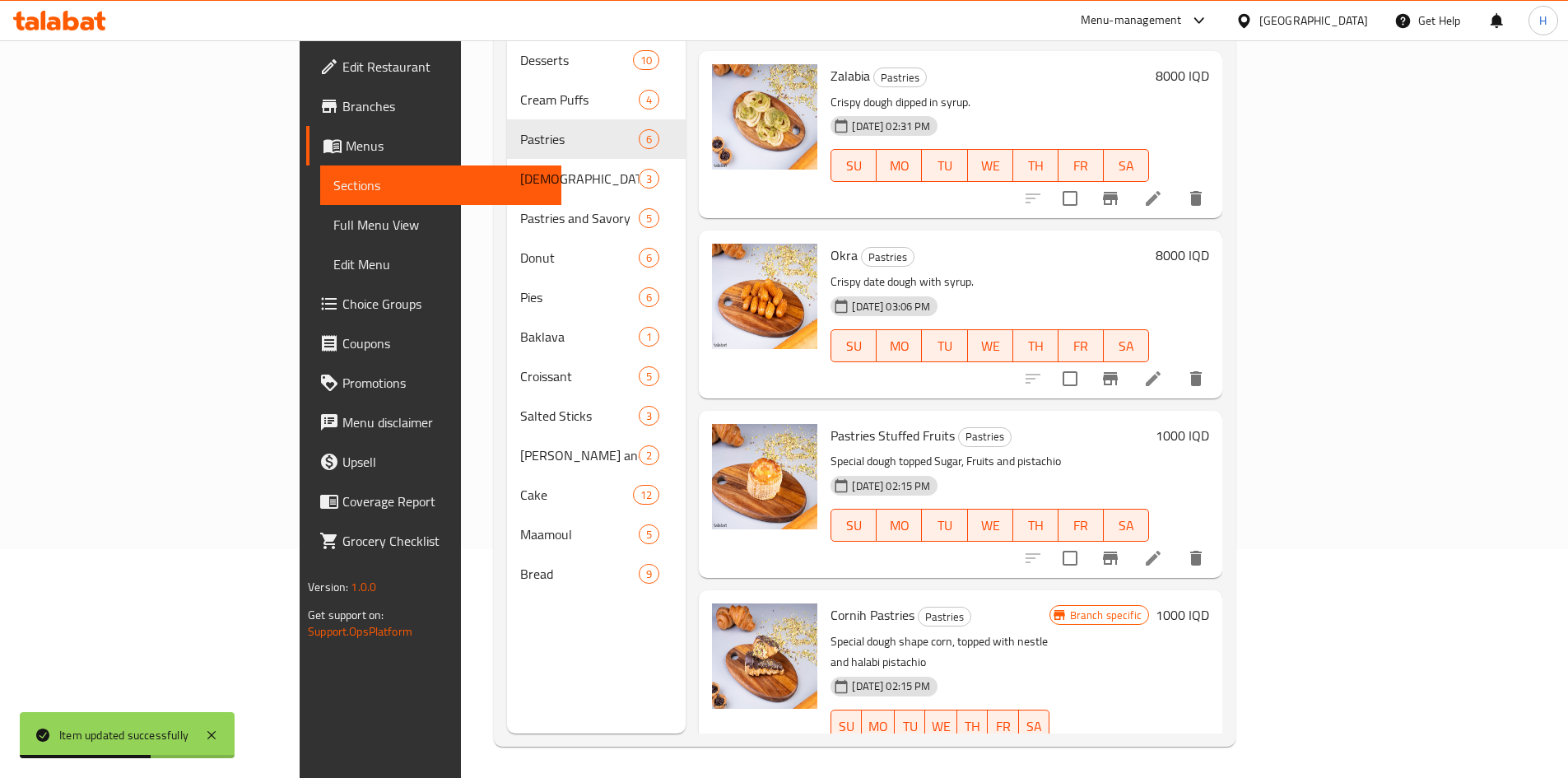
scroll to position [231, 0]
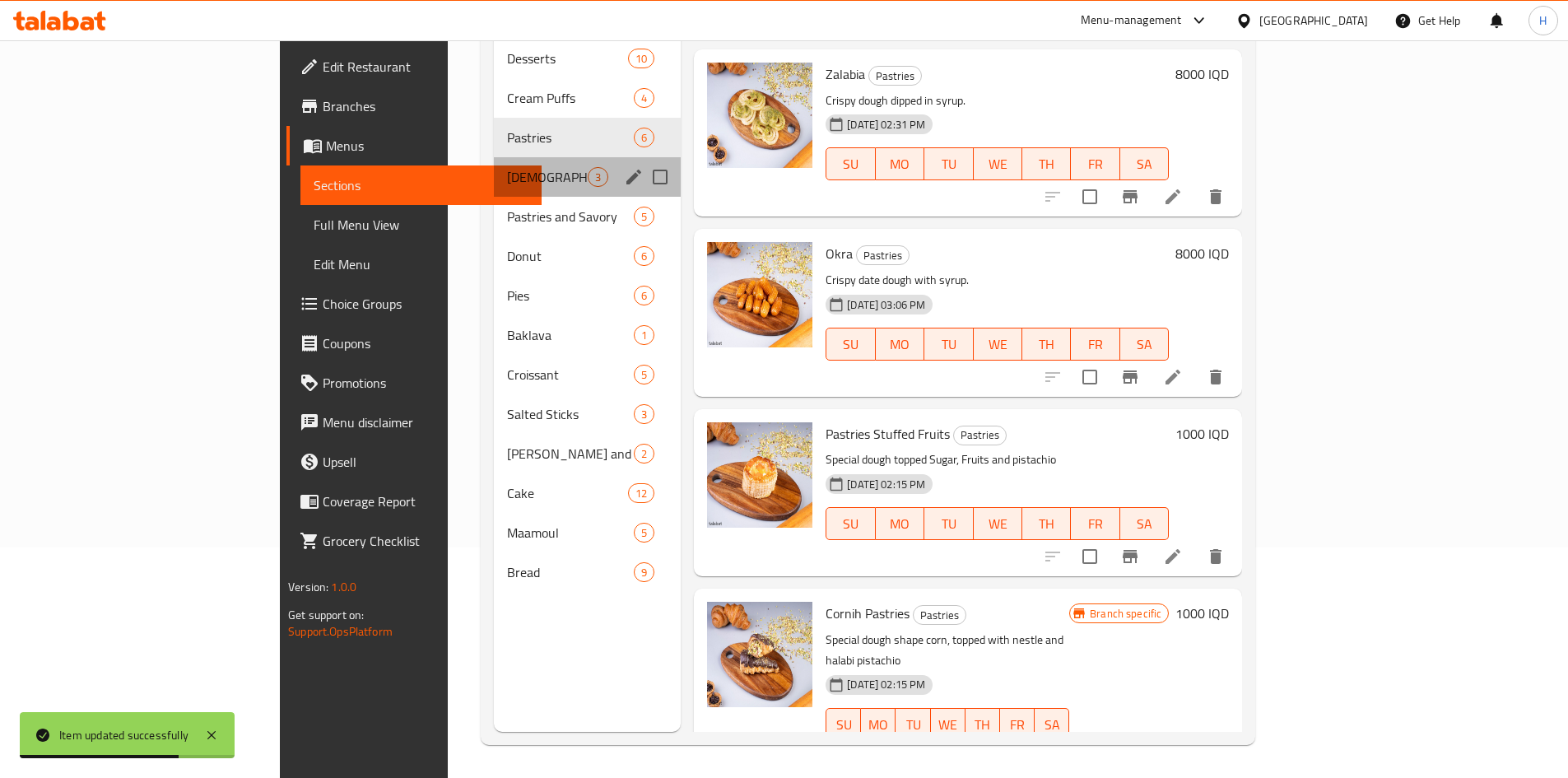
click at [507, 167] on span "[DEMOGRAPHIC_DATA]" at bounding box center [547, 177] width 80 height 19
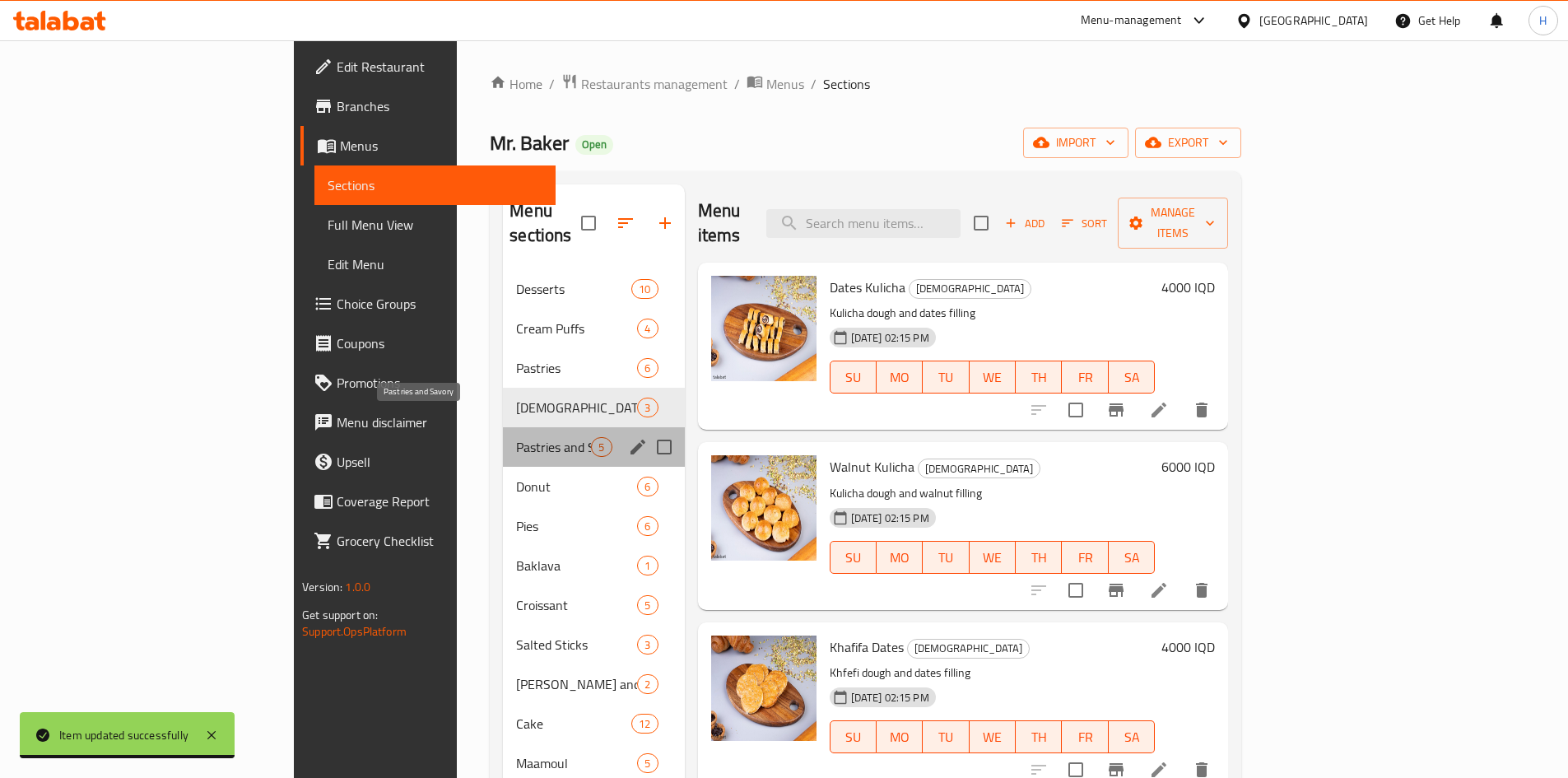
click at [516, 437] on span "Pastries and Savory" at bounding box center [553, 446] width 75 height 19
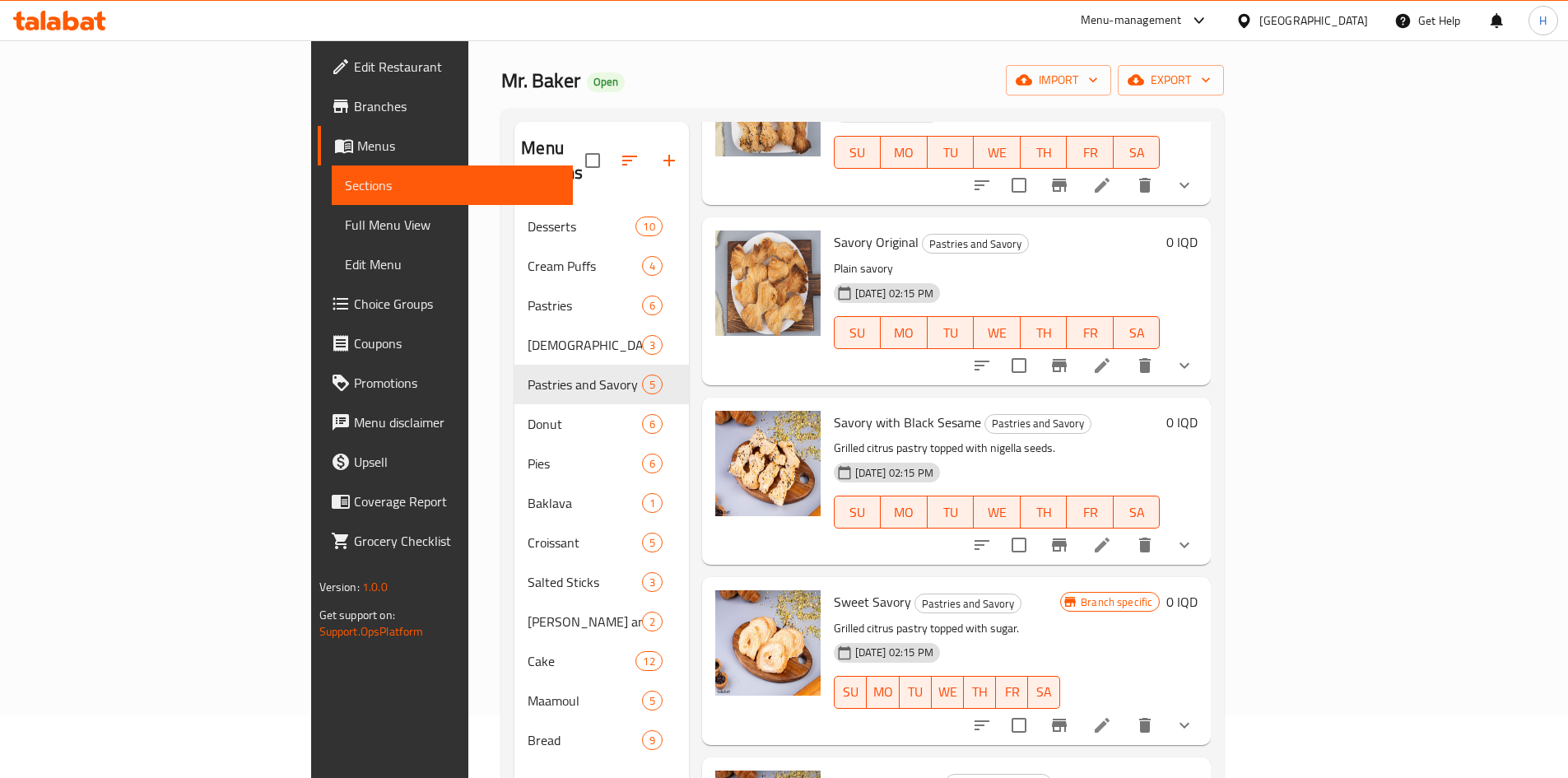
scroll to position [231, 0]
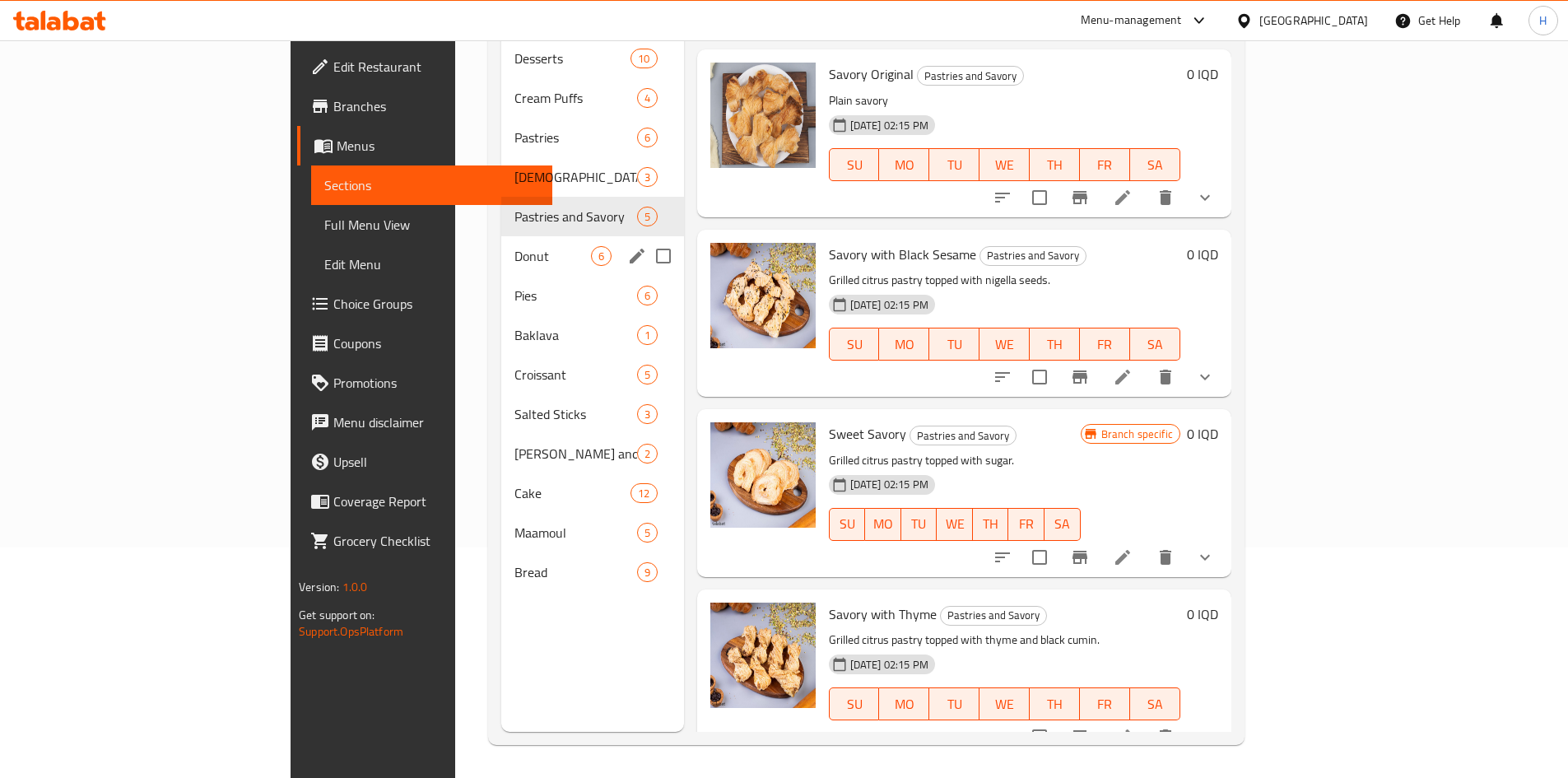
click at [514, 246] on span "Donut" at bounding box center [553, 255] width 77 height 19
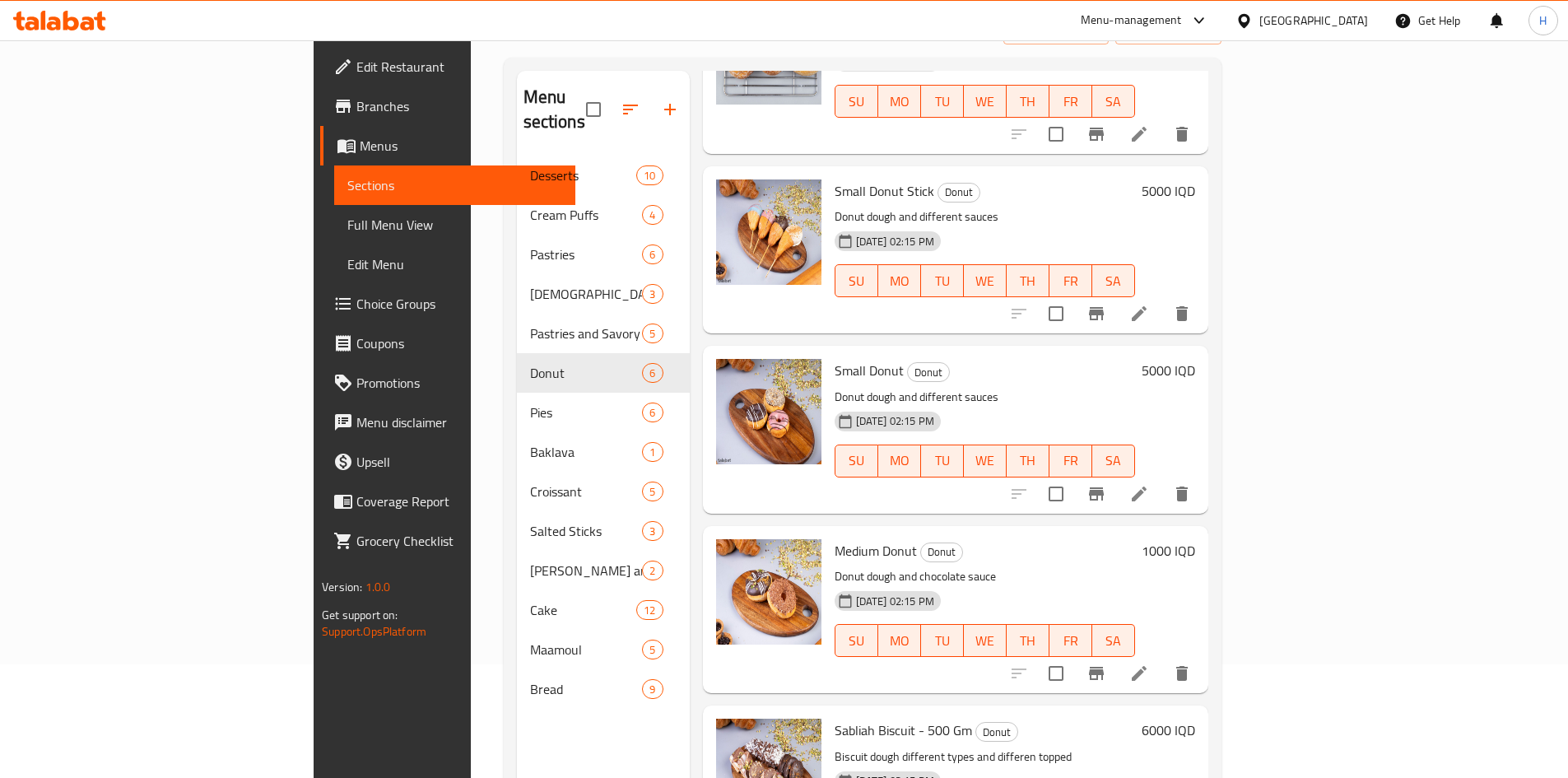
scroll to position [231, 0]
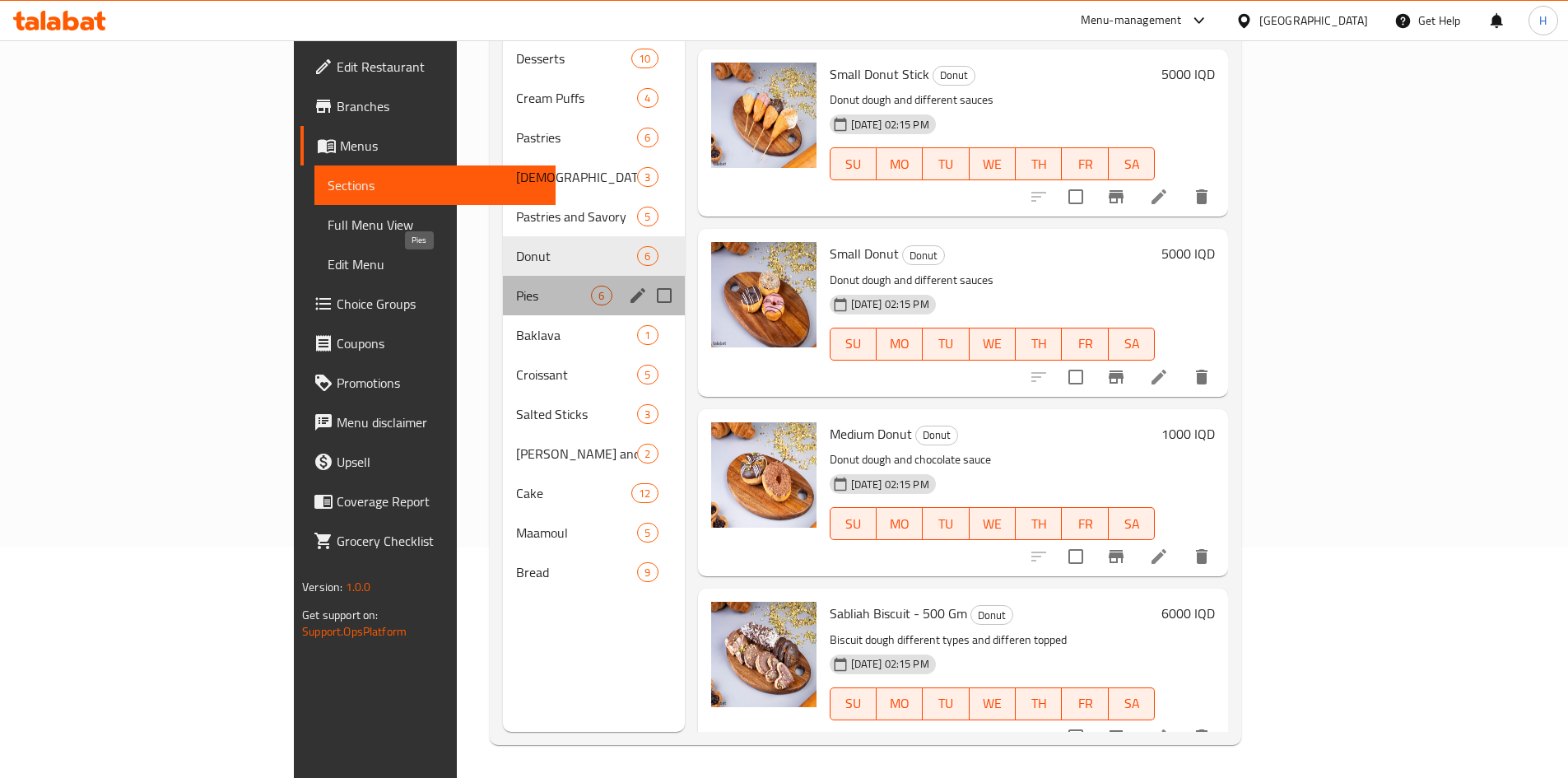
click at [516, 286] on span "Pies" at bounding box center [553, 295] width 75 height 19
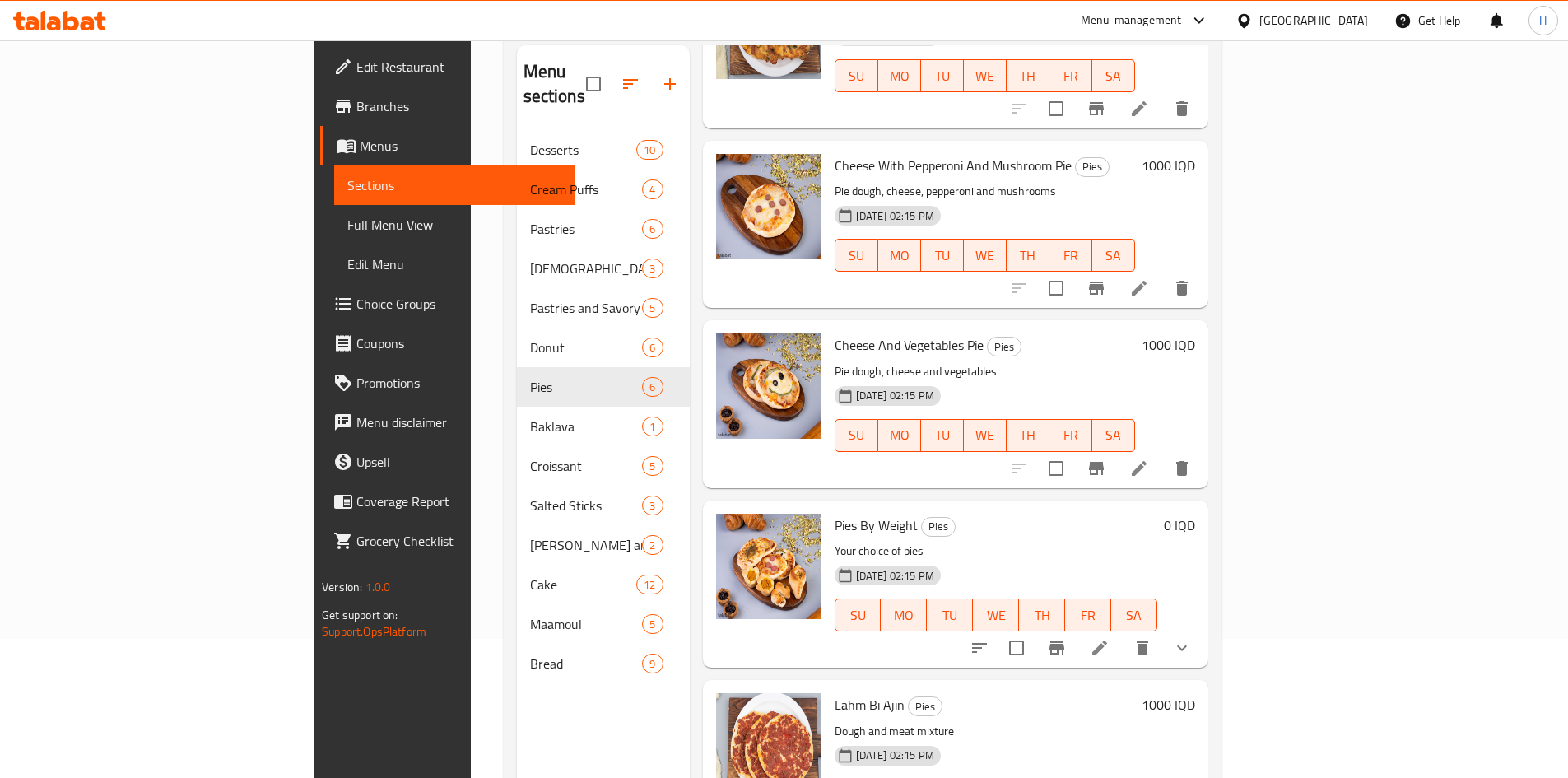
scroll to position [231, 0]
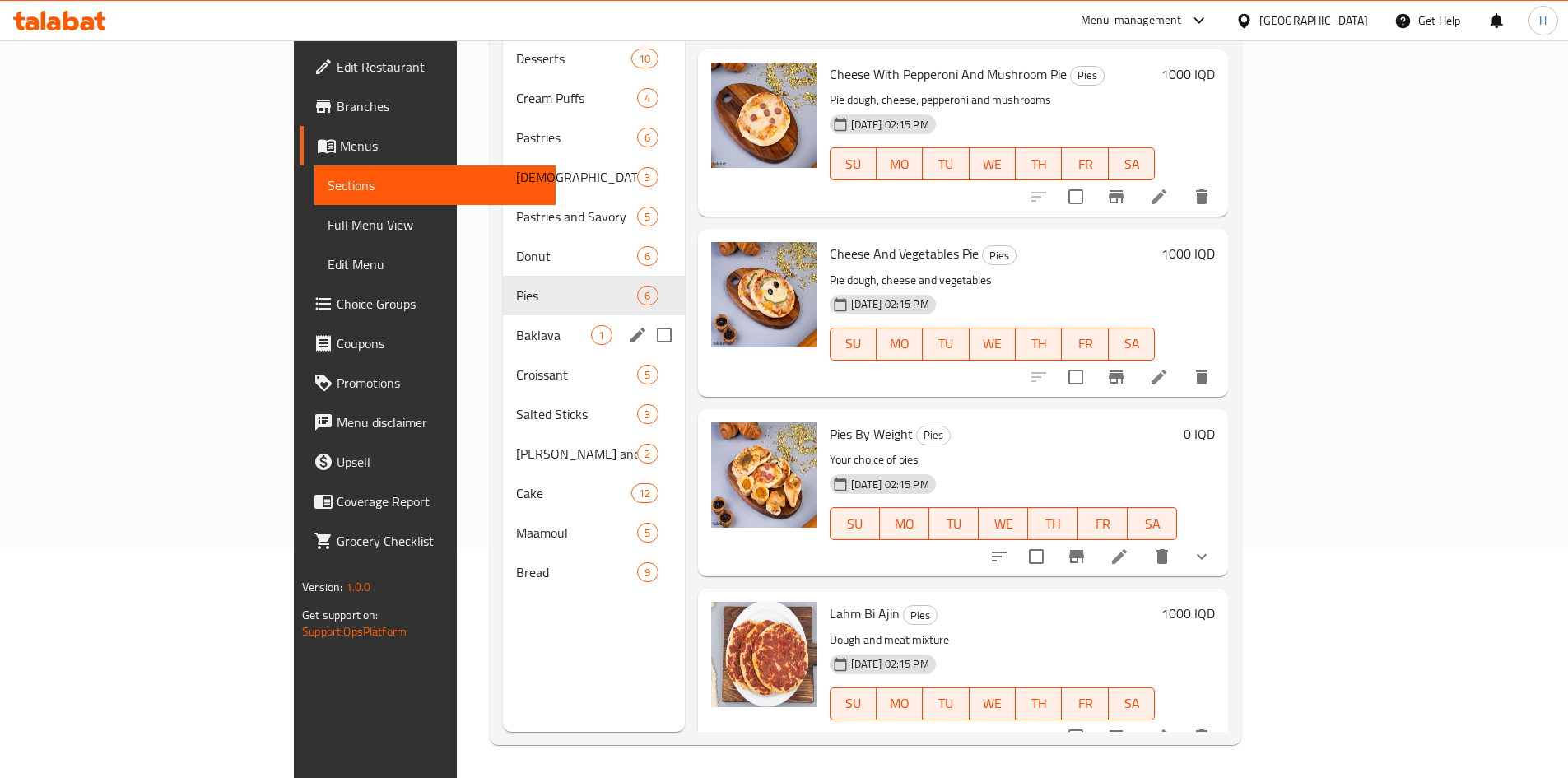
click at [516, 325] on span "Baklava" at bounding box center [553, 335] width 75 height 19
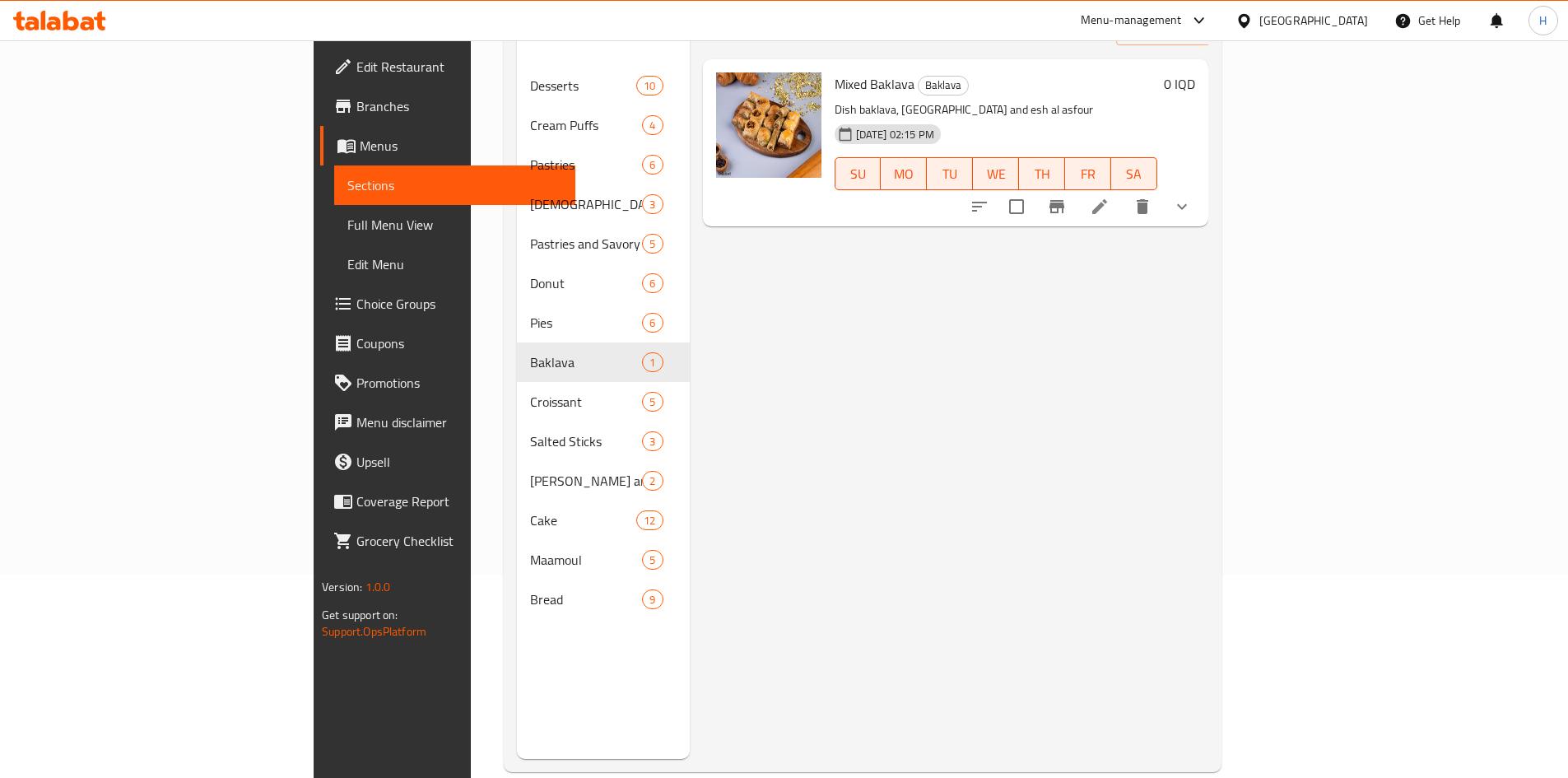
scroll to position [66, 0]
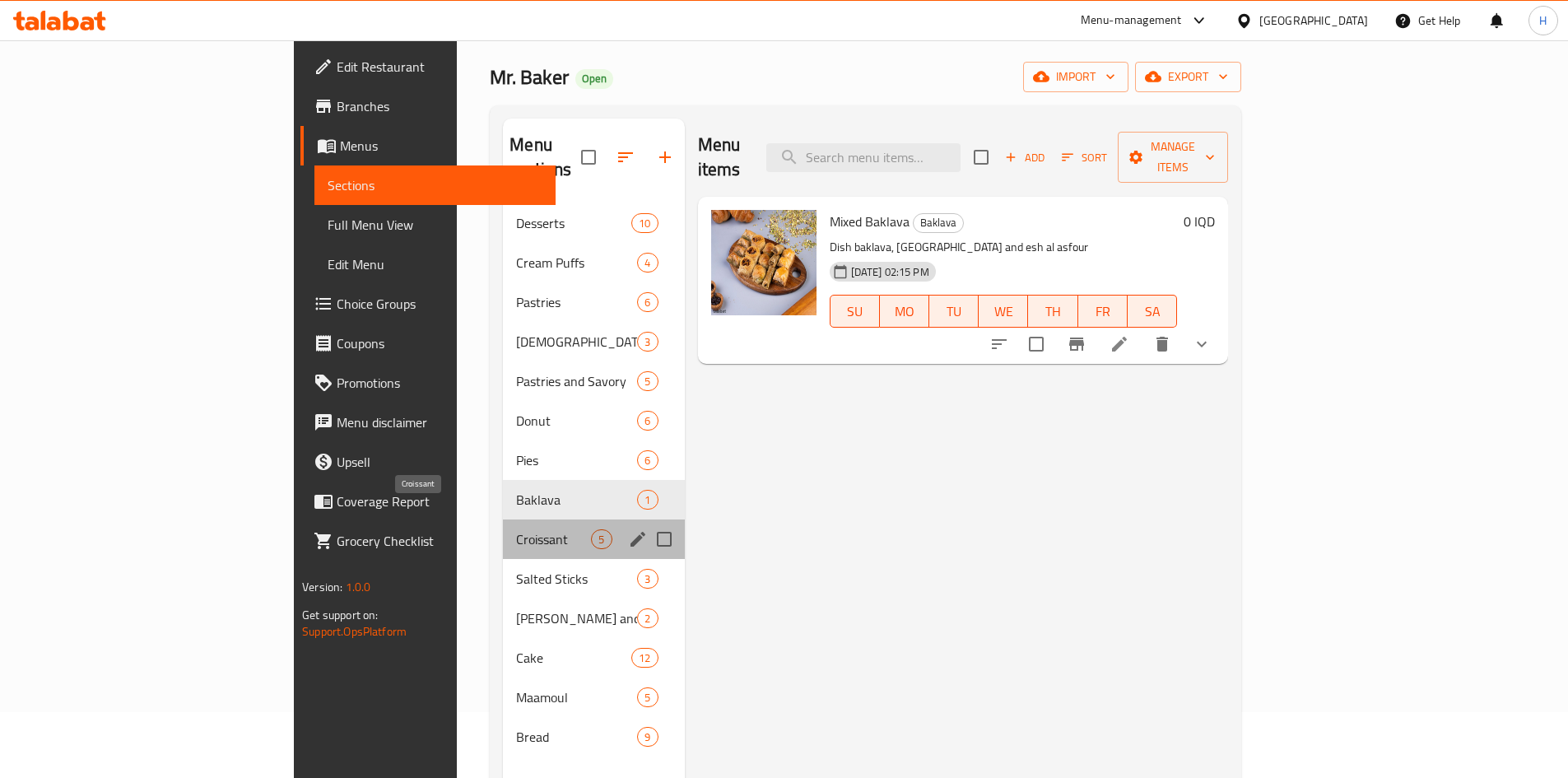
click at [516, 530] on span "Croissant" at bounding box center [553, 539] width 75 height 19
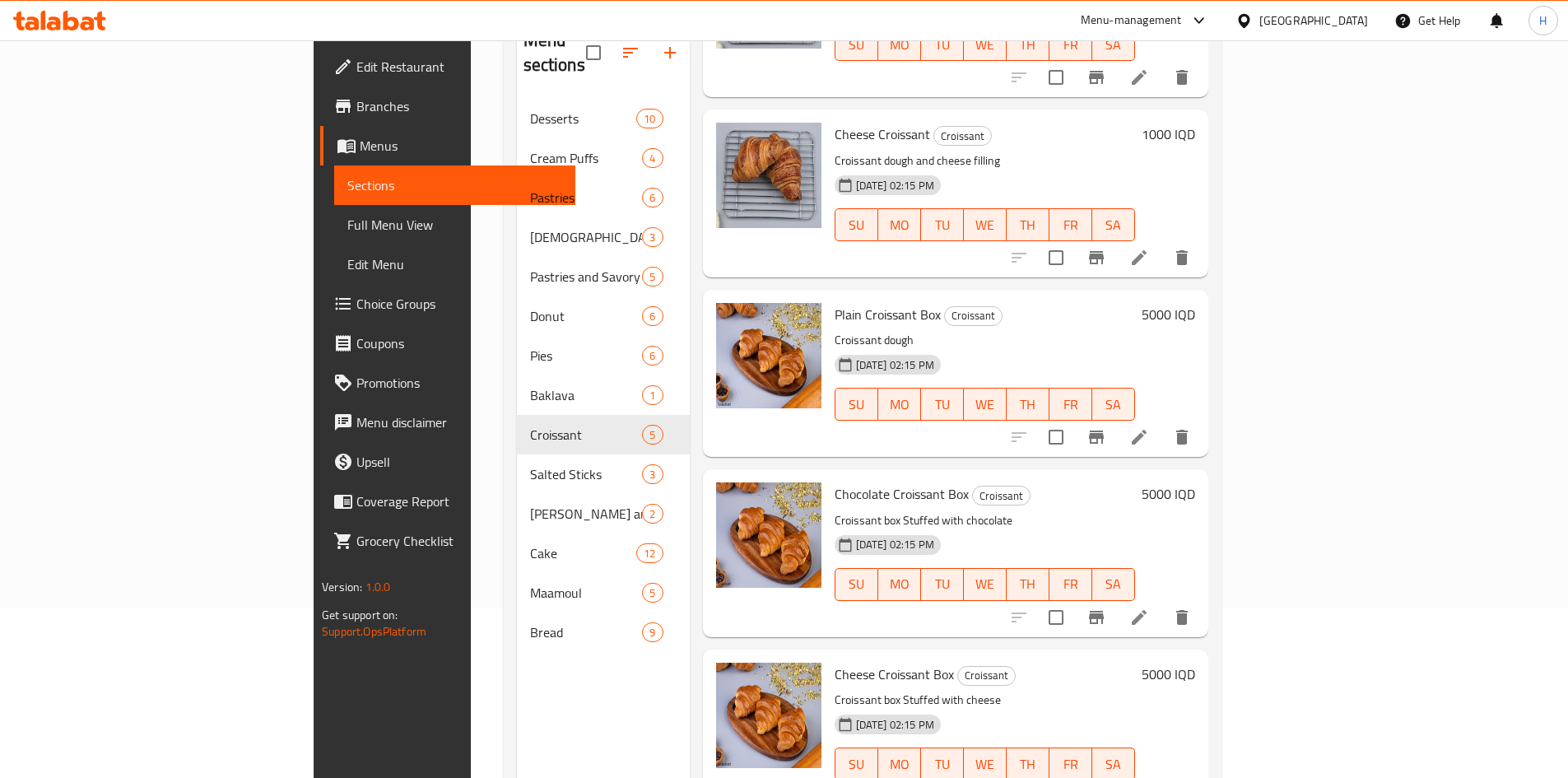
scroll to position [231, 0]
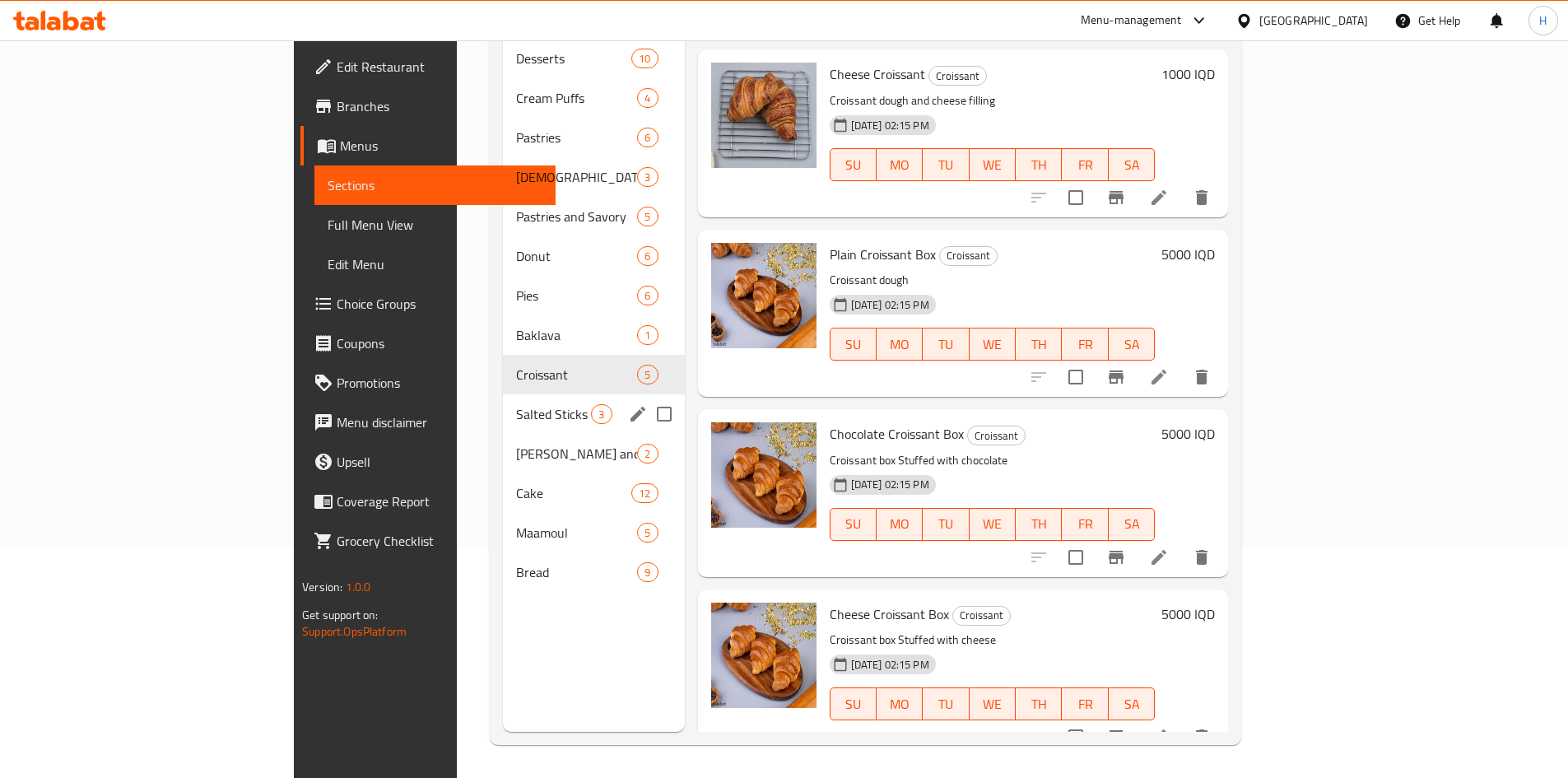
click at [516, 404] on span "Salted Sticks" at bounding box center [553, 413] width 75 height 19
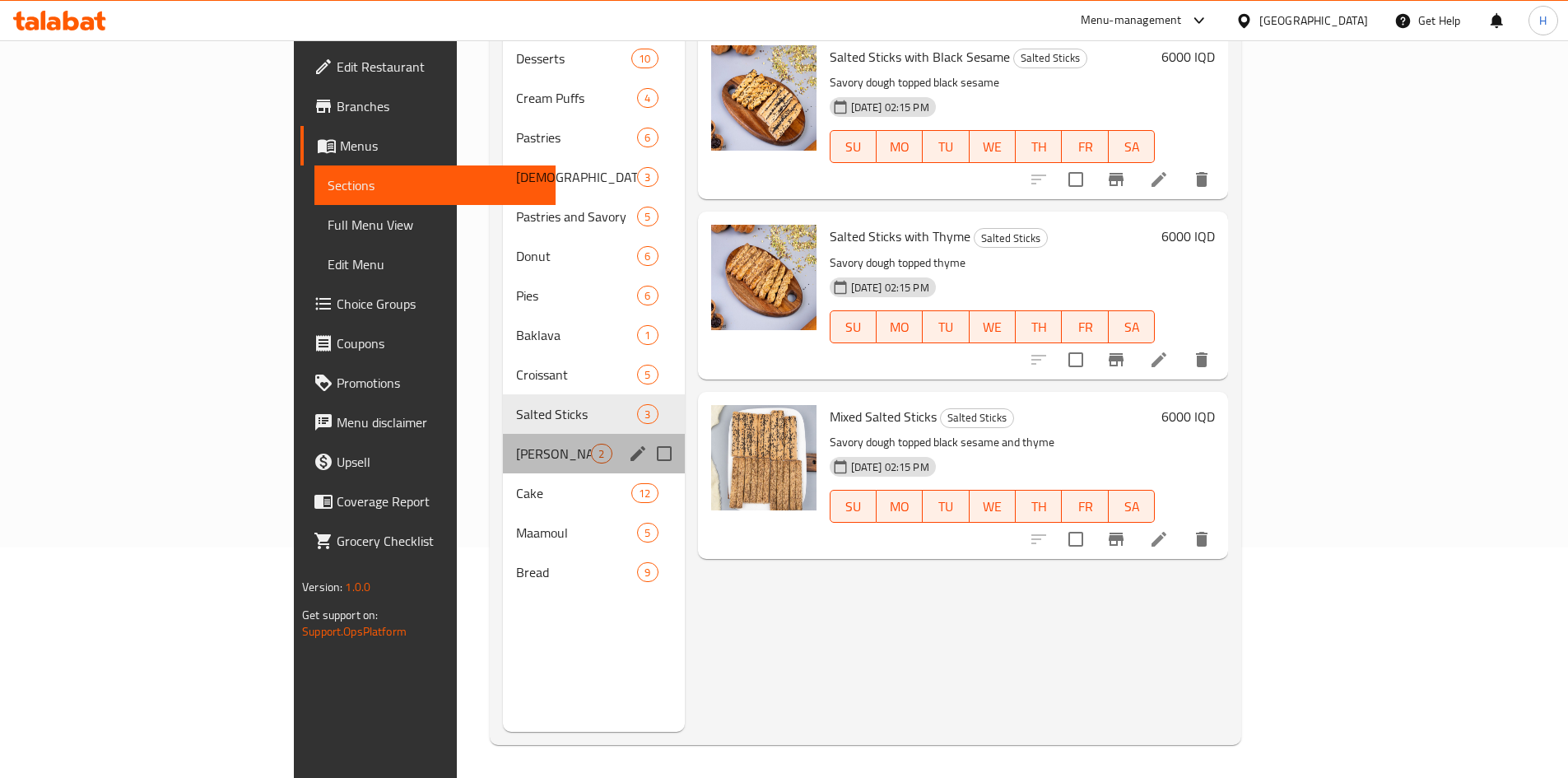
click at [503, 441] on div "Kaak and Barazek 2" at bounding box center [593, 454] width 181 height 40
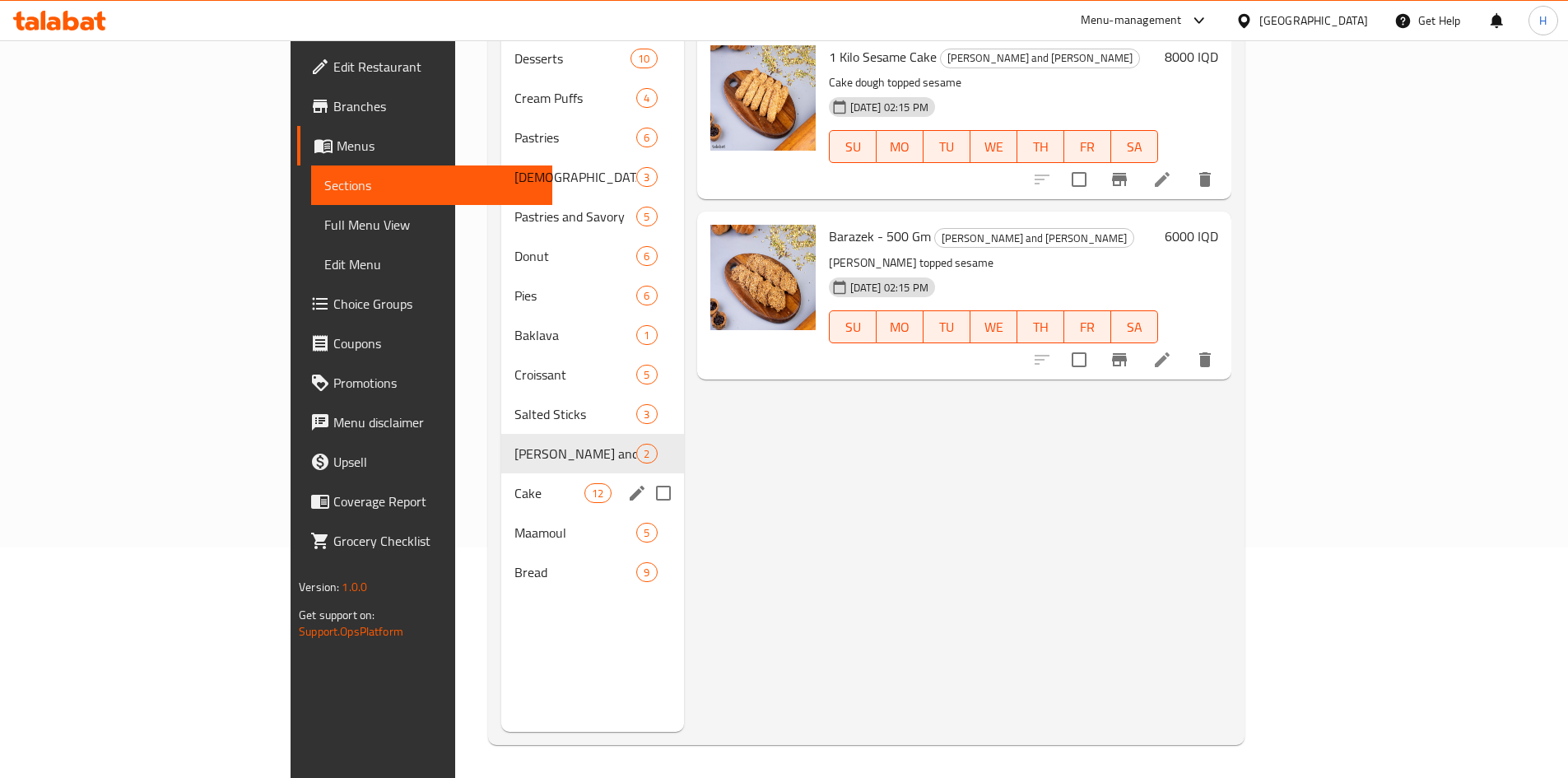
click at [514, 483] on span "Cake" at bounding box center [549, 492] width 70 height 19
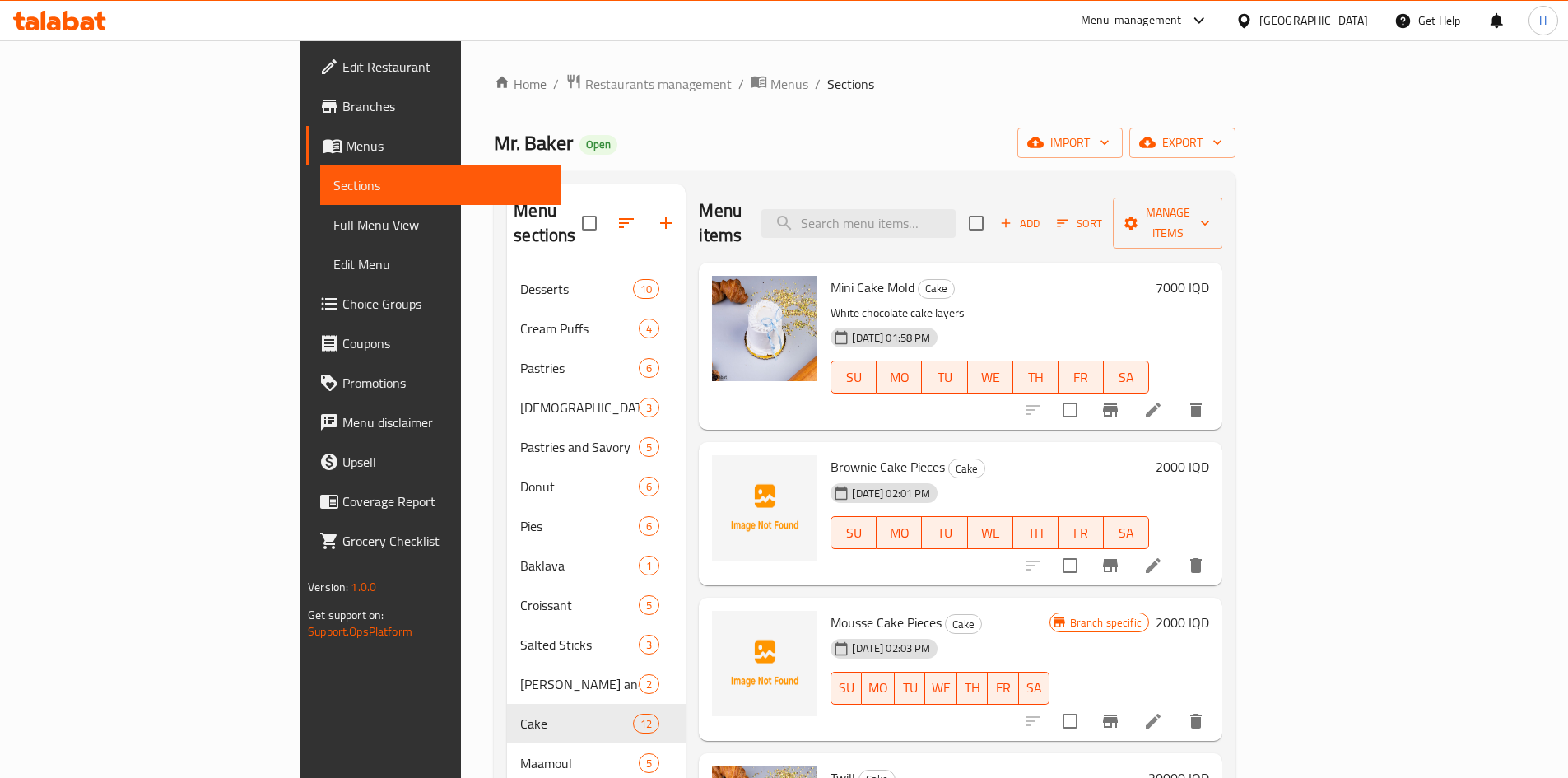
click at [847, 454] on span "Brownie Cake Pieces" at bounding box center [887, 466] width 114 height 24
copy h6 "Brownie Cake Pieces"
click at [830, 610] on span "Mousse Cake Pieces" at bounding box center [886, 622] width 112 height 24
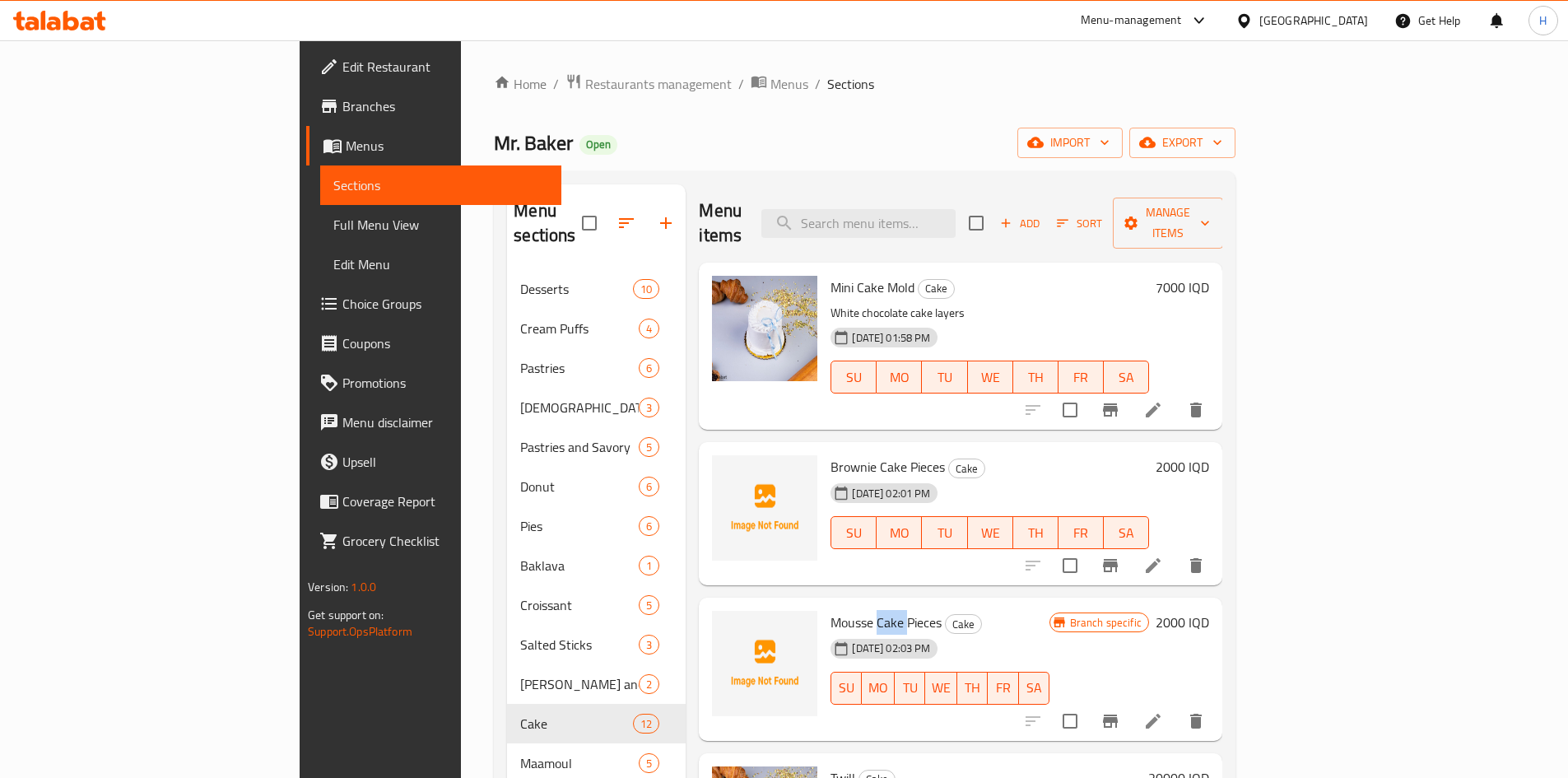
click at [830, 610] on span "Mousse Cake Pieces" at bounding box center [886, 622] width 112 height 24
copy h6 "Mousse Cake Pieces"
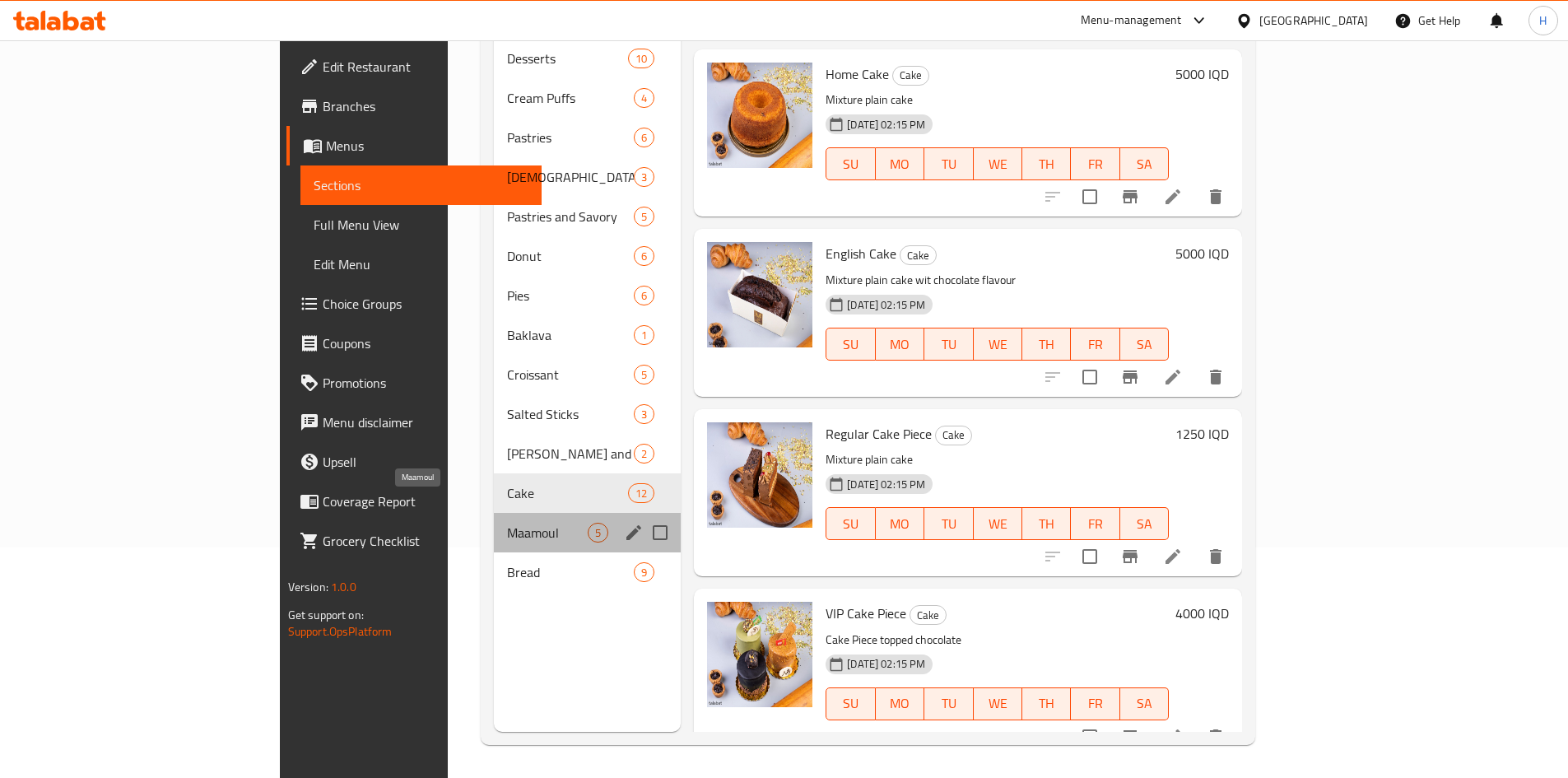
click at [507, 523] on span "Maamoul" at bounding box center [547, 532] width 80 height 19
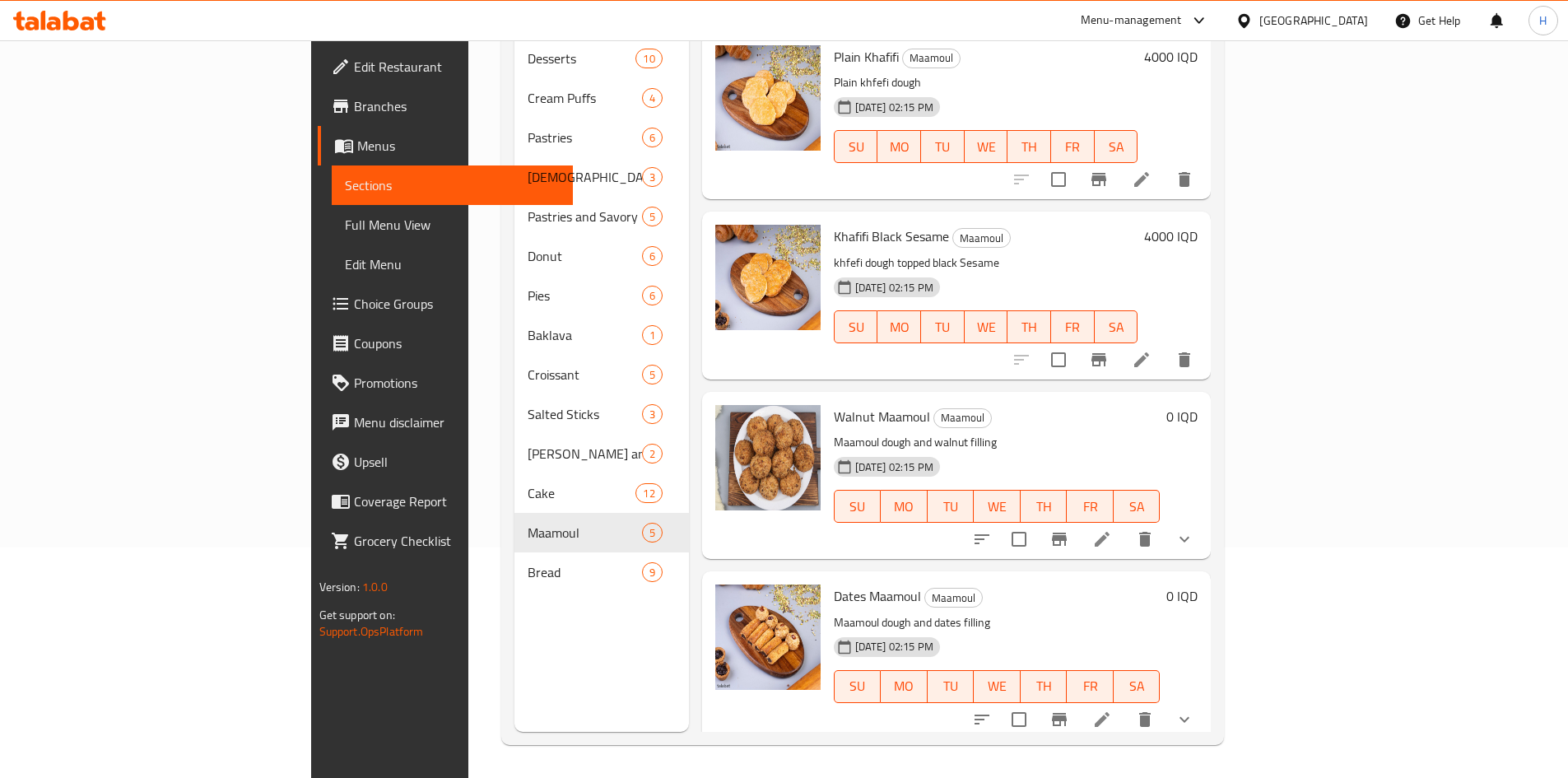
drag, startPoint x: 425, startPoint y: 569, endPoint x: 436, endPoint y: 553, distance: 19.4
click at [514, 567] on nav "Desserts 10 Cream Puffs 4 Pastries 6 Kulicha 3 Pastries and Savory 5 Donut 6 Pi…" at bounding box center [602, 315] width 175 height 566
click at [528, 563] on span "Bread" at bounding box center [585, 572] width 113 height 19
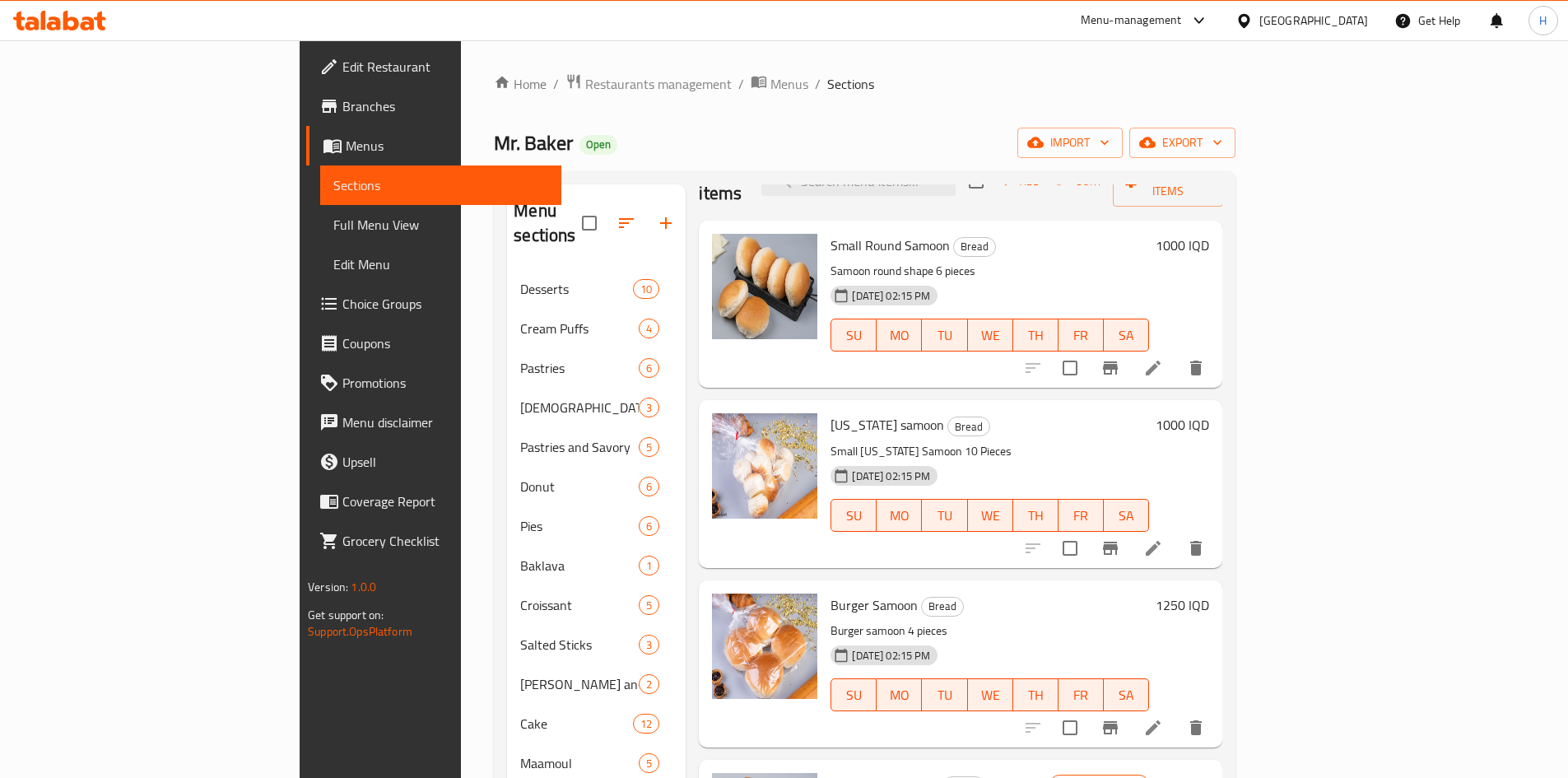
scroll to position [82, 0]
